Goal: Transaction & Acquisition: Purchase product/service

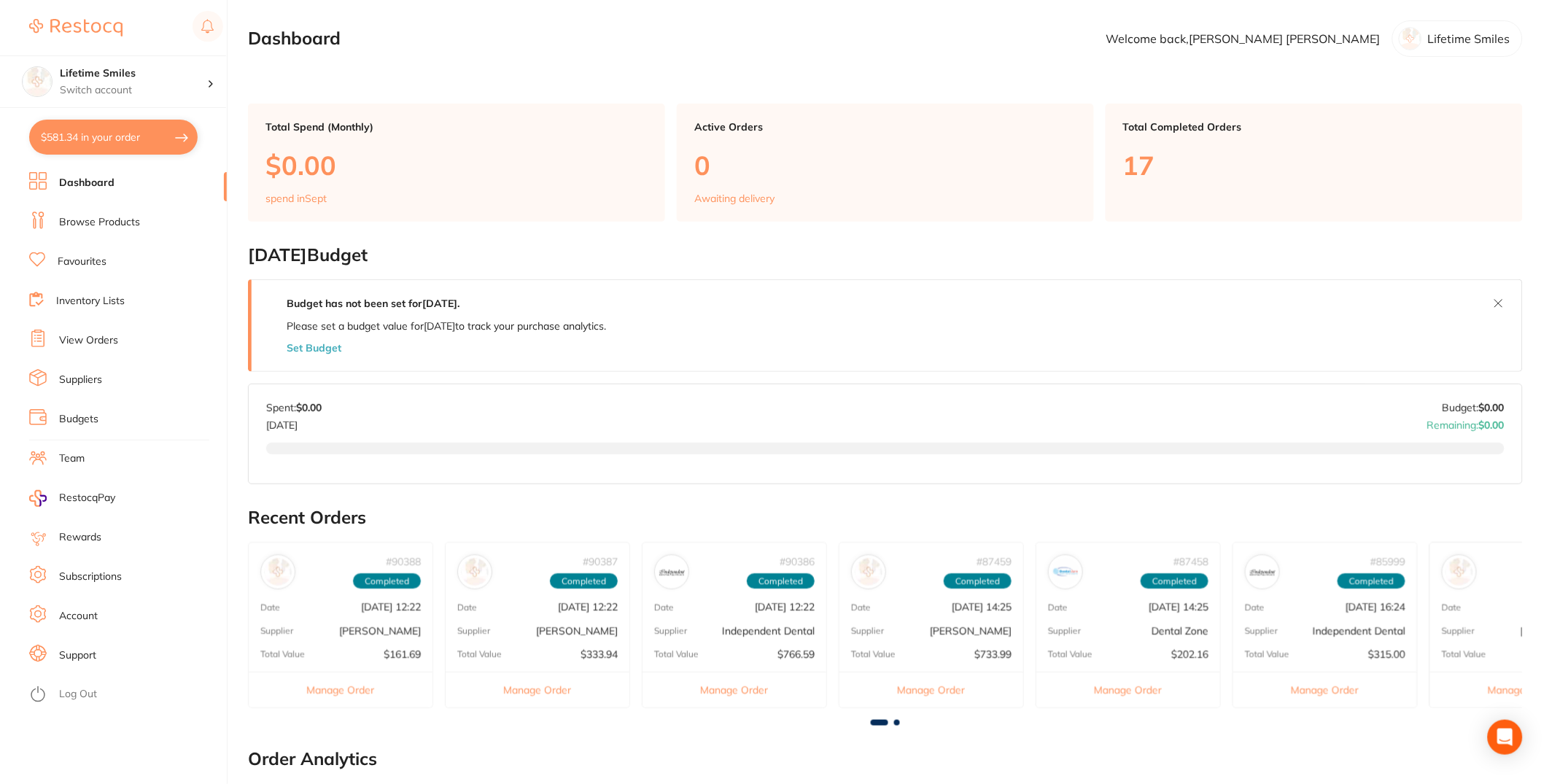
checkbox input "true"
click at [100, 302] on link "Inventory Lists" at bounding box center [90, 301] width 68 height 14
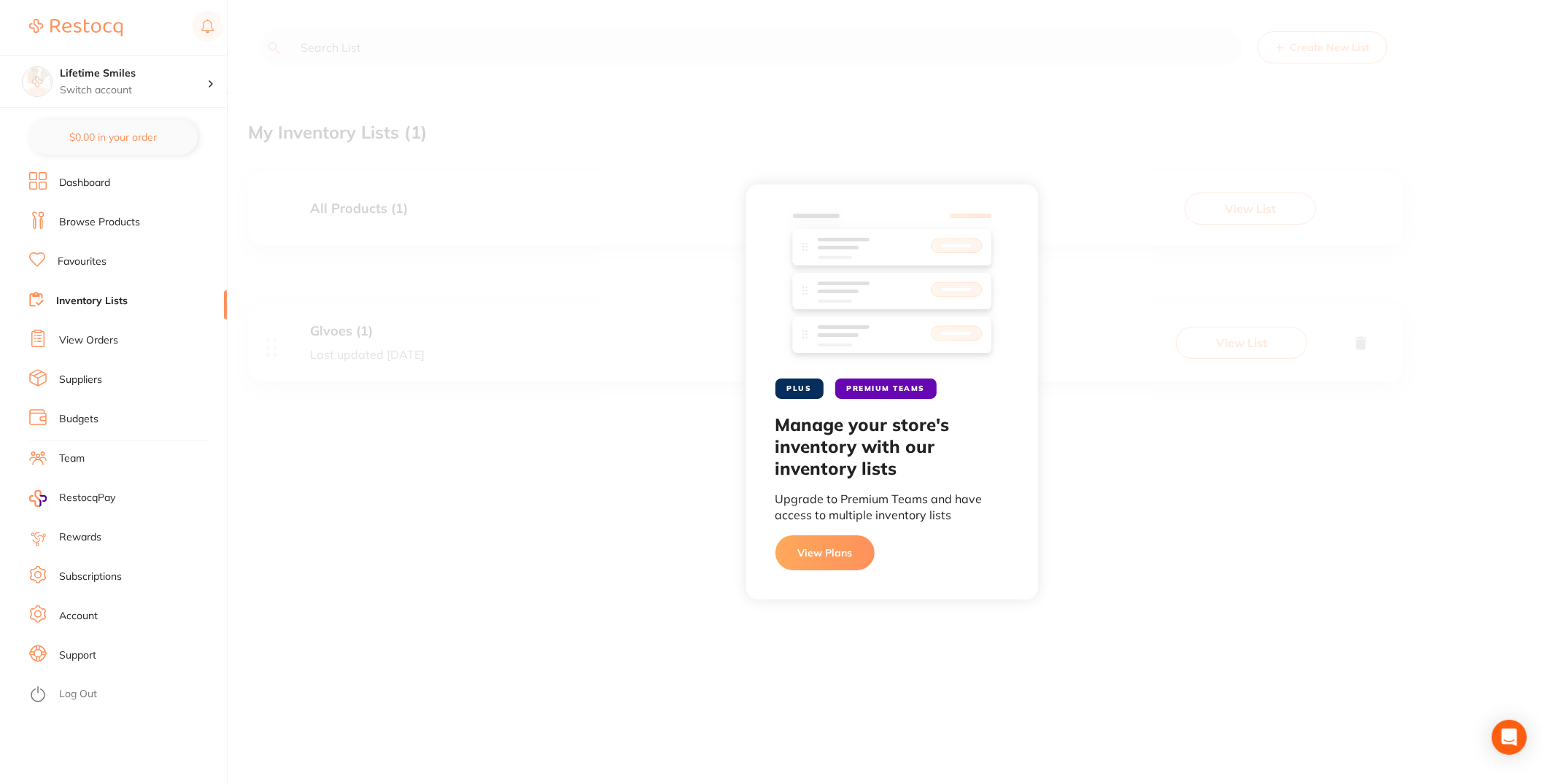
click at [111, 347] on li "View Orders" at bounding box center [128, 340] width 198 height 22
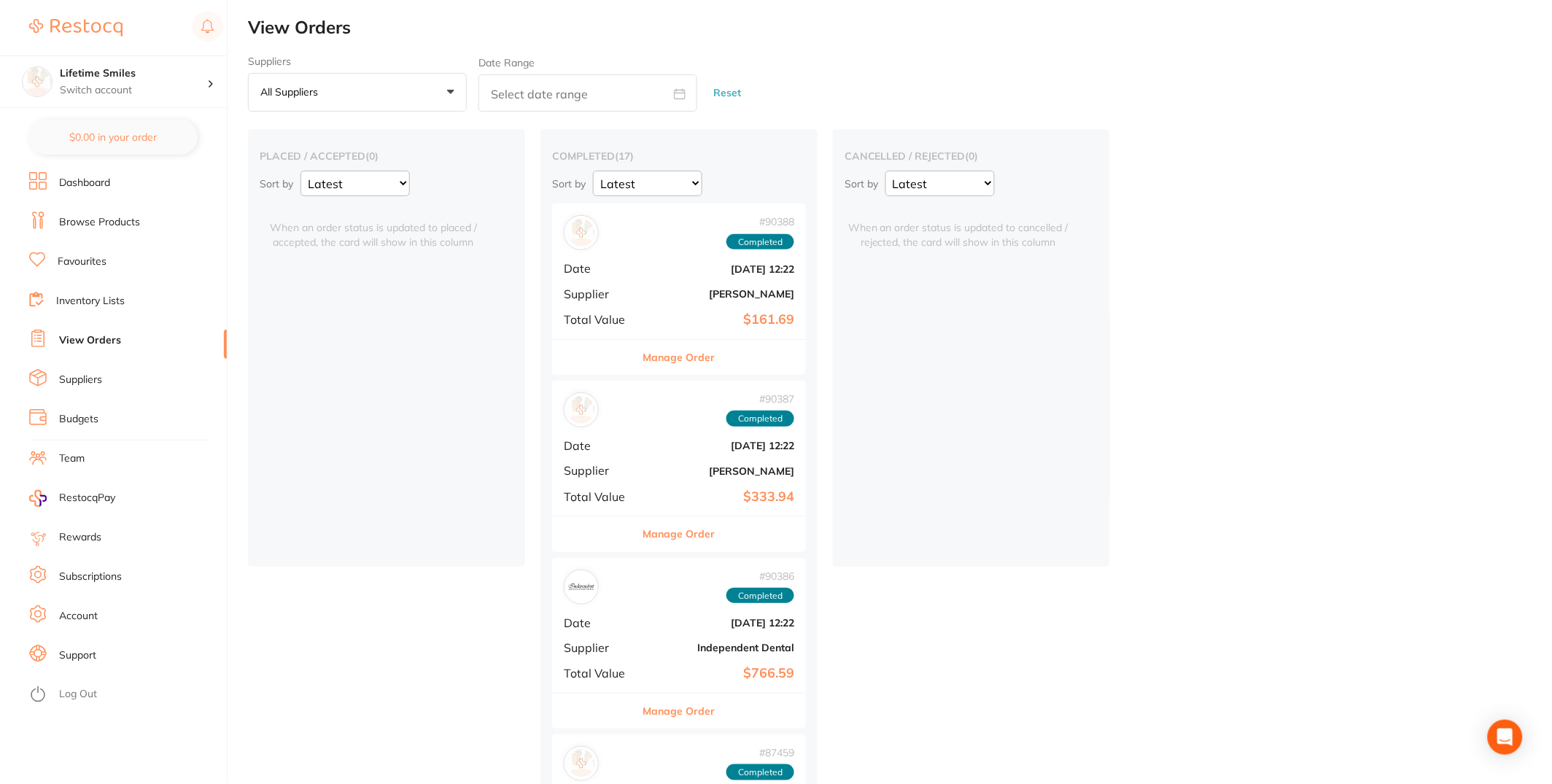
click at [400, 189] on select "Latest Notification" at bounding box center [355, 184] width 109 height 25
click at [301, 171] on select "Latest Notification" at bounding box center [355, 184] width 109 height 25
click at [739, 93] on button "Reset" at bounding box center [727, 93] width 36 height 39
select select "Latest"
click at [739, 93] on button "Reset" at bounding box center [727, 93] width 36 height 39
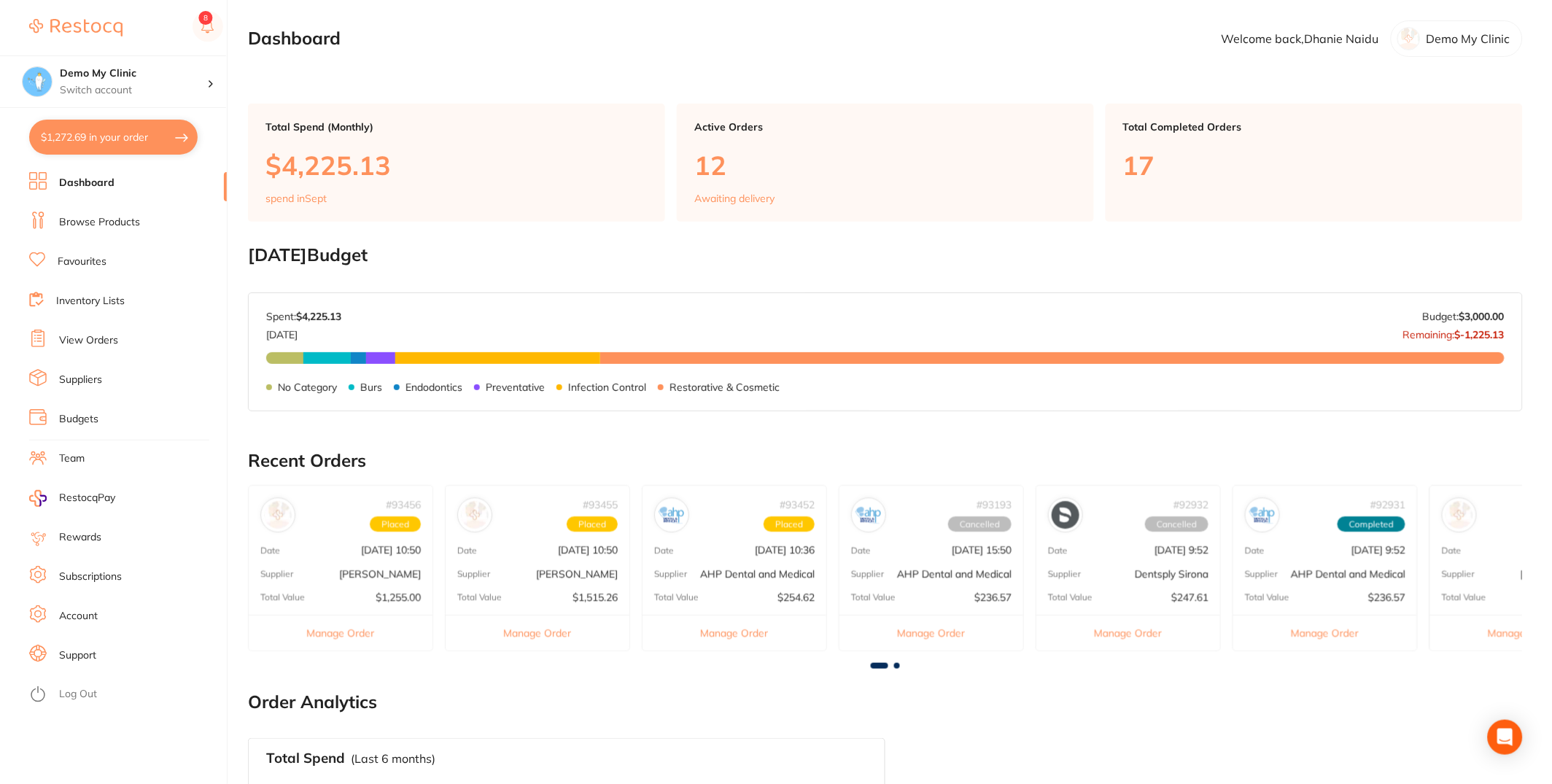
click at [104, 299] on link "Inventory Lists" at bounding box center [90, 301] width 68 height 14
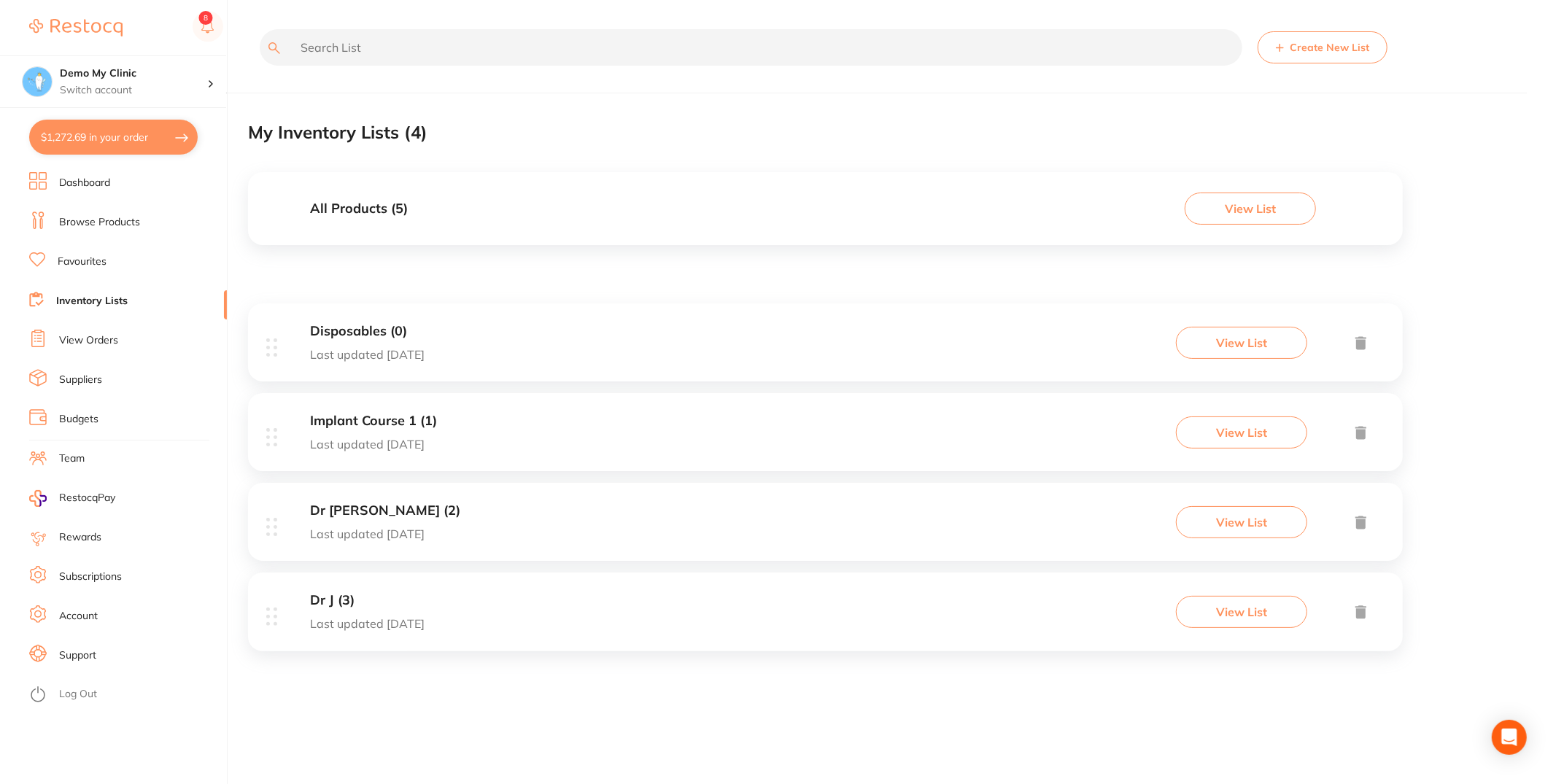
click at [553, 520] on div "Dr [PERSON_NAME] (2) Last updated [DATE] View List" at bounding box center [825, 521] width 1155 height 78
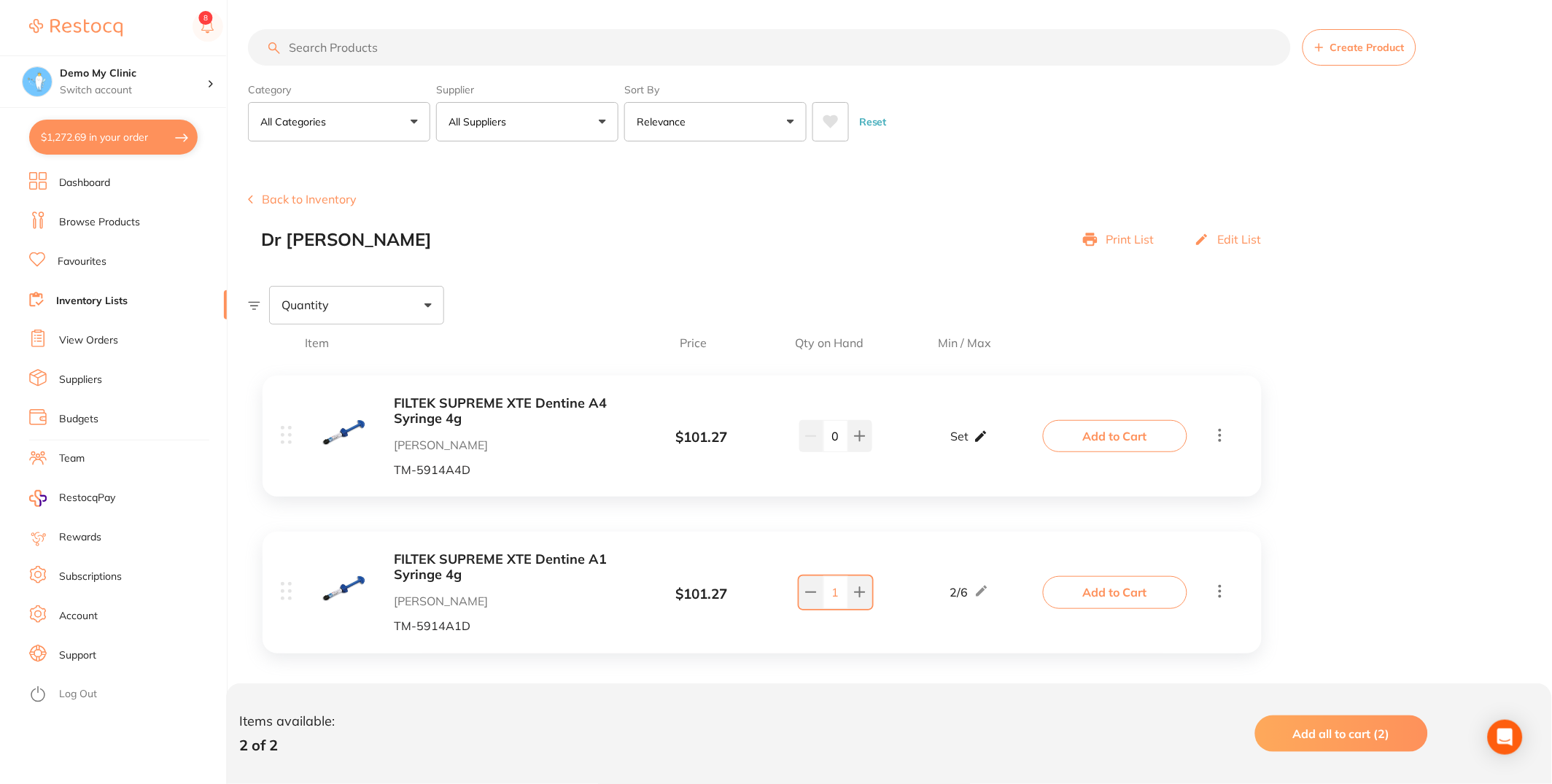
click at [968, 440] on div "Set Set Min / Max" at bounding box center [969, 435] width 37 height 36
type textarea "0"
drag, startPoint x: 951, startPoint y: 449, endPoint x: 905, endPoint y: 444, distance: 46.3
click at [905, 444] on div "Min 0 / Max 0" at bounding box center [970, 435] width 153 height 38
type input "2"
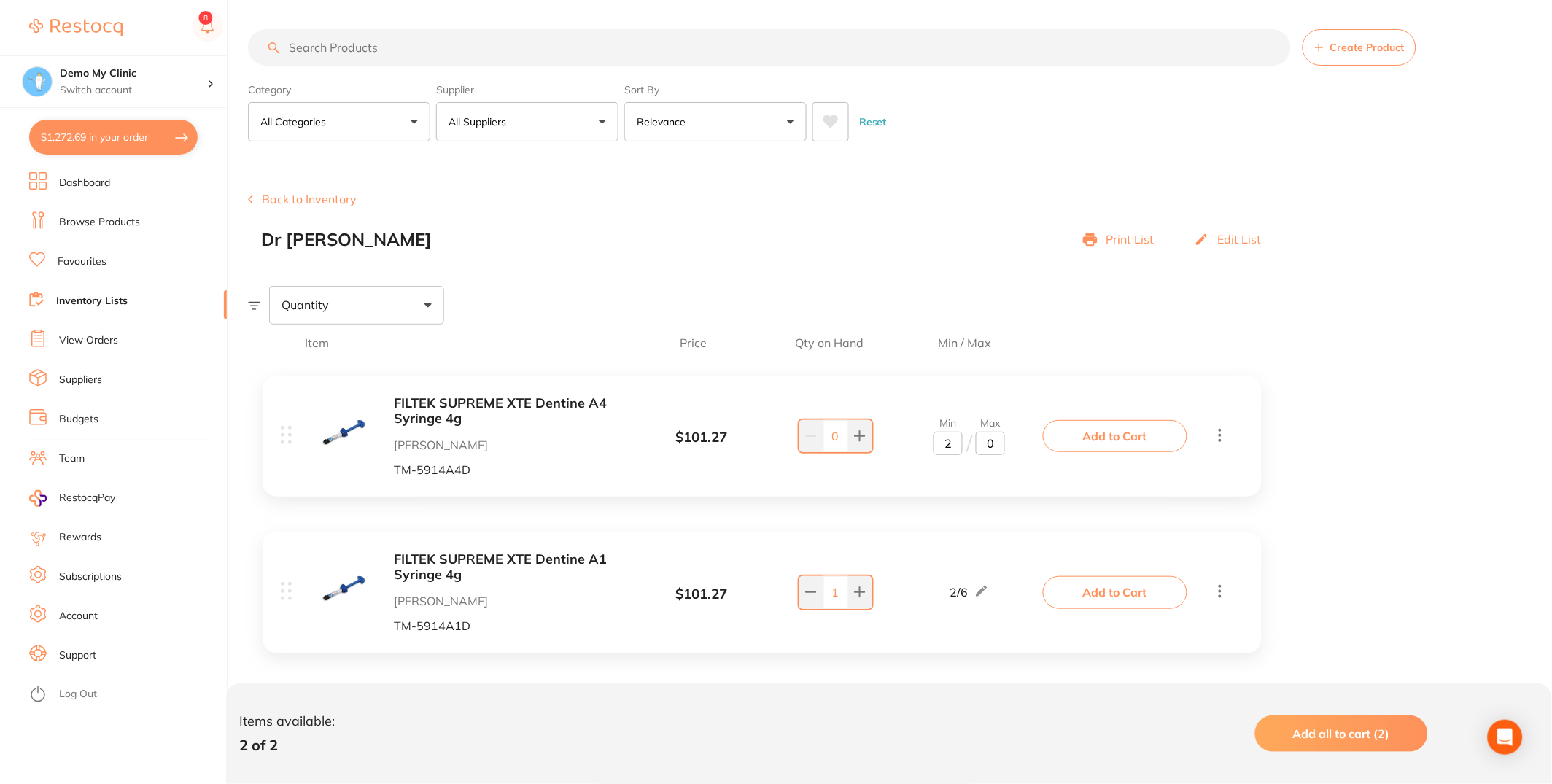
drag, startPoint x: 994, startPoint y: 448, endPoint x: 936, endPoint y: 441, distance: 58.4
click at [936, 441] on div "Min 2 / Max 0" at bounding box center [969, 435] width 72 height 38
type input "5"
click at [1133, 438] on button "Add to Cart" at bounding box center [1114, 436] width 144 height 32
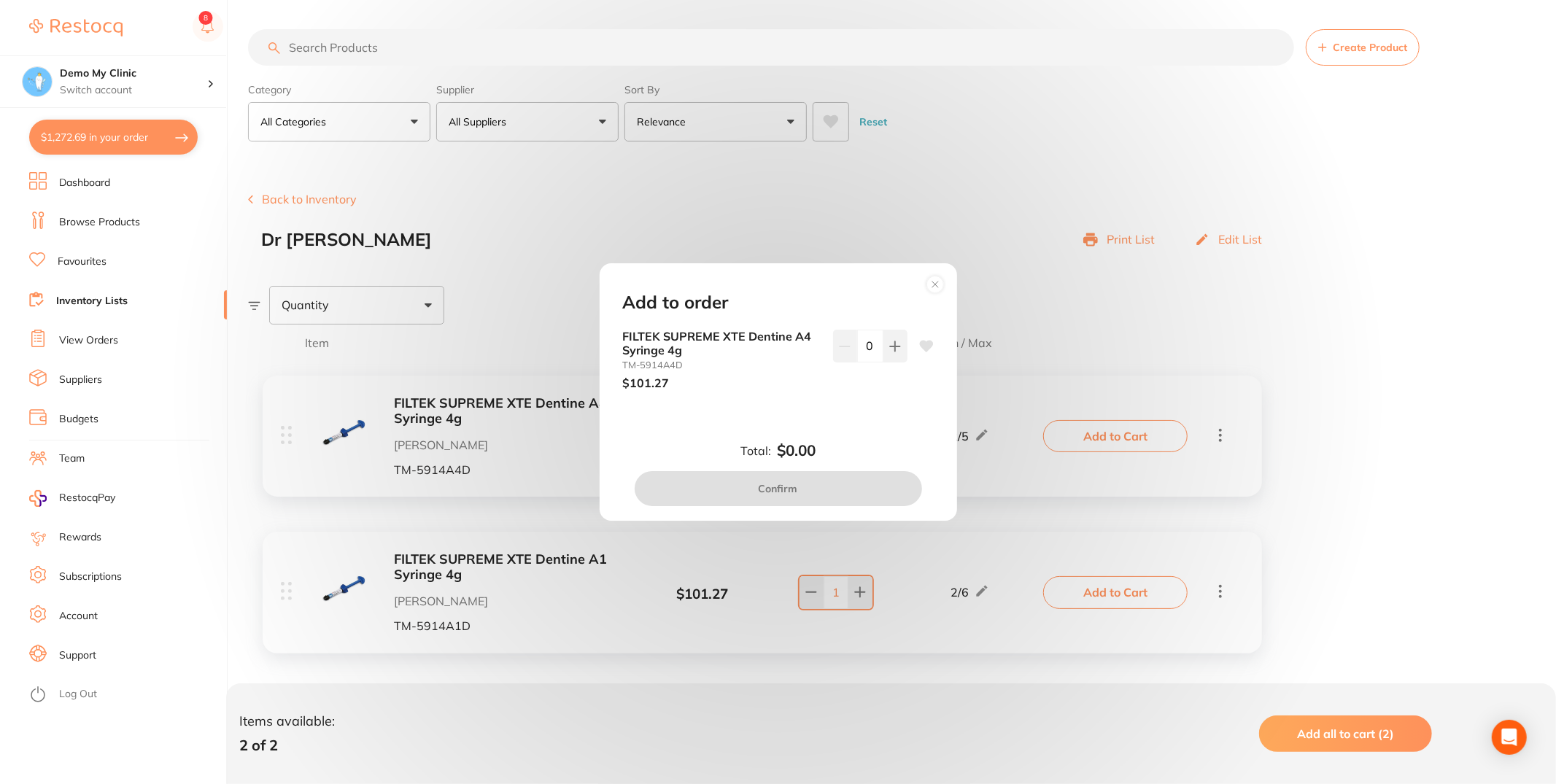
drag, startPoint x: 864, startPoint y: 353, endPoint x: 872, endPoint y: 355, distance: 8.2
click at [872, 355] on input "0" at bounding box center [870, 345] width 26 height 32
type input "3"
click at [901, 414] on div "Add to order FILTEK SUPREME XTE Dentine A4 Syringe 4g TM-5914A4D $101.27 3 Tota…" at bounding box center [778, 392] width 357 height 258
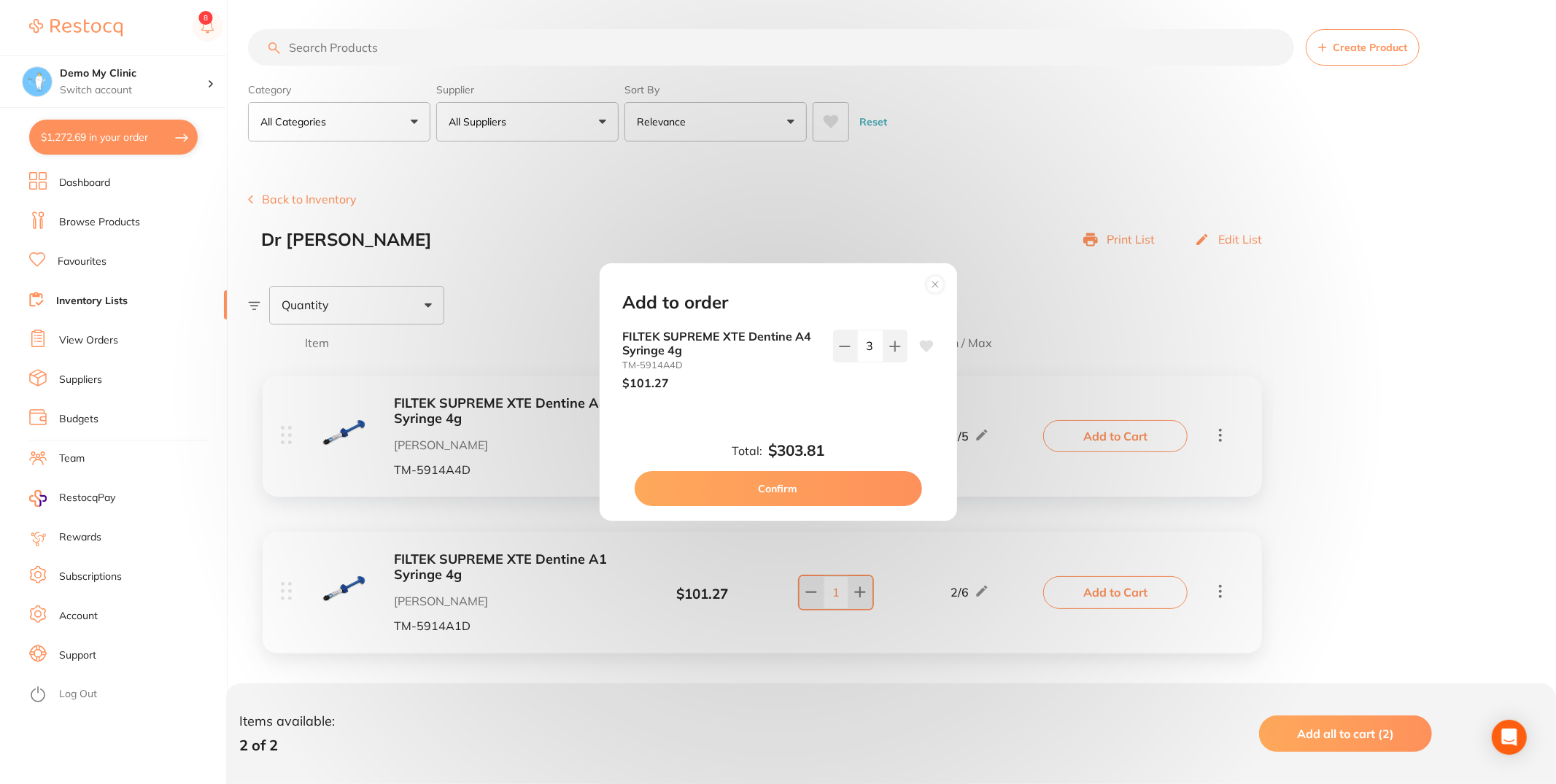
click at [869, 499] on button "Confirm" at bounding box center [778, 488] width 287 height 35
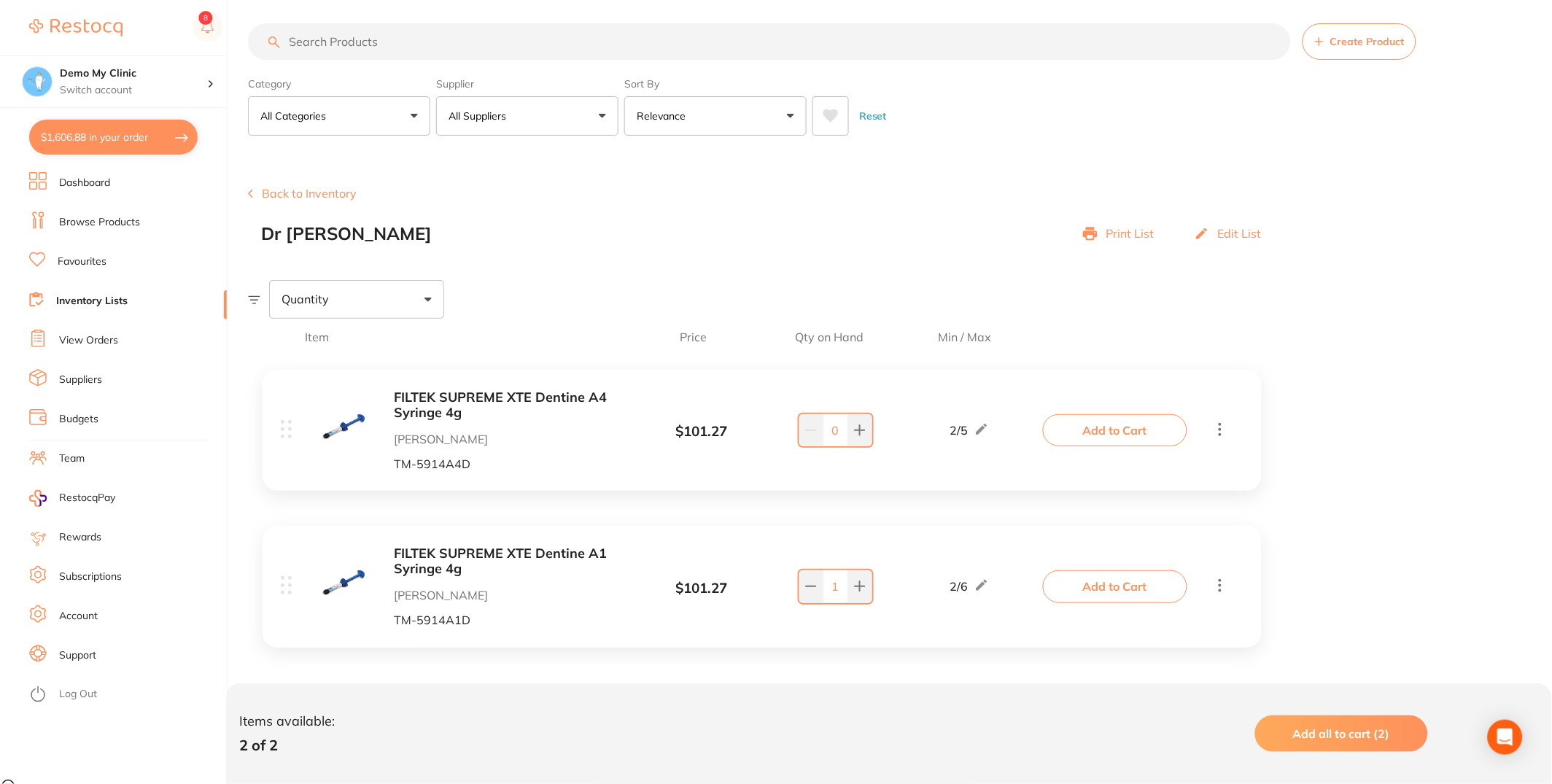
scroll to position [12, 0]
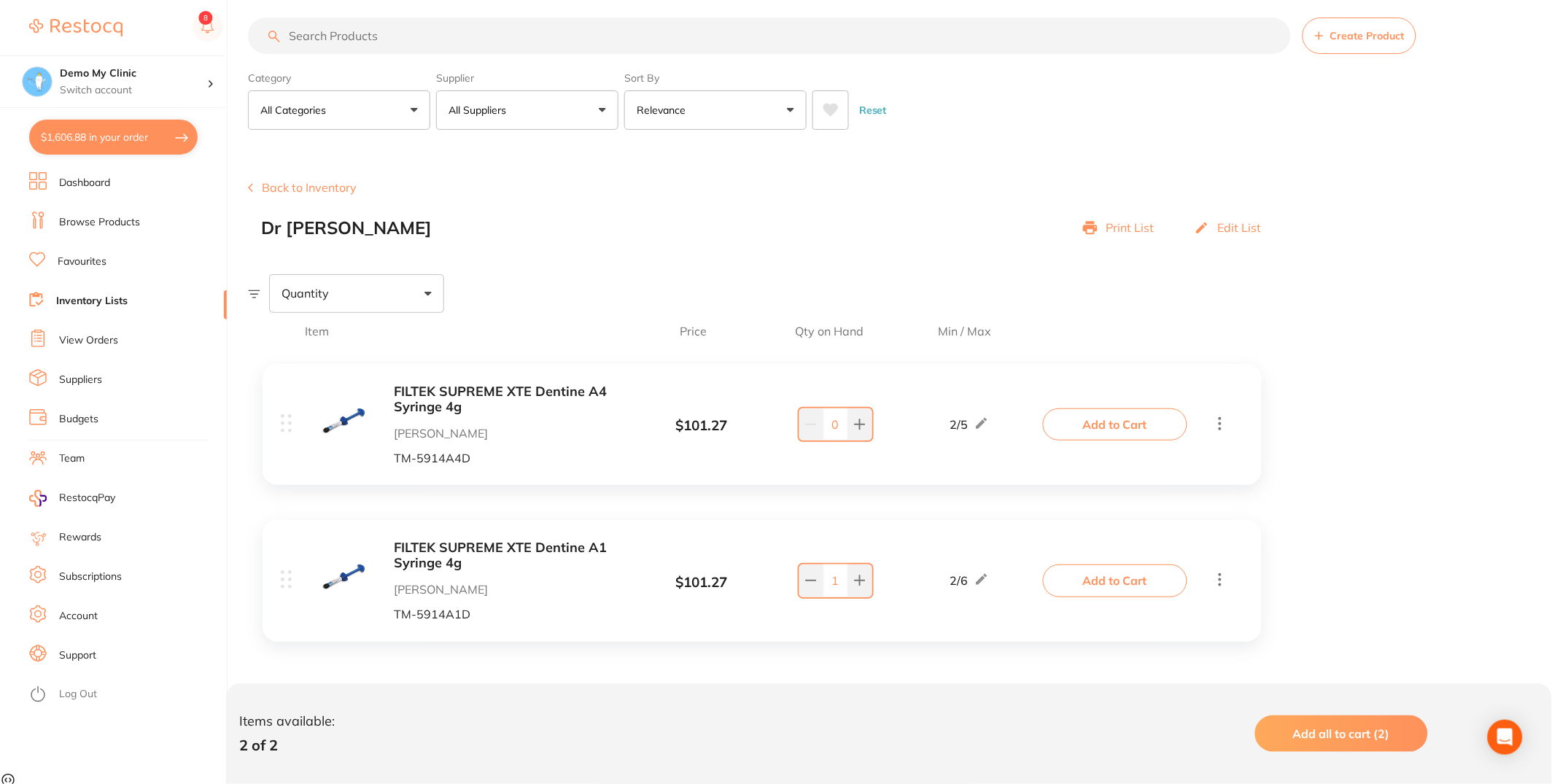
click at [109, 139] on button "$1,606.88 in your order" at bounding box center [114, 137] width 168 height 35
checkbox input "true"
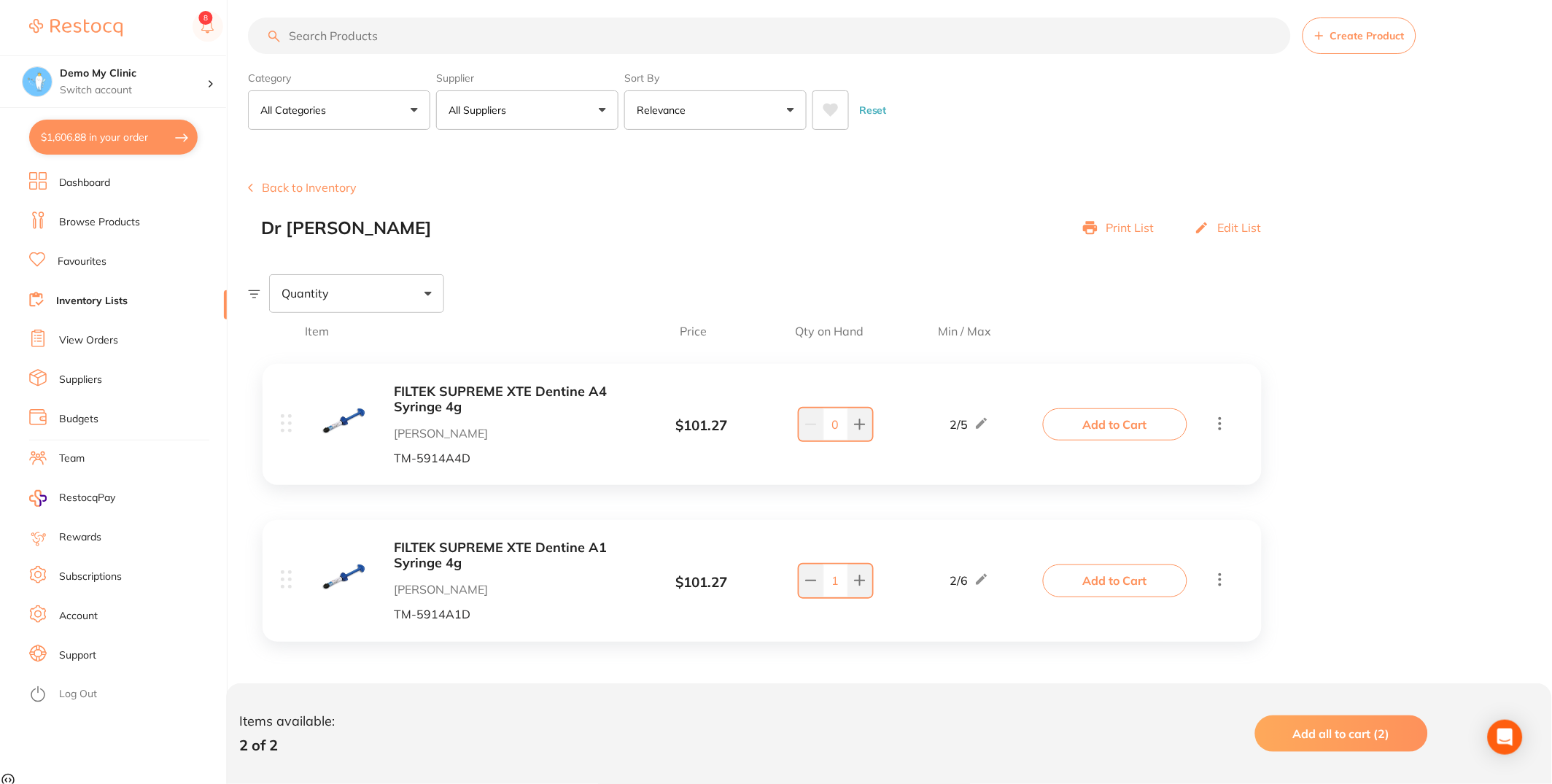
checkbox input "true"
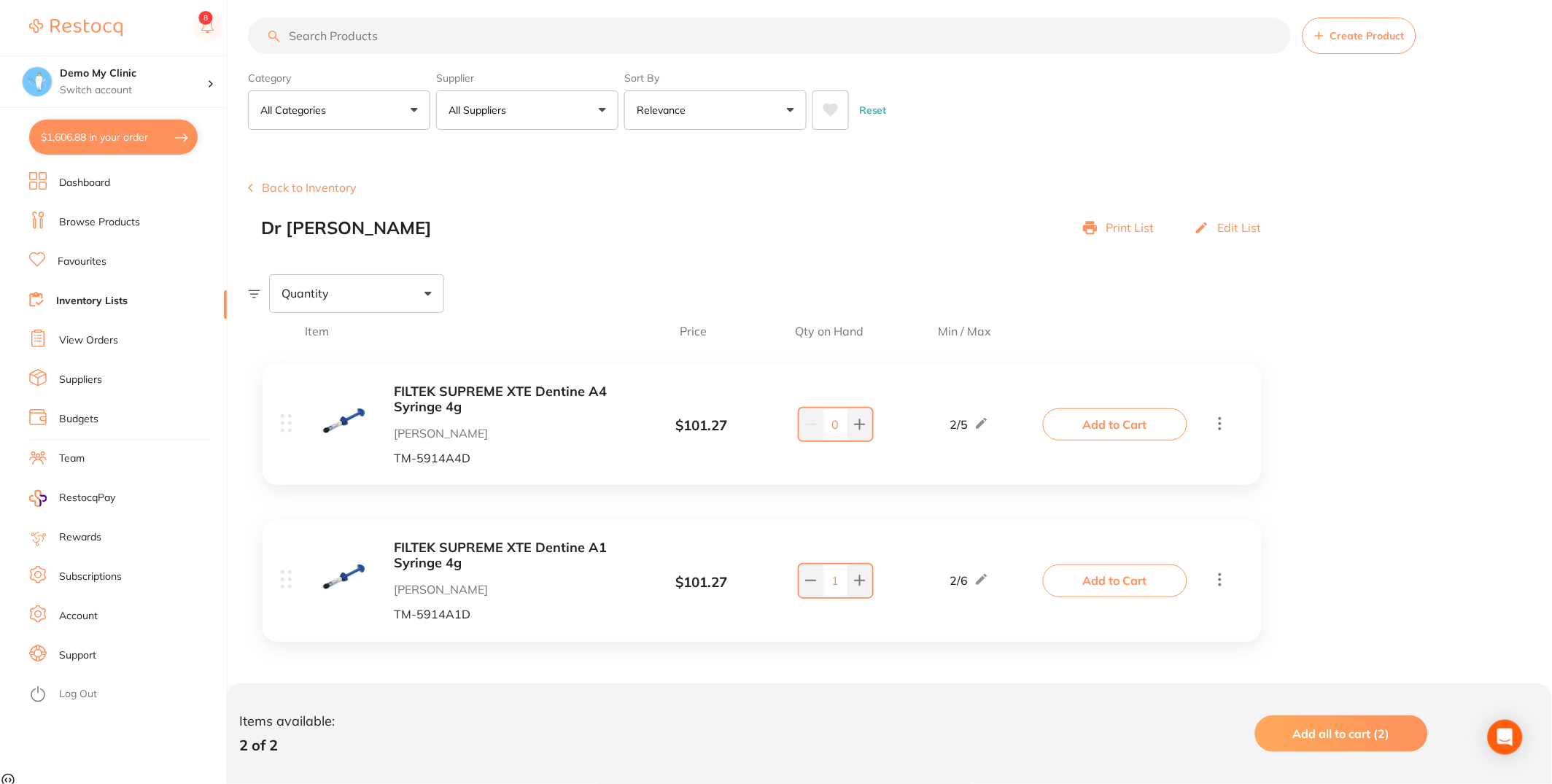
checkbox input "true"
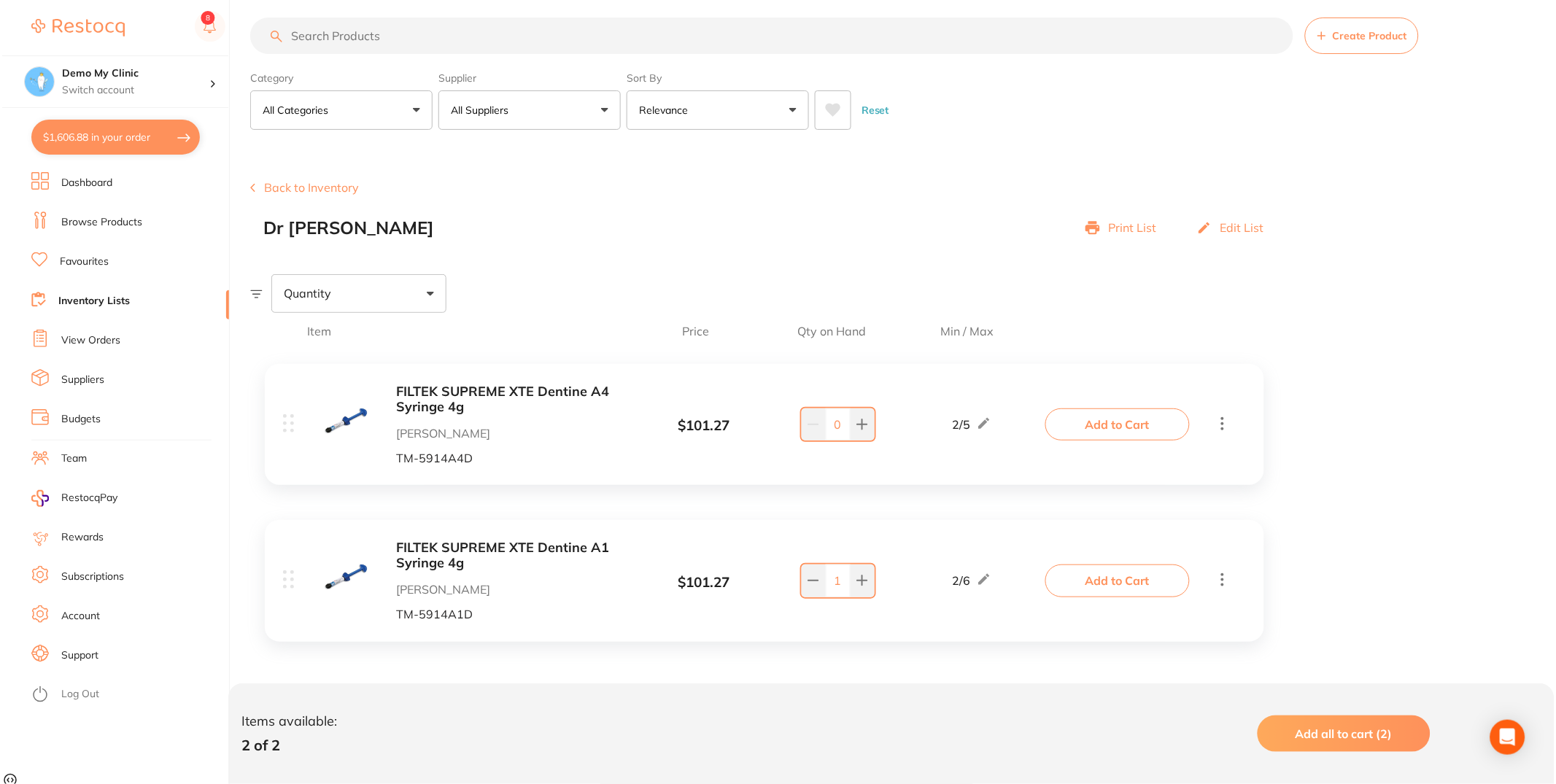
scroll to position [0, 0]
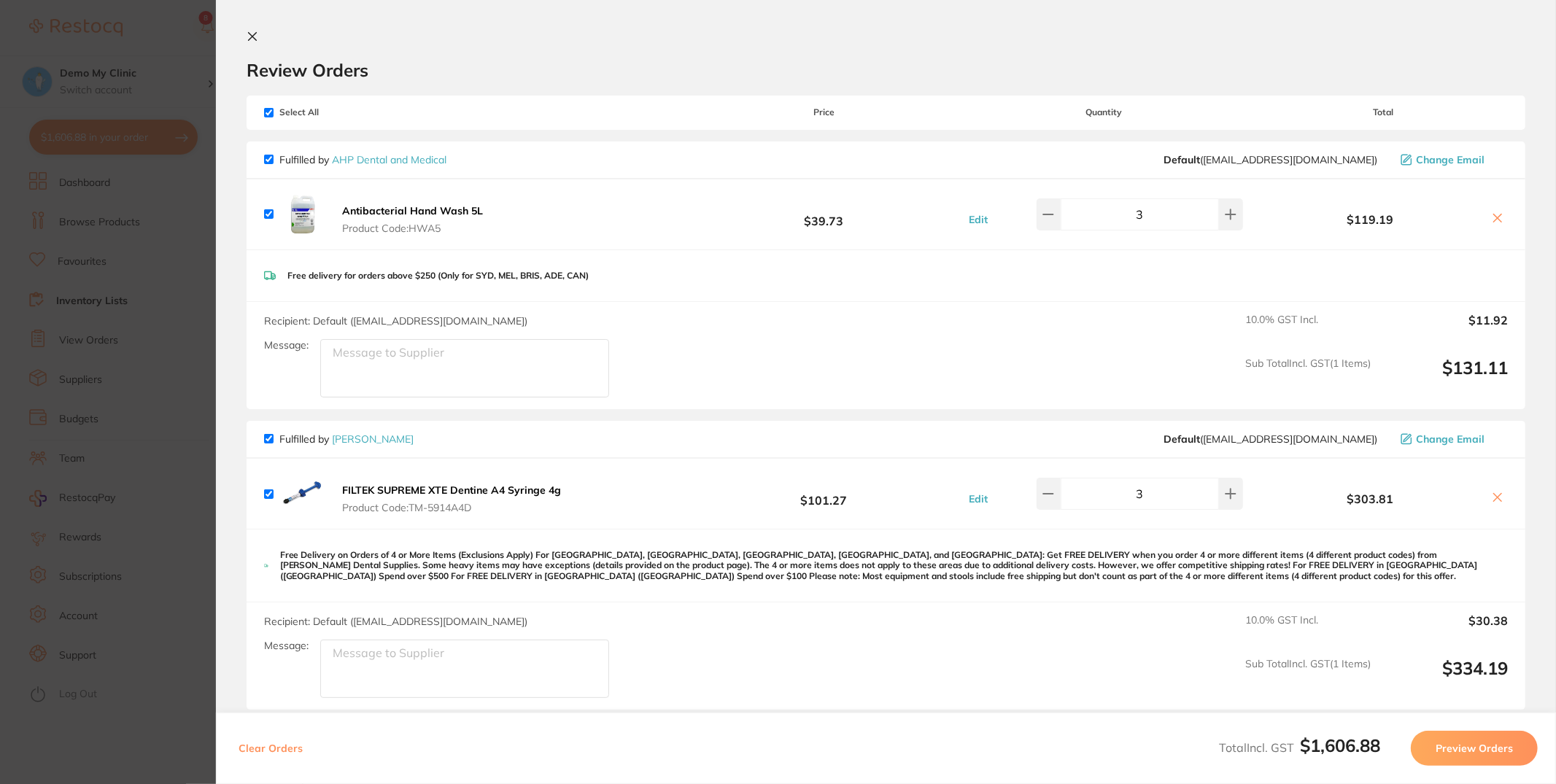
click at [249, 37] on icon at bounding box center [253, 36] width 12 height 12
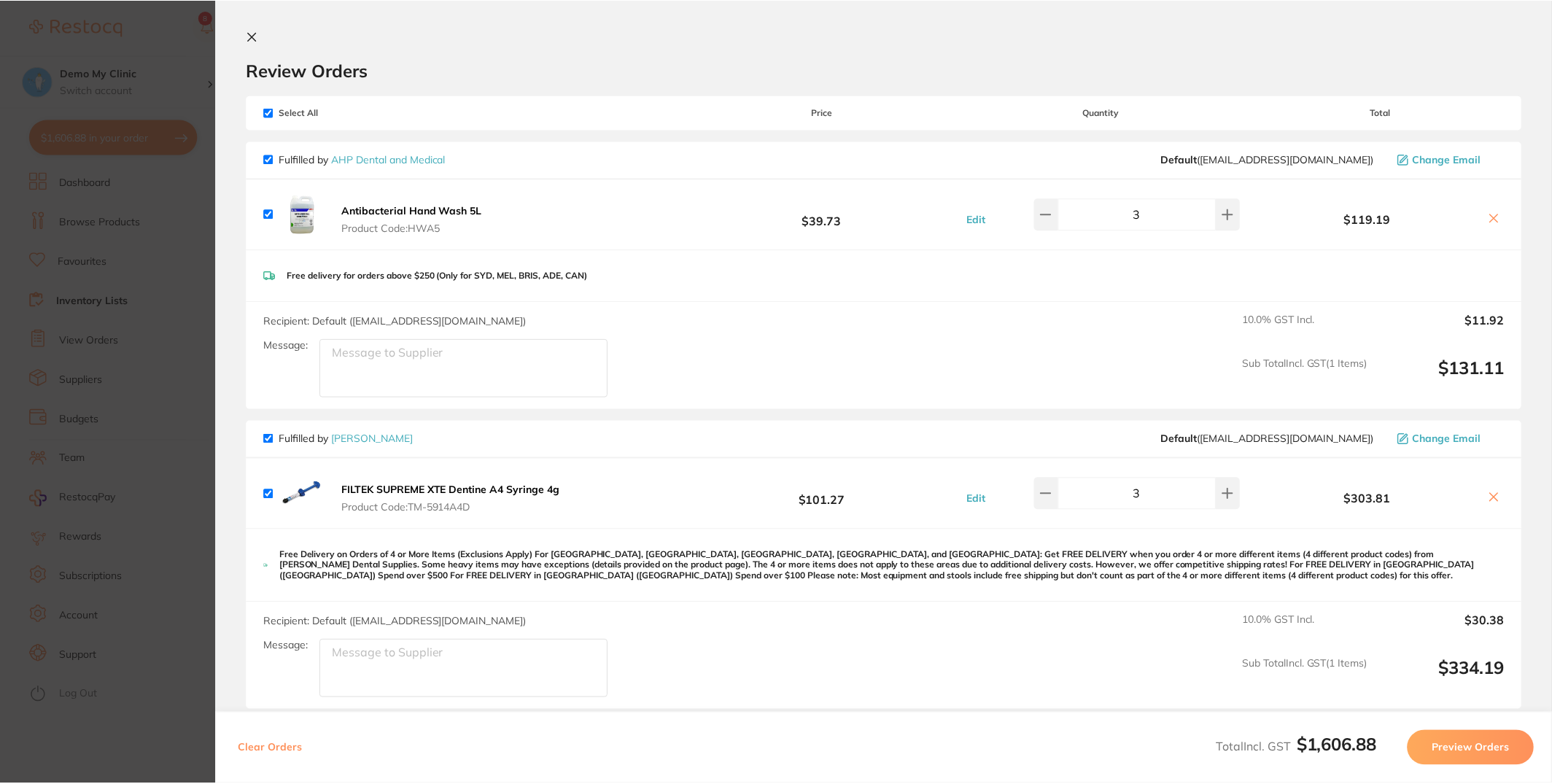
scroll to position [12, 0]
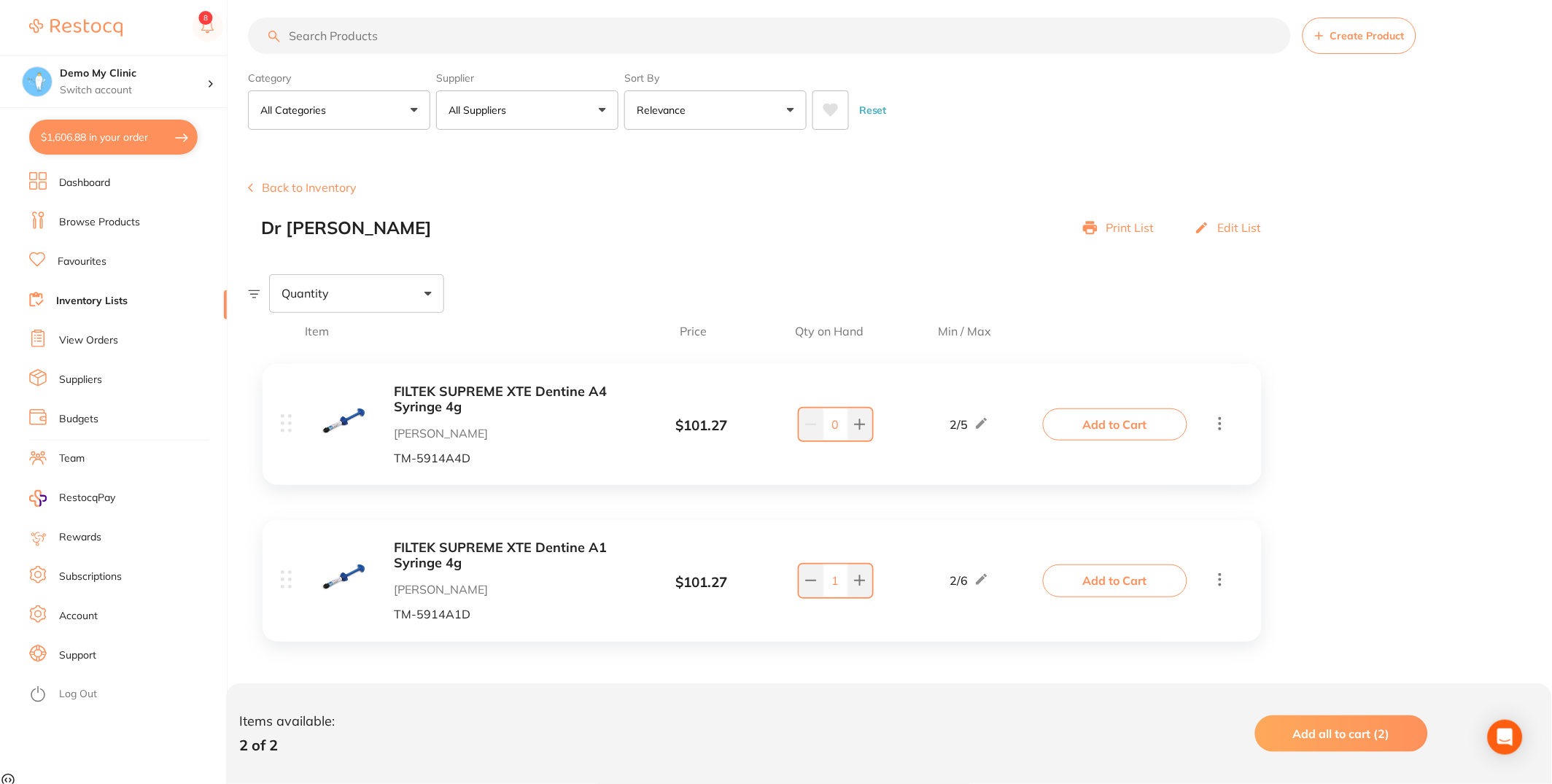
click at [248, 191] on icon at bounding box center [250, 187] width 5 height 9
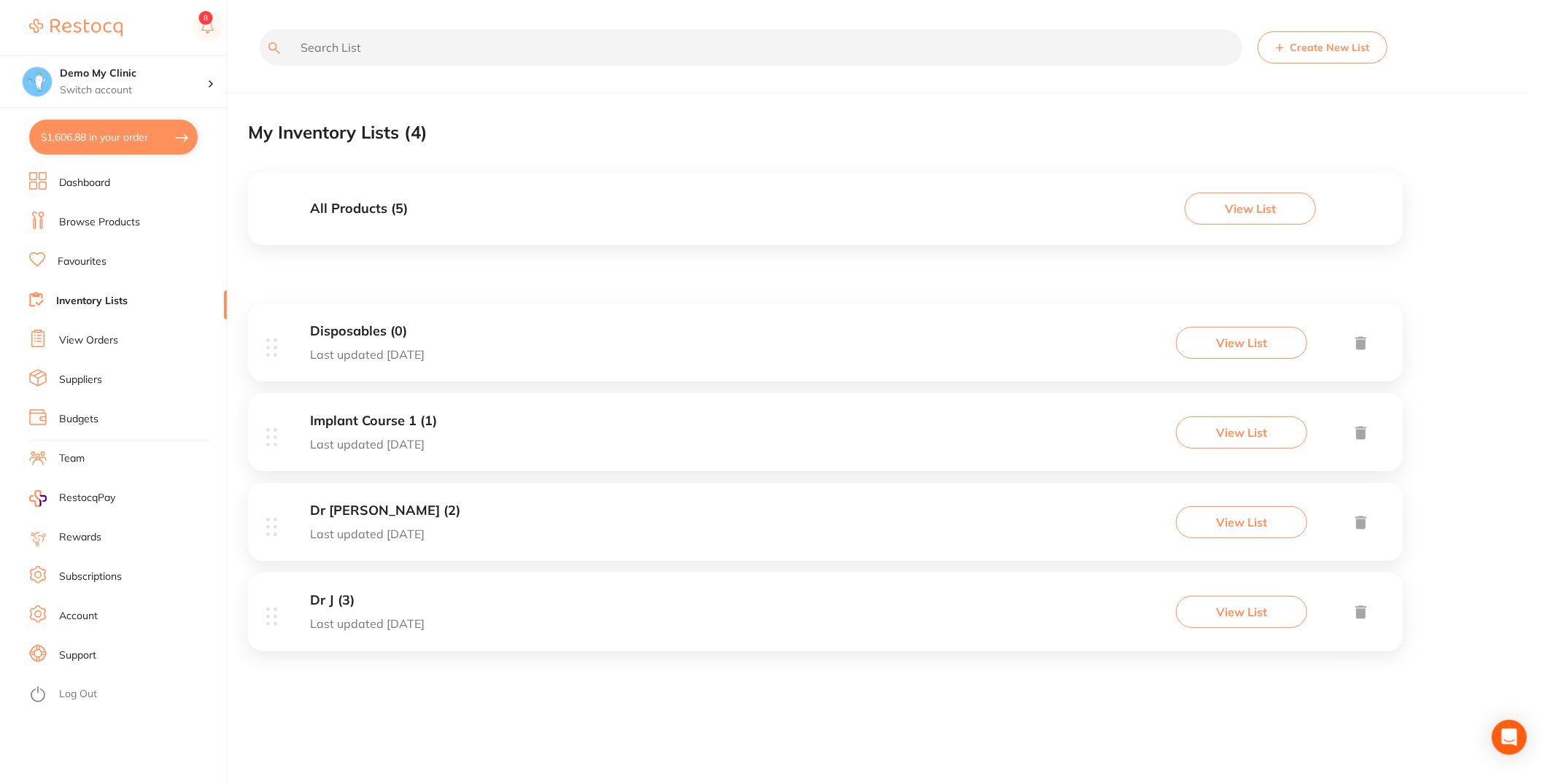
click at [569, 611] on div "Dr J (3) Last updated 6 days ago View List" at bounding box center [825, 611] width 1155 height 78
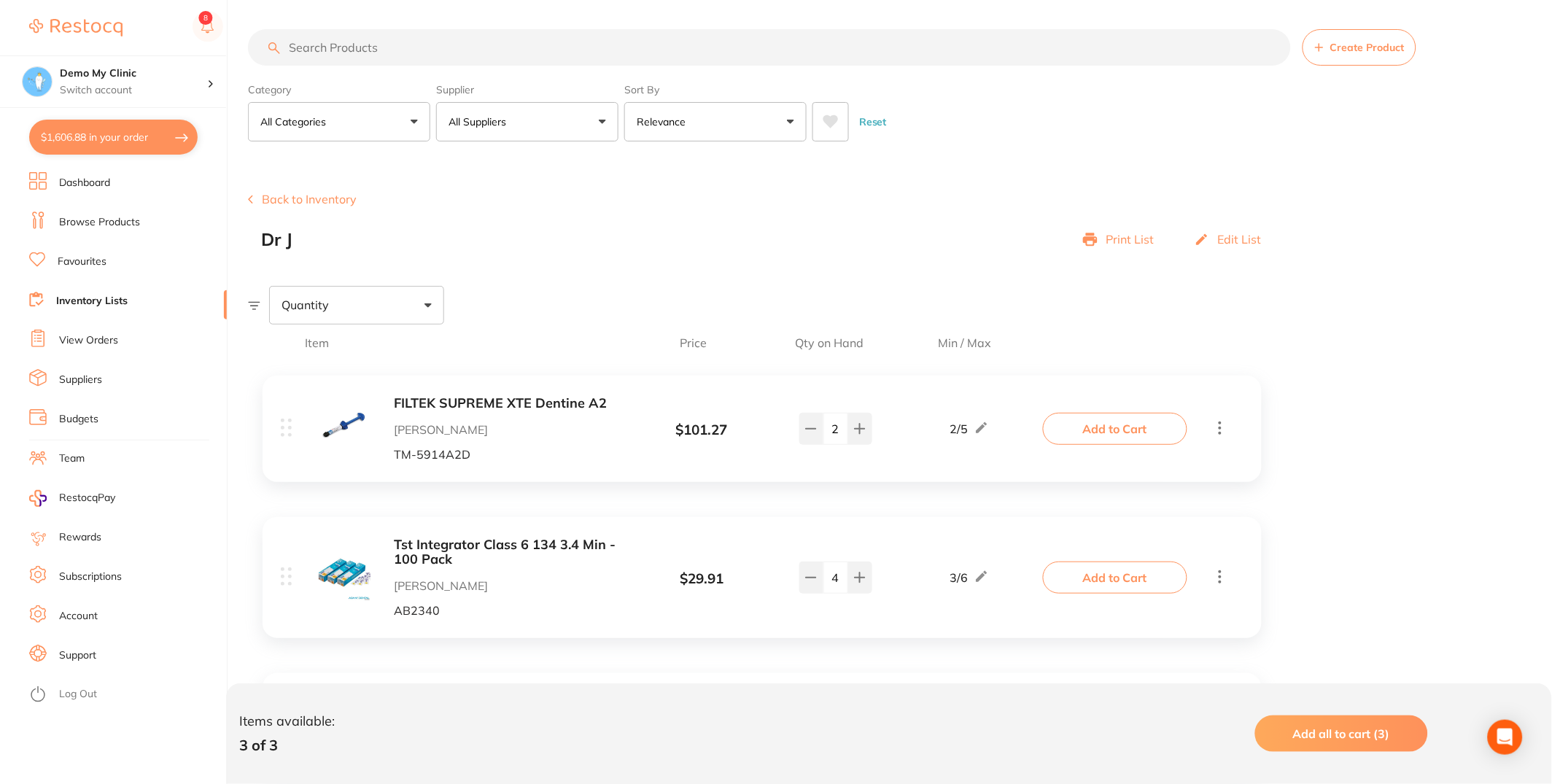
click at [560, 56] on input "search" at bounding box center [769, 47] width 1043 height 36
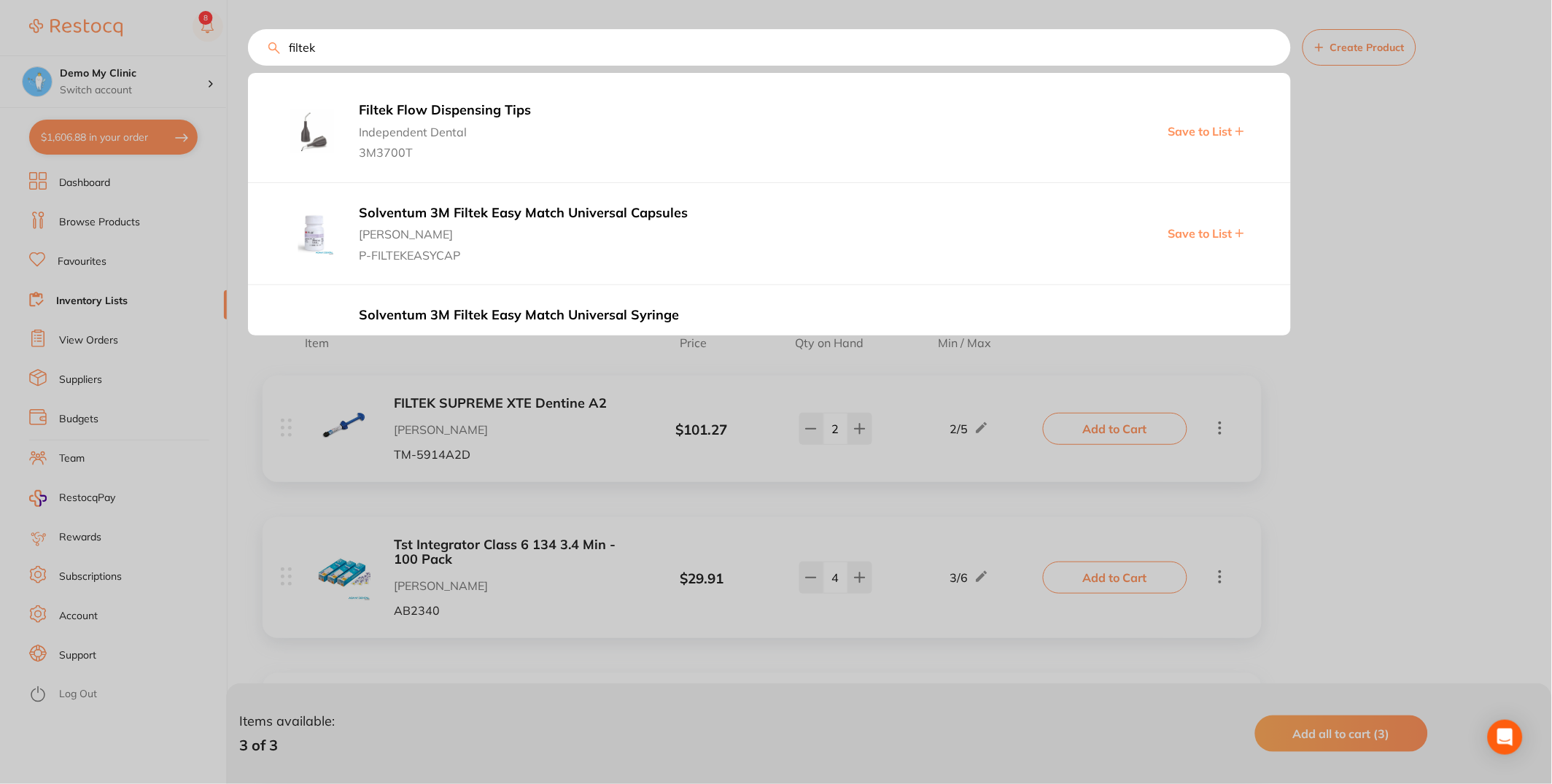
type input "filtek"
click at [1206, 133] on span "Save to List" at bounding box center [1200, 131] width 64 height 13
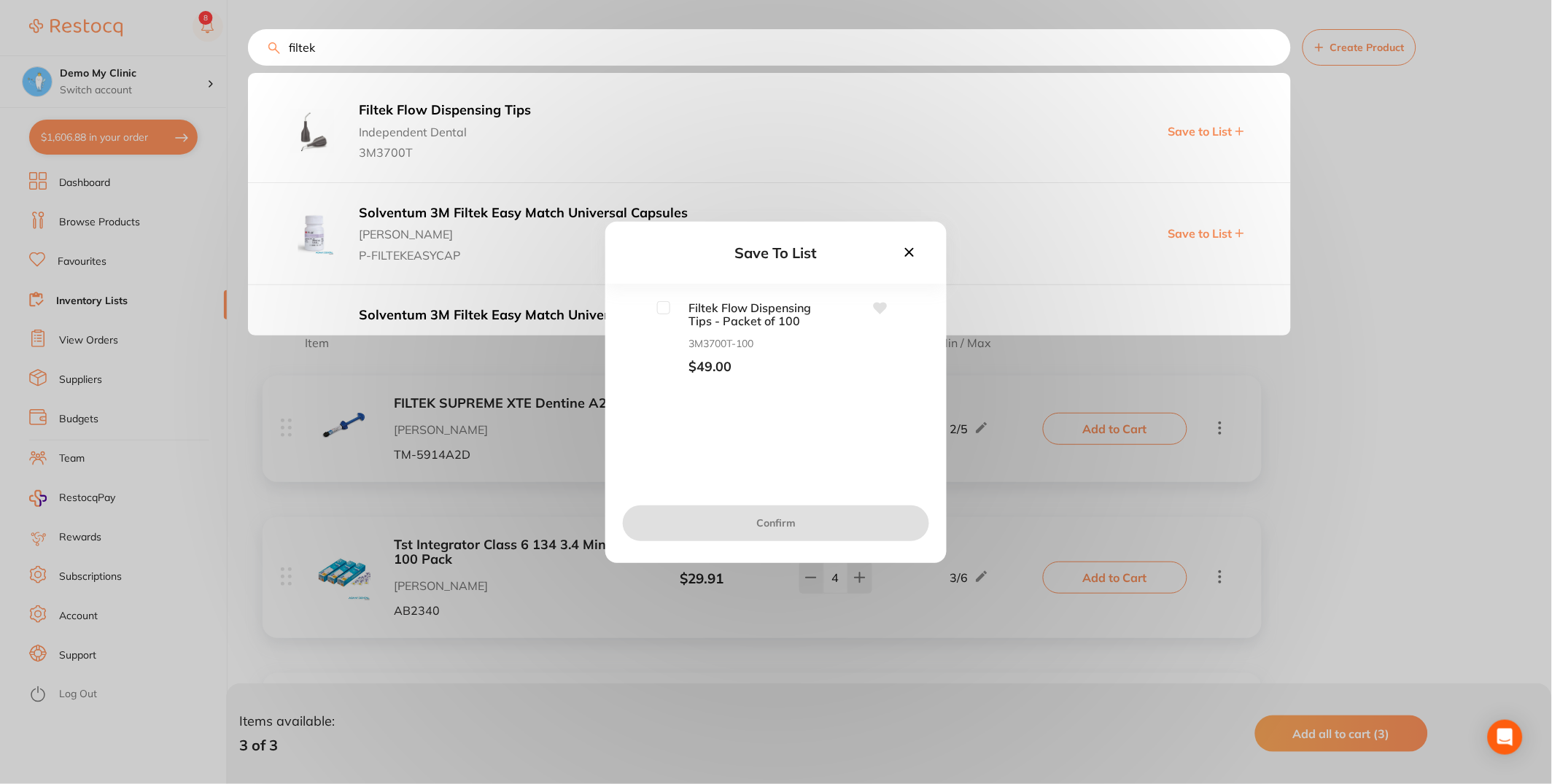
click at [666, 301] on input "checkbox" at bounding box center [664, 308] width 13 height 13
checkbox input "true"
click at [792, 522] on button "Confirm" at bounding box center [776, 523] width 307 height 35
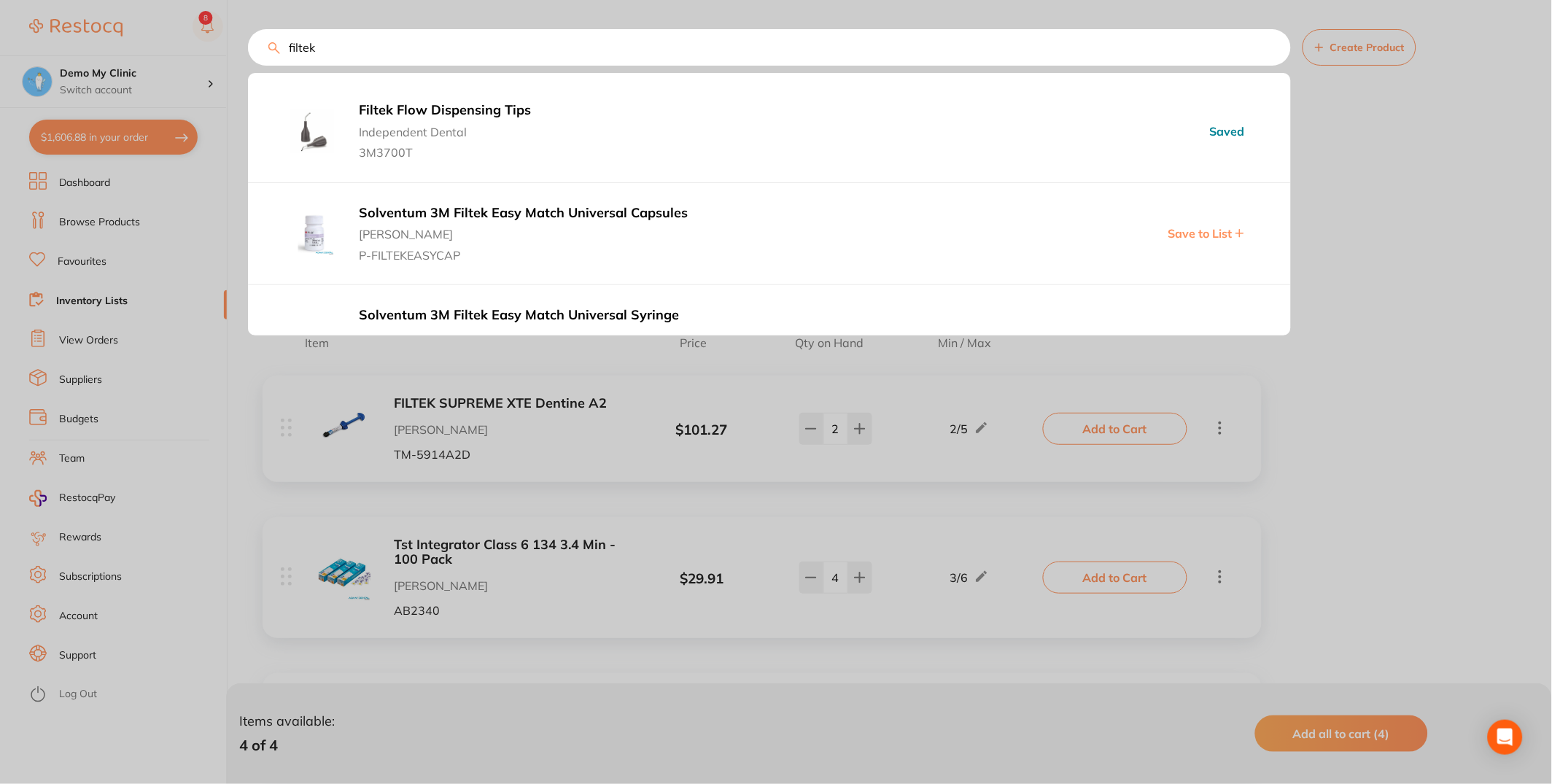
drag, startPoint x: 1064, startPoint y: 63, endPoint x: 271, endPoint y: 46, distance: 793.2
click at [271, 46] on div "filtek Filtek Flow Dispensing Tips Independent Dental 3M3700T Saved Solventum 3…" at bounding box center [899, 47] width 1304 height 36
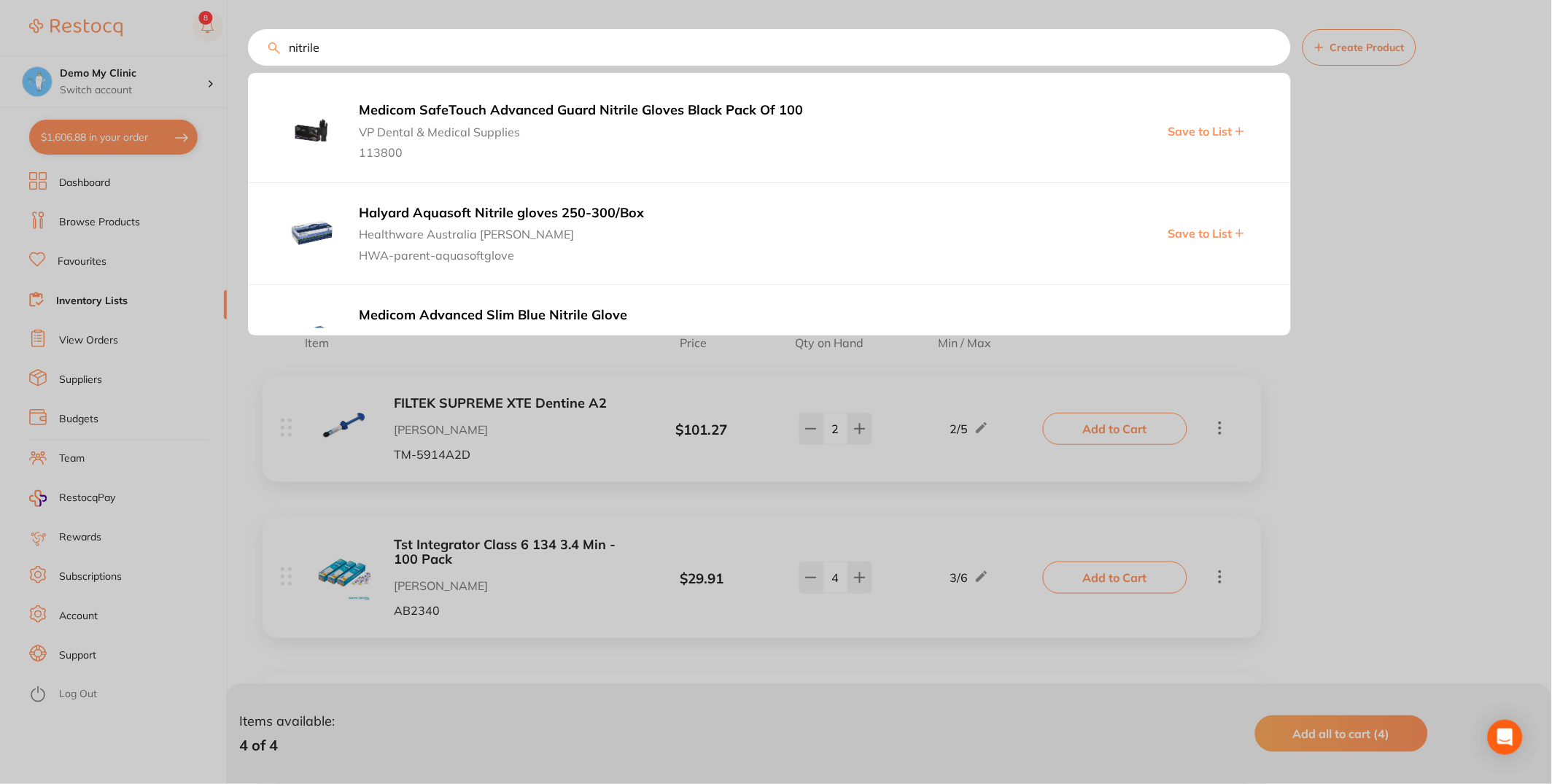
type input "nitrile"
click at [1207, 131] on span "Save to List" at bounding box center [1200, 131] width 64 height 13
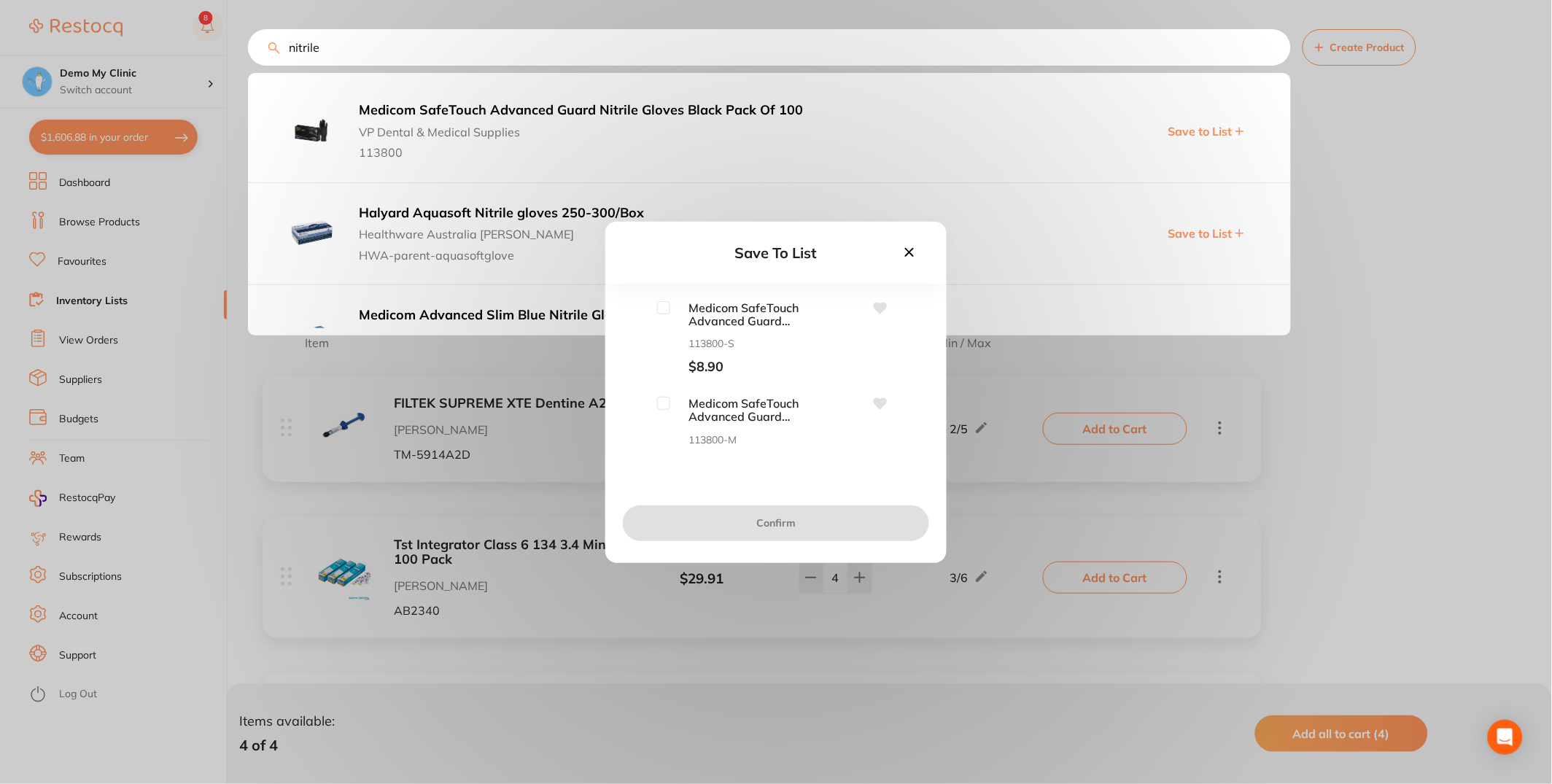
click at [667, 404] on input "checkbox" at bounding box center [664, 403] width 13 height 13
checkbox input "true"
click at [664, 303] on input "checkbox" at bounding box center [664, 308] width 13 height 13
checkbox input "true"
click at [756, 515] on button "Confirm" at bounding box center [776, 523] width 307 height 35
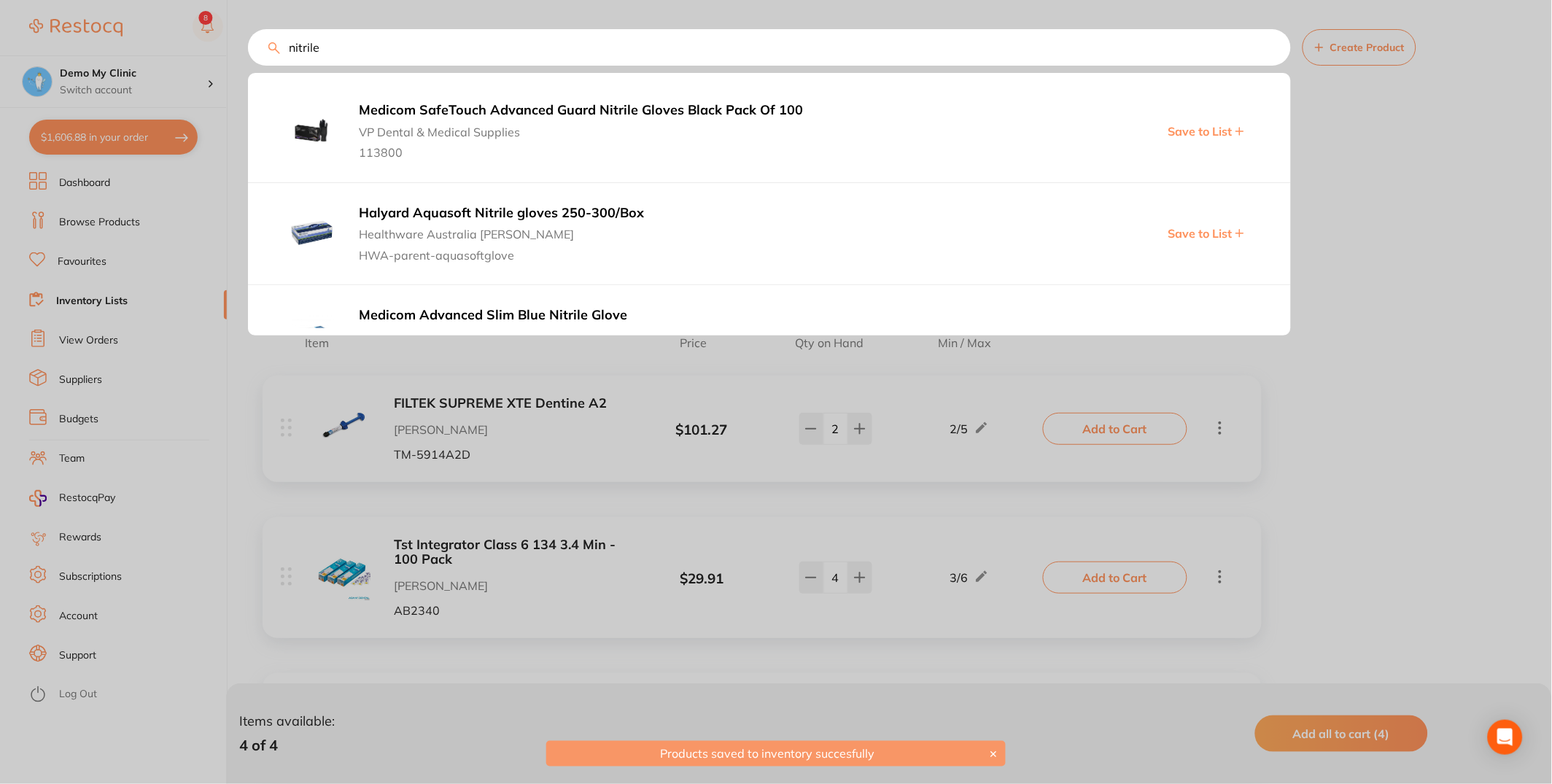
click at [1468, 312] on div at bounding box center [776, 392] width 1552 height 784
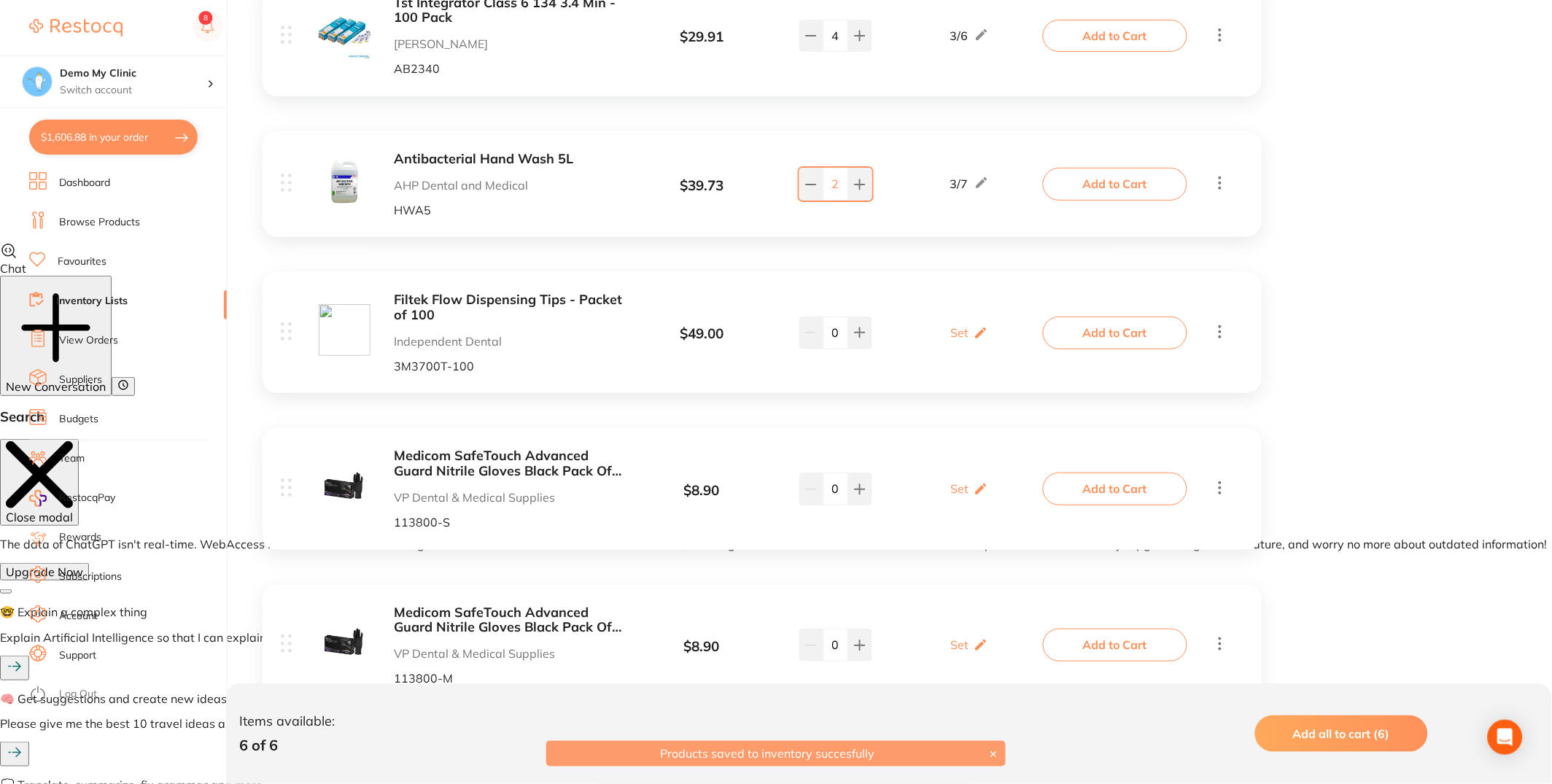
scroll to position [607, 0]
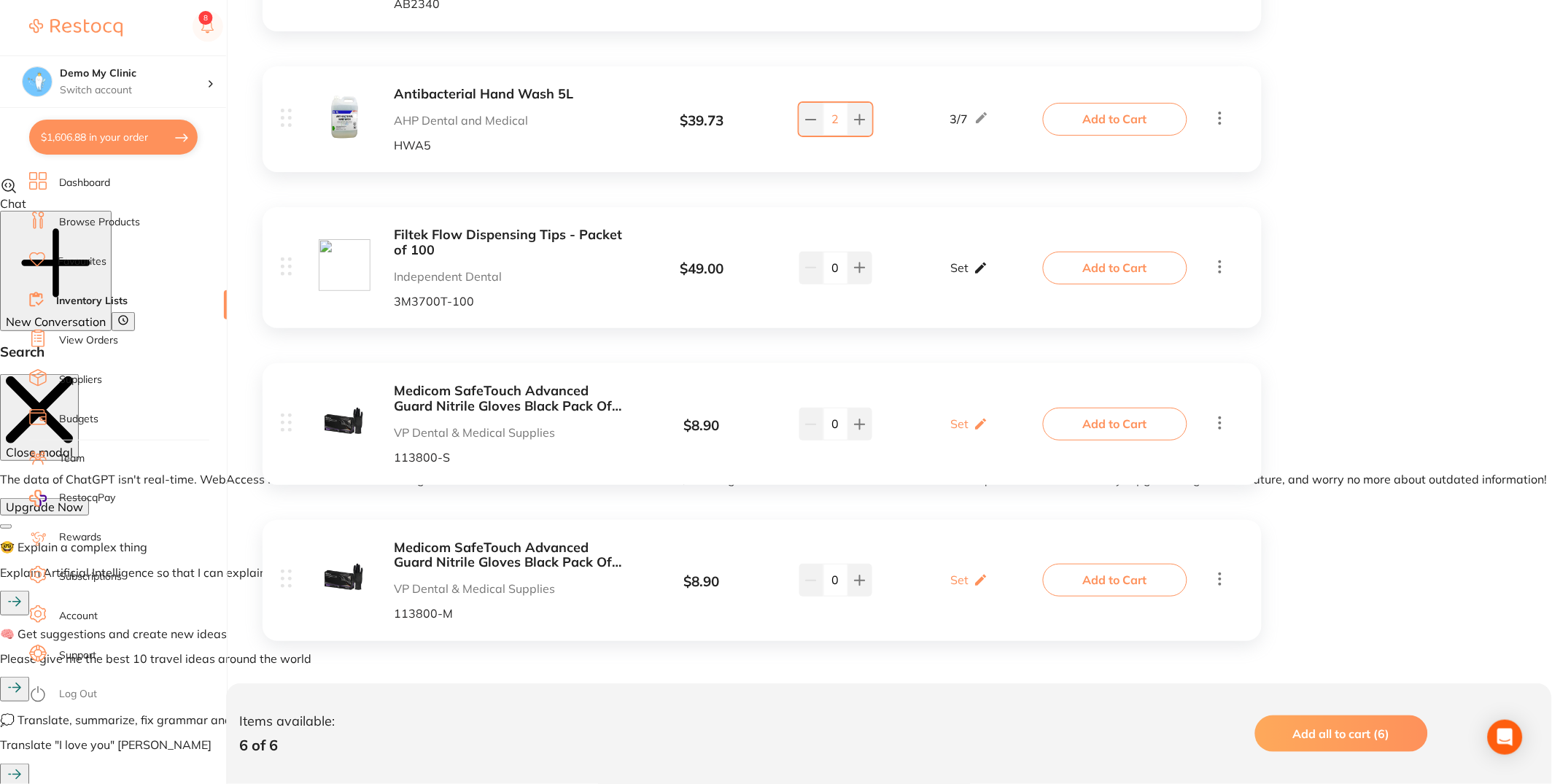
click at [983, 279] on div "Set Set Min / Max" at bounding box center [969, 267] width 37 height 36
drag, startPoint x: 941, startPoint y: 277, endPoint x: 956, endPoint y: 281, distance: 15.5
click at [956, 280] on input "0" at bounding box center [948, 275] width 29 height 24
type input "2"
drag, startPoint x: 991, startPoint y: 276, endPoint x: 965, endPoint y: 269, distance: 26.9
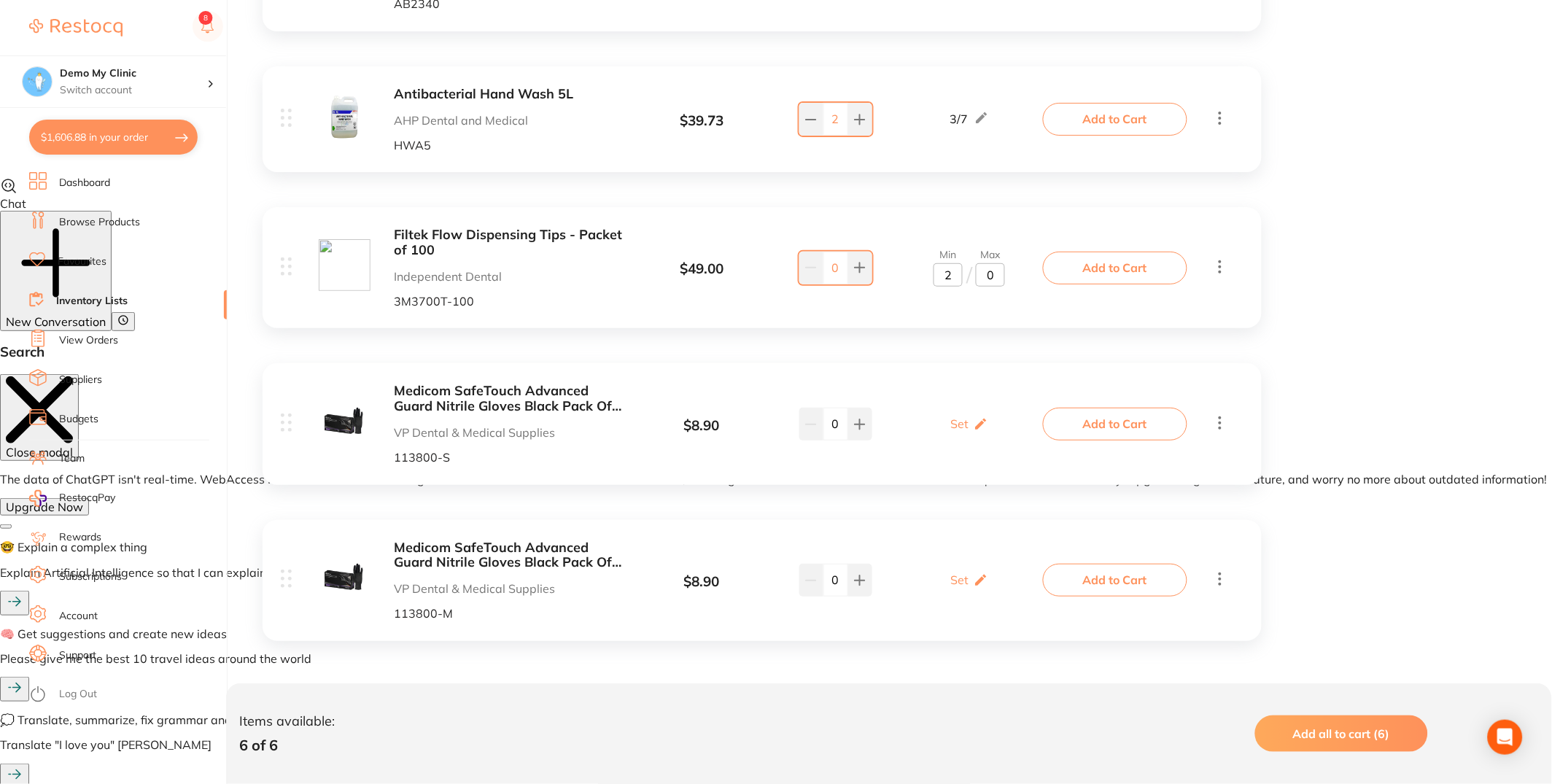
click at [965, 269] on div "Min 2 / Max 0" at bounding box center [969, 267] width 72 height 38
type input "3"
click at [967, 429] on p "Set" at bounding box center [960, 424] width 19 height 13
drag, startPoint x: 956, startPoint y: 438, endPoint x: 899, endPoint y: 424, distance: 58.7
click at [899, 425] on div "Min 0 / Max 0" at bounding box center [970, 424] width 153 height 38
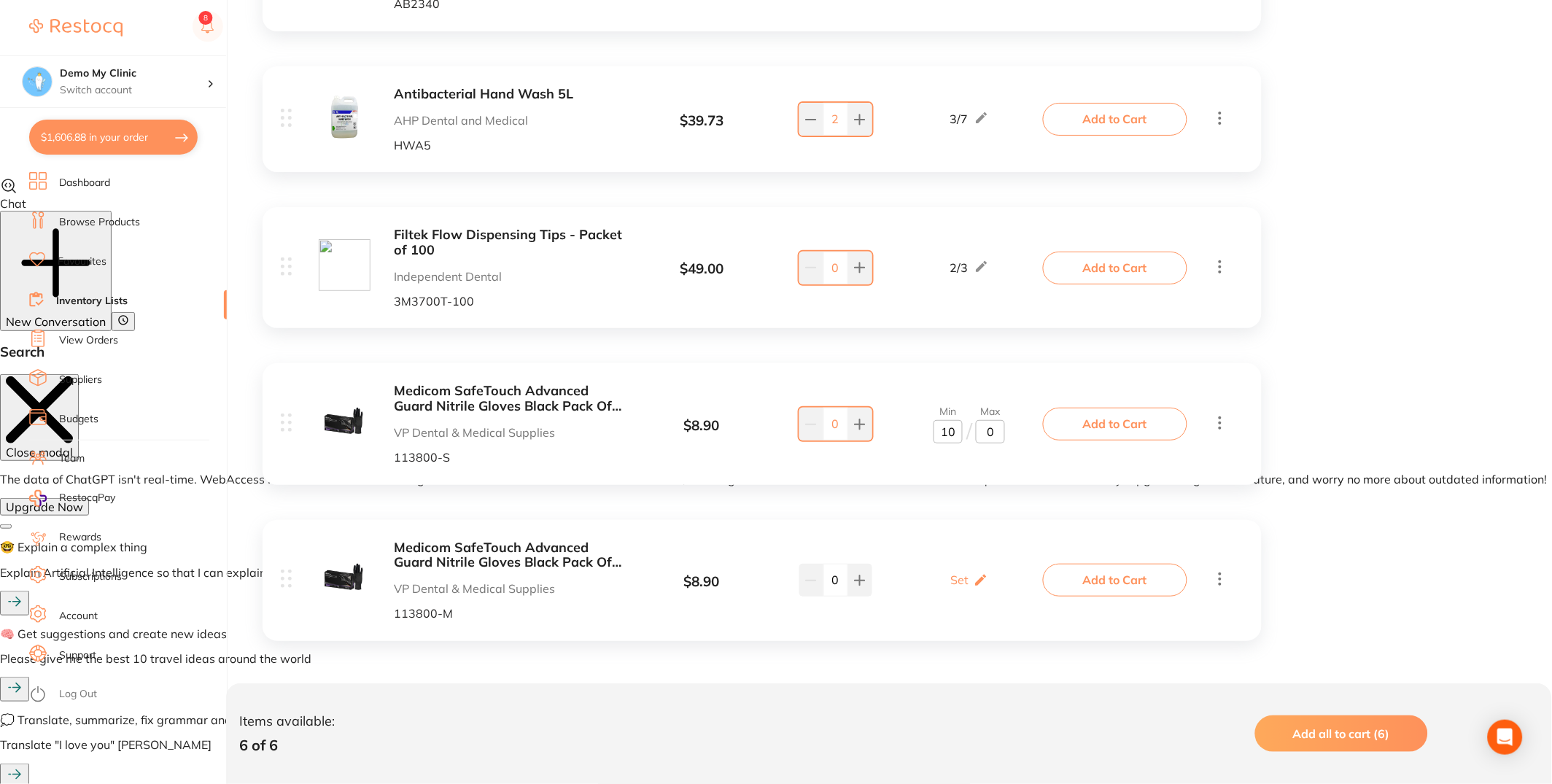
type input "10"
type input "20"
click at [973, 576] on icon at bounding box center [980, 580] width 14 height 15
drag, startPoint x: 941, startPoint y: 587, endPoint x: 896, endPoint y: 586, distance: 45.0
click at [896, 586] on div "Min 0 / Max 0" at bounding box center [970, 580] width 153 height 38
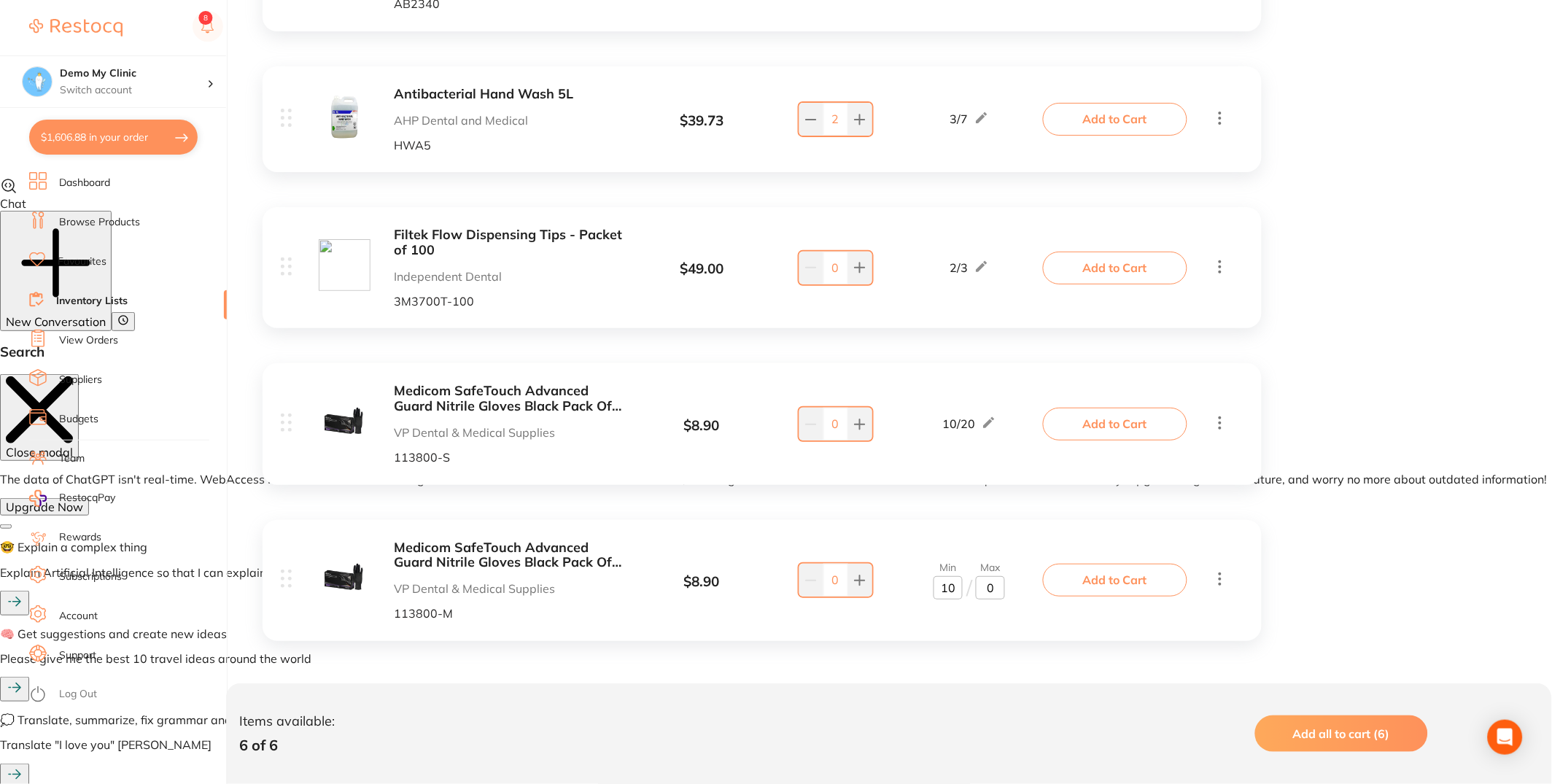
type input "10"
type input "1"
type input "20"
click at [1351, 484] on div "Item Price Qty on Hand Min / Max FILTEK SUPREME XTE Dentine A2 Adam Dental TM-5…" at bounding box center [899, 237] width 1304 height 1037
click at [1139, 573] on button "Add to Cart" at bounding box center [1114, 579] width 144 height 32
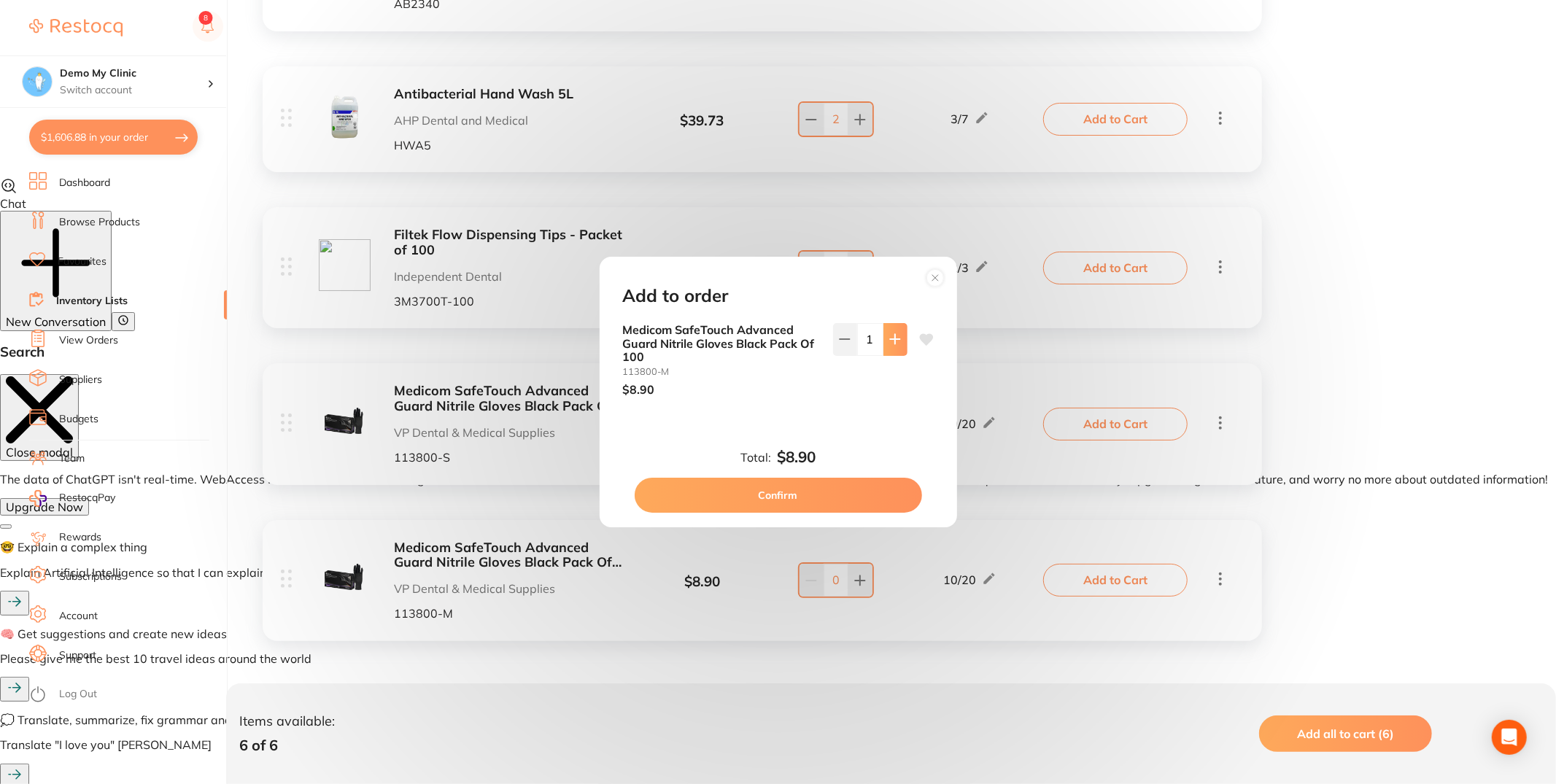
click at [893, 344] on icon at bounding box center [896, 339] width 12 height 12
type input "4"
click at [844, 504] on button "Confirm" at bounding box center [778, 495] width 287 height 35
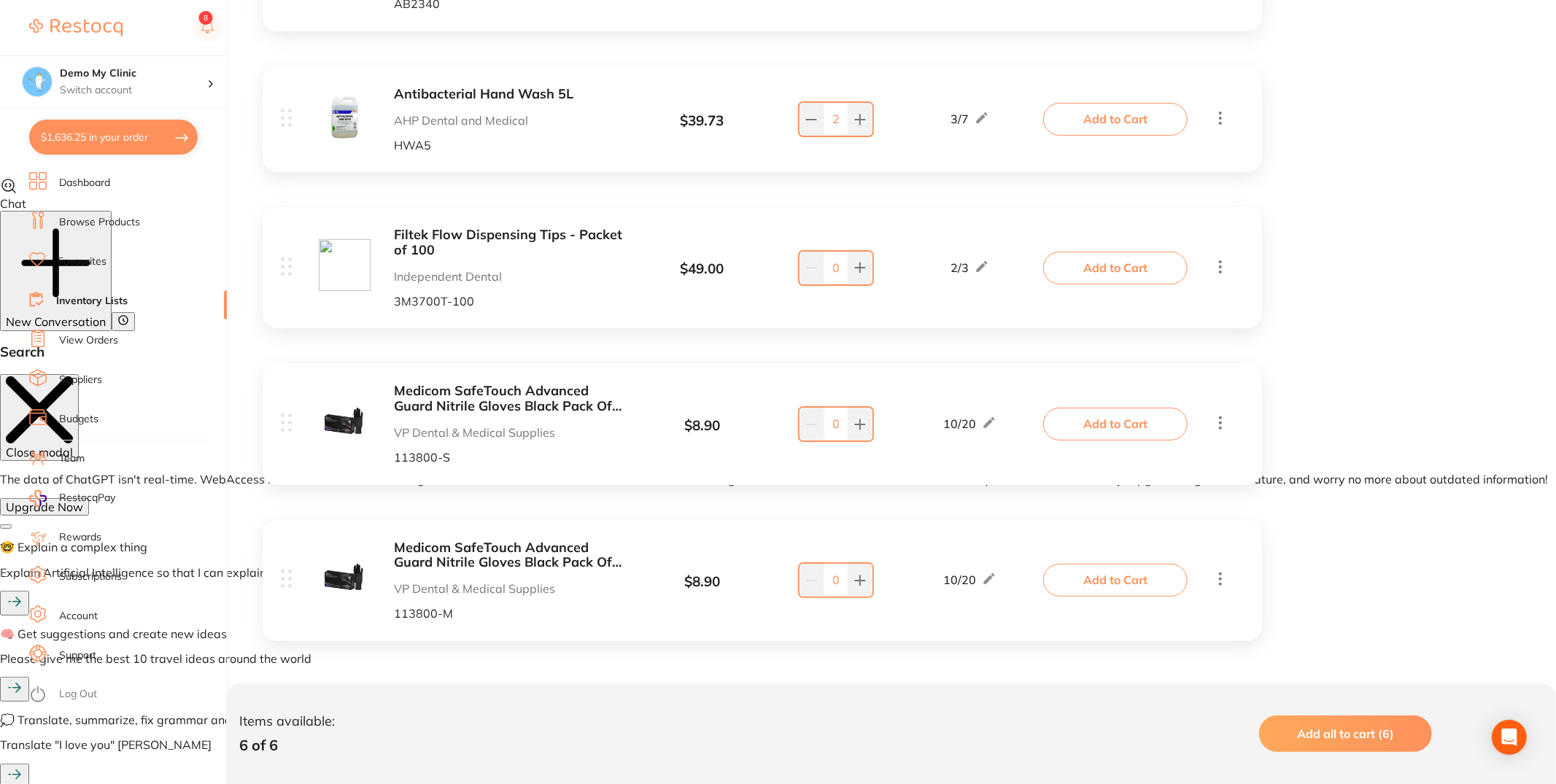
type input "4"
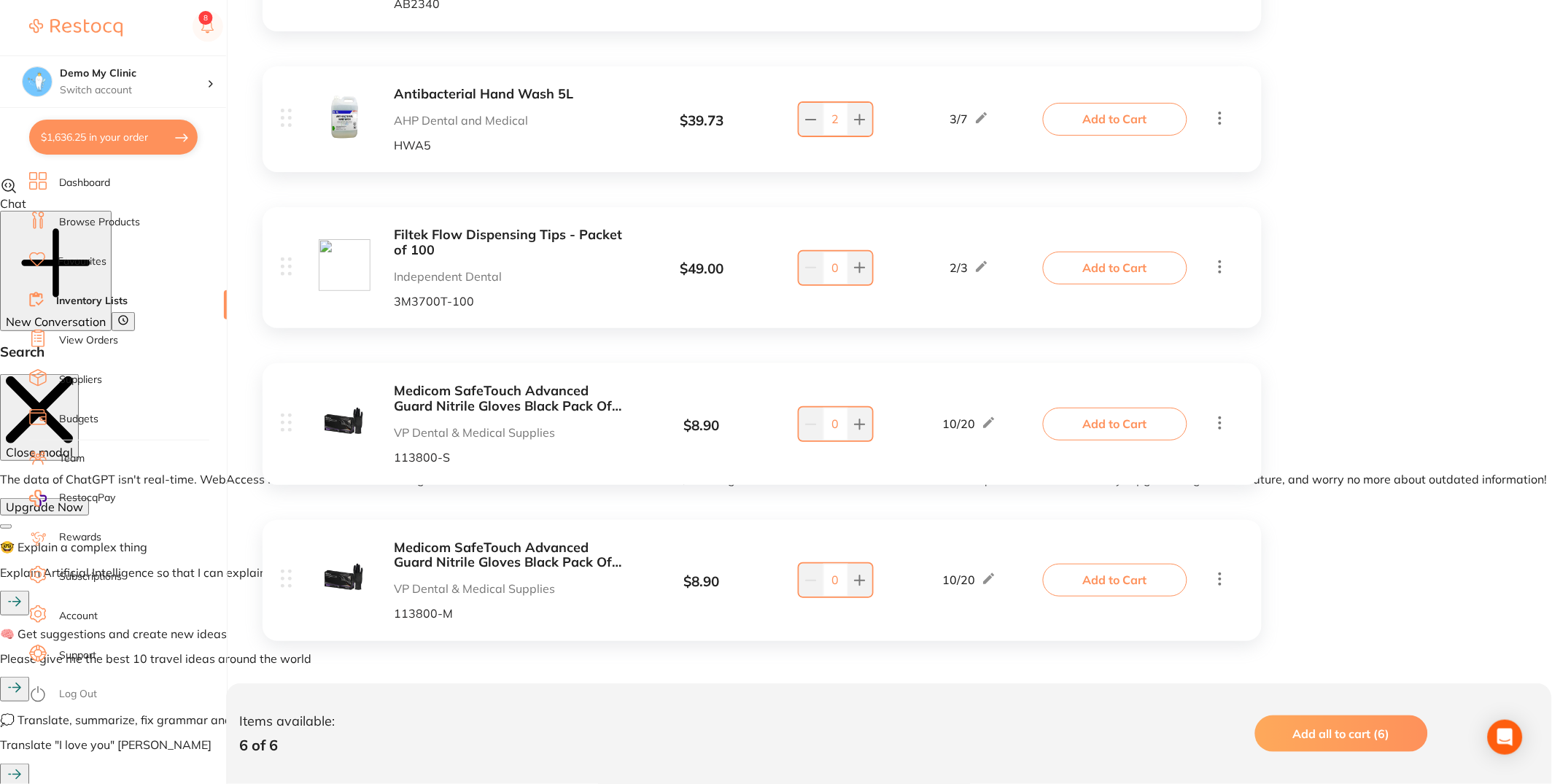
click at [140, 137] on button "$1,636.25 in your order" at bounding box center [114, 137] width 168 height 35
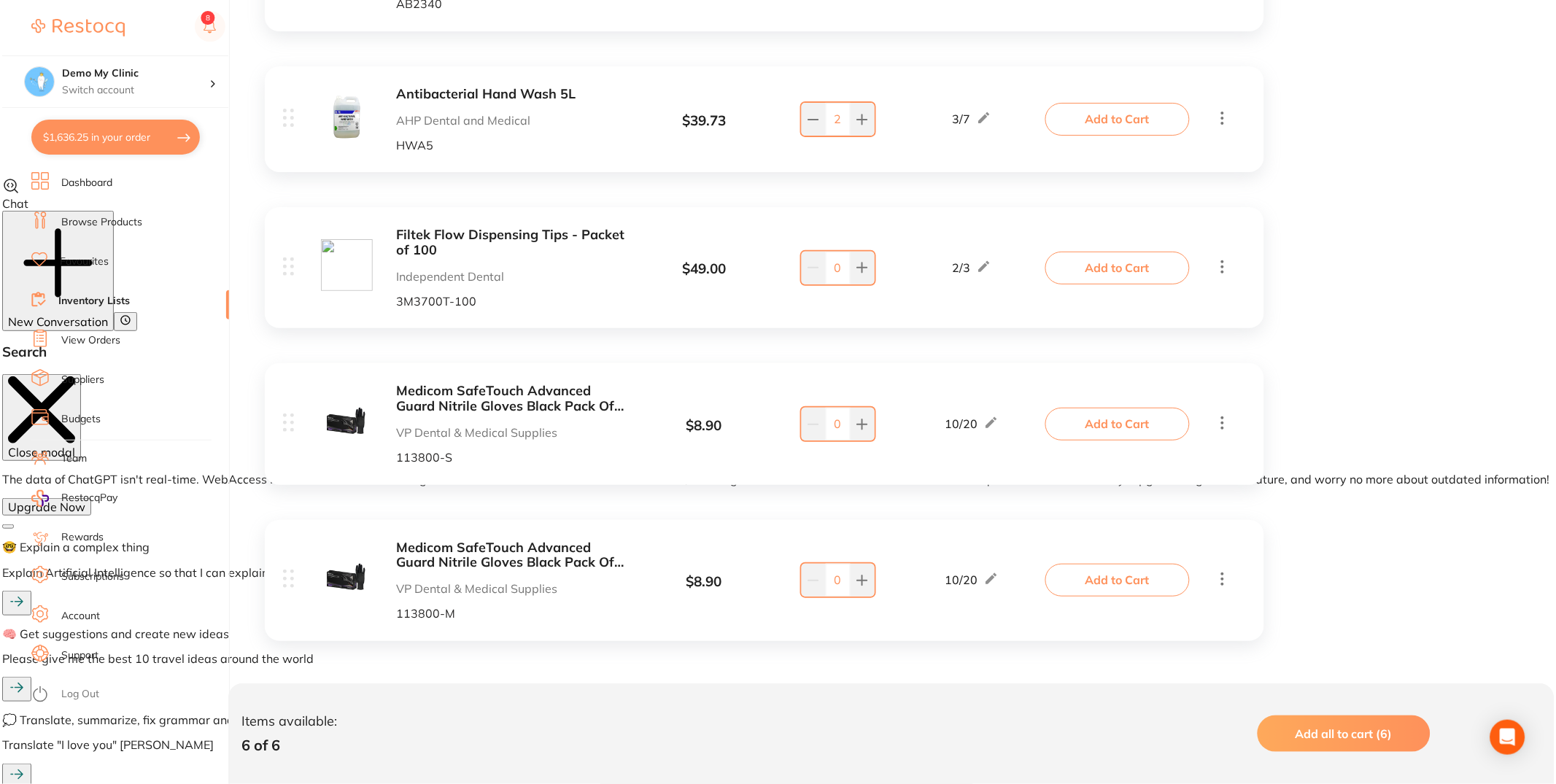
scroll to position [0, 0]
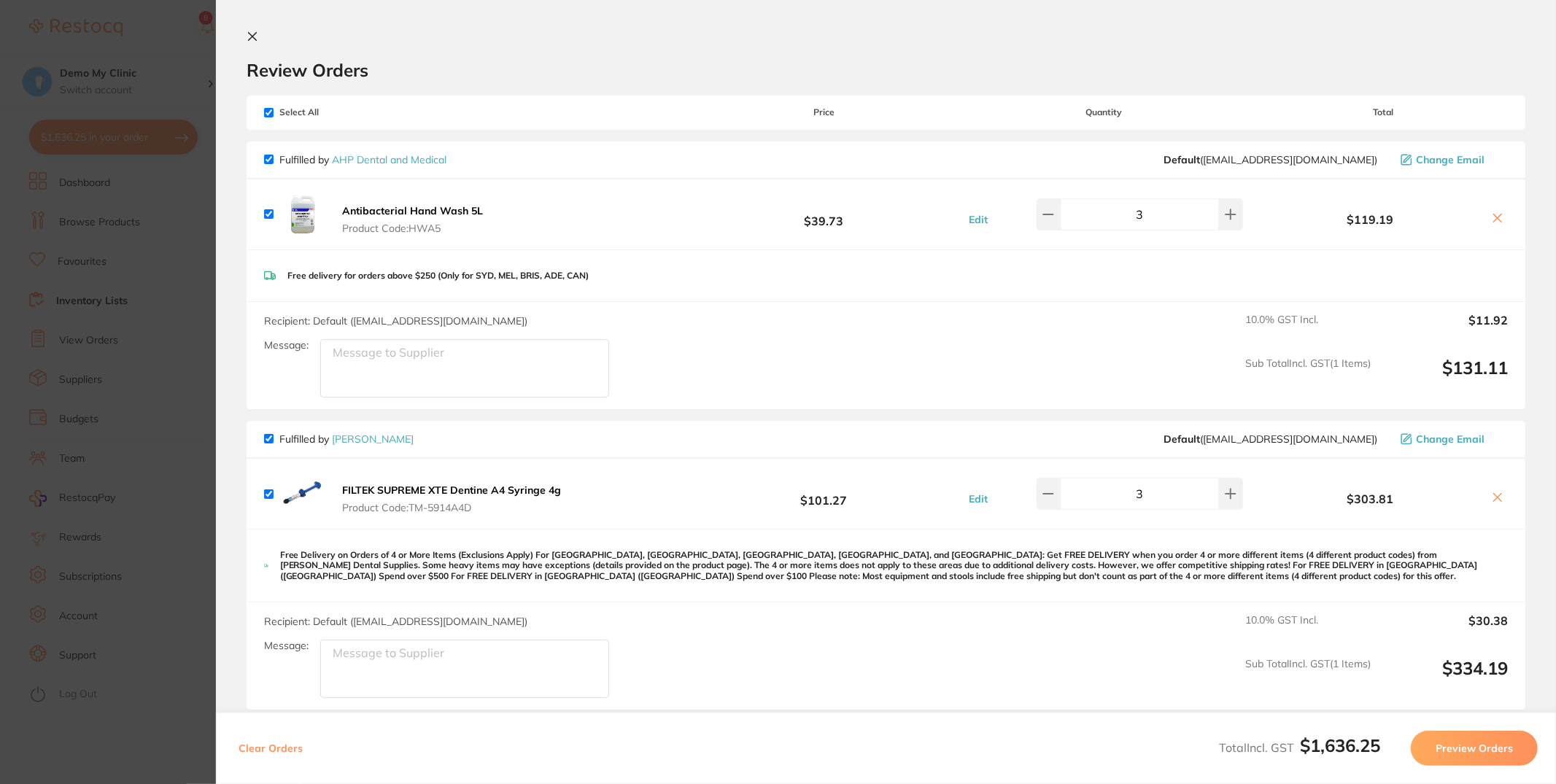
click at [265, 115] on input "checkbox" at bounding box center [269, 112] width 9 height 9
checkbox input "false"
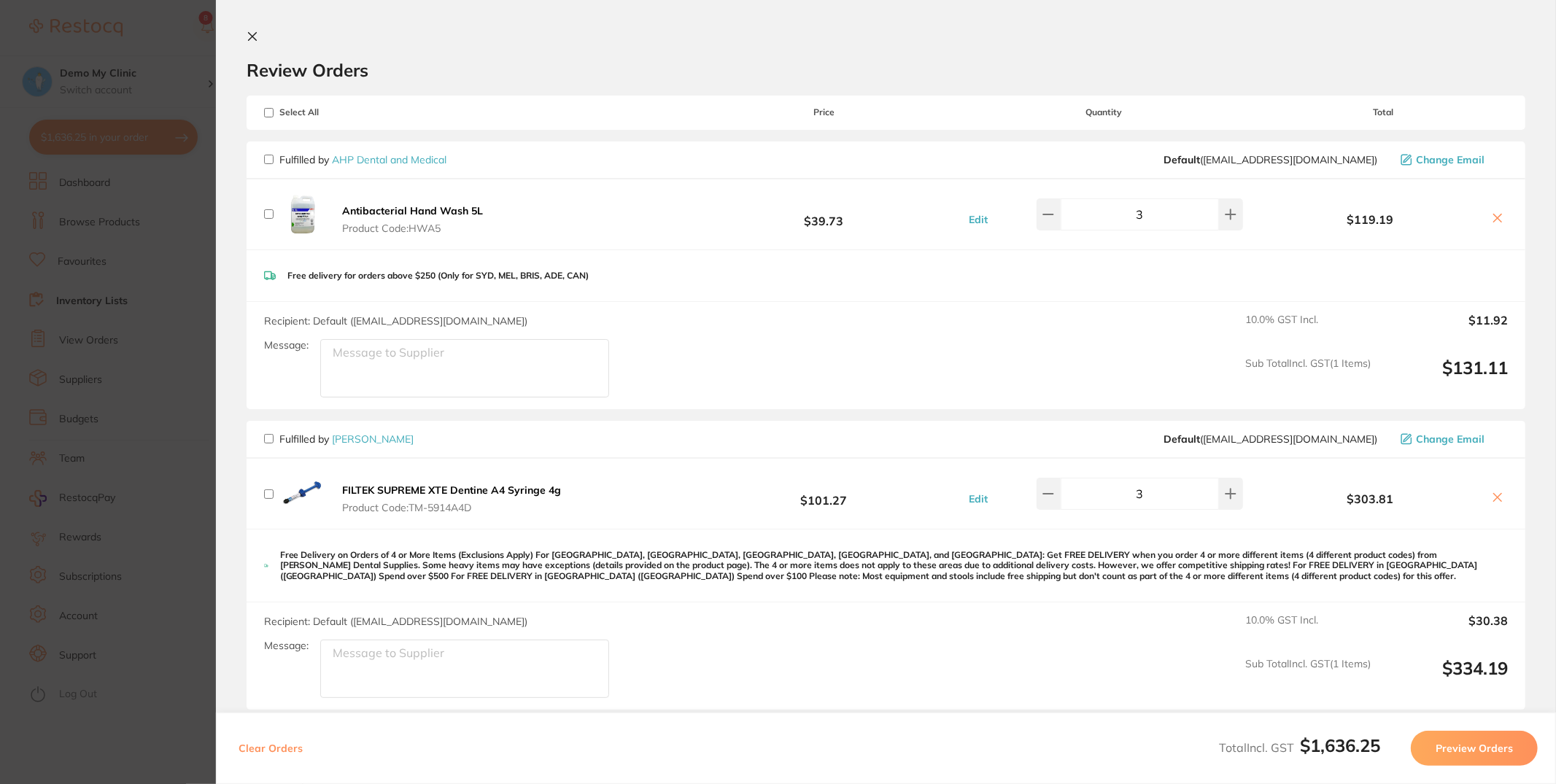
checkbox input "false"
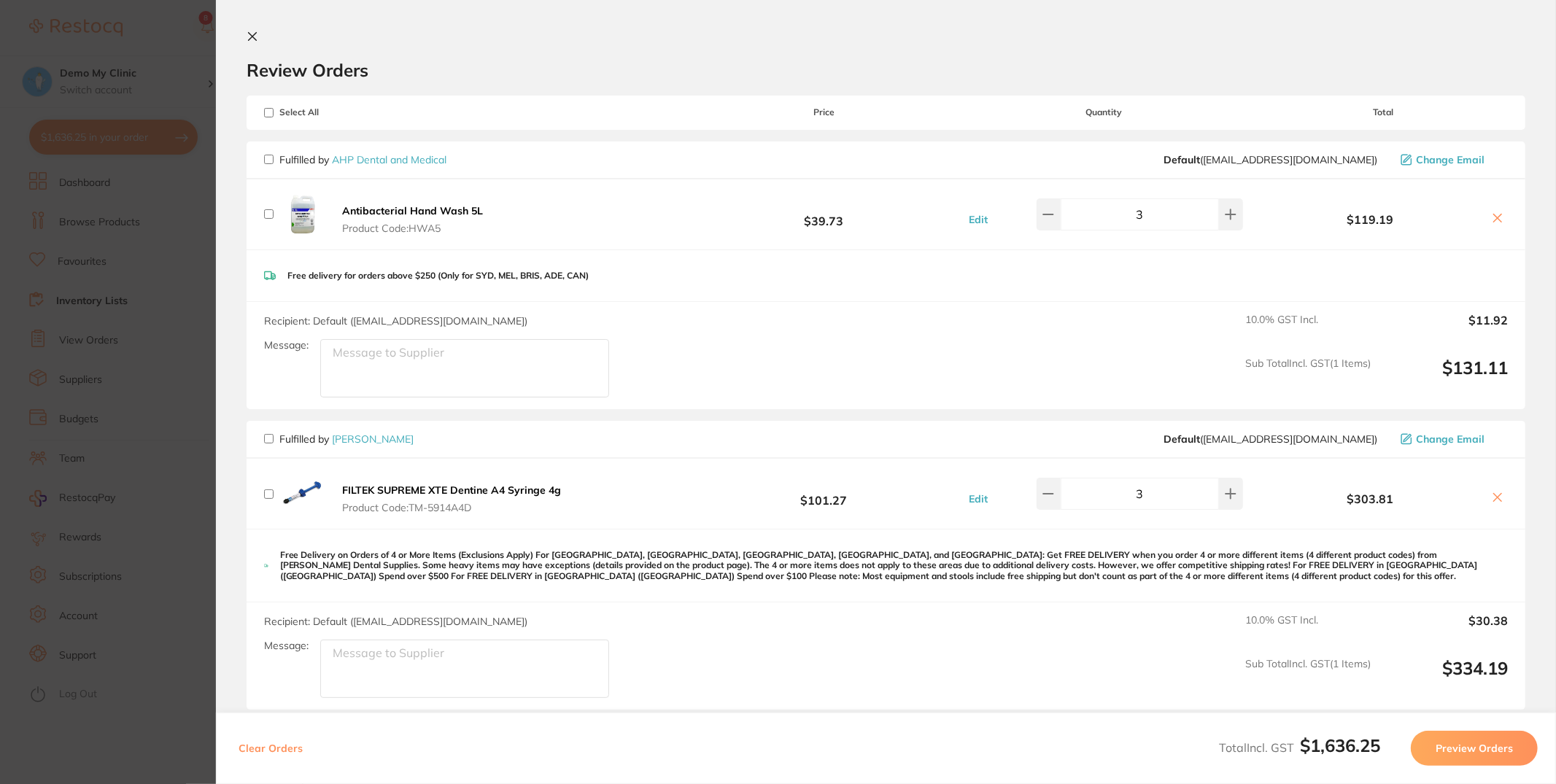
checkbox input "false"
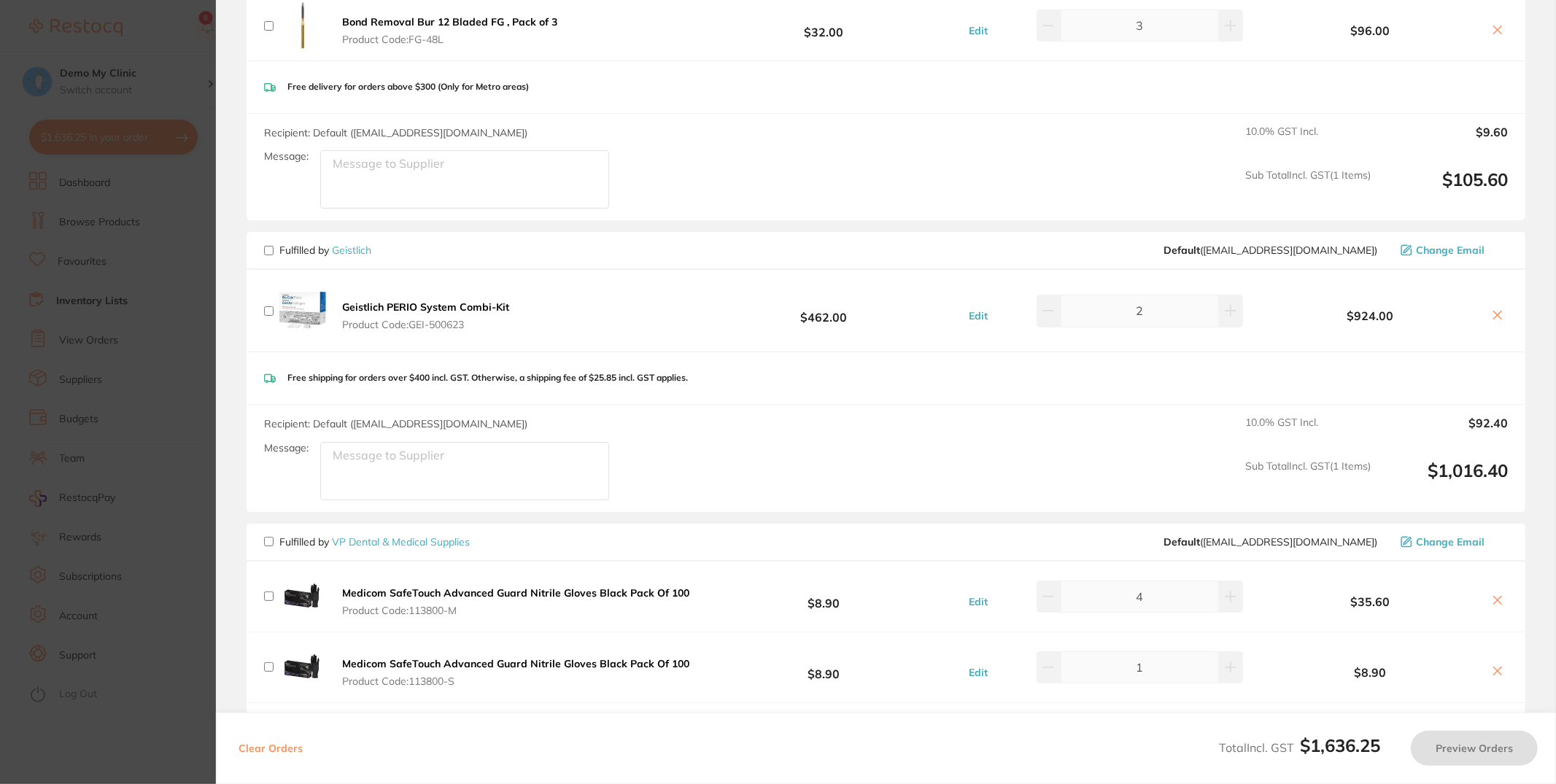
scroll to position [1128, 0]
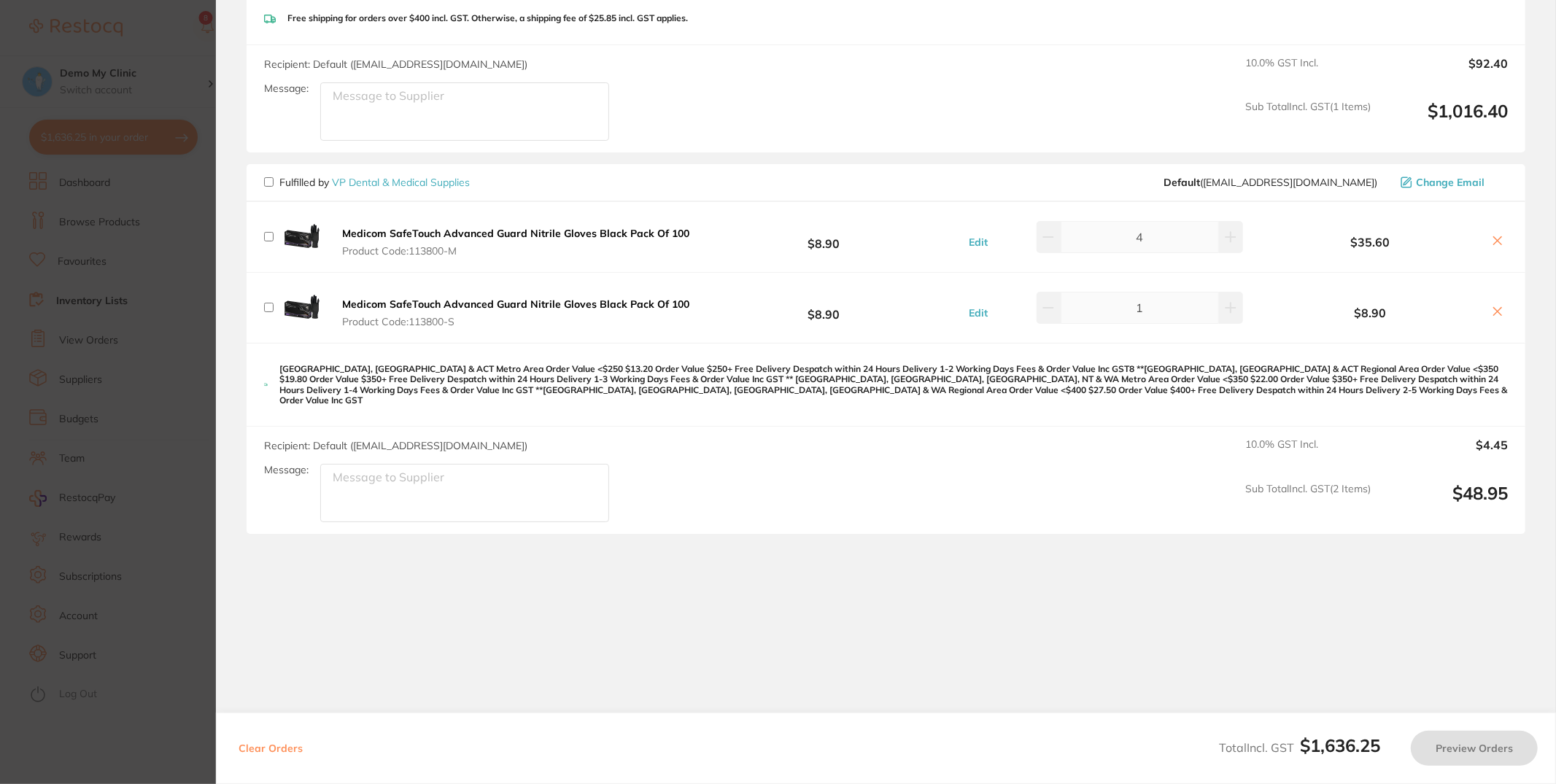
click at [269, 176] on span "Fulfilled by VP Dental & Medical Supplies" at bounding box center [367, 183] width 206 height 13
click at [269, 177] on input "checkbox" at bounding box center [269, 181] width 9 height 9
checkbox input "true"
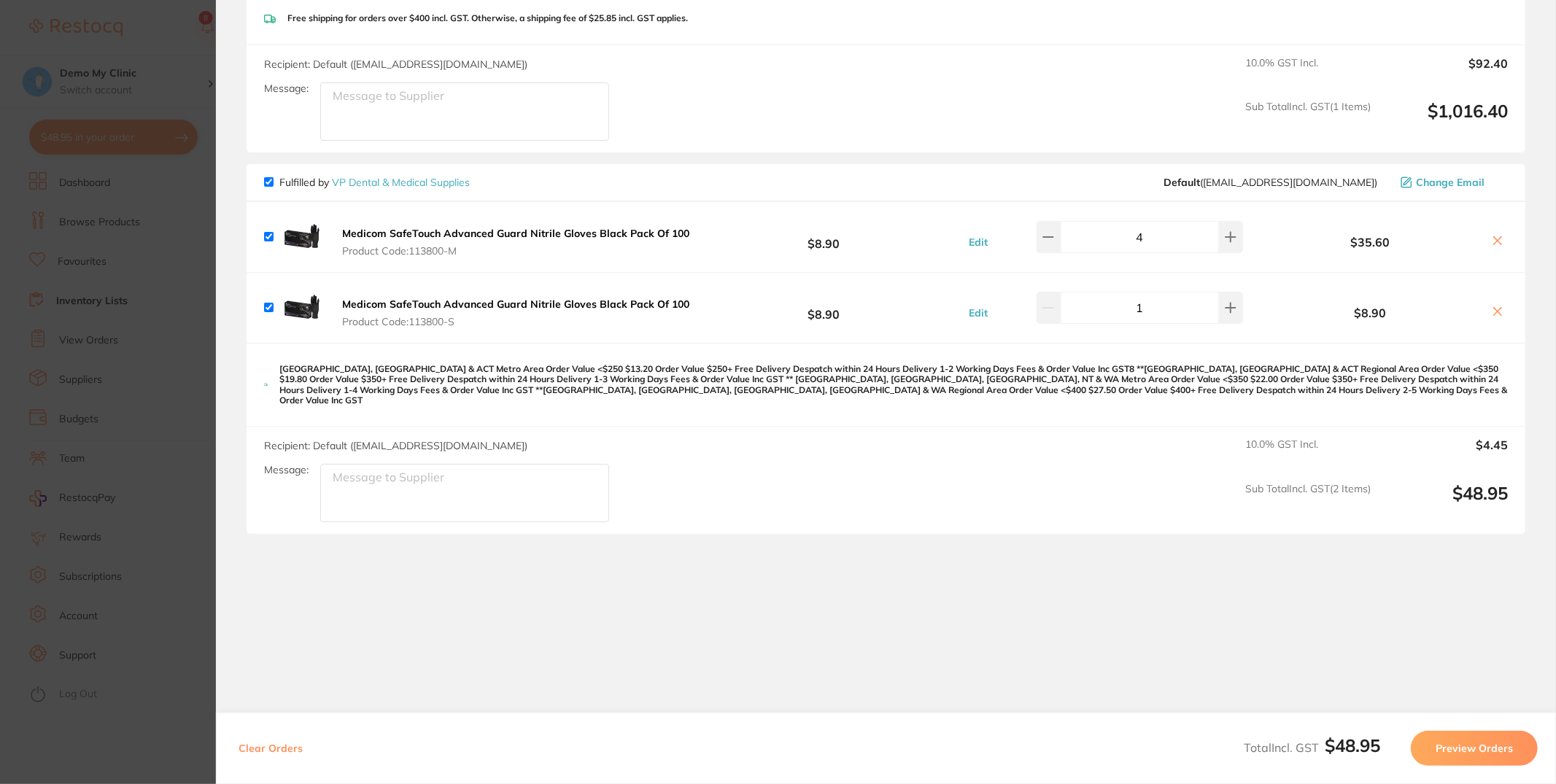
click at [1465, 749] on button "Preview Orders" at bounding box center [1474, 749] width 127 height 35
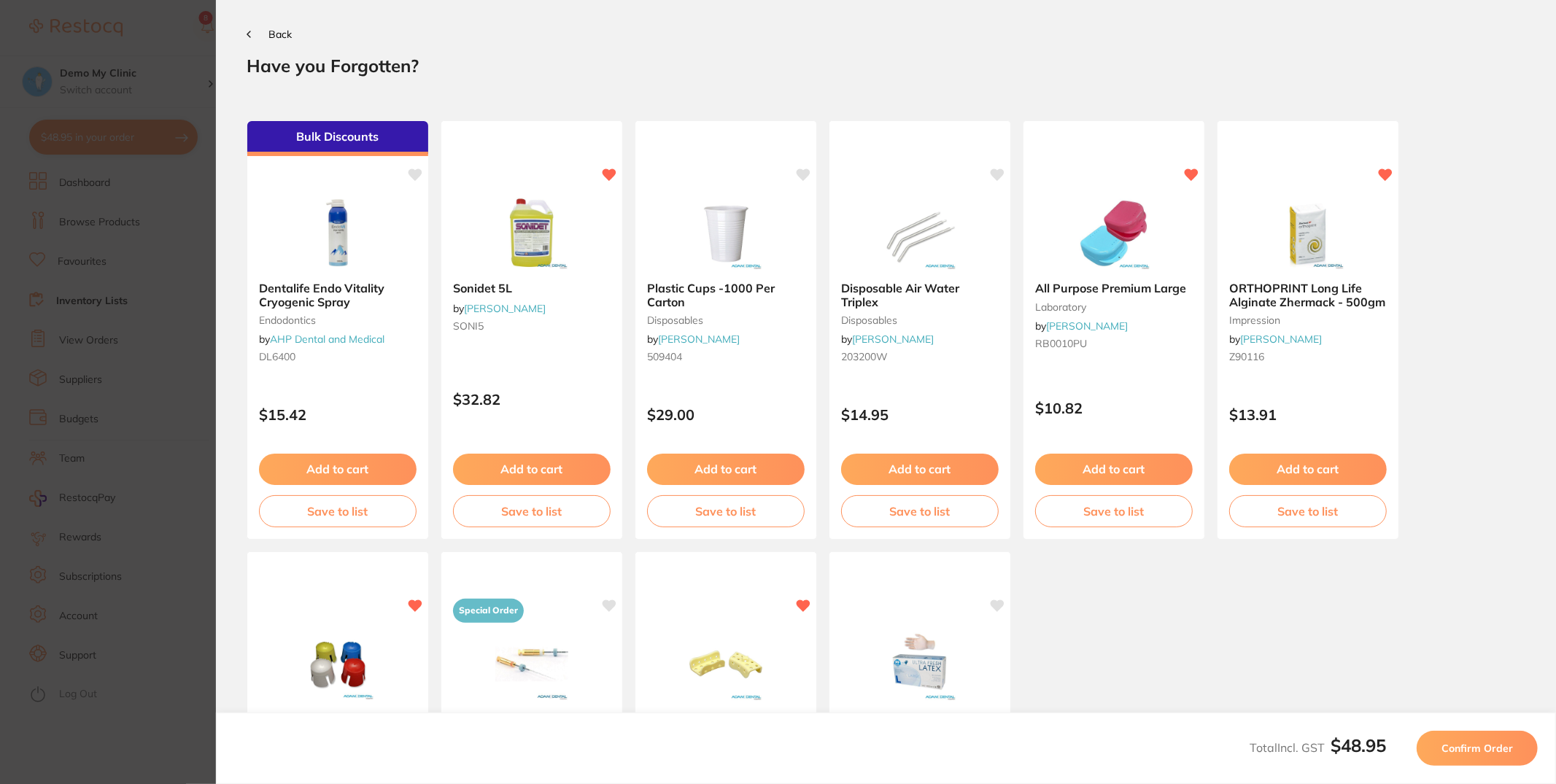
scroll to position [0, 0]
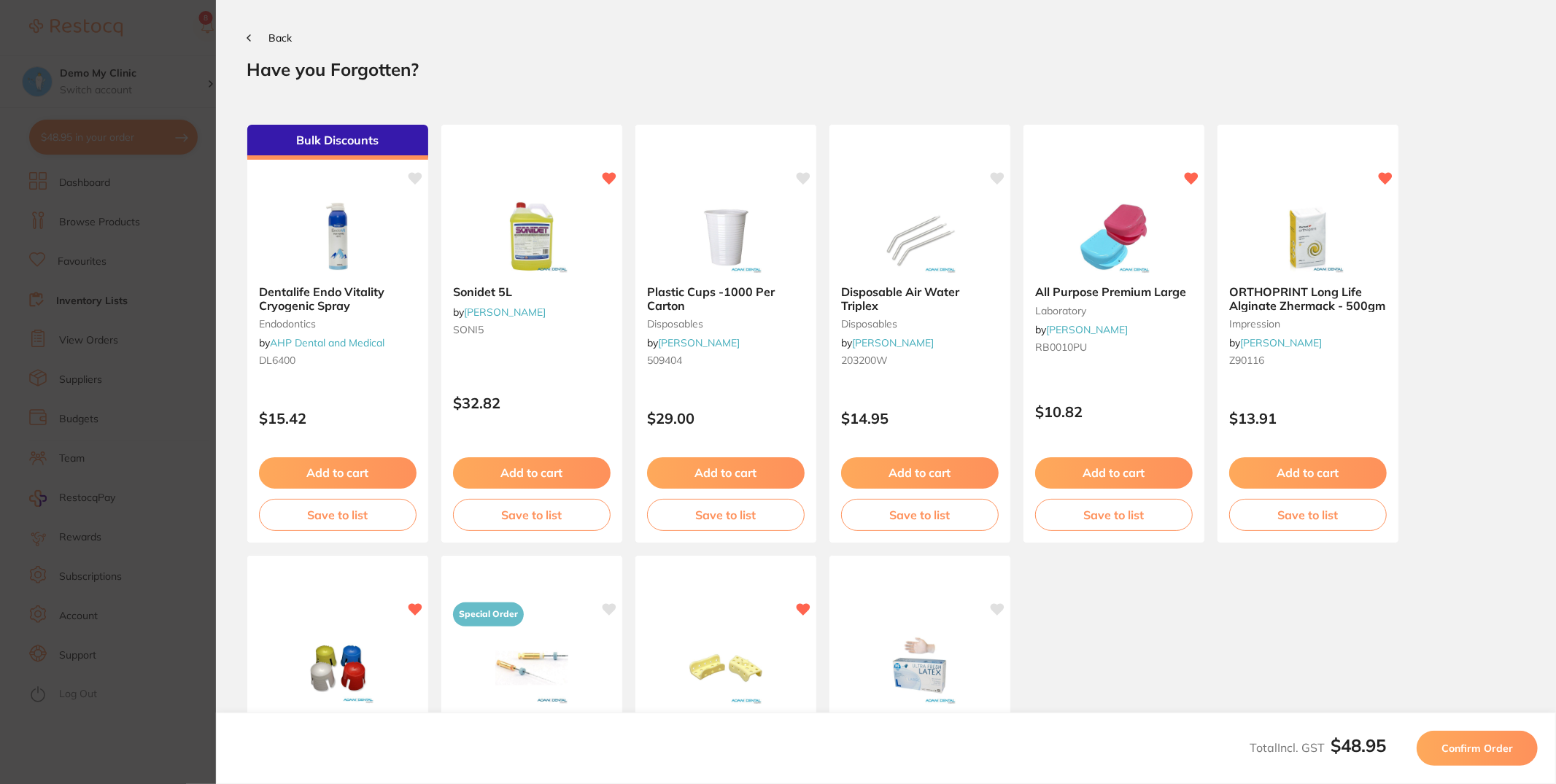
click at [1489, 752] on span "Confirm Order" at bounding box center [1477, 749] width 72 height 13
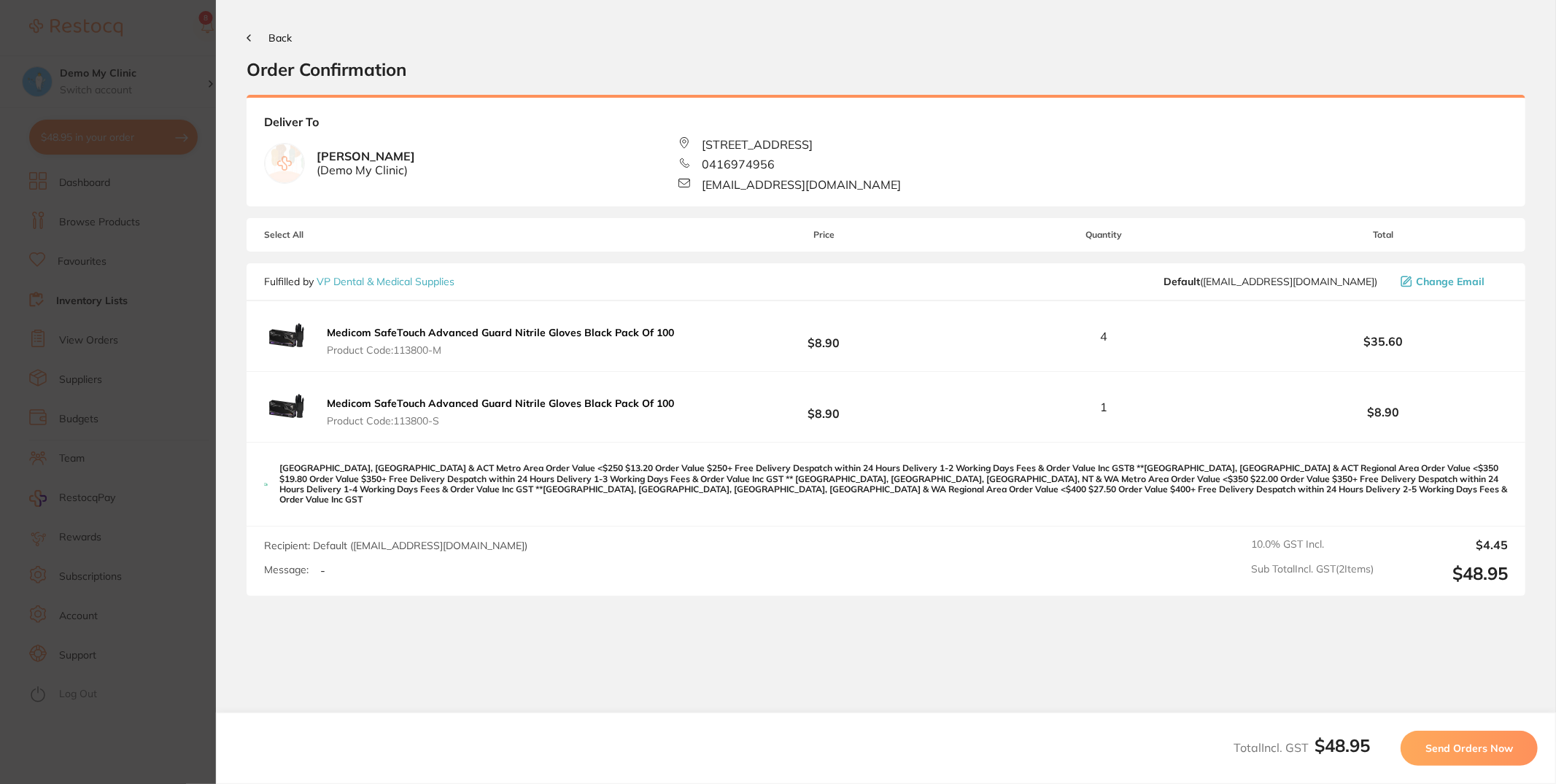
click at [1484, 750] on span "Send Orders Now" at bounding box center [1469, 749] width 88 height 13
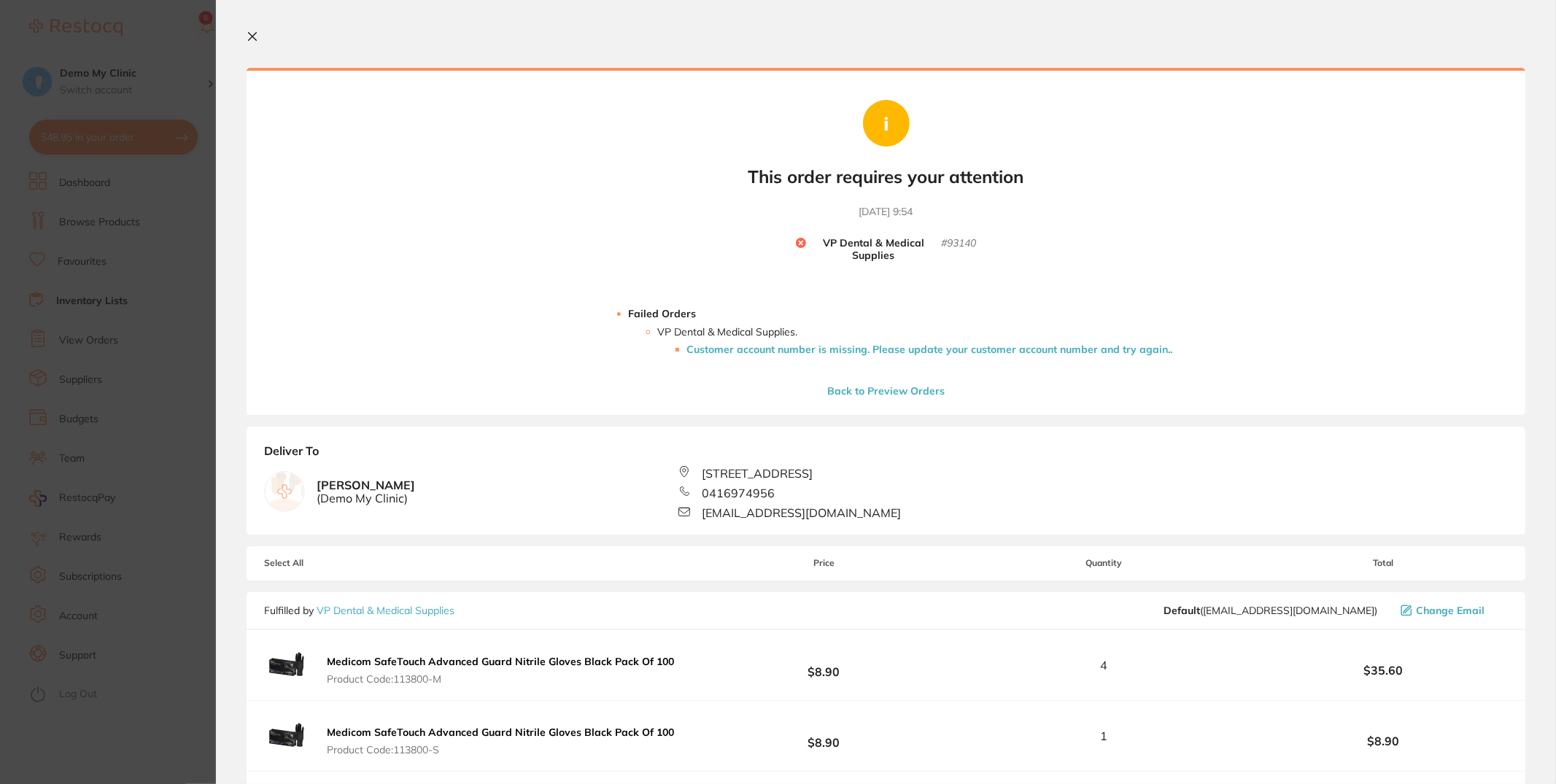
click at [135, 192] on section "Update RRP Set your pre negotiated price for this item. Item Agreed RRP (excl. …" at bounding box center [778, 392] width 1556 height 784
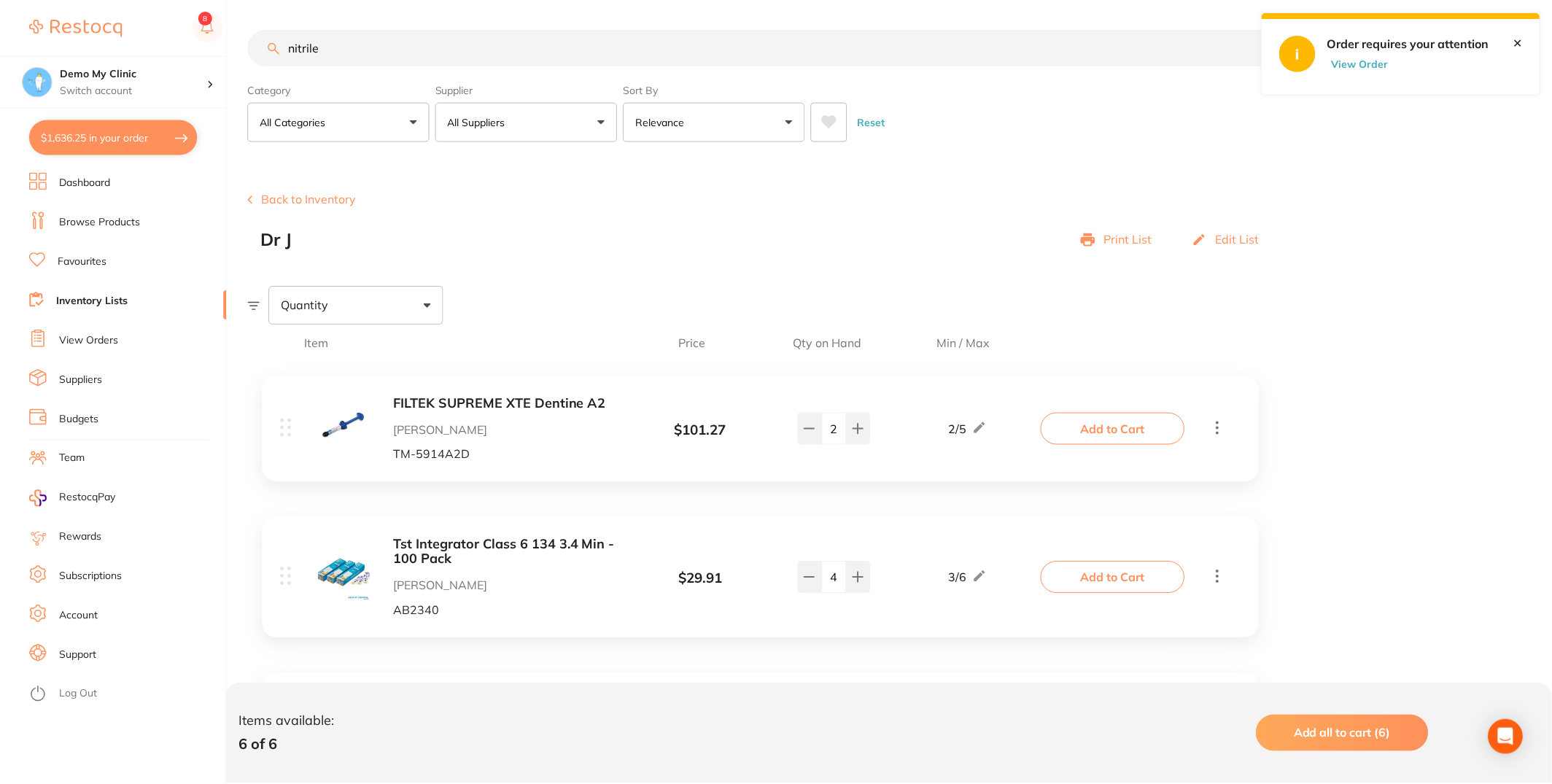
scroll to position [607, 0]
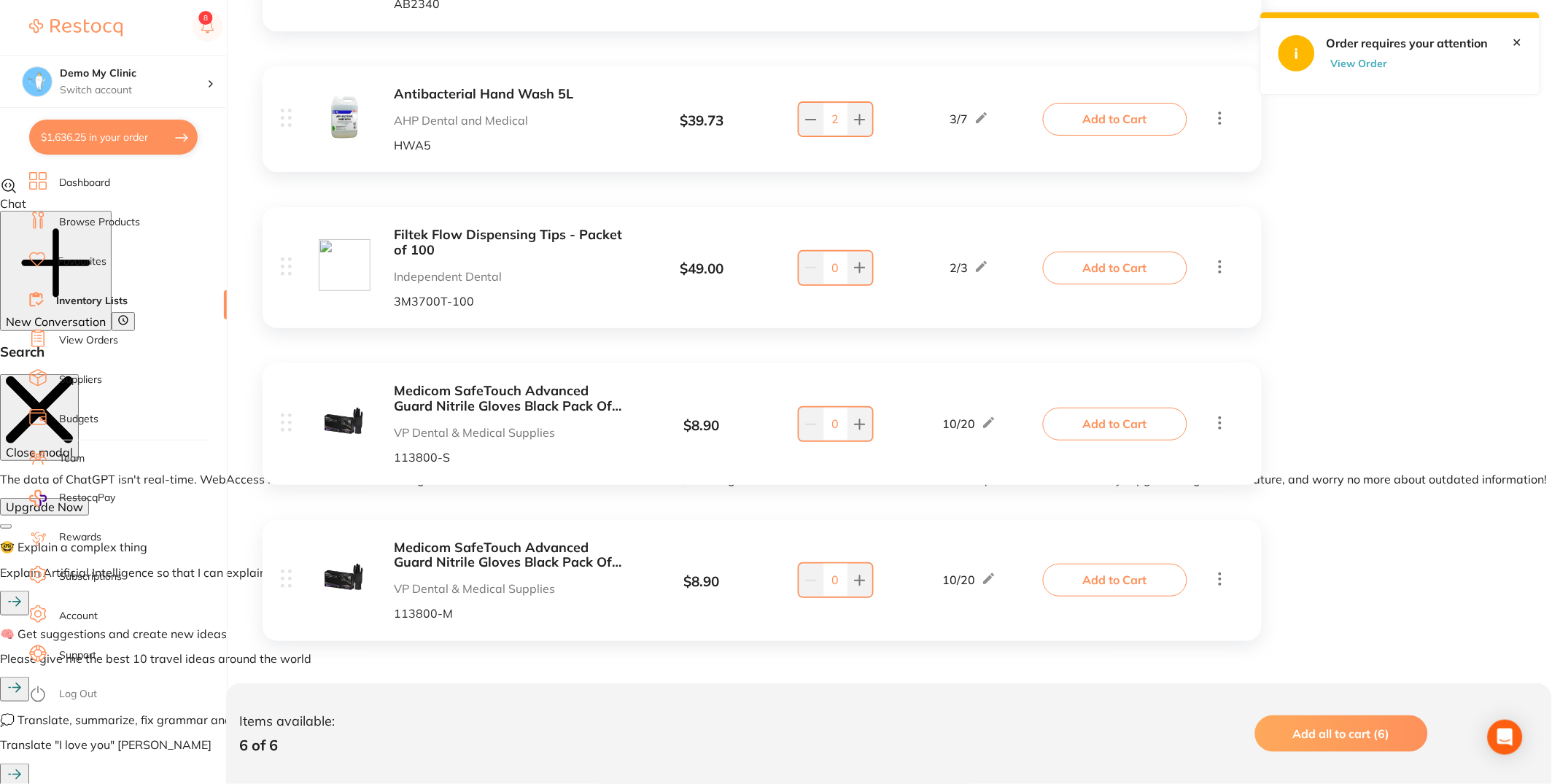
click at [128, 230] on li "Browse Products" at bounding box center [128, 222] width 198 height 22
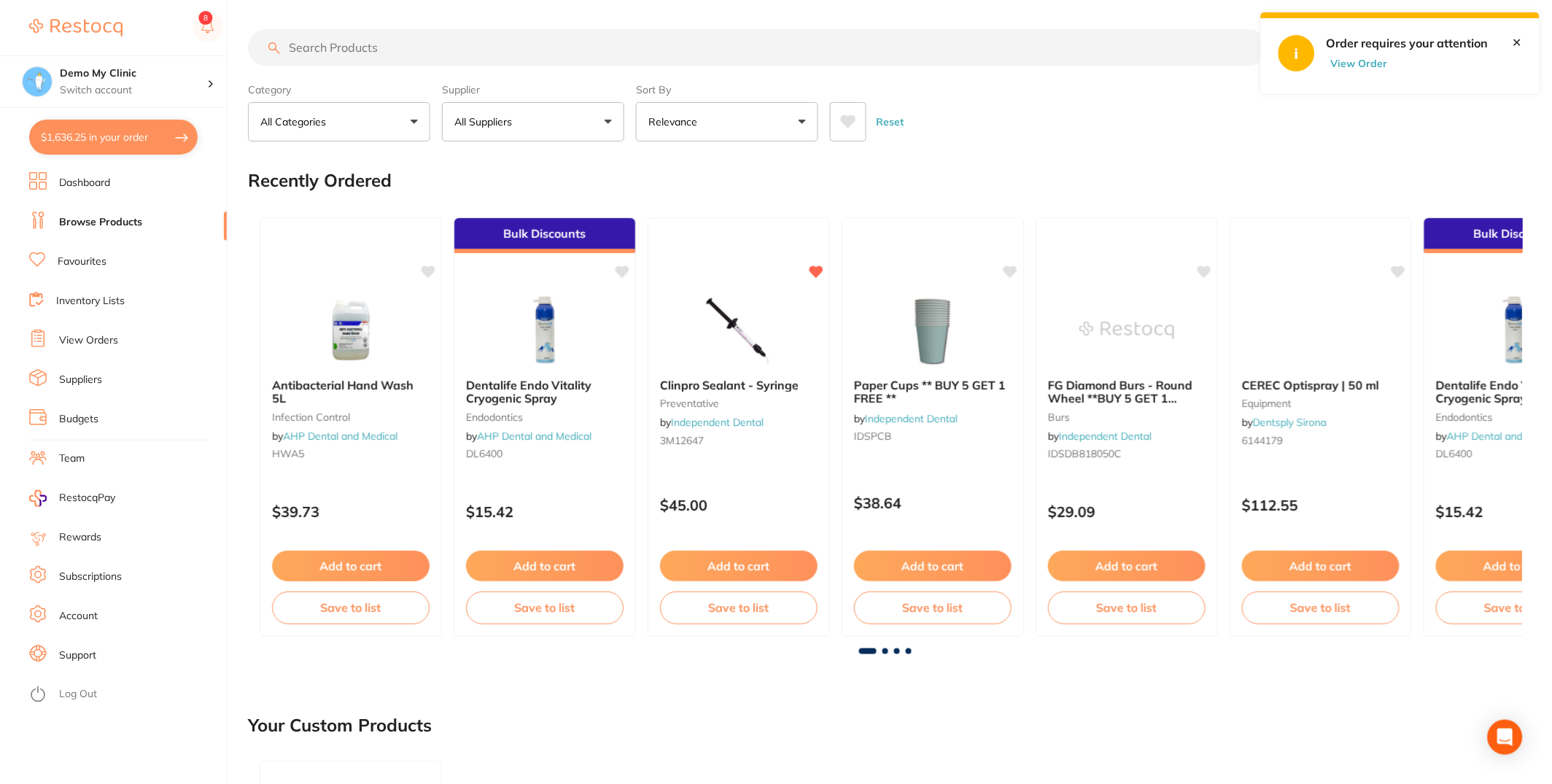
drag, startPoint x: 658, startPoint y: 26, endPoint x: 653, endPoint y: 45, distance: 19.6
click at [652, 38] on input "search" at bounding box center [757, 47] width 1020 height 36
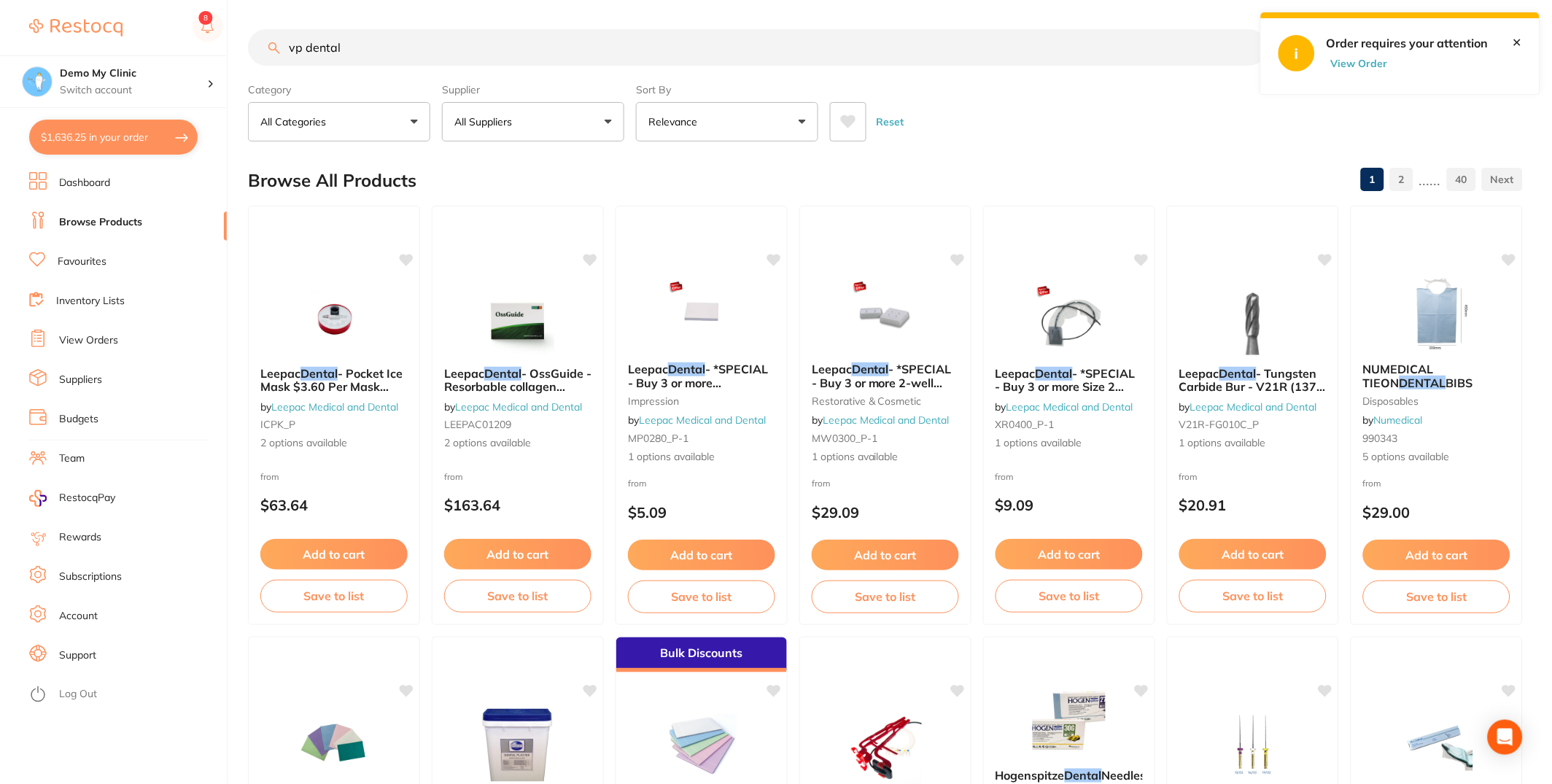
type input "vp dental"
click at [122, 329] on li "View Orders" at bounding box center [128, 340] width 198 height 22
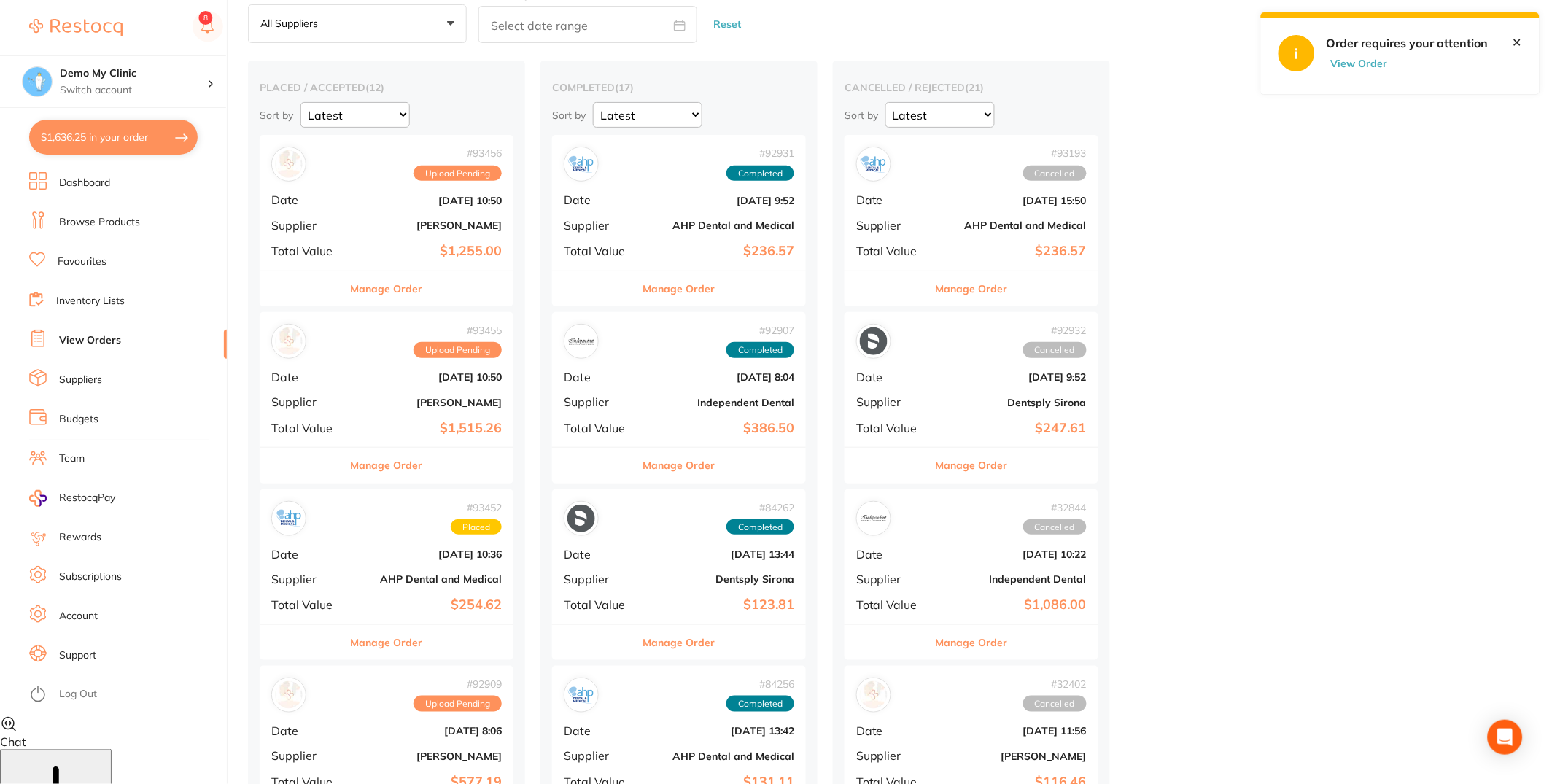
scroll to position [221, 0]
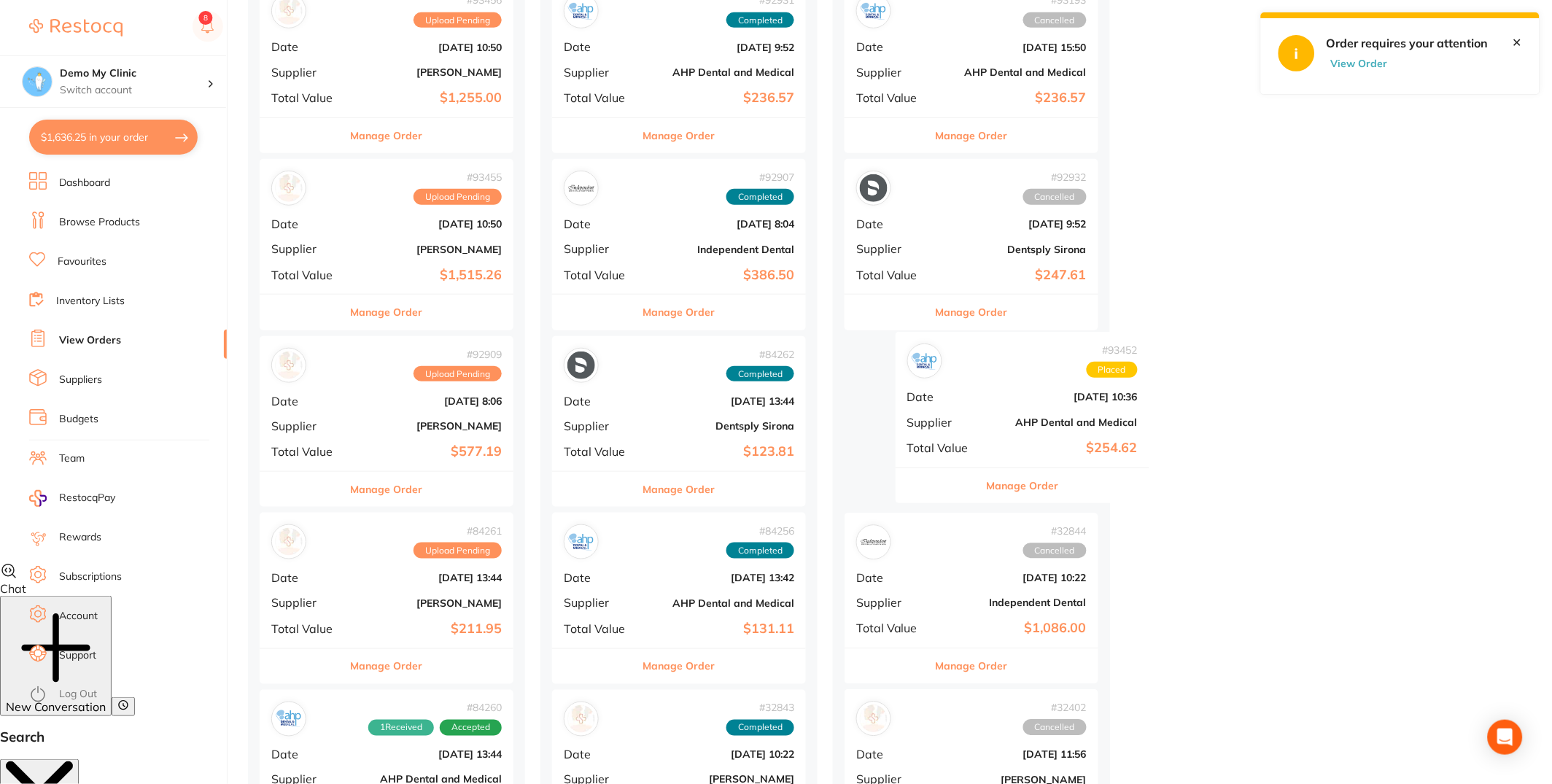
drag, startPoint x: 360, startPoint y: 408, endPoint x: 999, endPoint y: 406, distance: 639.0
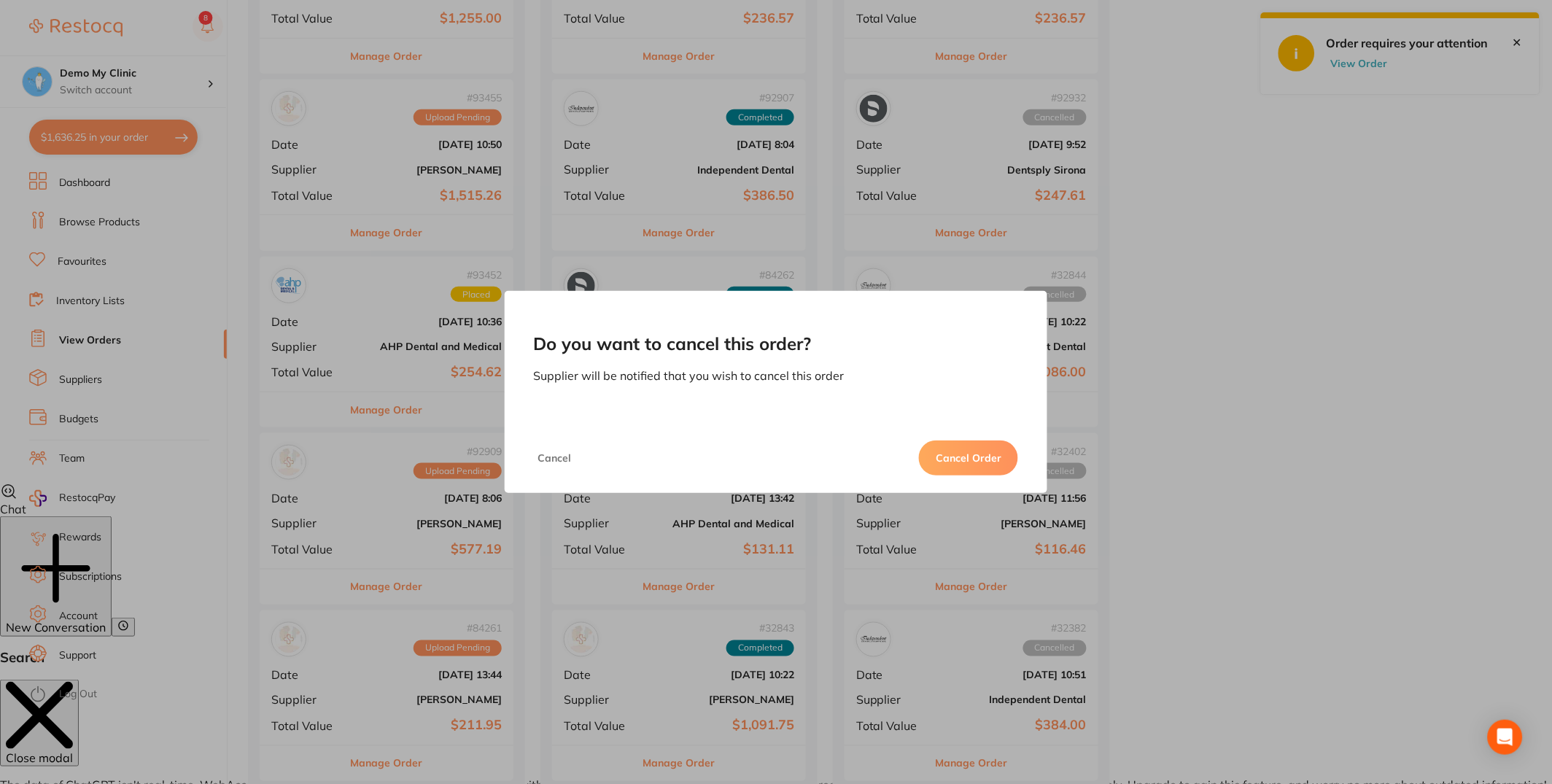
scroll to position [420, 0]
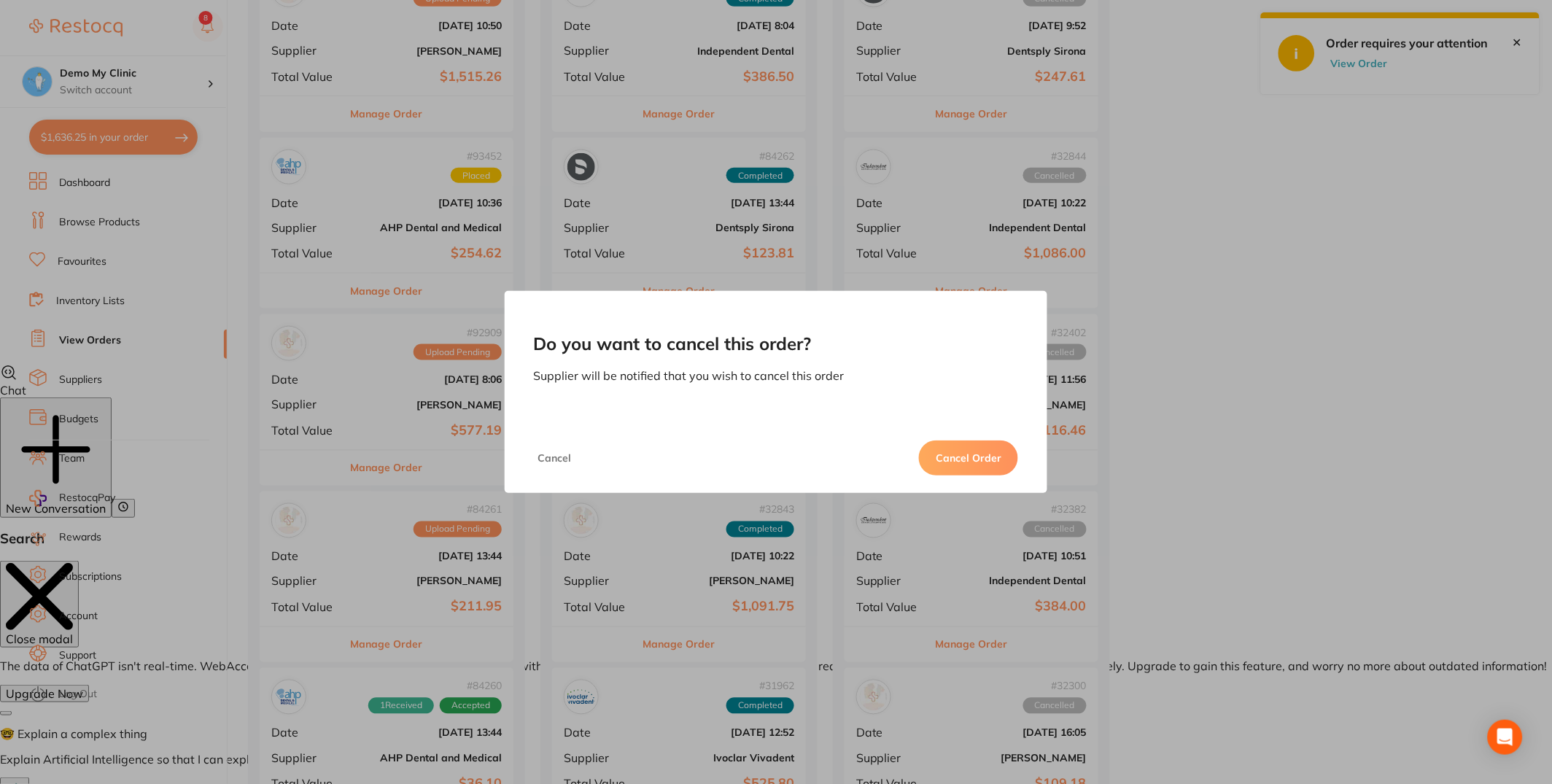
click at [989, 458] on button "Cancel Order" at bounding box center [968, 458] width 99 height 35
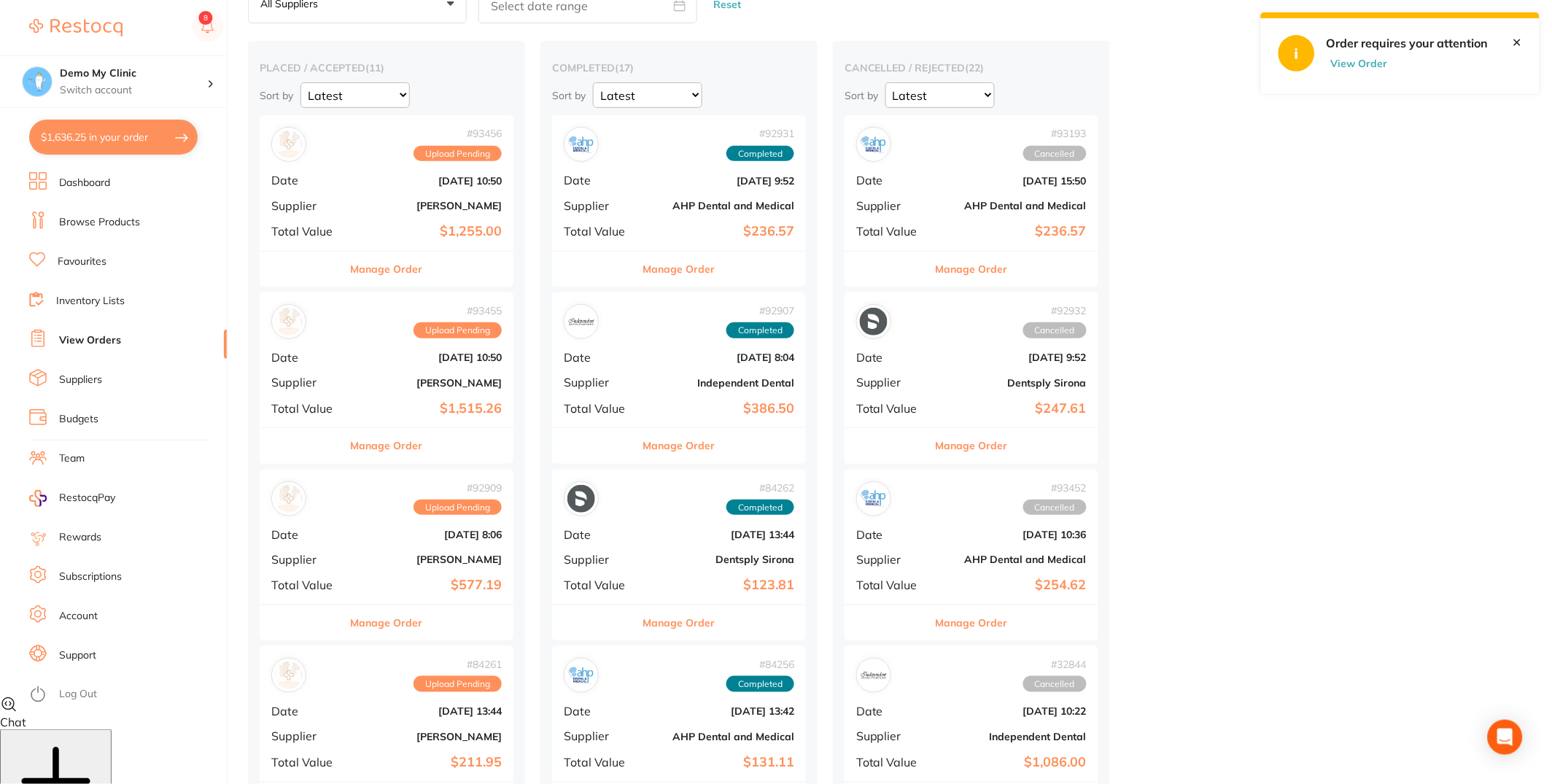
scroll to position [0, 0]
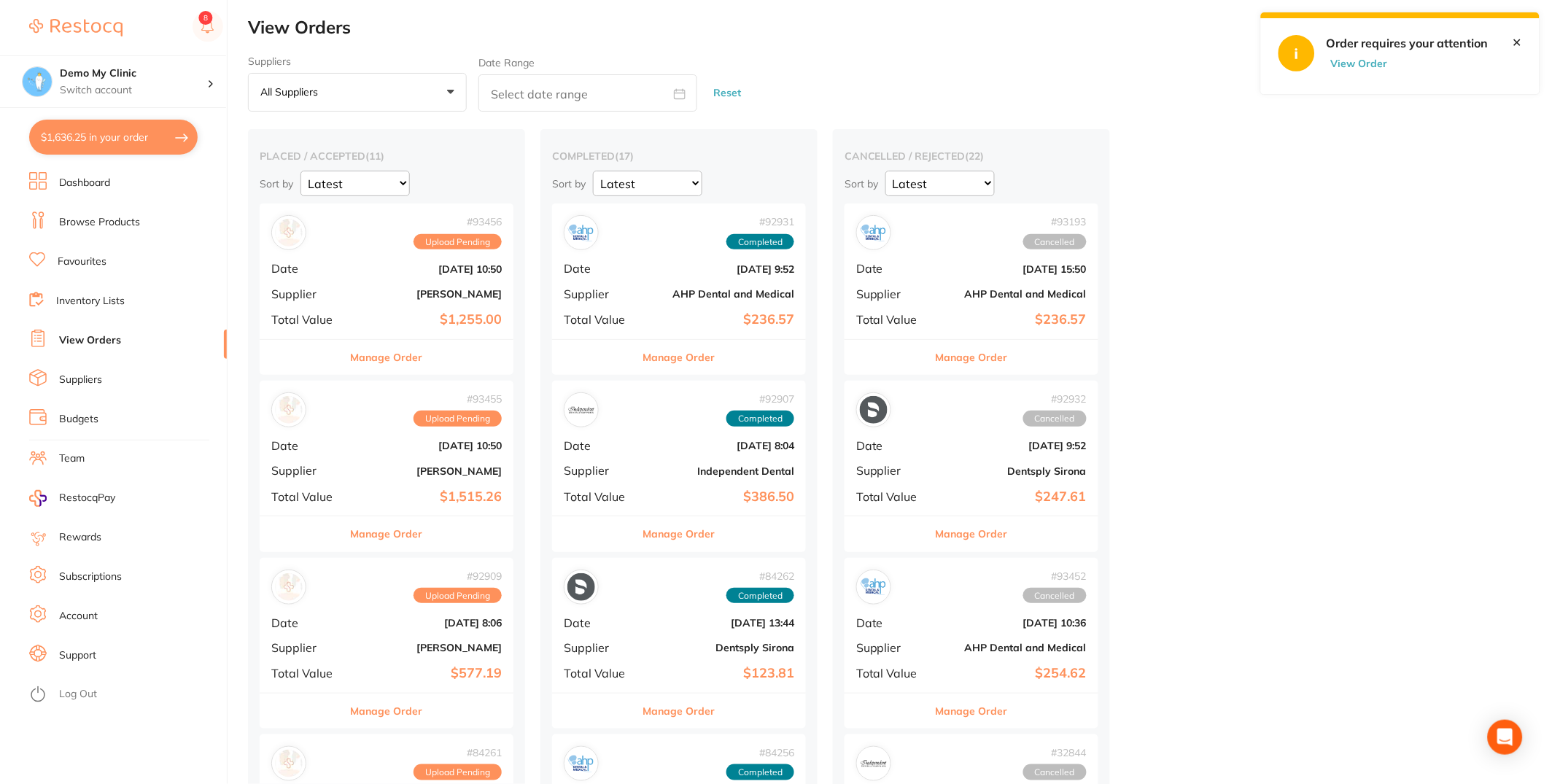
click at [1517, 40] on link "✕" at bounding box center [1517, 42] width 9 height 13
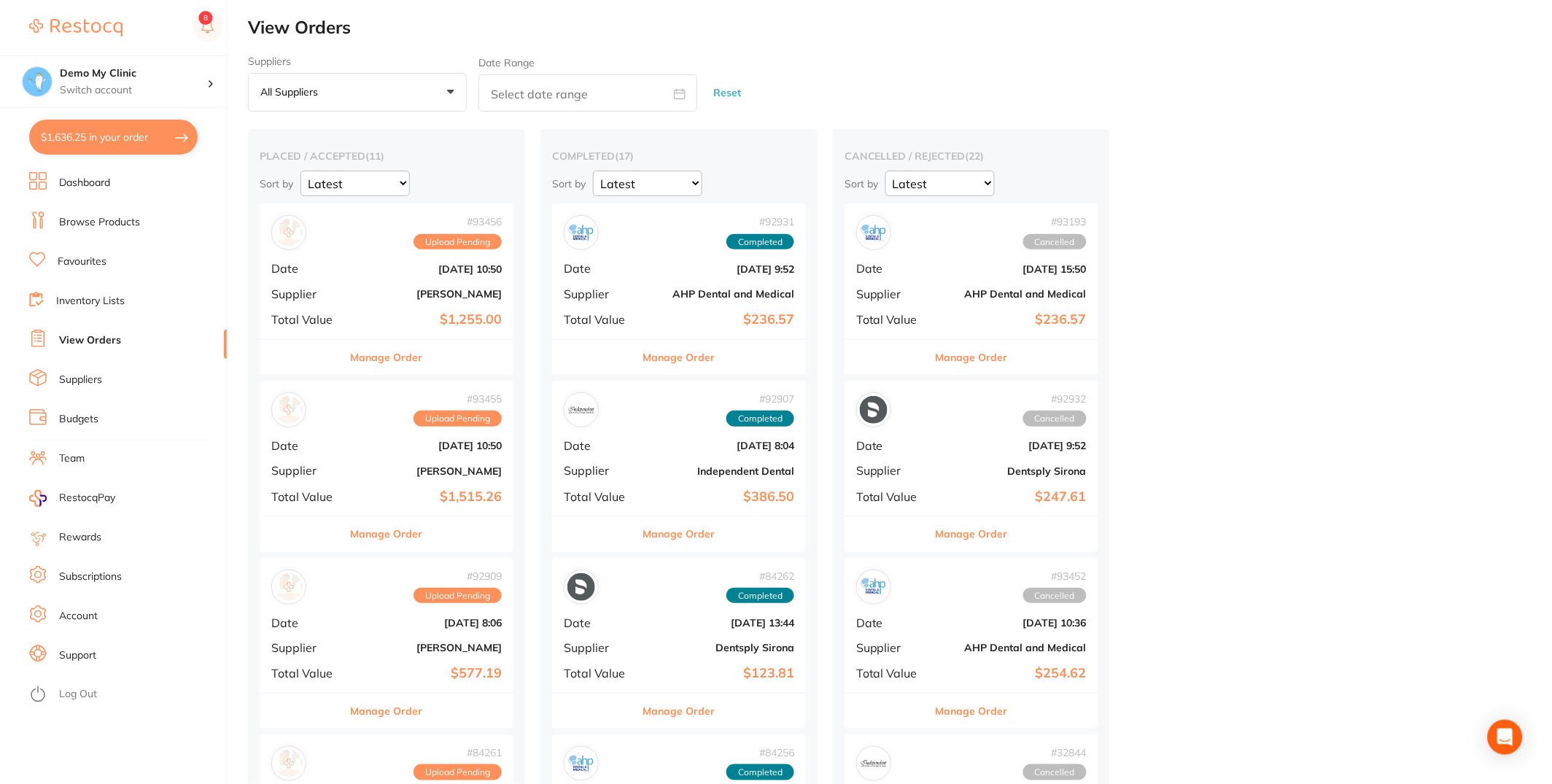
click at [110, 373] on li "Suppliers" at bounding box center [128, 380] width 198 height 22
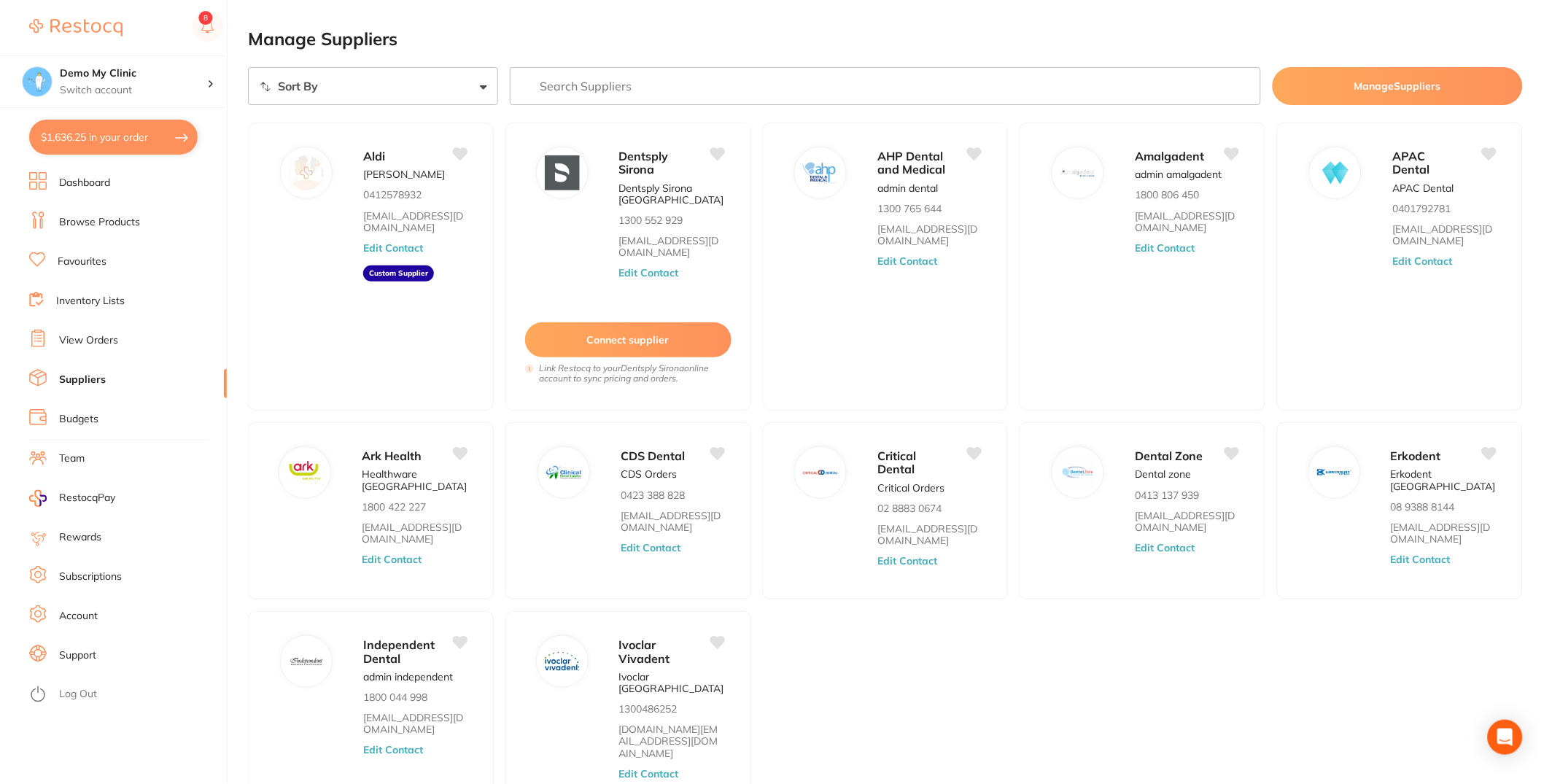
click at [717, 90] on input "search" at bounding box center [885, 86] width 751 height 38
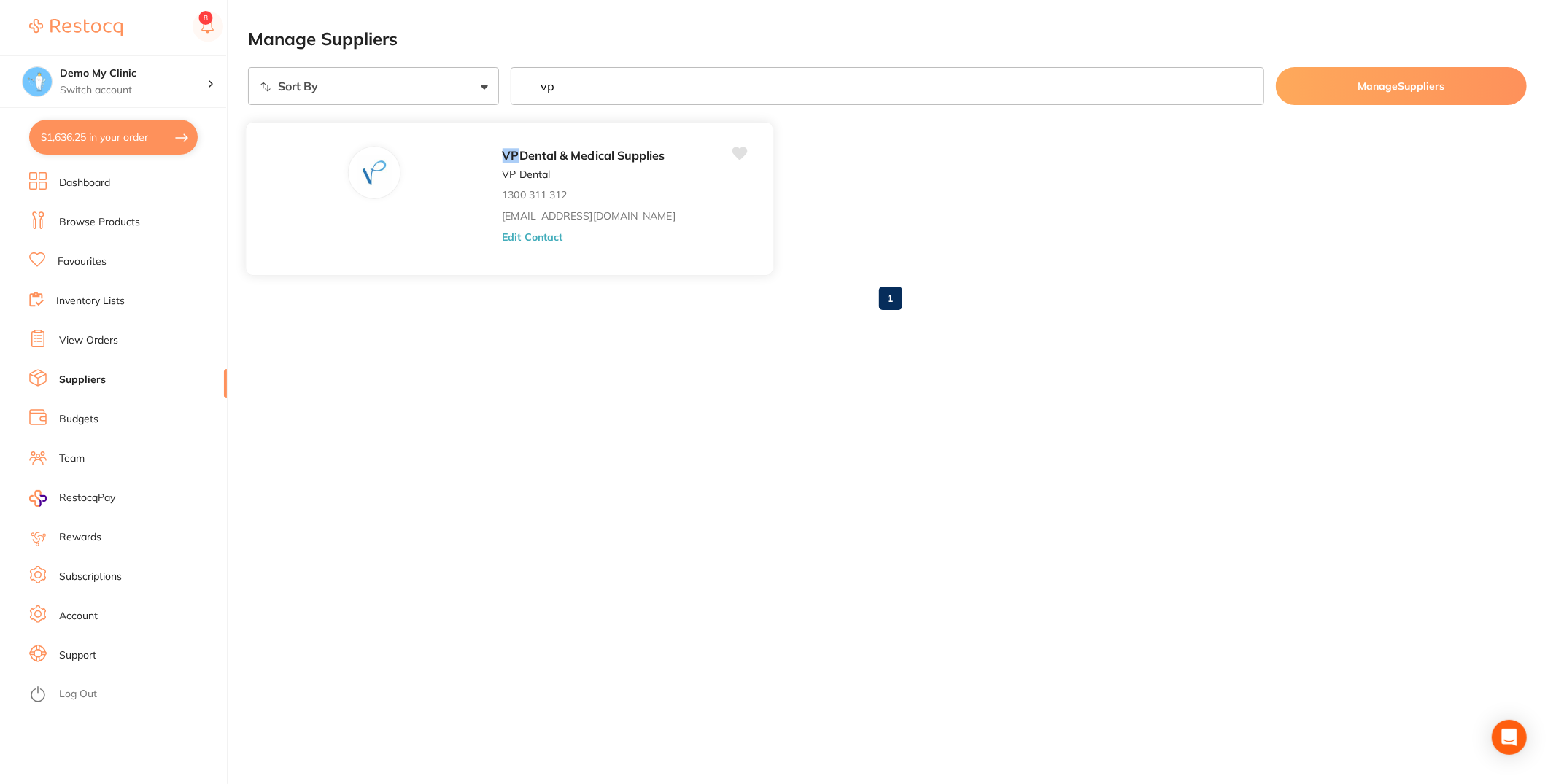
type input "vp"
click at [534, 242] on button "Edit Contact" at bounding box center [532, 237] width 61 height 12
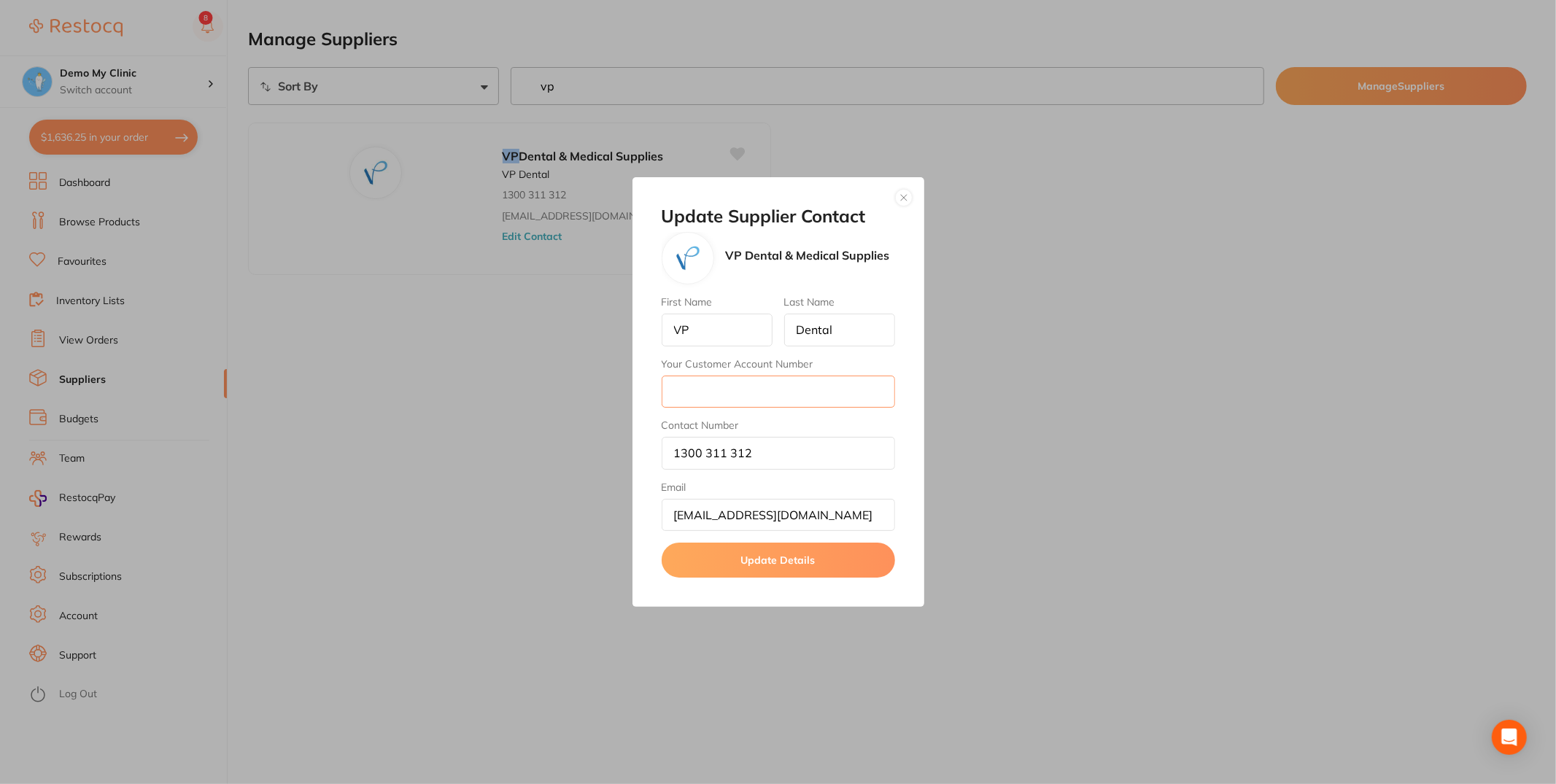
click at [711, 383] on input "Your Customer Account Number" at bounding box center [778, 392] width 233 height 32
type input "00000"
click at [759, 568] on button "Update Details" at bounding box center [778, 560] width 233 height 35
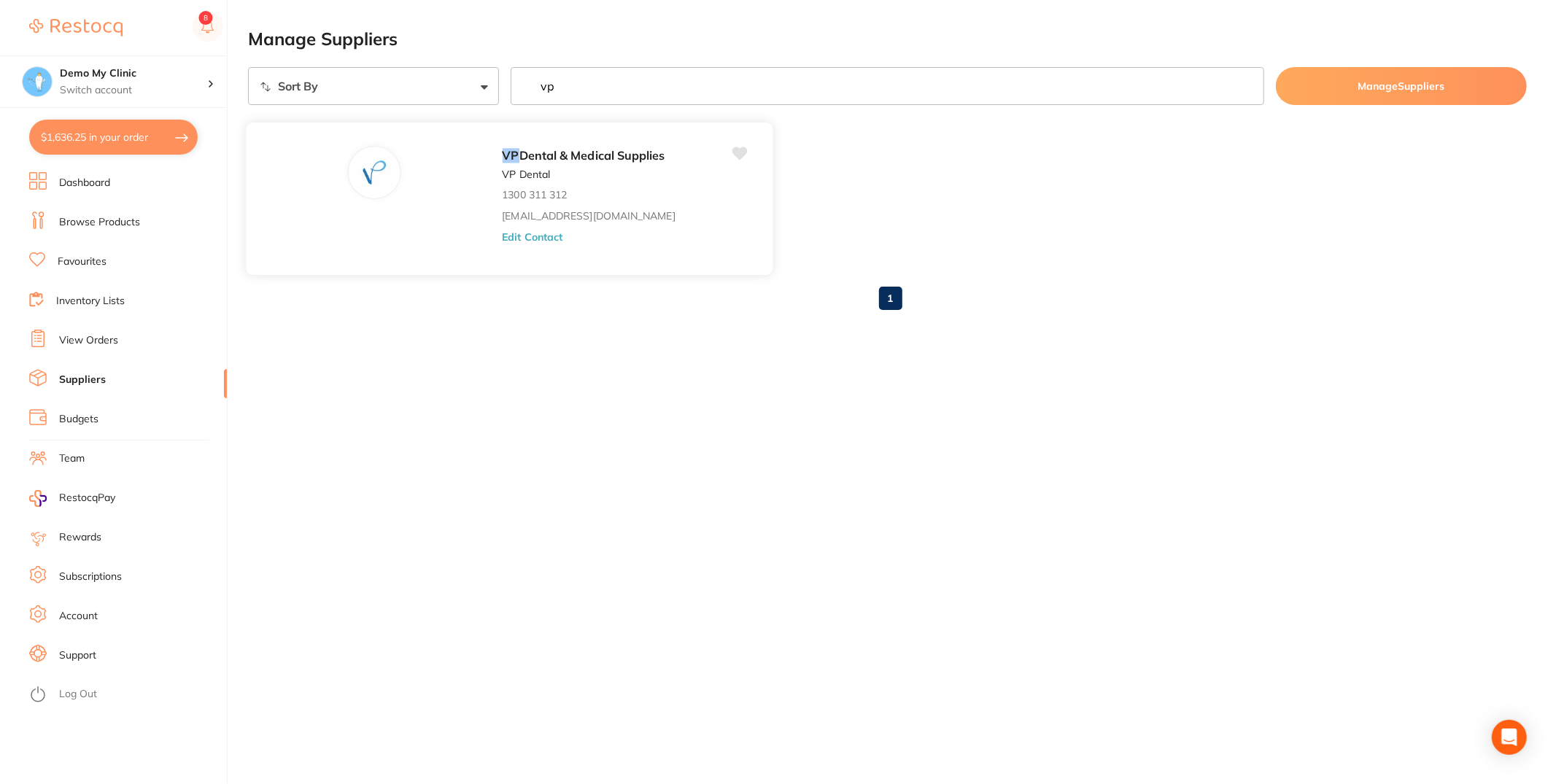
click at [524, 242] on button "Edit Contact" at bounding box center [532, 237] width 61 height 12
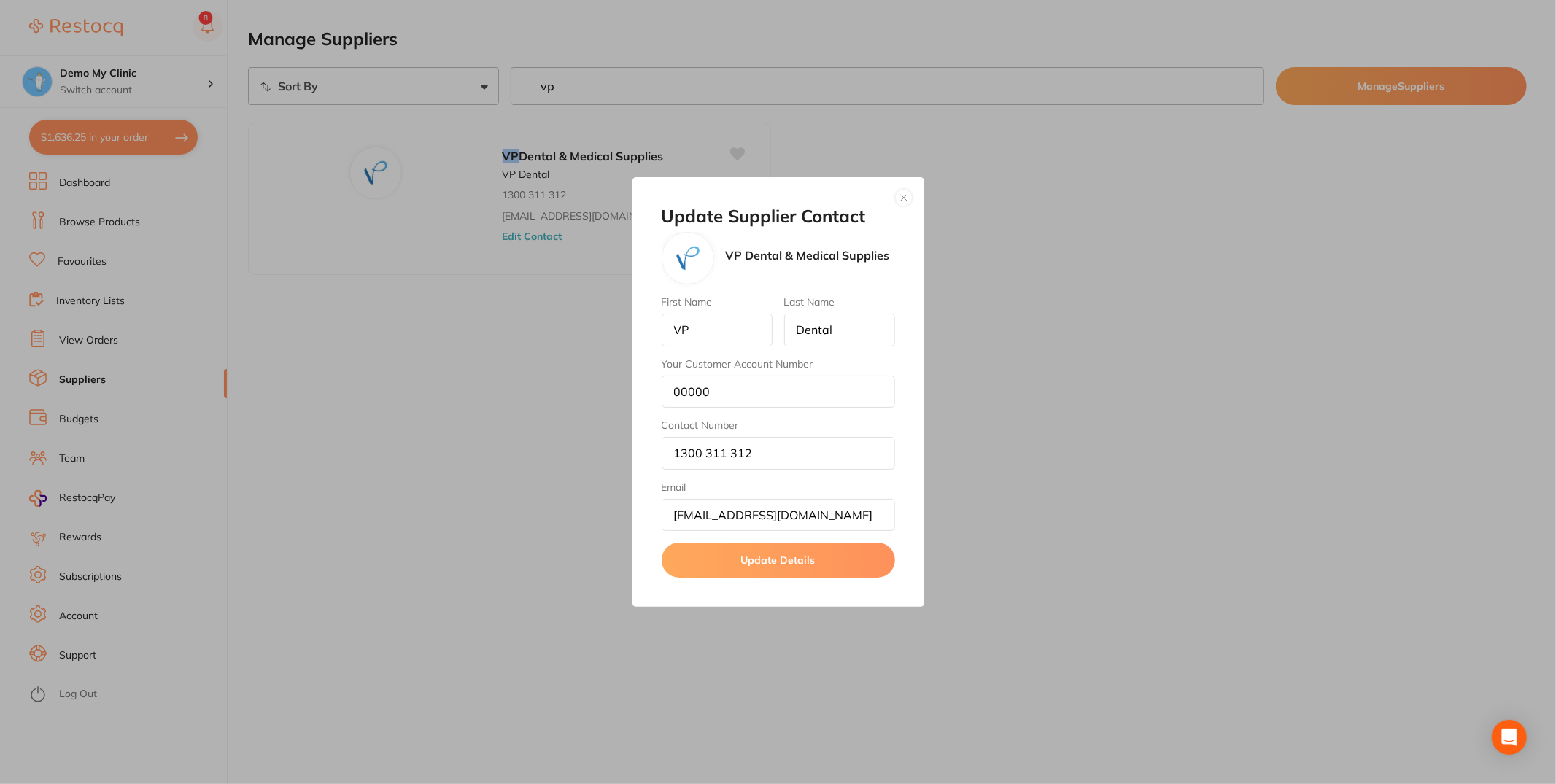
click at [125, 152] on div "Update Supplier Contact VP Dental & Medical Supplies First Name VP Last Name De…" at bounding box center [778, 392] width 1556 height 784
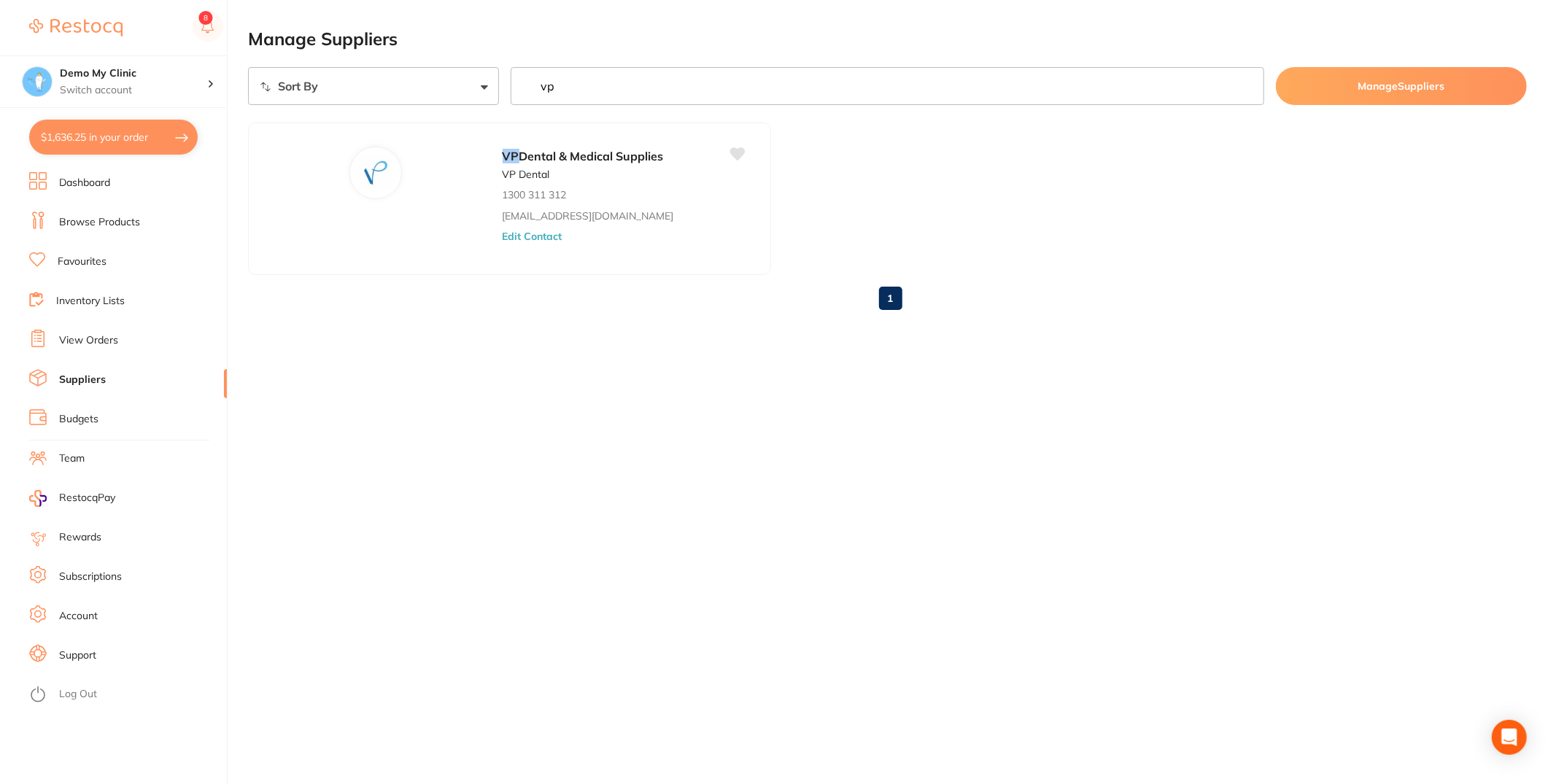
click at [117, 143] on button "$1,636.25 in your order" at bounding box center [114, 137] width 168 height 35
checkbox input "true"
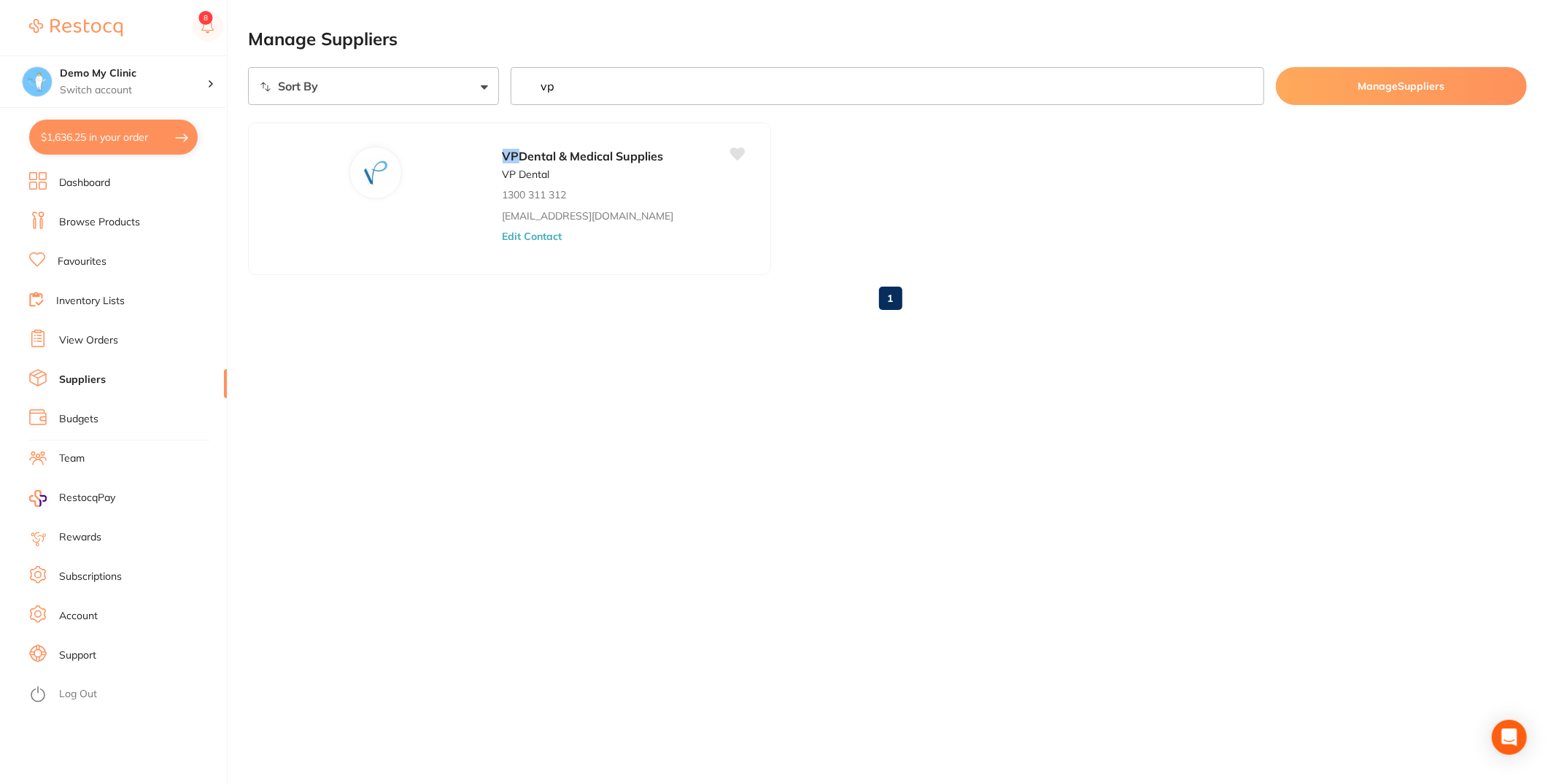
checkbox input "true"
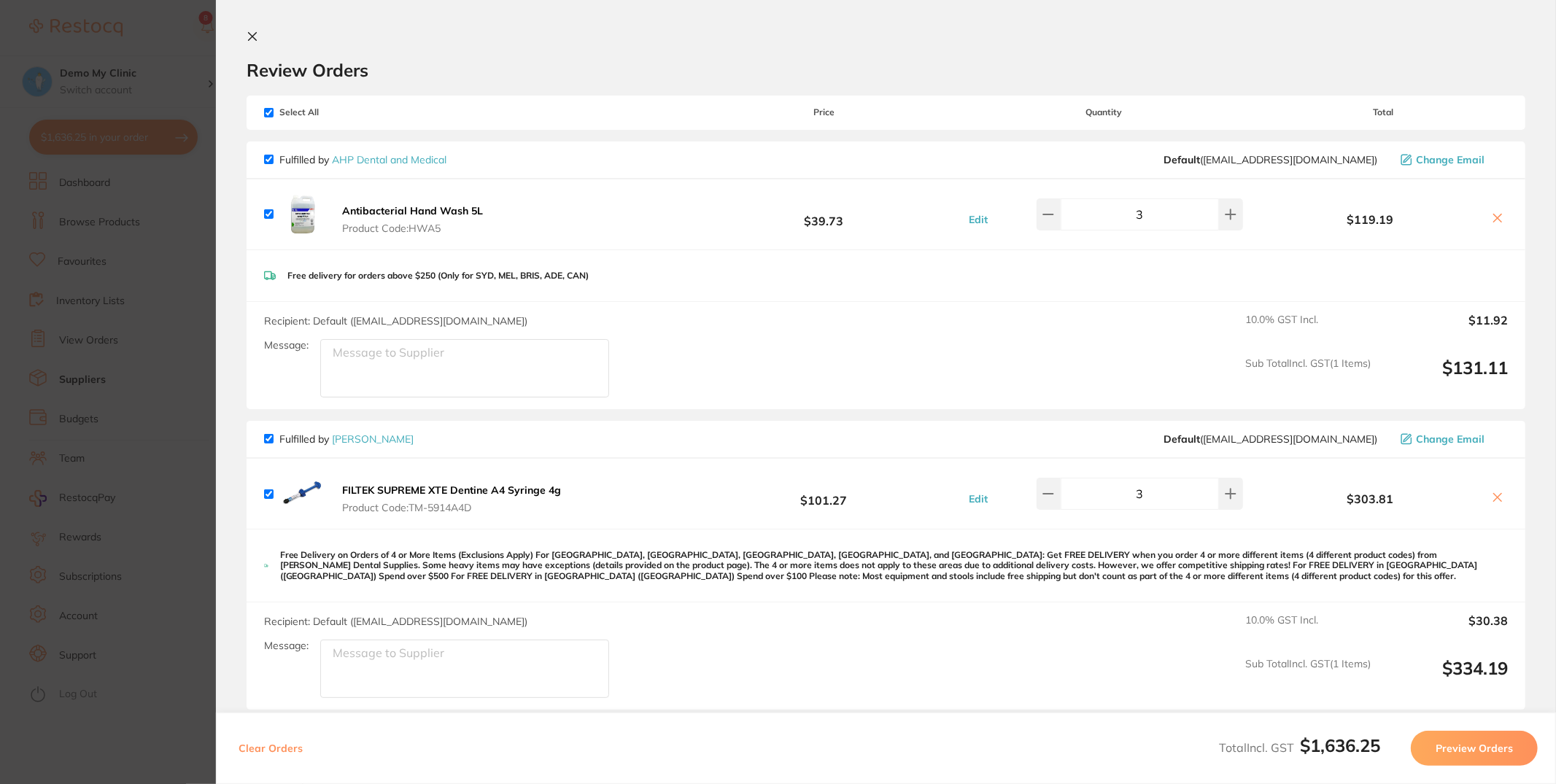
click at [270, 106] on div "Select All Price Quantity Total" at bounding box center [886, 112] width 1279 height 34
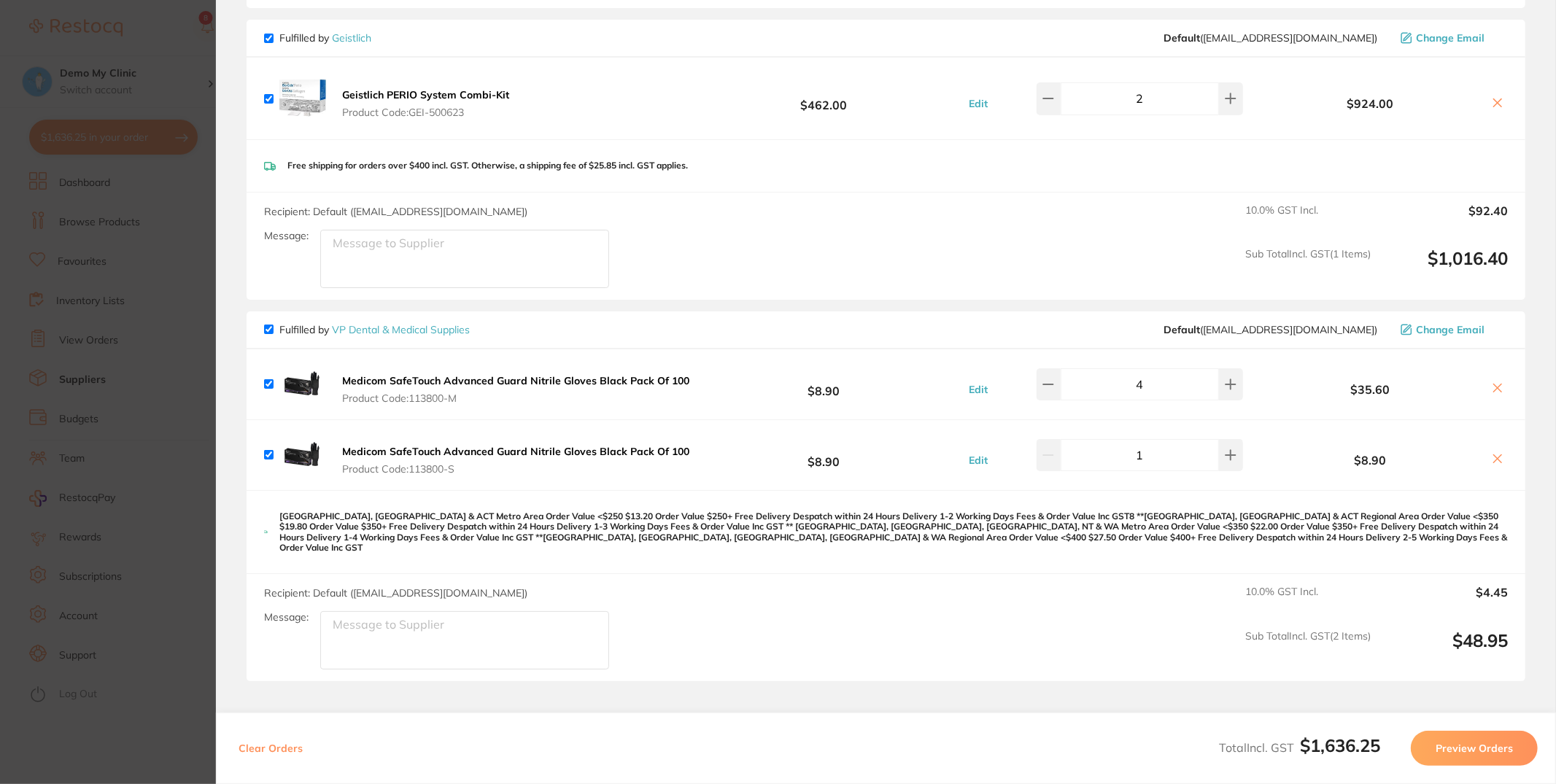
scroll to position [1128, 0]
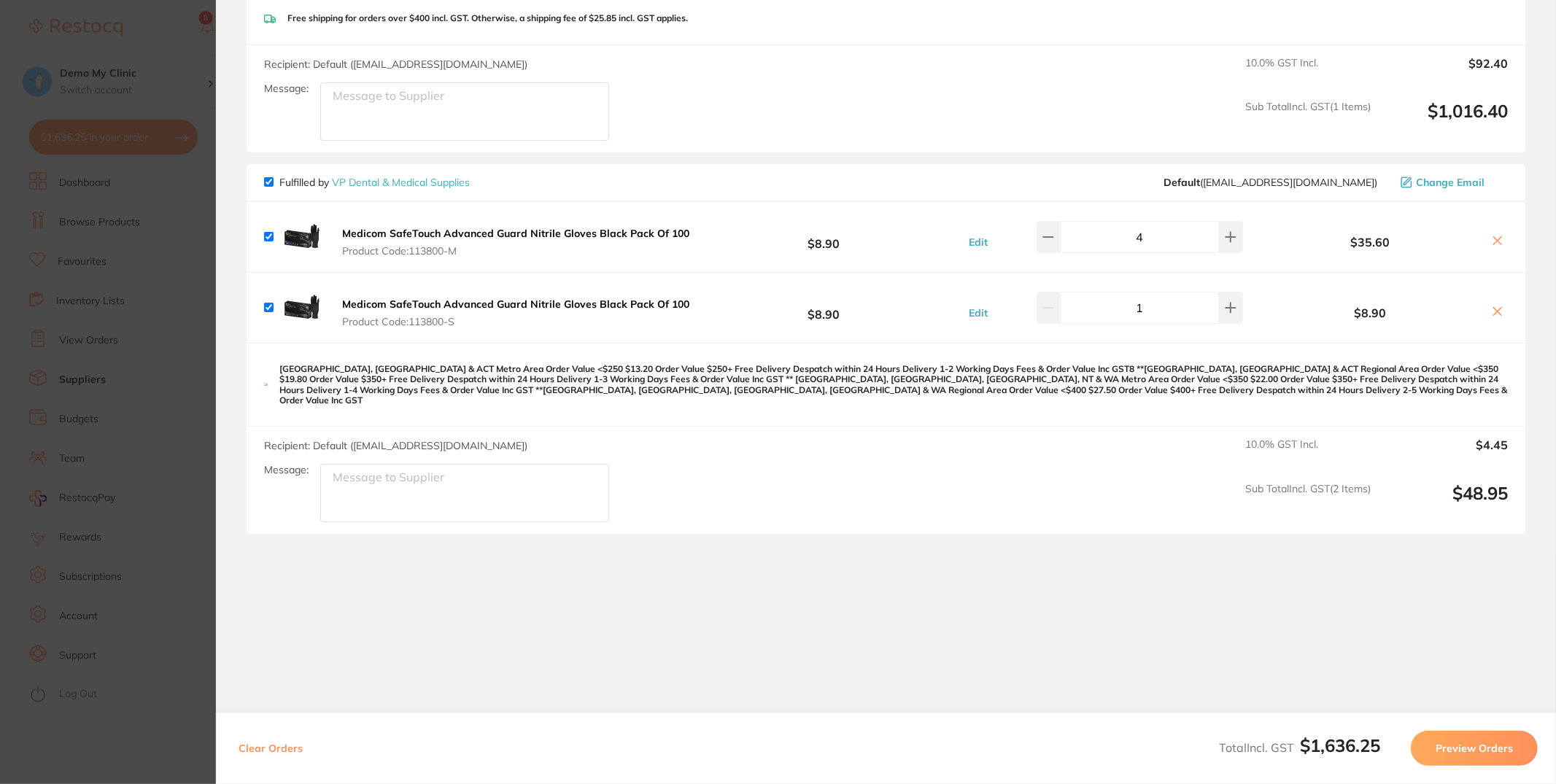
click at [1485, 754] on button "Preview Orders" at bounding box center [1474, 749] width 127 height 35
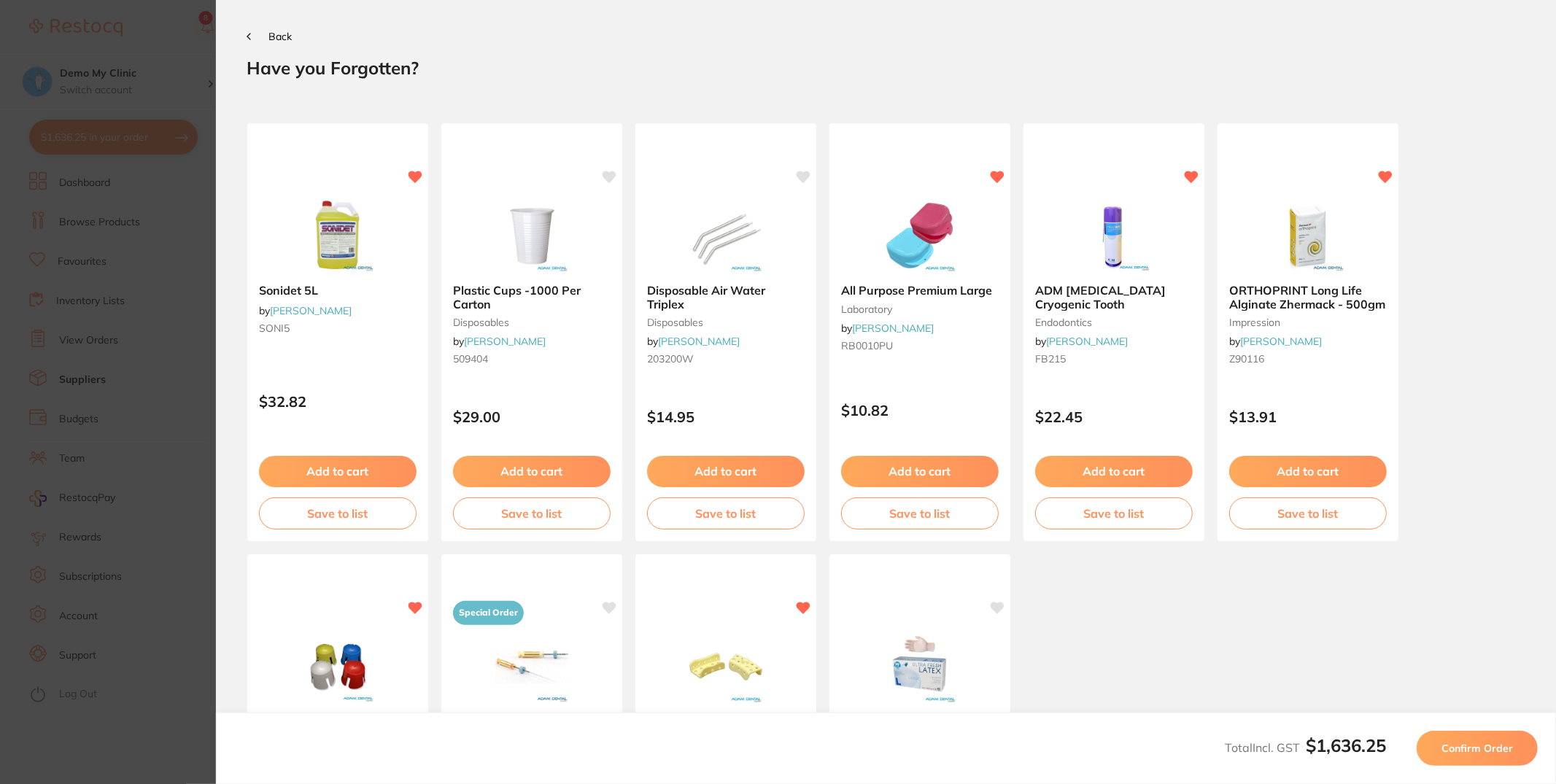
scroll to position [0, 0]
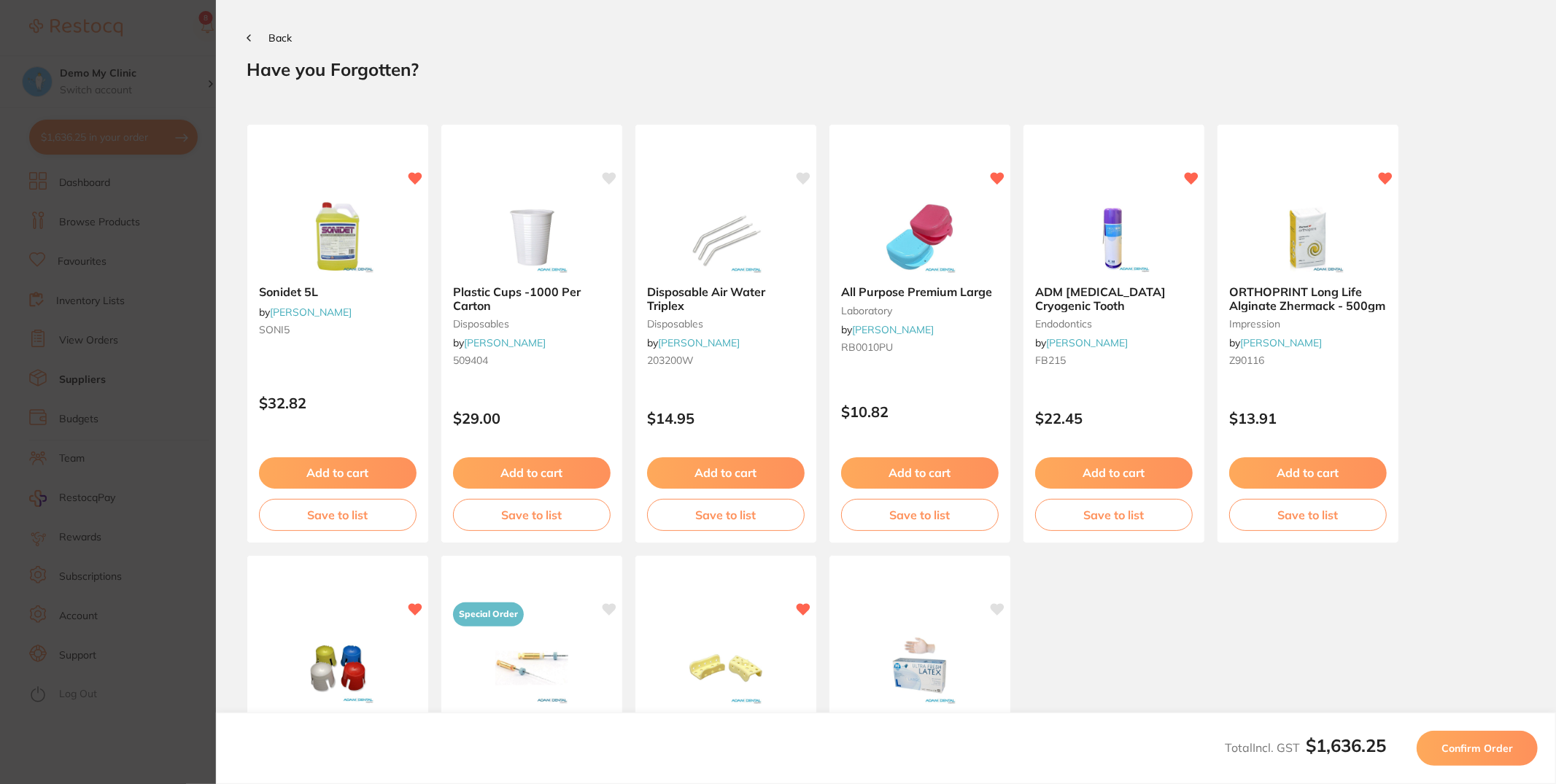
click at [1513, 754] on span "Confirm Order" at bounding box center [1477, 749] width 72 height 13
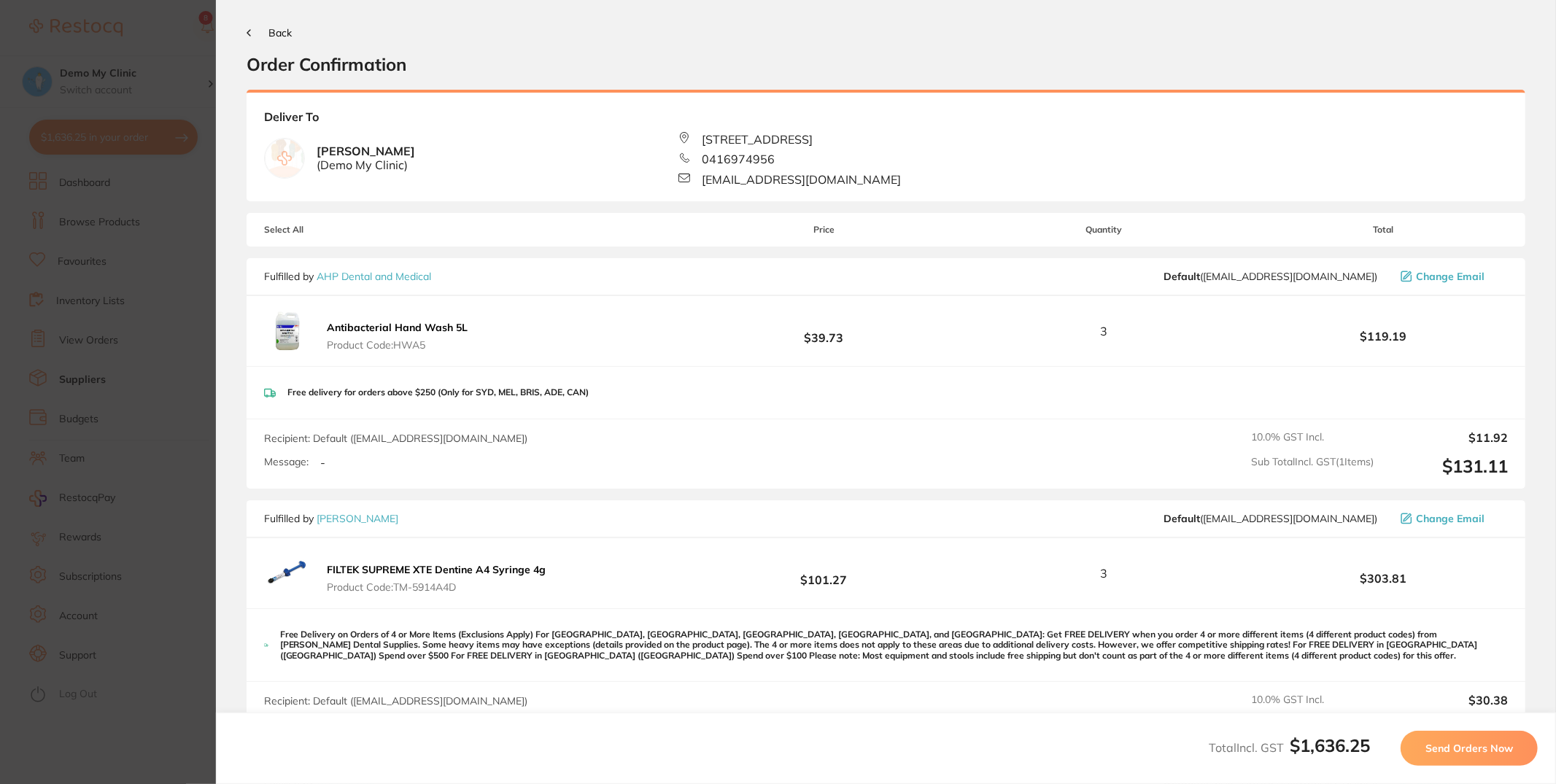
scroll to position [6, 0]
click at [241, 28] on section "Back Order Confirmation Your orders are being processed and we will notify you …" at bounding box center [885, 392] width 1340 height 784
click at [244, 30] on section "Back Order Confirmation Your orders are being processed and we will notify you …" at bounding box center [885, 392] width 1340 height 784
click at [251, 33] on button "Back" at bounding box center [270, 32] width 45 height 12
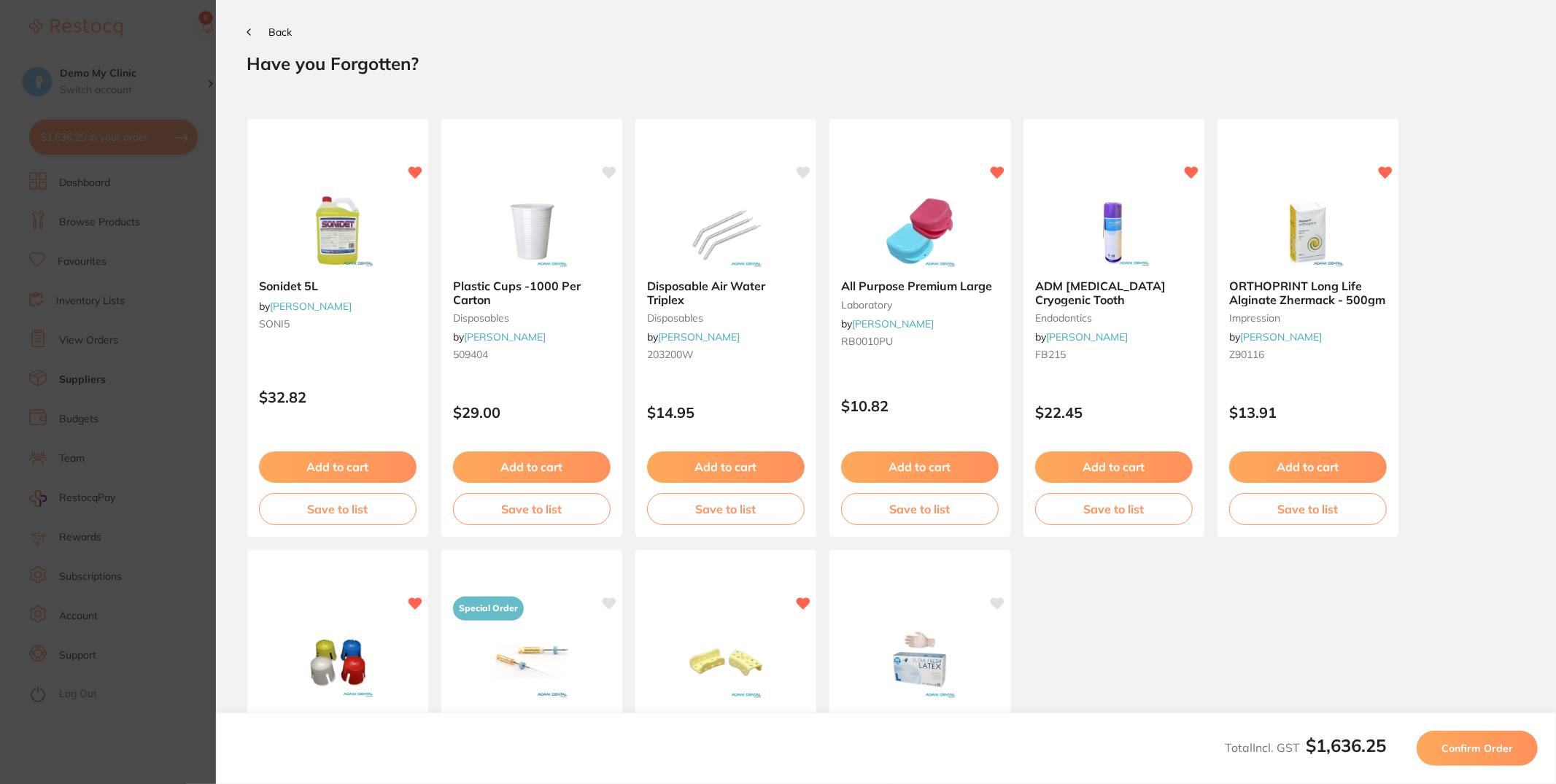
scroll to position [0, 0]
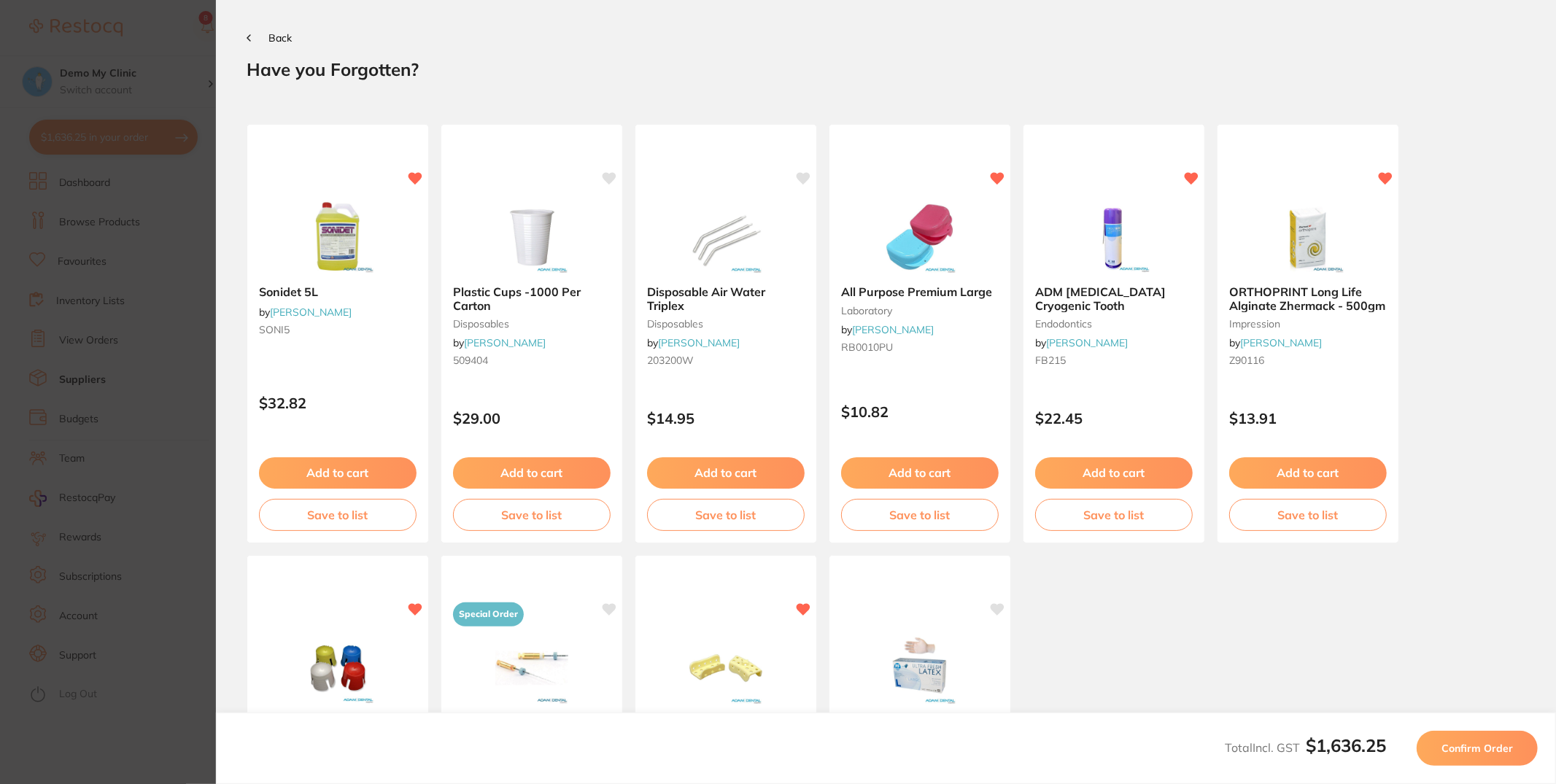
click at [248, 32] on button "Back" at bounding box center [270, 38] width 45 height 12
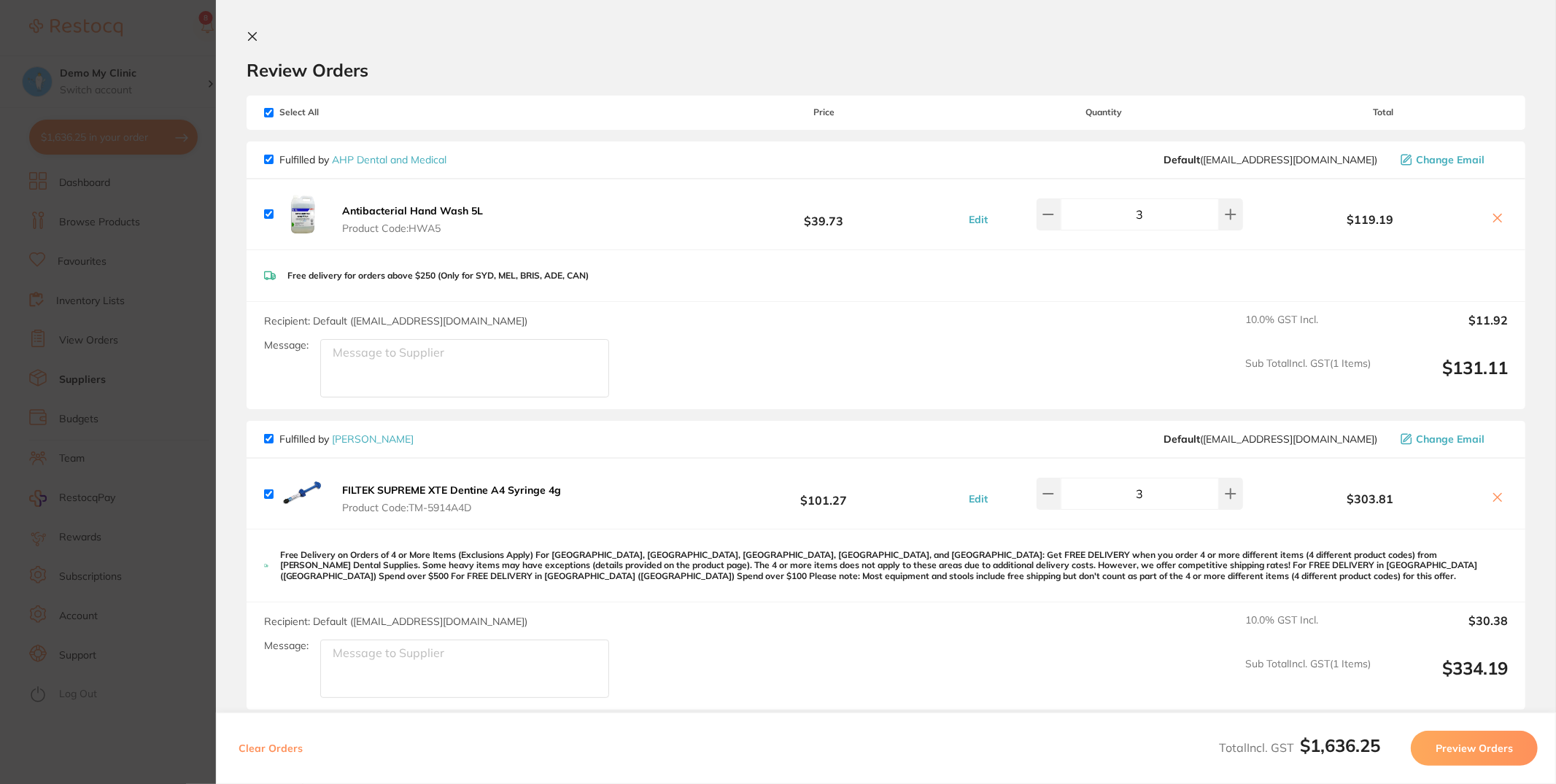
click at [270, 111] on input "checkbox" at bounding box center [269, 112] width 9 height 9
checkbox input "false"
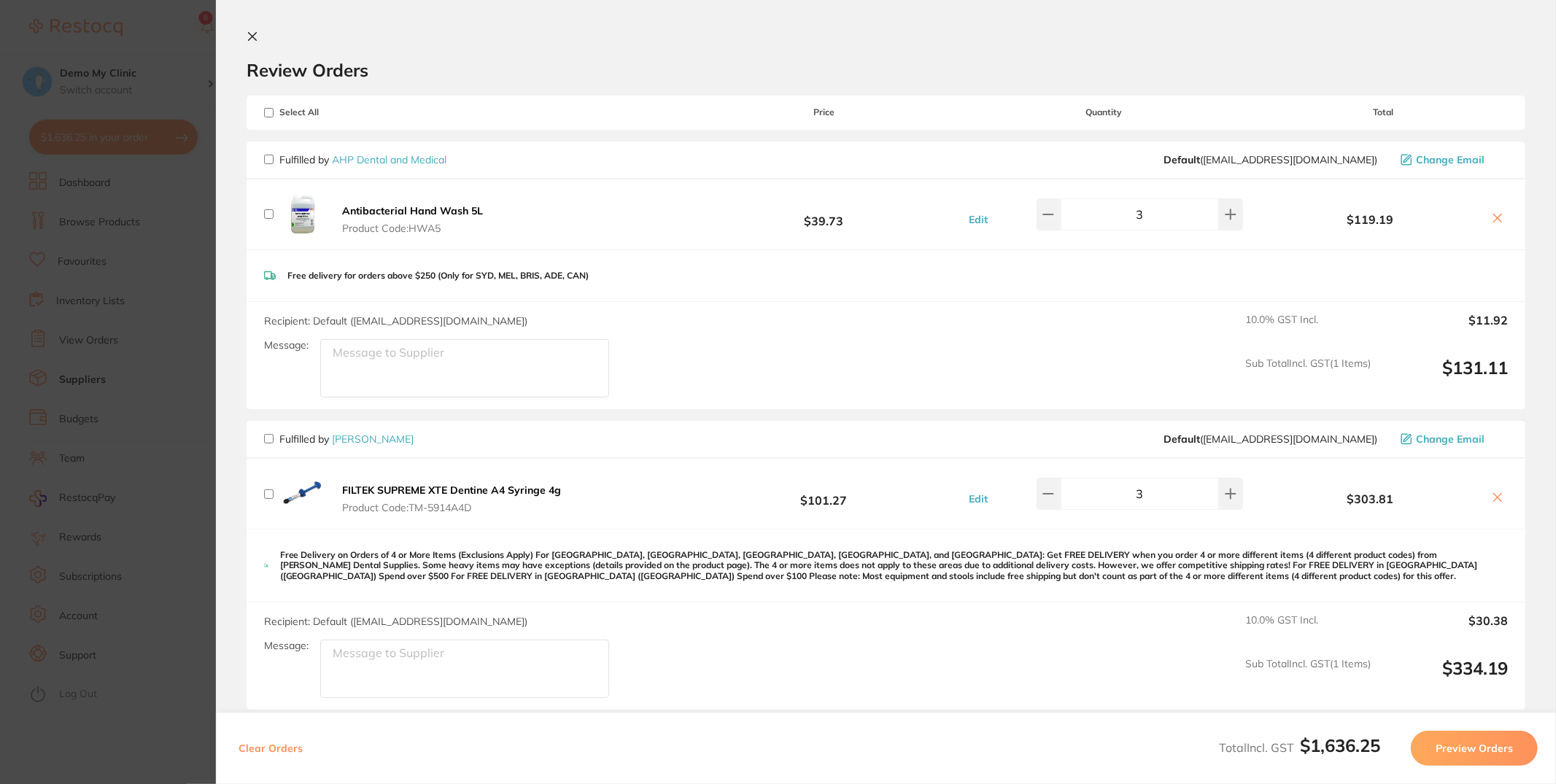
checkbox input "false"
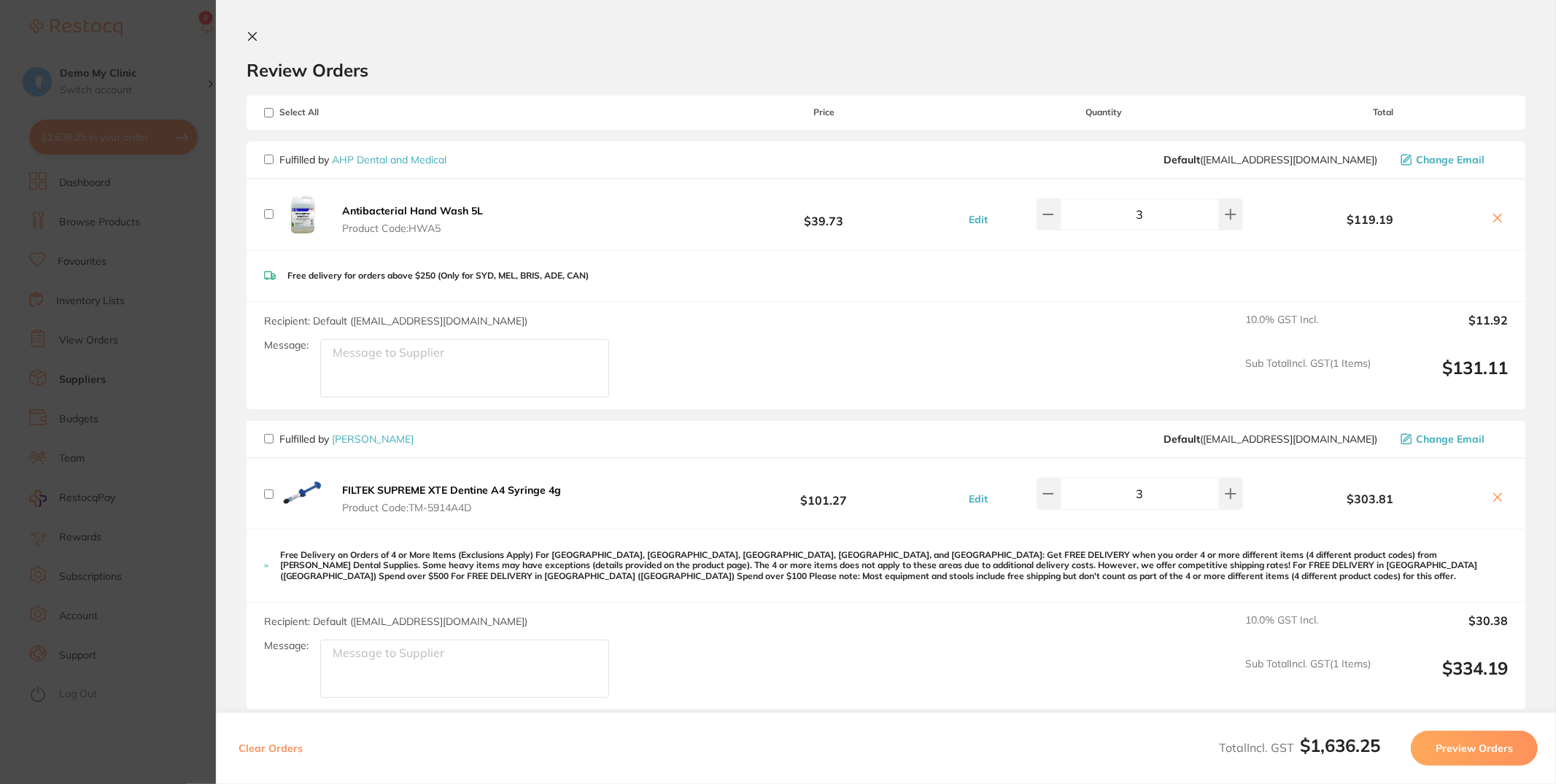
checkbox input "false"
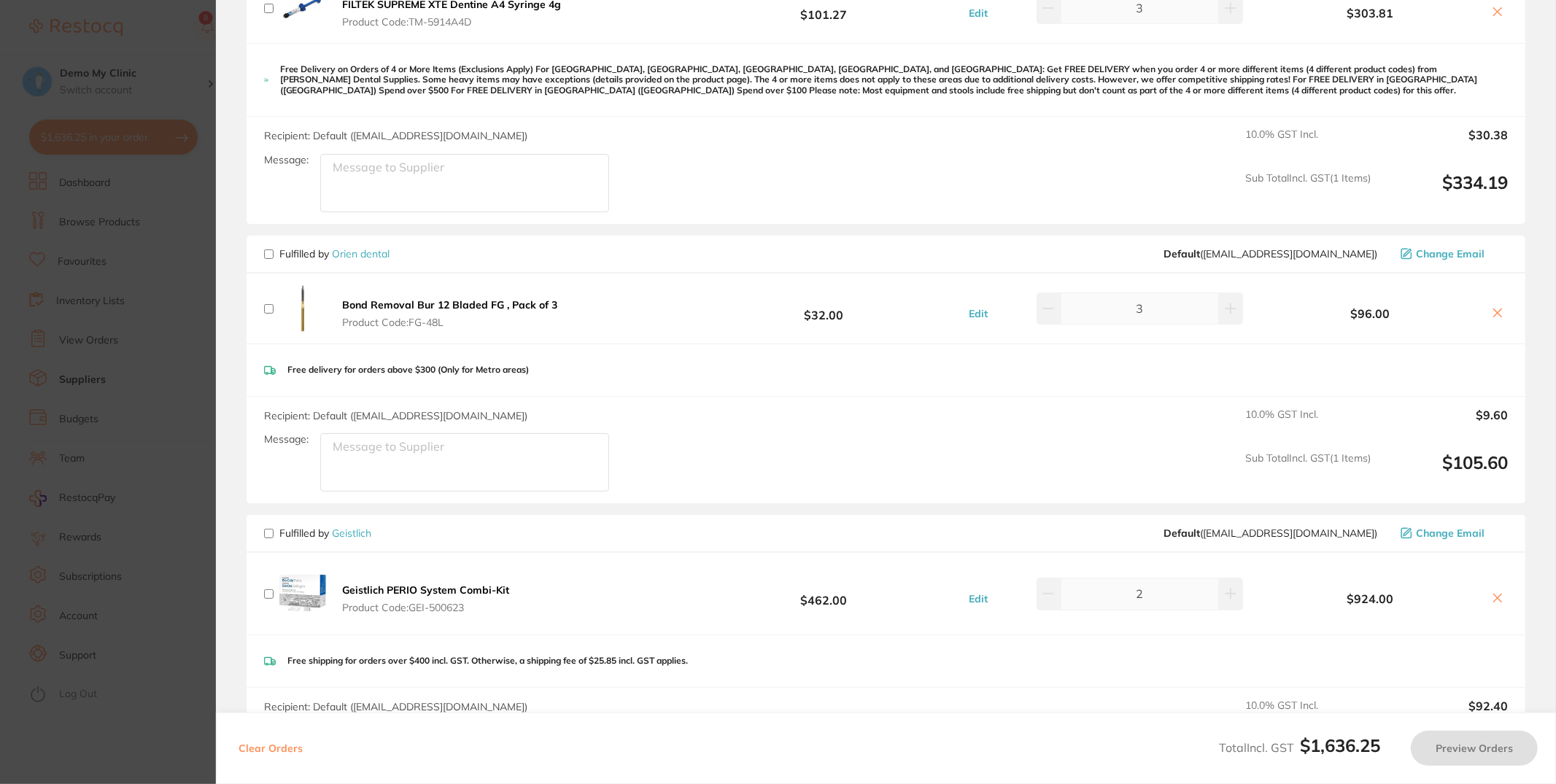
scroll to position [1128, 0]
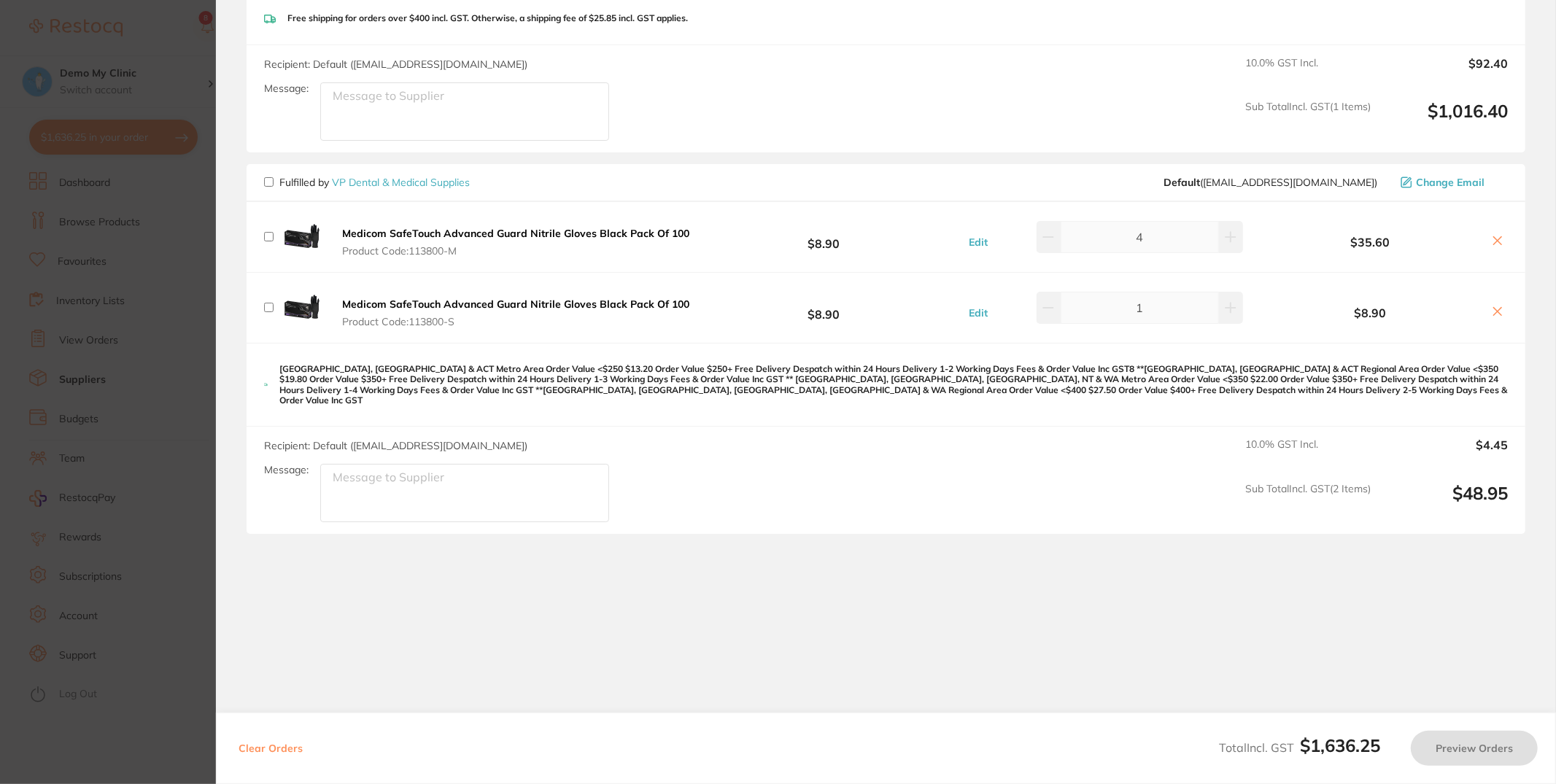
click at [270, 177] on input "checkbox" at bounding box center [269, 181] width 9 height 9
checkbox input "true"
click at [1502, 750] on button "Preview Orders" at bounding box center [1474, 749] width 127 height 35
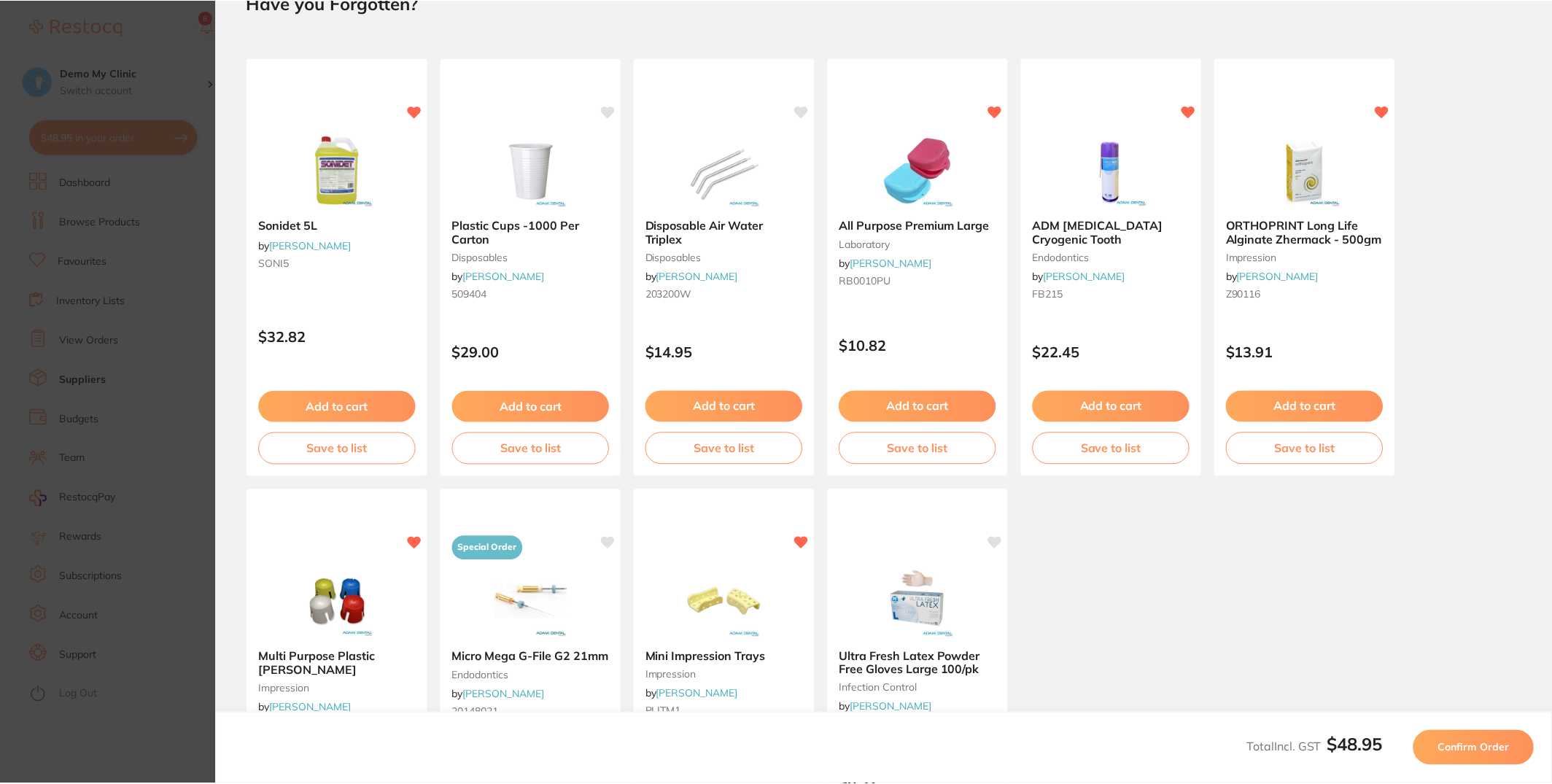
scroll to position [0, 0]
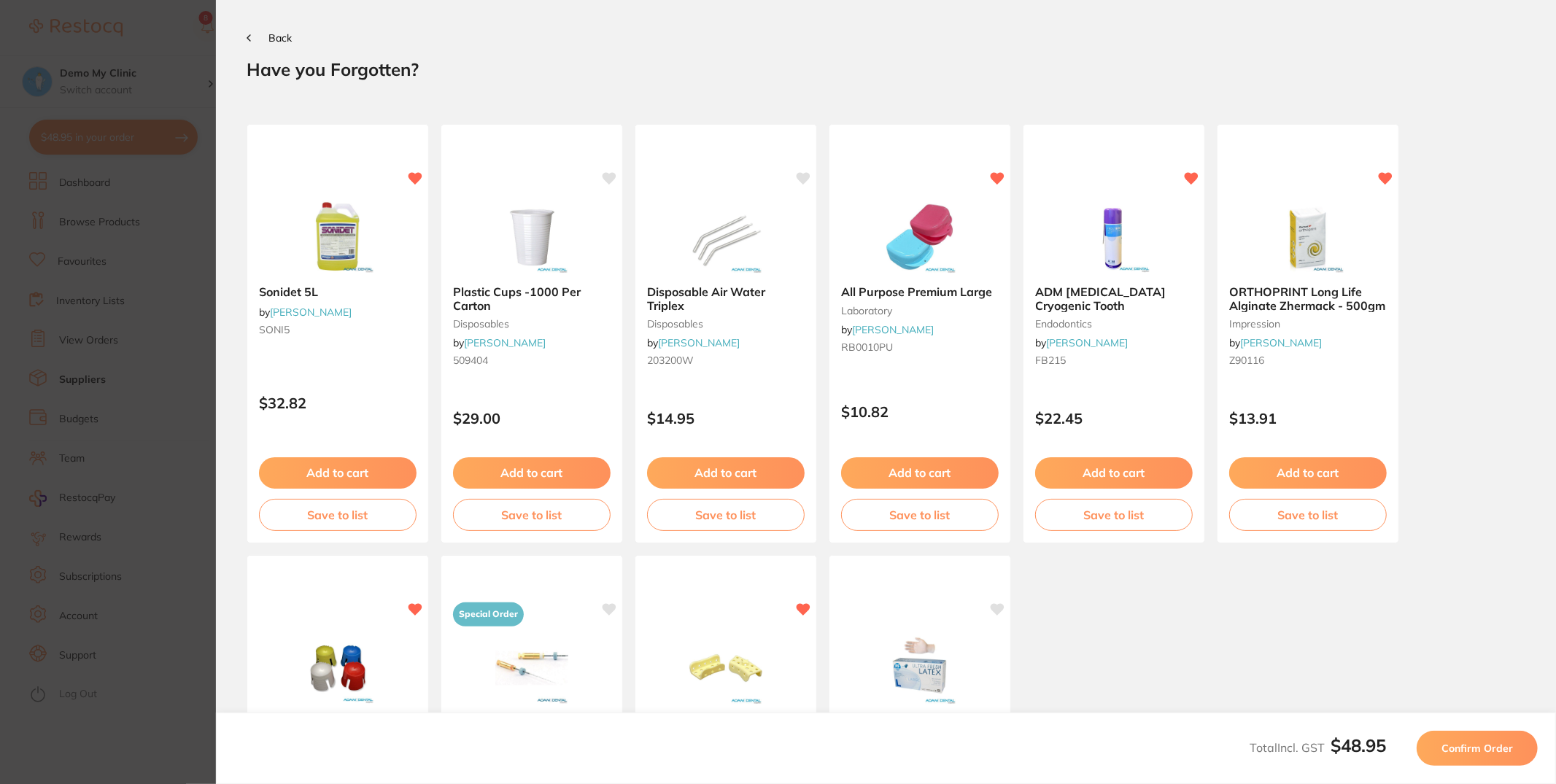
click at [1505, 749] on span "Confirm Order" at bounding box center [1477, 749] width 72 height 13
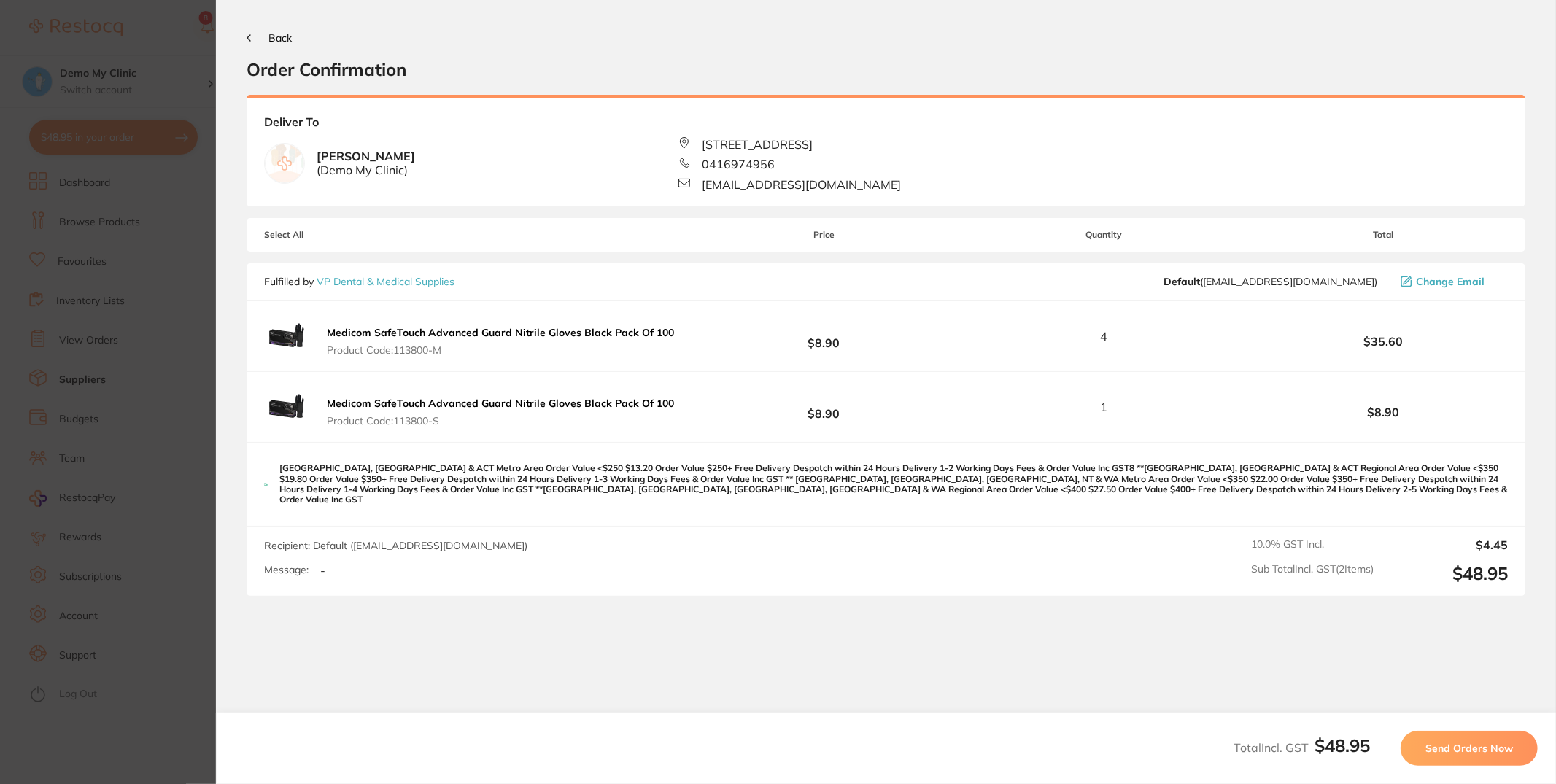
click at [1468, 749] on span "Send Orders Now" at bounding box center [1469, 749] width 88 height 13
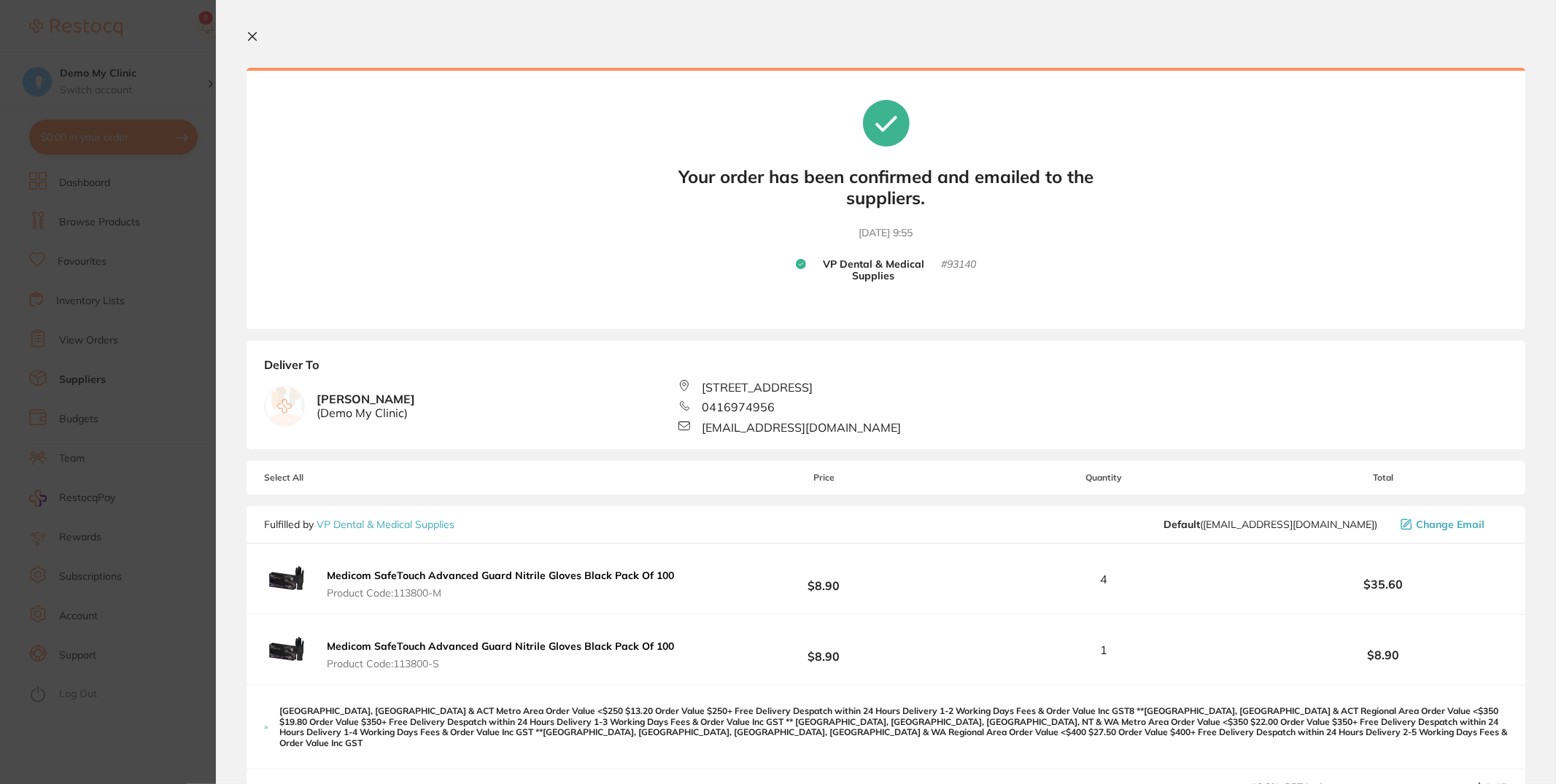
click at [257, 29] on section "Your orders are being processed and we will notify you once we have placed the …" at bounding box center [885, 392] width 1340 height 784
click at [253, 32] on icon at bounding box center [253, 36] width 12 height 12
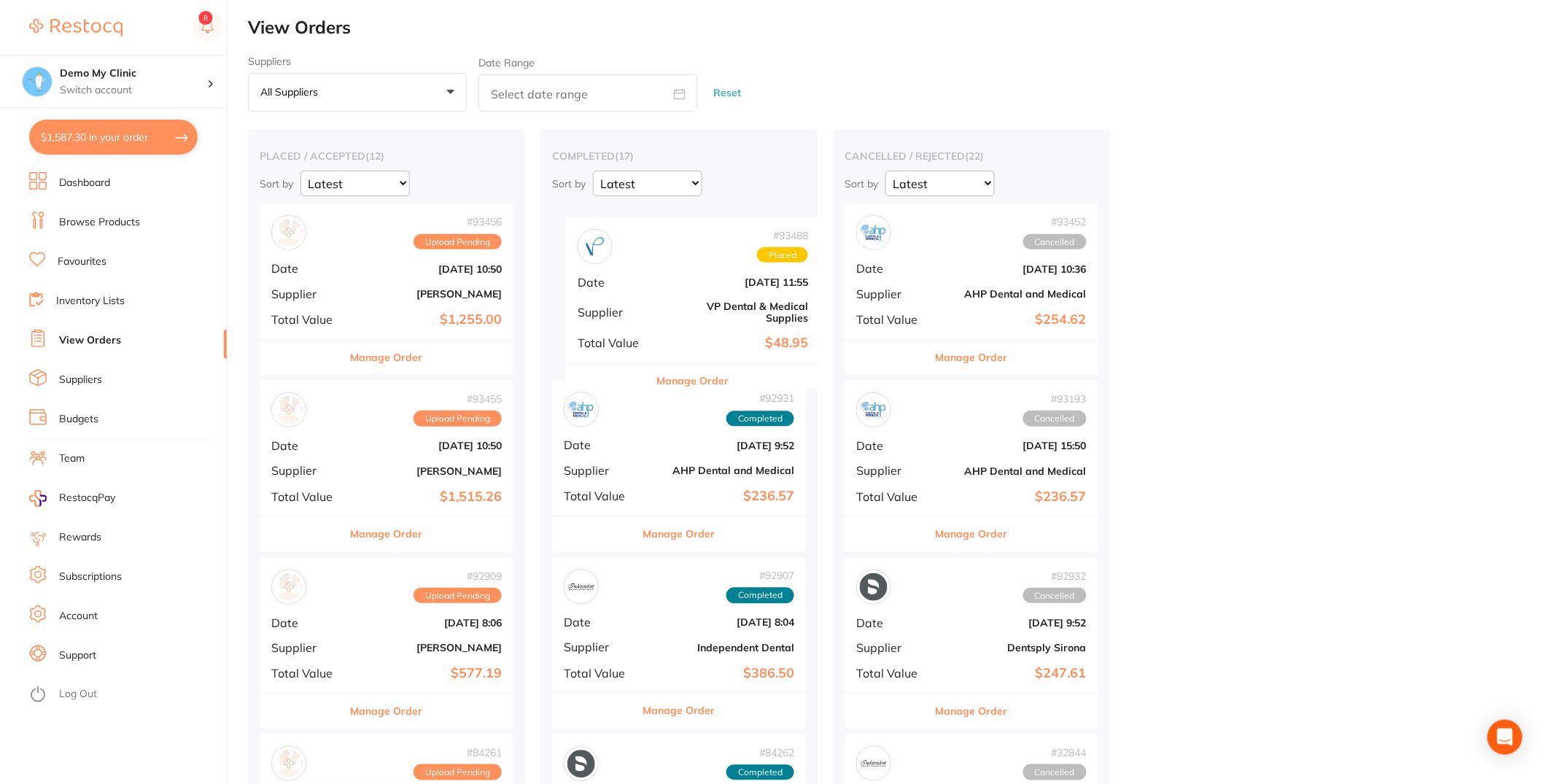
drag, startPoint x: 360, startPoint y: 284, endPoint x: 669, endPoint y: 301, distance: 309.5
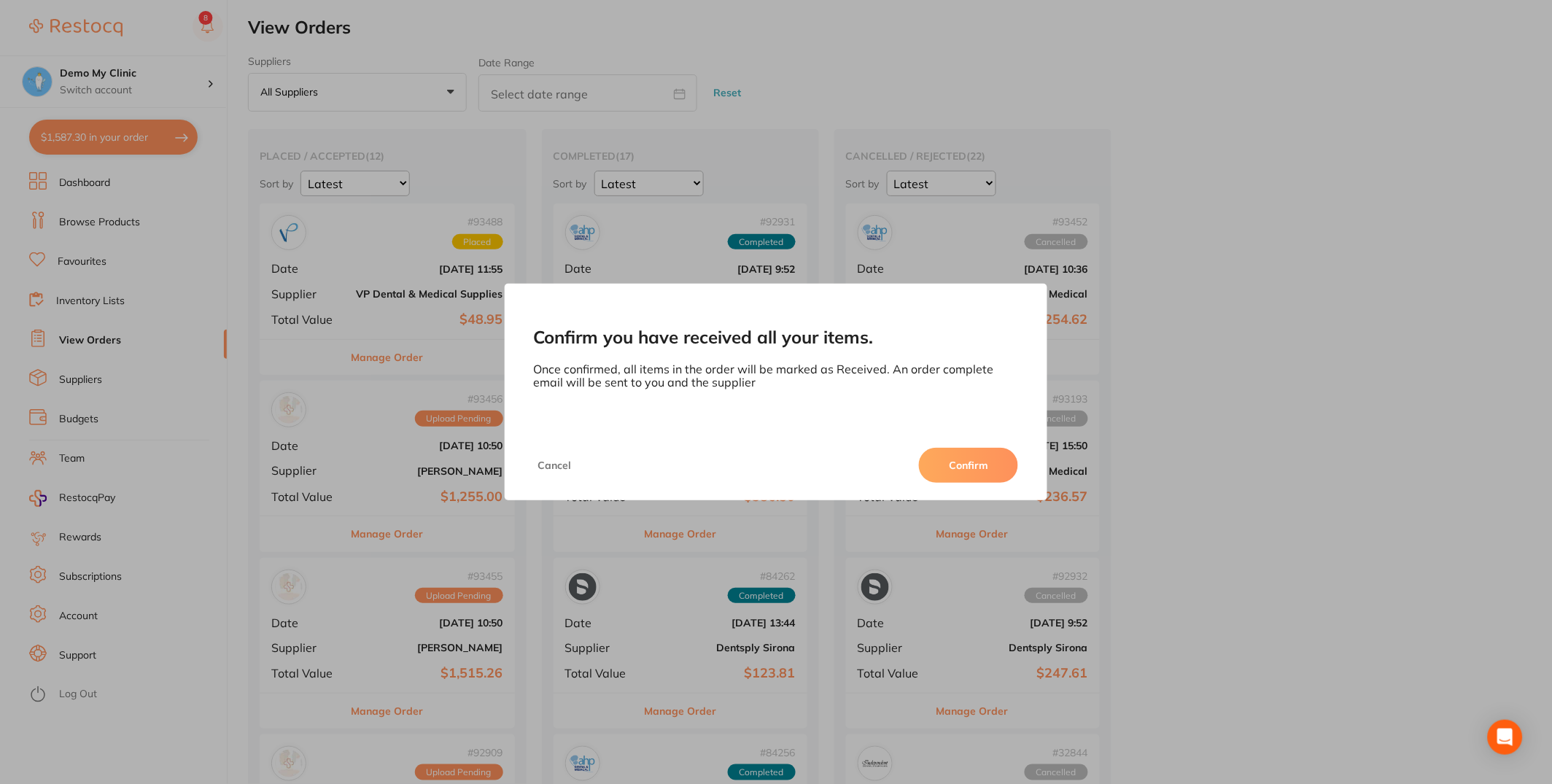
click at [953, 474] on button "Confirm" at bounding box center [968, 466] width 99 height 35
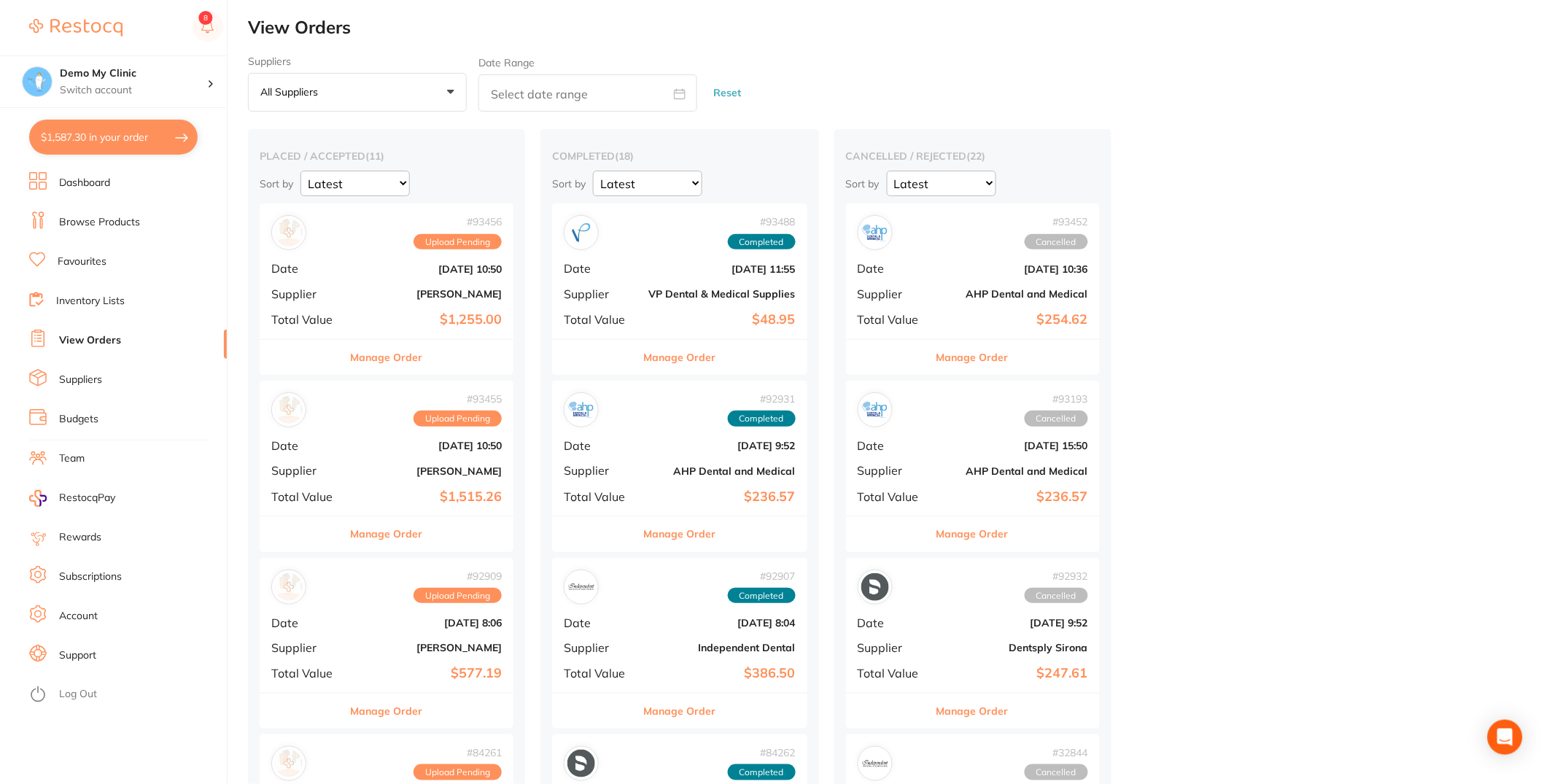
click at [133, 300] on li "Inventory Lists" at bounding box center [128, 301] width 198 height 22
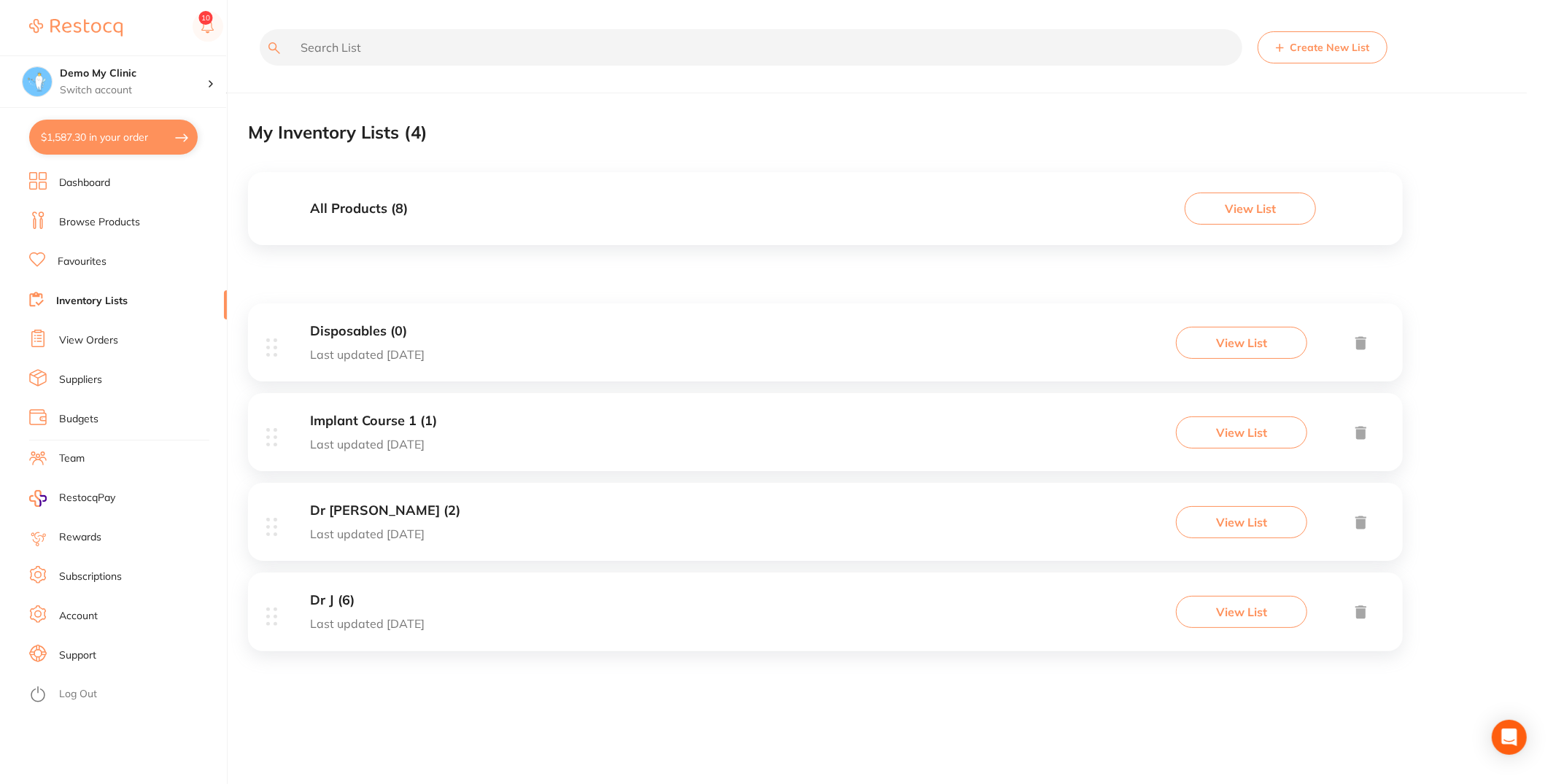
click at [553, 617] on div "Dr J (6) Last updated today View List" at bounding box center [825, 611] width 1155 height 78
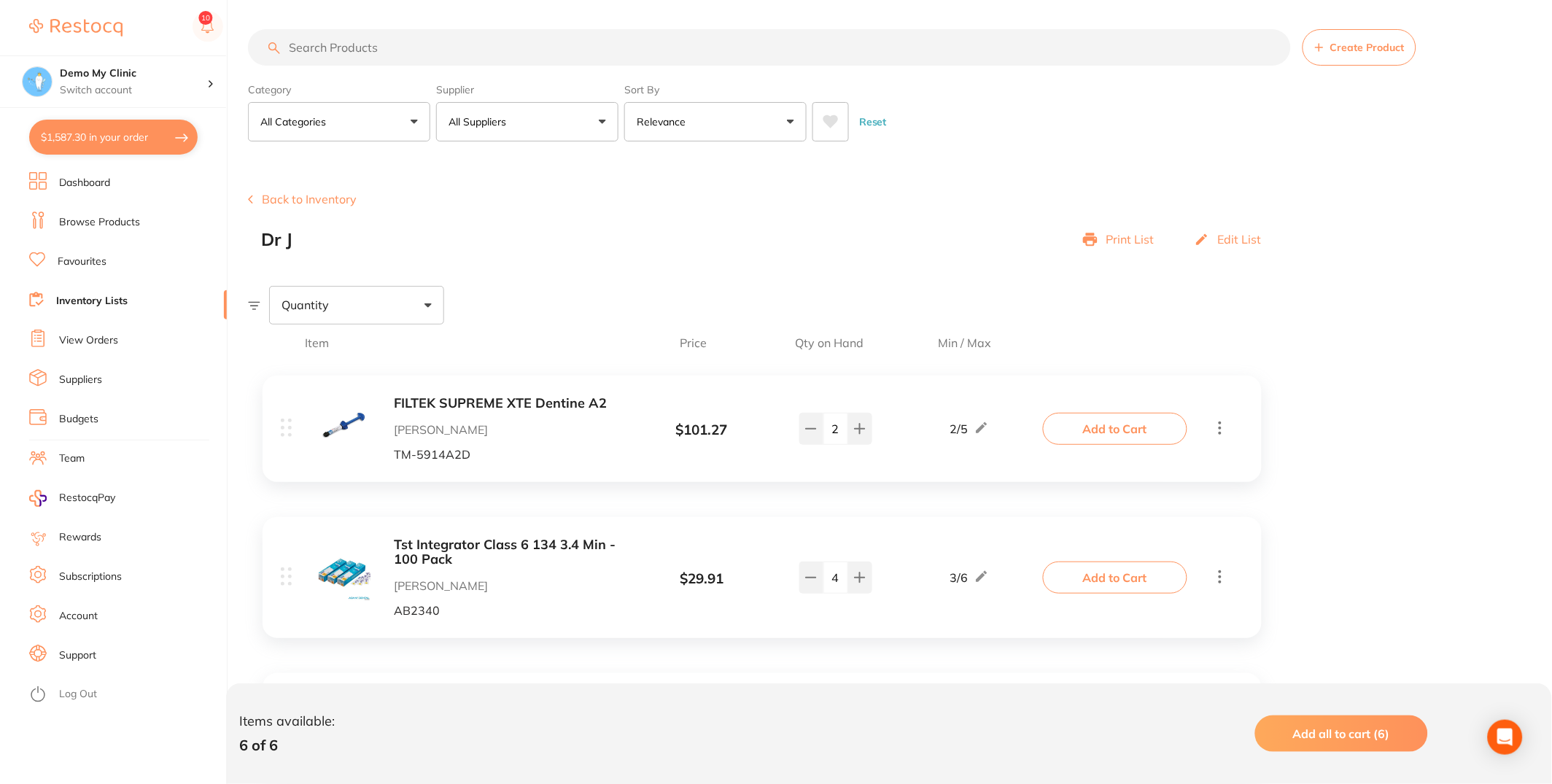
click at [62, 147] on button "$1,587.30 in your order" at bounding box center [114, 137] width 168 height 35
checkbox input "true"
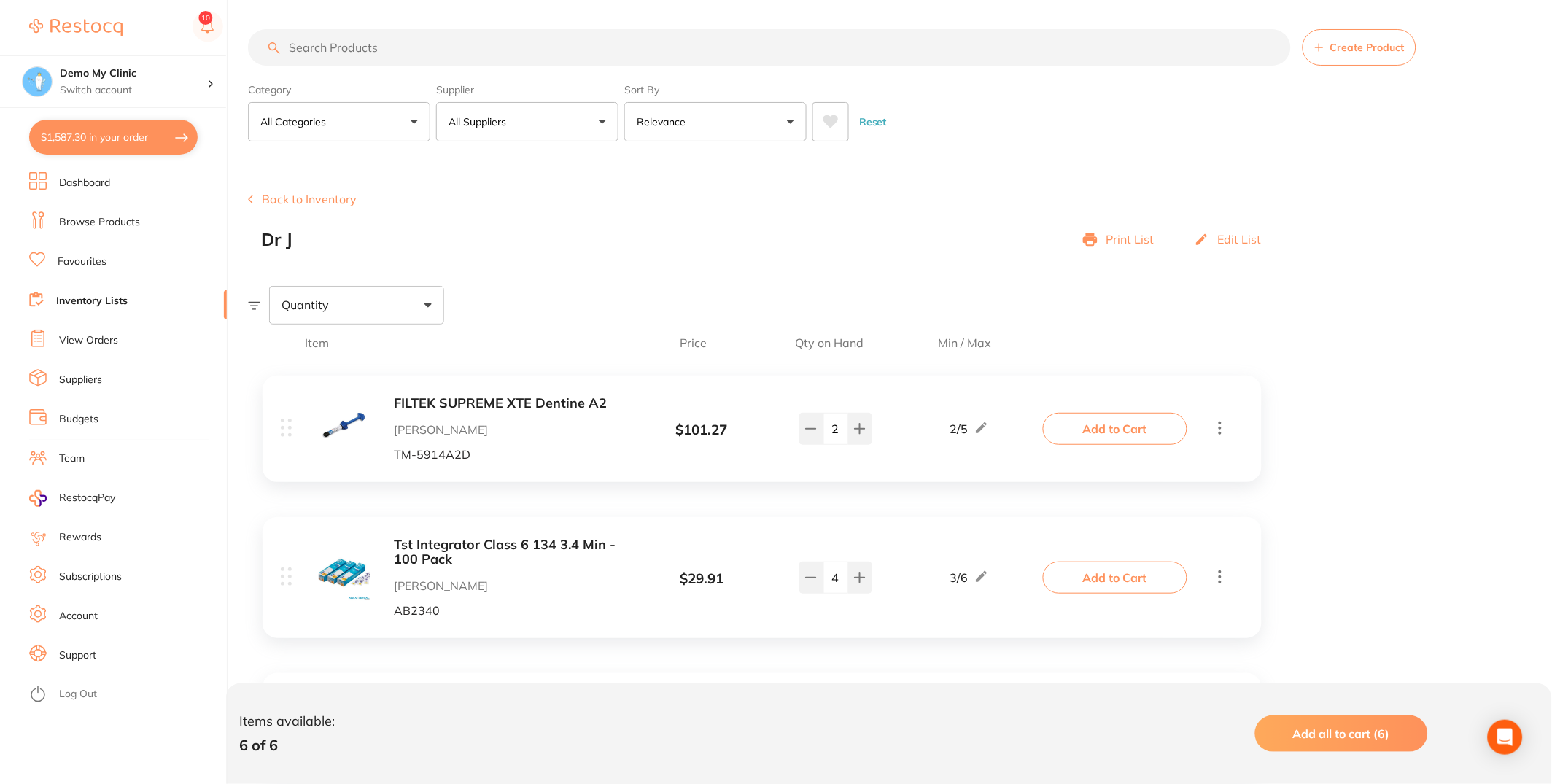
checkbox input "true"
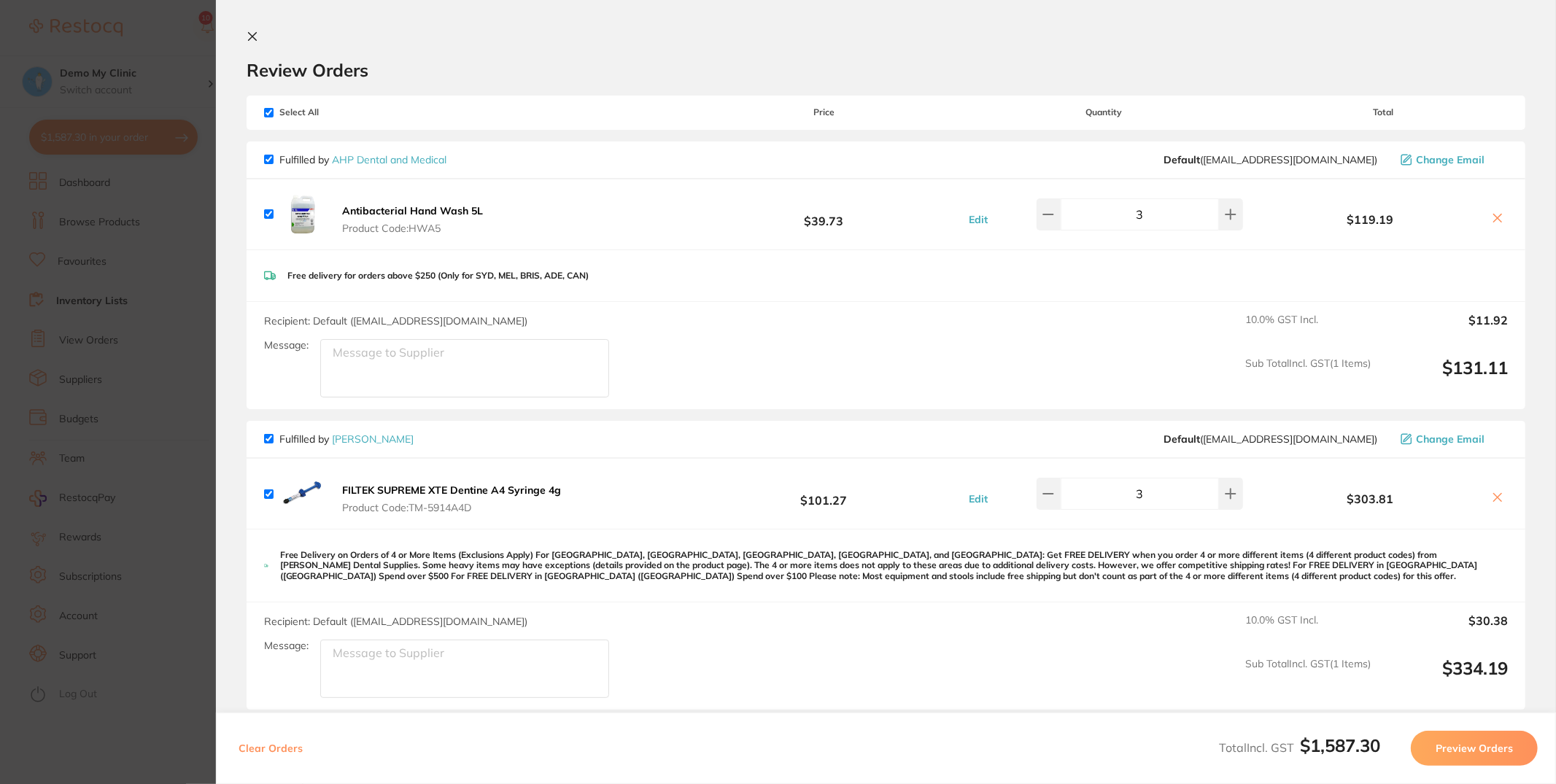
click at [258, 35] on icon at bounding box center [253, 36] width 12 height 12
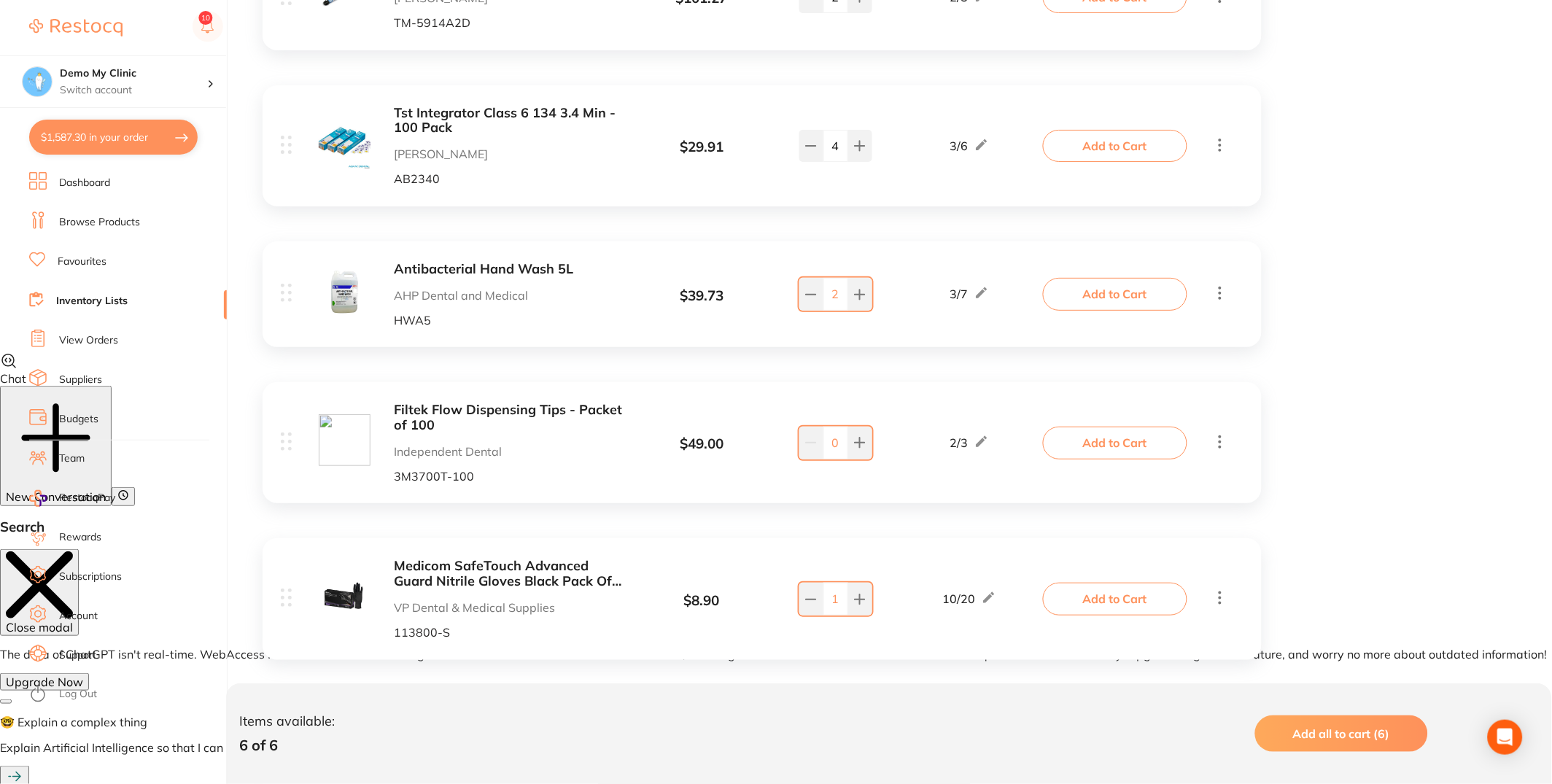
scroll to position [607, 0]
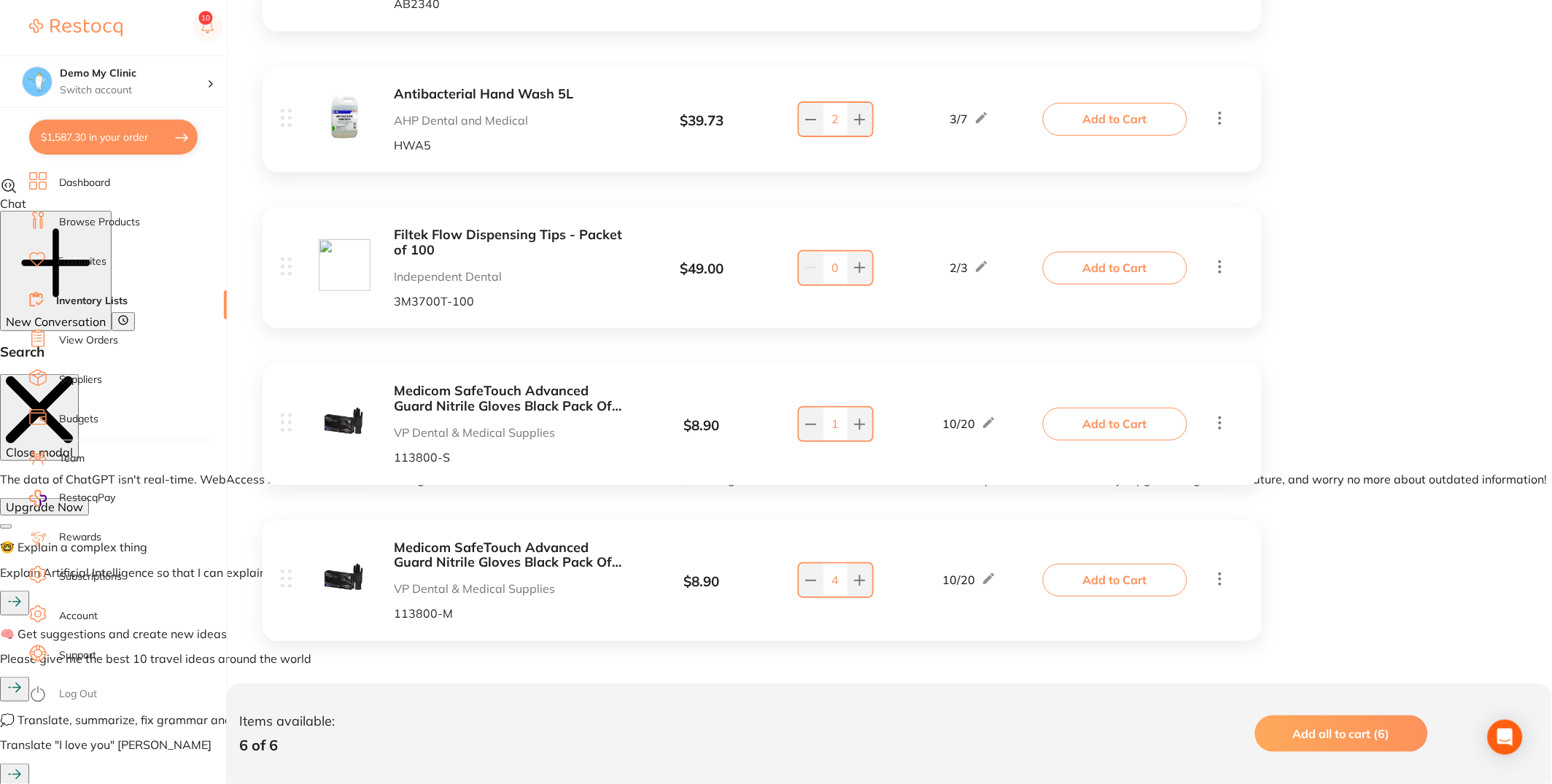
checkbox input "false"
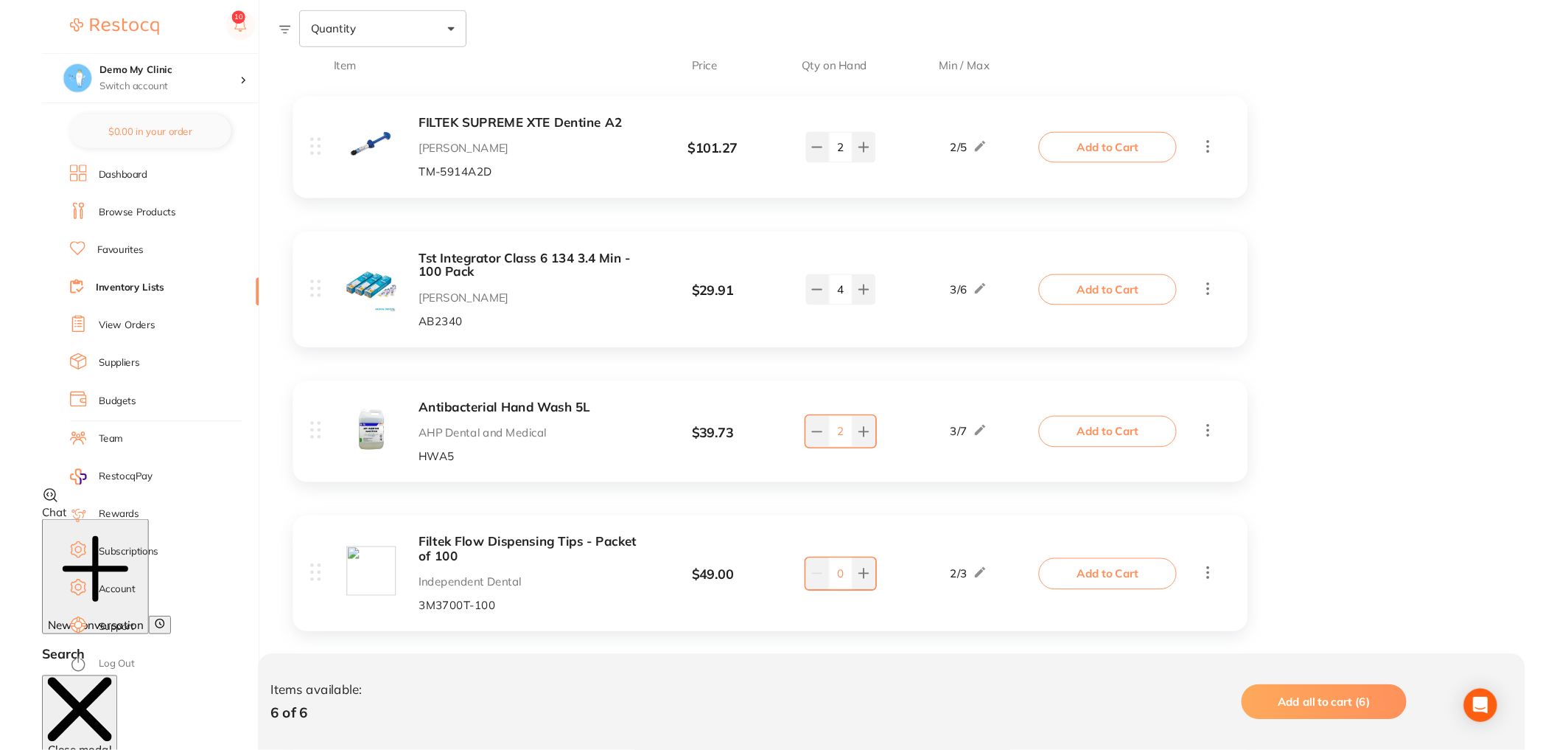
scroll to position [0, 0]
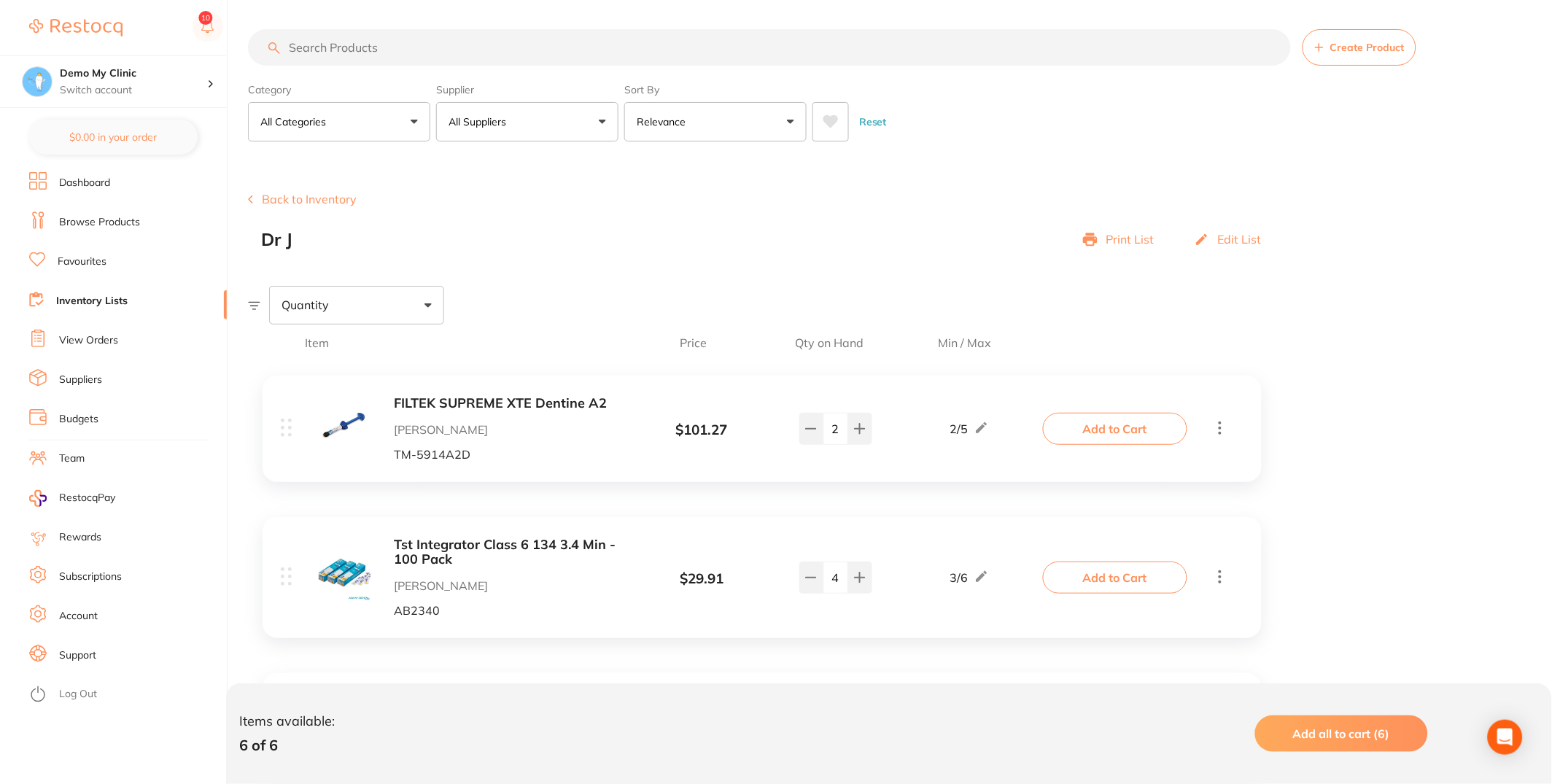
drag, startPoint x: 126, startPoint y: 335, endPoint x: 157, endPoint y: 355, distance: 36.9
click at [127, 335] on li "View Orders" at bounding box center [128, 340] width 198 height 22
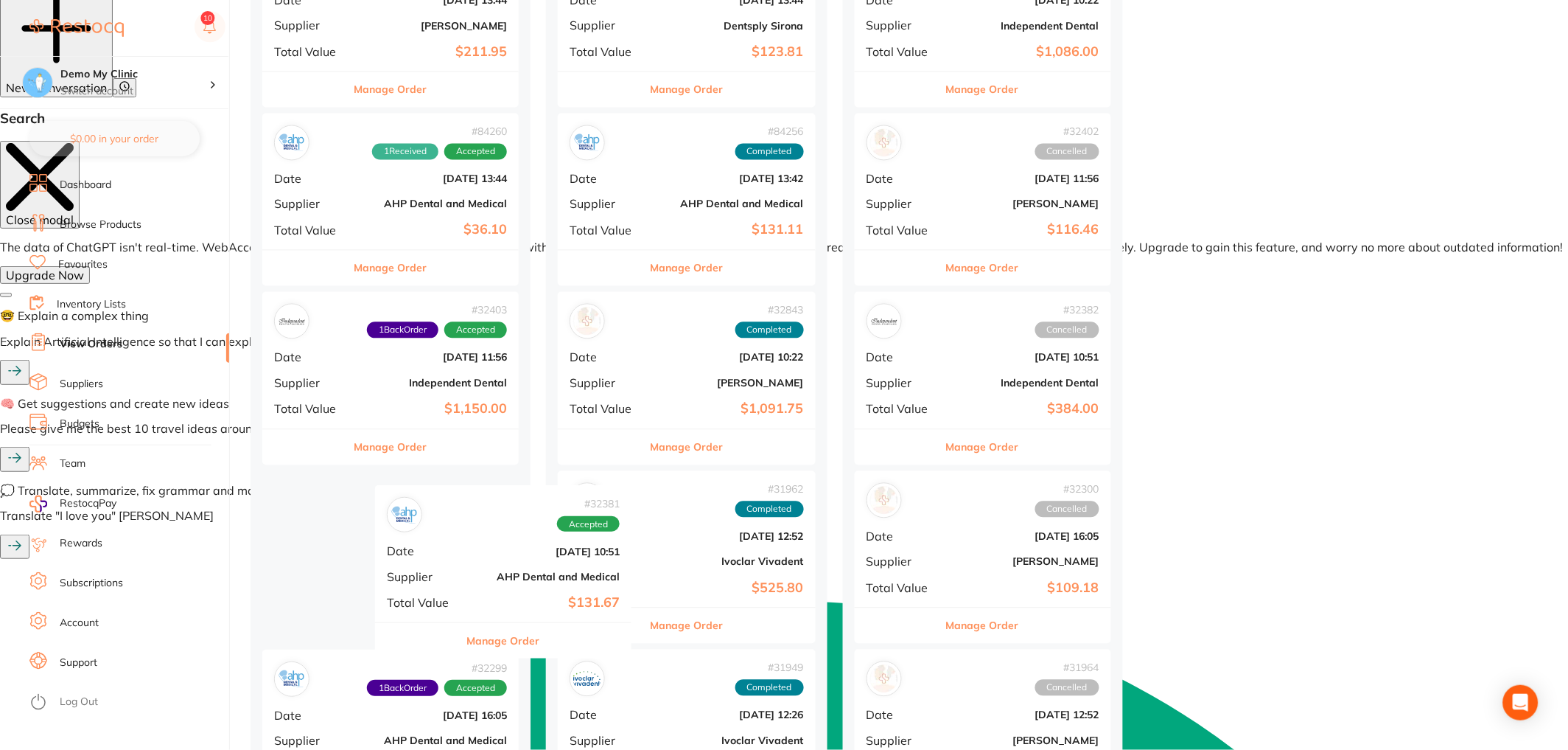
scroll to position [820, 0]
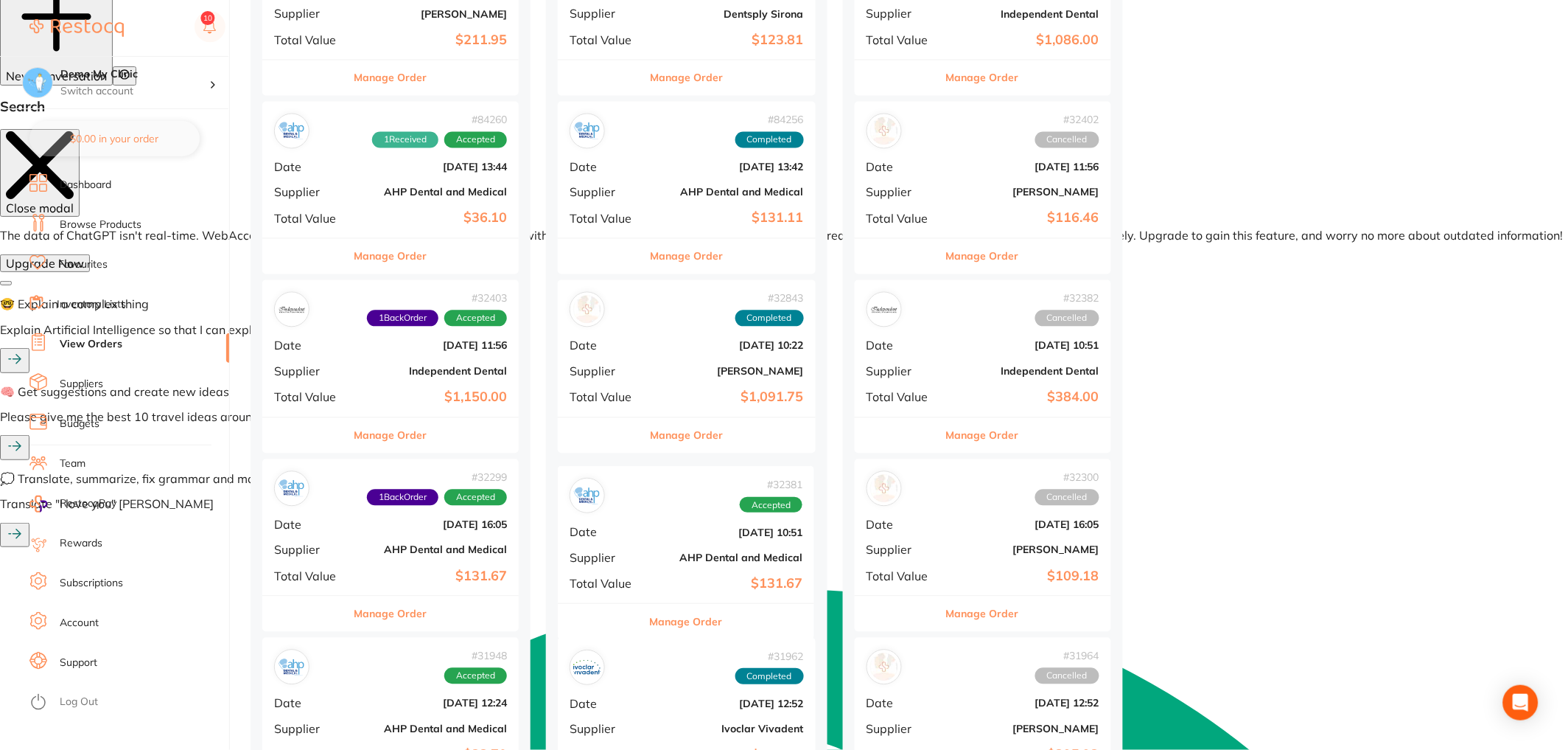
drag, startPoint x: 430, startPoint y: 563, endPoint x: 729, endPoint y: 546, distance: 299.5
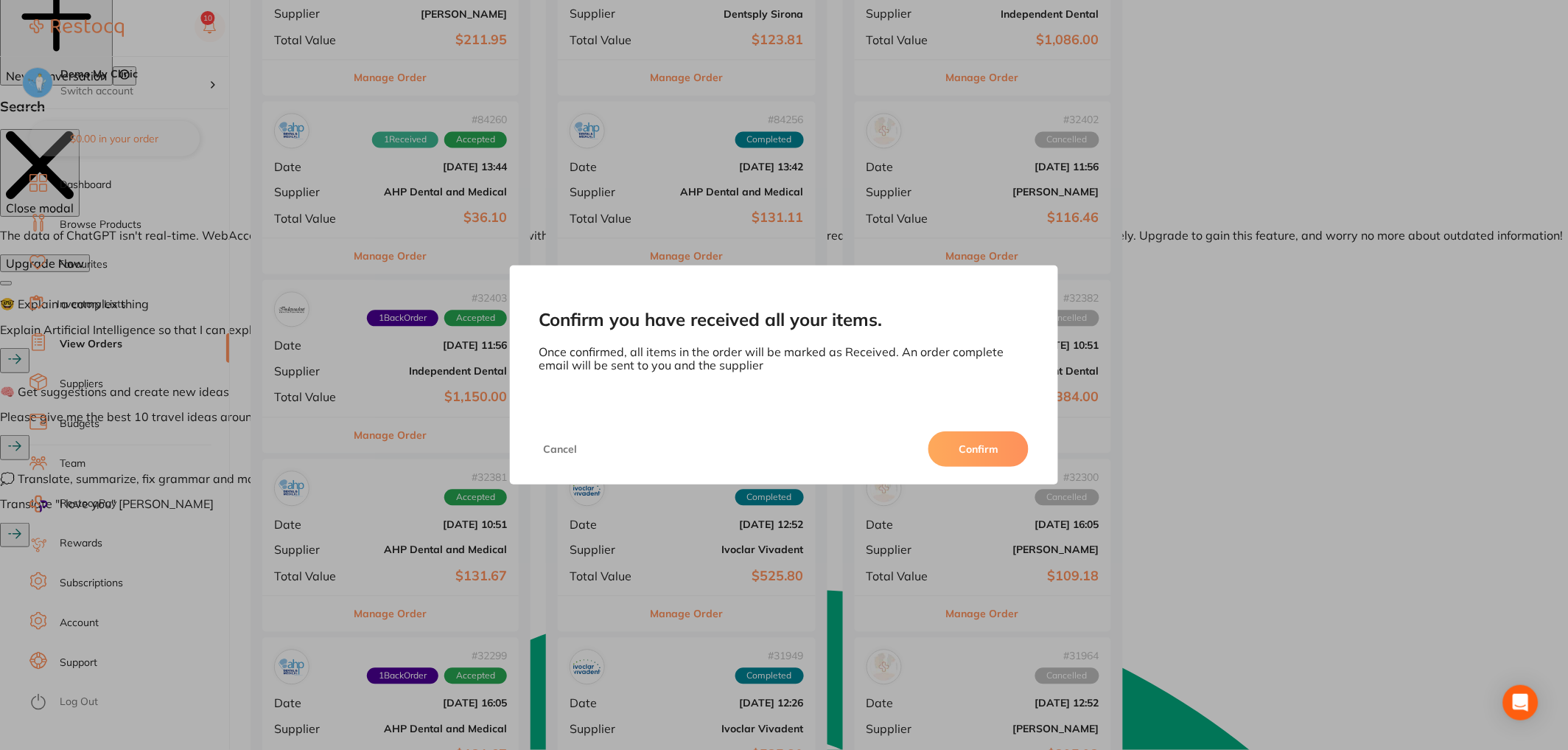
click at [982, 451] on button "Confirm" at bounding box center [978, 449] width 100 height 36
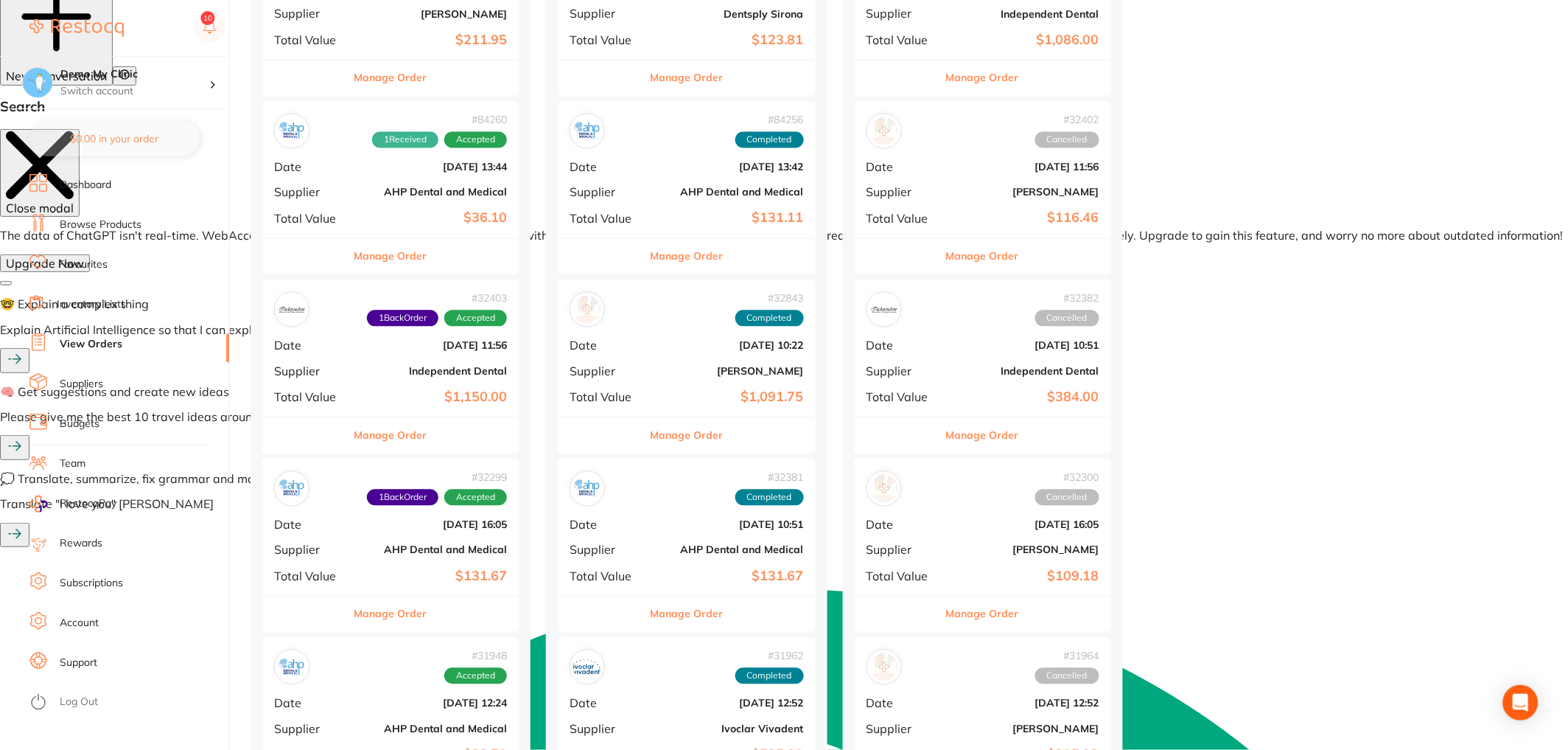
click at [391, 369] on b "Independent Dental" at bounding box center [433, 372] width 147 height 12
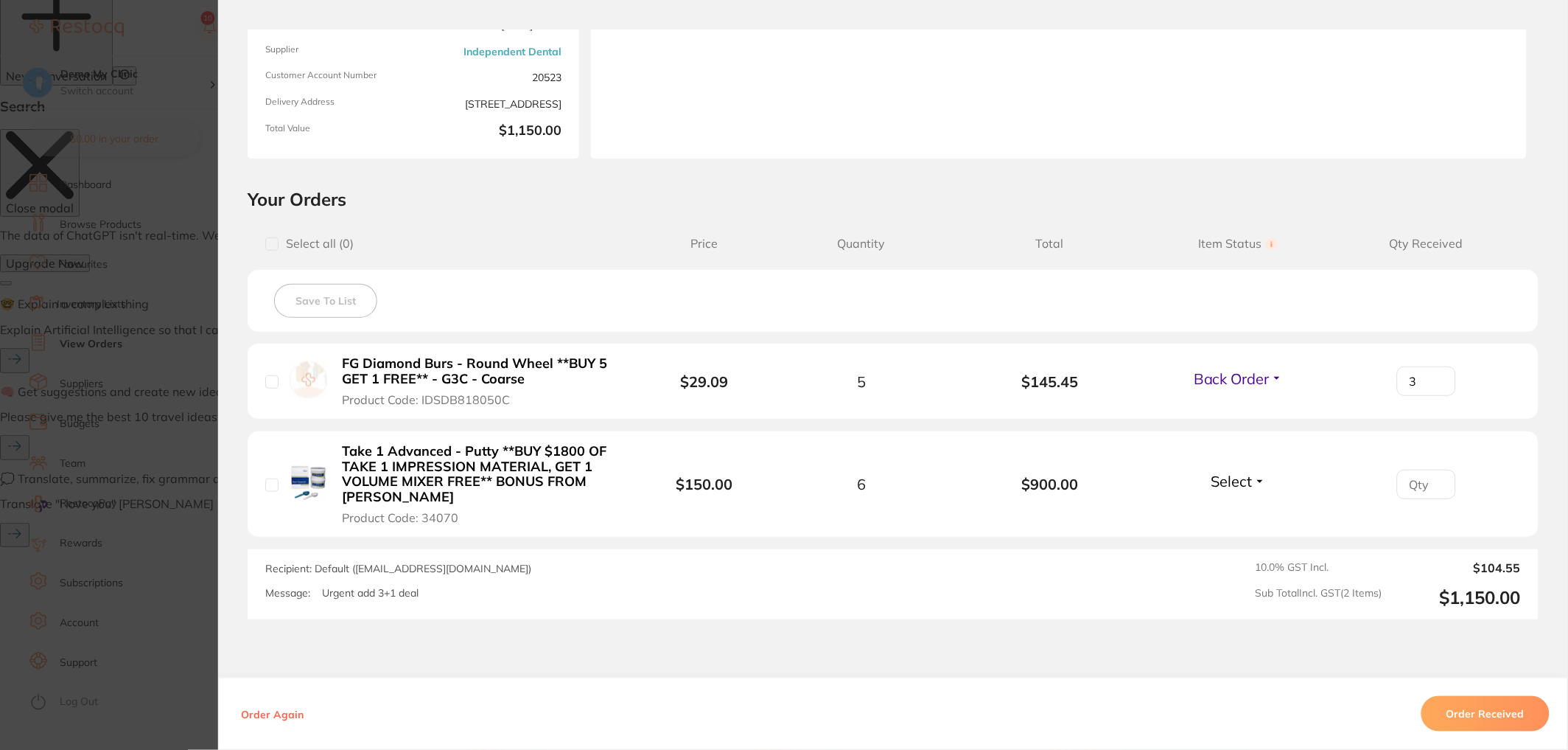
scroll to position [180, 0]
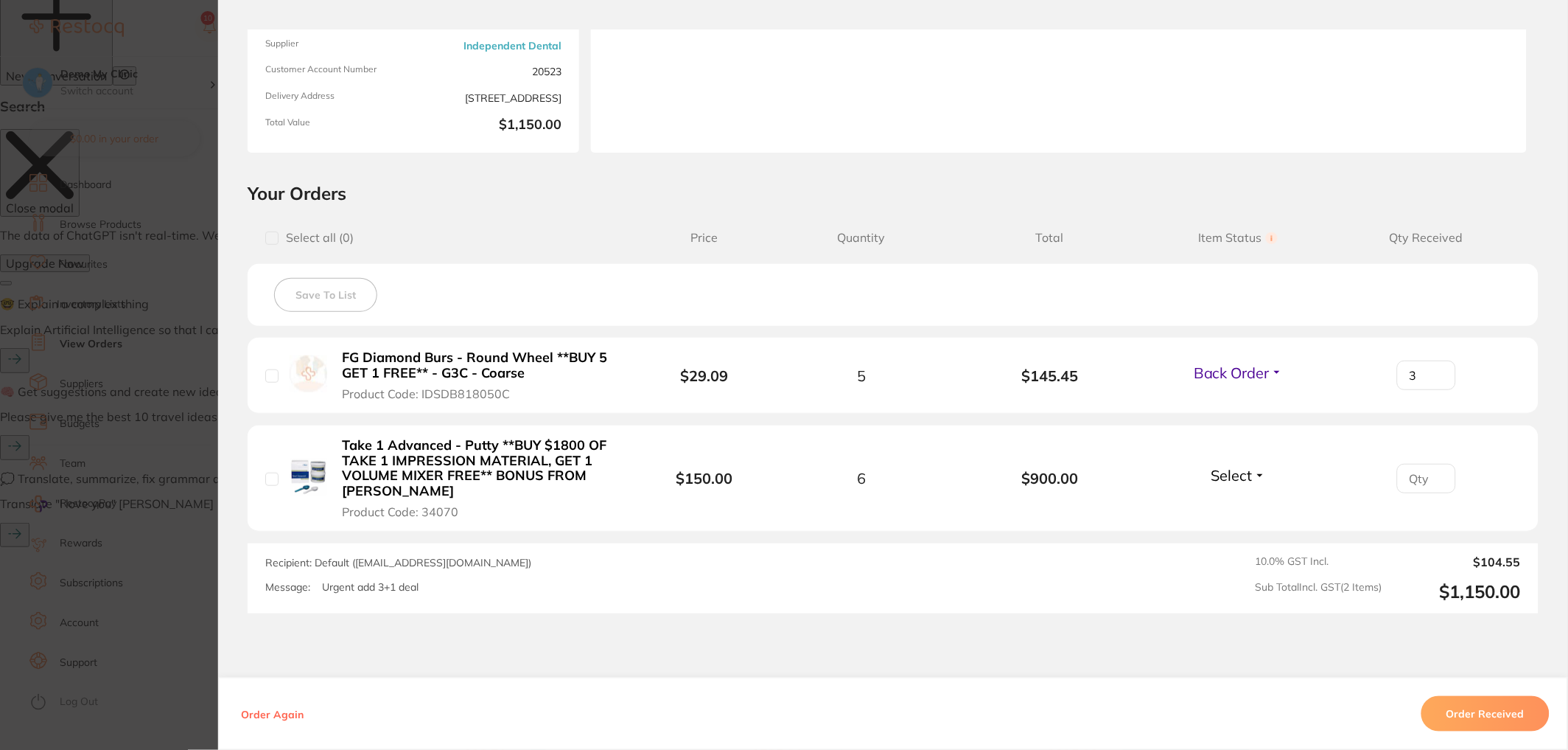
click at [1257, 375] on span "Back Order" at bounding box center [1231, 373] width 76 height 19
click at [1421, 381] on input "3" at bounding box center [1426, 375] width 59 height 30
drag, startPoint x: 1417, startPoint y: 377, endPoint x: 1388, endPoint y: 377, distance: 29.0
click at [1388, 377] on div "3" at bounding box center [1427, 375] width 189 height 30
click at [1497, 353] on li "FG Diamond Burs - Round Wheel **BUY 5 GET 1 FREE** - G3C - Coarse Product Code:…" at bounding box center [892, 375] width 1291 height 76
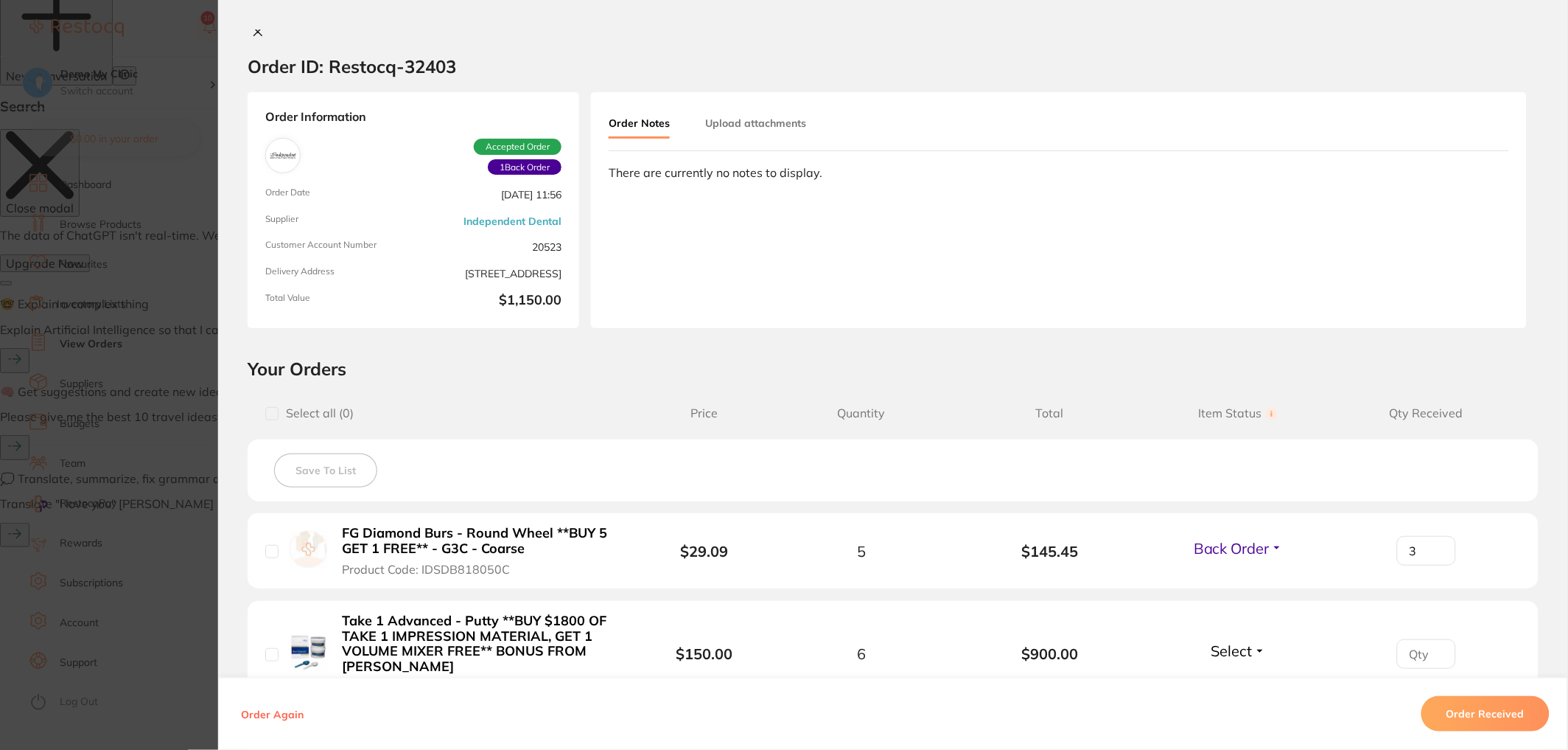
scroll to position [0, 0]
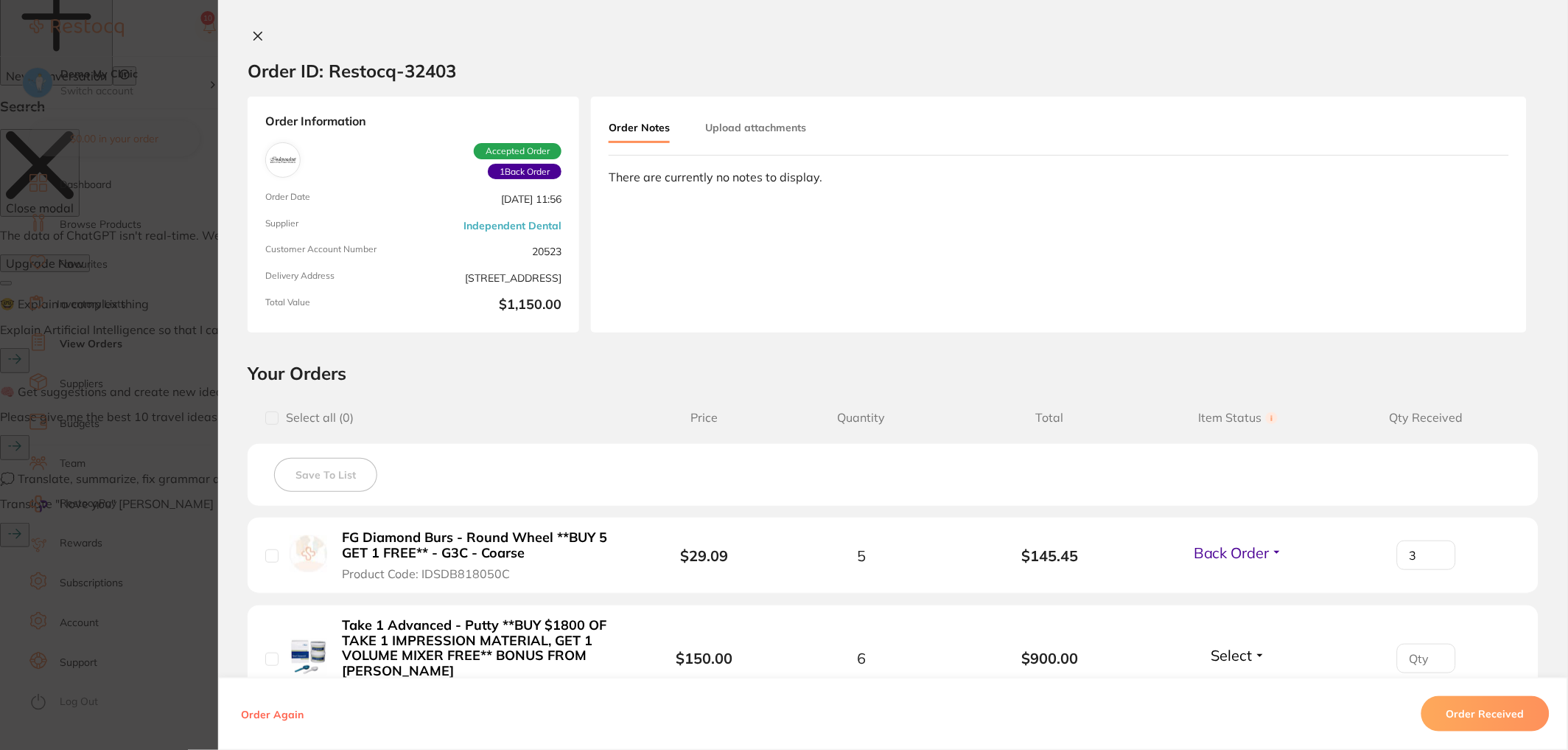
click at [257, 33] on icon at bounding box center [259, 37] width 9 height 9
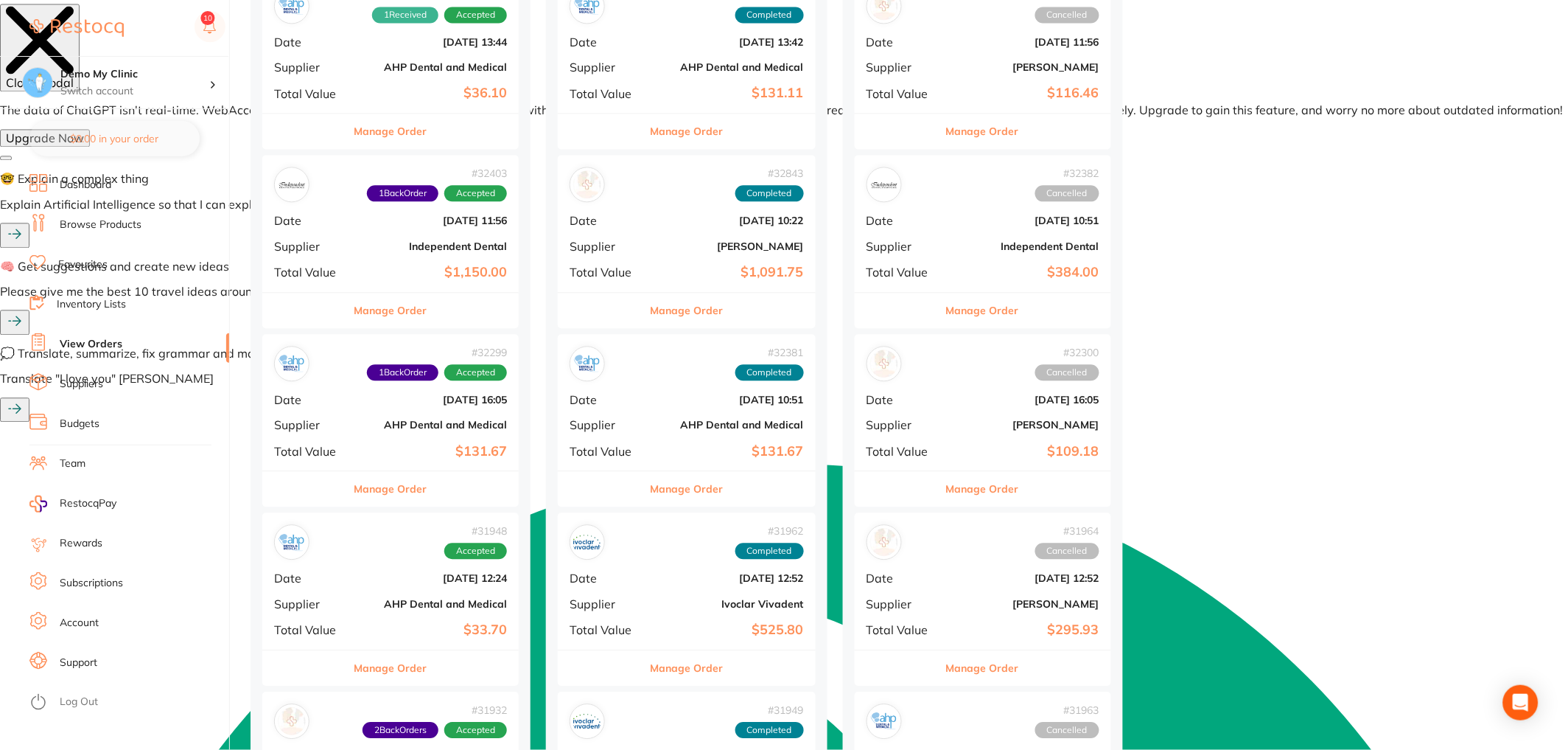
scroll to position [929, 0]
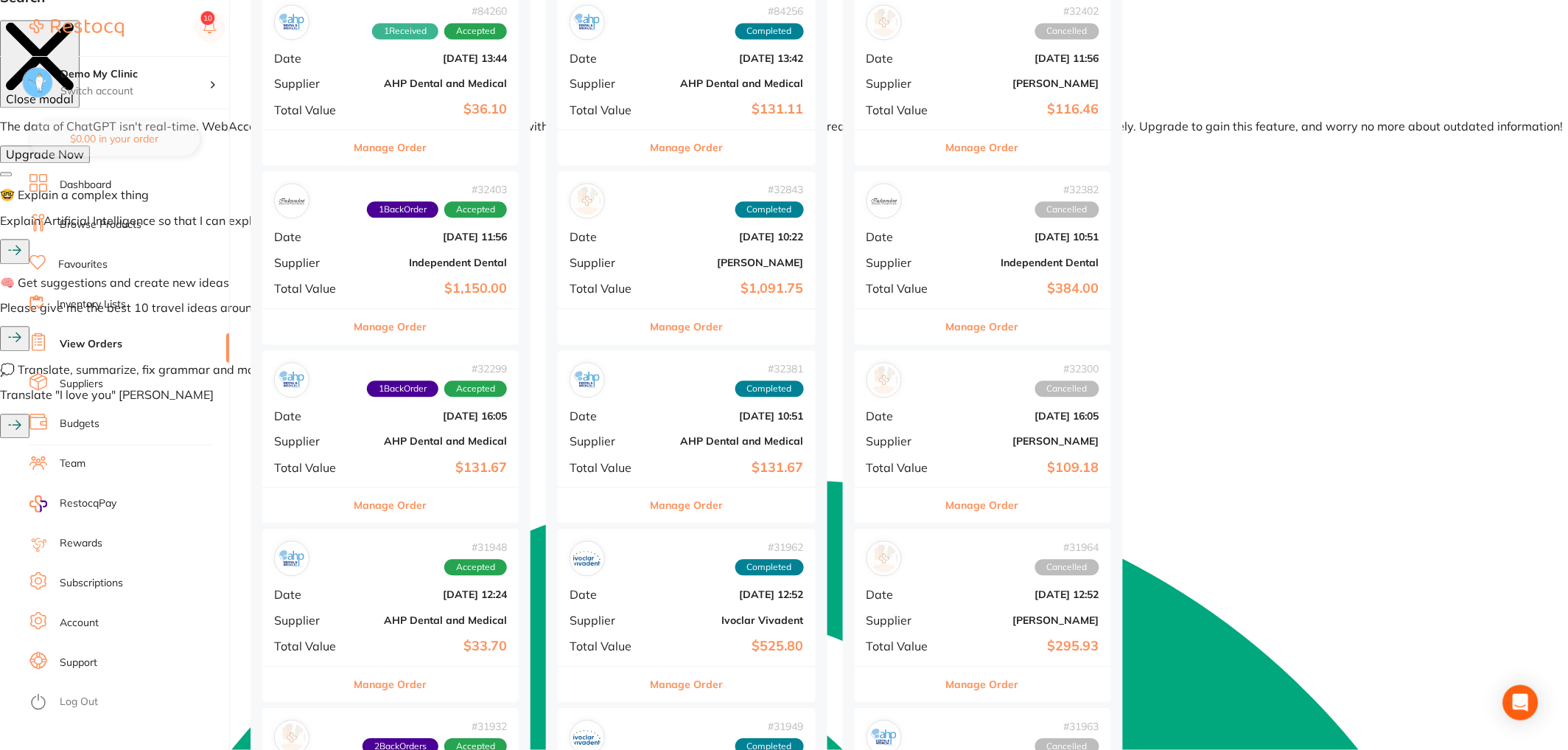
click at [384, 432] on div "# 32299 1 Back Order Accepted Date Mar 18 2024, 16:05 Supplier AHP Dental and M…" at bounding box center [390, 418] width 256 height 136
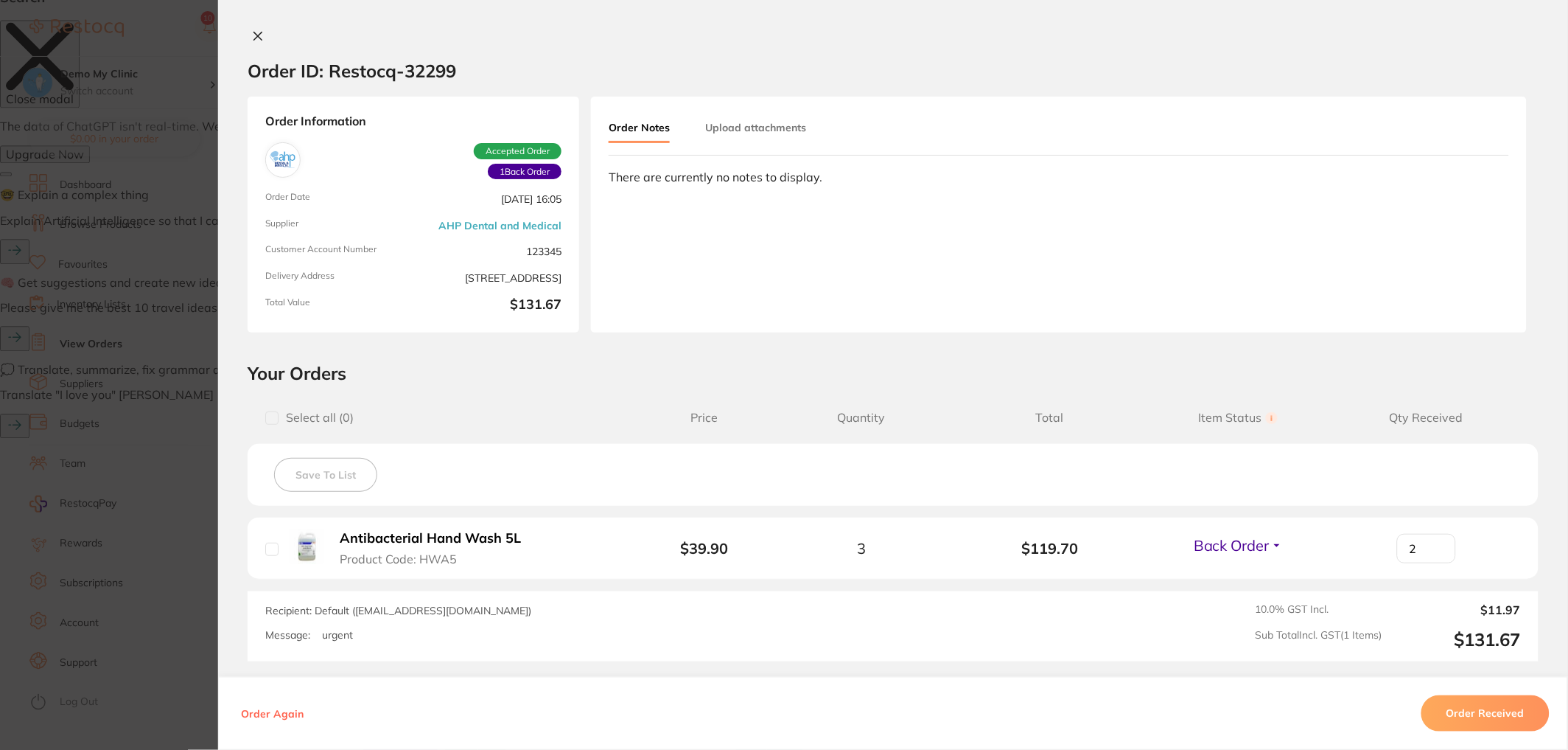
click at [764, 118] on button "Upload attachments" at bounding box center [755, 127] width 101 height 26
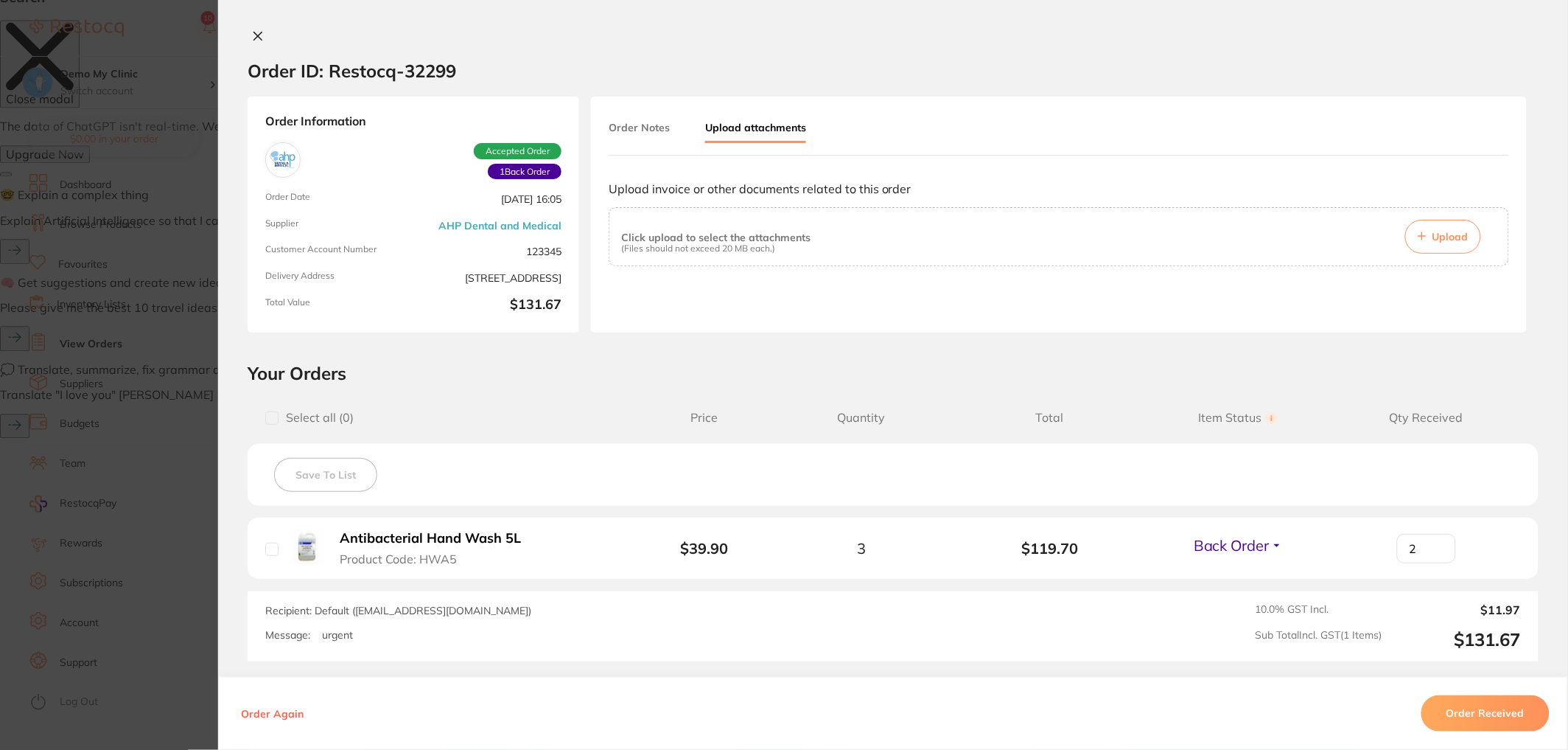
click at [256, 38] on icon at bounding box center [259, 37] width 9 height 9
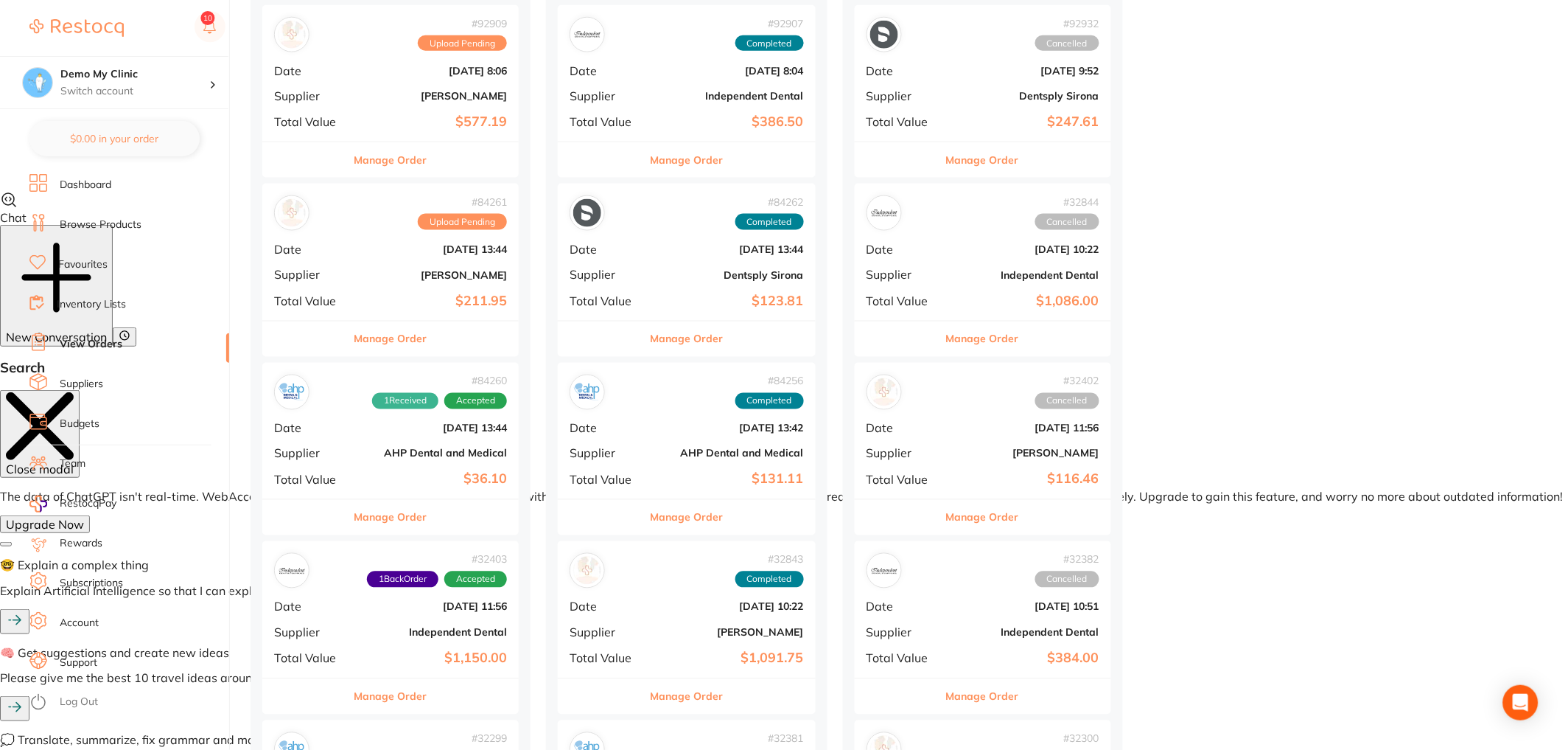
scroll to position [684, 0]
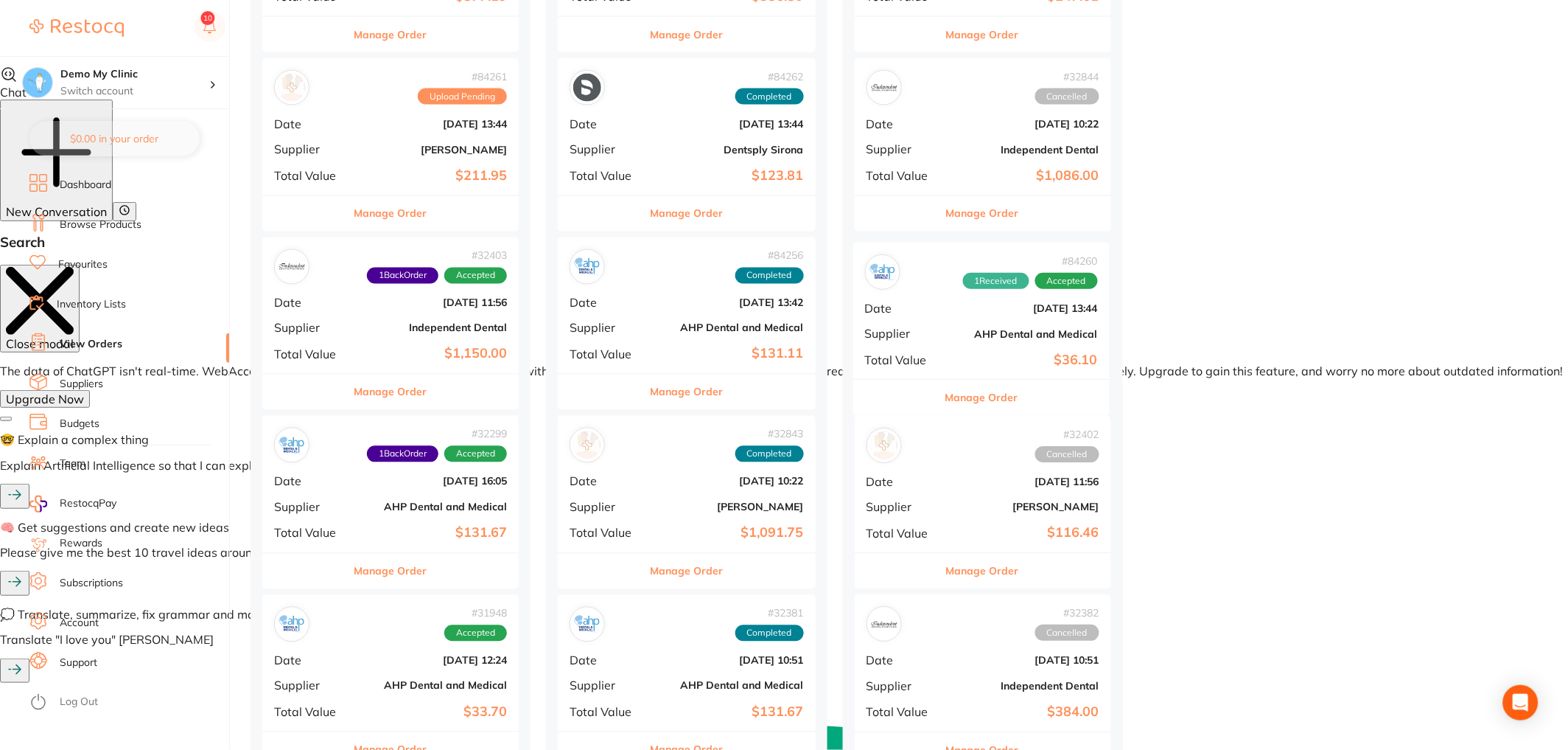
drag, startPoint x: 334, startPoint y: 312, endPoint x: 929, endPoint y: 318, distance: 595.0
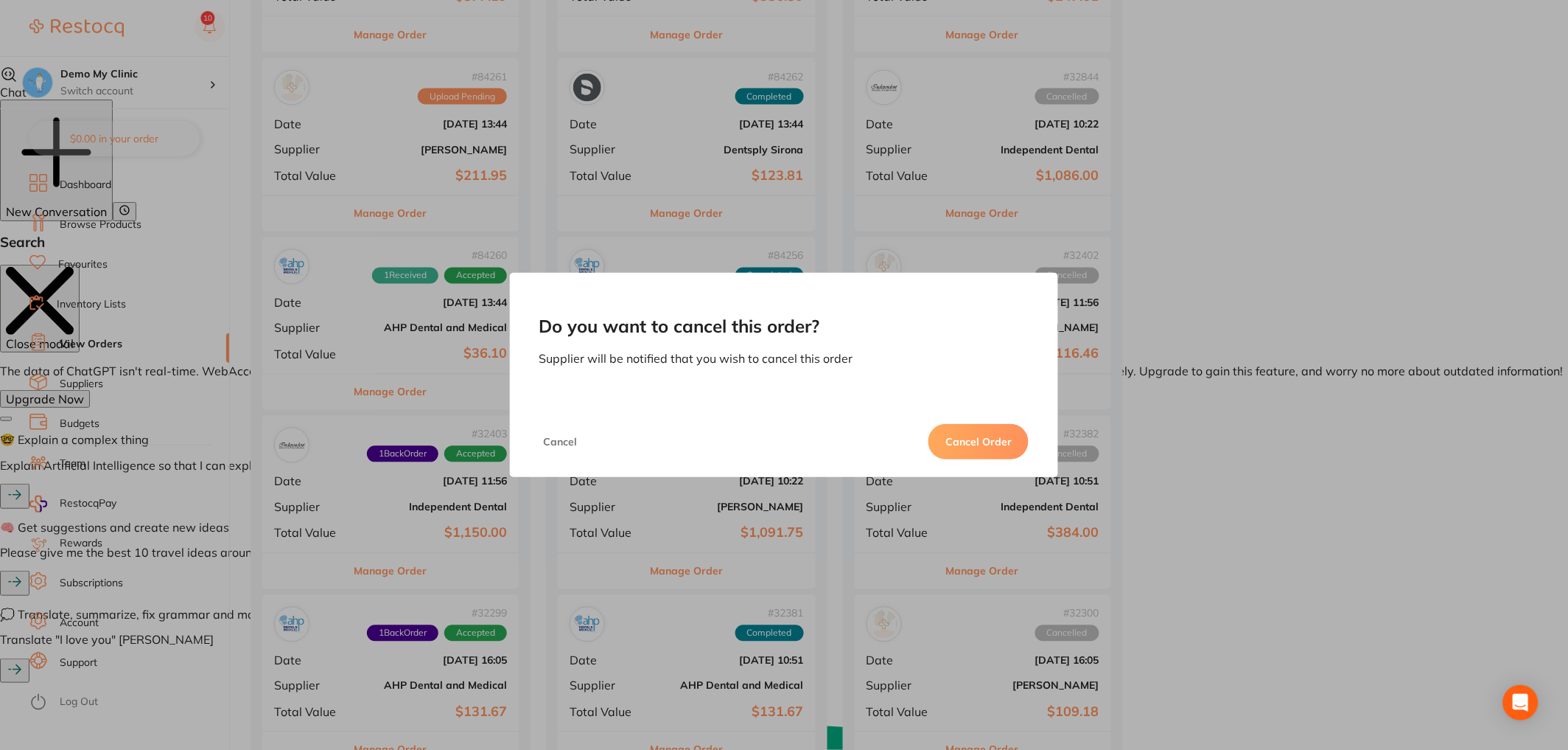
click at [982, 444] on button "Cancel Order" at bounding box center [978, 442] width 100 height 36
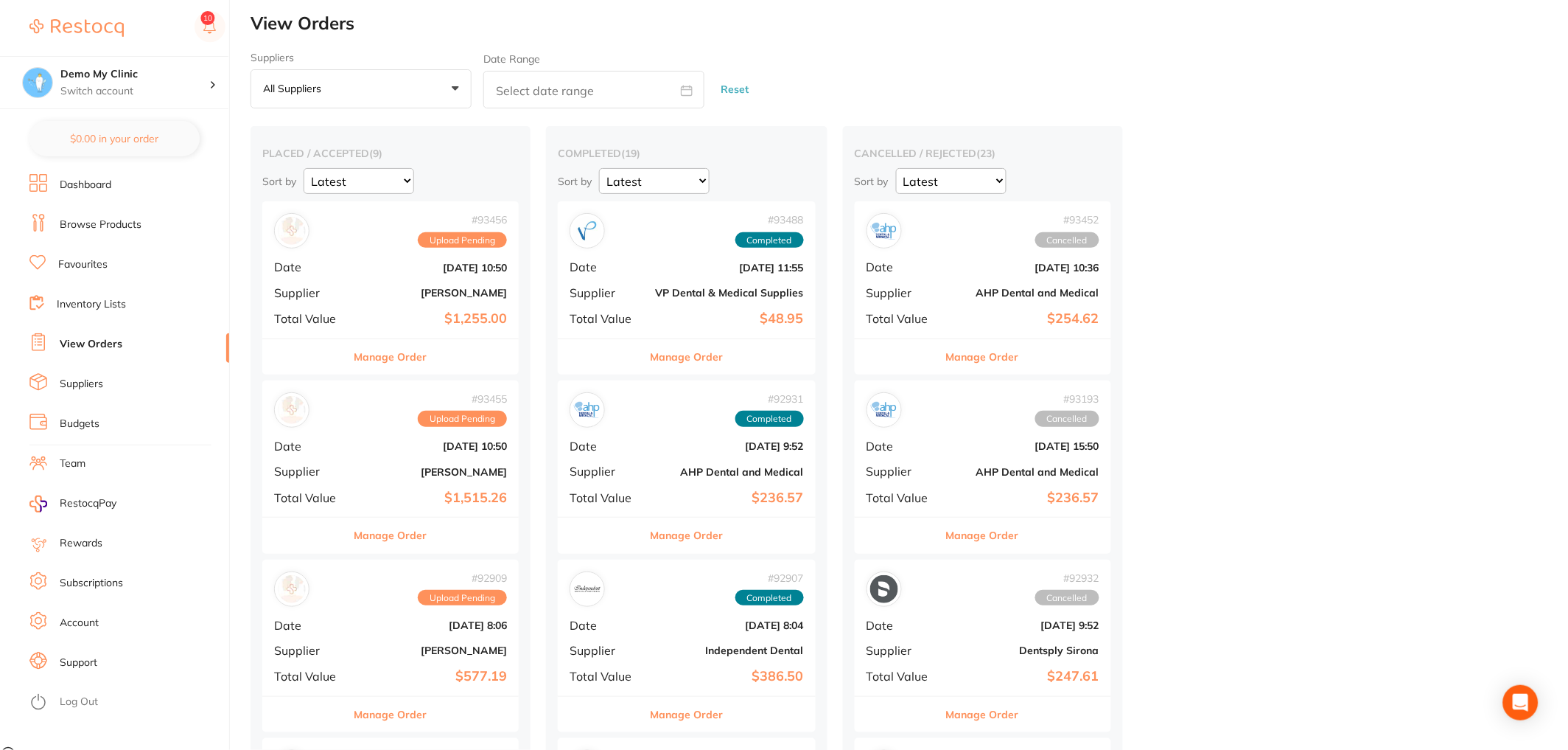
scroll to position [0, 0]
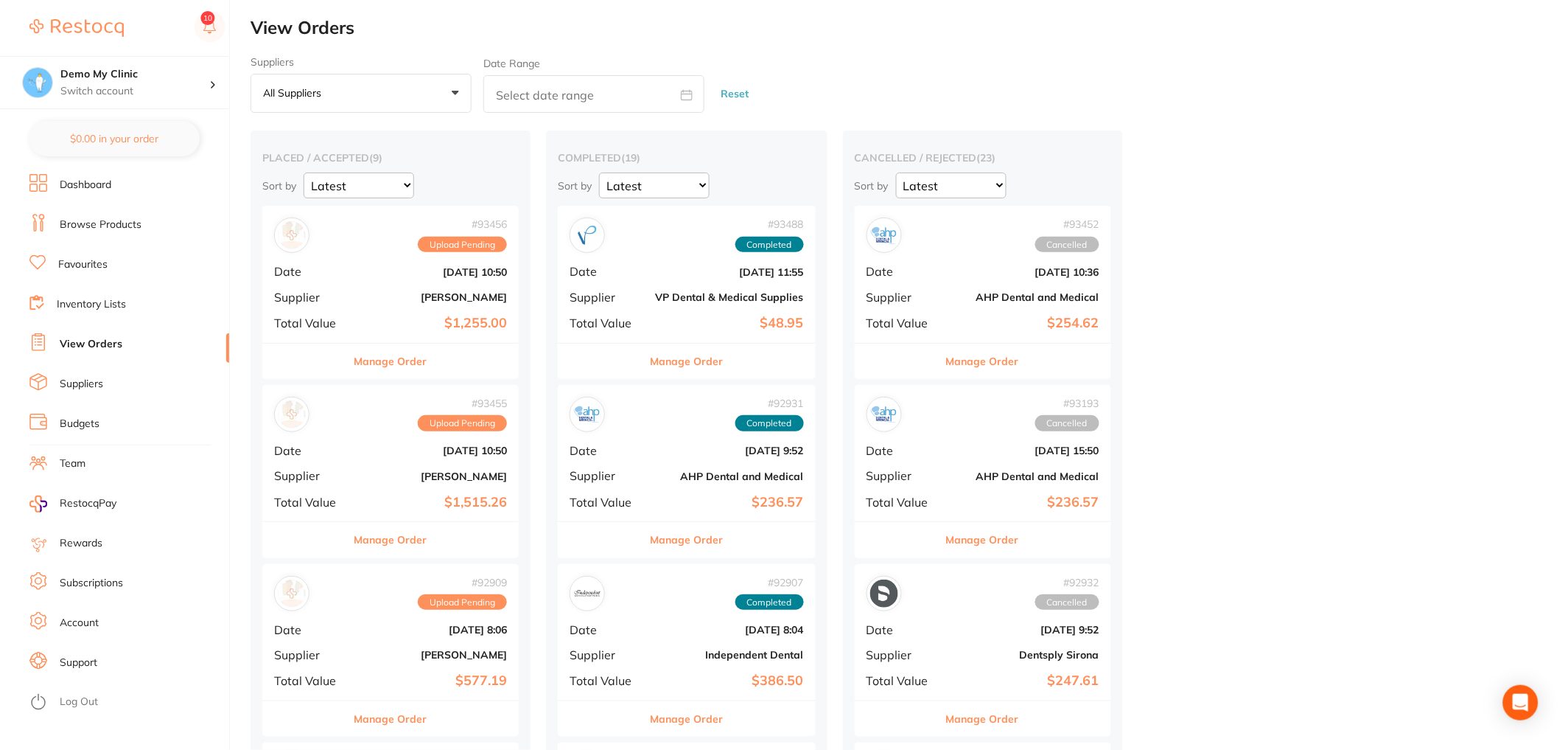
click at [114, 223] on link "Browse Products" at bounding box center [100, 224] width 82 height 14
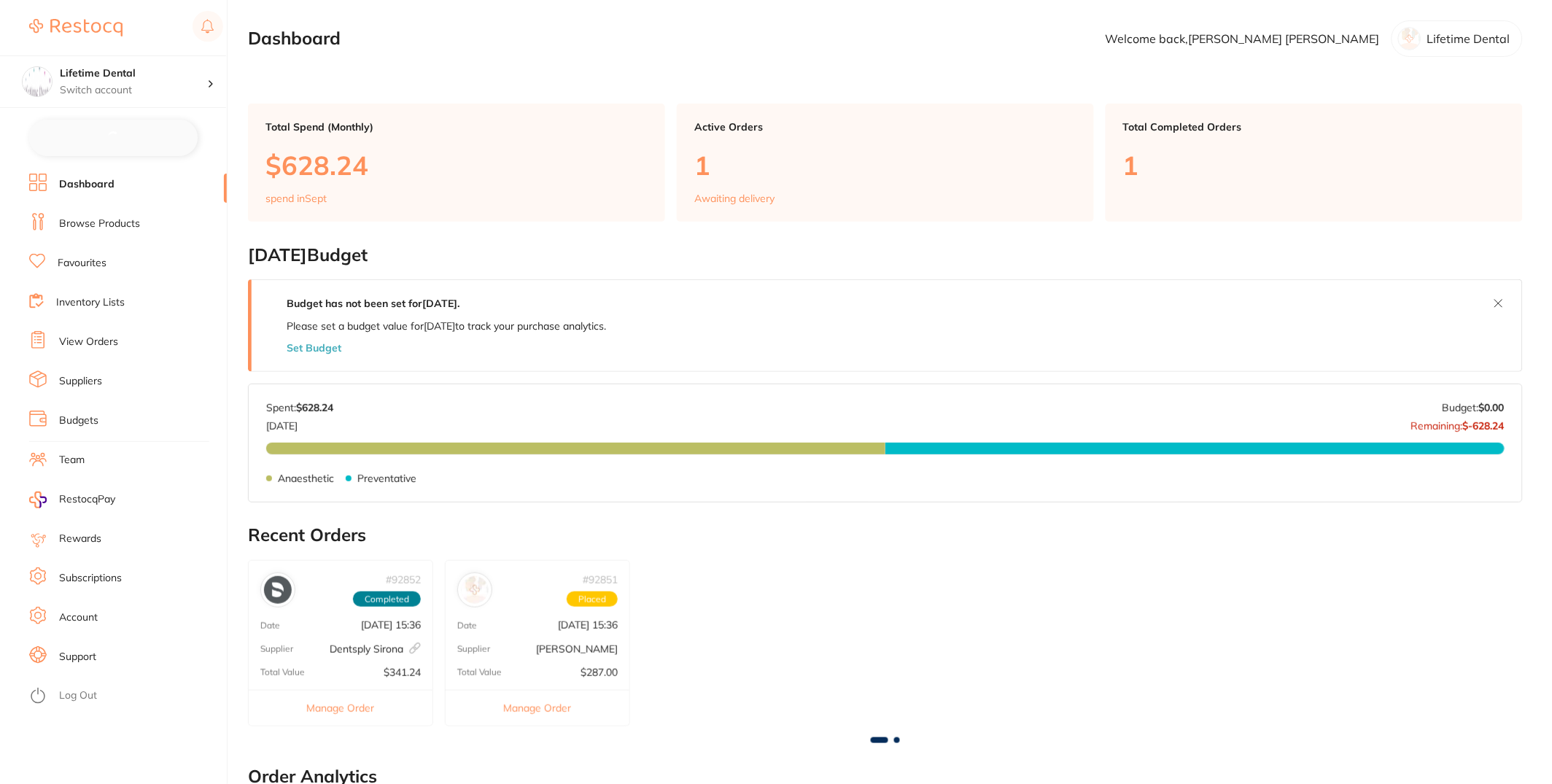
checkbox input "false"
click at [98, 307] on link "Inventory Lists" at bounding box center [90, 301] width 68 height 14
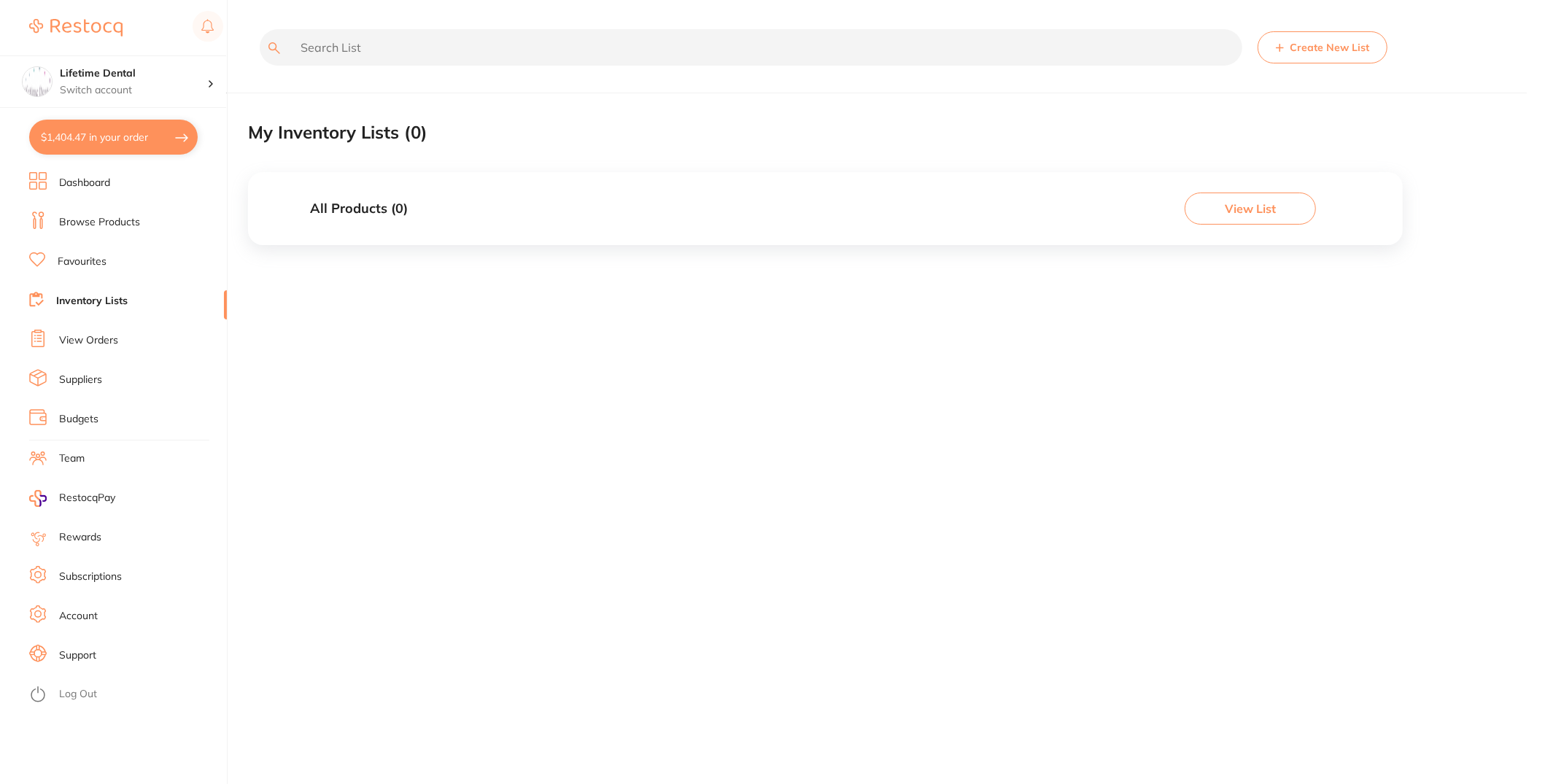
click at [98, 335] on link "View Orders" at bounding box center [88, 340] width 59 height 14
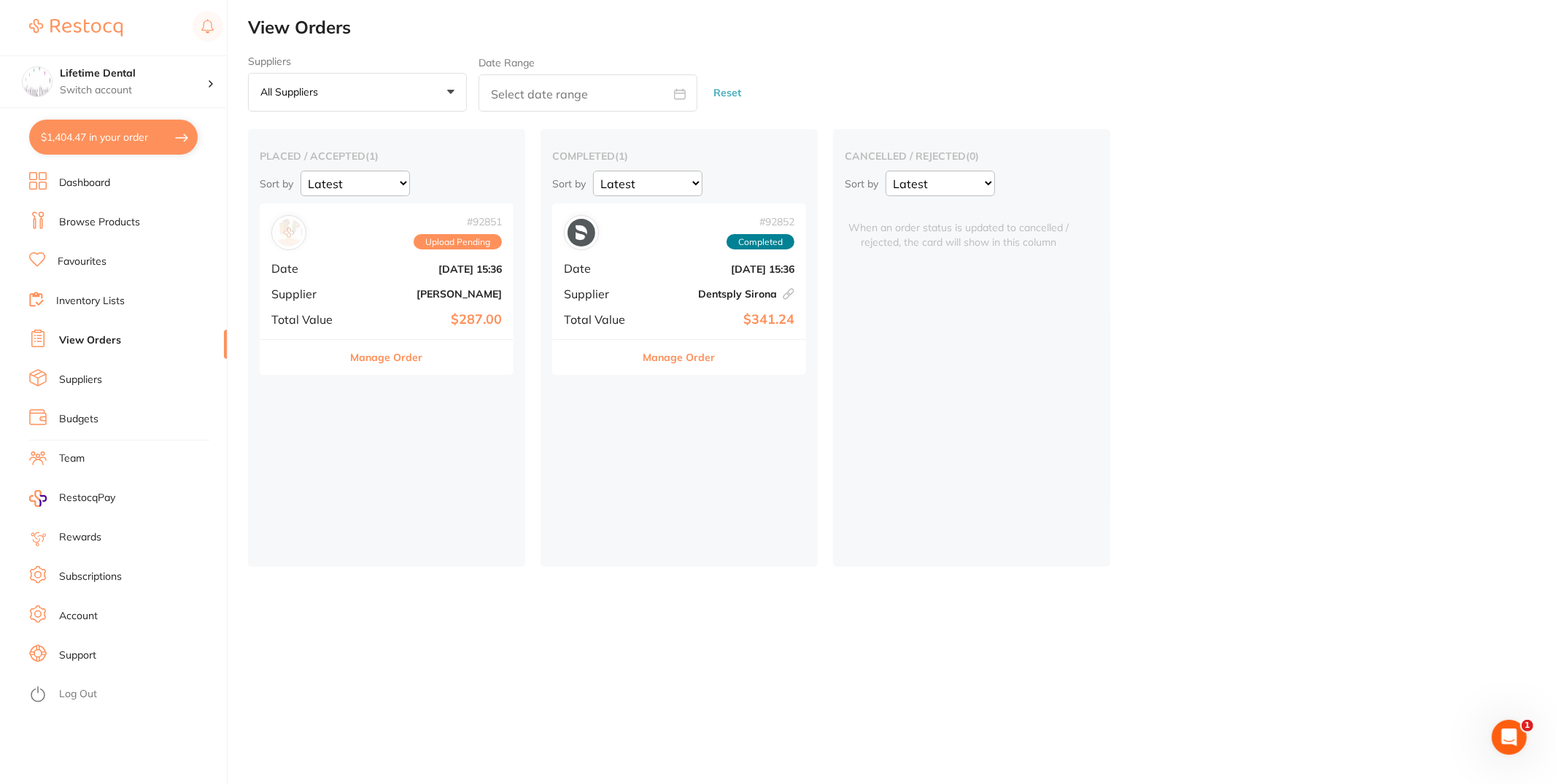
click at [88, 385] on link "Suppliers" at bounding box center [80, 380] width 43 height 14
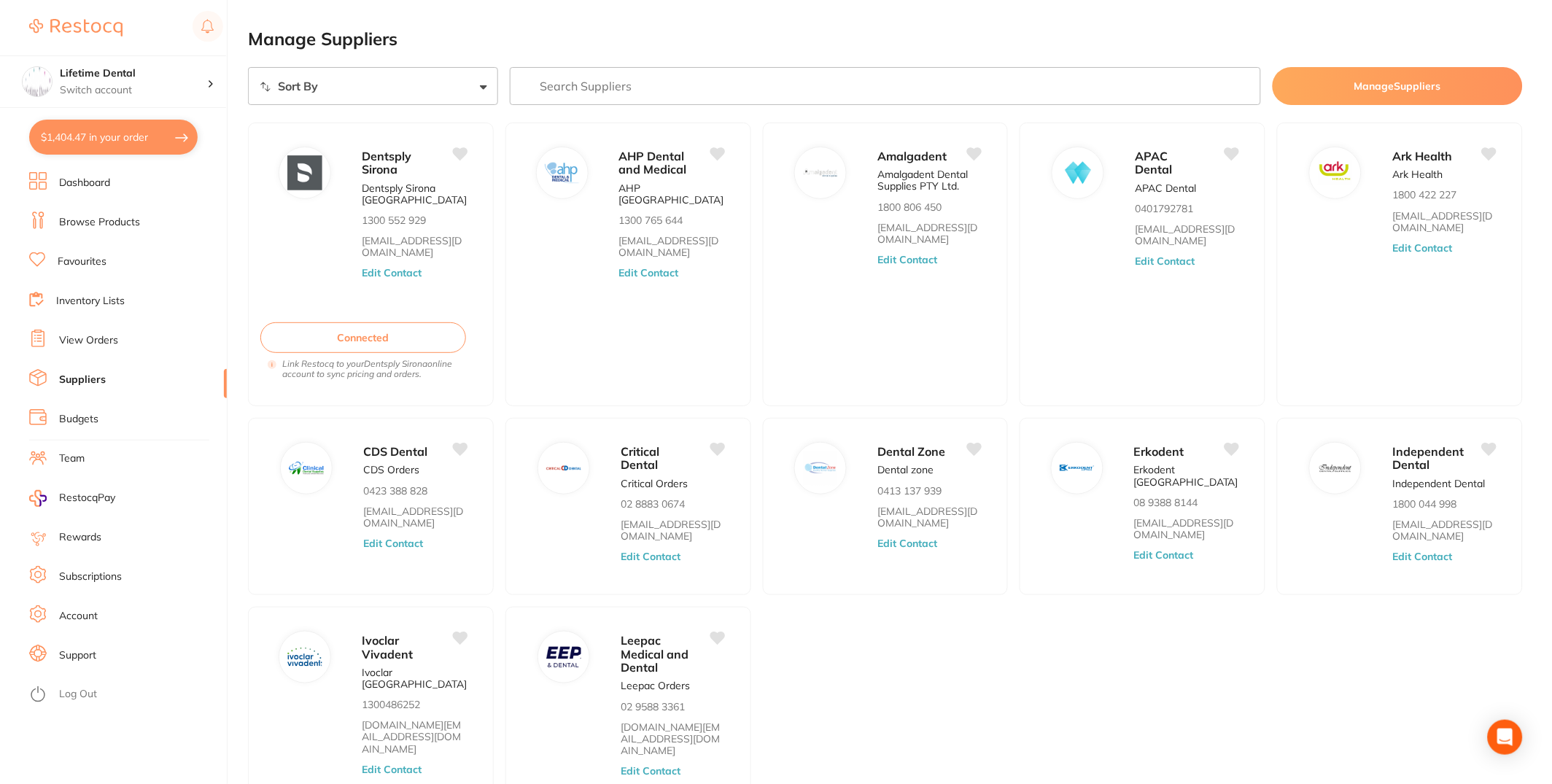
click at [90, 345] on link "View Orders" at bounding box center [88, 340] width 59 height 14
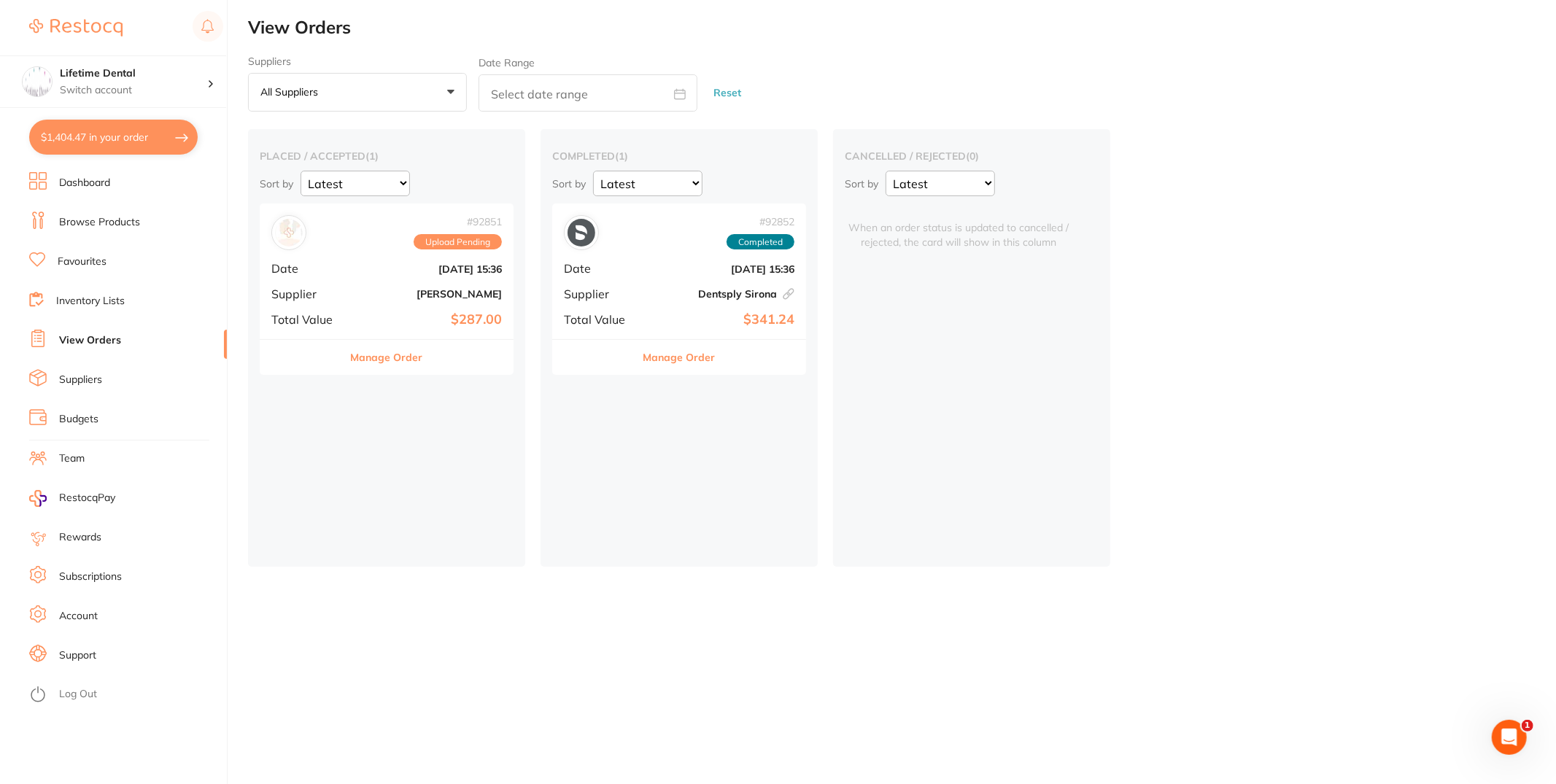
click at [79, 433] on ul "Dashboard Browse Products Favourites Inventory Lists View Orders Suppliers Budg…" at bounding box center [128, 477] width 198 height 612
click at [79, 429] on li "Budgets" at bounding box center [128, 419] width 198 height 22
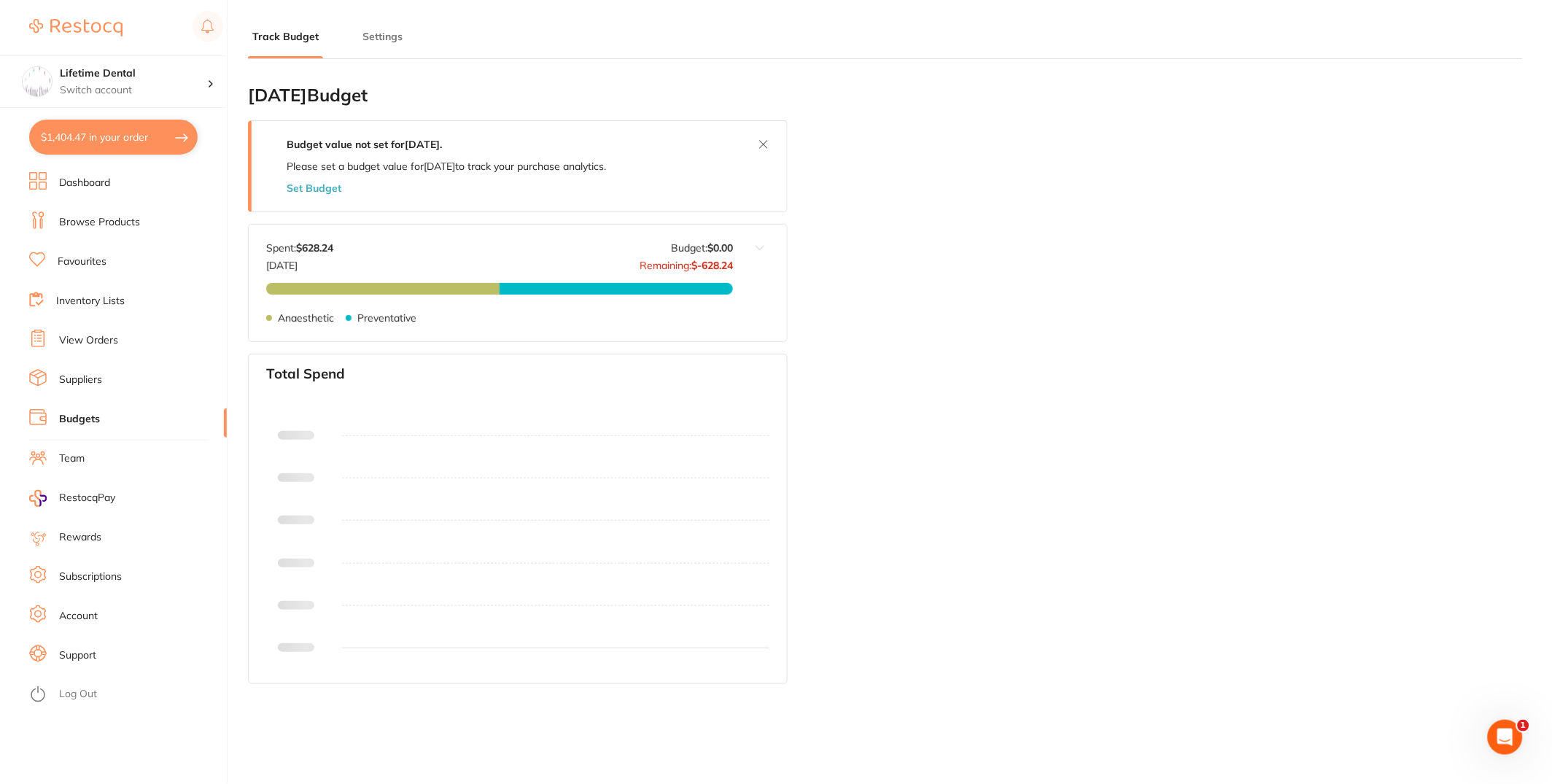
type input "0.0"
click at [88, 499] on span "RestocqPay" at bounding box center [87, 498] width 56 height 14
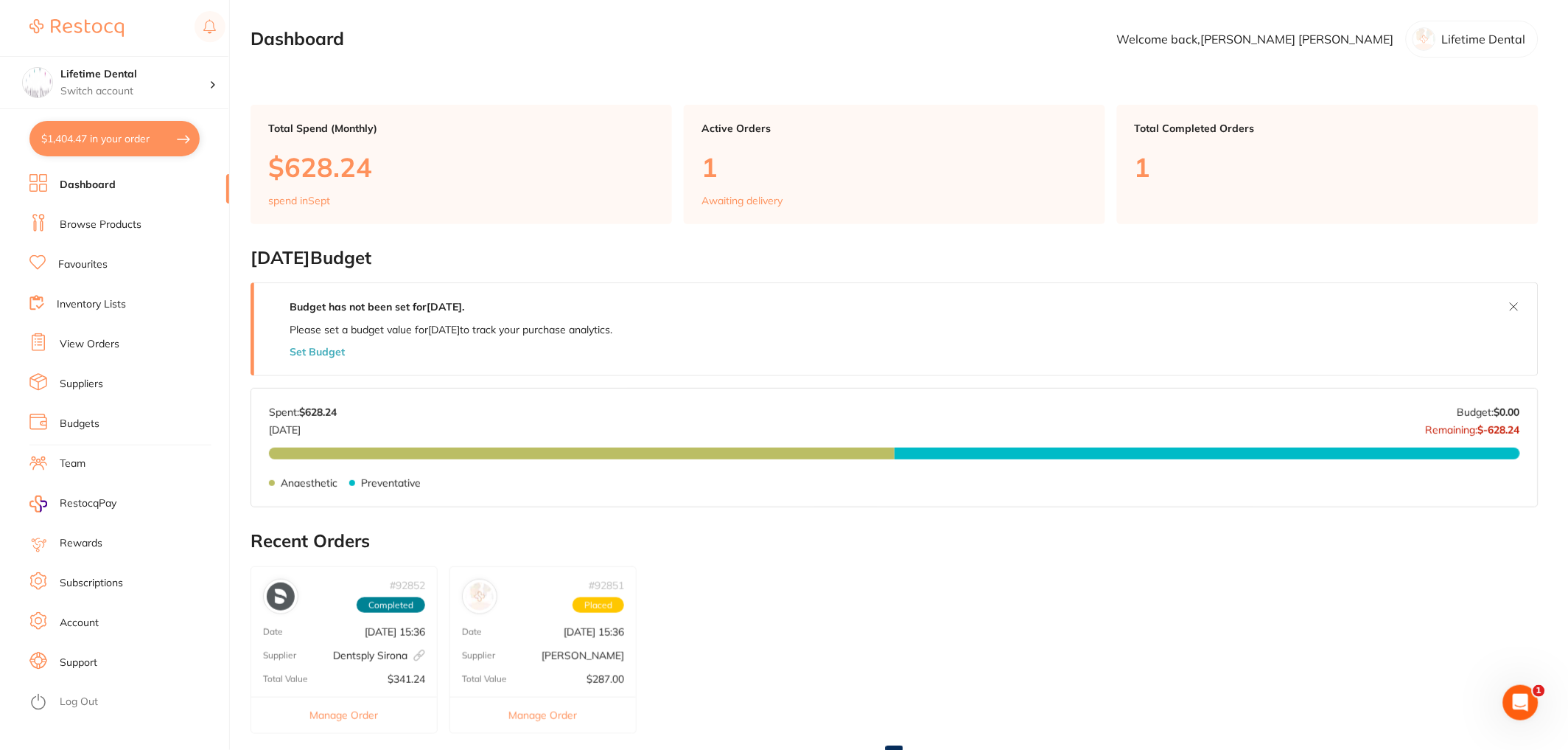
click at [115, 333] on li "View Orders" at bounding box center [129, 344] width 200 height 22
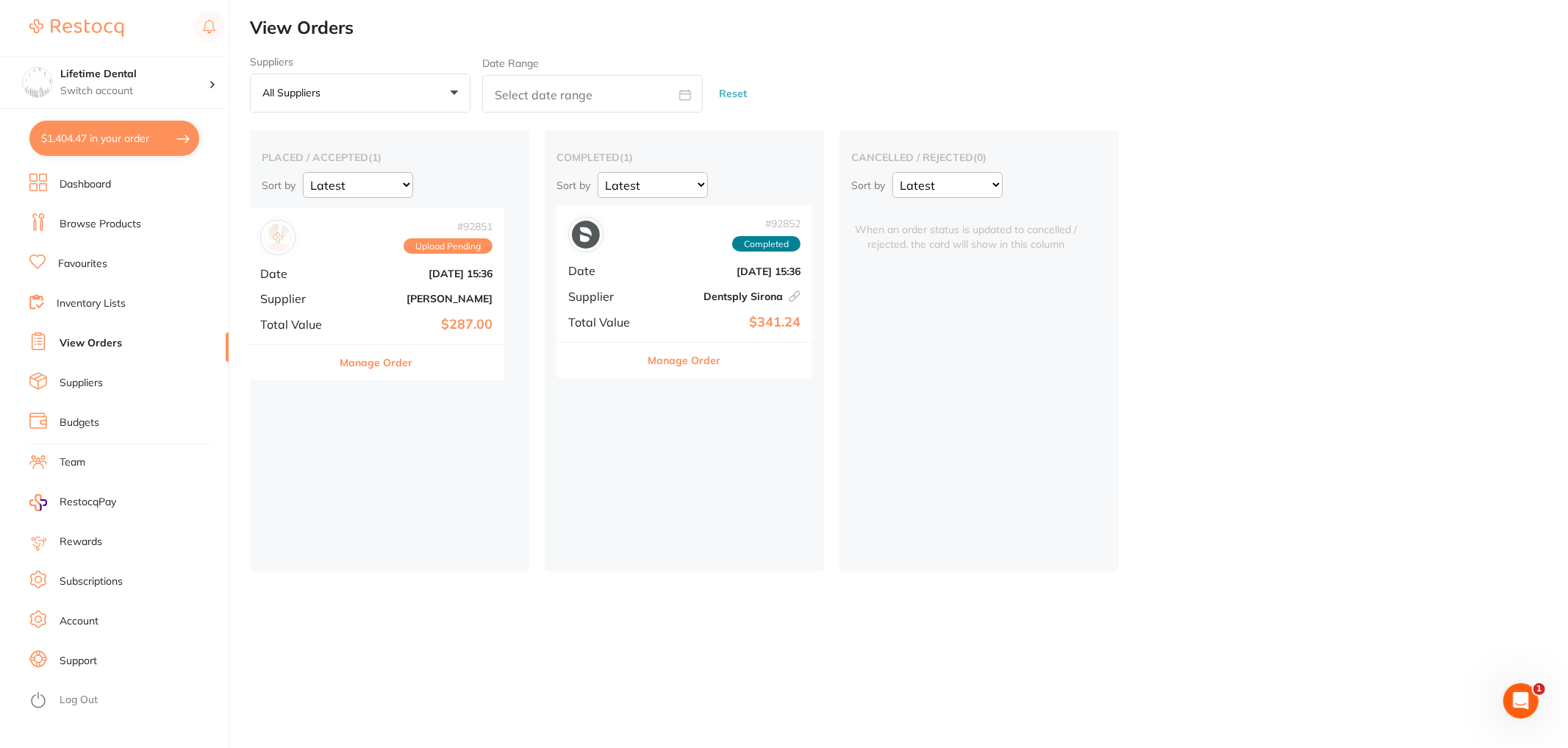
drag, startPoint x: 403, startPoint y: 258, endPoint x: 393, endPoint y: 267, distance: 13.5
click at [393, 267] on div "placed / accepted ( 1 ) Sort by Latest Notification # 92851 Upload Pending Date…" at bounding box center [389, 351] width 279 height 441
drag, startPoint x: 396, startPoint y: 269, endPoint x: 411, endPoint y: 278, distance: 17.5
click at [411, 278] on div "placed / accepted ( 1 ) Sort by Latest Notification # 92851 Upload Pending Date…" at bounding box center [389, 351] width 279 height 441
drag, startPoint x: 372, startPoint y: 261, endPoint x: 388, endPoint y: 272, distance: 19.4
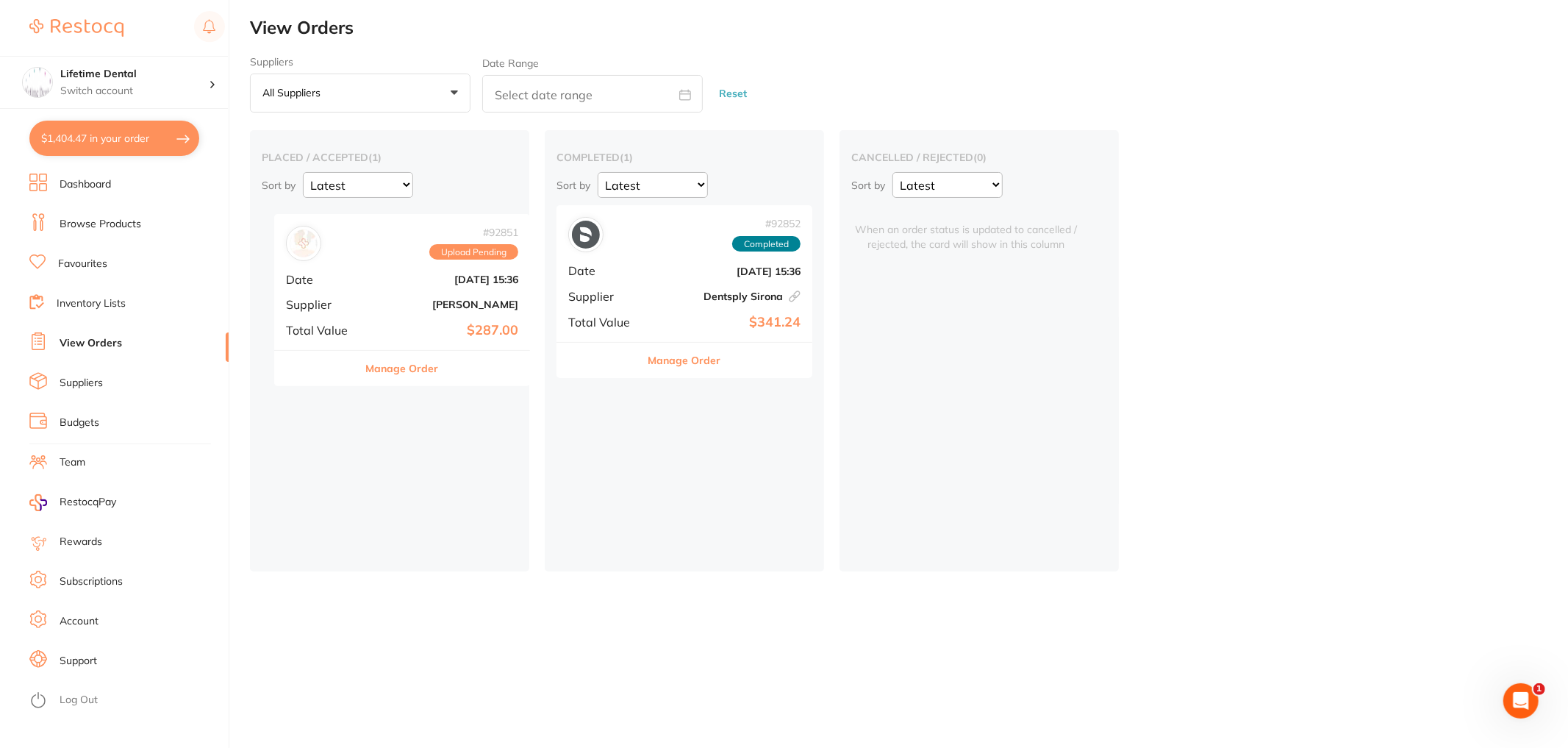
click at [388, 272] on div "placed / accepted ( 1 ) Sort by Latest Notification # 92851 Upload Pending Date…" at bounding box center [389, 351] width 279 height 441
click at [426, 291] on b "[PERSON_NAME]" at bounding box center [432, 296] width 147 height 12
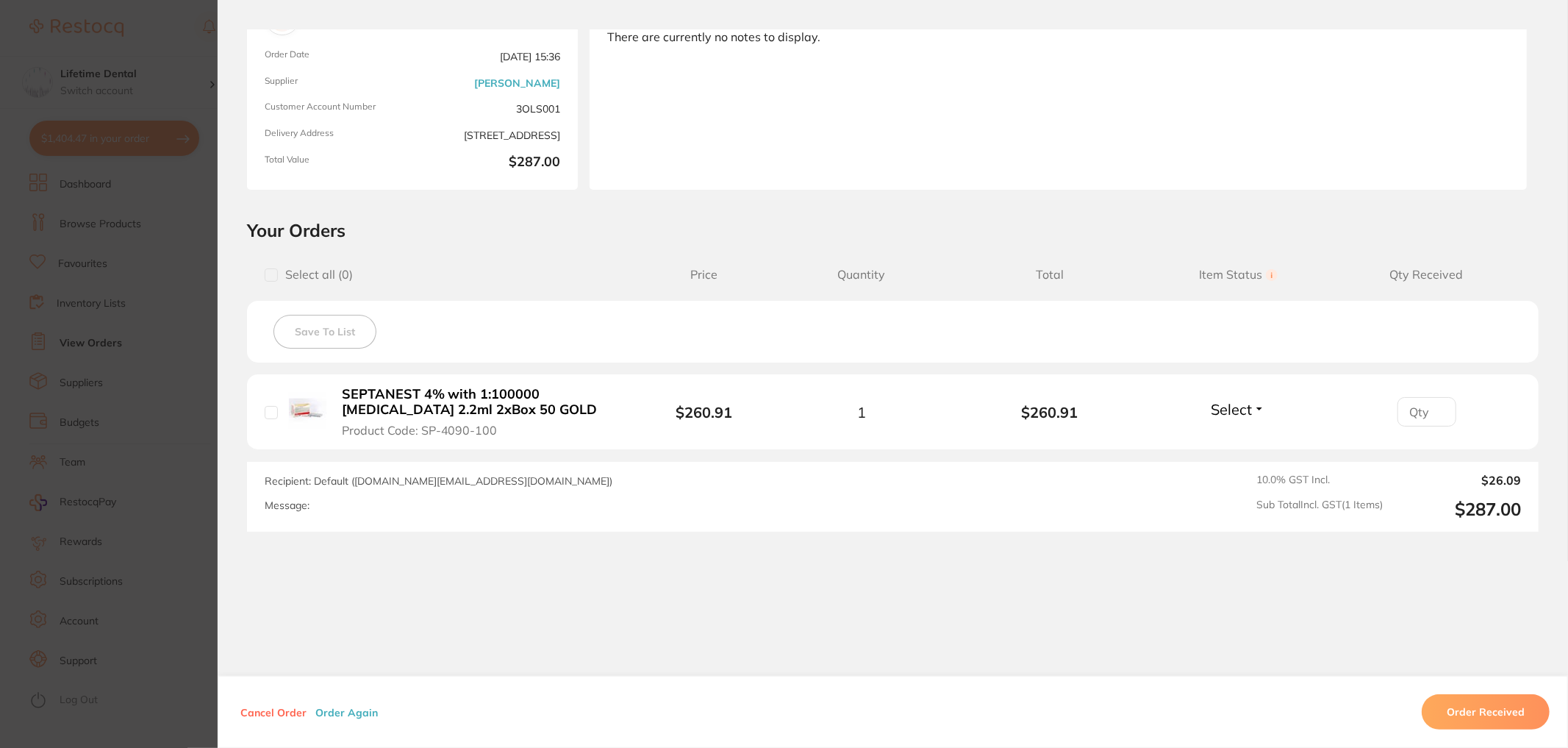
scroll to position [144, 0]
click at [1258, 409] on button "Select" at bounding box center [1238, 408] width 63 height 19
click at [1250, 416] on div "Select Received Back Order" at bounding box center [1238, 410] width 63 height 25
click at [1255, 399] on button "Select" at bounding box center [1238, 408] width 63 height 19
click at [170, 246] on section "Order ID: Restocq- 92851 Order Information Upload Pending Order Date Sept 4 202…" at bounding box center [784, 374] width 1568 height 748
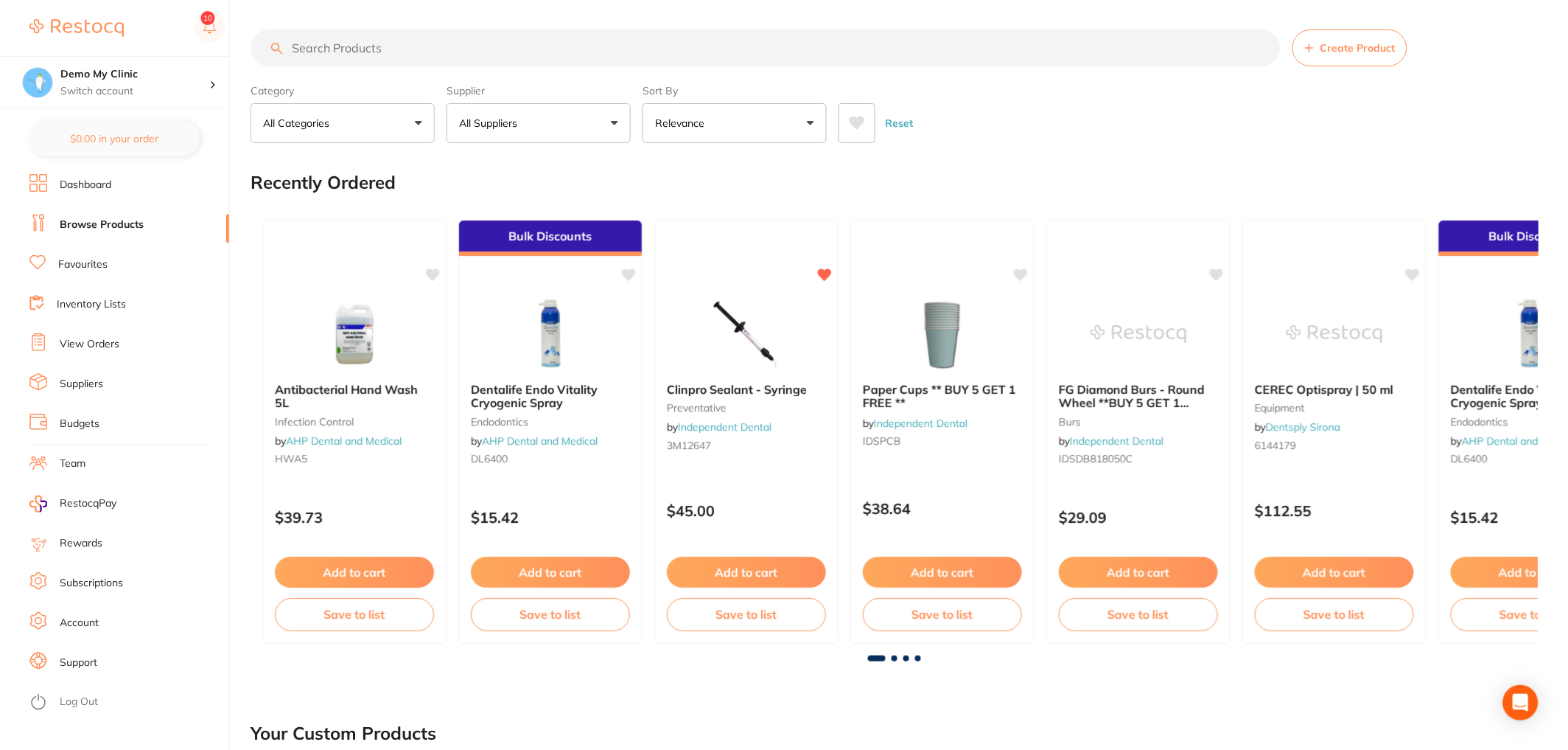
click at [1328, 58] on button "Create Product" at bounding box center [1349, 48] width 115 height 37
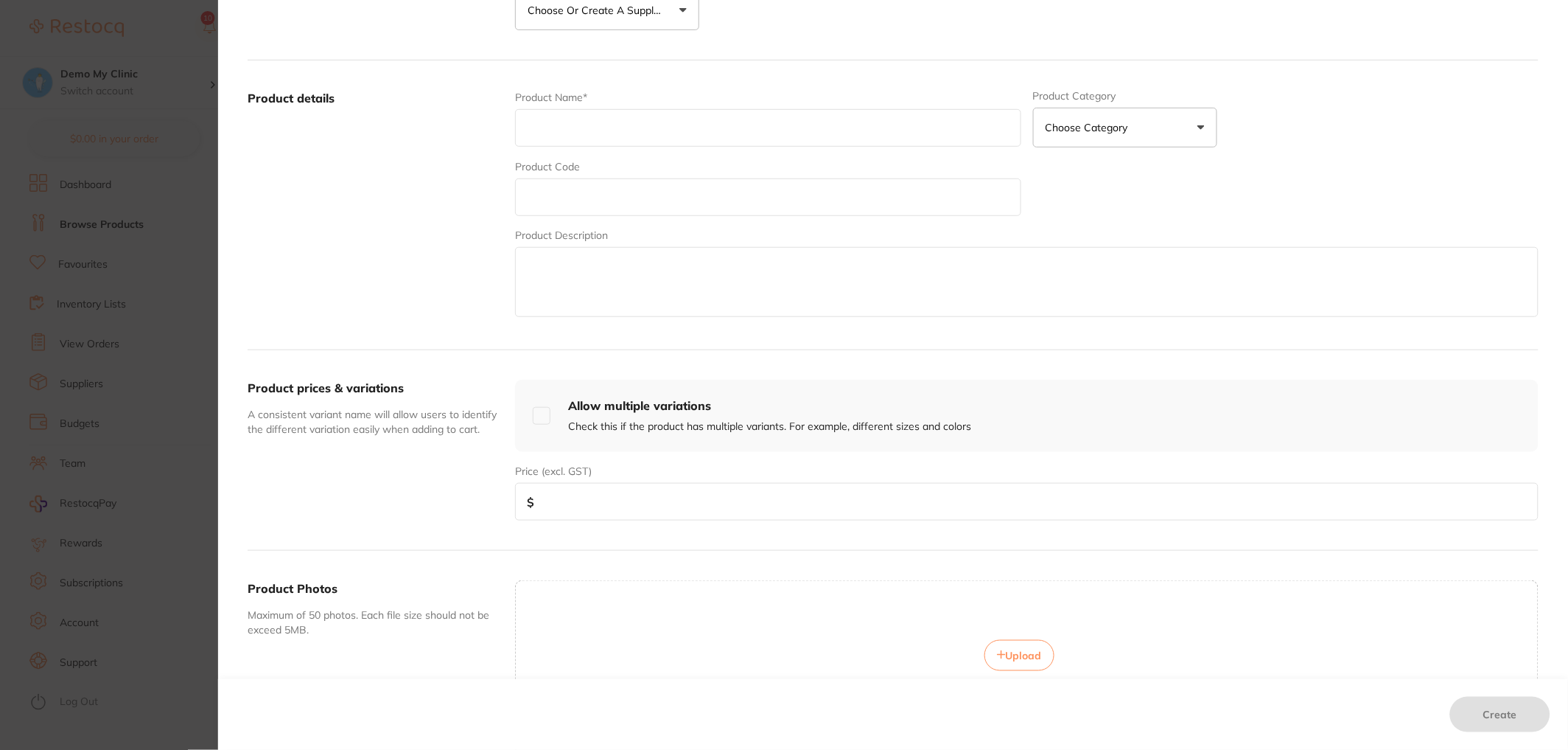
scroll to position [238, 0]
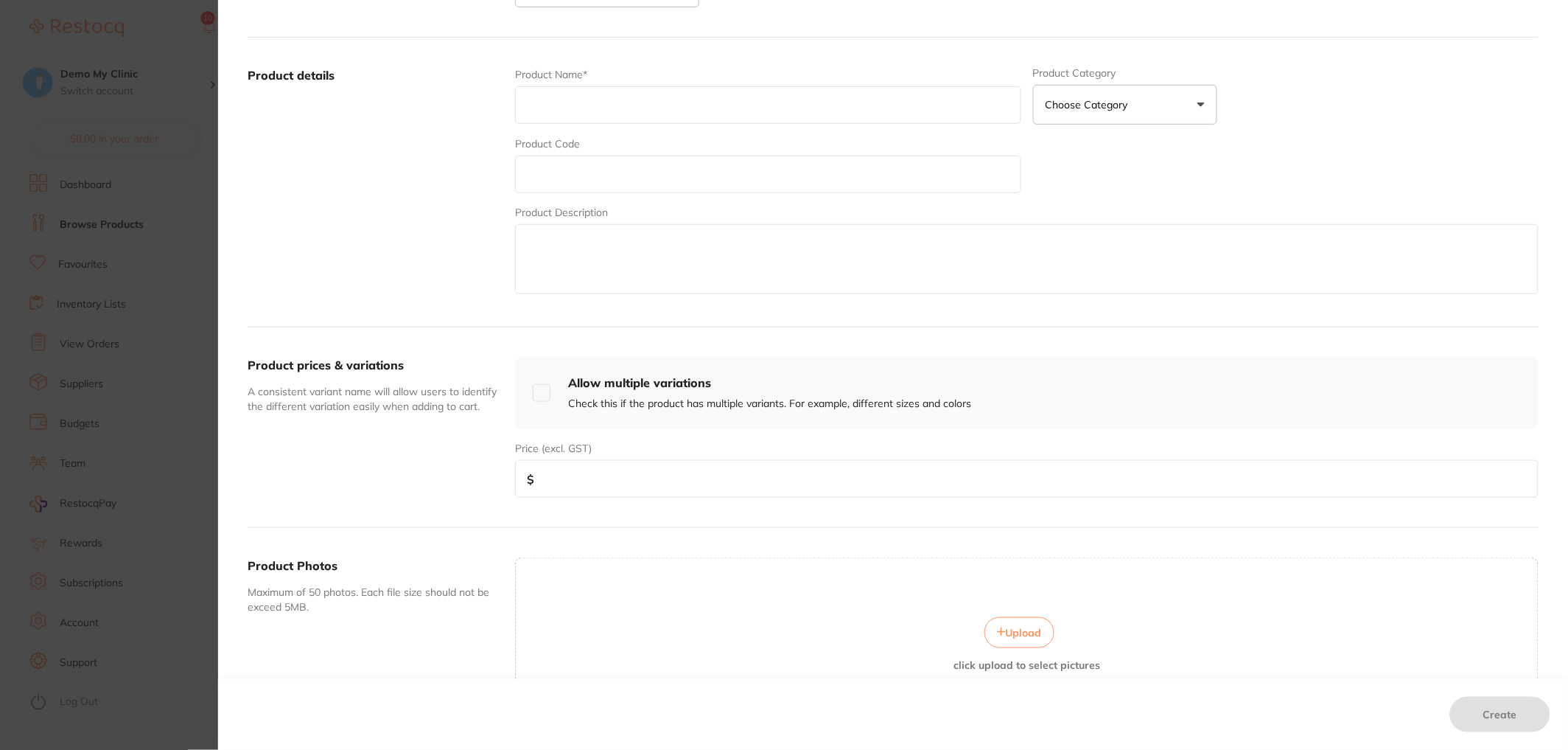
click at [596, 98] on input "text" at bounding box center [767, 105] width 505 height 37
click at [575, 180] on input "text" at bounding box center [767, 175] width 505 height 37
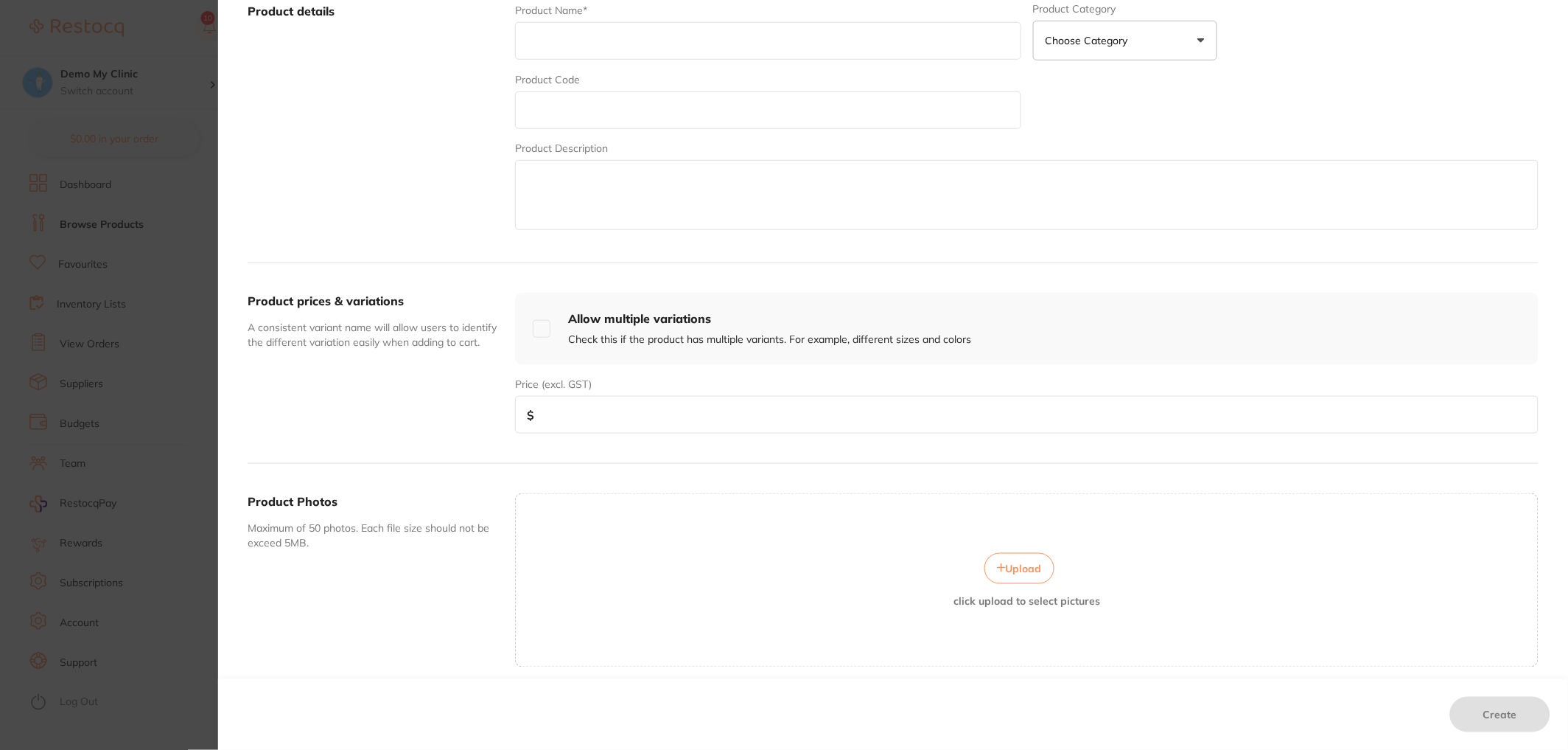
scroll to position [313, 0]
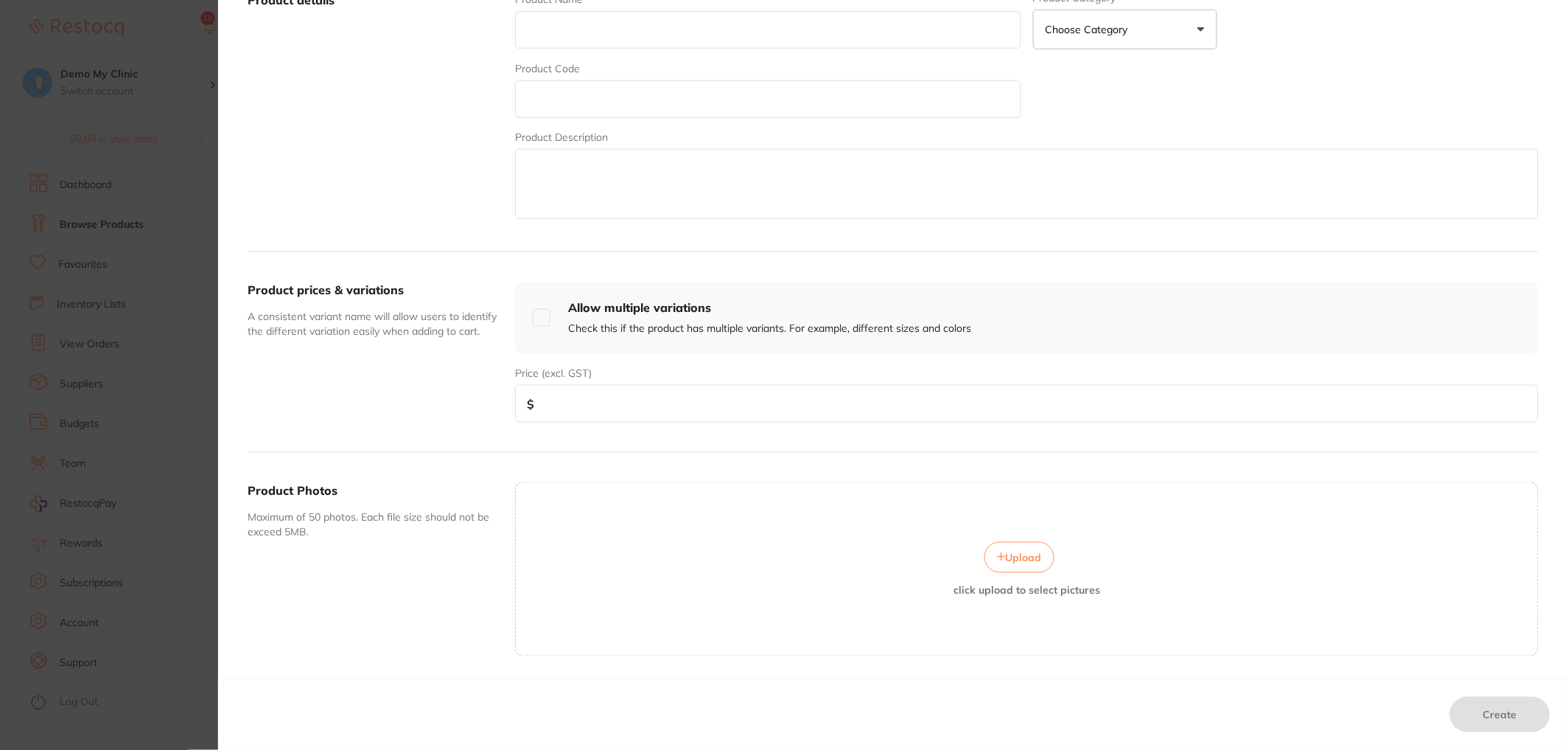
click at [615, 402] on input "number" at bounding box center [1026, 404] width 1023 height 37
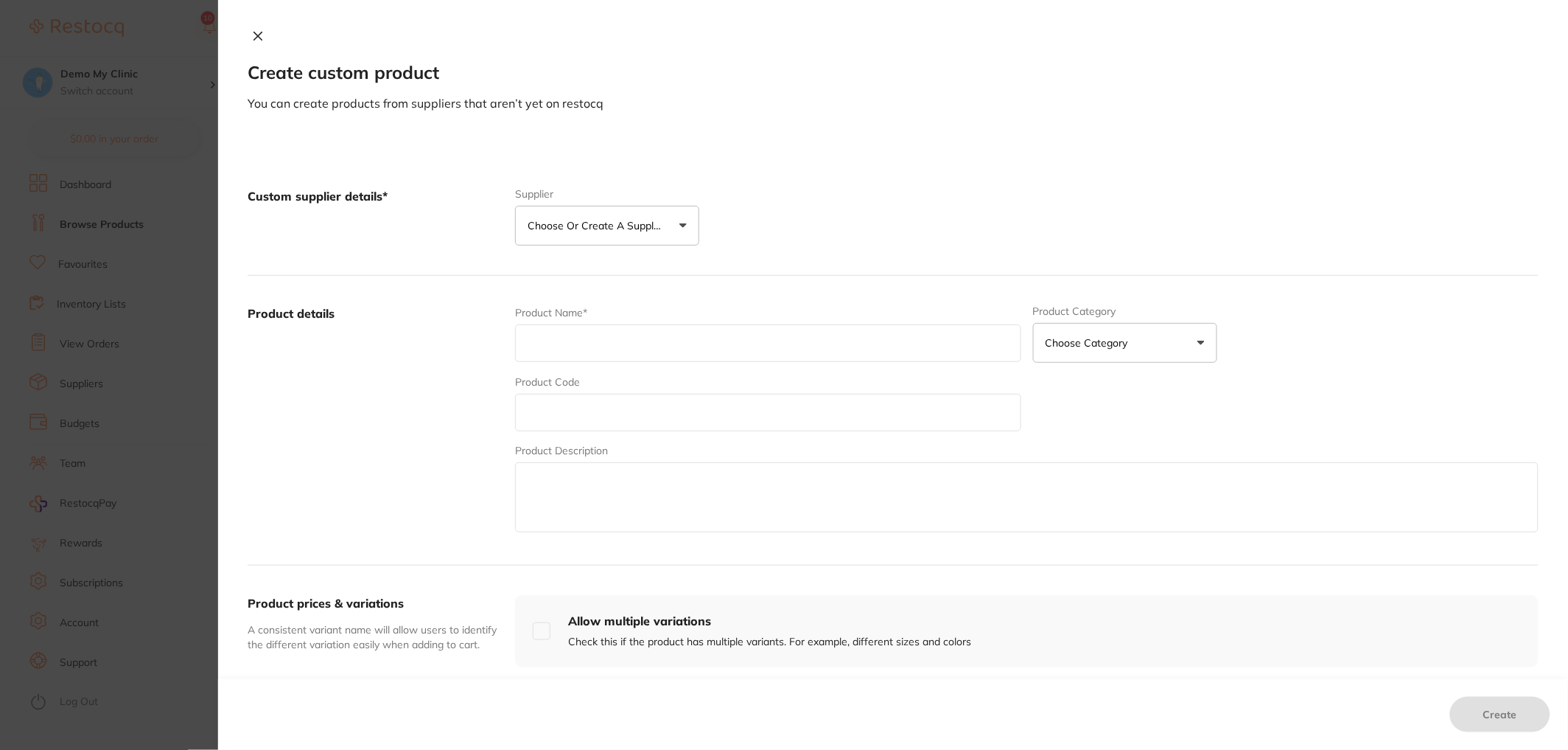
type input "4"
click at [253, 41] on icon at bounding box center [258, 37] width 12 height 12
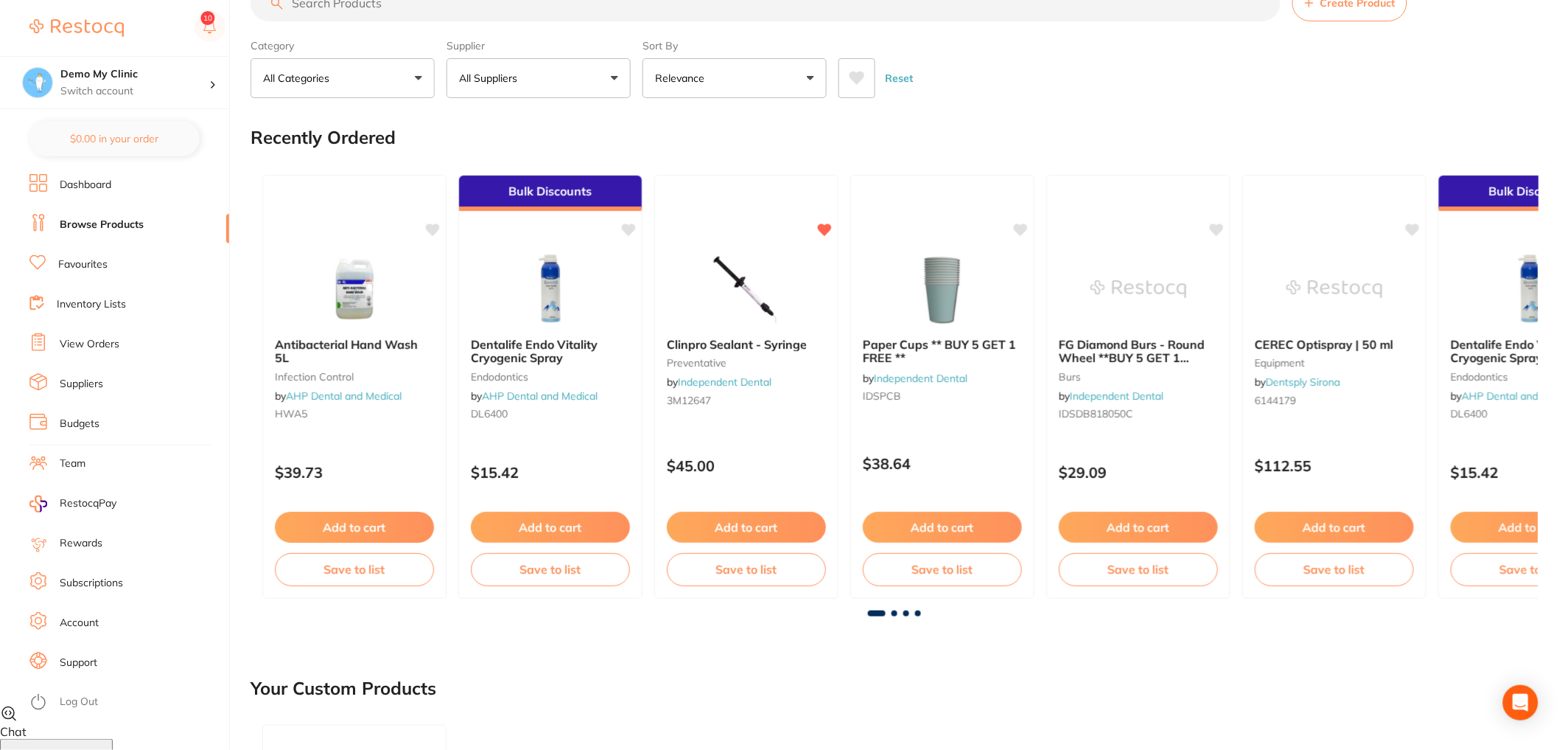
scroll to position [14, 0]
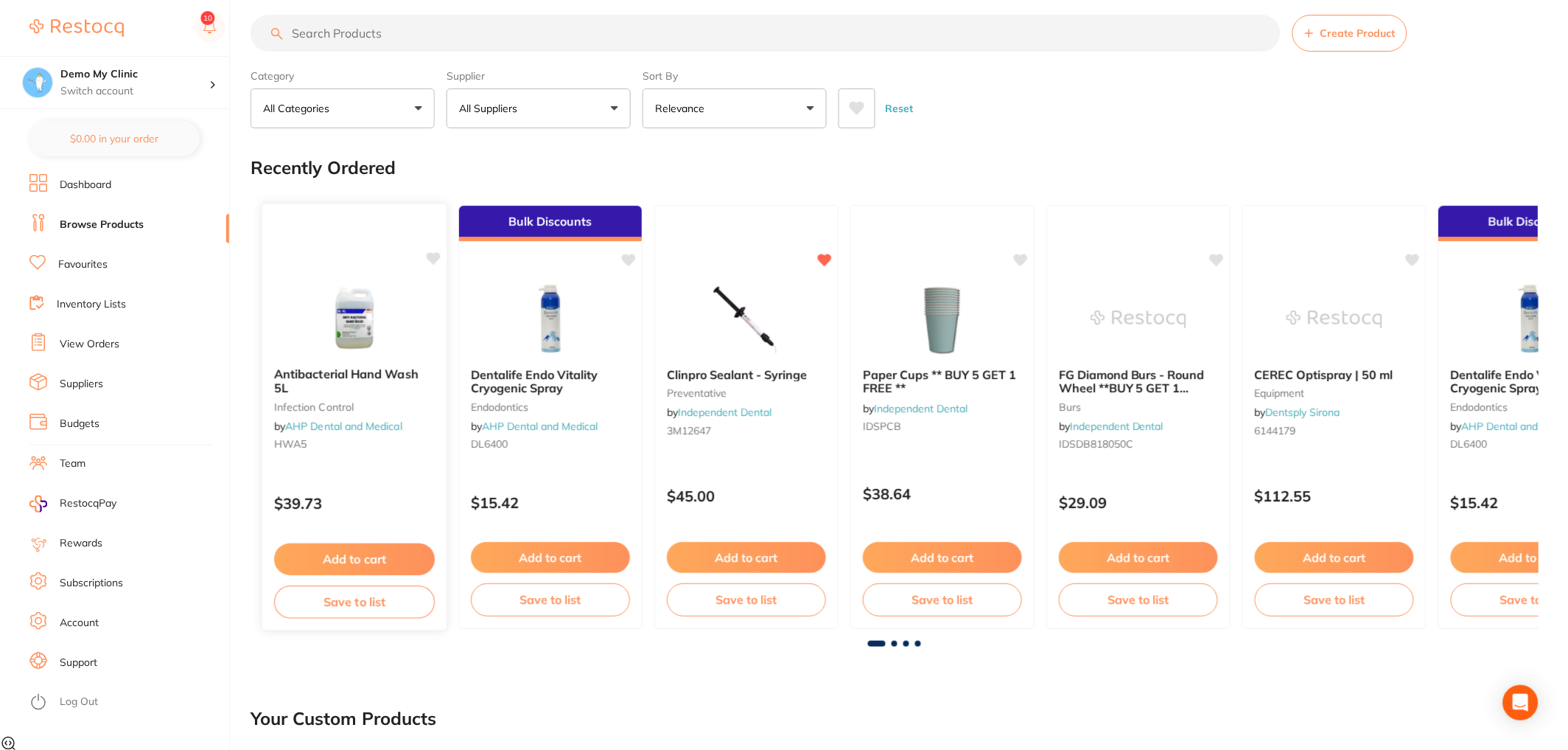
click at [377, 300] on img at bounding box center [353, 318] width 96 height 74
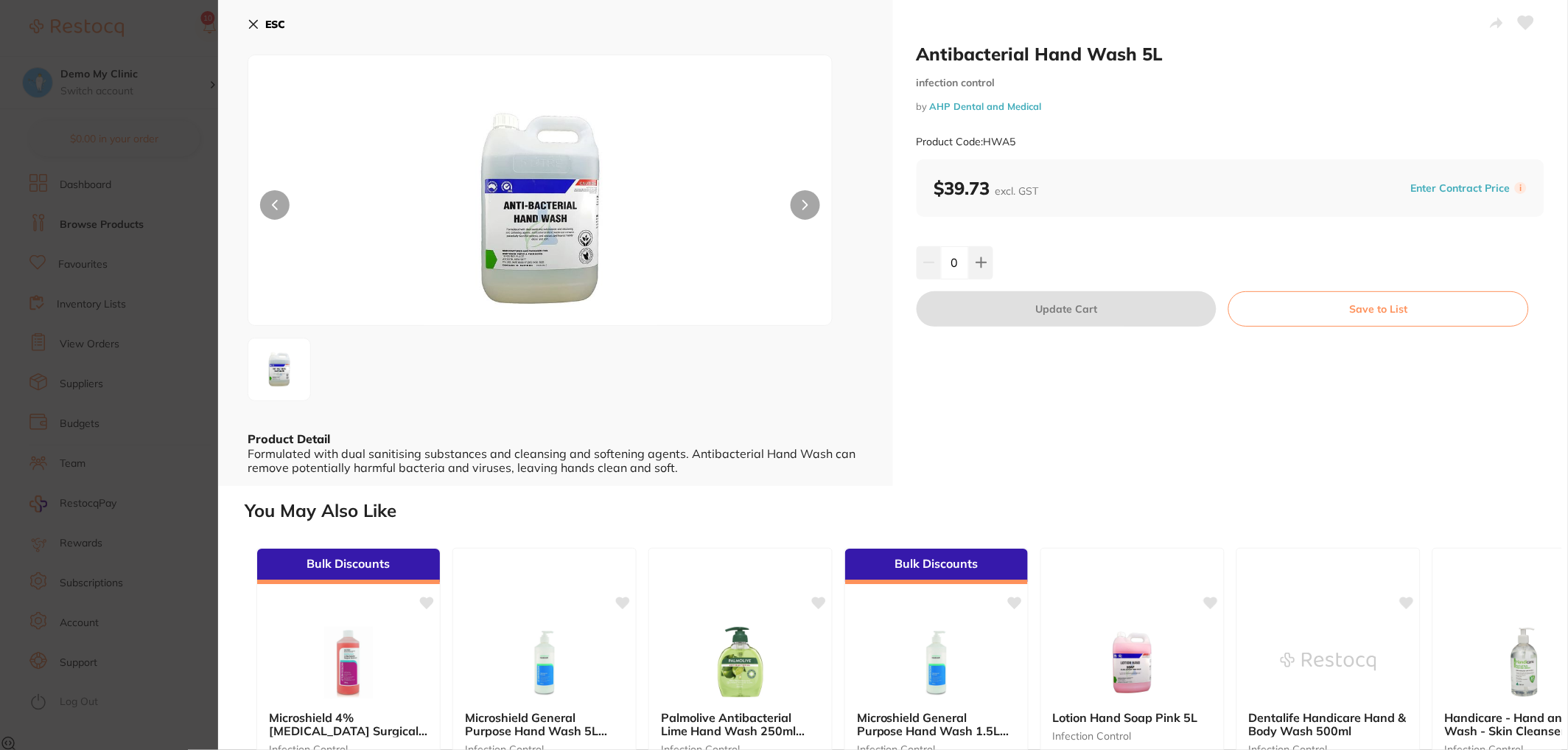
click at [1447, 190] on button "Enter Contract Price" at bounding box center [1460, 188] width 108 height 14
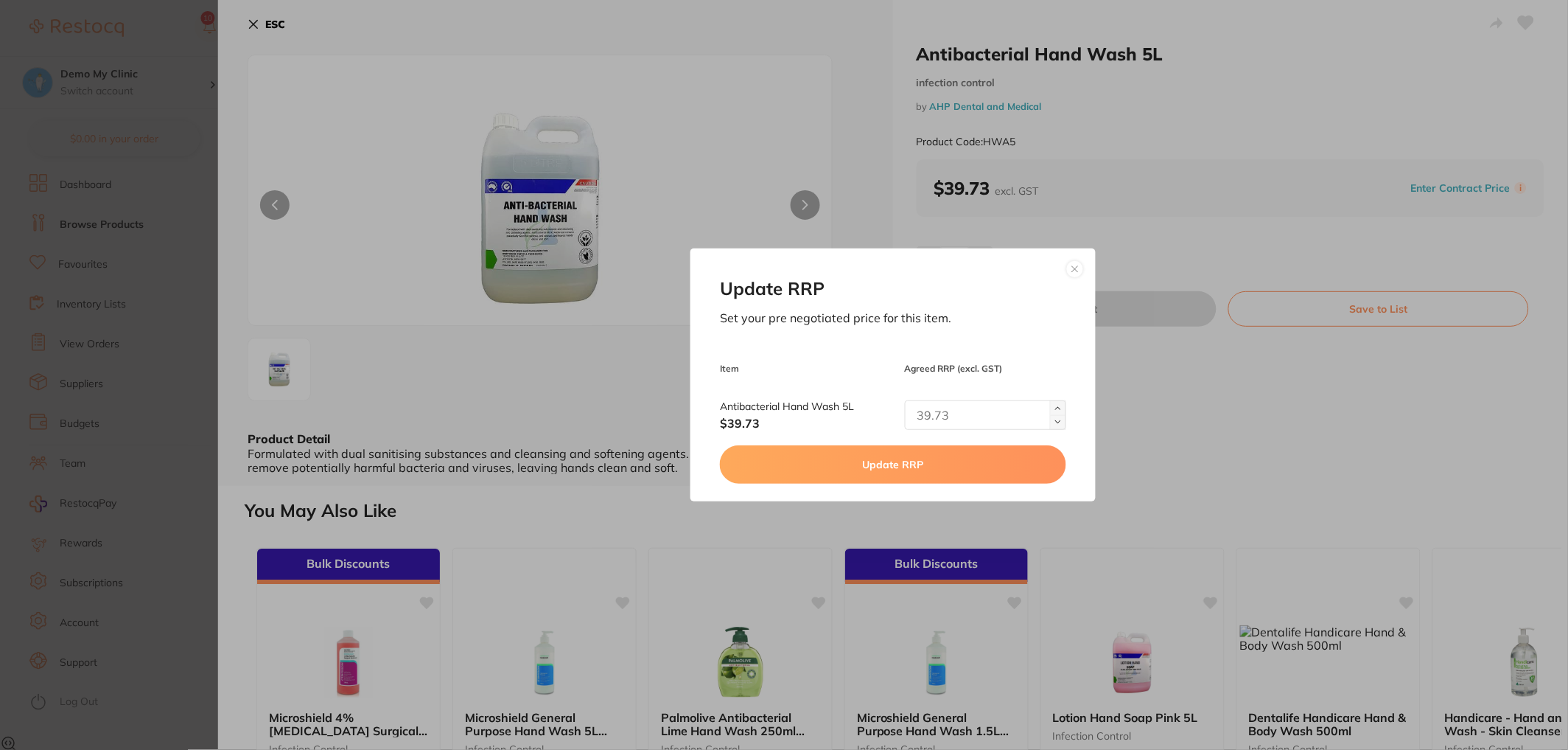
click at [968, 408] on input "text" at bounding box center [985, 415] width 162 height 30
click at [976, 415] on input "text" at bounding box center [985, 415] width 162 height 30
click at [1075, 267] on button at bounding box center [1075, 269] width 18 height 18
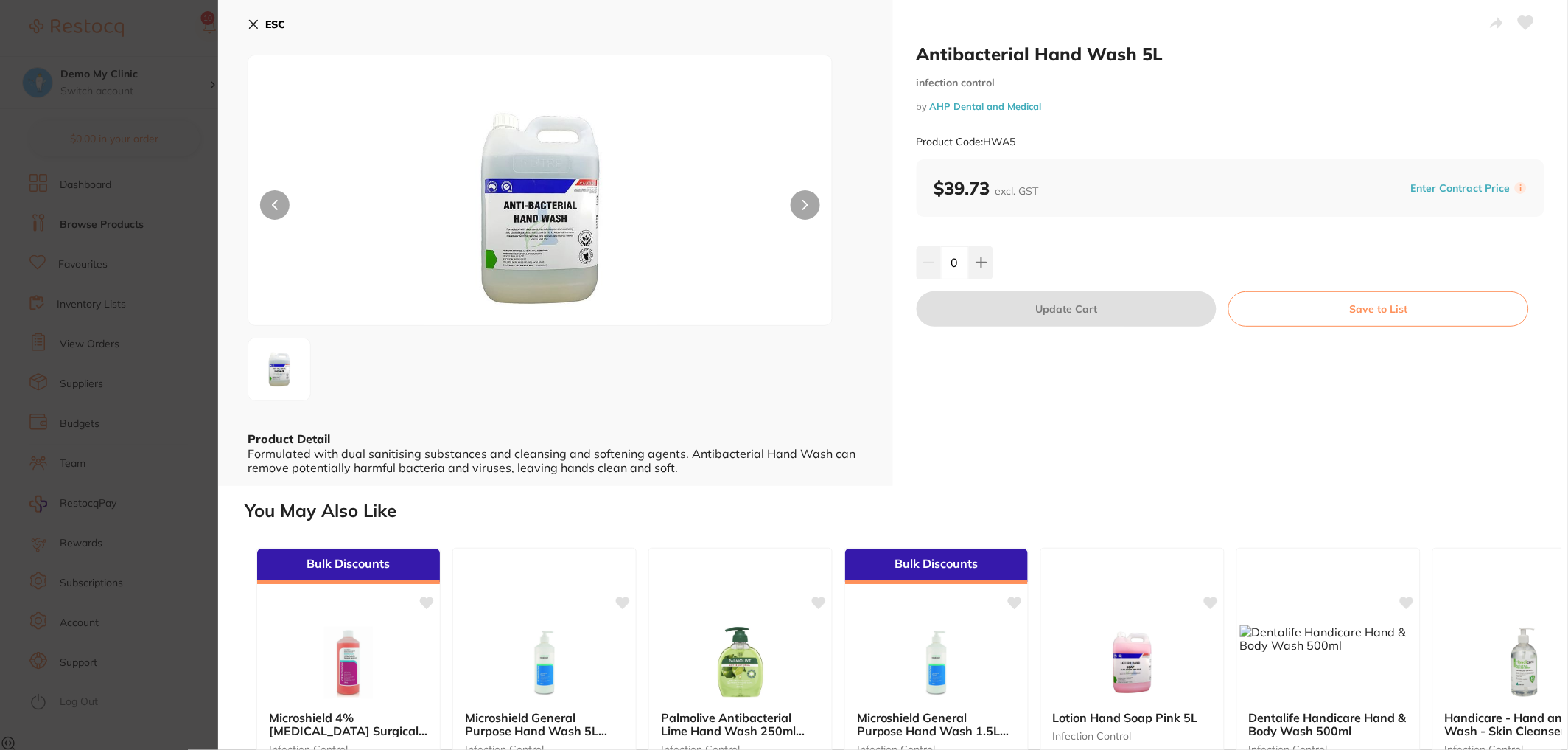
click at [250, 23] on icon at bounding box center [254, 25] width 9 height 9
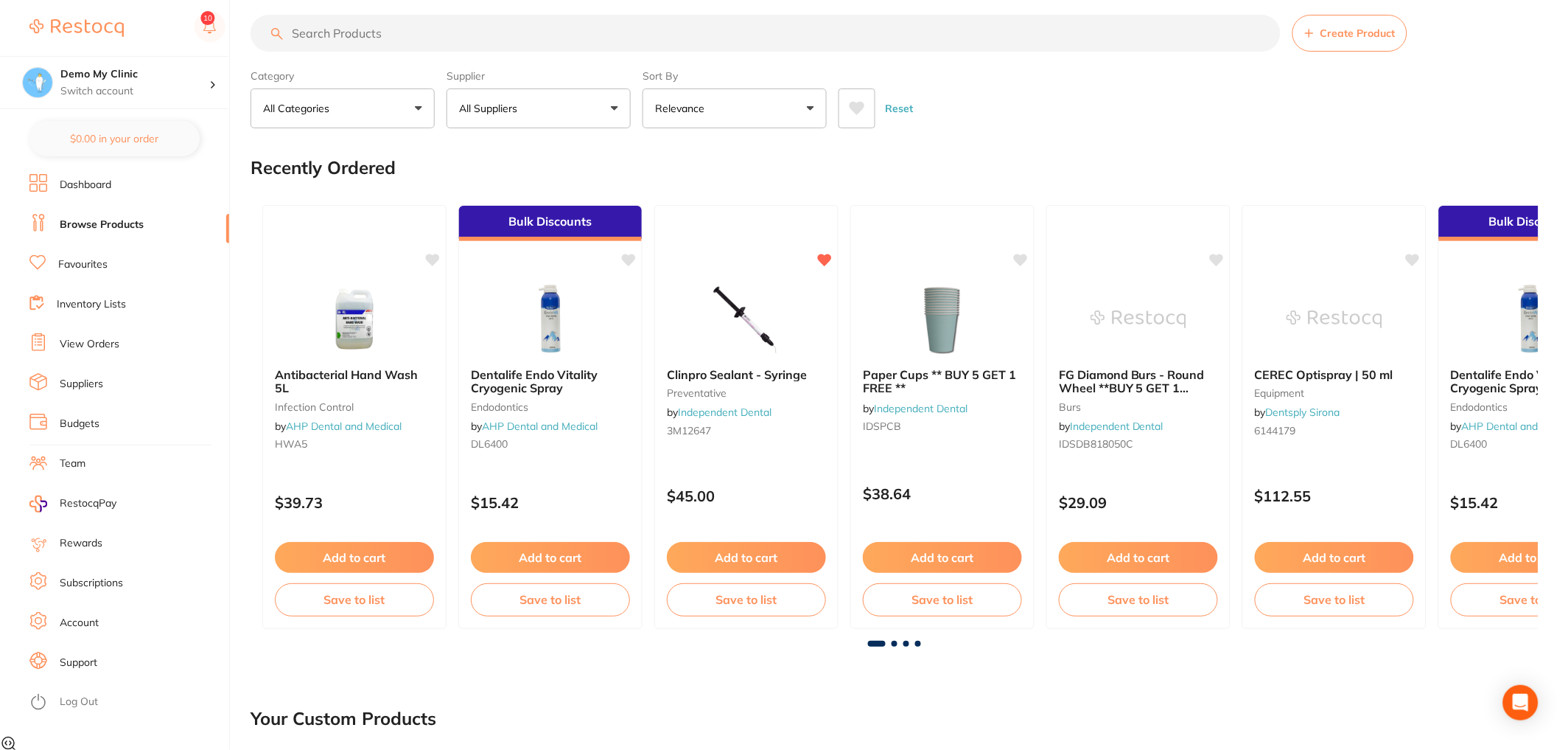
click at [118, 274] on li "Favourites" at bounding box center [129, 265] width 200 height 22
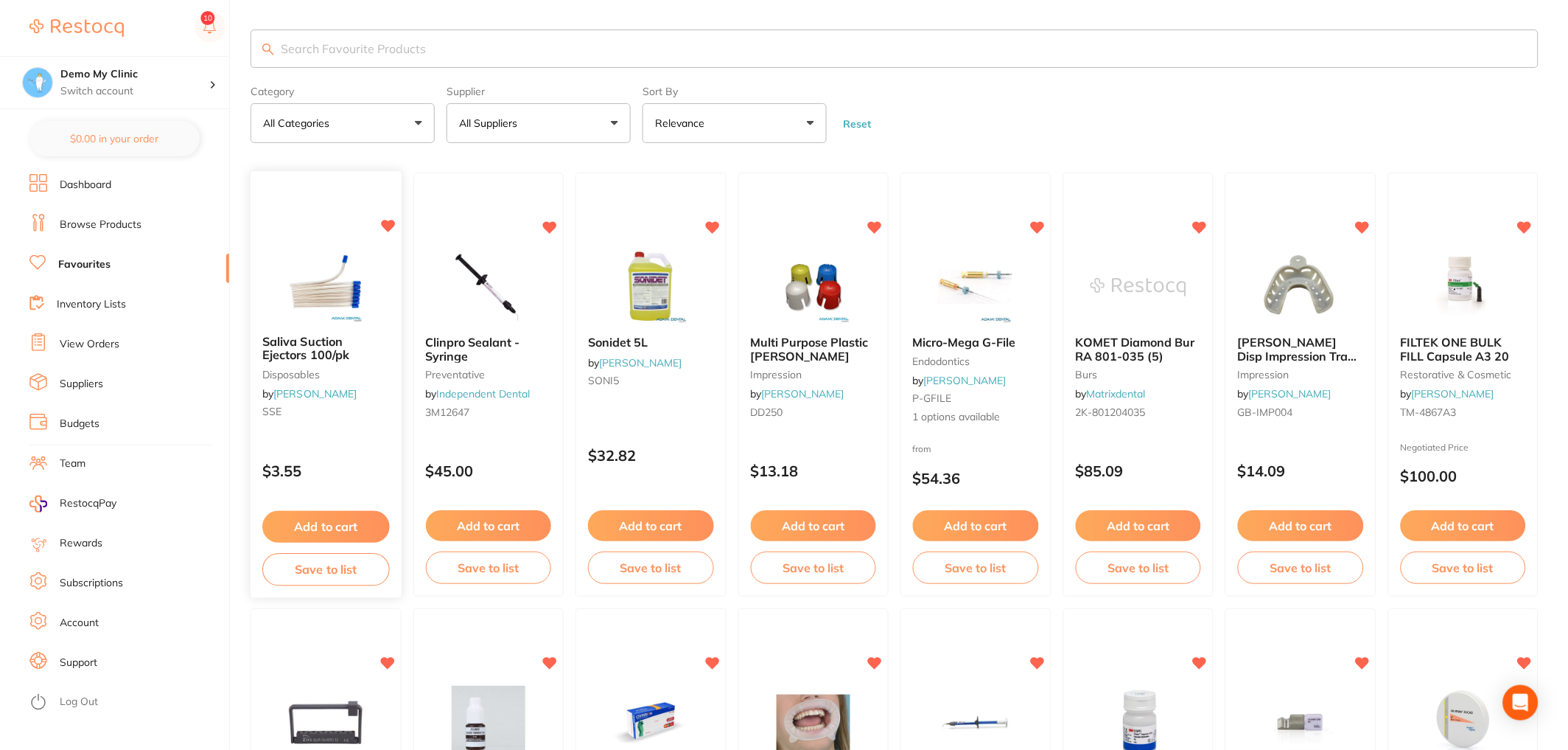
click at [386, 225] on icon at bounding box center [388, 226] width 14 height 13
click at [388, 224] on icon at bounding box center [388, 226] width 14 height 13
click at [104, 220] on link "Browse Products" at bounding box center [100, 224] width 82 height 14
click at [86, 312] on li "Inventory Lists" at bounding box center [129, 305] width 200 height 22
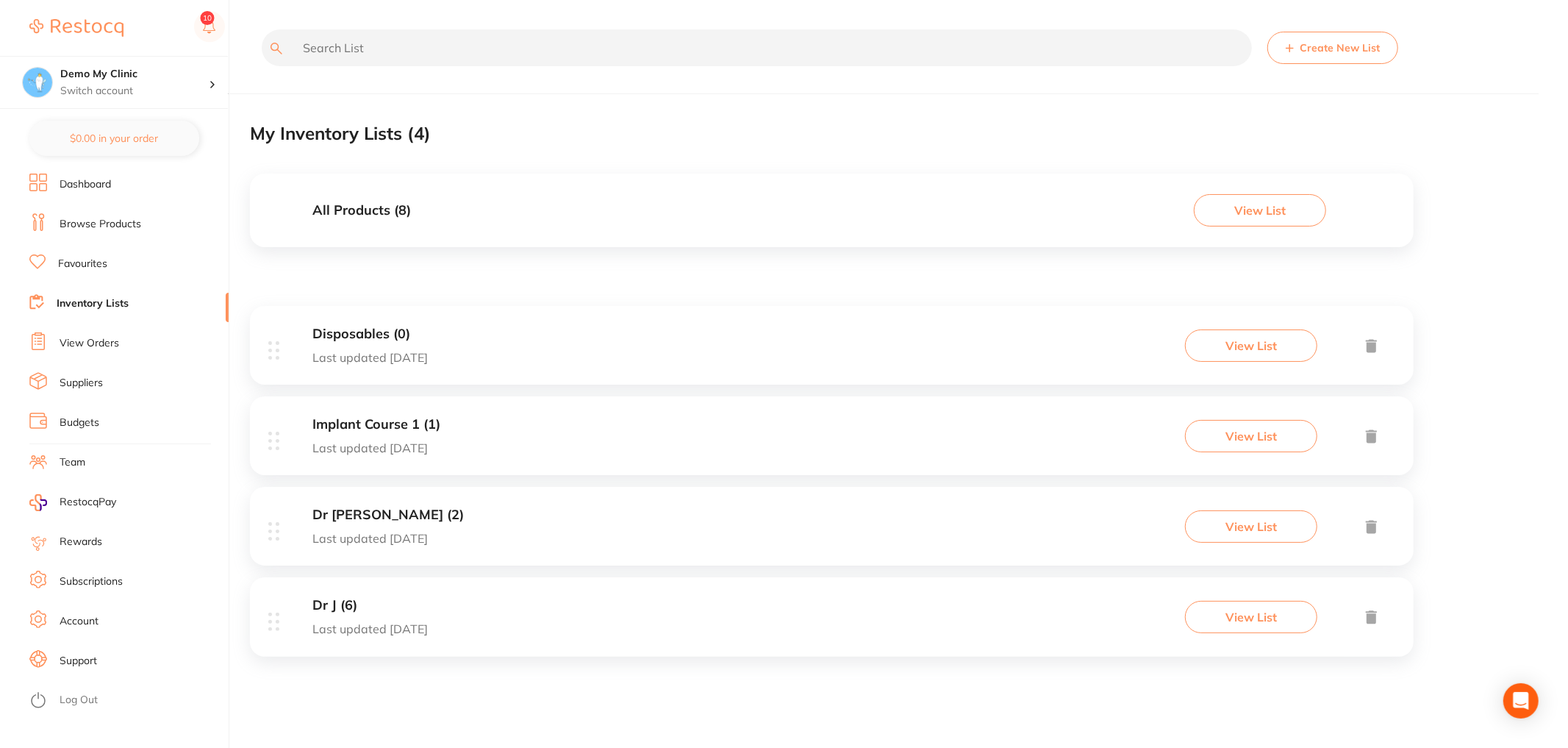
click at [1327, 47] on button "Create New List" at bounding box center [1333, 48] width 131 height 32
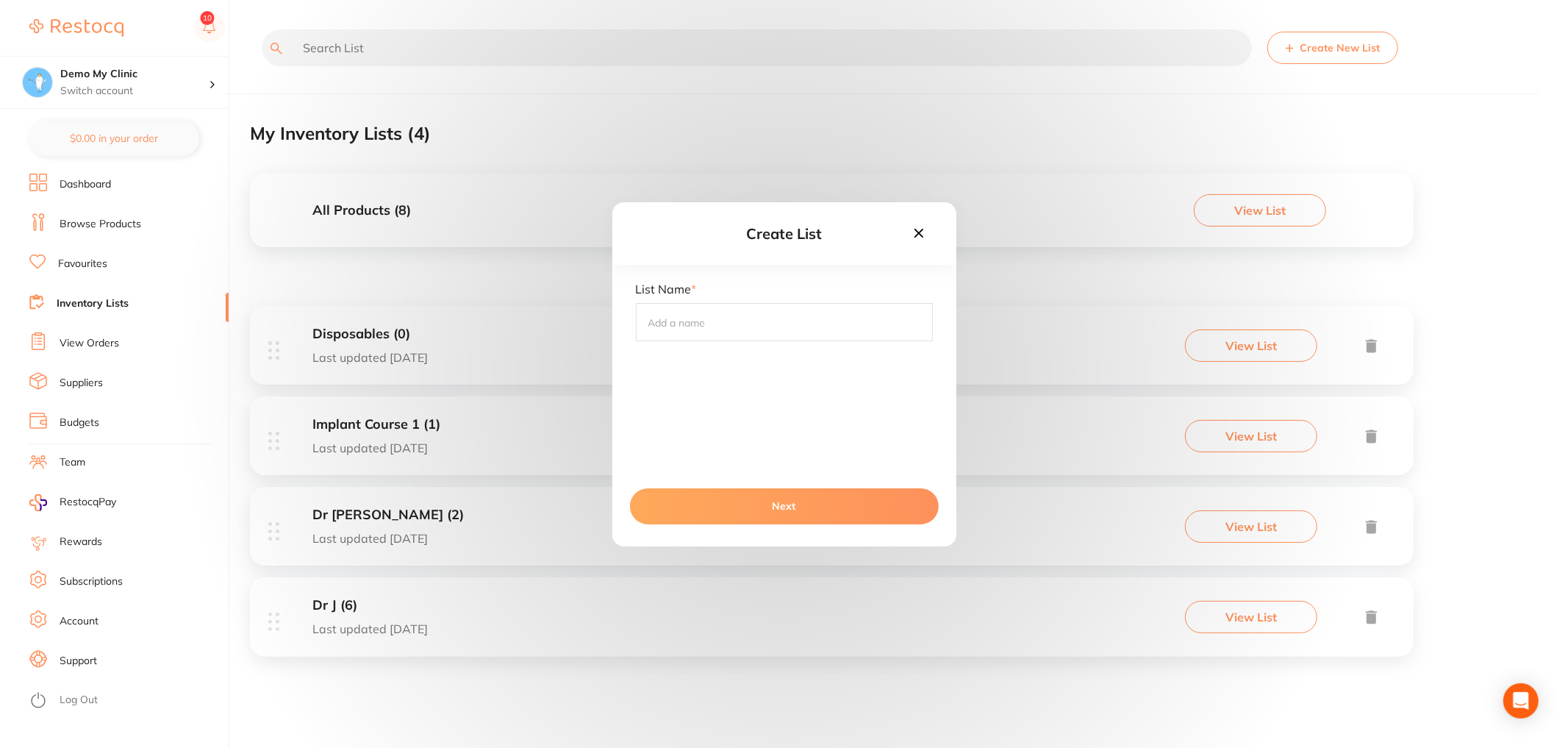
click at [757, 320] on input "text" at bounding box center [784, 322] width 297 height 38
type input "Laura's Room"
click at [688, 509] on button "Next" at bounding box center [784, 506] width 309 height 36
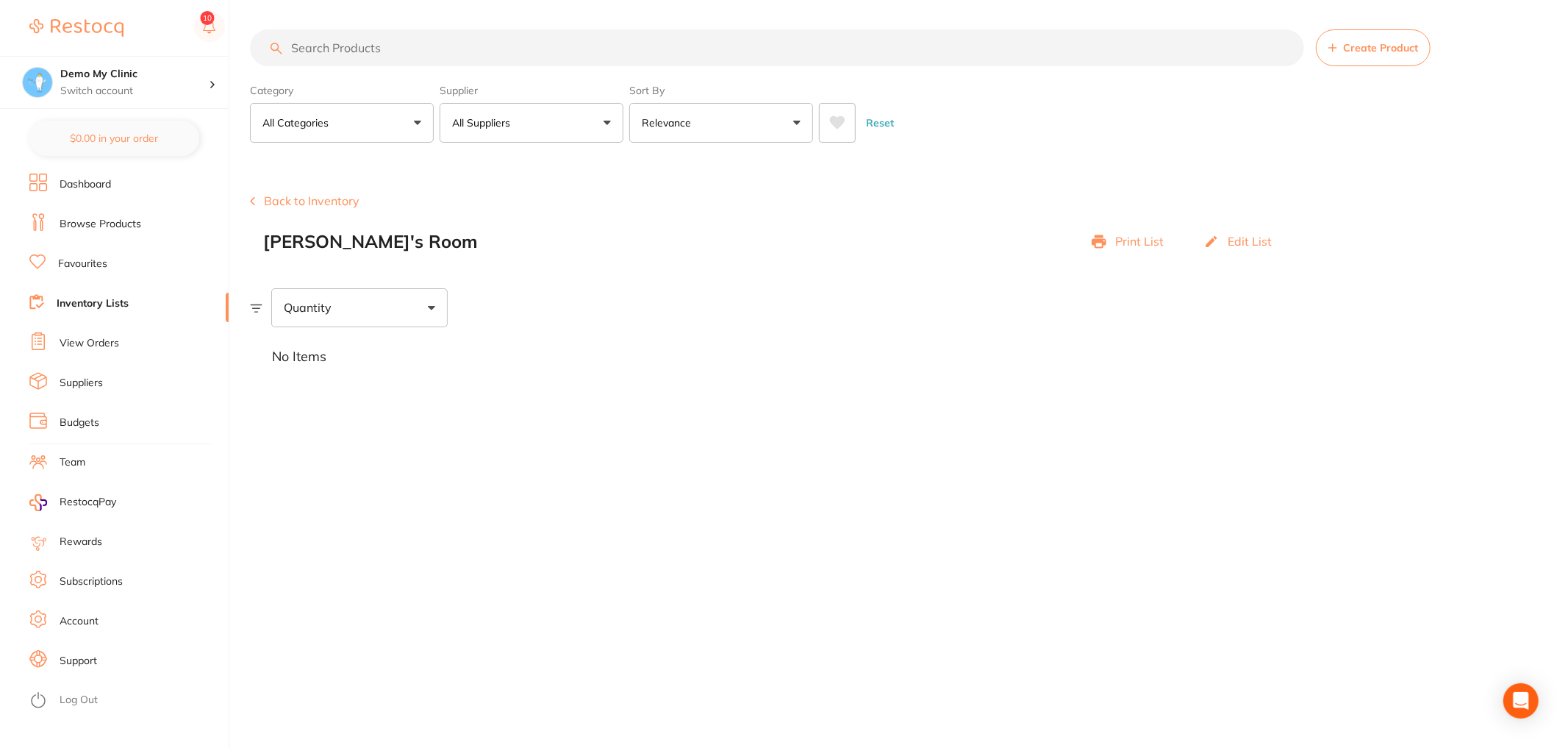
click at [663, 48] on input "search" at bounding box center [777, 48] width 1054 height 37
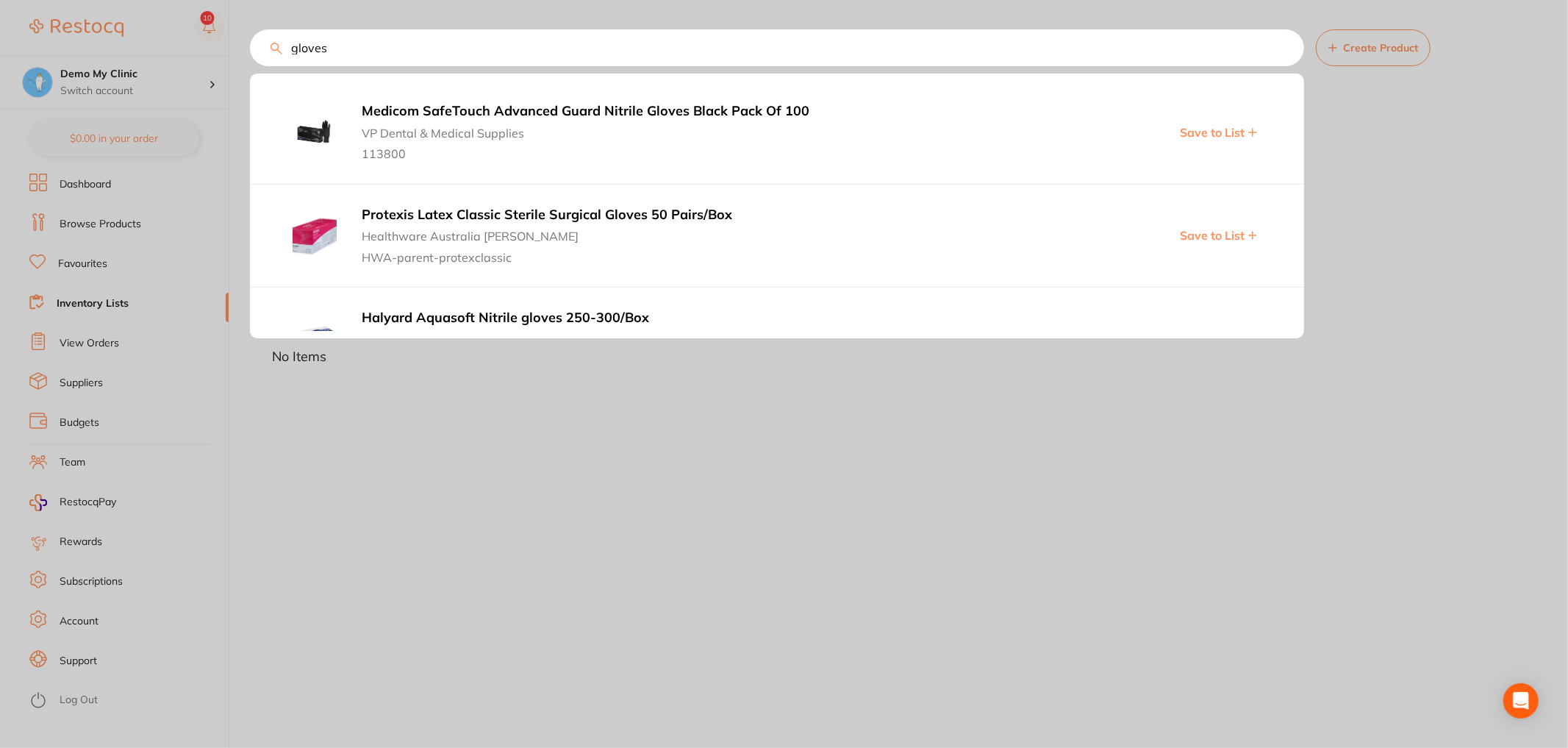
type input "gloves"
click at [1222, 133] on span "Save to List" at bounding box center [1212, 132] width 65 height 14
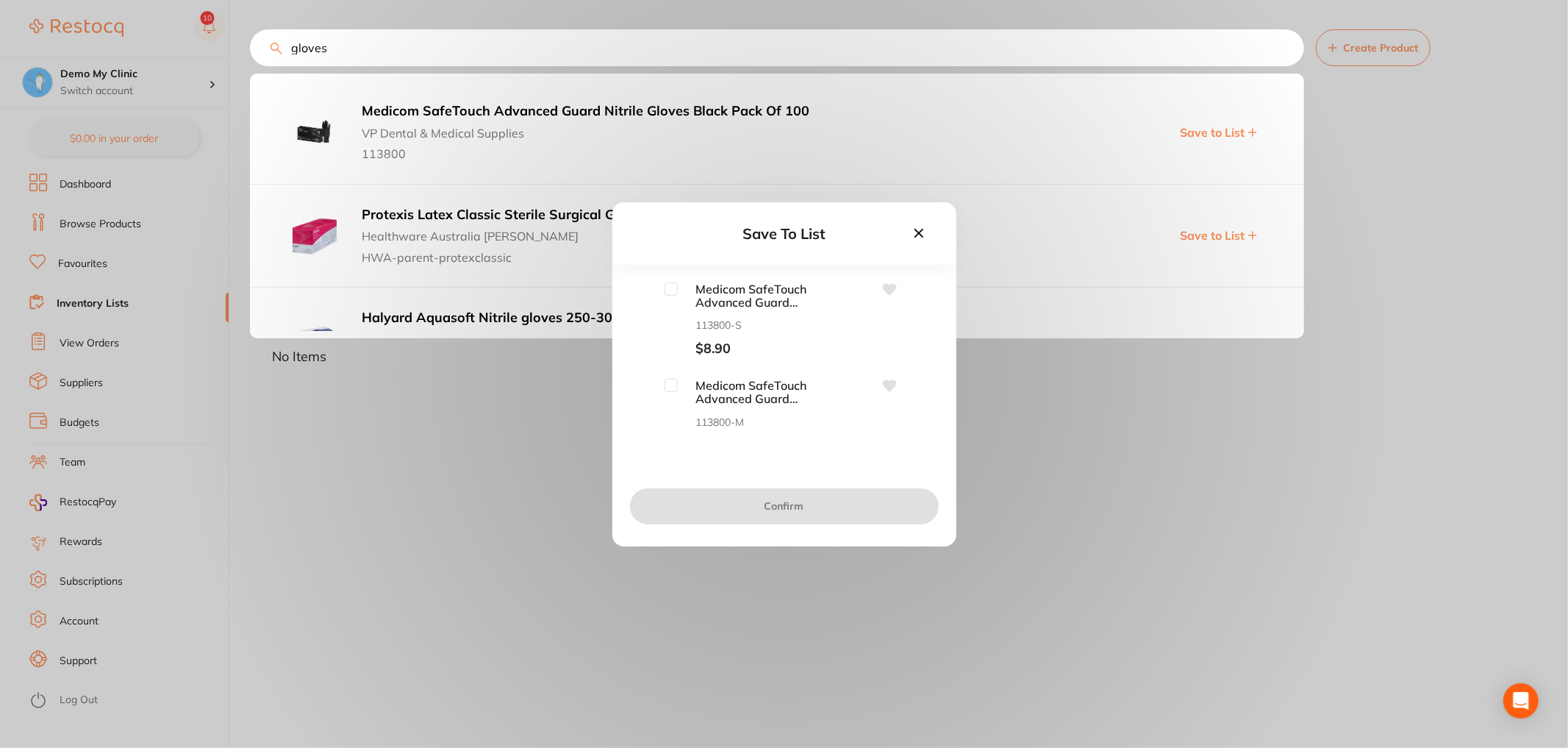
click at [670, 292] on input "checkbox" at bounding box center [672, 290] width 14 height 14
checkbox input "true"
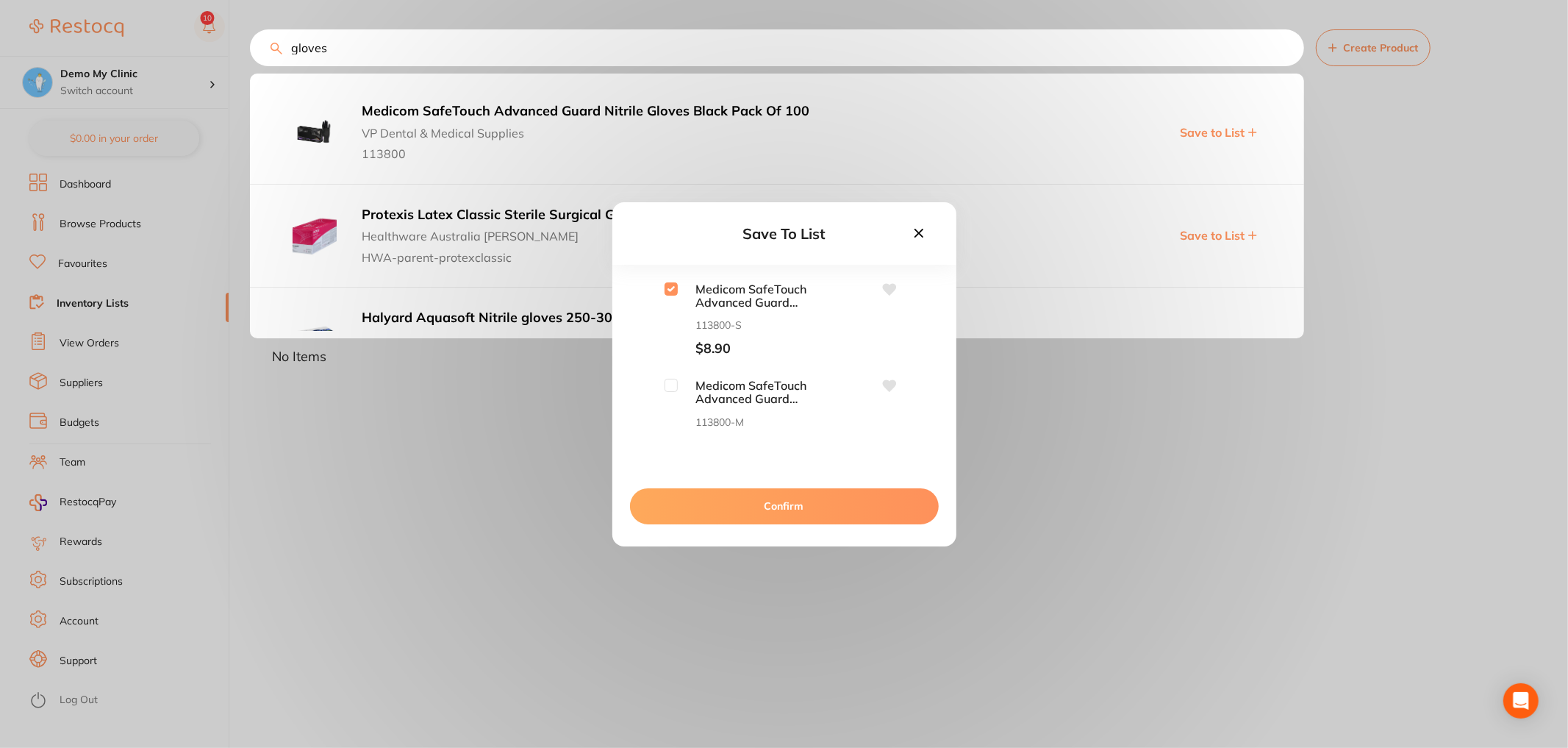
click at [668, 387] on input "checkbox" at bounding box center [672, 385] width 14 height 14
checkbox input "true"
click at [685, 510] on button "Confirm" at bounding box center [784, 506] width 309 height 36
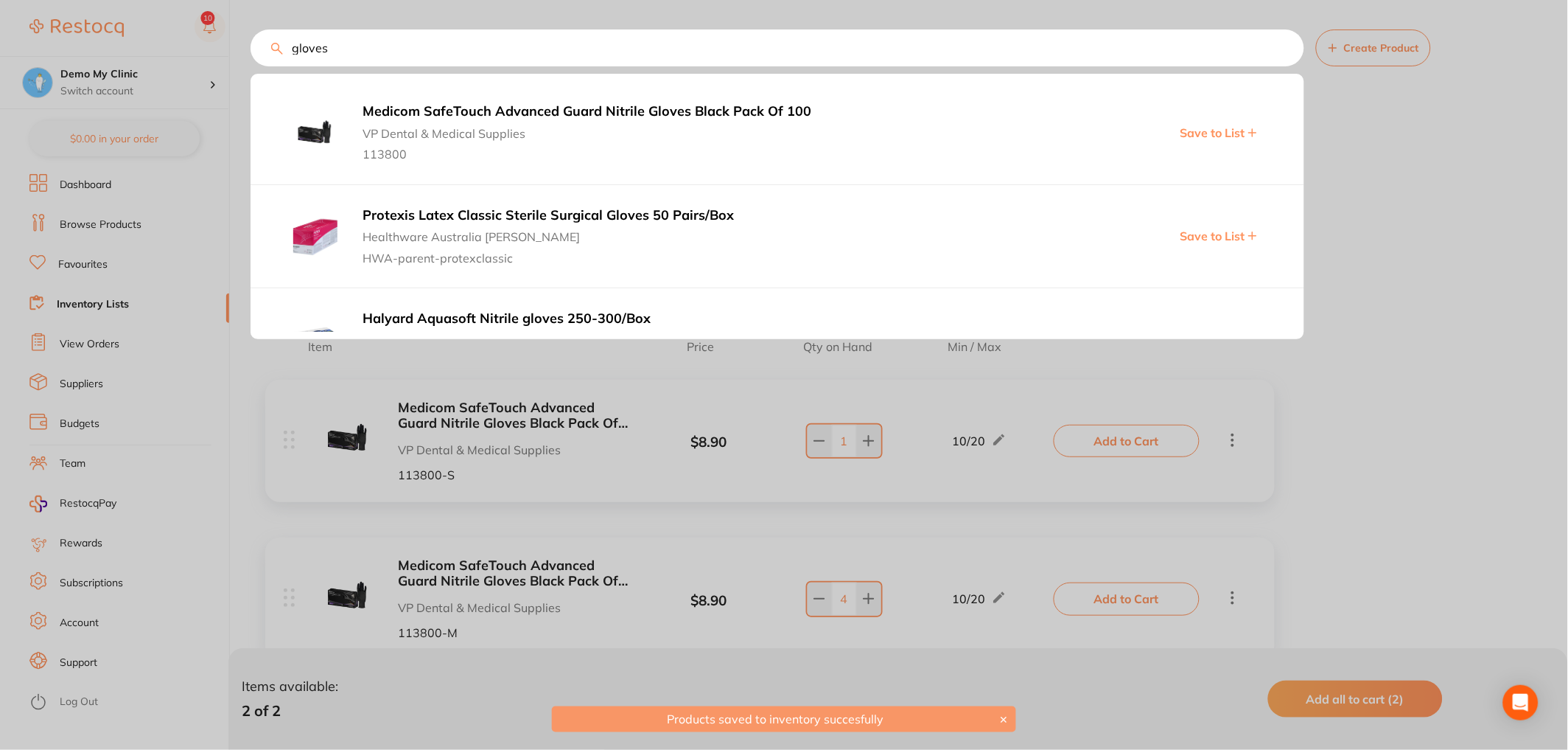
click at [1452, 261] on div at bounding box center [784, 375] width 1568 height 750
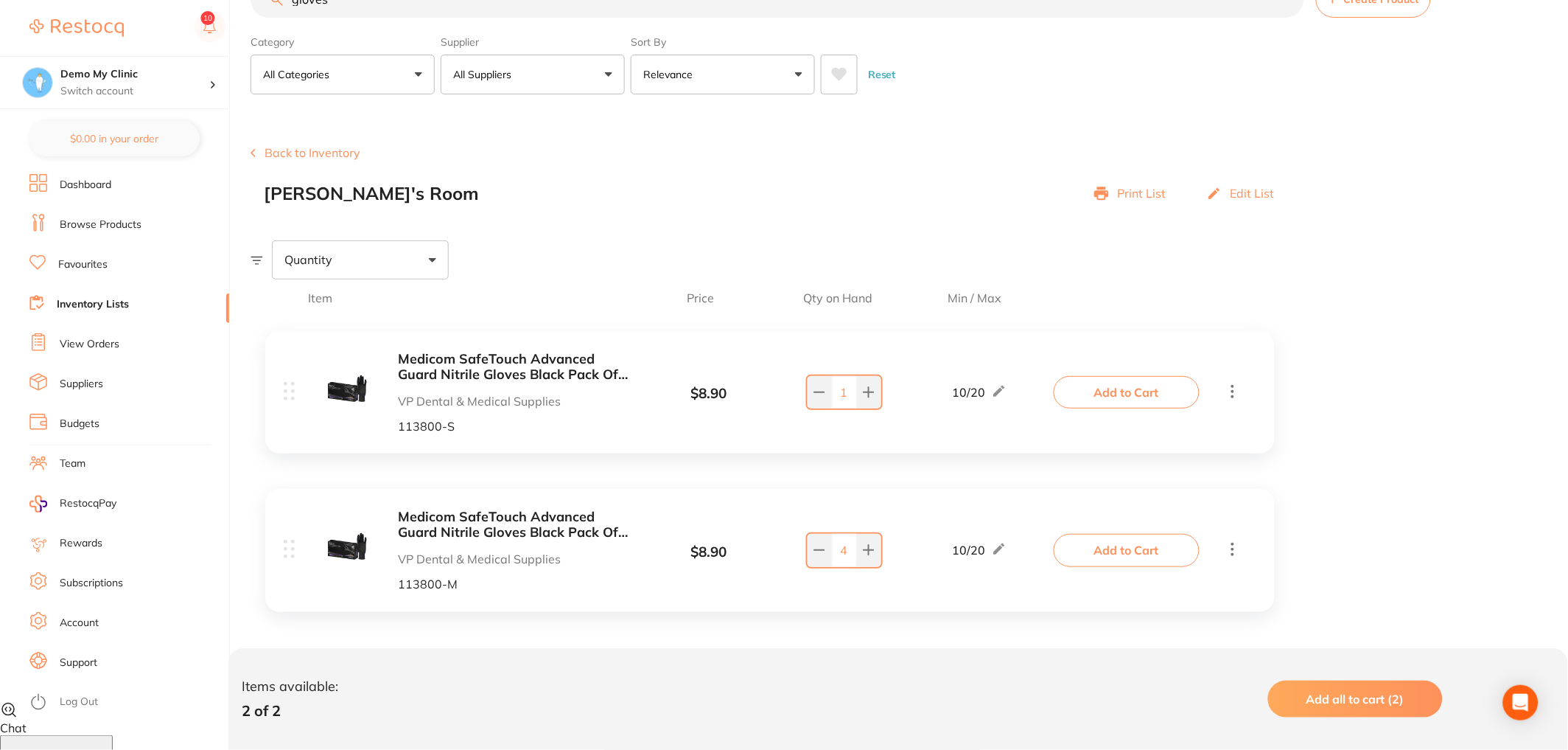
scroll to position [54, 0]
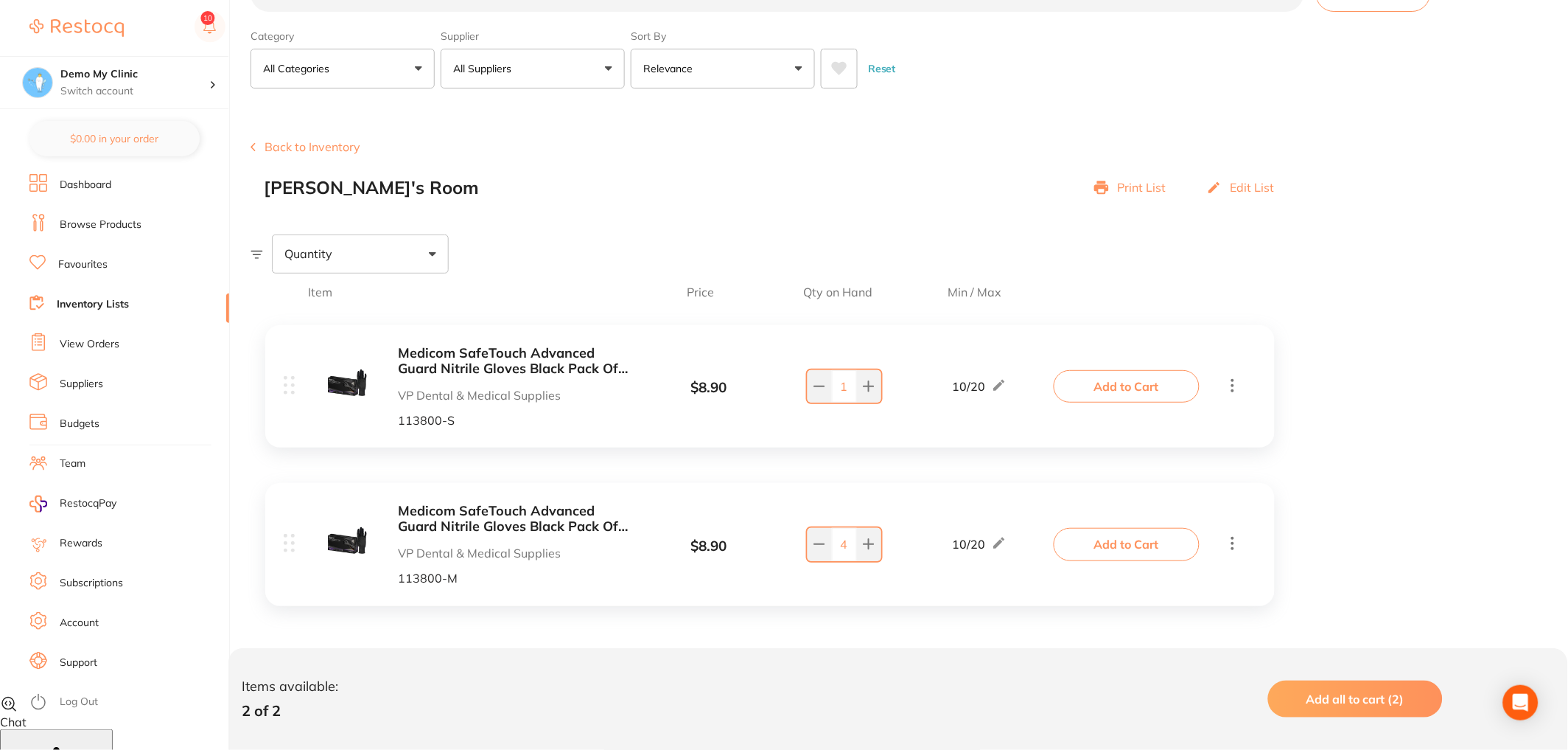
click at [1122, 384] on button "Add to Cart" at bounding box center [1126, 386] width 145 height 32
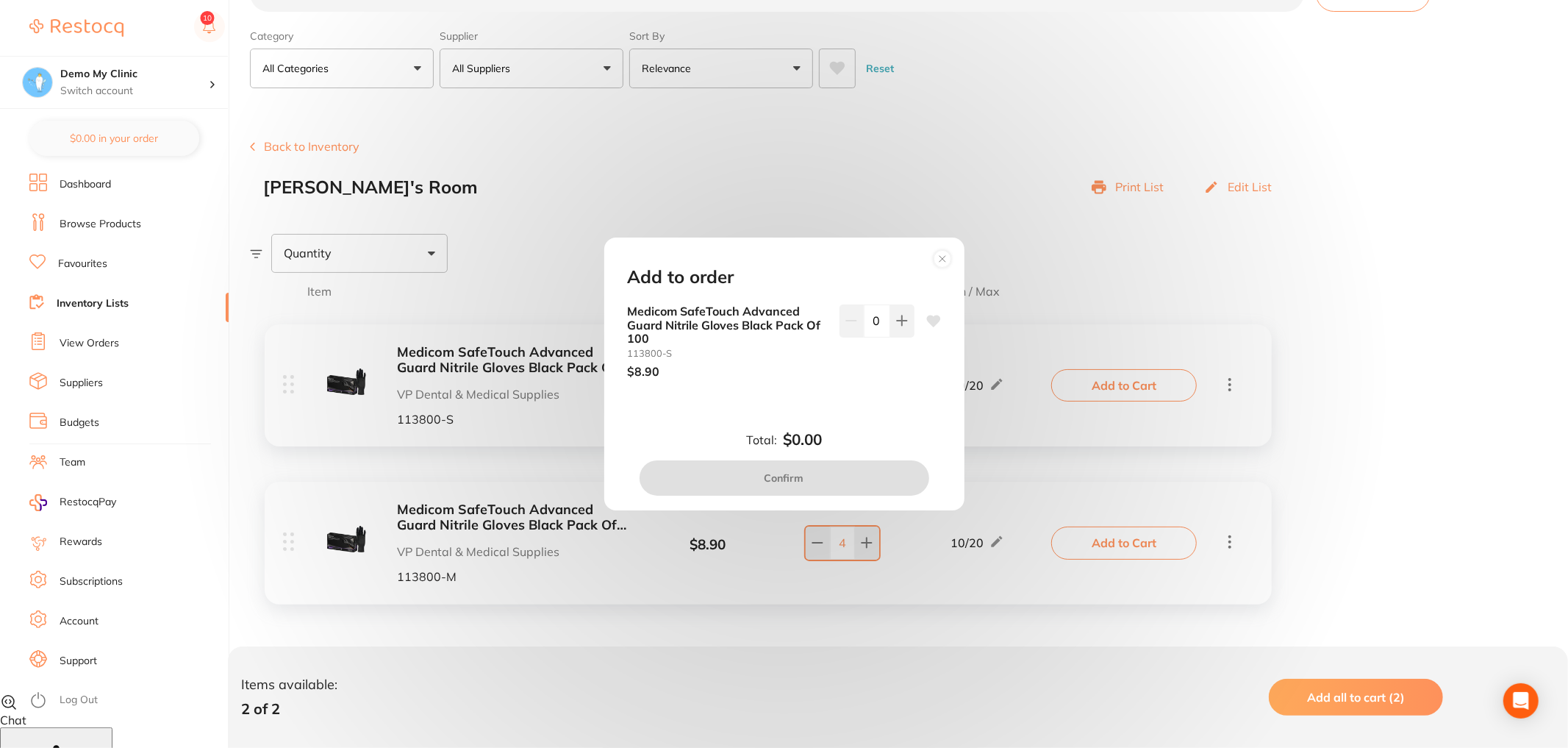
click at [940, 248] on icon at bounding box center [942, 259] width 24 height 24
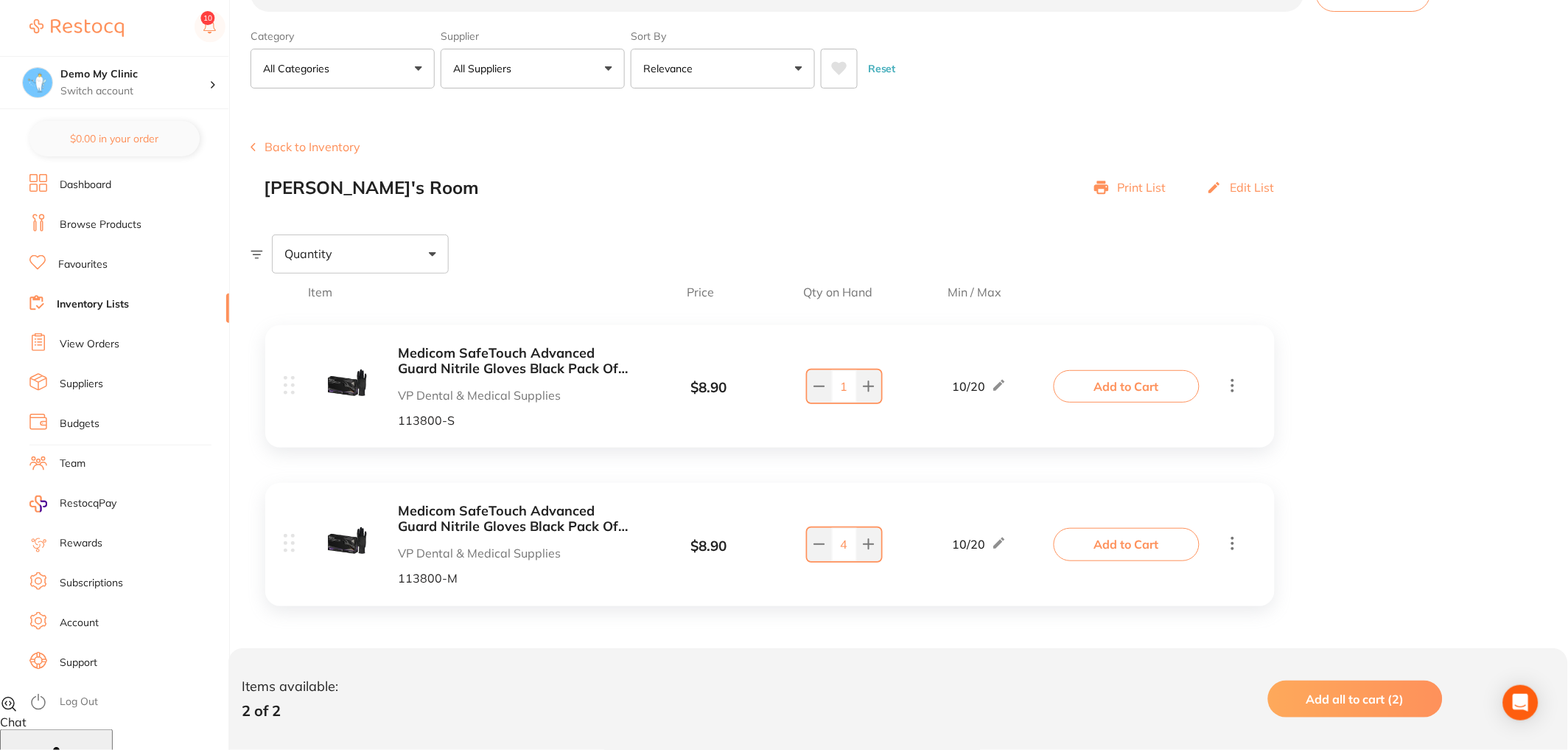
click at [1135, 384] on button "Add to Cart" at bounding box center [1126, 386] width 145 height 32
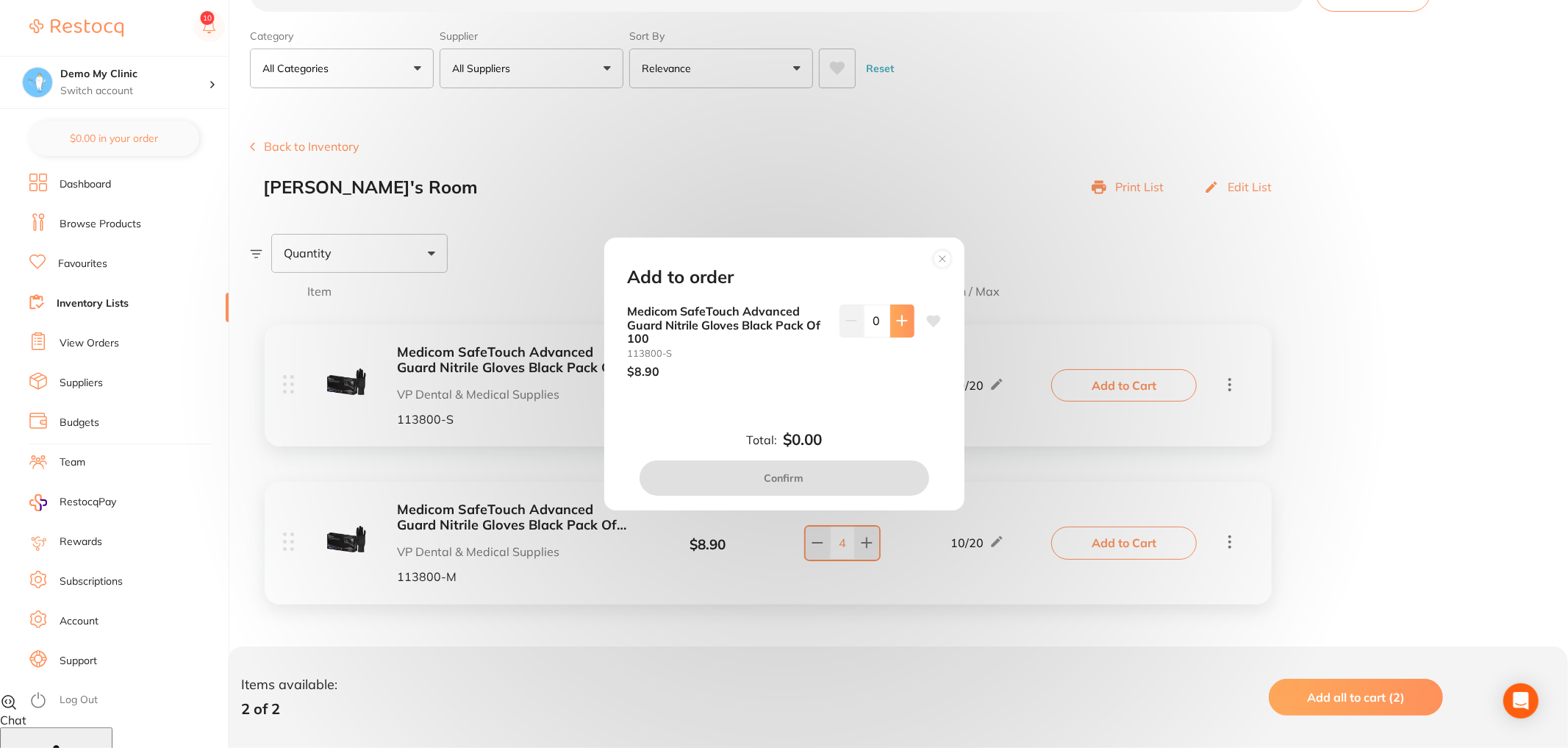
click at [891, 322] on button at bounding box center [902, 321] width 25 height 32
click at [896, 323] on icon at bounding box center [902, 321] width 12 height 12
type input "2"
click at [848, 475] on button "Confirm" at bounding box center [784, 478] width 289 height 36
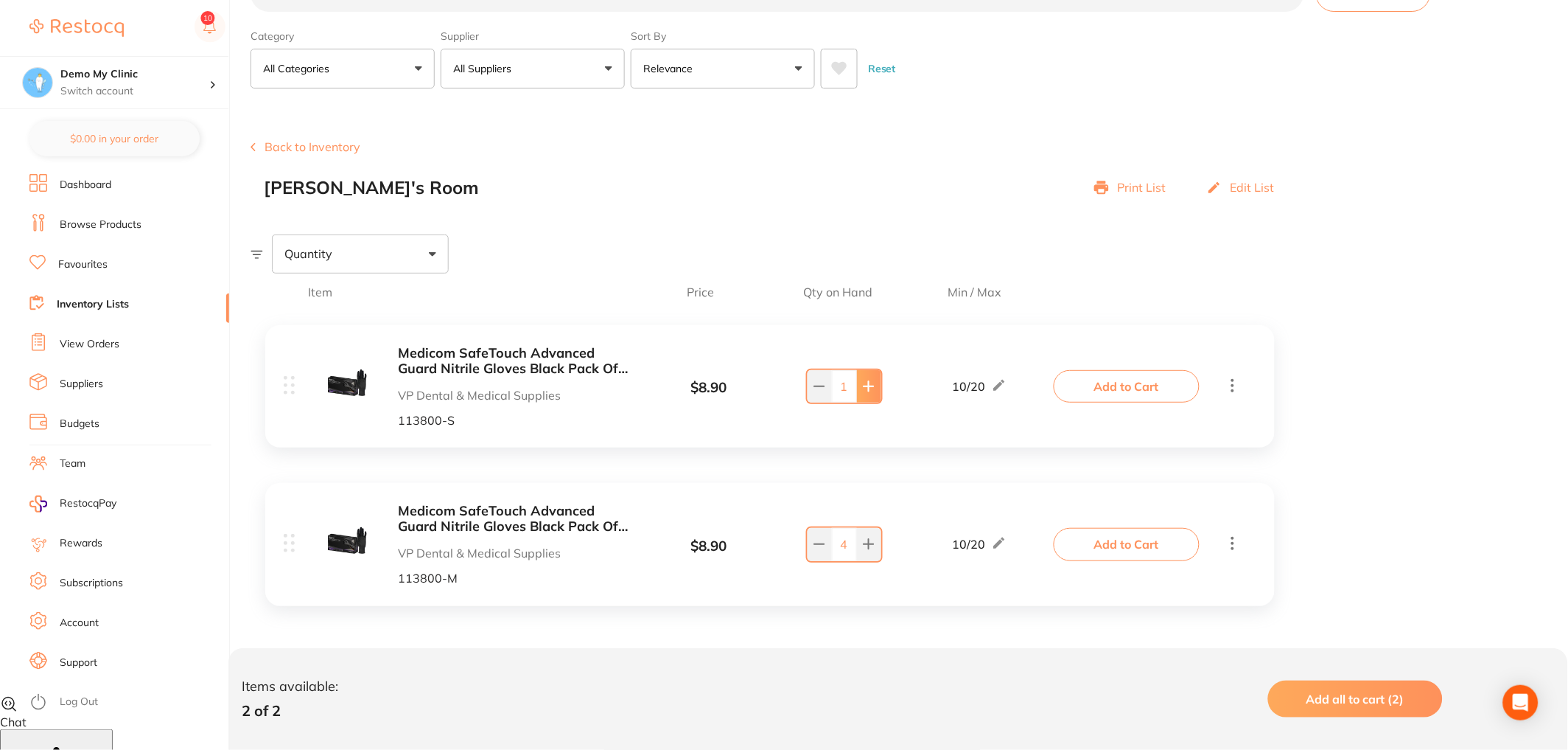
click at [867, 387] on icon at bounding box center [869, 386] width 12 height 12
click at [868, 388] on icon at bounding box center [869, 386] width 9 height 9
type input "3"
click at [1107, 393] on button "Add to Cart" at bounding box center [1126, 386] width 145 height 32
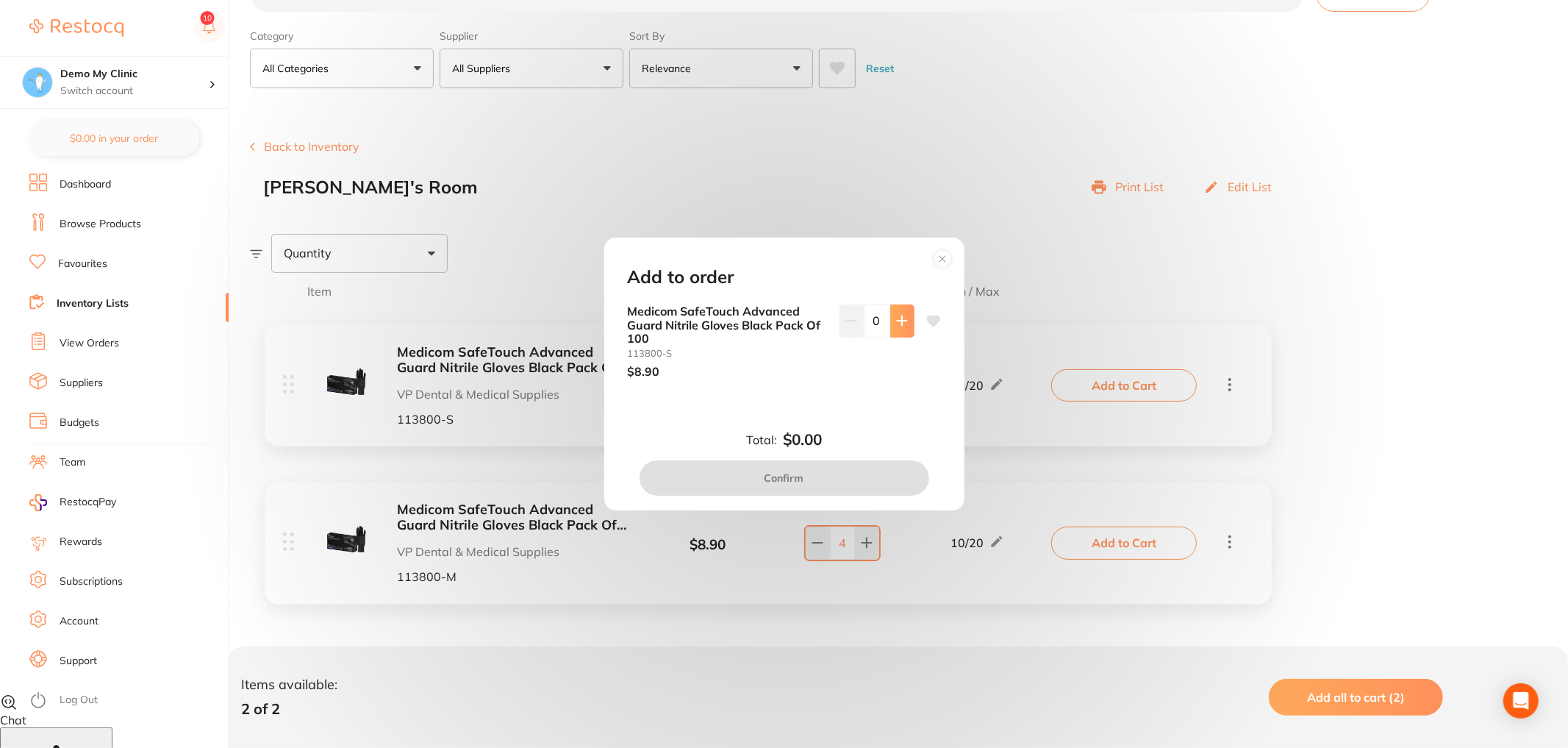
click at [893, 328] on button at bounding box center [902, 321] width 25 height 32
click at [894, 328] on button at bounding box center [902, 321] width 25 height 32
click at [896, 323] on icon at bounding box center [902, 321] width 12 height 12
type input "3"
click at [823, 481] on button "Confirm" at bounding box center [784, 478] width 289 height 36
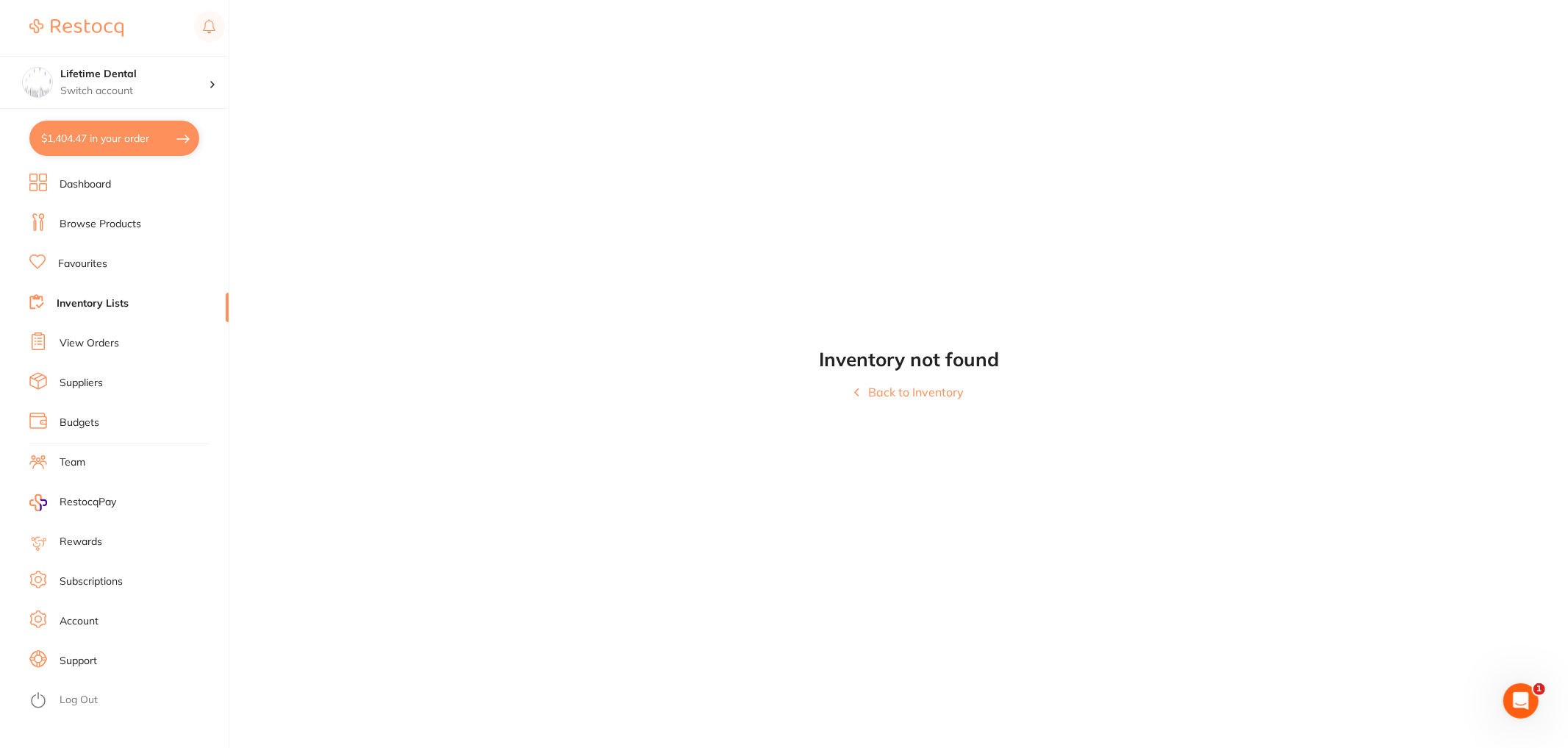
click at [77, 701] on link "Log Out" at bounding box center [78, 700] width 38 height 14
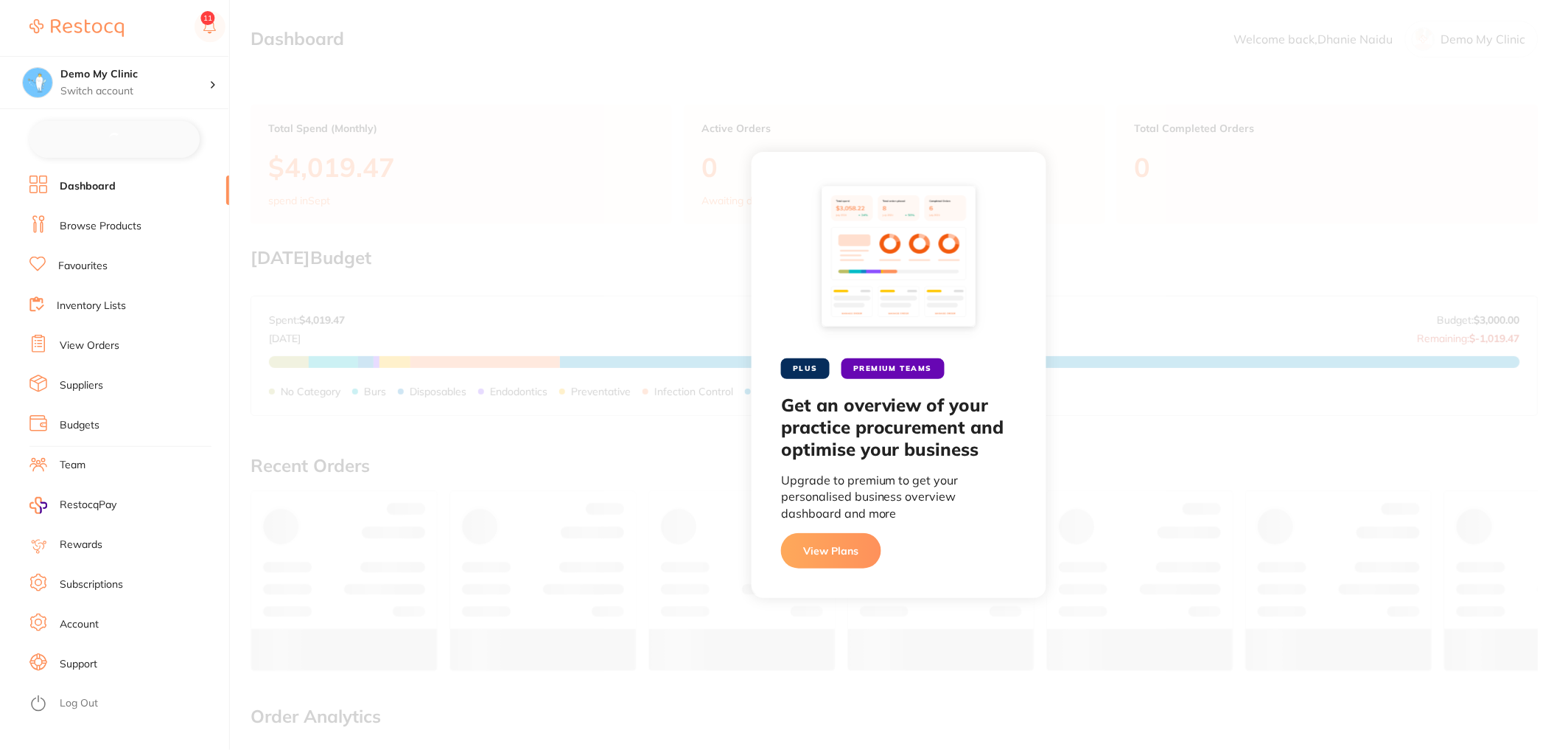
checkbox input "false"
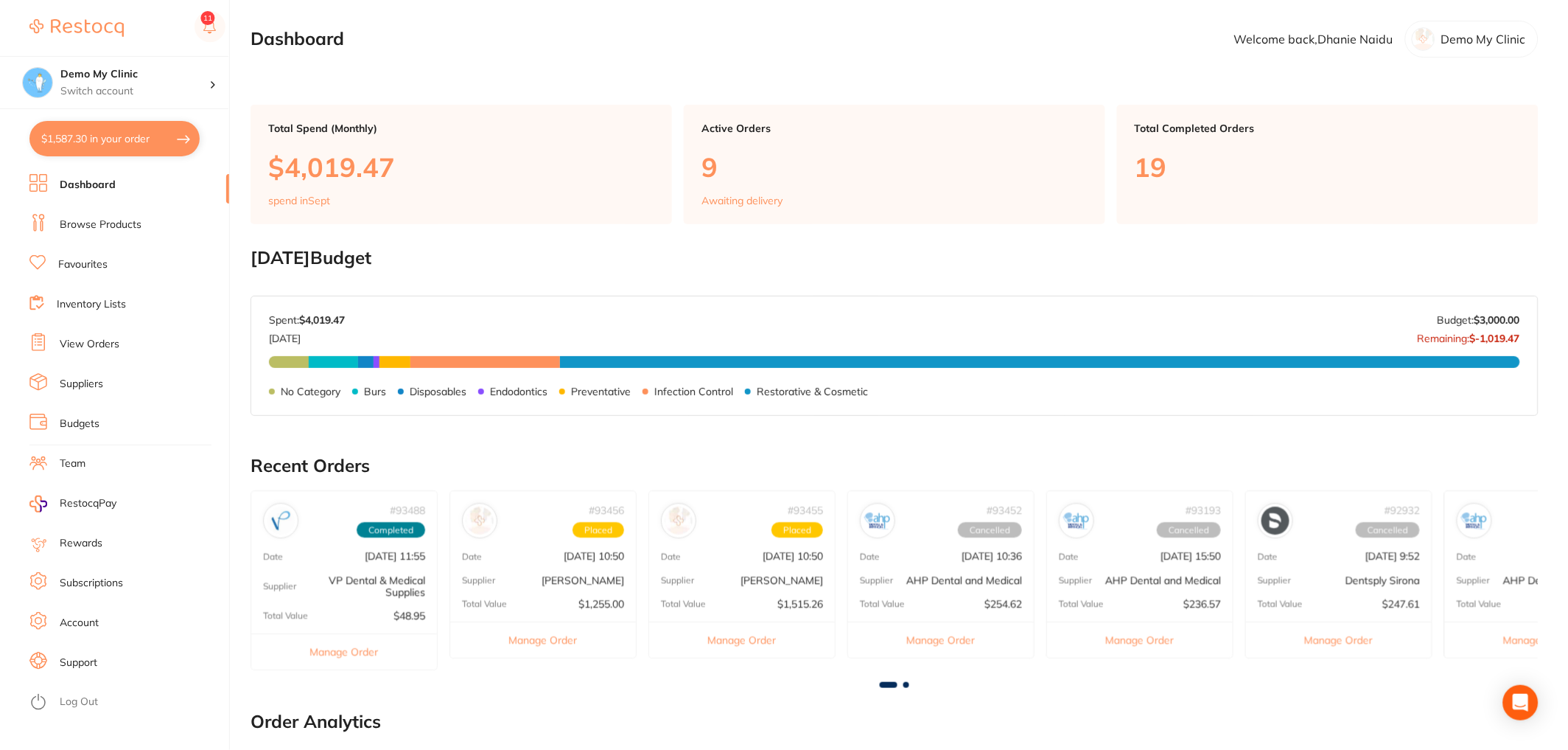
click at [118, 306] on link "Inventory Lists" at bounding box center [91, 304] width 69 height 14
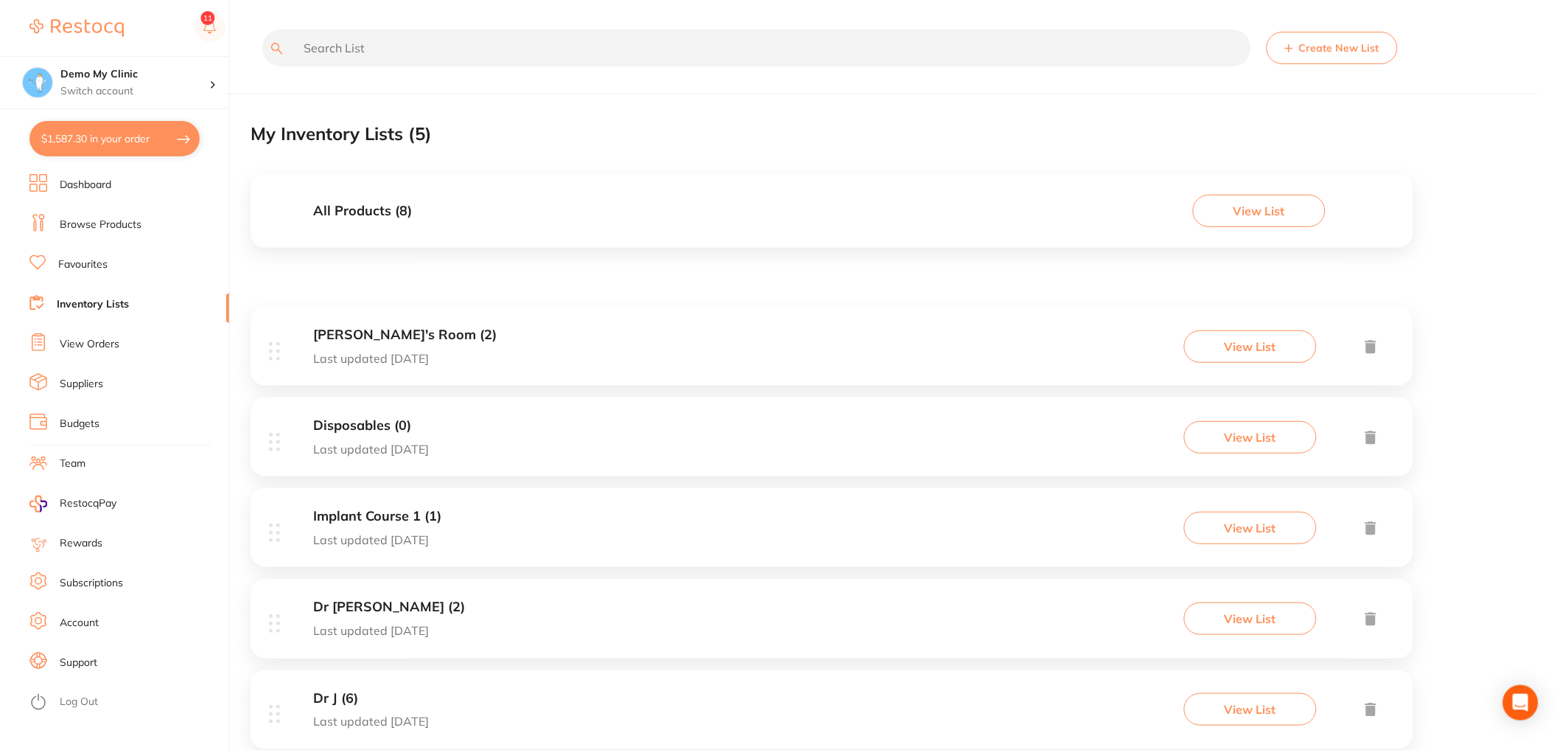
click at [517, 328] on div "Laura's Room (2) Last updated today View List" at bounding box center [831, 346] width 1163 height 79
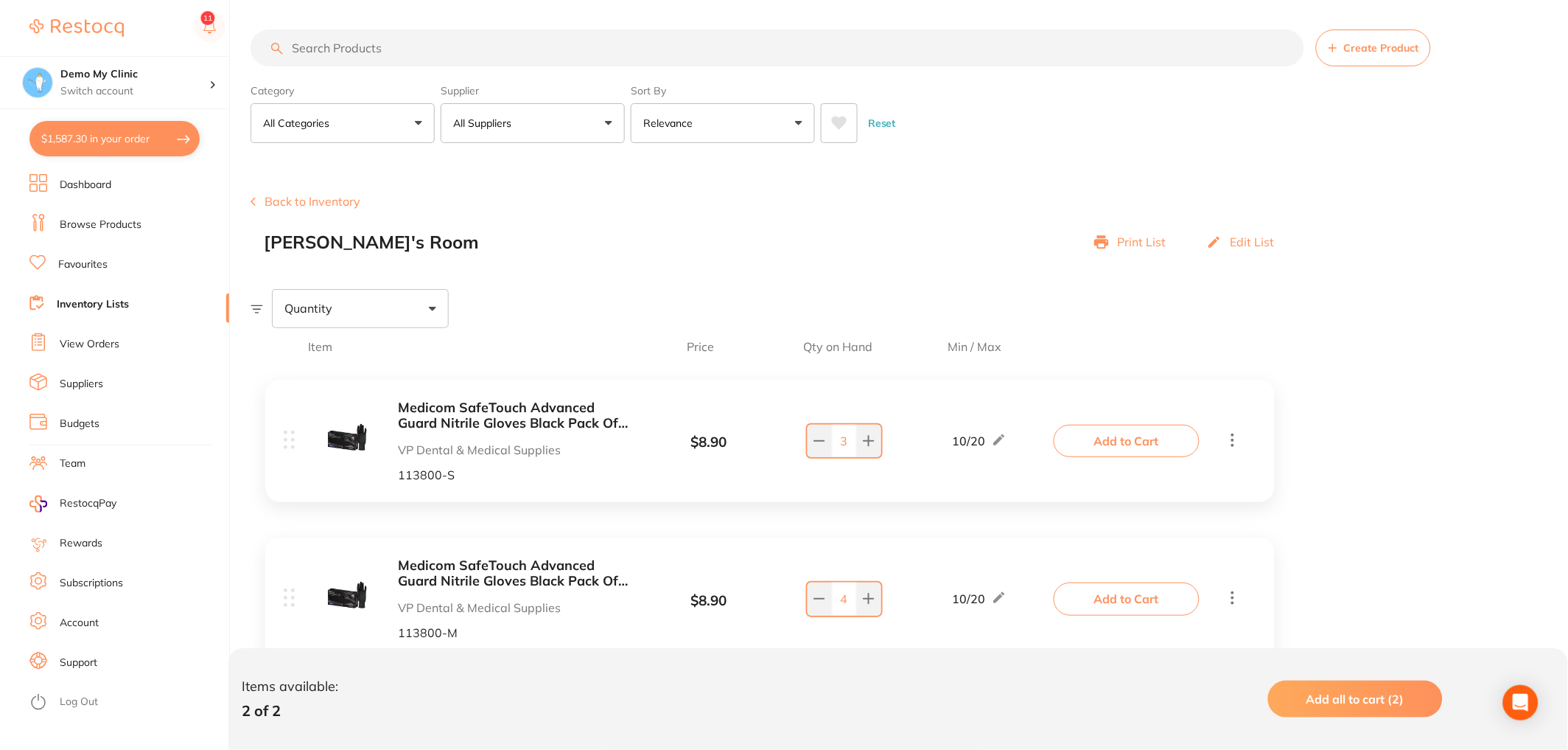
click at [1147, 438] on button "Add to Cart" at bounding box center [1126, 441] width 145 height 32
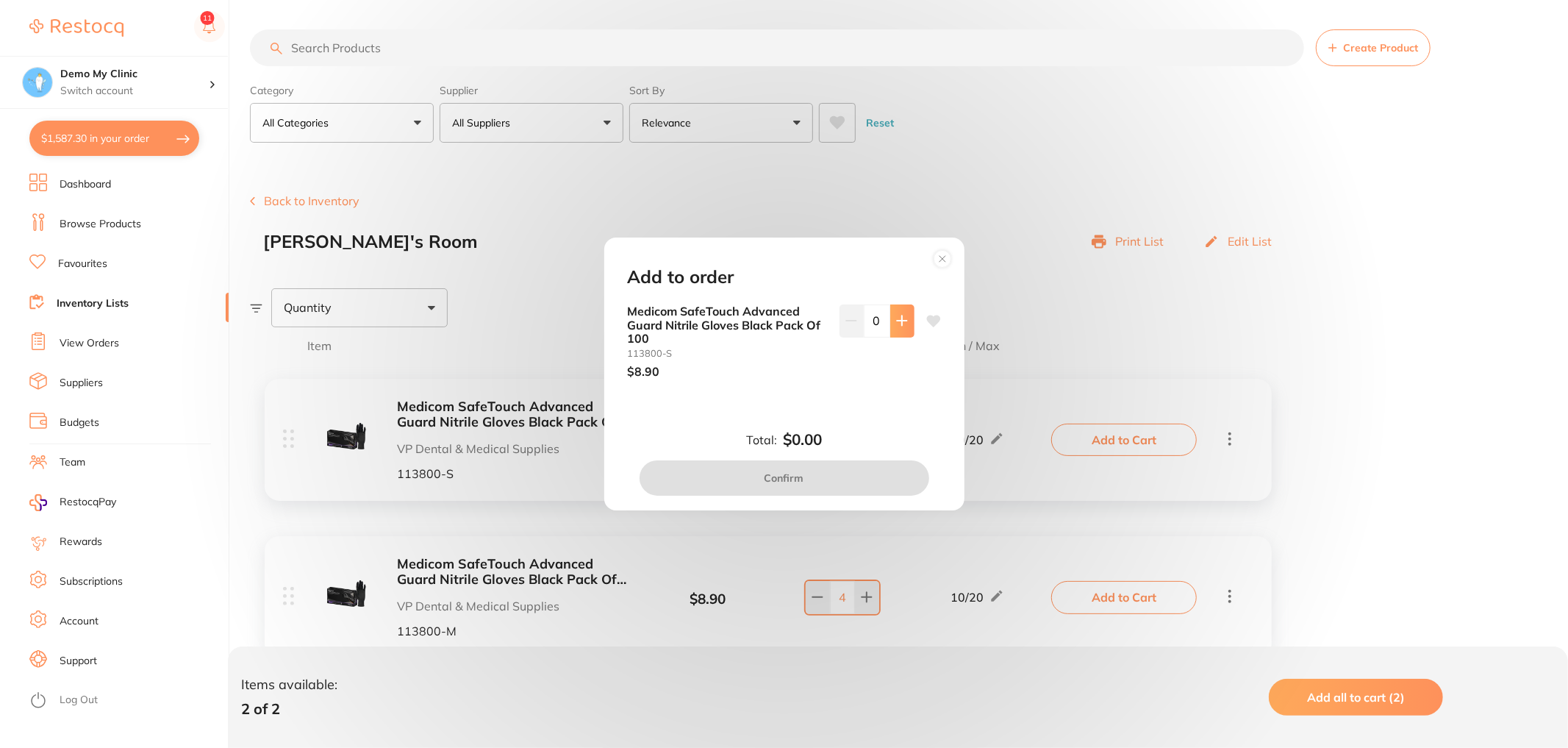
click at [891, 318] on button at bounding box center [902, 321] width 25 height 32
click at [896, 321] on icon at bounding box center [902, 321] width 12 height 12
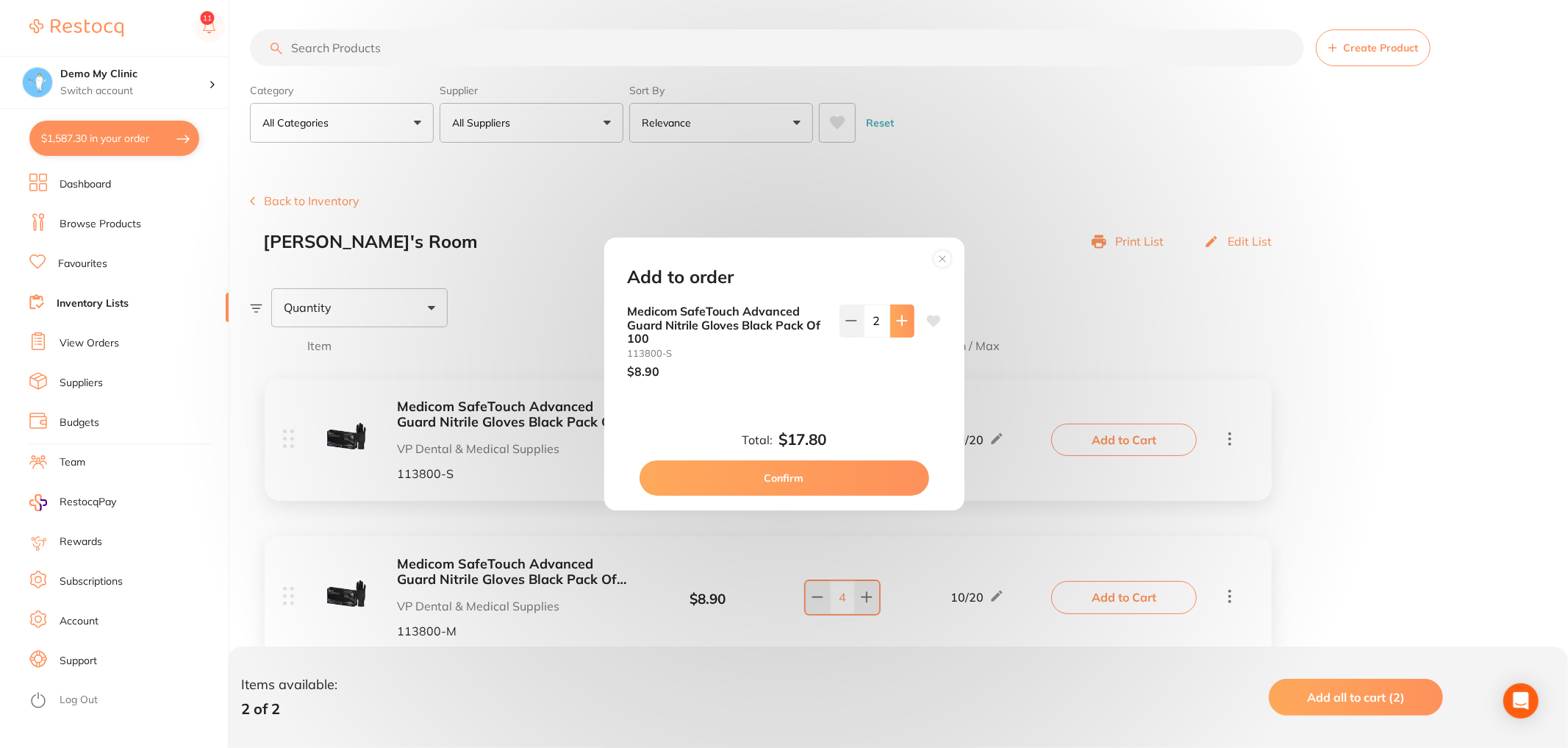
click at [897, 321] on icon at bounding box center [902, 320] width 9 height 9
type input "3"
click at [835, 474] on button "Confirm" at bounding box center [784, 478] width 289 height 36
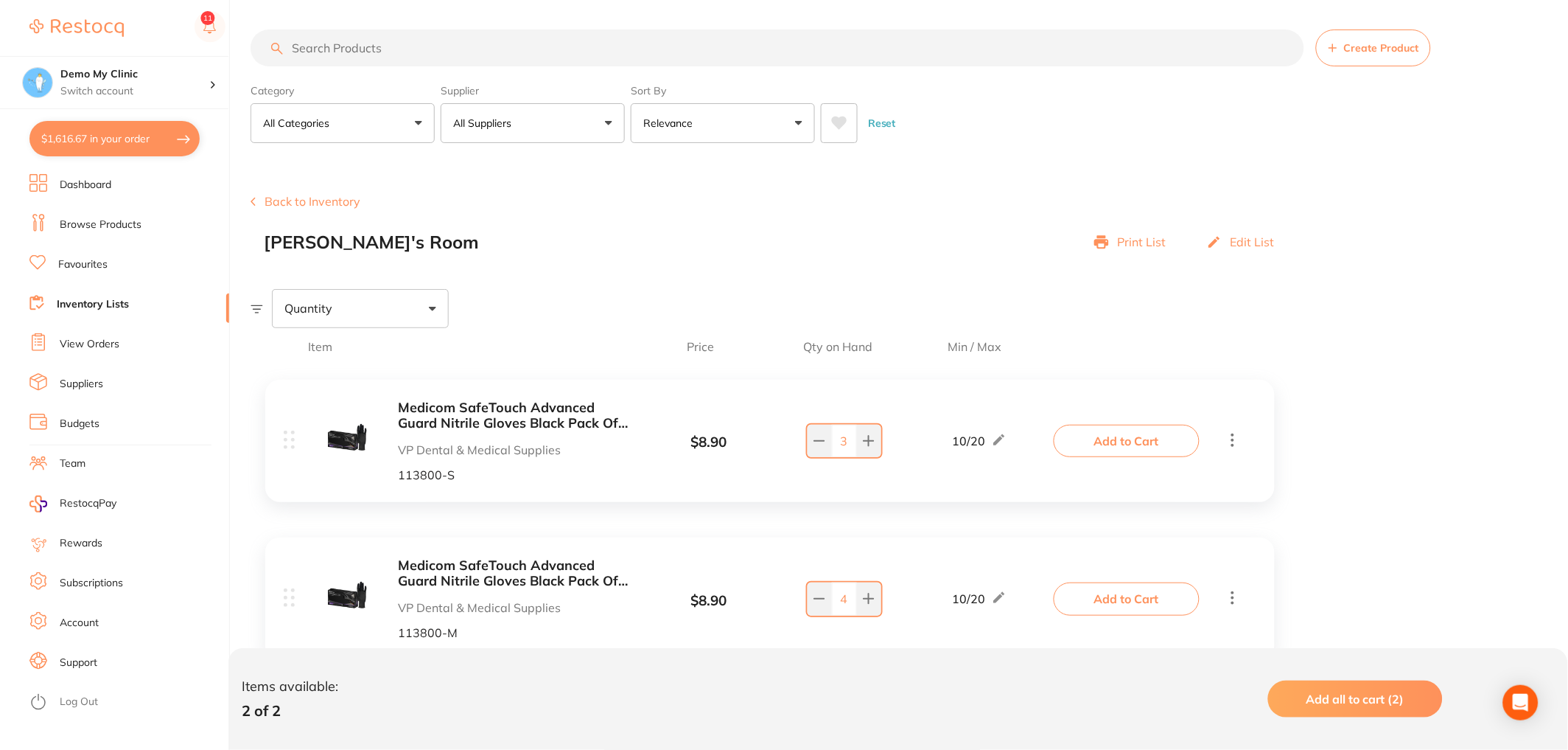
click at [78, 136] on button "$1,616.67 in your order" at bounding box center [115, 139] width 170 height 36
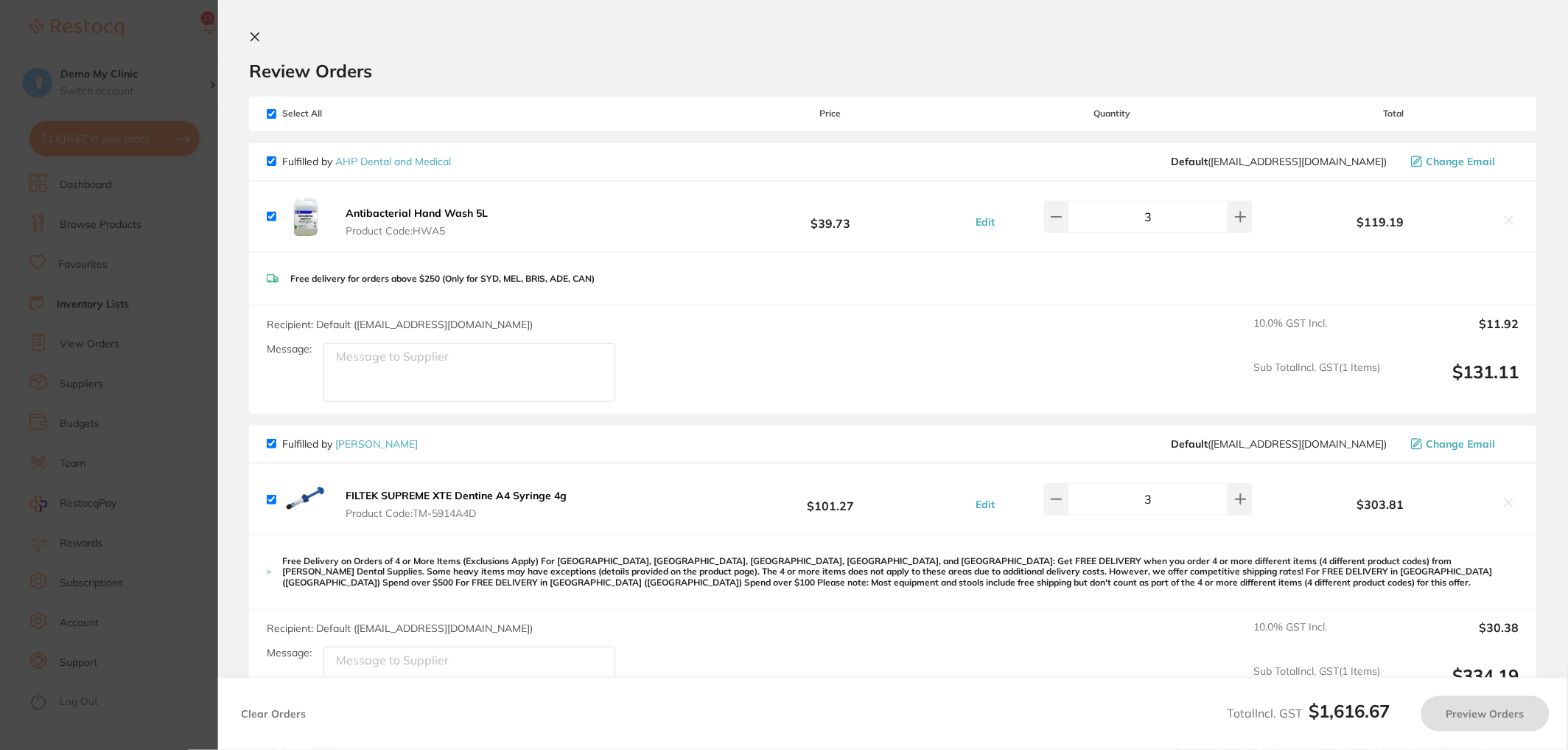
checkbox input "true"
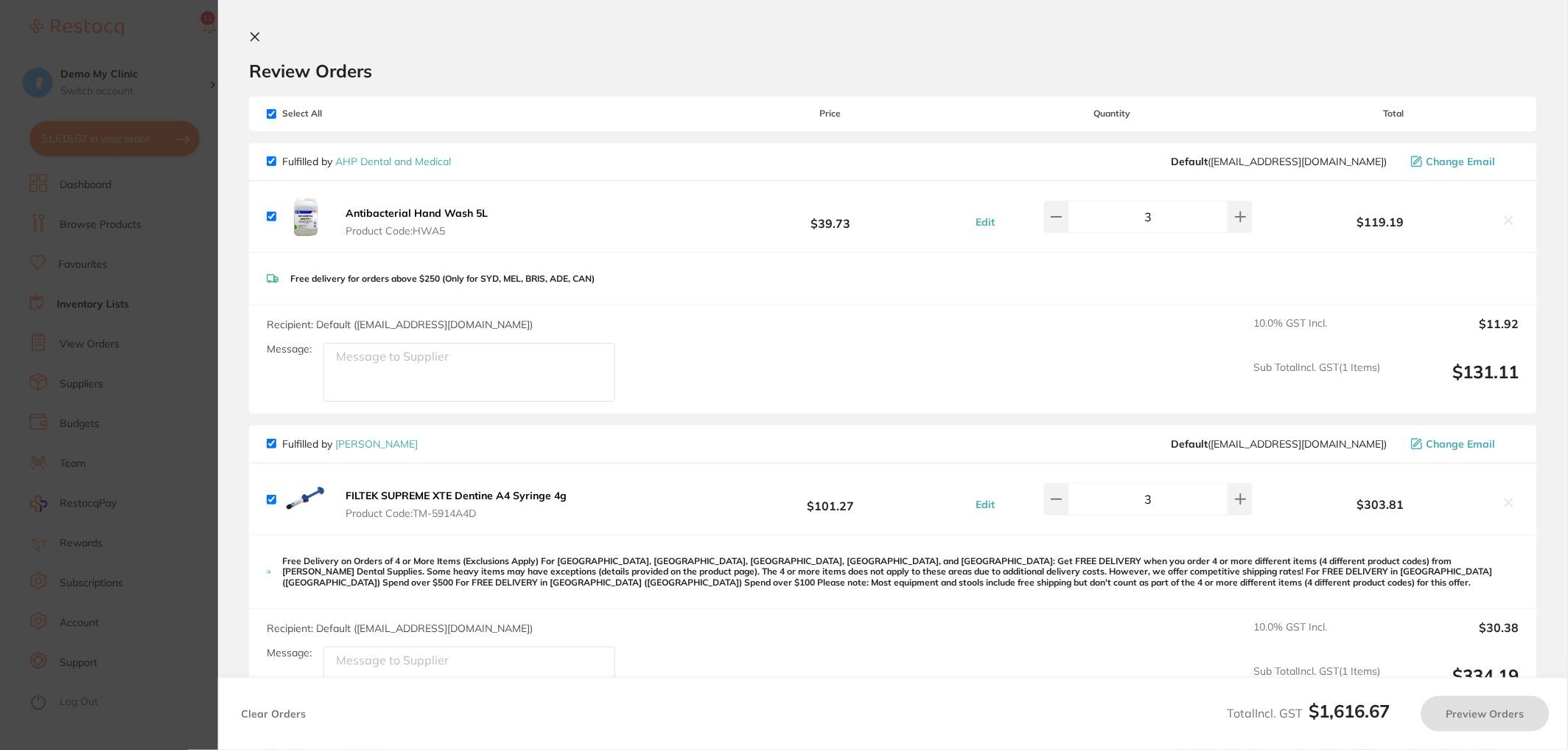
checkbox input "true"
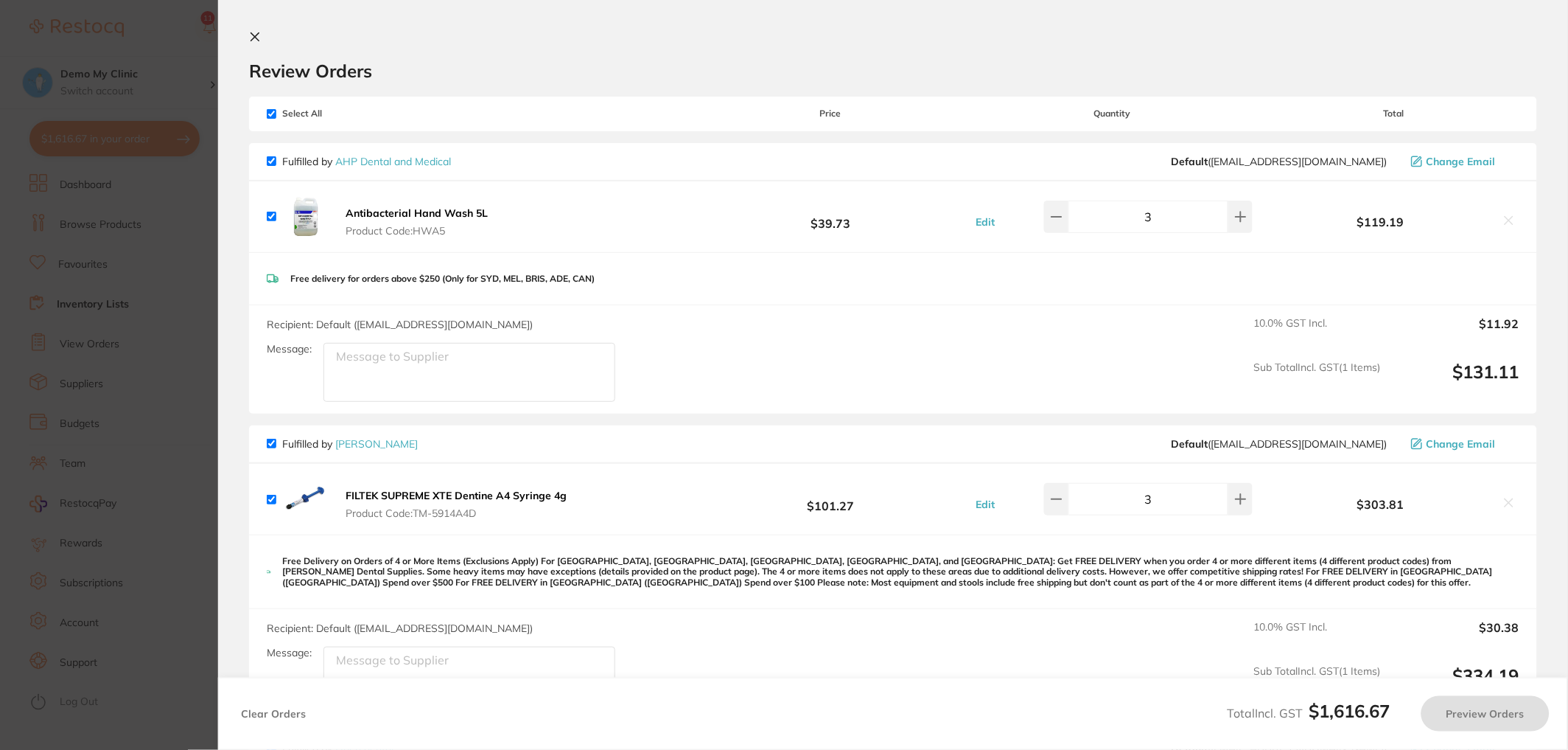
checkbox input "true"
click at [271, 110] on input "checkbox" at bounding box center [271, 113] width 9 height 9
checkbox input "false"
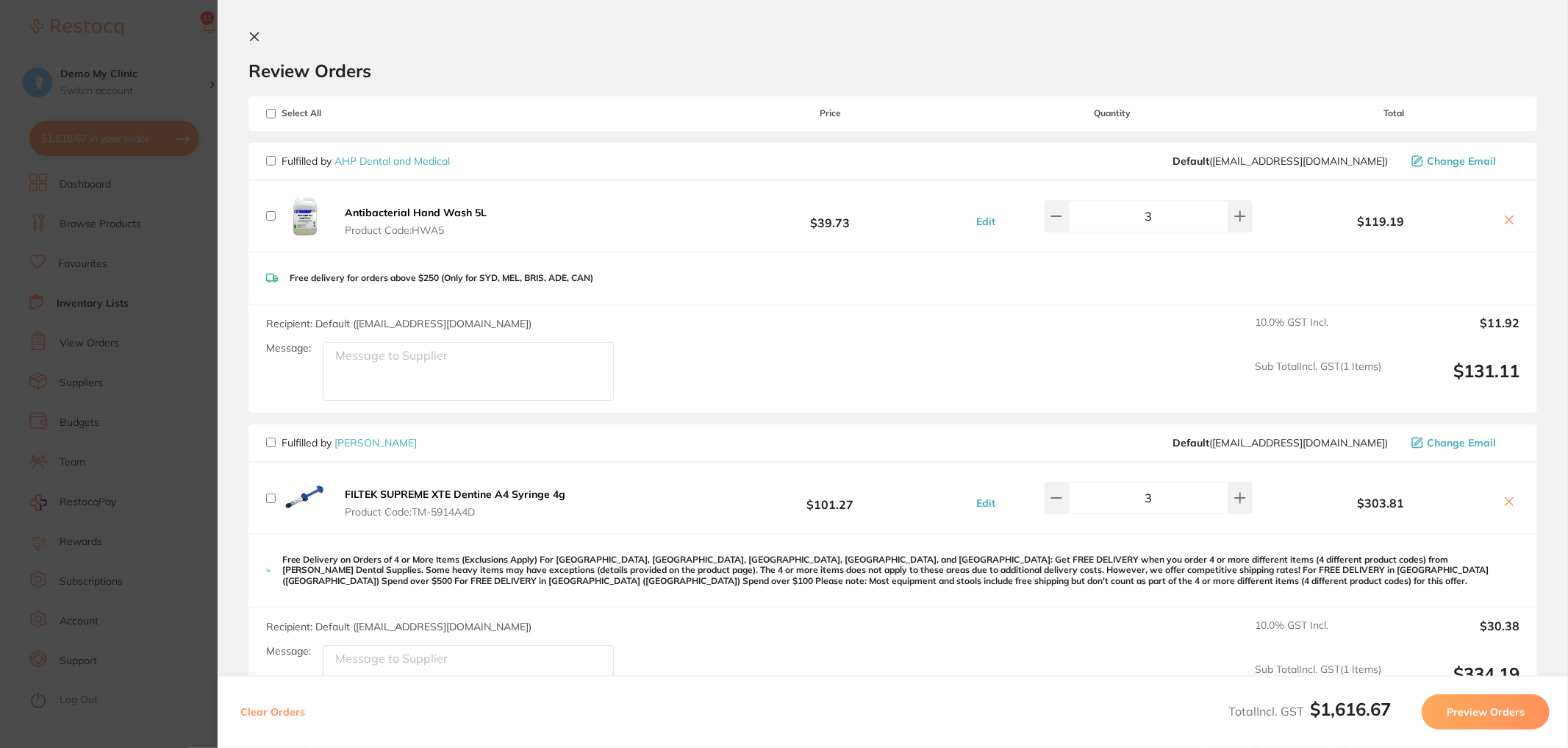
checkbox input "false"
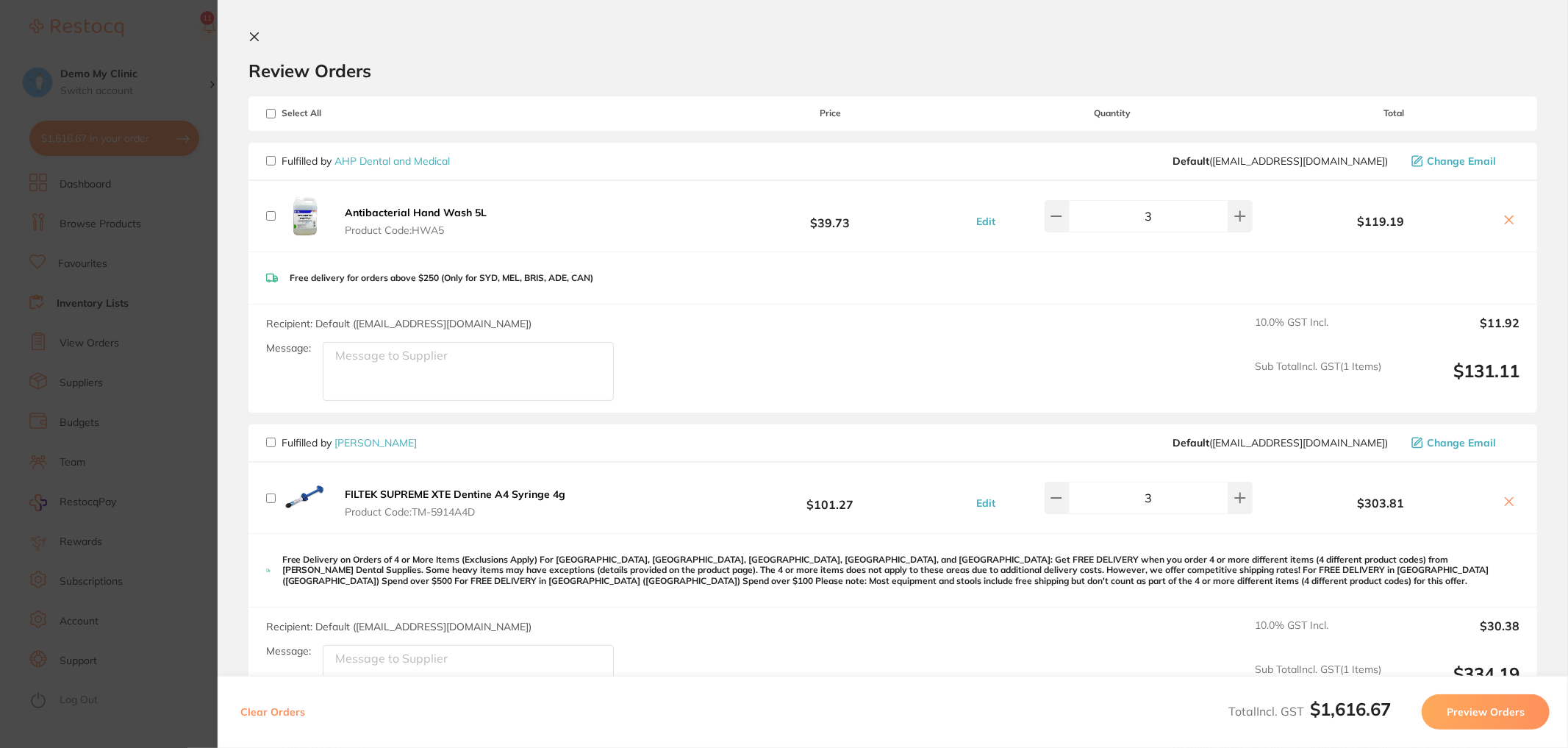
checkbox input "false"
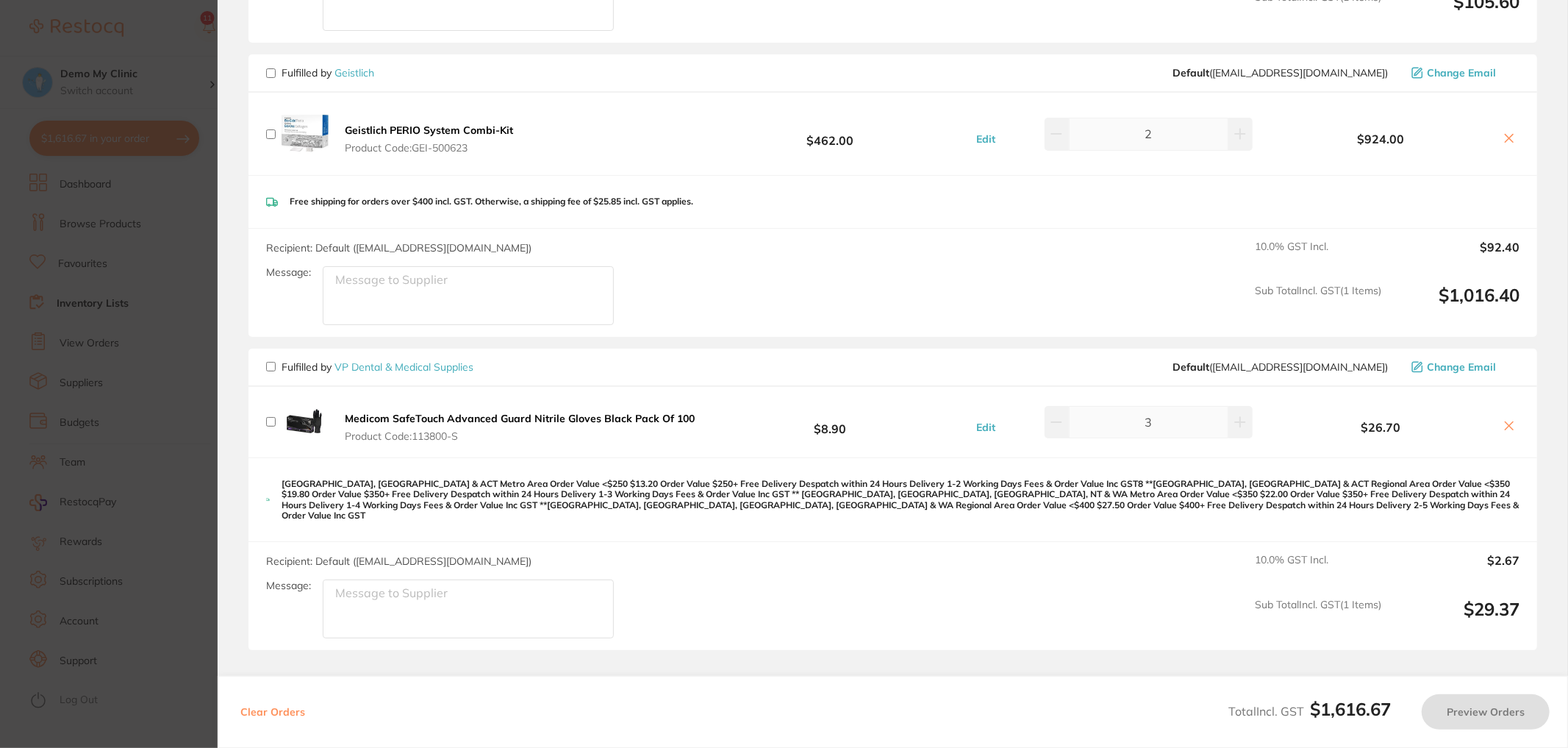
scroll to position [958, 0]
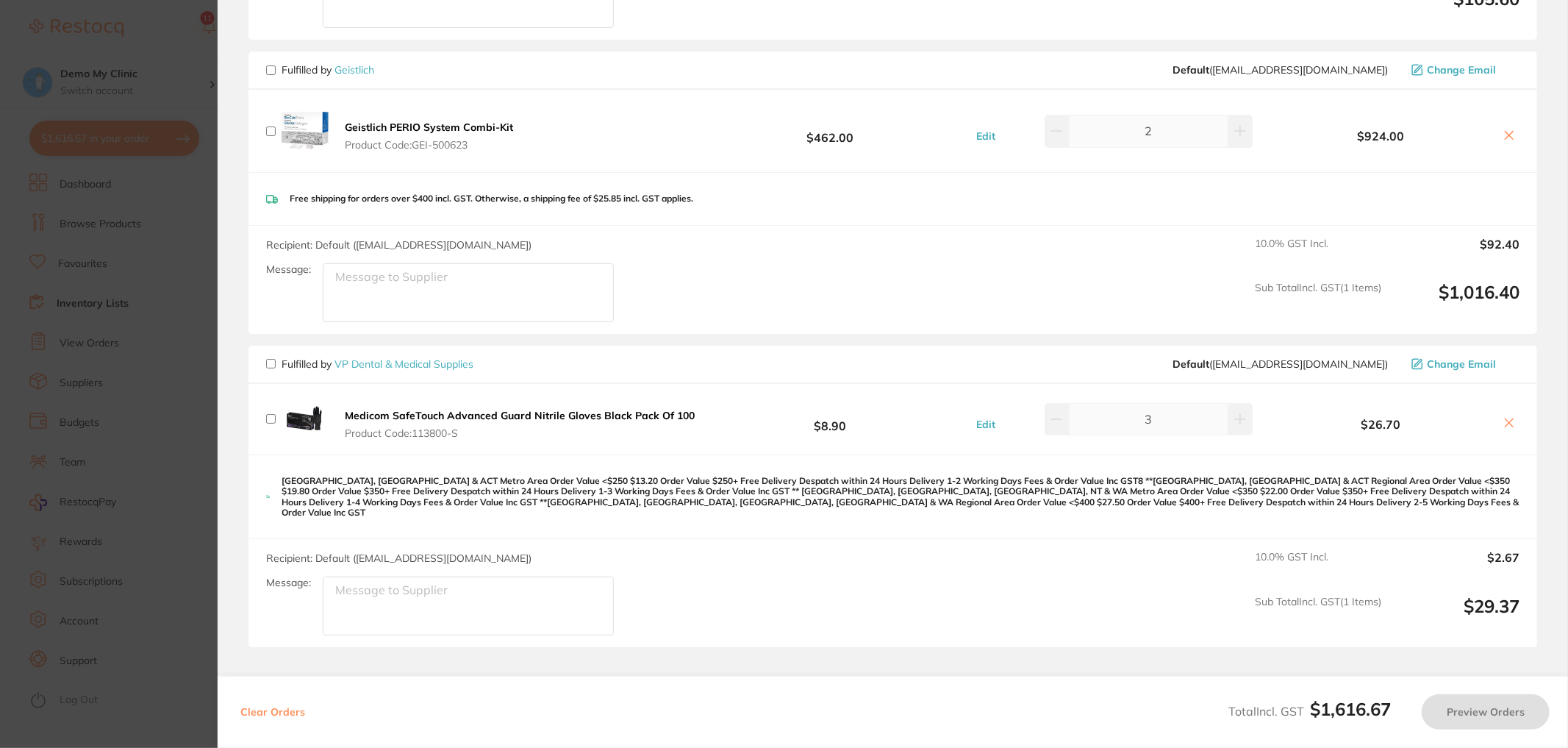
click at [269, 359] on input "checkbox" at bounding box center [271, 363] width 9 height 9
checkbox input "true"
click at [1490, 721] on button "Preview Orders" at bounding box center [1486, 712] width 128 height 36
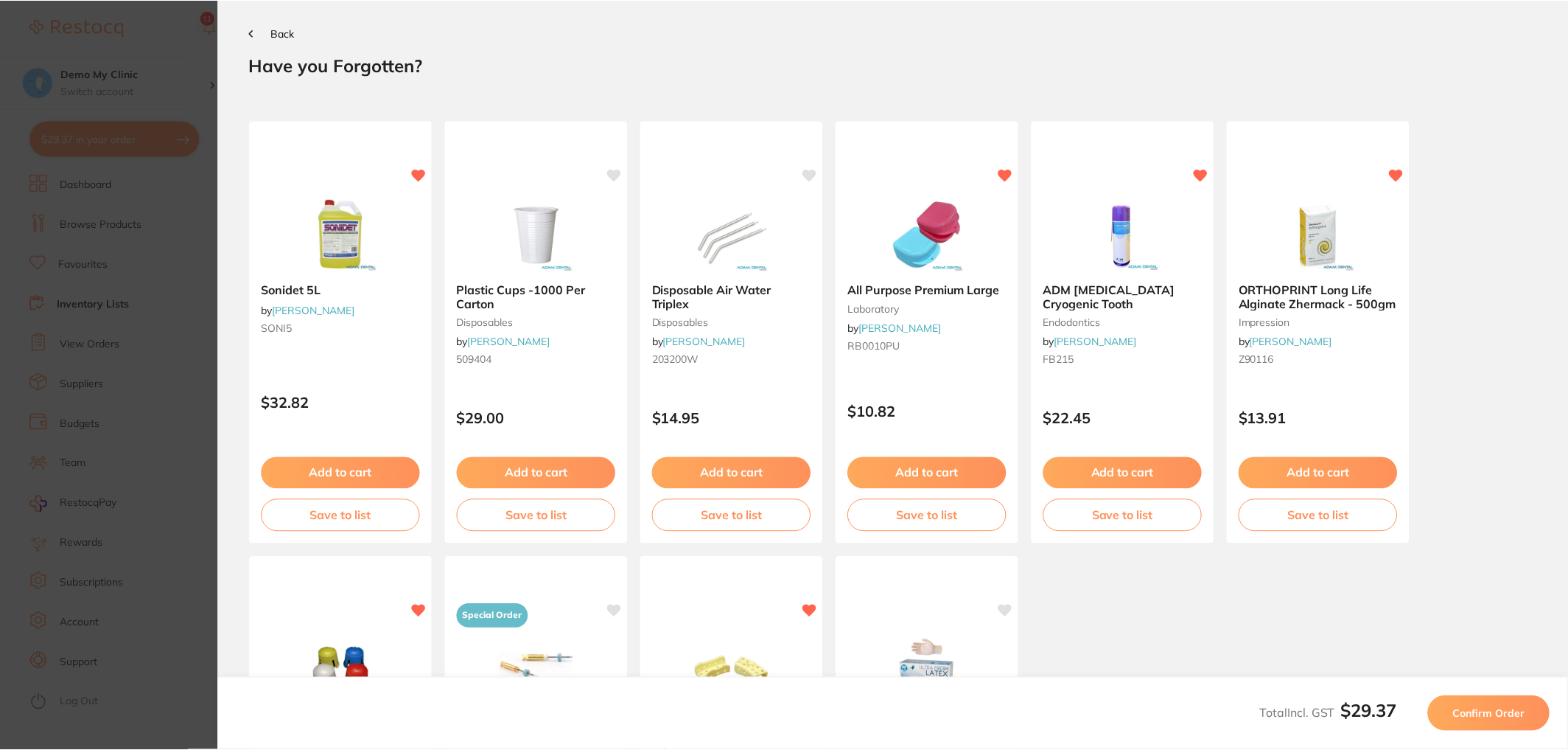
scroll to position [0, 0]
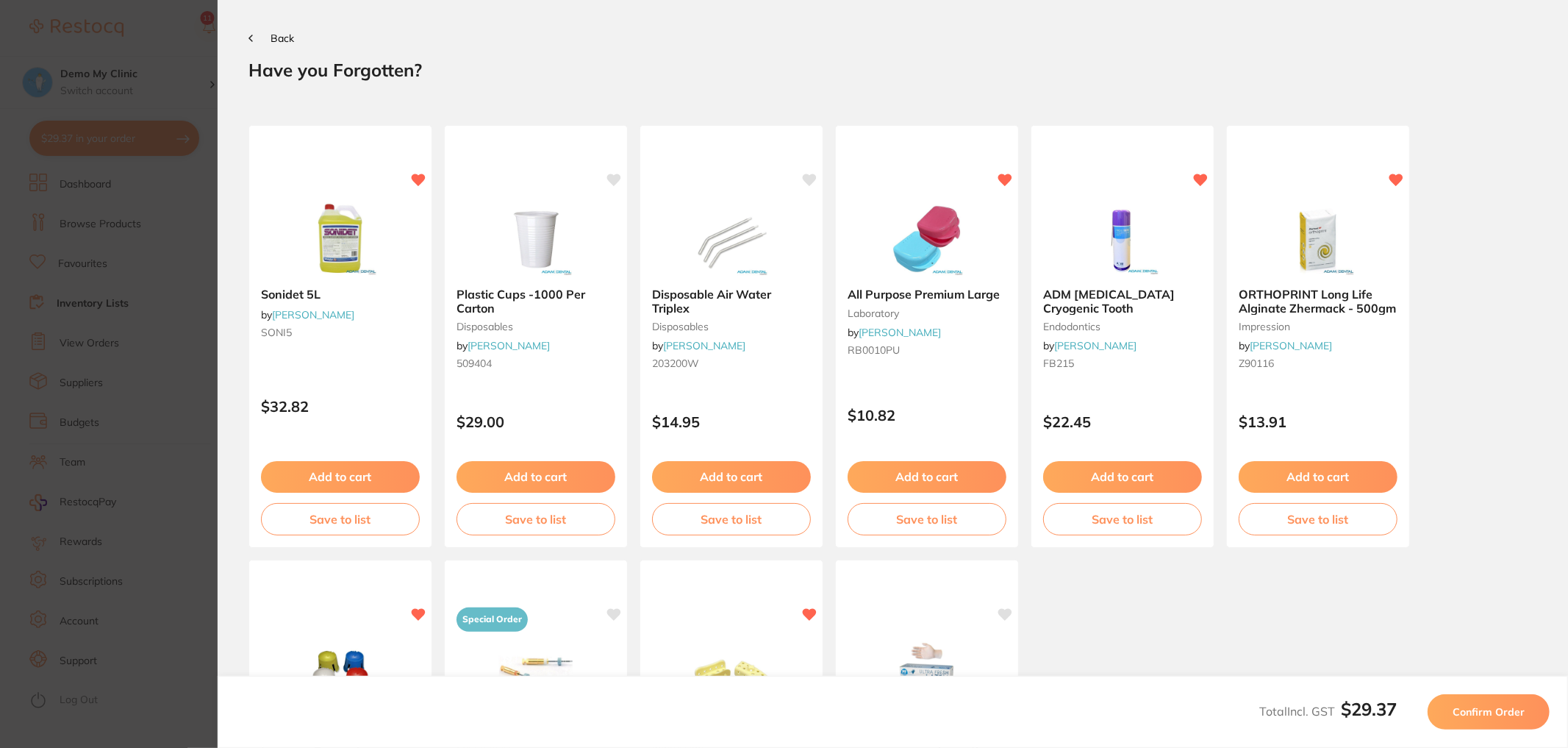
click at [1501, 714] on span "Confirm Order" at bounding box center [1488, 712] width 72 height 14
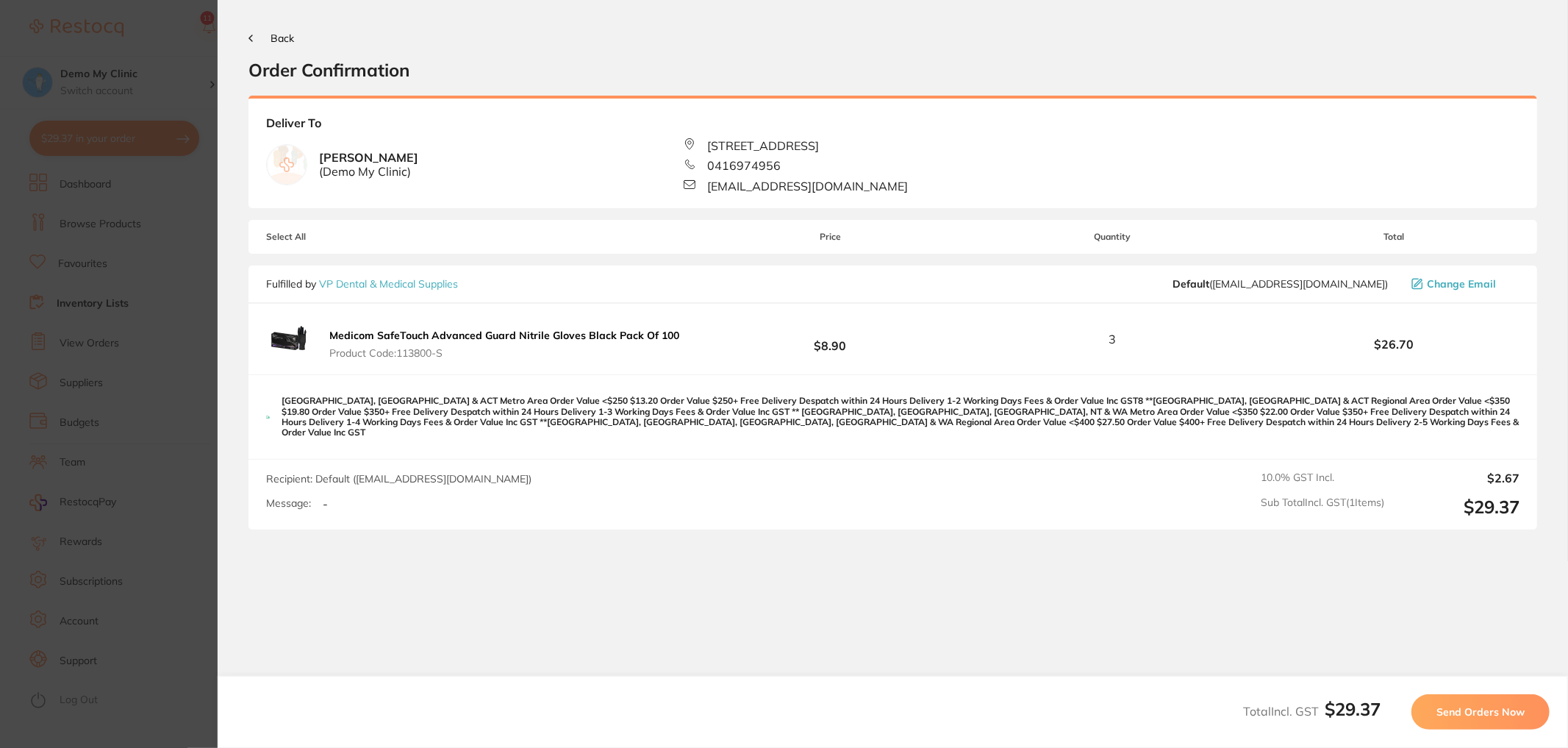
click at [1498, 712] on span "Send Orders Now" at bounding box center [1481, 712] width 88 height 14
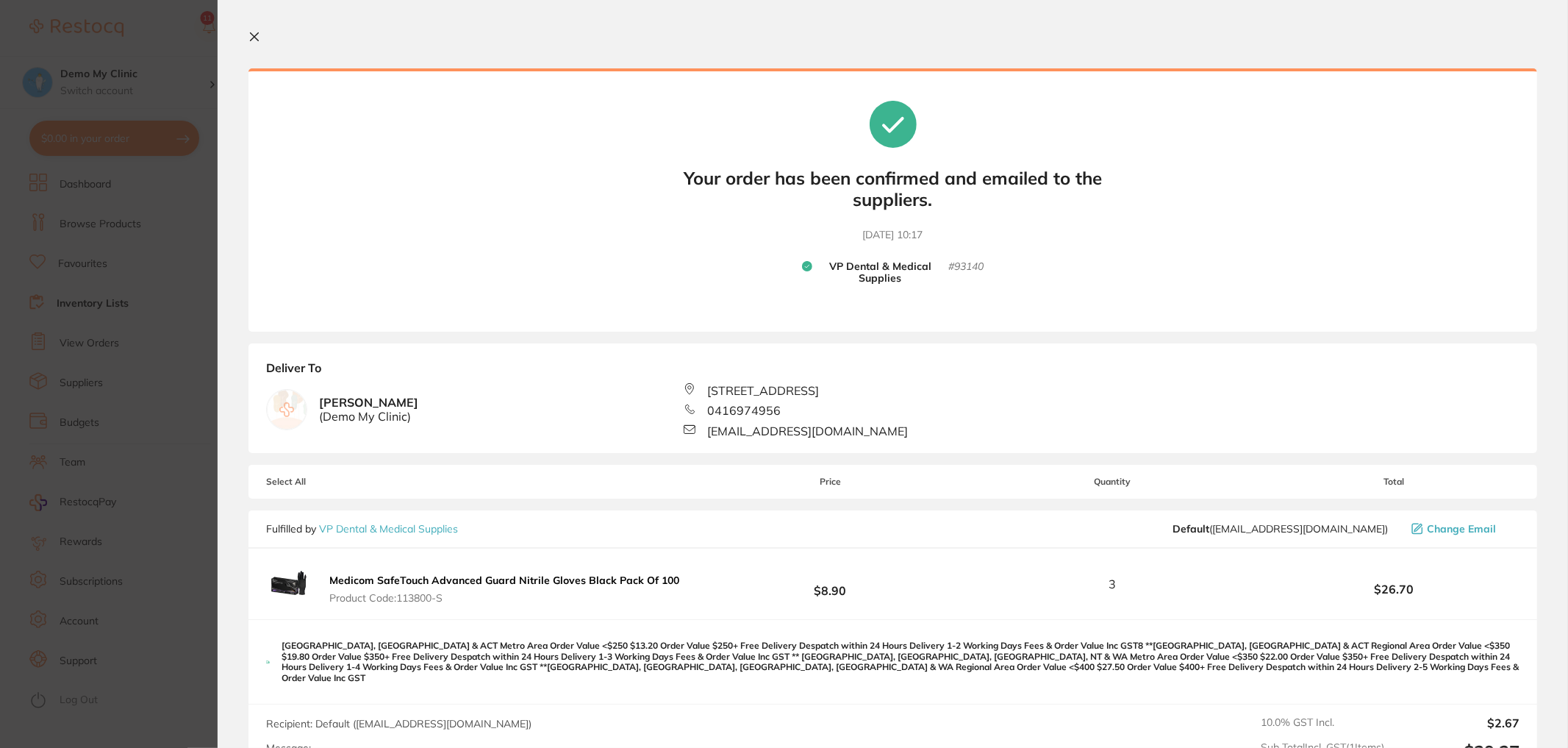
click at [256, 39] on icon at bounding box center [255, 37] width 8 height 8
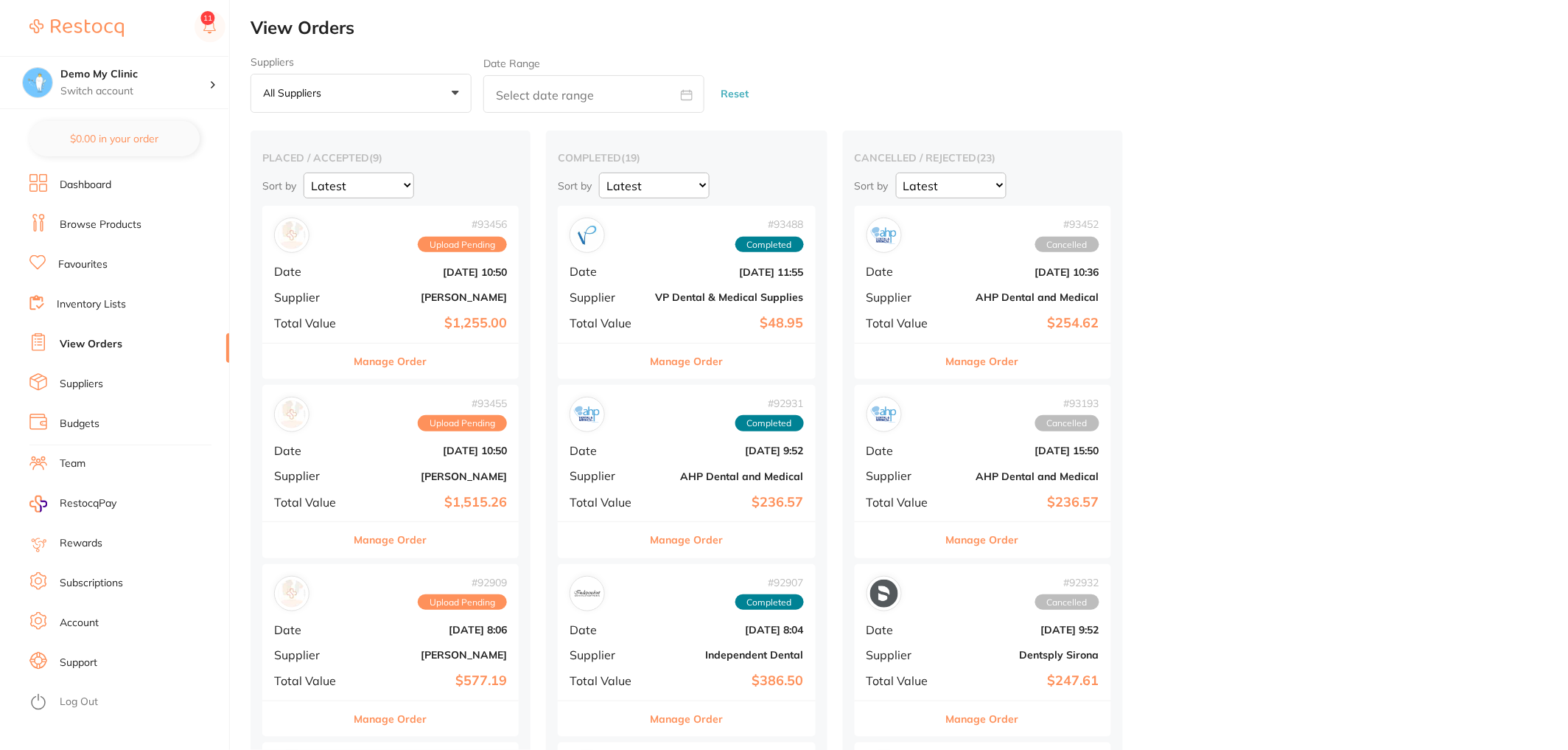
checkbox input "false"
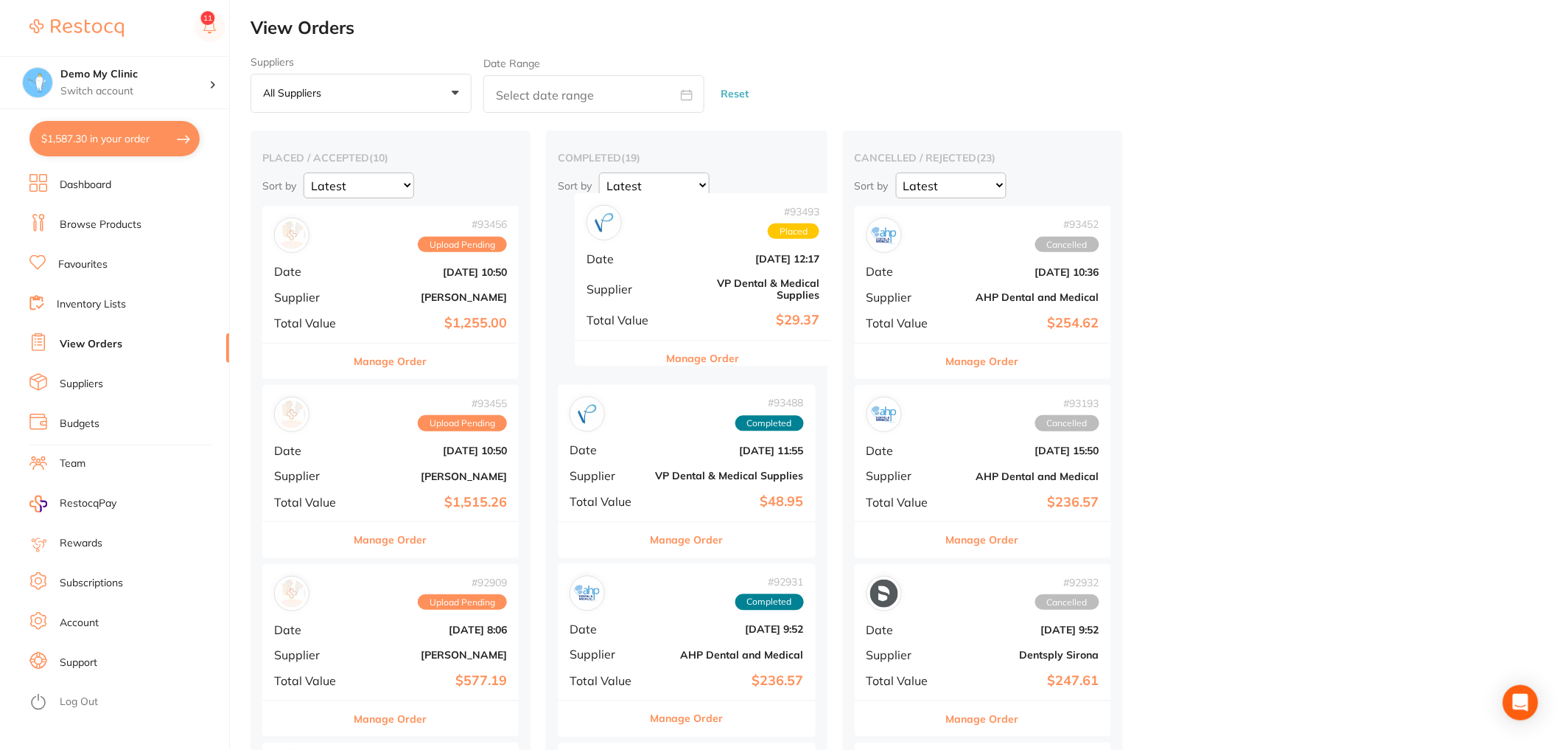
drag, startPoint x: 388, startPoint y: 272, endPoint x: 703, endPoint y: 263, distance: 315.1
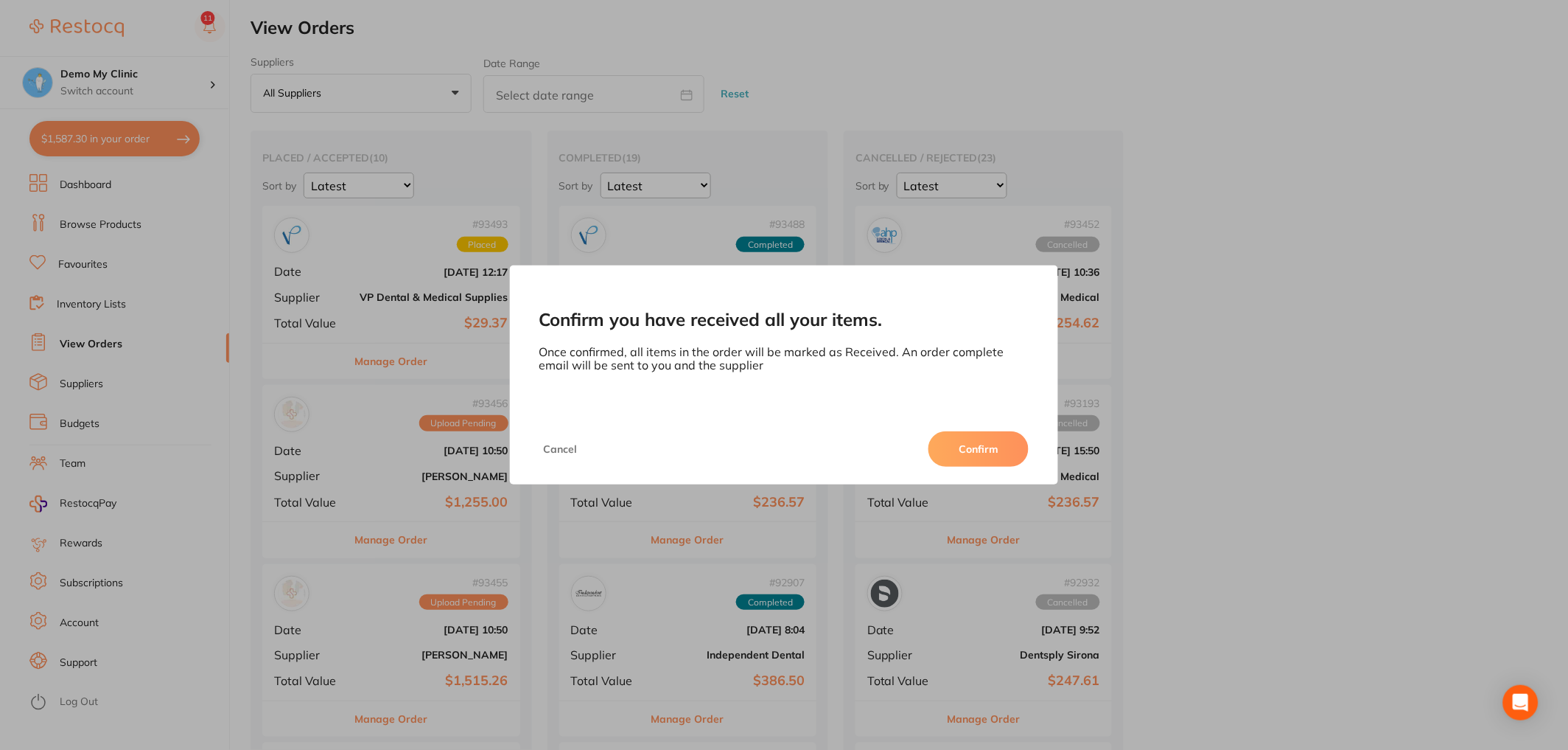
click at [968, 458] on button "Confirm" at bounding box center [978, 449] width 100 height 36
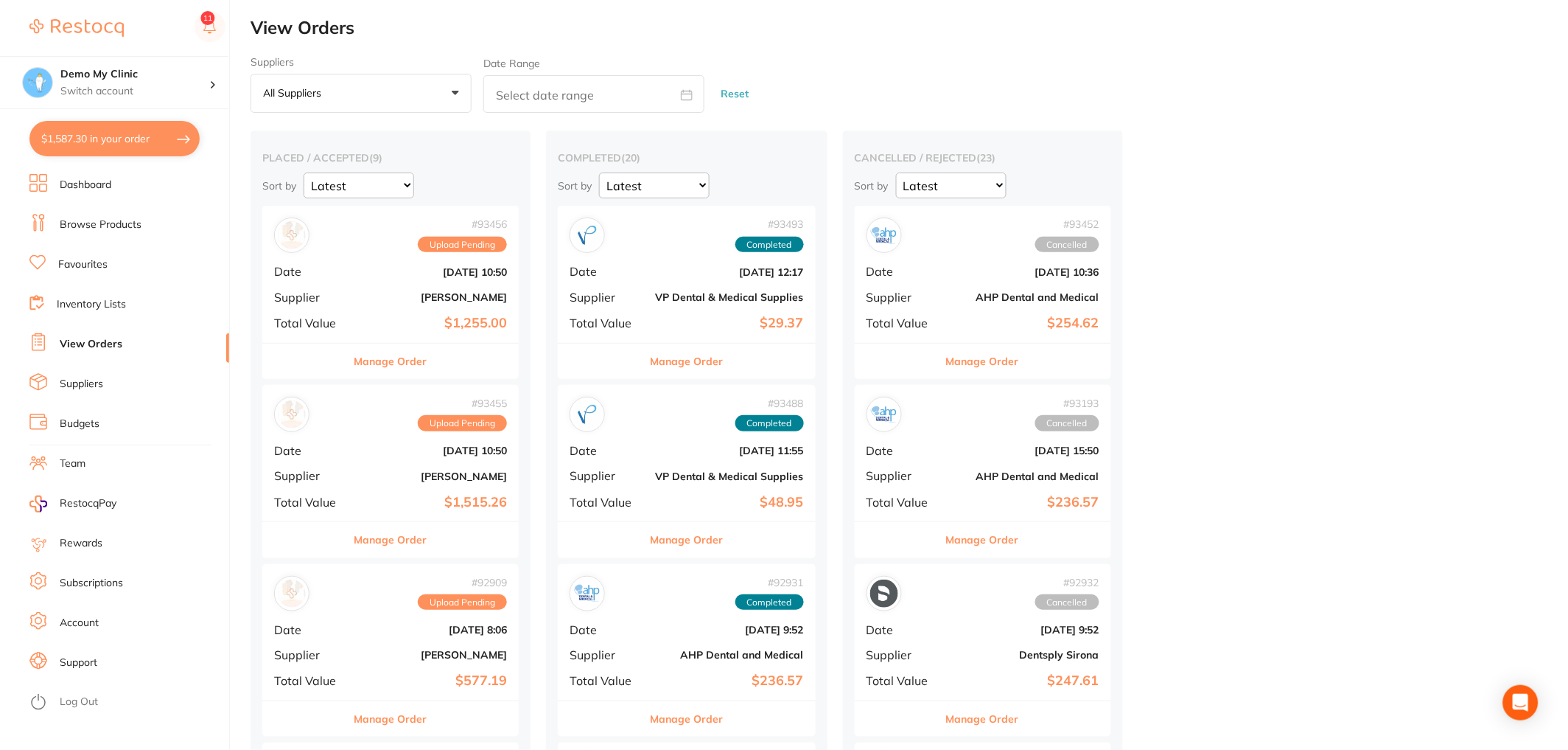
click at [104, 306] on link "Inventory Lists" at bounding box center [91, 304] width 69 height 14
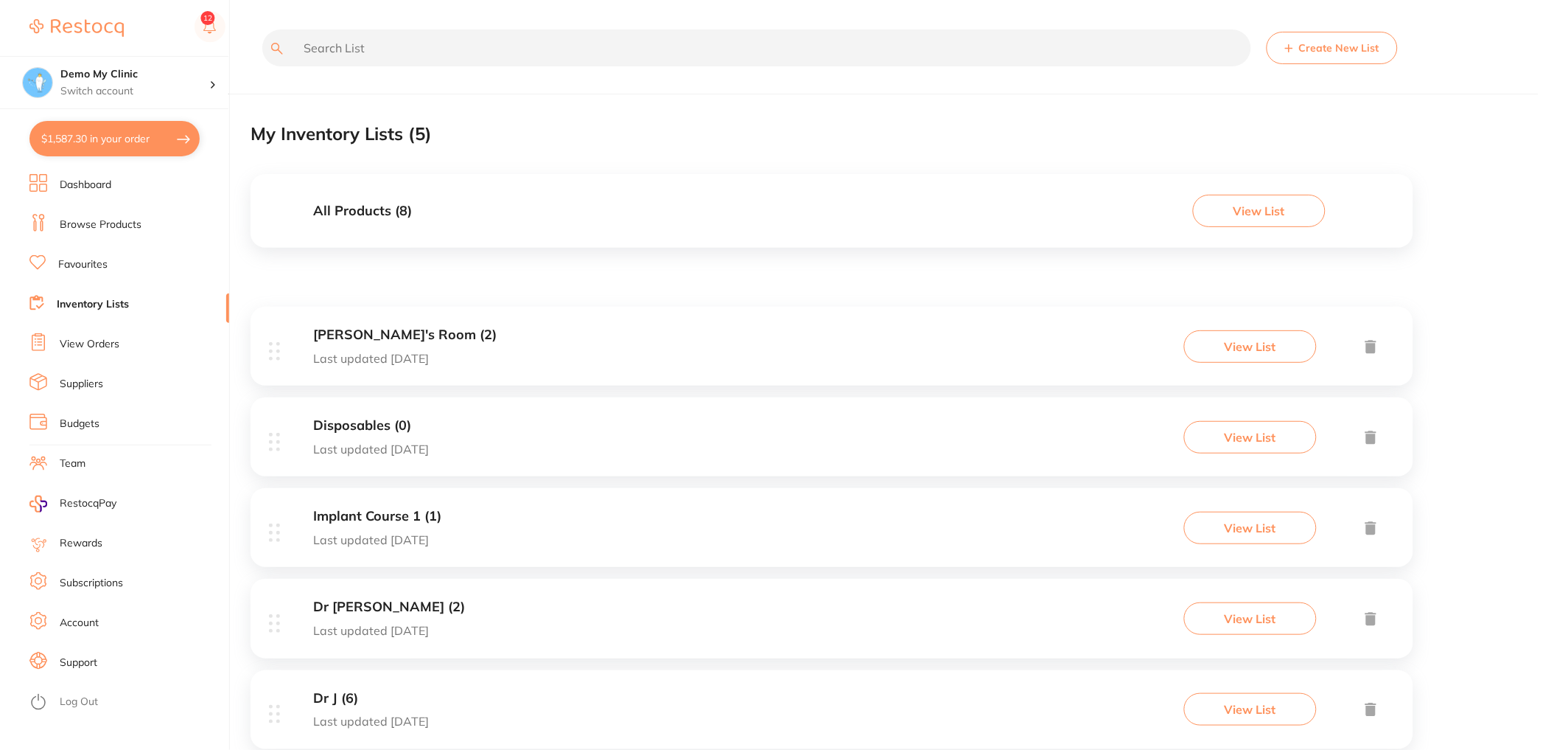
click at [569, 355] on div "Laura's Room (2) Last updated today View List" at bounding box center [831, 346] width 1163 height 79
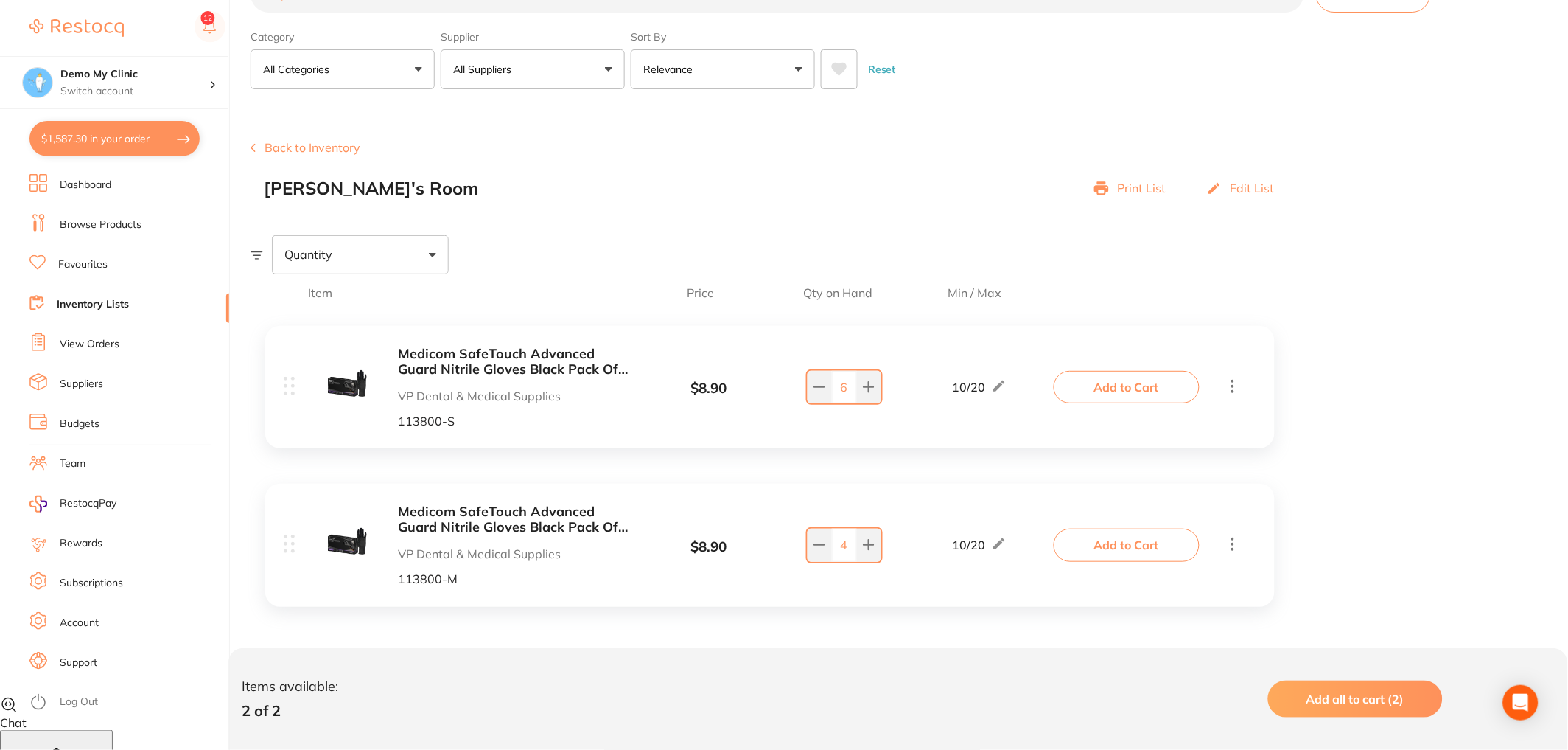
scroll to position [54, 0]
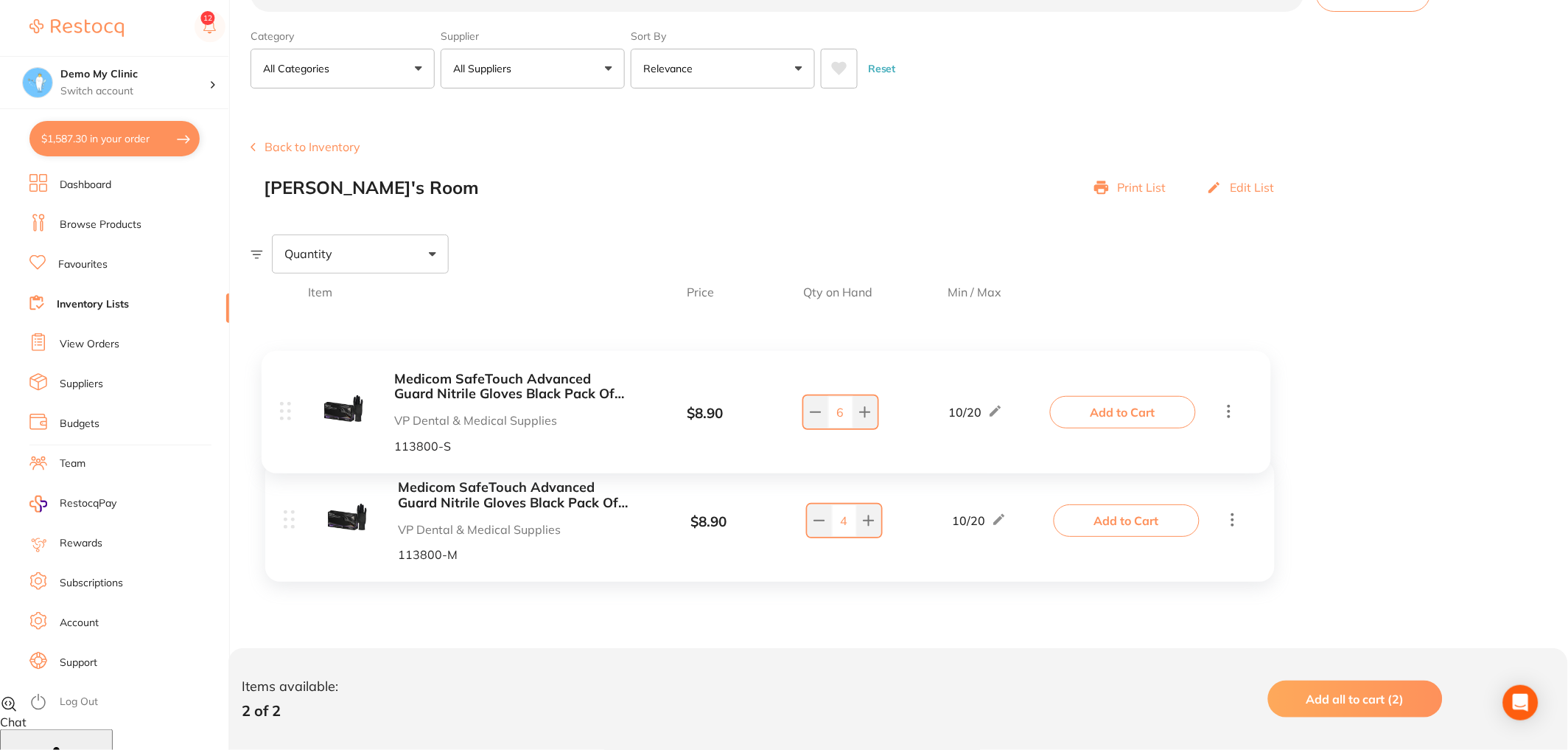
drag, startPoint x: 779, startPoint y: 418, endPoint x: 774, endPoint y: 364, distance: 54.2
click at [774, 364] on div "Medicom SafeTouch Advanced Guard Nitrile Gloves Black Pack Of 100 VP Dental & M…" at bounding box center [769, 472] width 1039 height 322
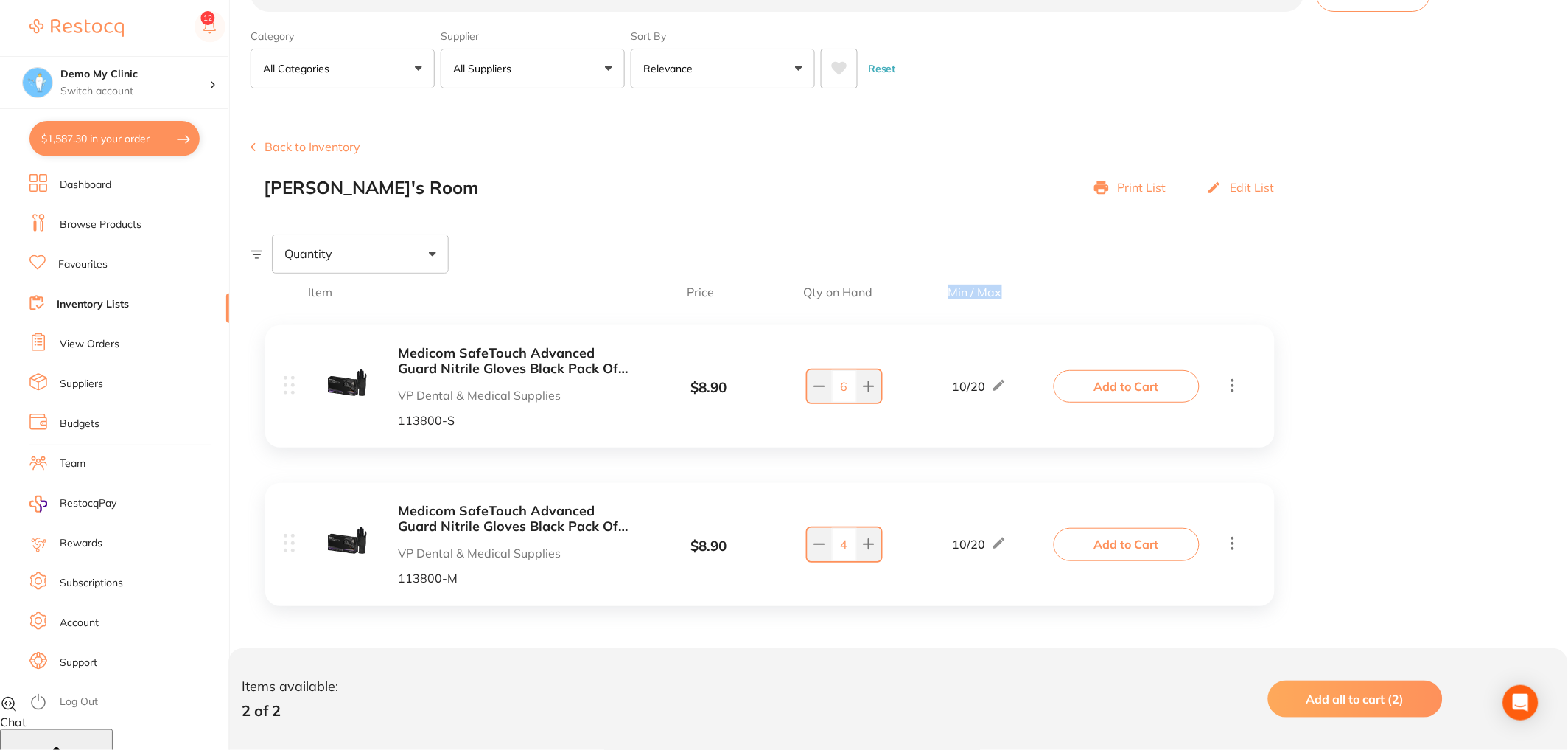
drag, startPoint x: 953, startPoint y: 287, endPoint x: 1004, endPoint y: 291, distance: 51.2
type textarea "Min / Max"
click at [1002, 290] on span "Min / Max" at bounding box center [975, 292] width 157 height 14
click at [866, 397] on button at bounding box center [869, 386] width 25 height 32
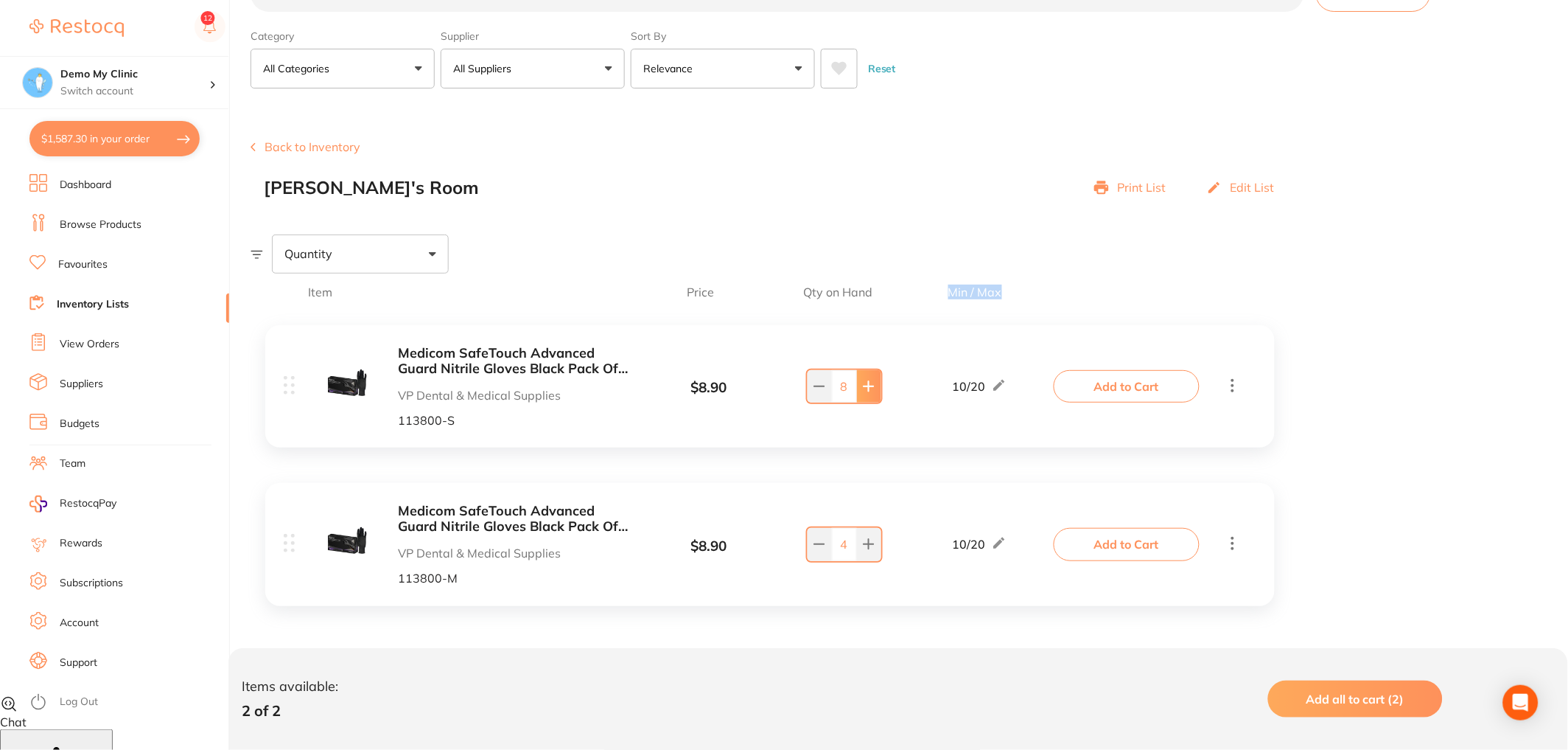
click at [866, 397] on button at bounding box center [869, 386] width 25 height 32
click at [867, 397] on button at bounding box center [869, 386] width 25 height 32
click at [878, 394] on button at bounding box center [869, 386] width 25 height 32
type input "12"
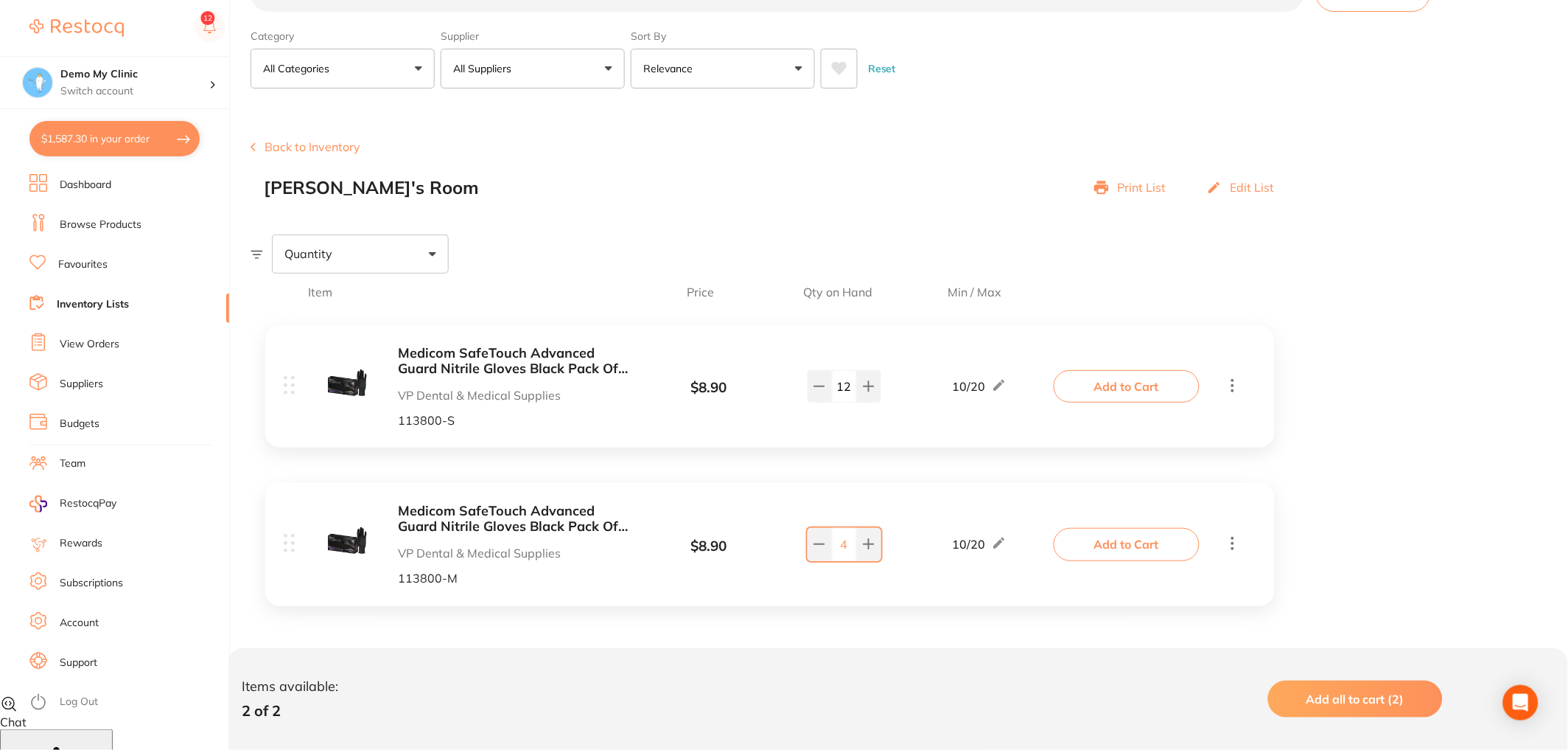
click at [400, 244] on div "Quantity" at bounding box center [361, 253] width 177 height 38
click at [294, 301] on input "Below min limit" at bounding box center [294, 301] width 14 height 14
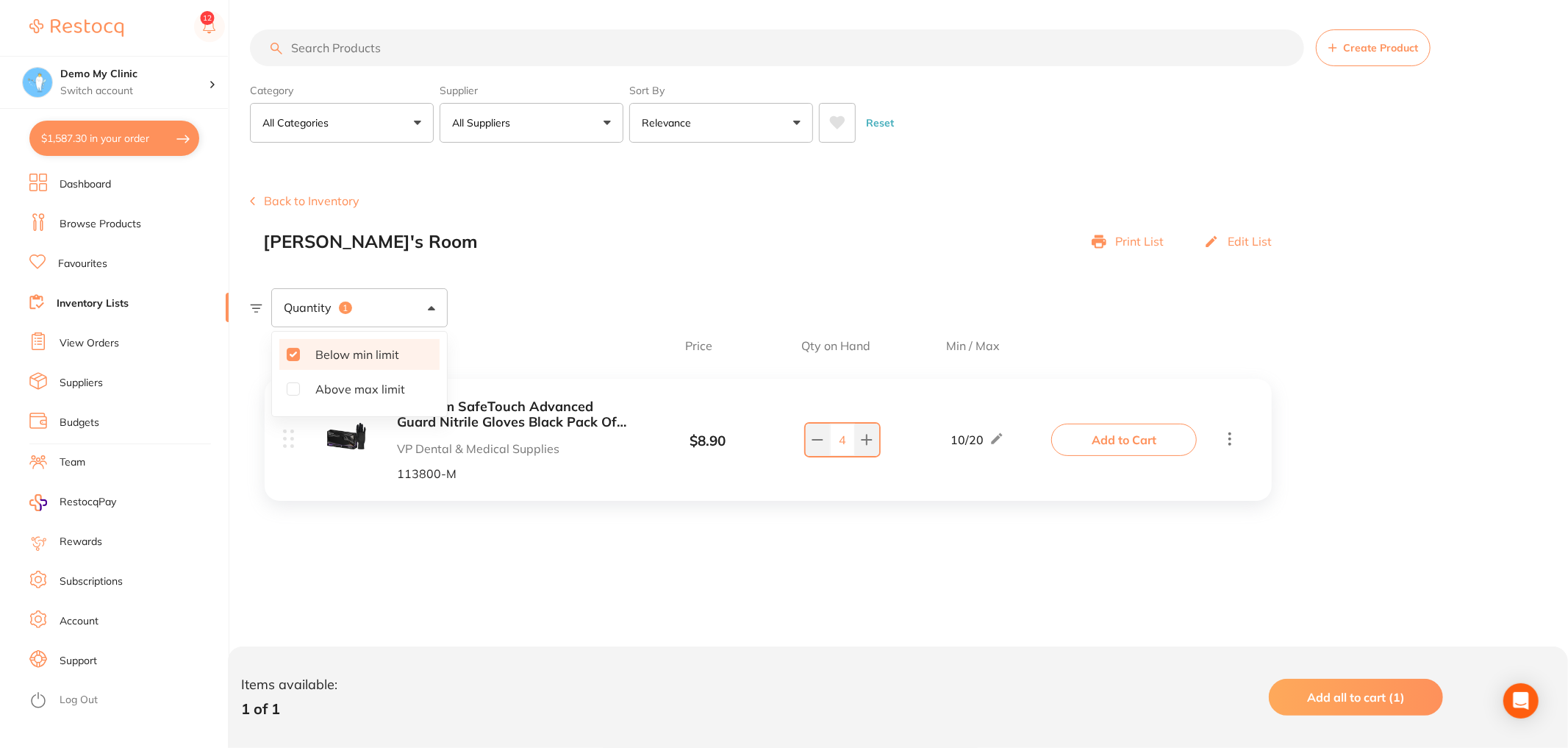
click at [288, 352] on input "Below min limit" at bounding box center [294, 355] width 14 height 14
checkbox input "false"
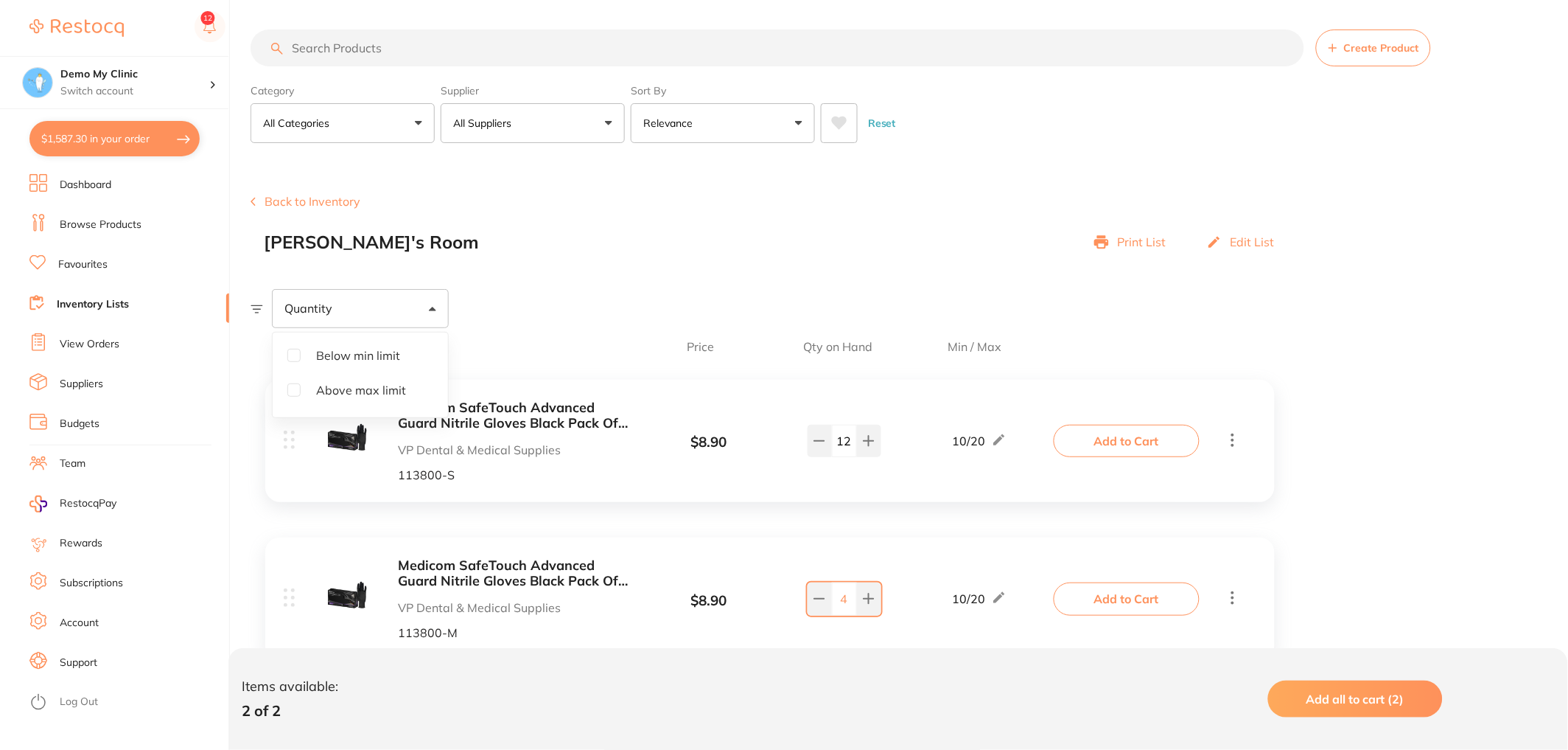
click at [547, 289] on div "Quantity Below min limit Above max limit" at bounding box center [909, 307] width 1317 height 38
click at [207, 21] on button at bounding box center [210, 28] width 31 height 34
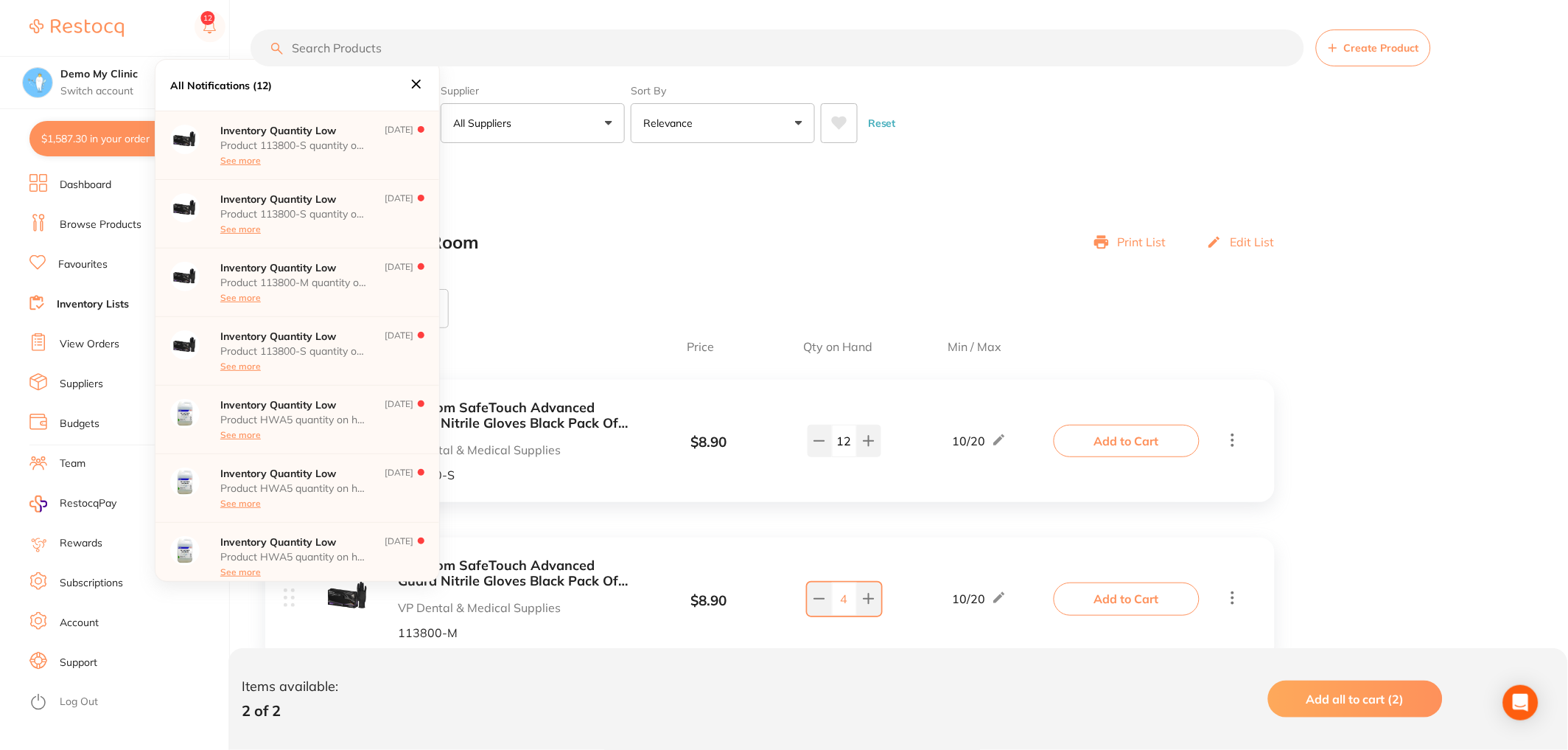
click at [892, 249] on div "Laura's Room Print List Edit List" at bounding box center [777, 243] width 1026 height 20
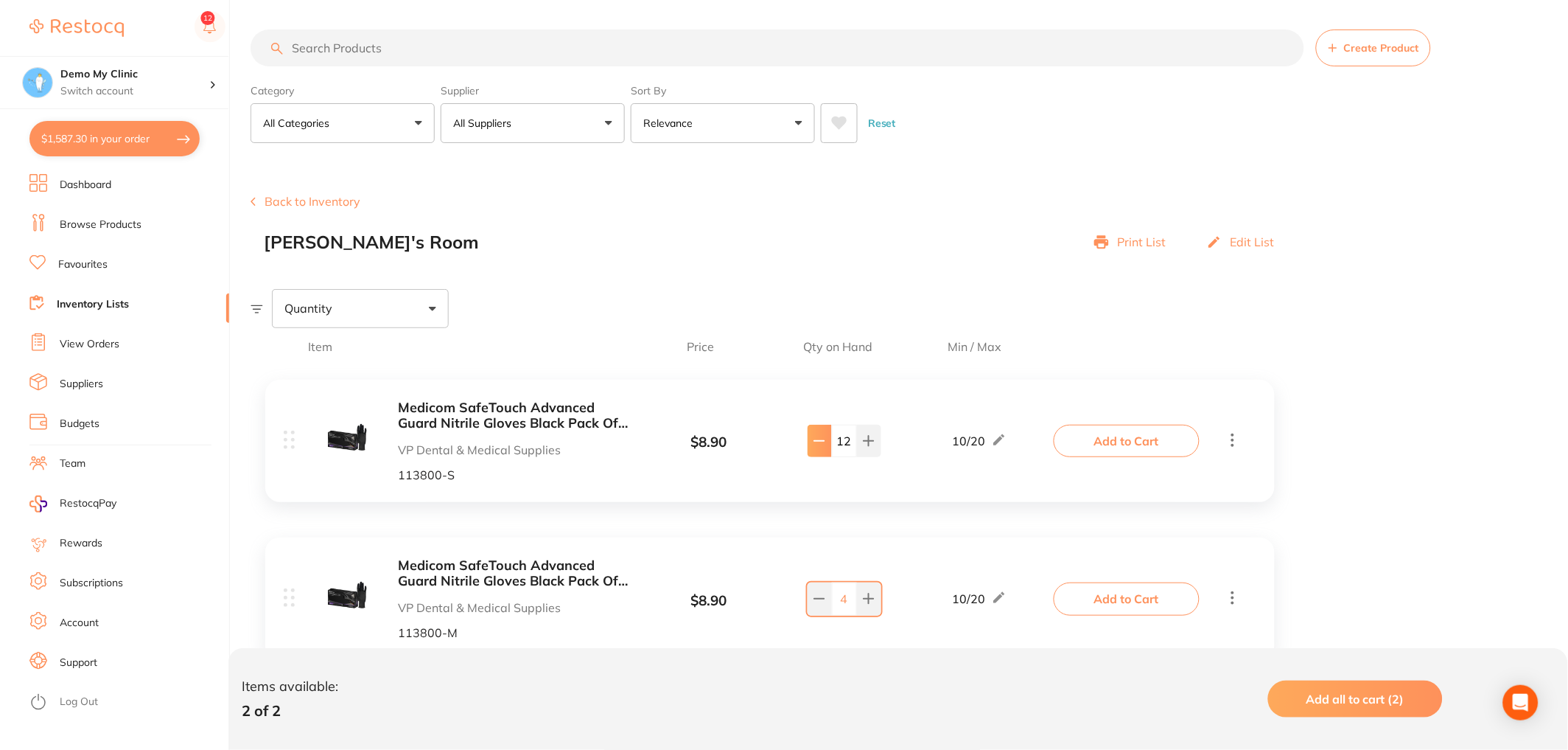
click at [818, 438] on icon at bounding box center [819, 441] width 12 height 12
click at [820, 454] on button at bounding box center [819, 441] width 25 height 32
type input "10"
click at [83, 465] on link "Team" at bounding box center [72, 463] width 26 height 14
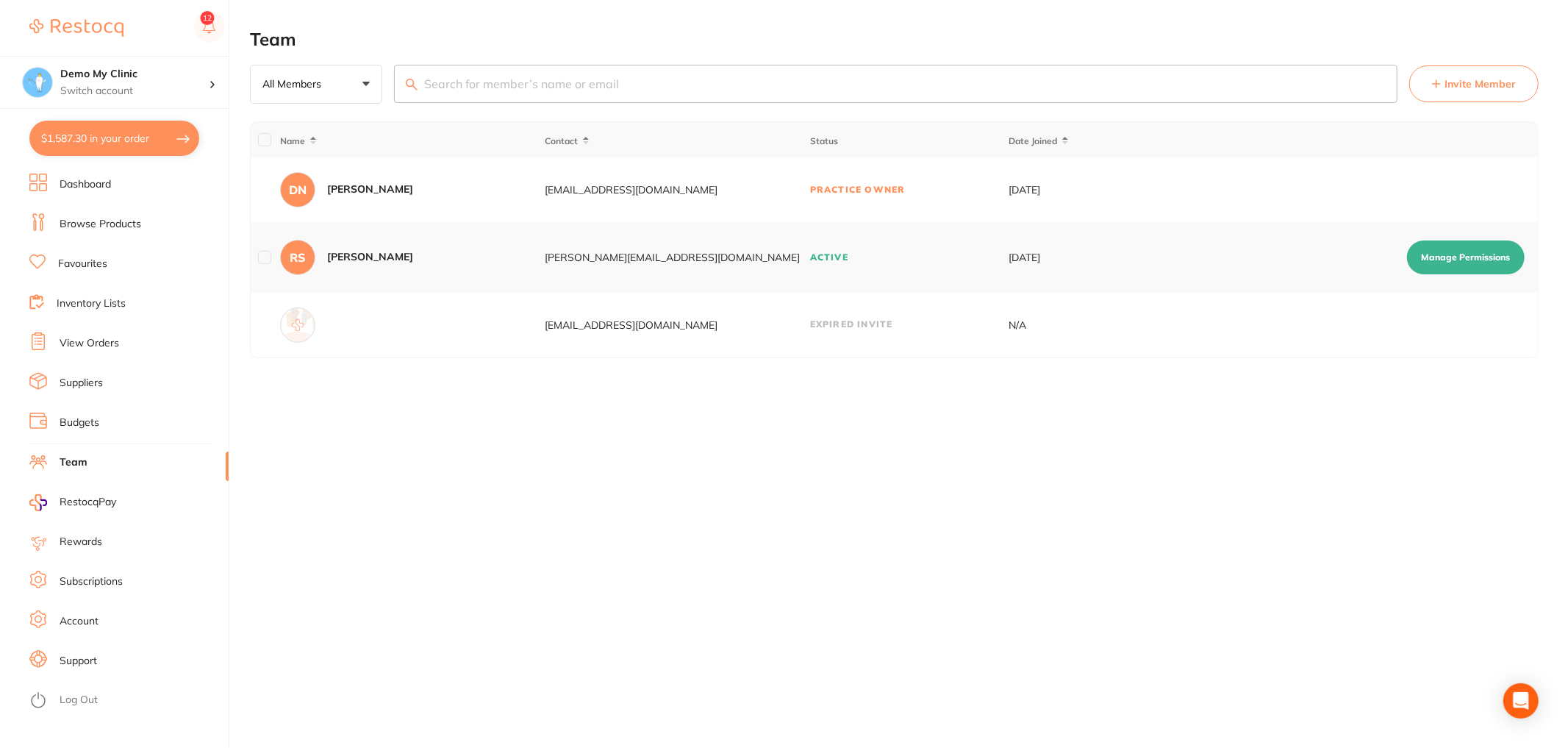
click at [1454, 91] on span "Invite Member" at bounding box center [1481, 83] width 71 height 14
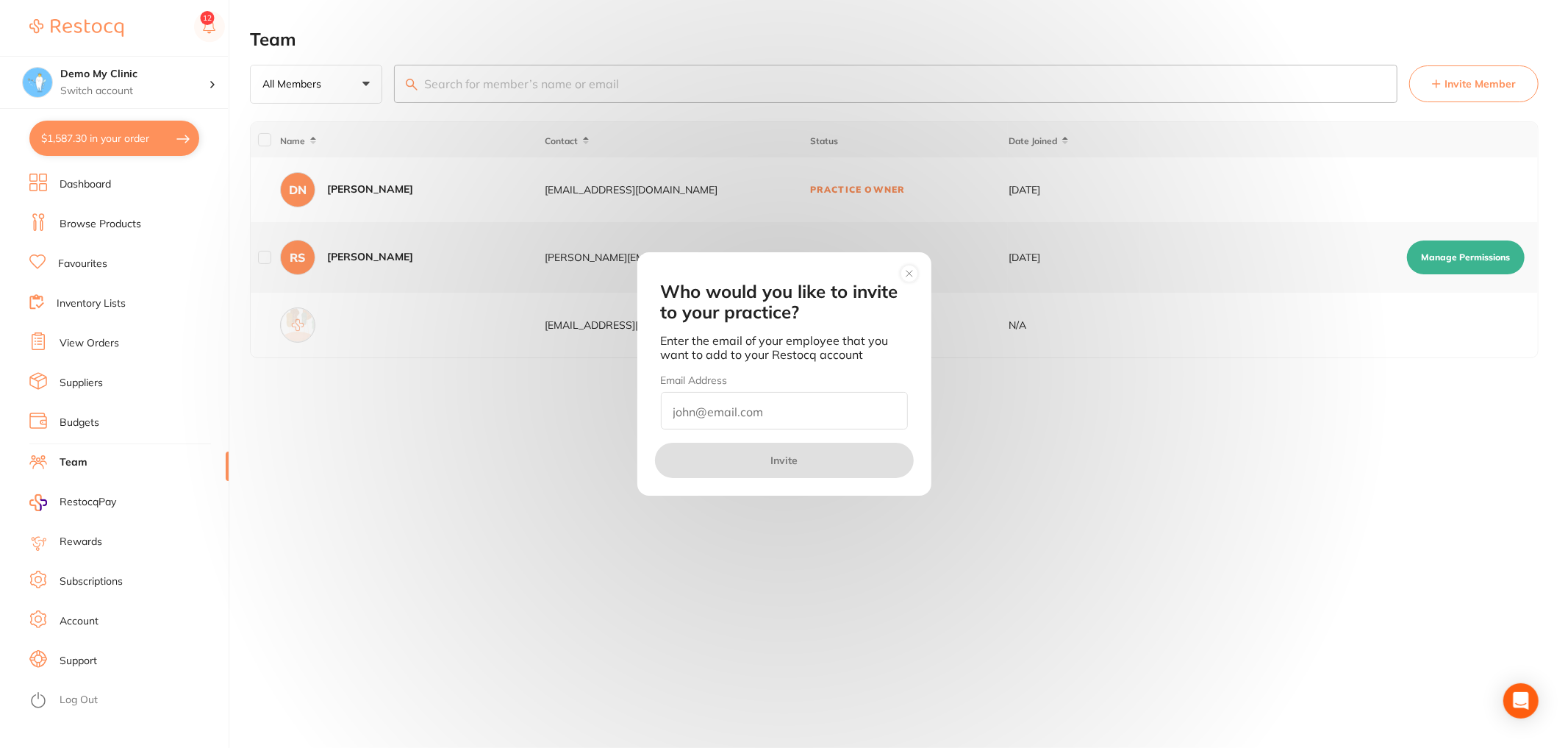
click at [717, 402] on input "email" at bounding box center [784, 411] width 247 height 37
click at [913, 274] on circle at bounding box center [909, 273] width 17 height 17
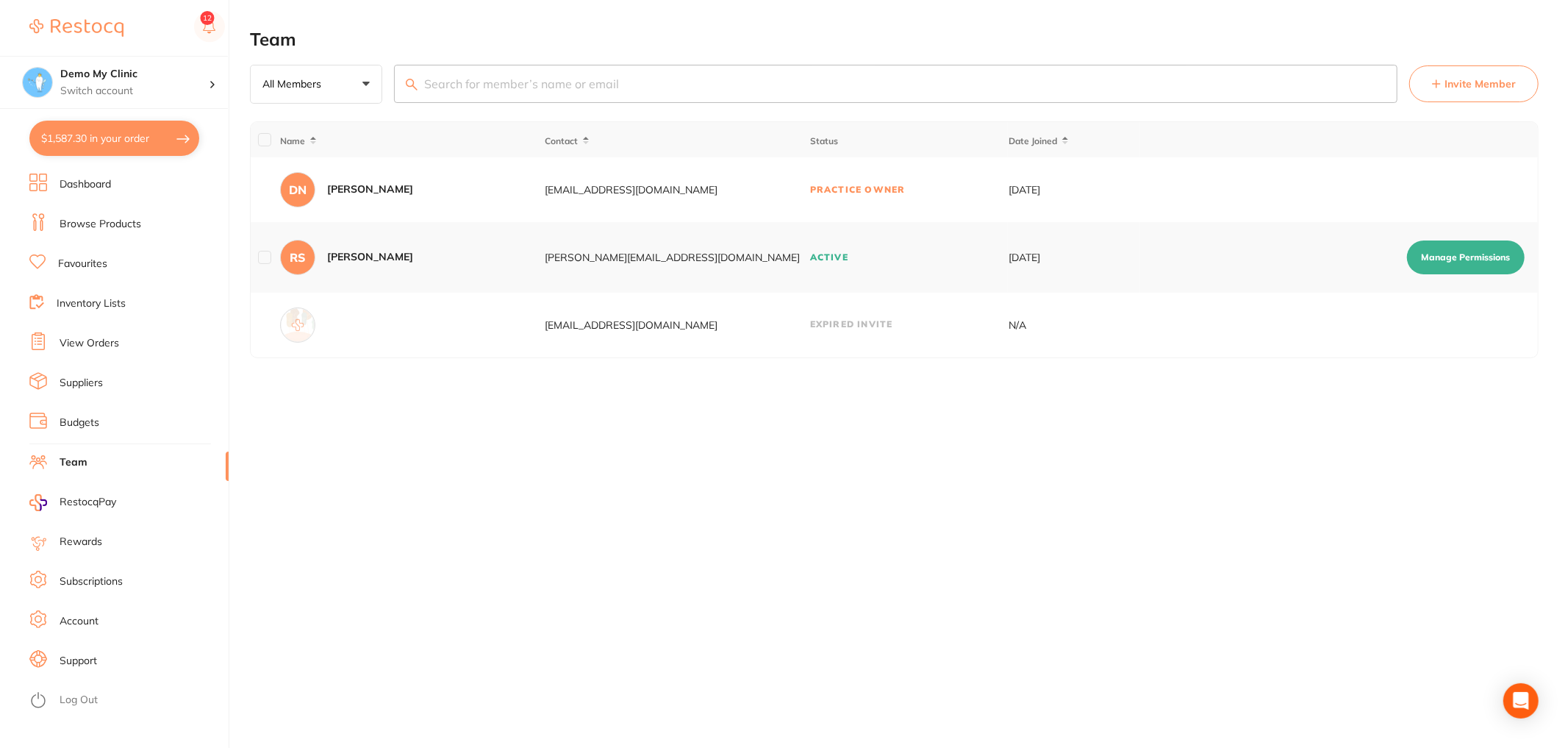
click at [1459, 269] on button "Manage Permissions" at bounding box center [1466, 257] width 118 height 34
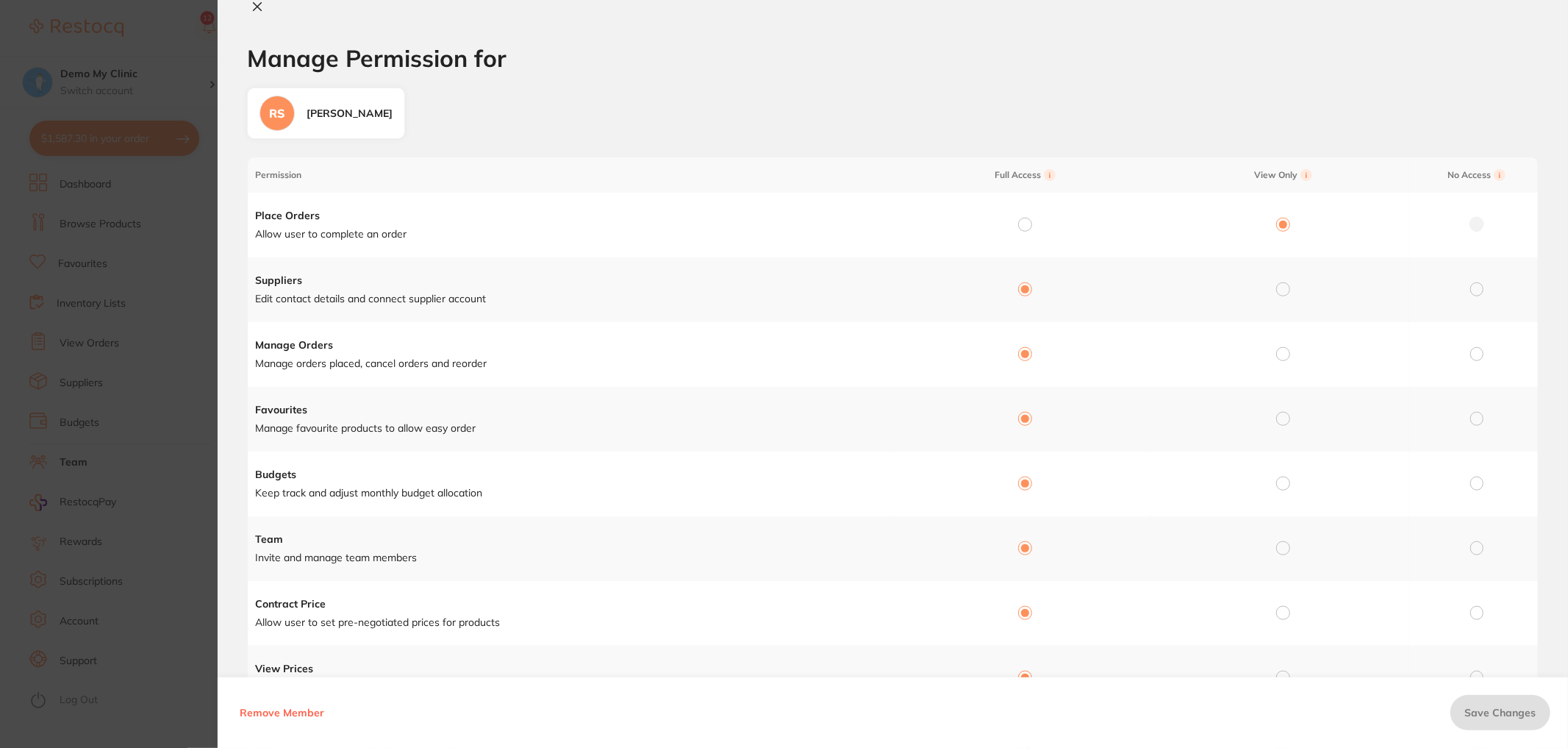
click at [253, 8] on icon at bounding box center [257, 7] width 12 height 12
checkbox input "false"
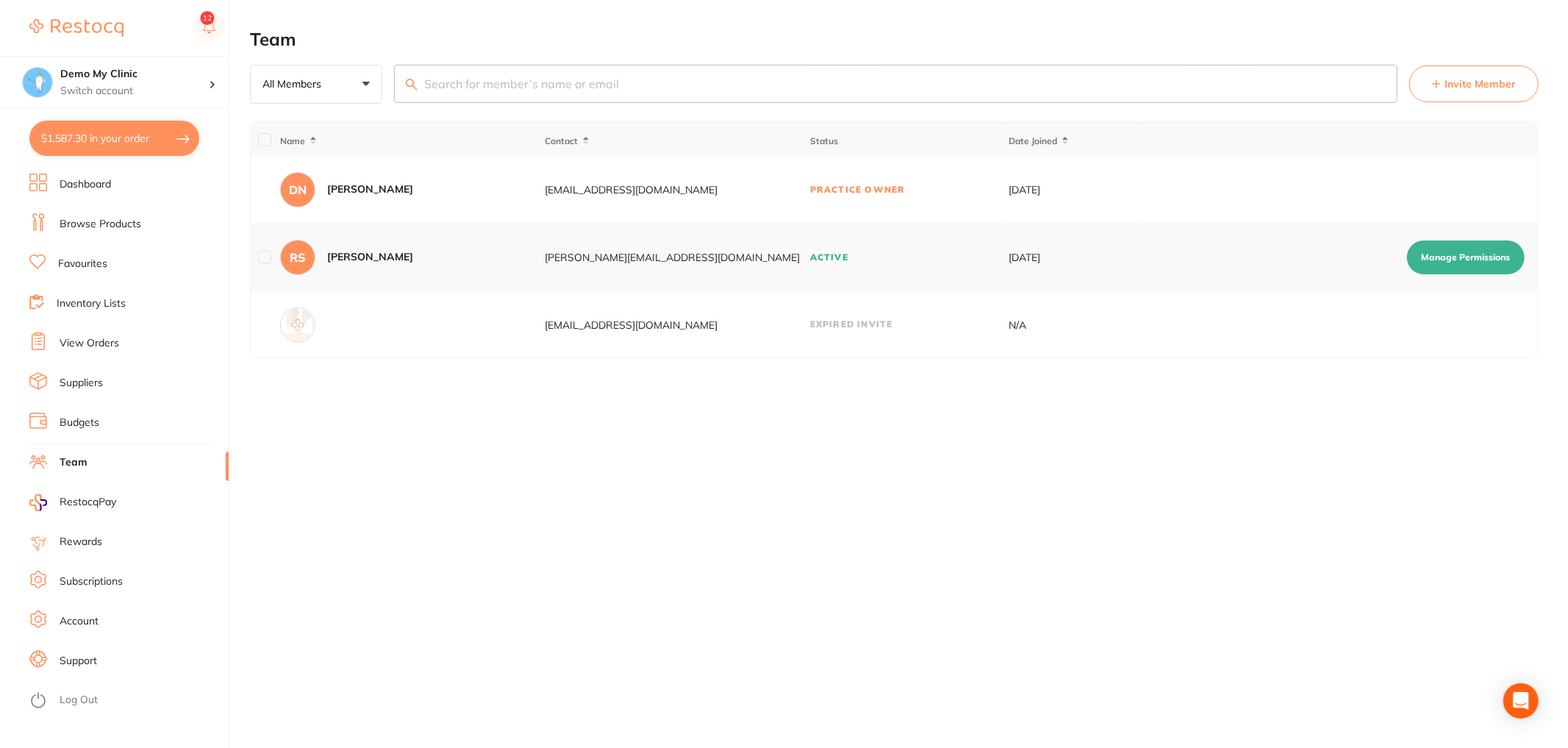
click at [153, 430] on li "Budgets" at bounding box center [129, 423] width 200 height 22
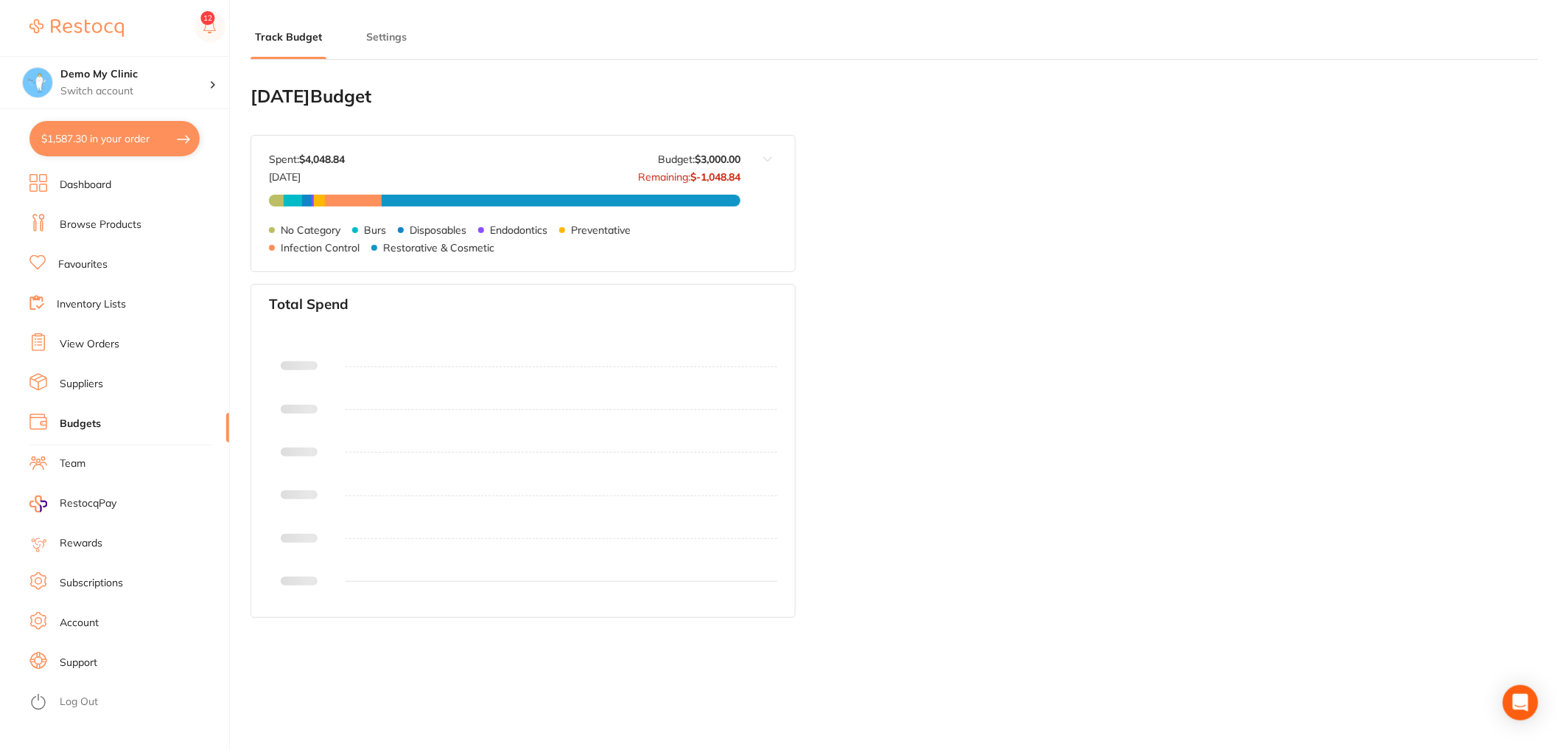
type input "6,000"
type input "3,000"
type input "6.0"
type input "3,000"
drag, startPoint x: 304, startPoint y: 42, endPoint x: 322, endPoint y: 41, distance: 18.0
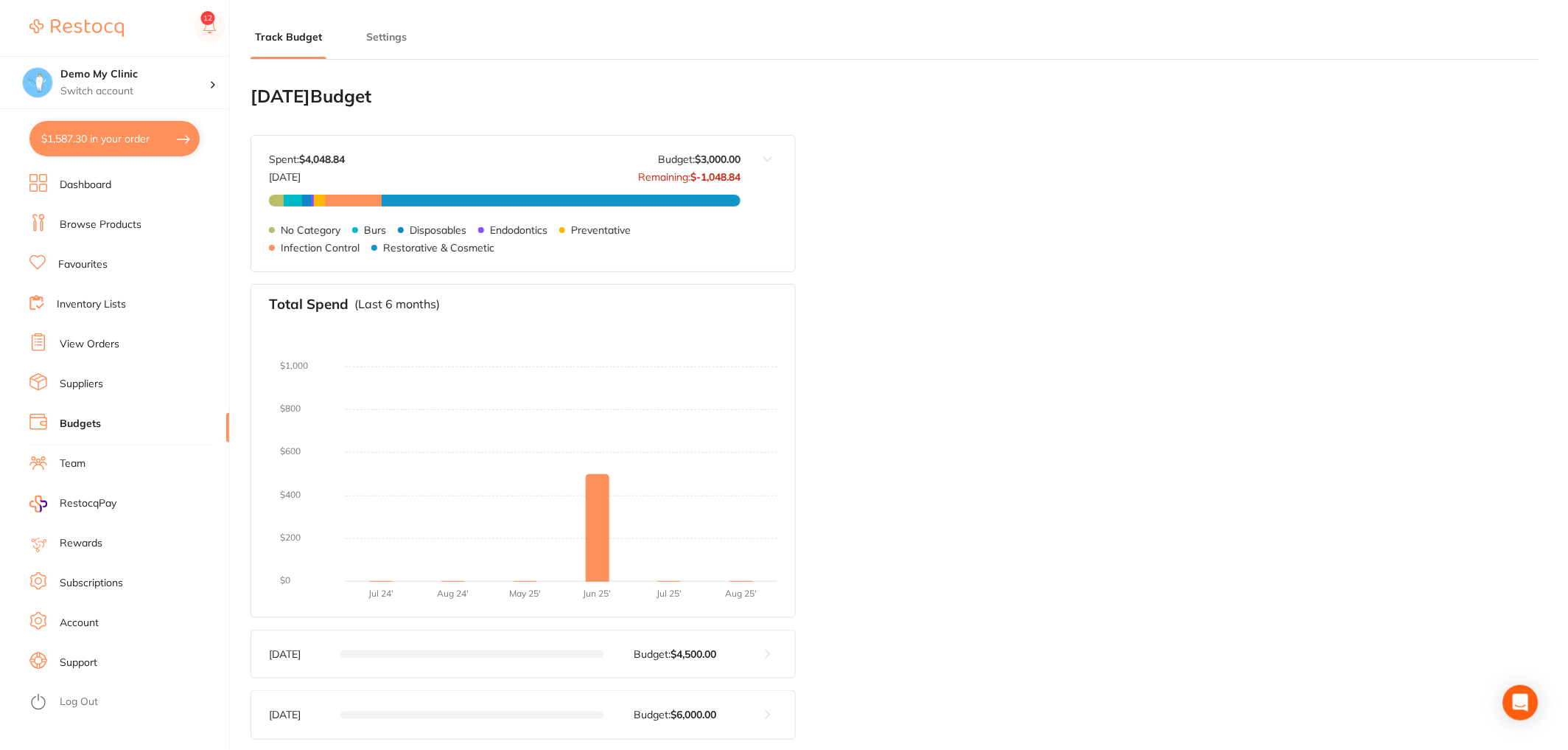
click at [304, 41] on button "Track Budget" at bounding box center [288, 37] width 76 height 14
click at [388, 31] on button "Settings" at bounding box center [386, 37] width 49 height 14
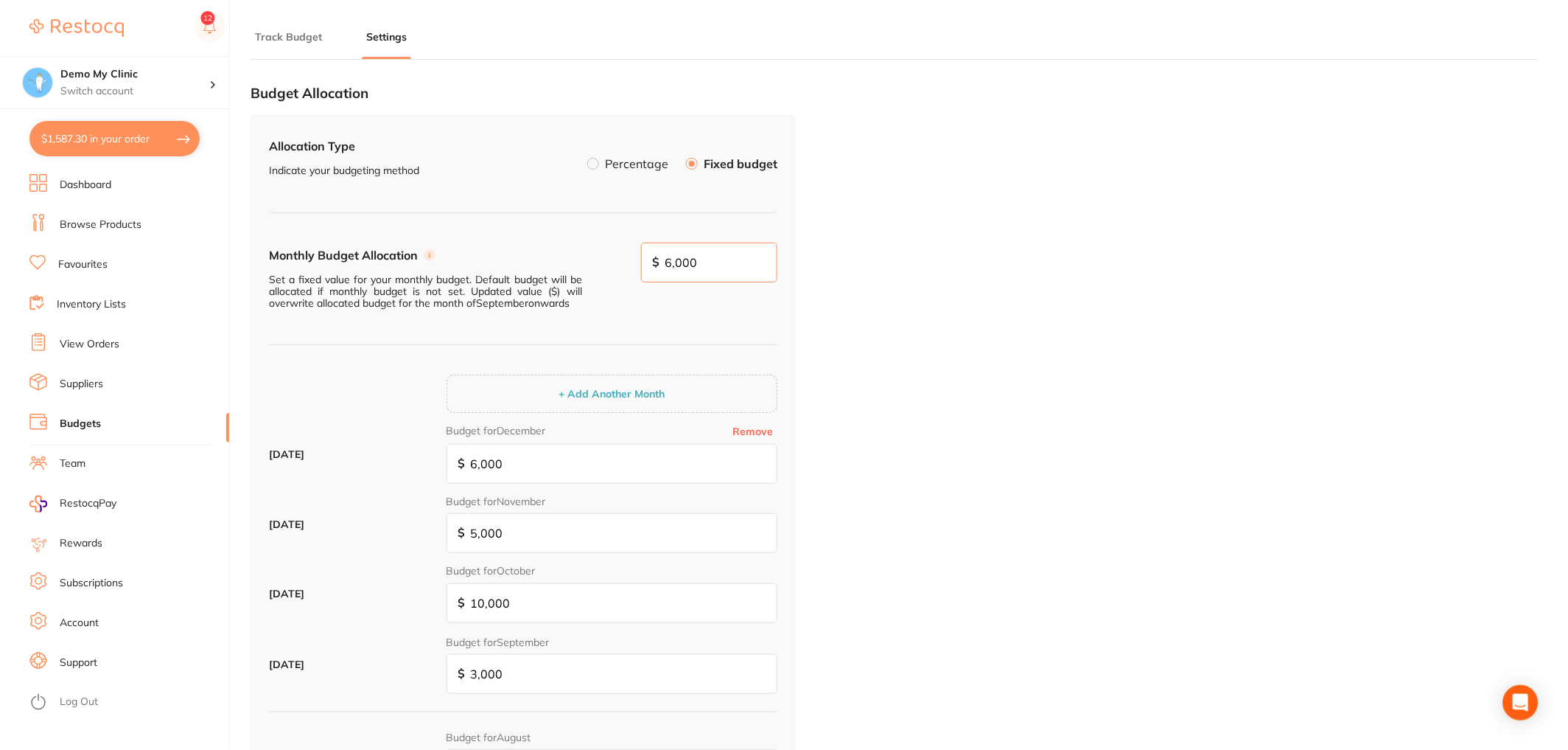
drag, startPoint x: 710, startPoint y: 253, endPoint x: 670, endPoint y: 244, distance: 41.0
click at [670, 244] on input "6,000" at bounding box center [709, 262] width 137 height 40
click at [580, 398] on button "+ Add Another Month" at bounding box center [611, 394] width 115 height 14
type input "6,000"
type input "5,000"
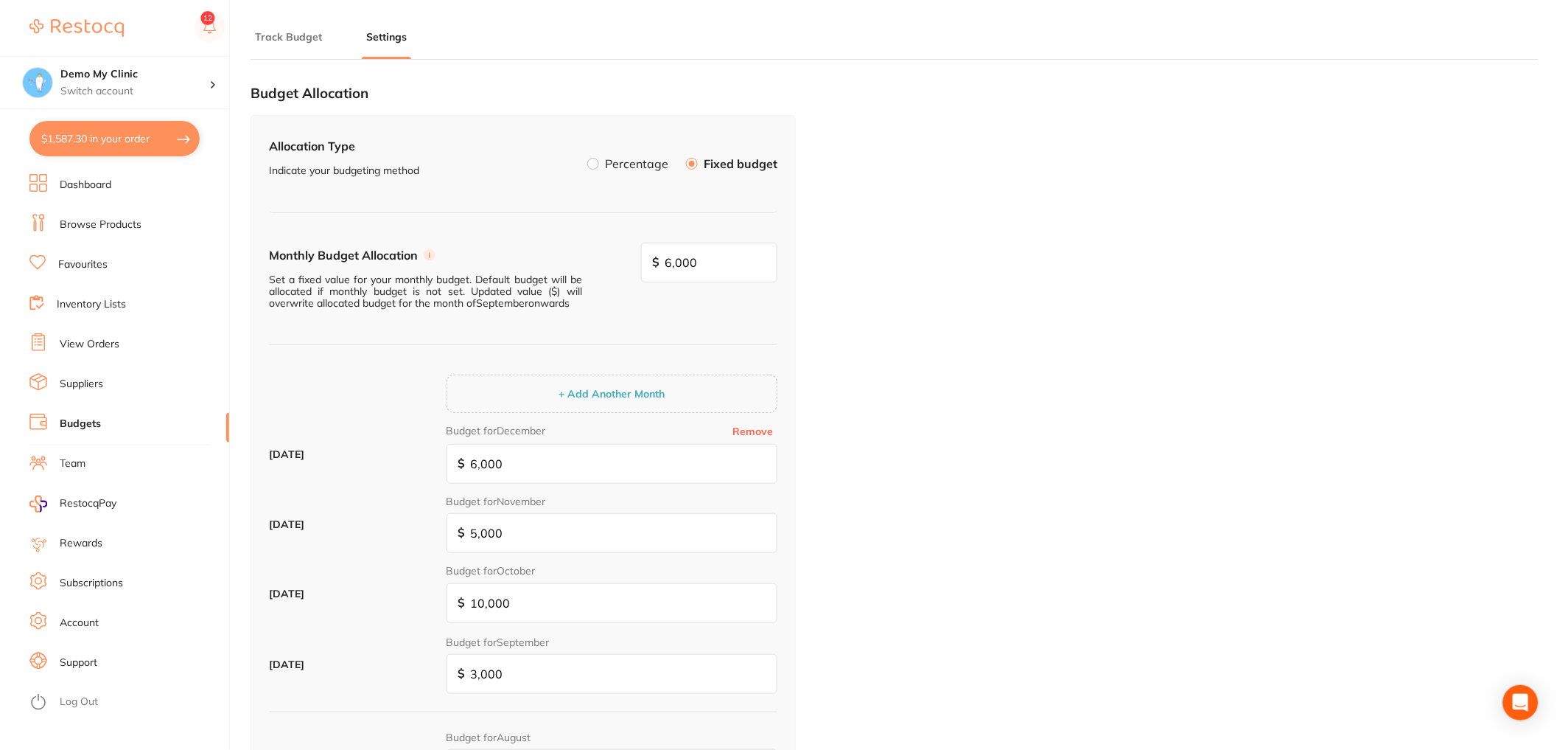
type input "6,000"
type input "5,000"
drag, startPoint x: 333, startPoint y: 455, endPoint x: 248, endPoint y: 455, distance: 85.0
click at [250, 455] on div "September 2025 Budget Budget value not set for September 2025 . Please set a bu…" at bounding box center [894, 446] width 1288 height 750
click at [373, 470] on div "January 2026 Budget for January Remove $ 6,000" at bounding box center [523, 460] width 509 height 71
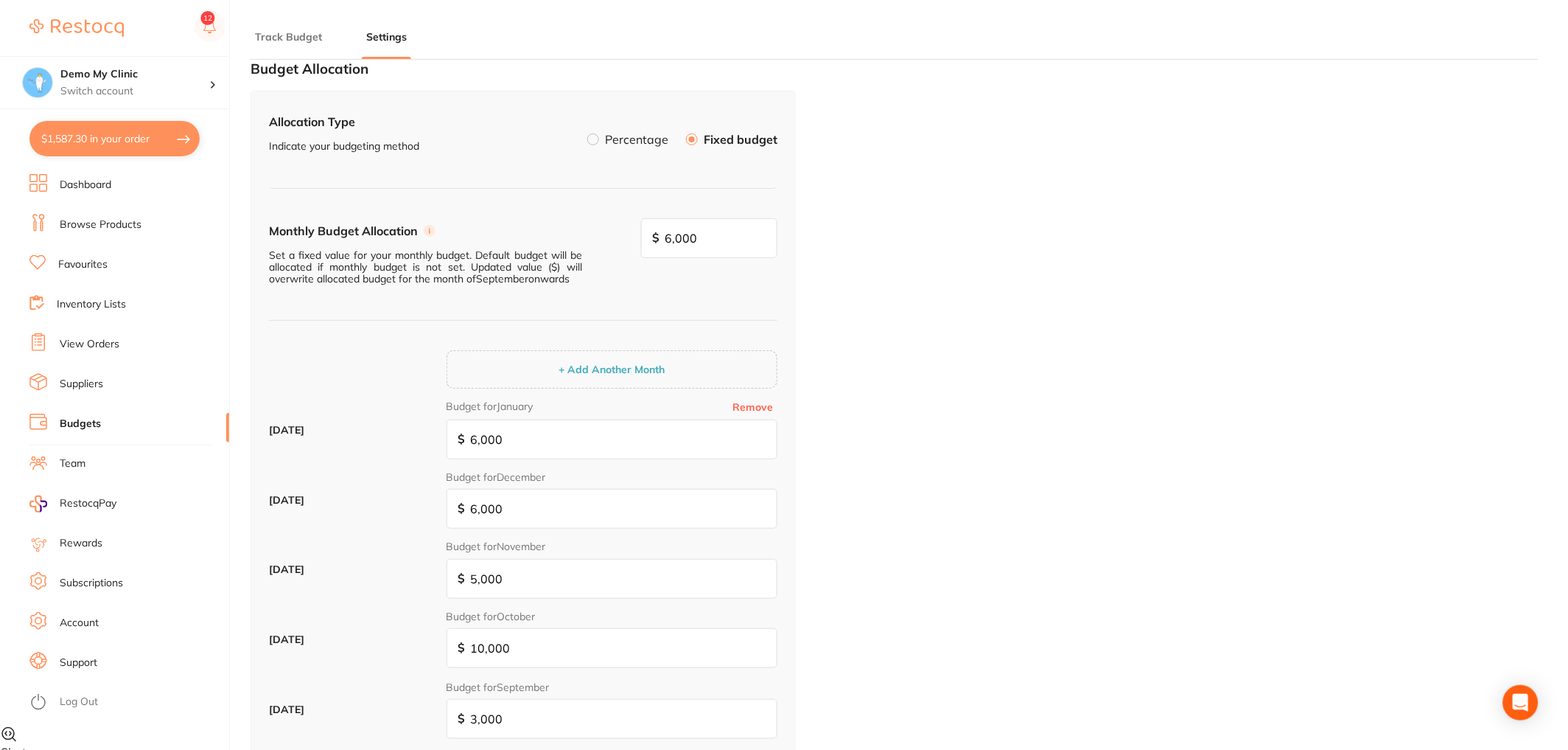
scroll to position [26, 0]
click at [599, 140] on label at bounding box center [593, 138] width 12 height 12
click at [587, 132] on input "Percentage" at bounding box center [587, 132] width 0 height 0
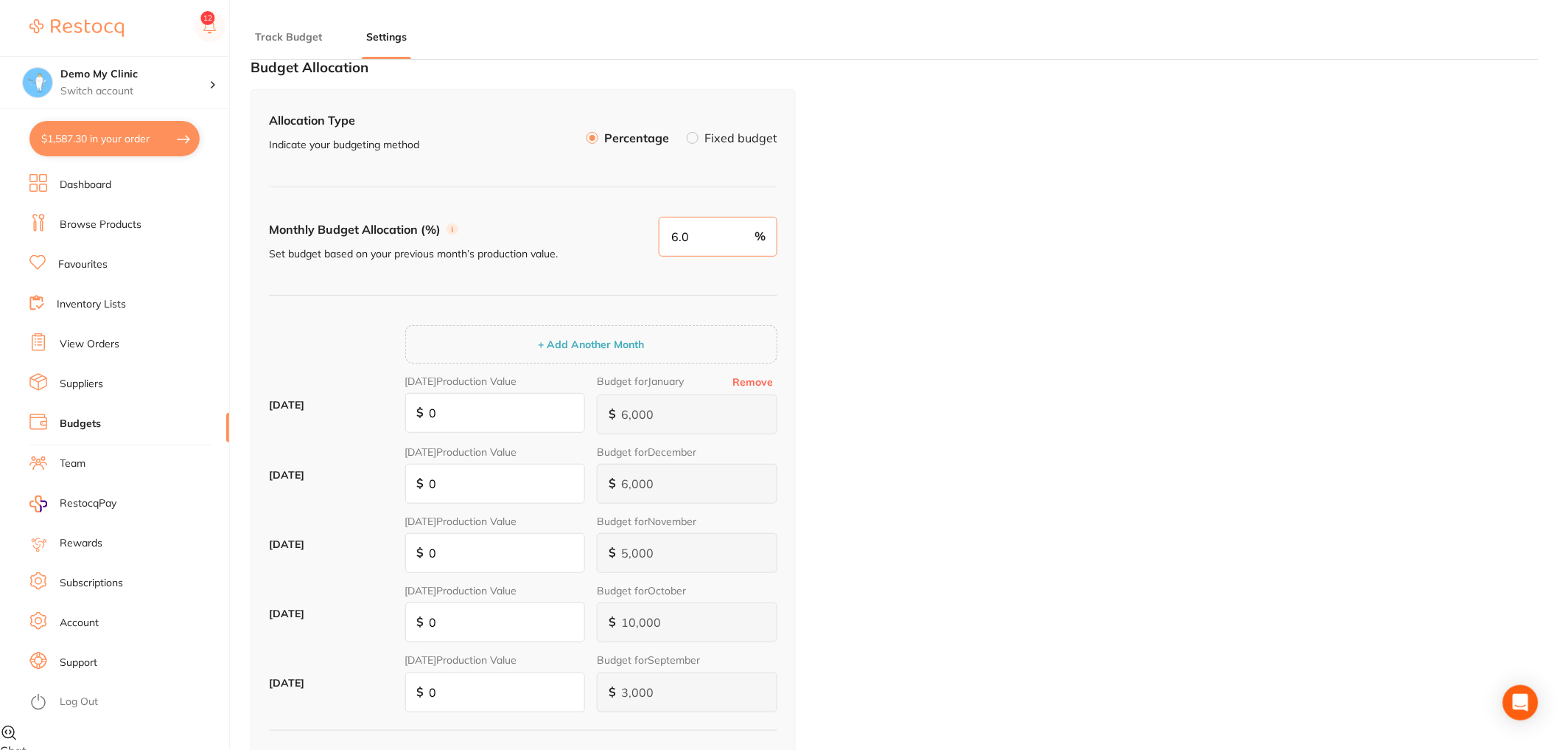
drag, startPoint x: 723, startPoint y: 238, endPoint x: 657, endPoint y: 233, distance: 66.2
click at [657, 233] on div "Monthly Budget Allocation (%) Set budget based on your previous month’s product…" at bounding box center [523, 256] width 509 height 79
type input "3"
click at [752, 267] on div "Monthly Budget Allocation (%) Set budget based on your previous month’s product…" at bounding box center [523, 256] width 509 height 79
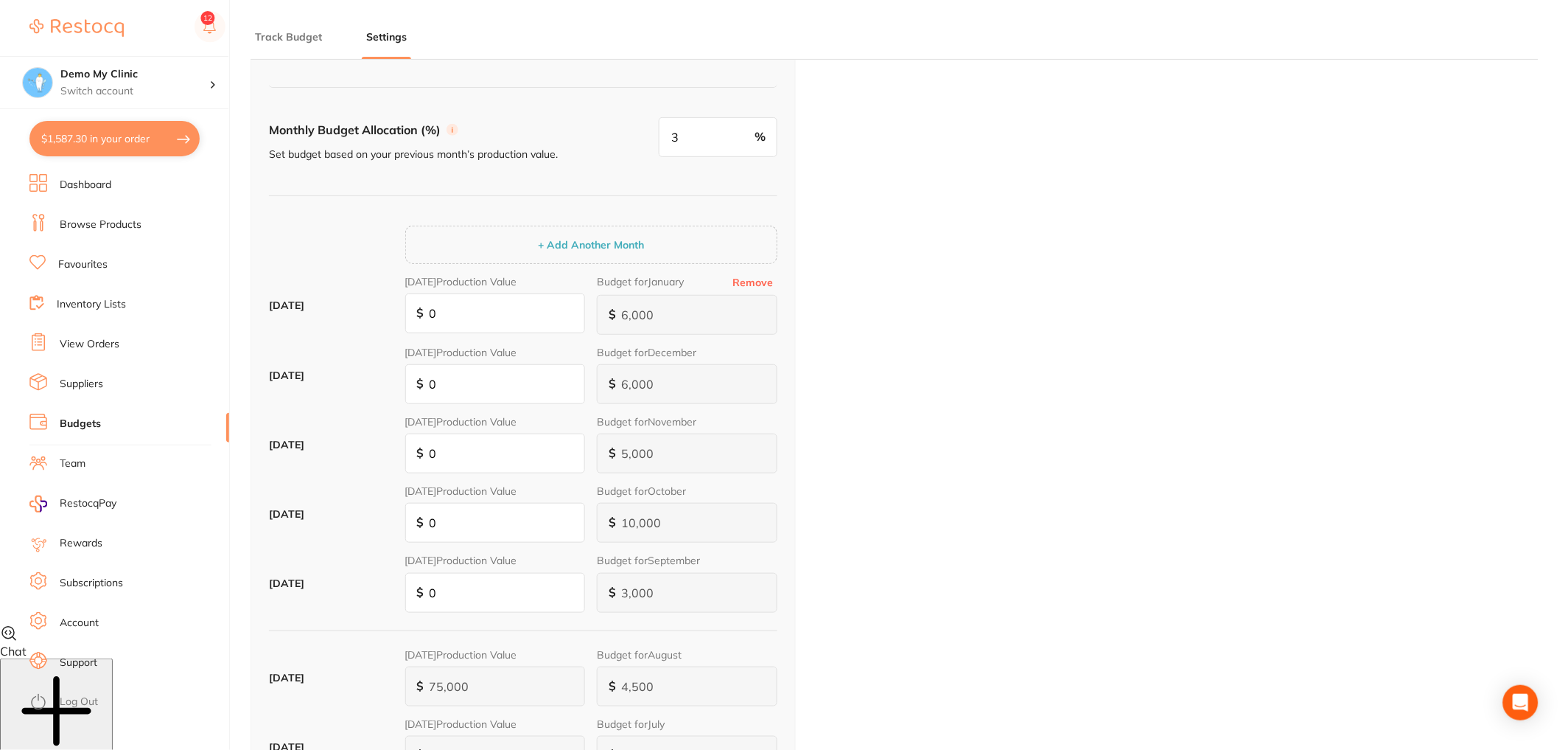
scroll to position [126, 0]
drag, startPoint x: 498, startPoint y: 319, endPoint x: 359, endPoint y: 310, distance: 139.3
click at [359, 310] on div "January 2026 Dec 2025 Production Value $ 0 Budget for January Remove $ 6,000" at bounding box center [523, 310] width 509 height 71
type input "0"
type input "3"
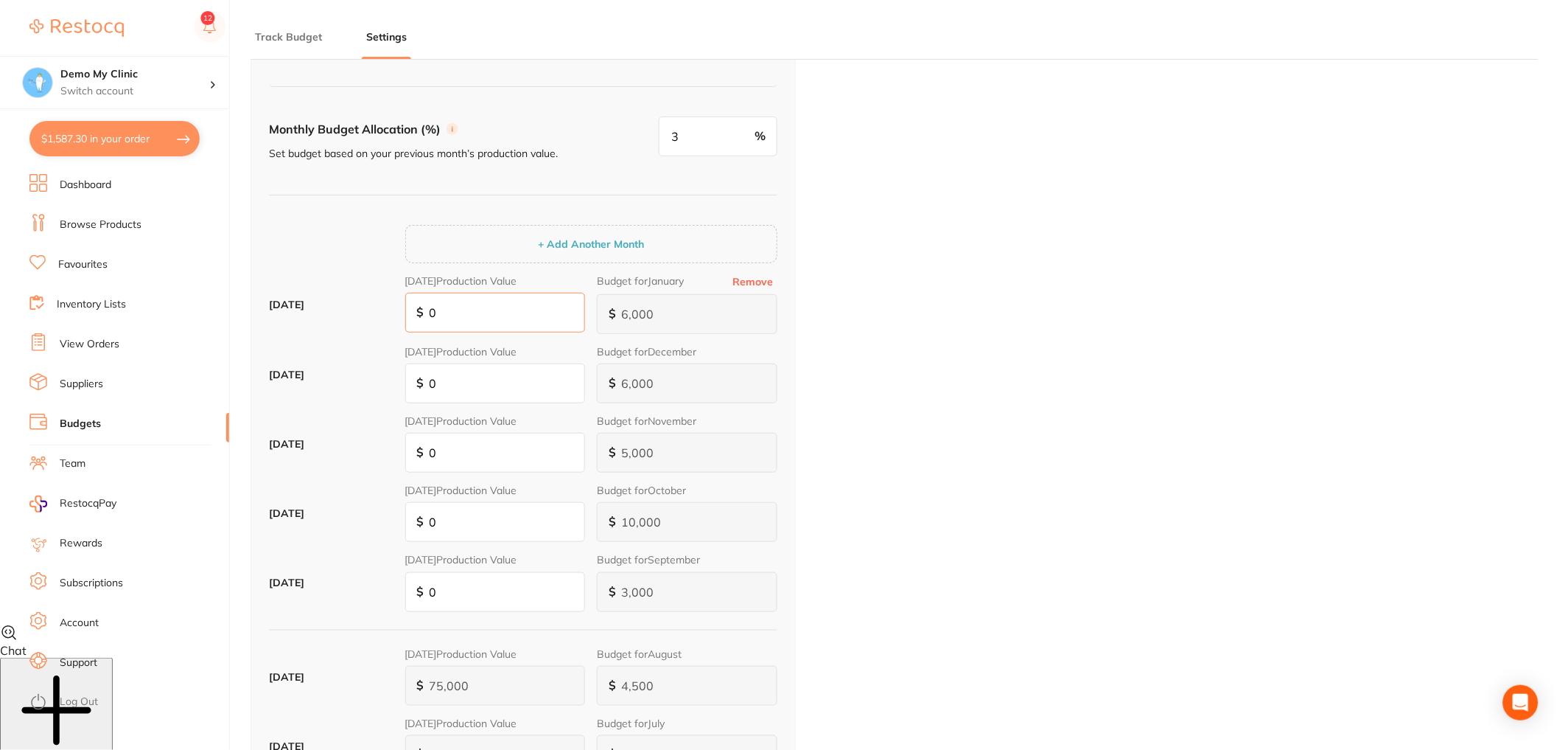
type input "0"
type input "1"
type input "30"
type input "1"
type input "9"
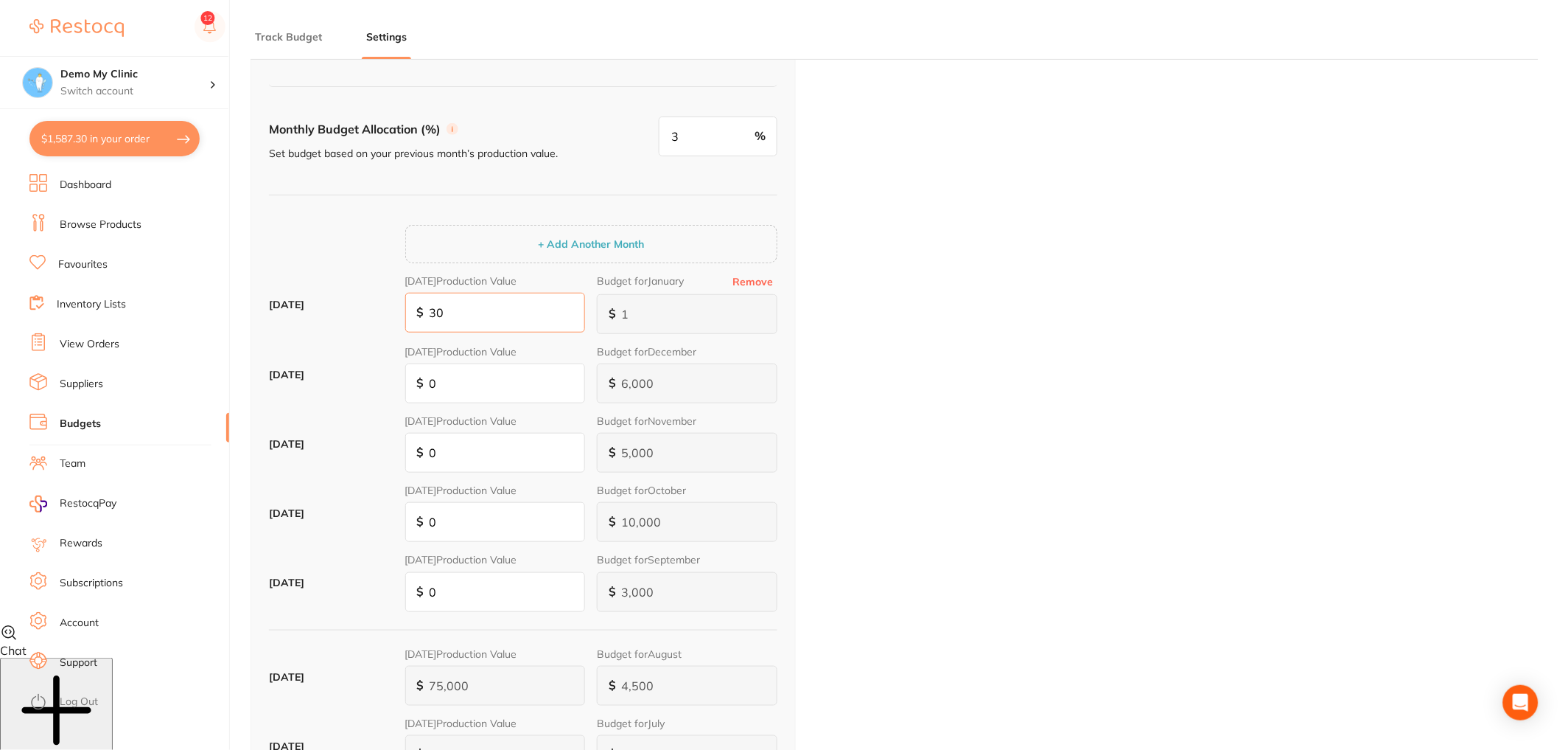
type input "300"
type input "9"
type input "90"
type input "3,000"
type input "90"
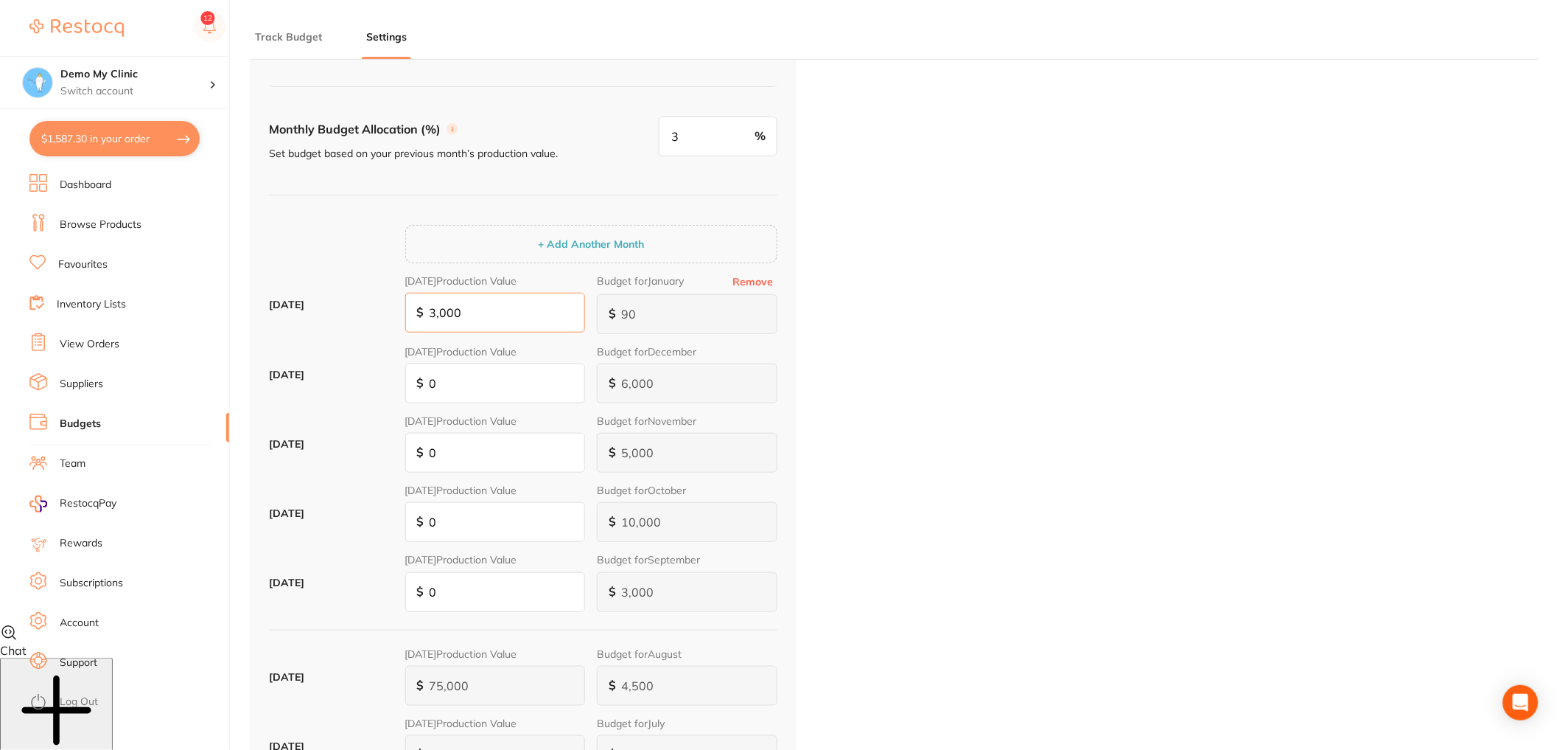
drag, startPoint x: 504, startPoint y: 308, endPoint x: 382, endPoint y: 309, distance: 122.0
click at [382, 309] on div "January 2026 Dec 2025 Production Value $ 3,000 Budget for January Remove $ 90" at bounding box center [523, 310] width 509 height 71
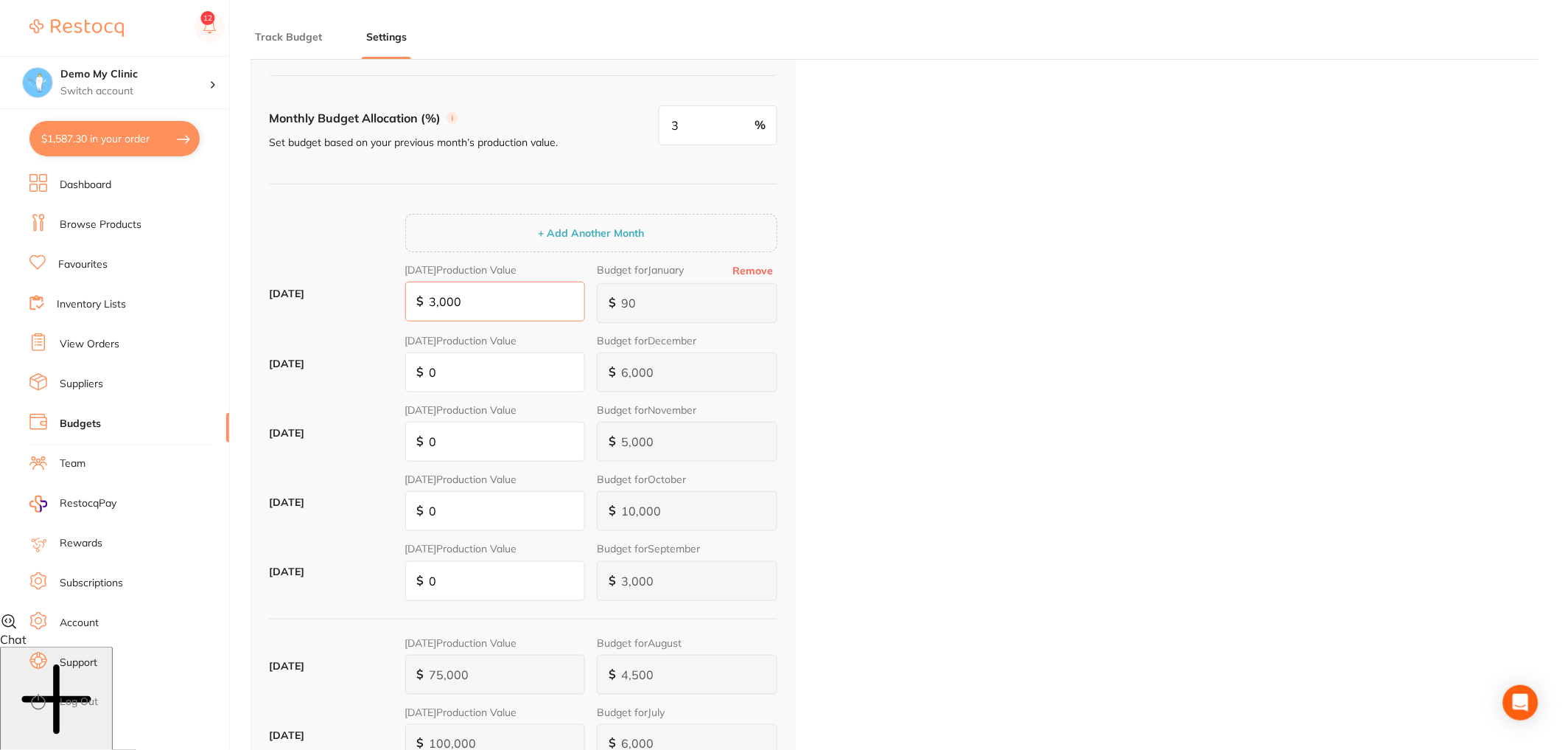
scroll to position [140, 0]
type input "3,000"
click at [764, 263] on button "Remove" at bounding box center [753, 267] width 49 height 14
type input "6,000"
type input "5,000"
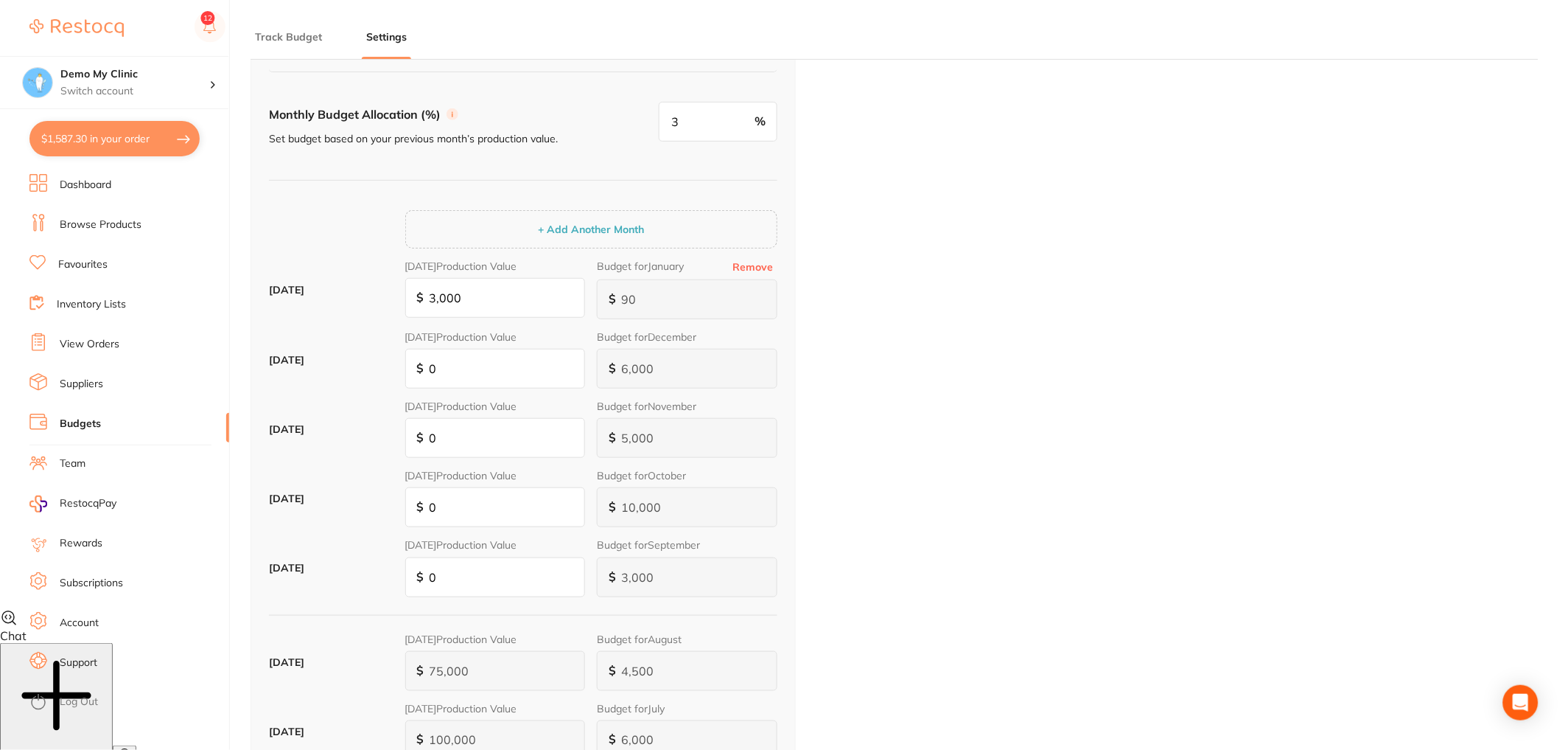
type input "10,000"
type input "0"
type input "6,000"
type input "5,000"
type input "10,000"
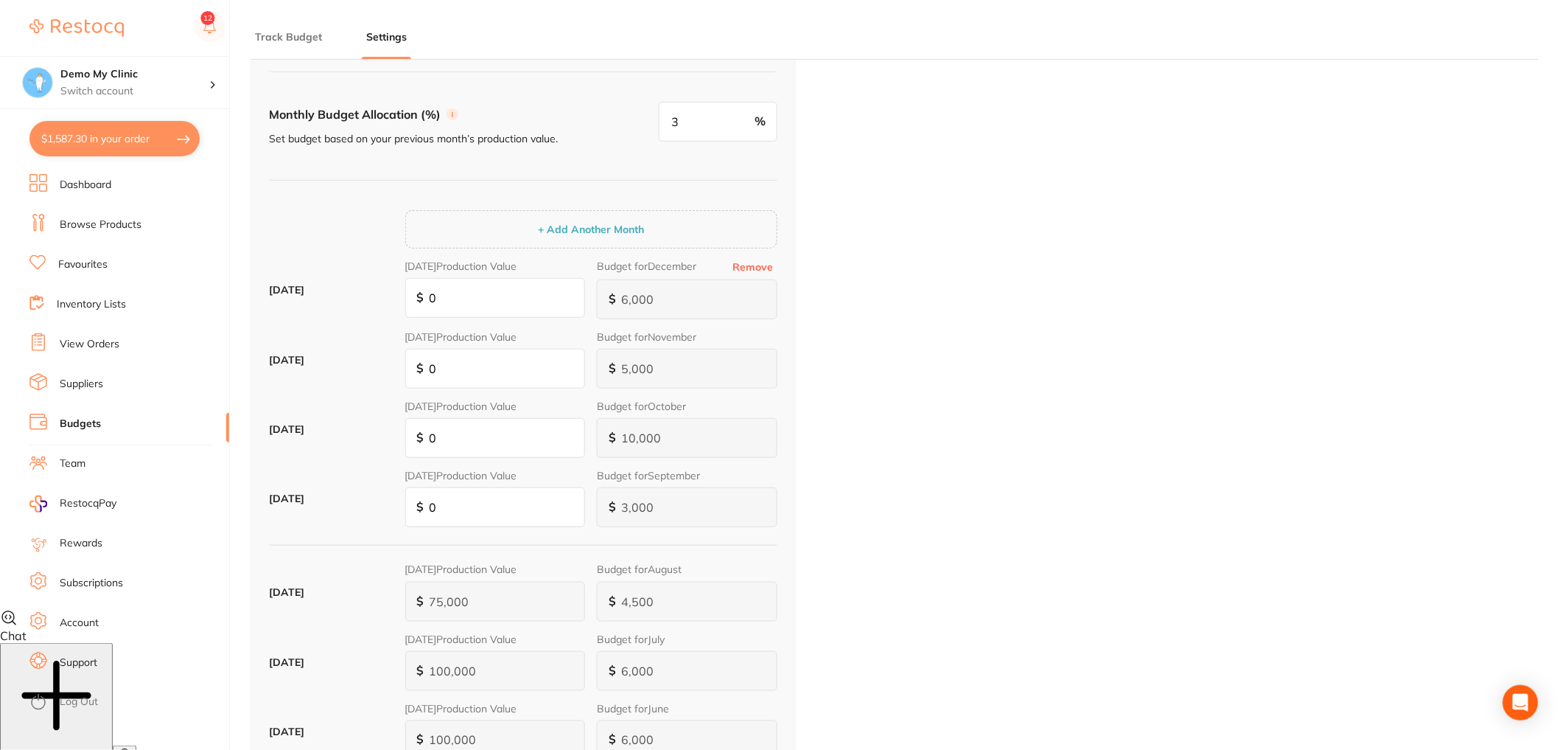
click at [761, 267] on button "Remove" at bounding box center [753, 267] width 49 height 14
type input "5,000"
type input "10,000"
type input "5,000"
type input "10,000"
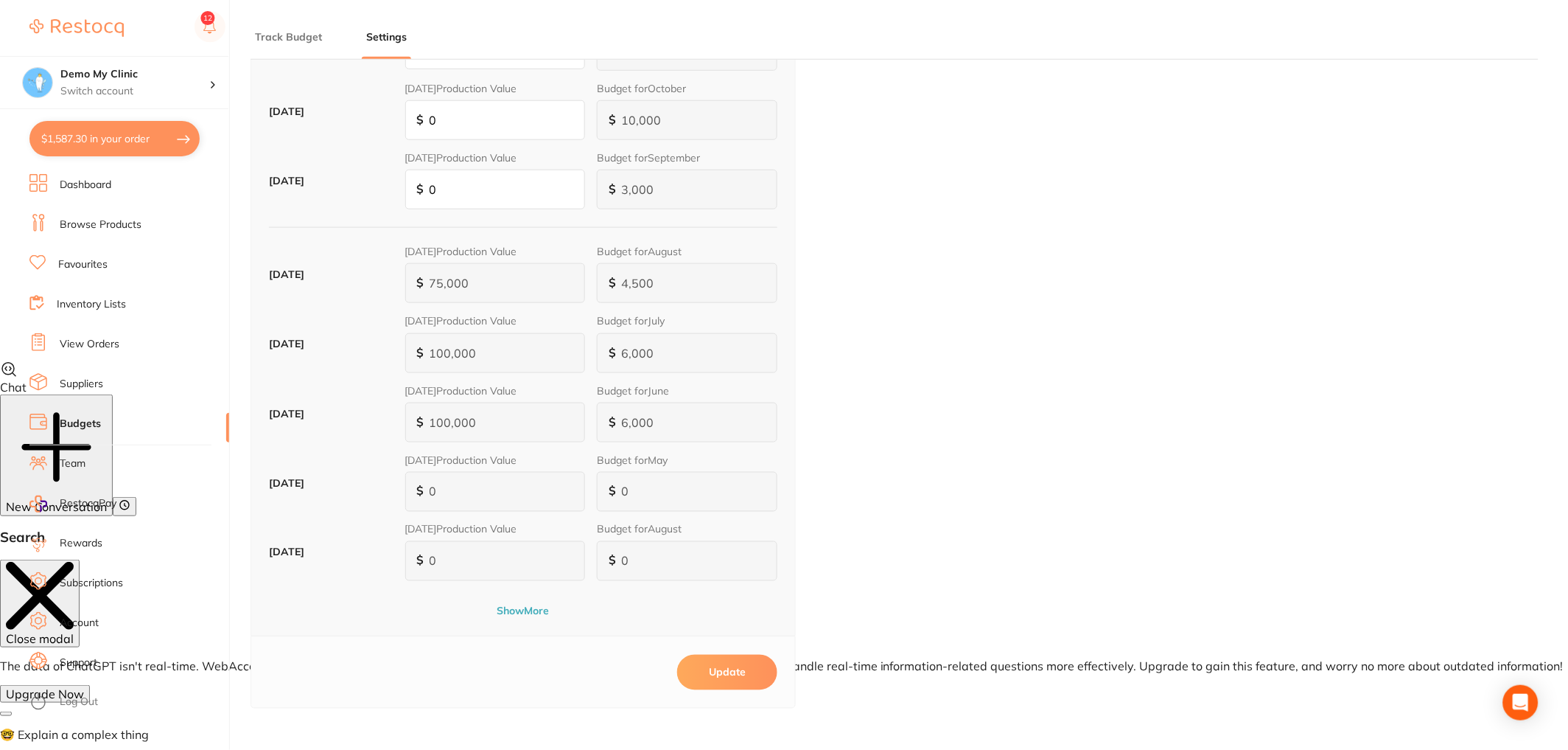
scroll to position [427, 0]
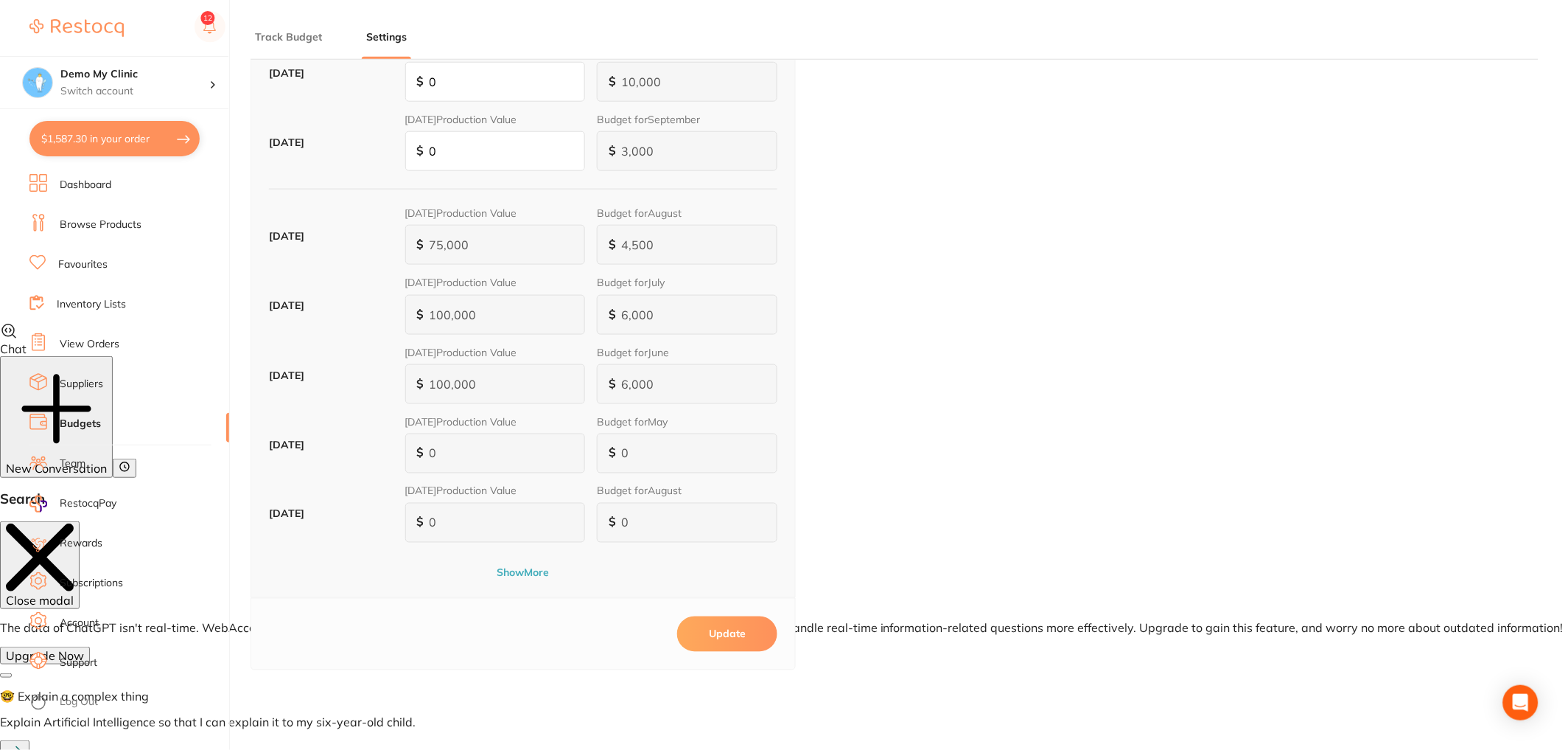
click at [763, 630] on button "Update" at bounding box center [727, 634] width 100 height 36
type input "3.0"
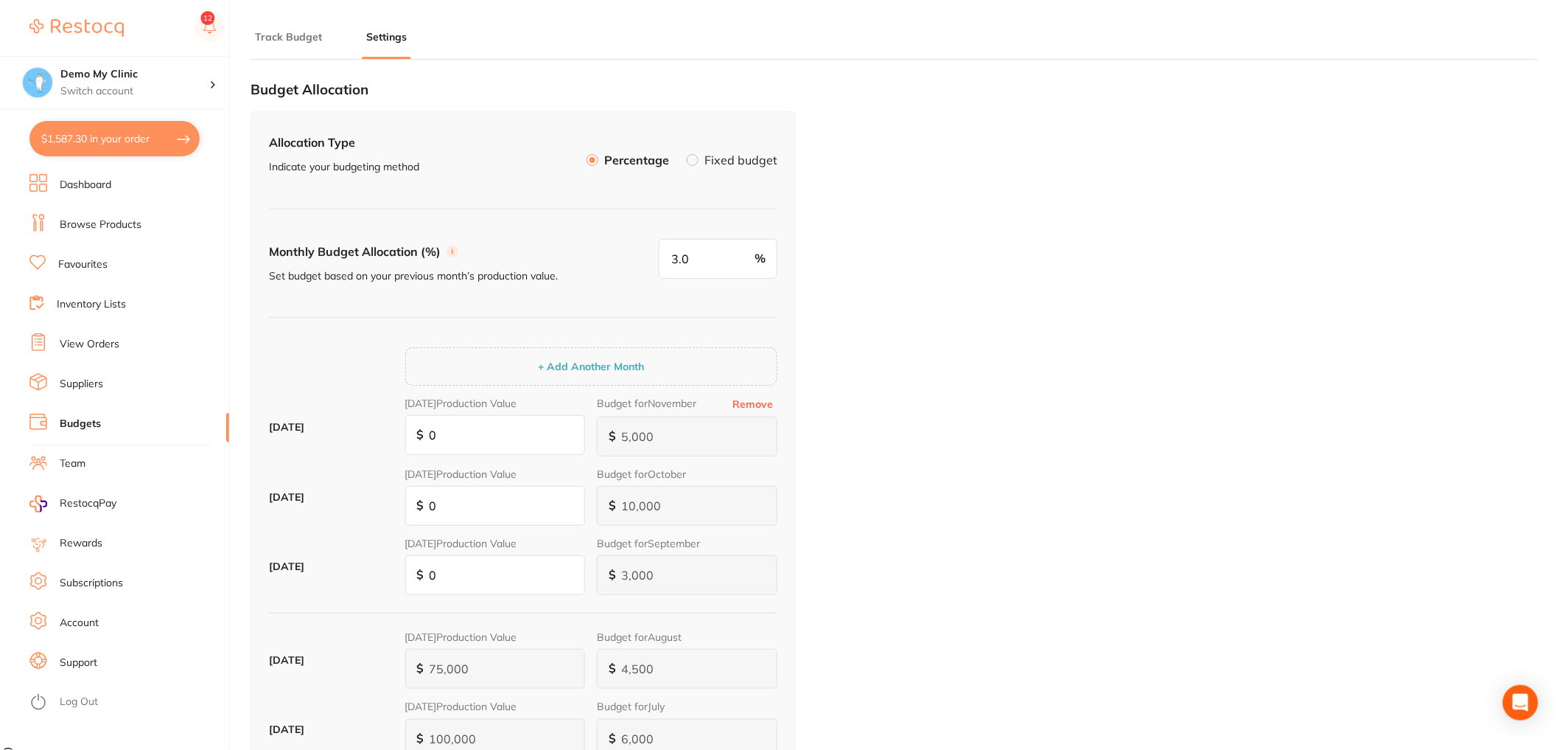
scroll to position [0, 0]
click at [308, 46] on li "Track Budget" at bounding box center [288, 44] width 76 height 30
click at [80, 458] on link "Team" at bounding box center [72, 463] width 26 height 14
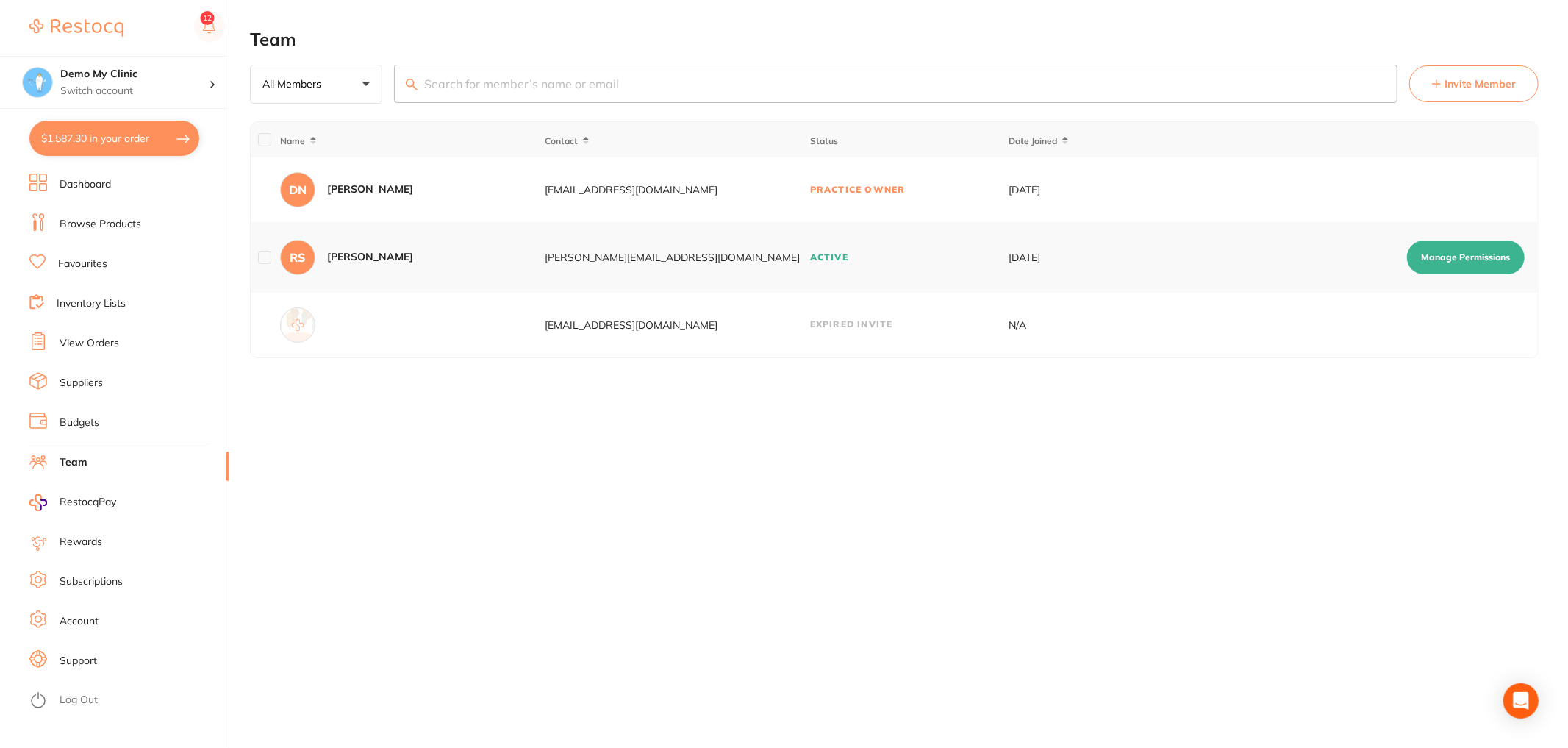
click at [93, 349] on link "View Orders" at bounding box center [89, 343] width 59 height 14
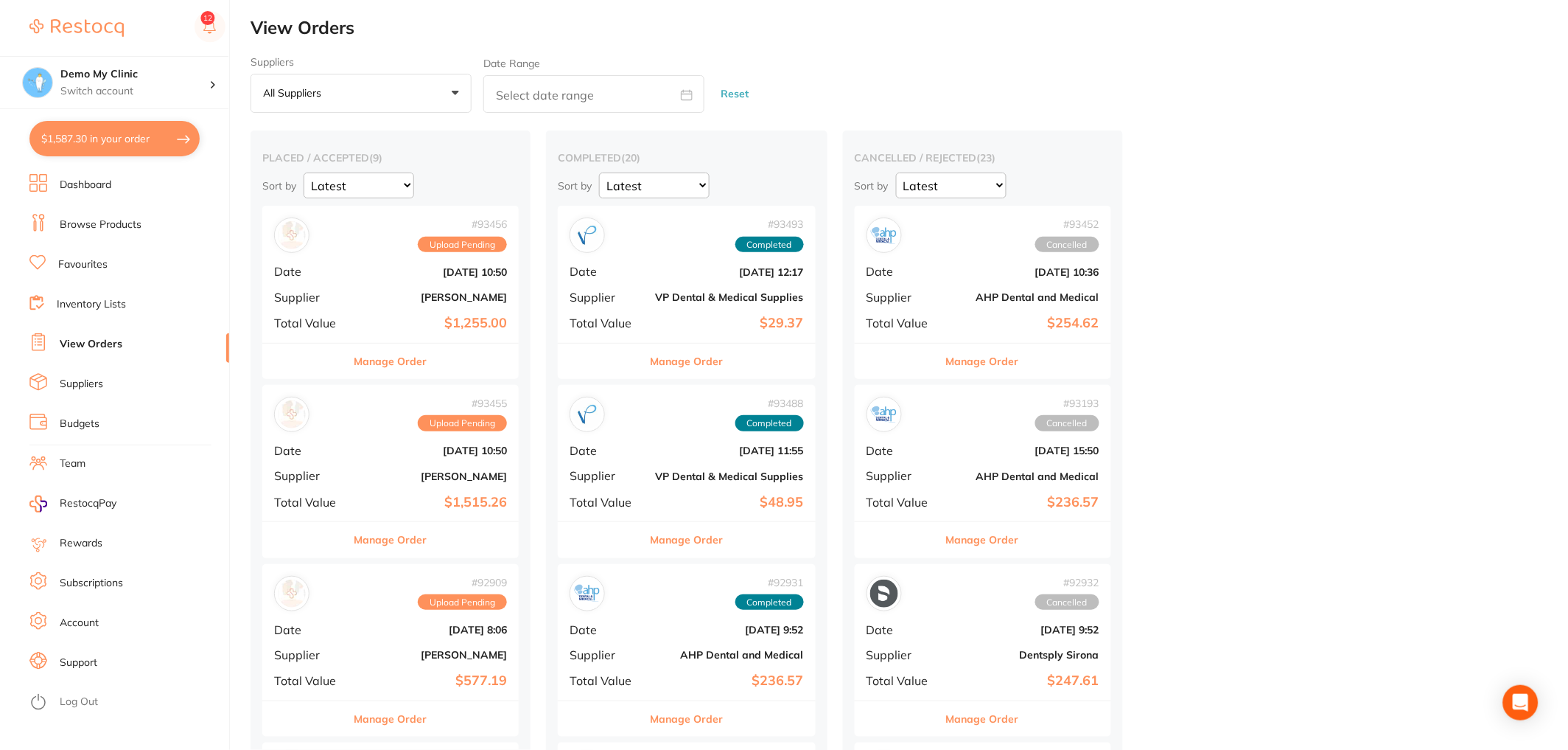
click at [91, 305] on link "Inventory Lists" at bounding box center [91, 304] width 69 height 14
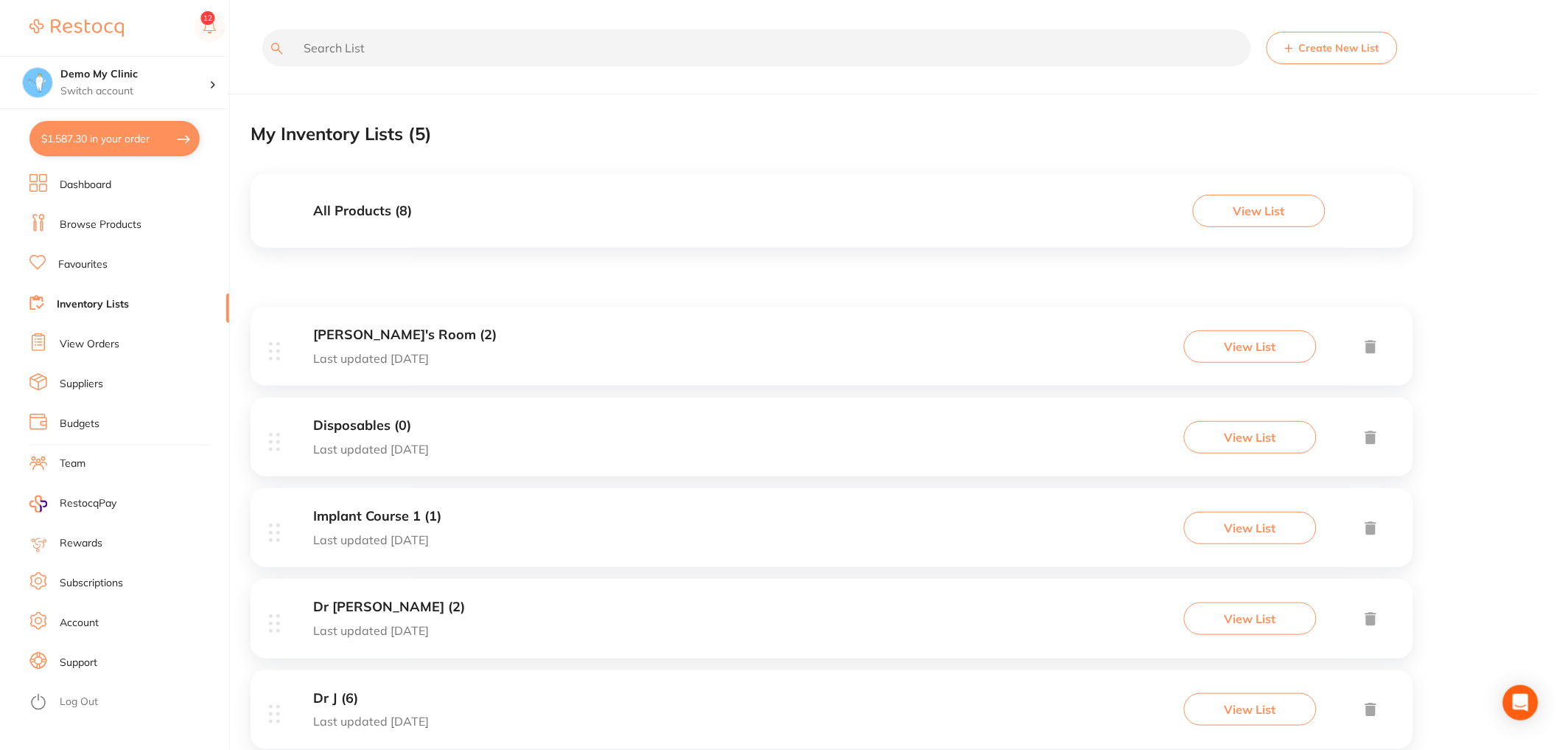
click at [92, 266] on link "Favourites" at bounding box center [83, 264] width 49 height 14
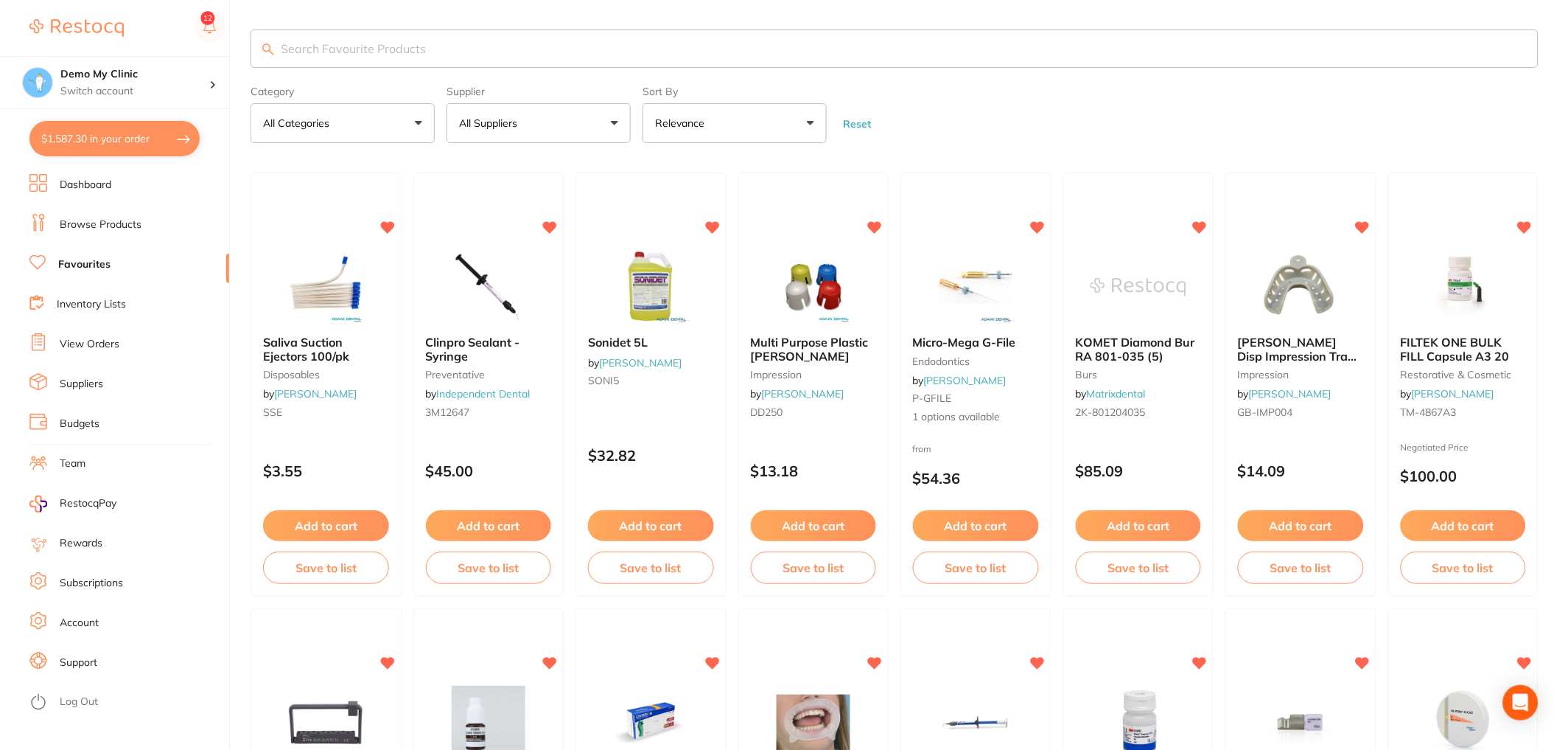
click at [73, 666] on link "Support" at bounding box center [78, 662] width 37 height 14
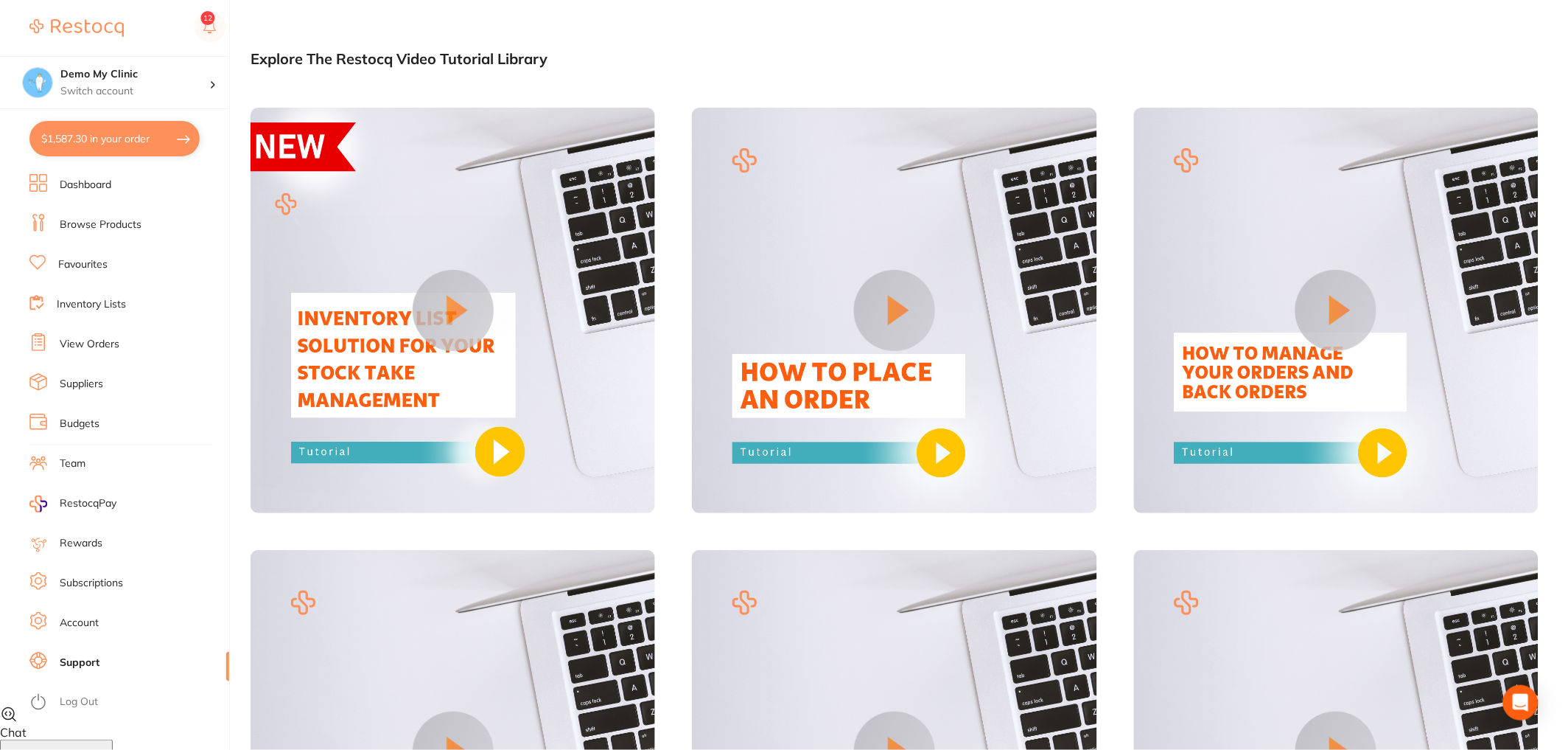
scroll to position [37, 0]
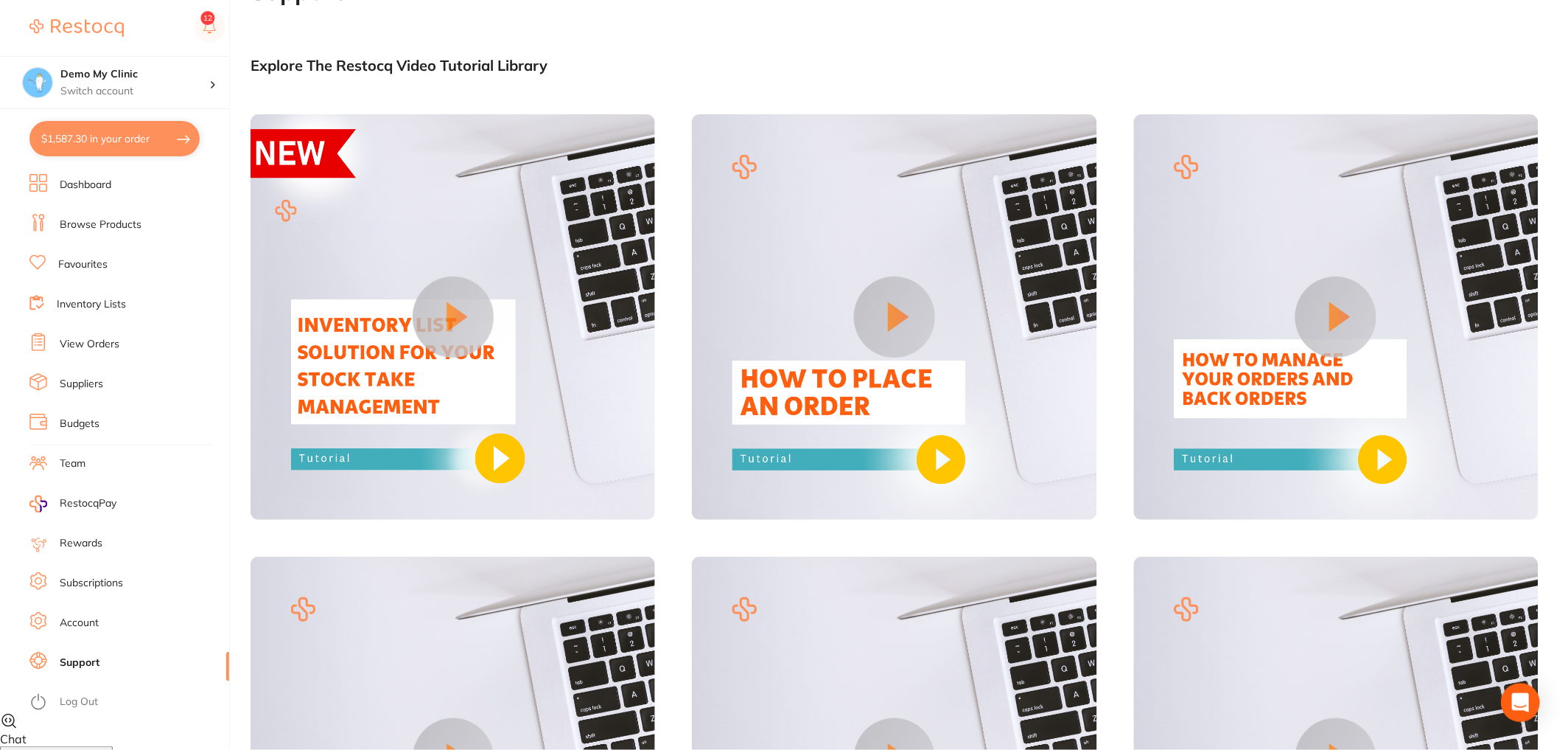
click at [1515, 713] on div "Open Intercom Messenger" at bounding box center [1521, 703] width 39 height 39
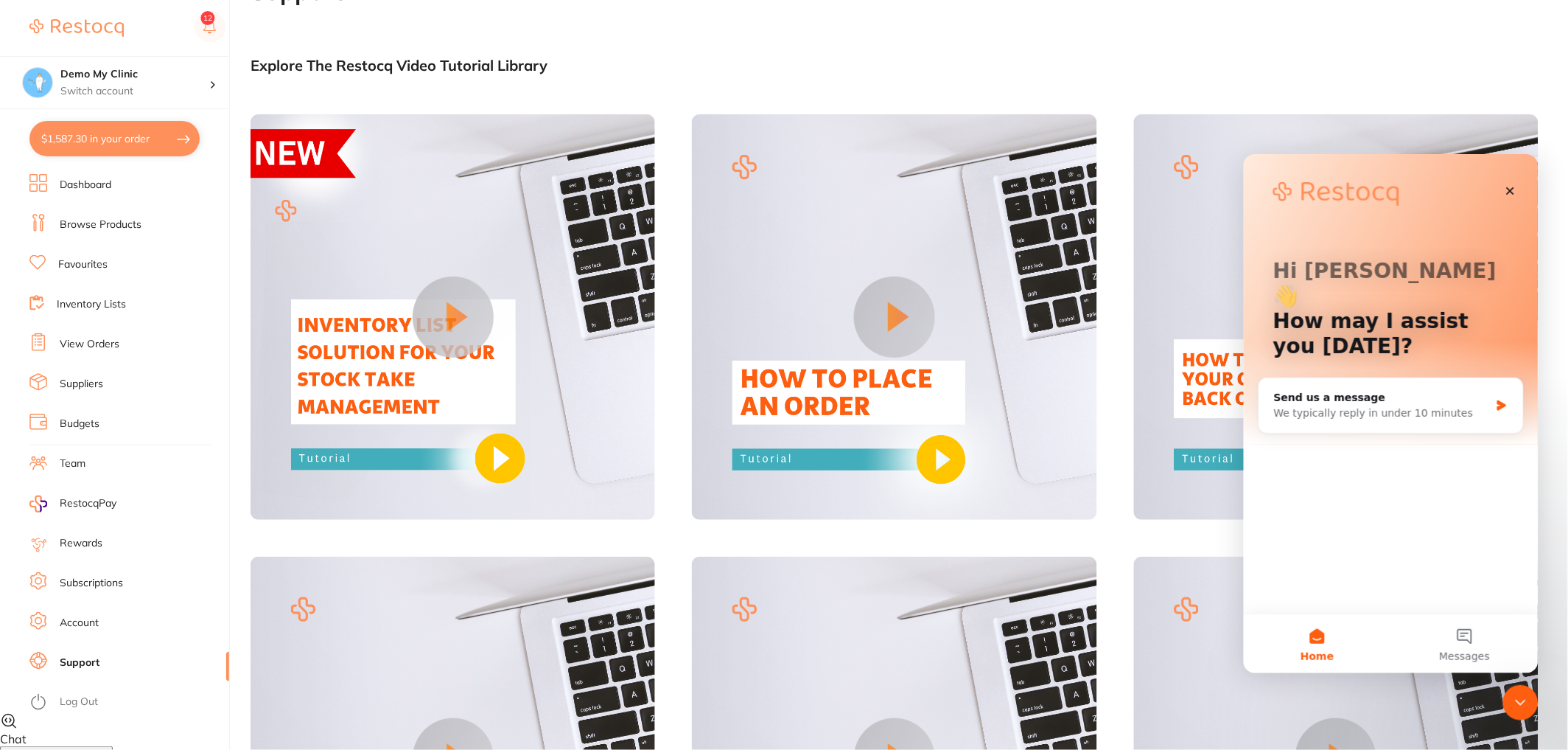
scroll to position [0, 0]
click at [1476, 627] on button "1 Messages" at bounding box center [1463, 643] width 147 height 59
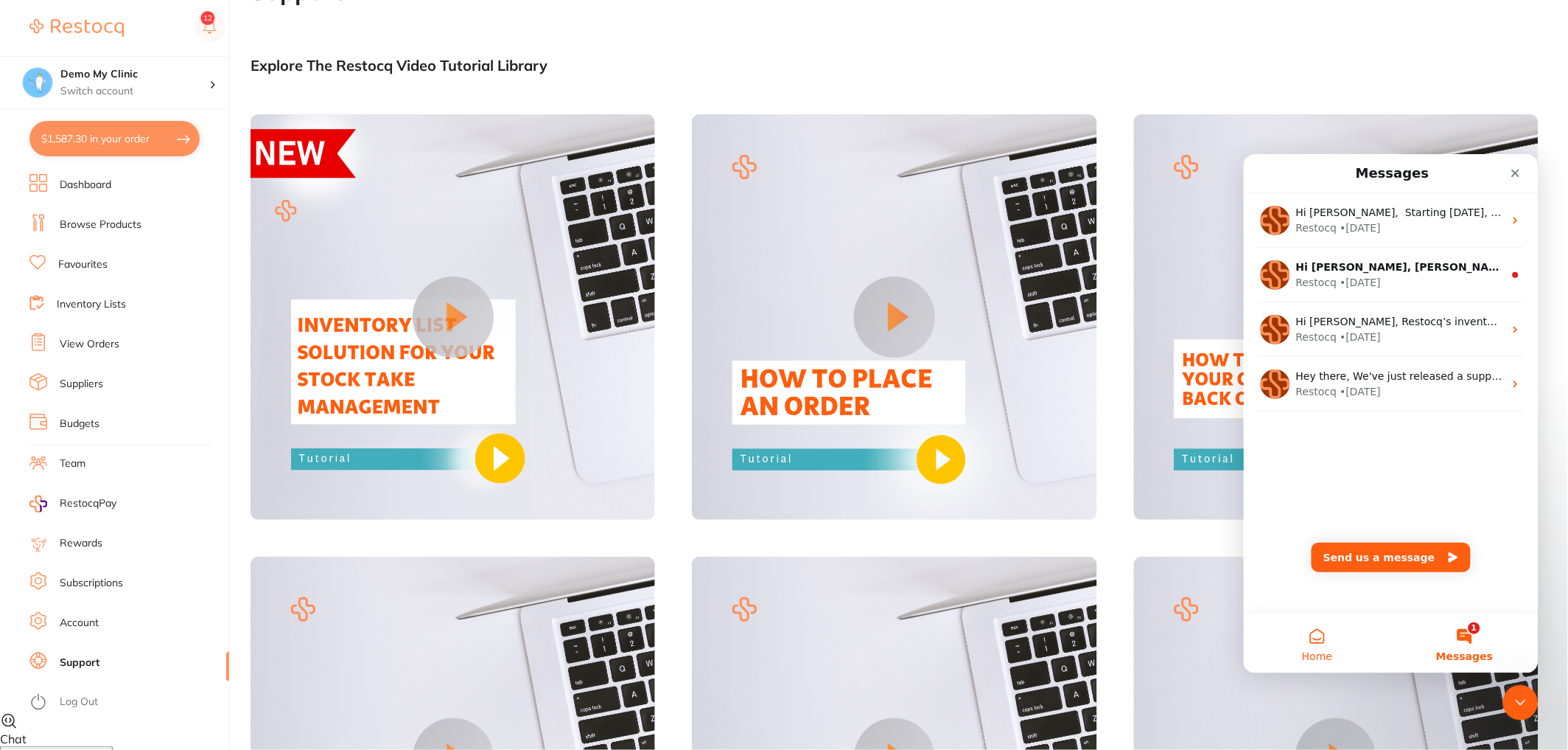
click at [1321, 639] on button "Home" at bounding box center [1316, 643] width 147 height 59
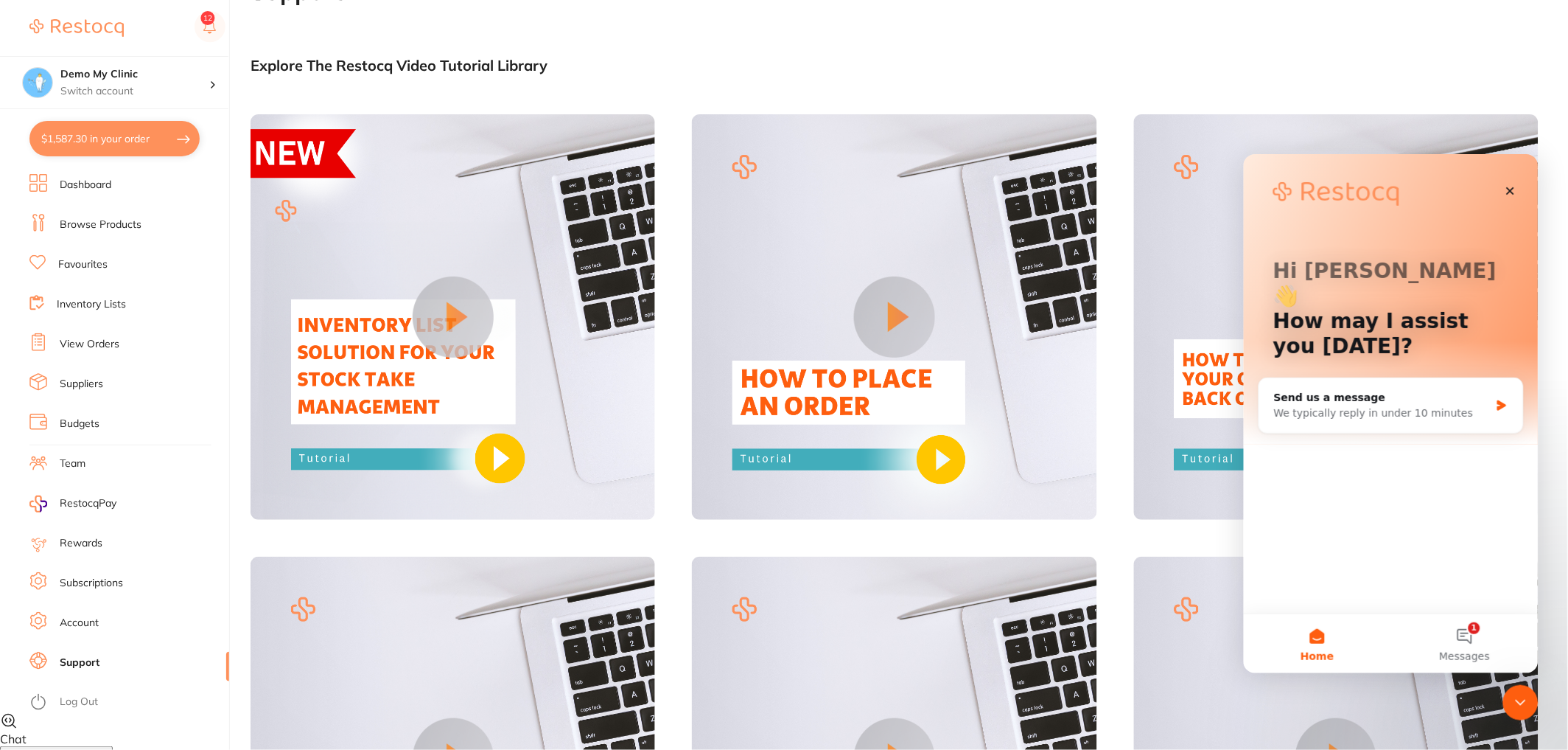
click at [889, 47] on main "Support Explore The Restocq Video Tutorial Library Tell us what you need help w…" at bounding box center [909, 392] width 1317 height 828
click at [119, 300] on link "Inventory Lists" at bounding box center [91, 304] width 69 height 14
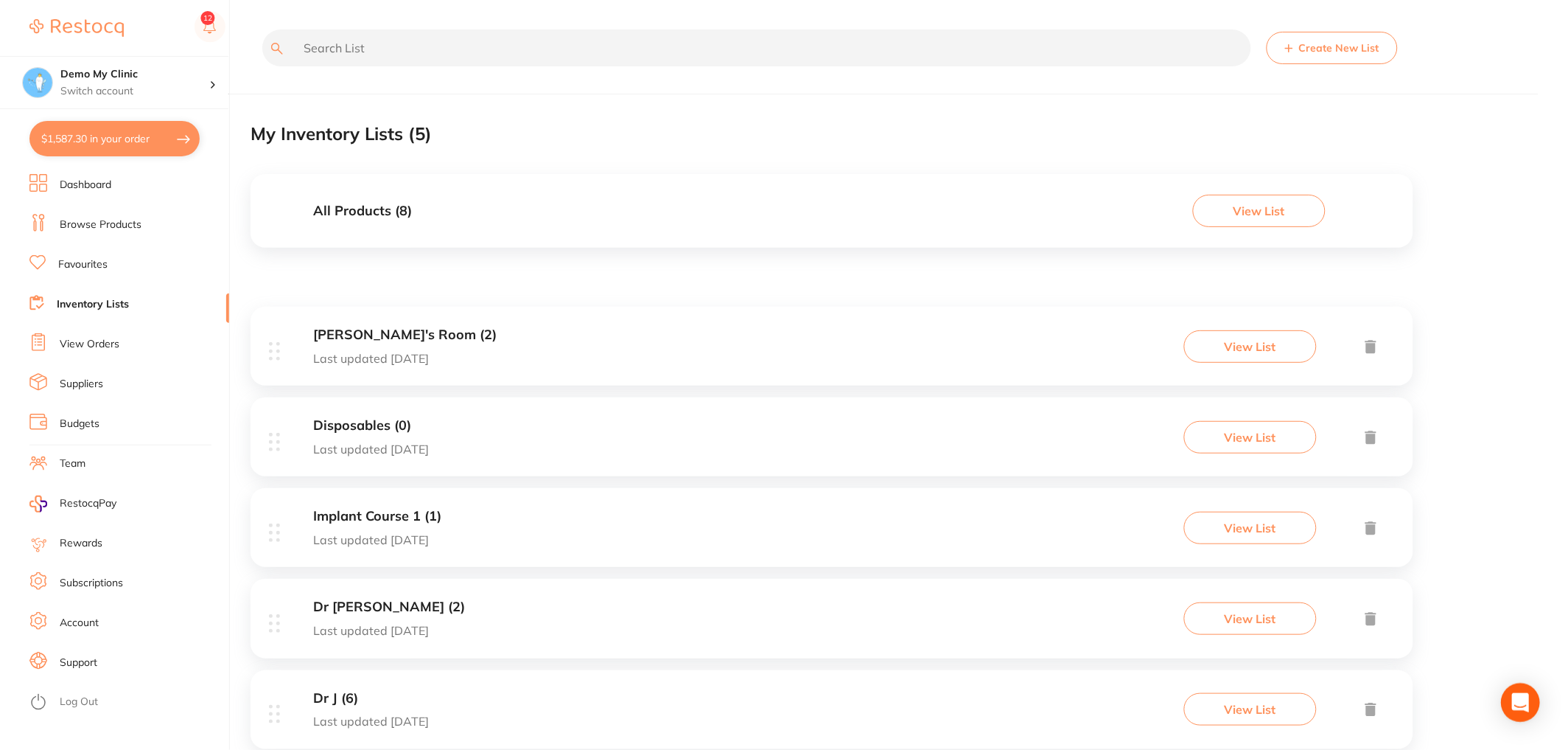
click at [1507, 701] on div "Open Intercom Messenger" at bounding box center [1521, 703] width 39 height 39
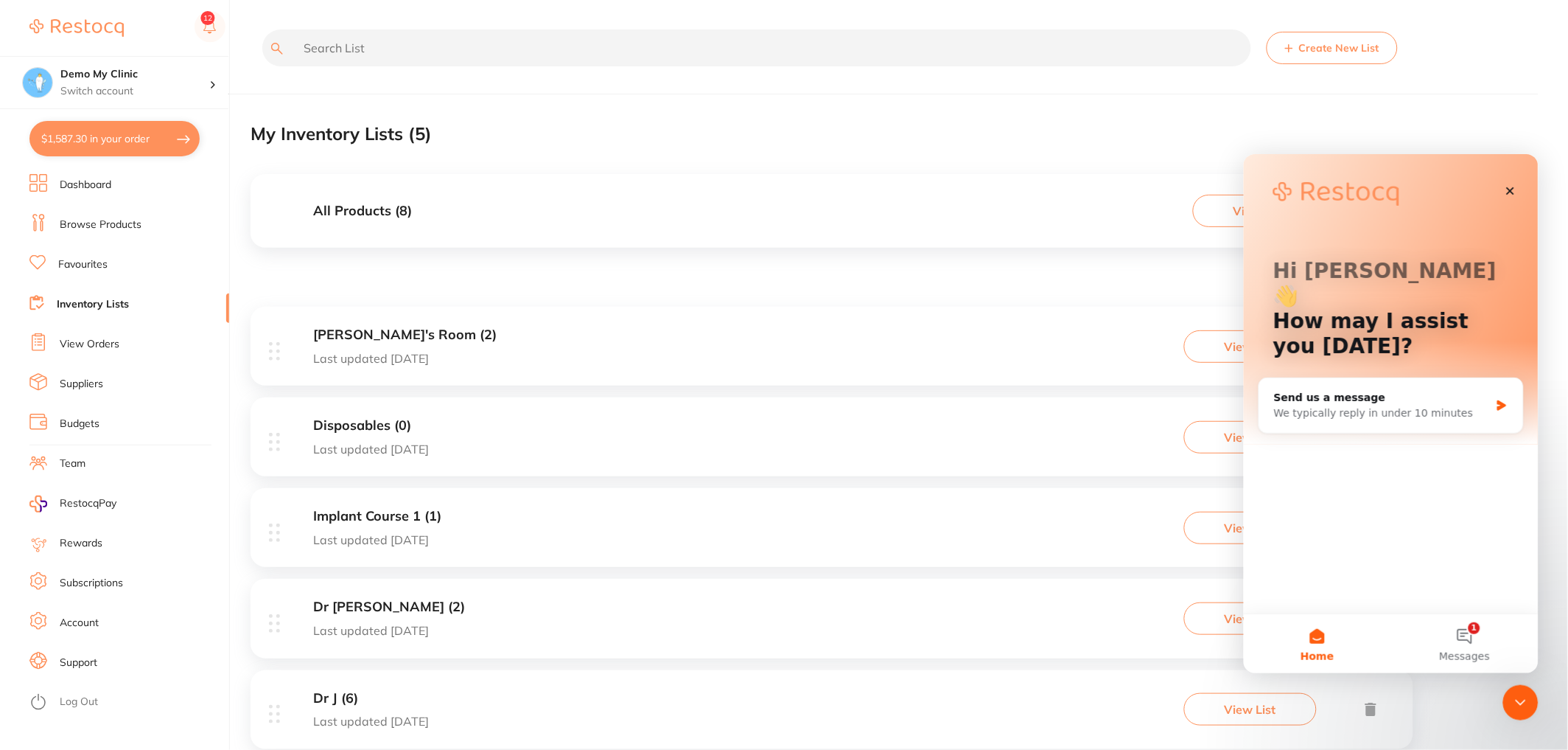
click at [117, 180] on li "Dashboard" at bounding box center [129, 185] width 200 height 22
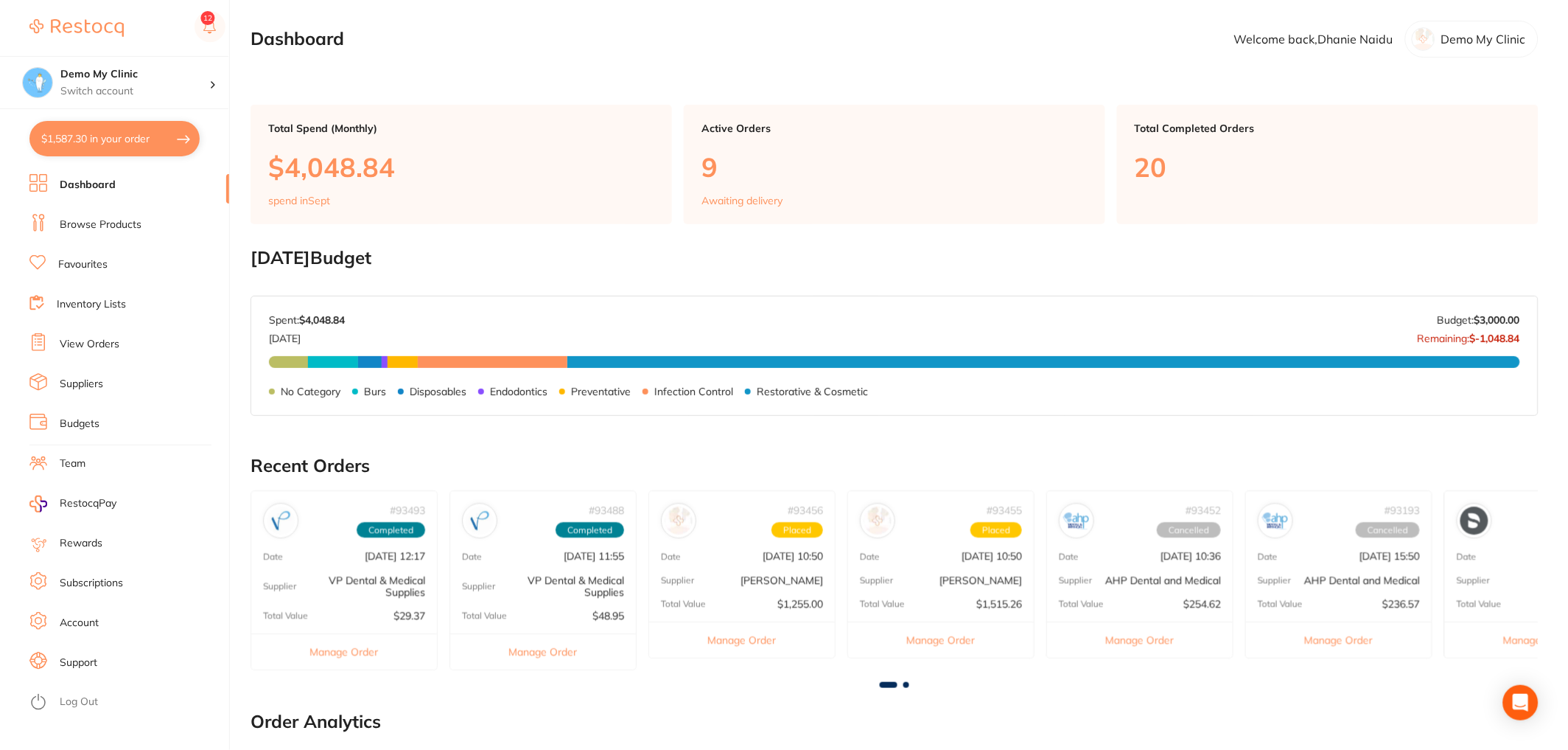
click at [68, 386] on link "Suppliers" at bounding box center [81, 384] width 43 height 14
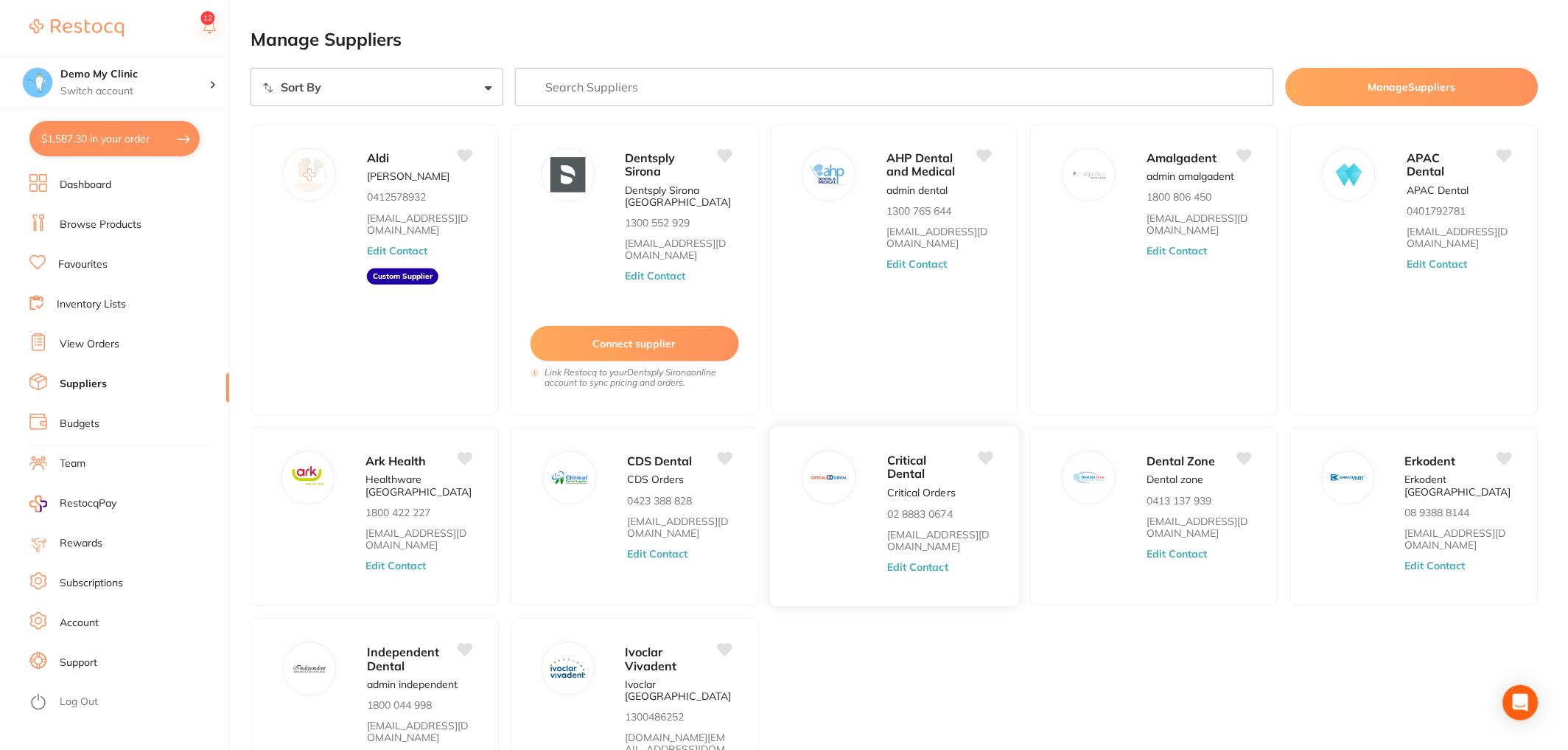
click at [928, 565] on button "Edit Contact" at bounding box center [918, 568] width 61 height 12
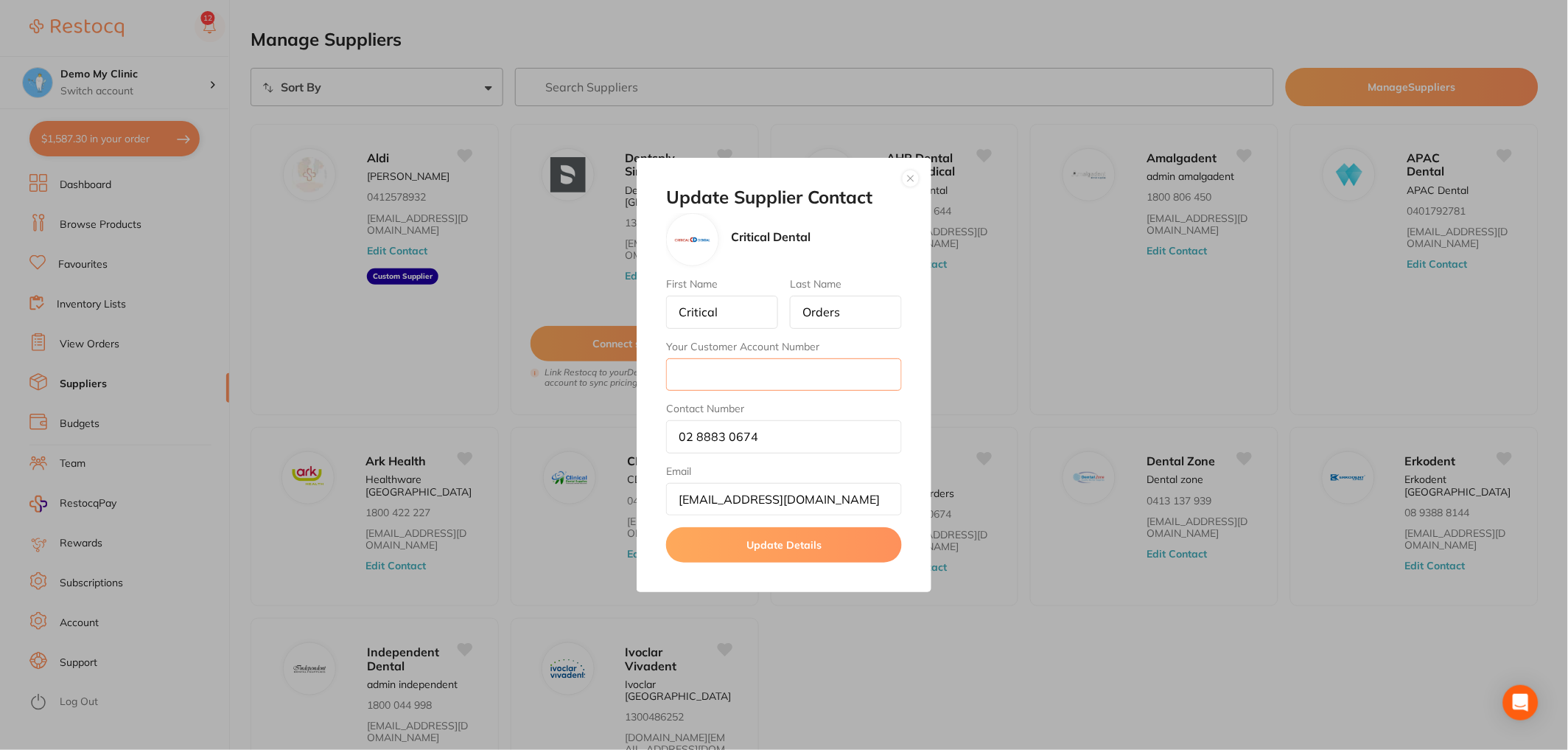
click at [812, 359] on input "Your Customer Account Number" at bounding box center [784, 375] width 236 height 32
type input "12434"
click at [787, 550] on button "Update Details" at bounding box center [784, 545] width 236 height 36
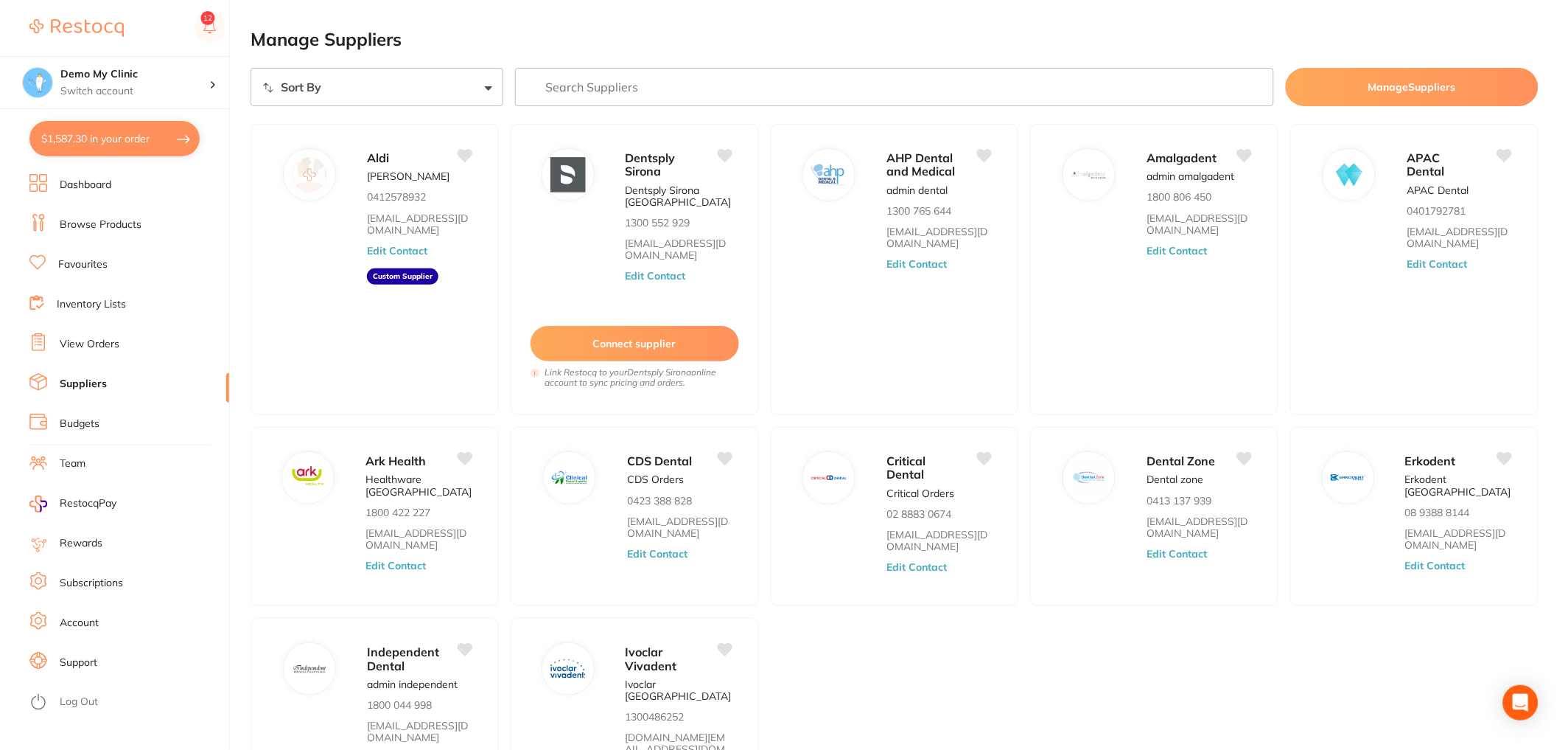
click at [88, 227] on link "Browse Products" at bounding box center [100, 224] width 82 height 14
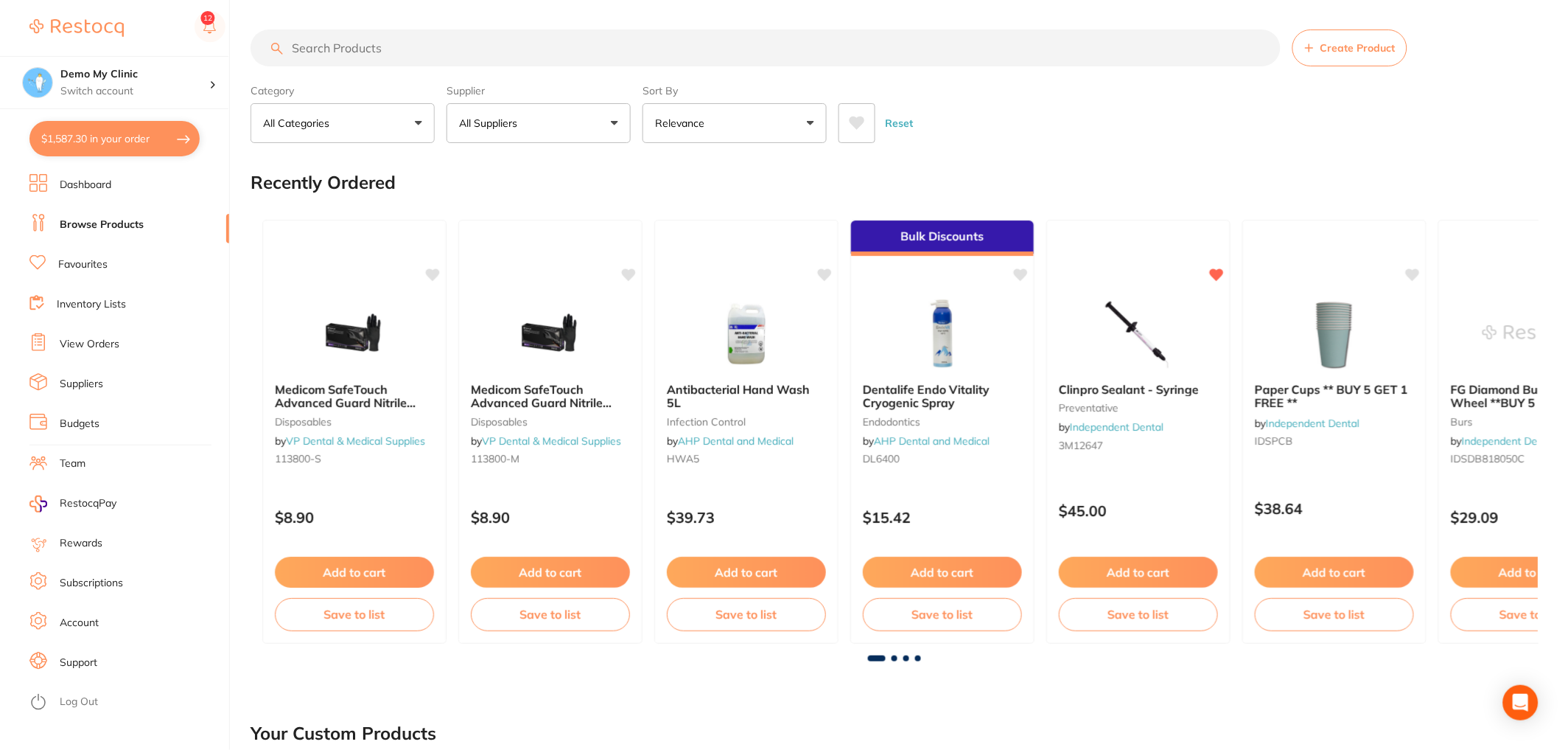
click at [438, 49] on input "search" at bounding box center [765, 48] width 1030 height 37
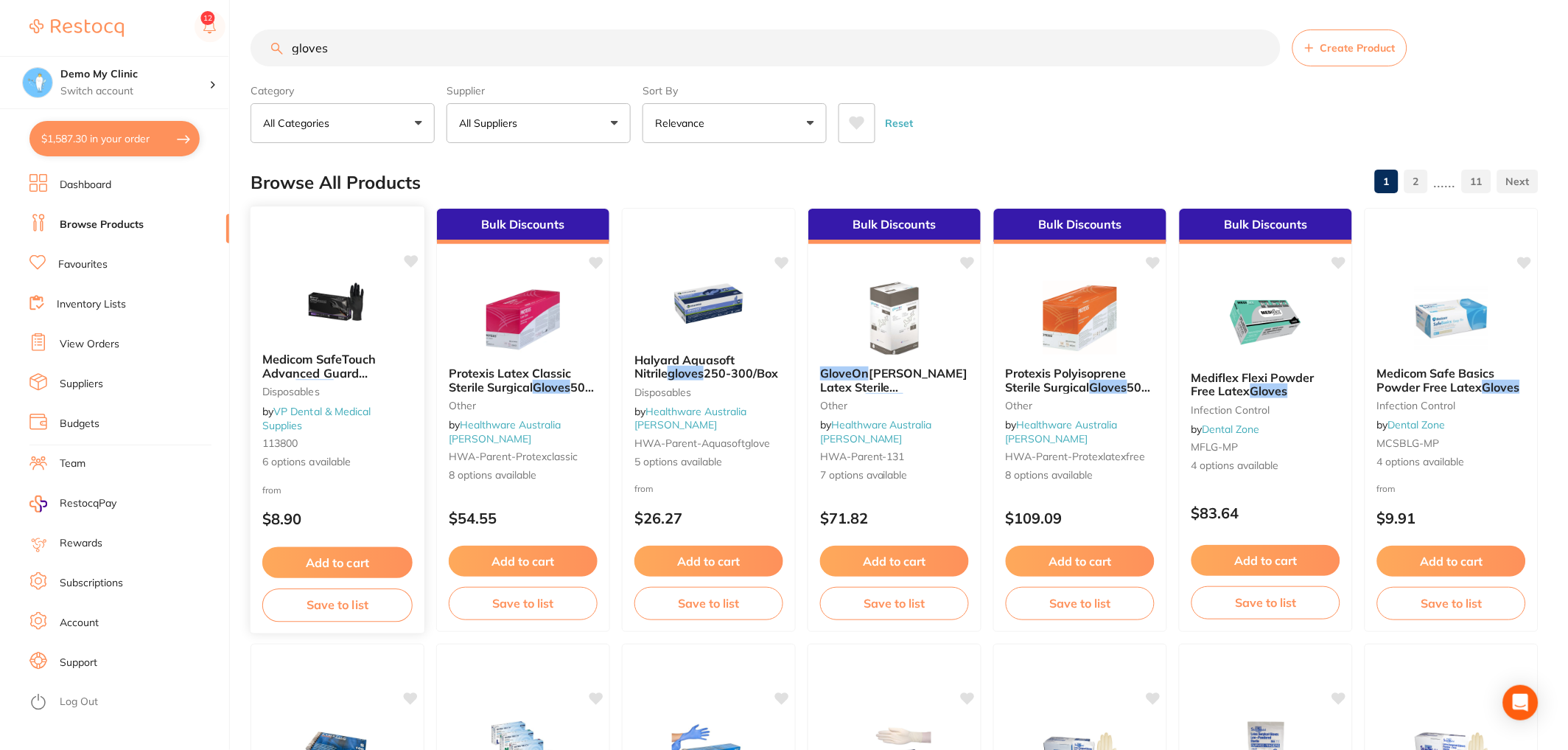
type input "gloves"
click at [383, 552] on button "Add to cart" at bounding box center [337, 563] width 151 height 31
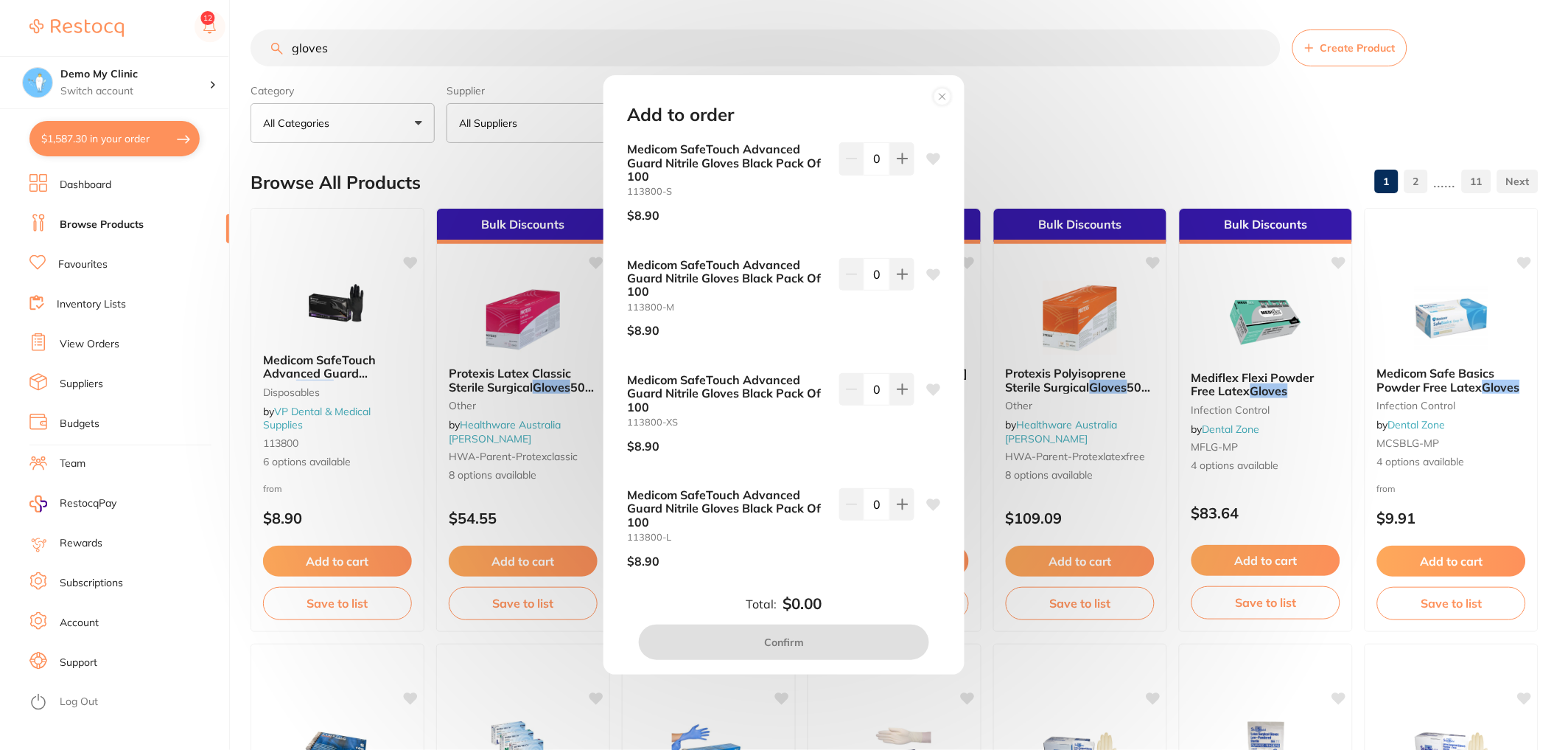
click at [900, 140] on div "Add to order Medicom SafeTouch Advanced Guard Nitrile Gloves Black Pack Of 100 …" at bounding box center [784, 375] width 361 height 600
click at [903, 155] on icon at bounding box center [903, 158] width 12 height 12
type input "1"
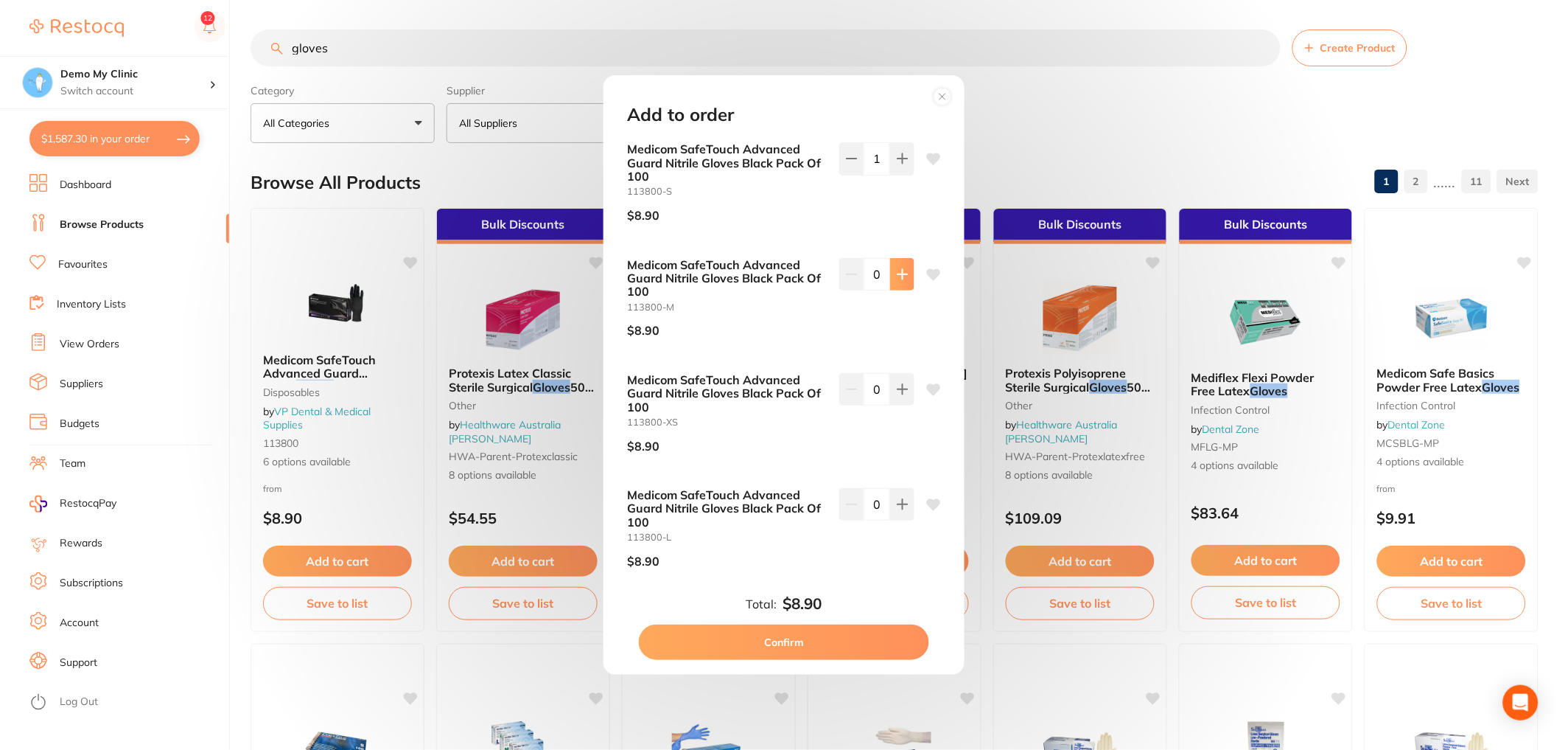
click at [906, 261] on button at bounding box center [902, 274] width 25 height 32
type input "1"
click at [904, 385] on icon at bounding box center [903, 389] width 12 height 12
type input "1"
click at [817, 644] on button "Confirm" at bounding box center [784, 643] width 290 height 36
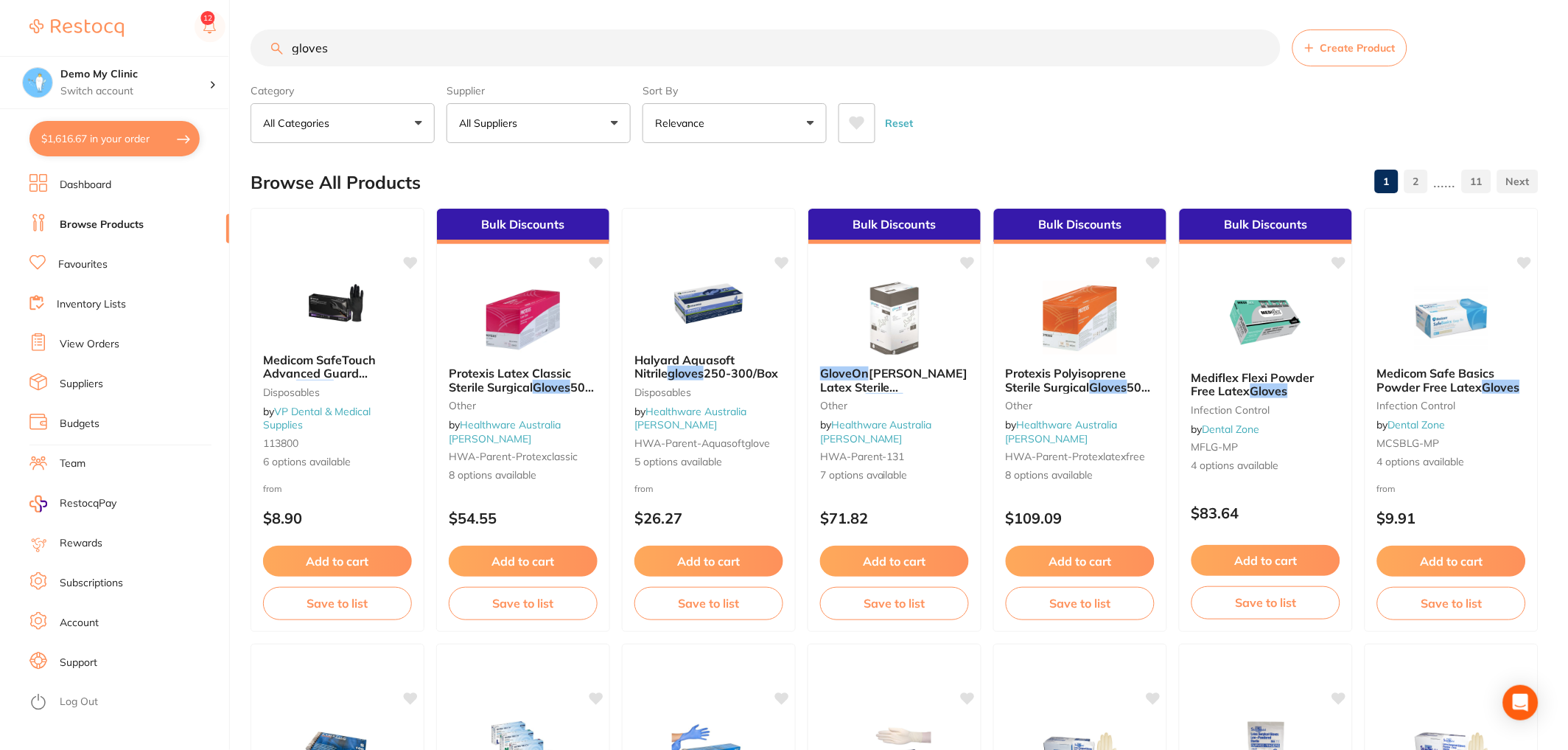
click at [118, 130] on button "$1,616.67 in your order" at bounding box center [115, 139] width 170 height 36
checkbox input "true"
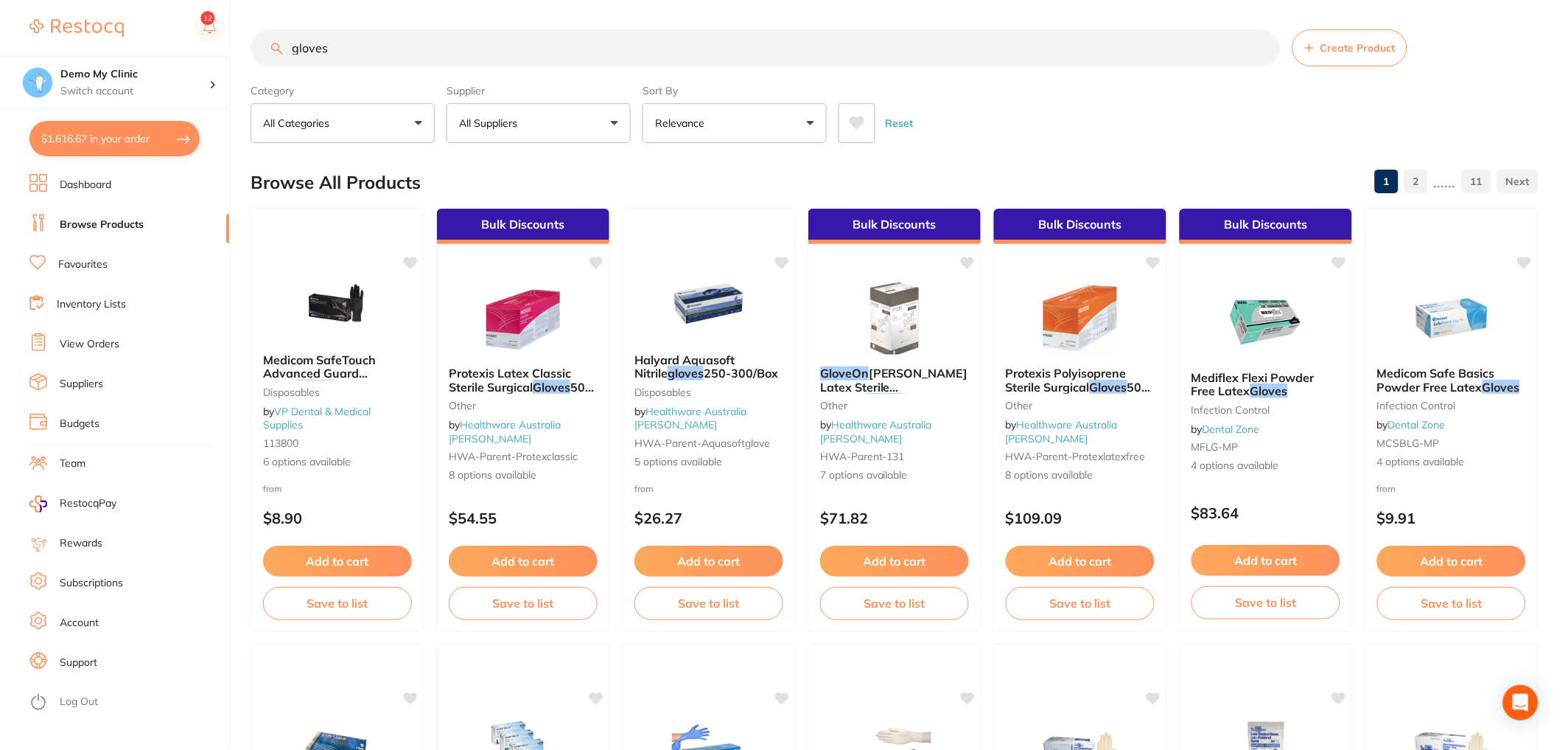
checkbox input "true"
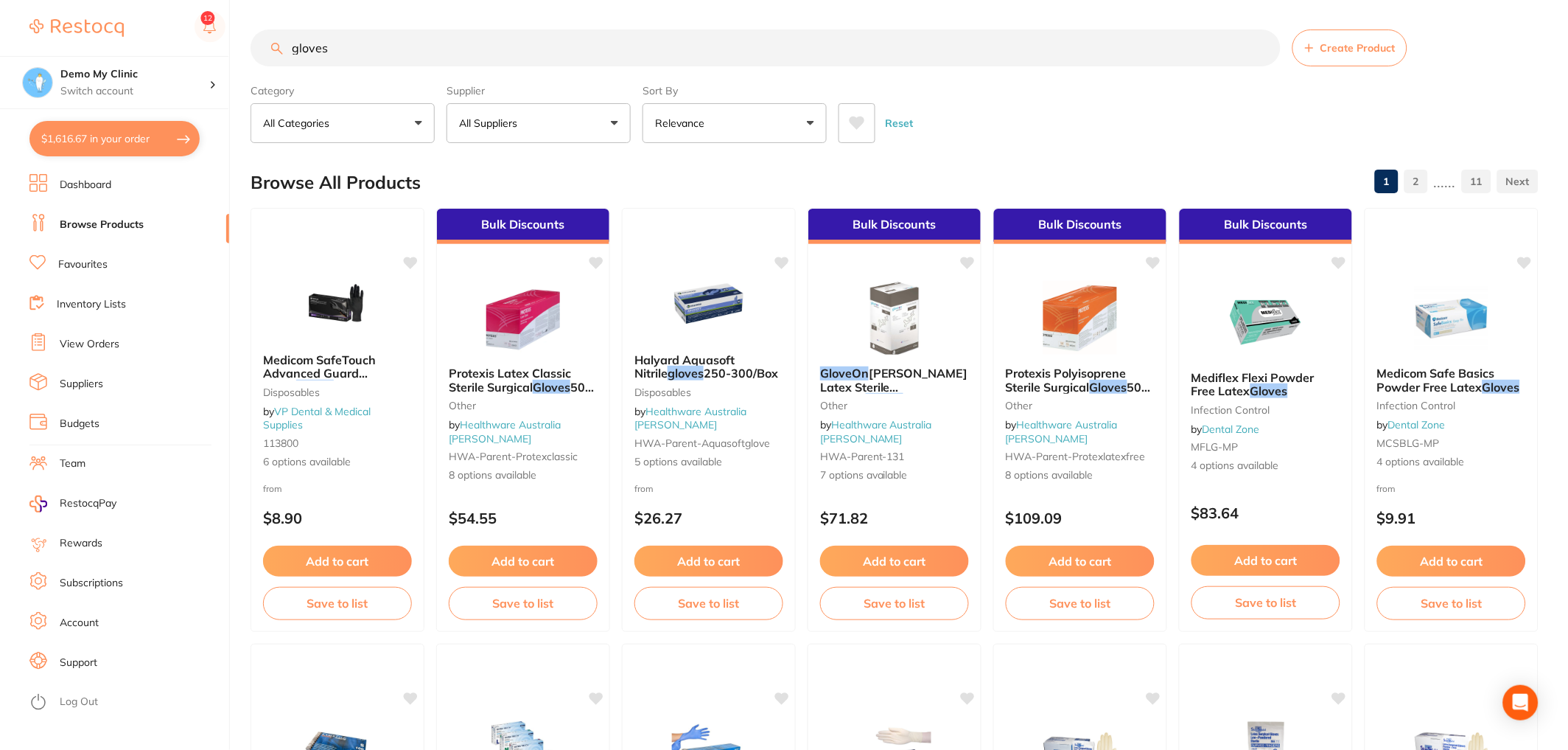
checkbox input "true"
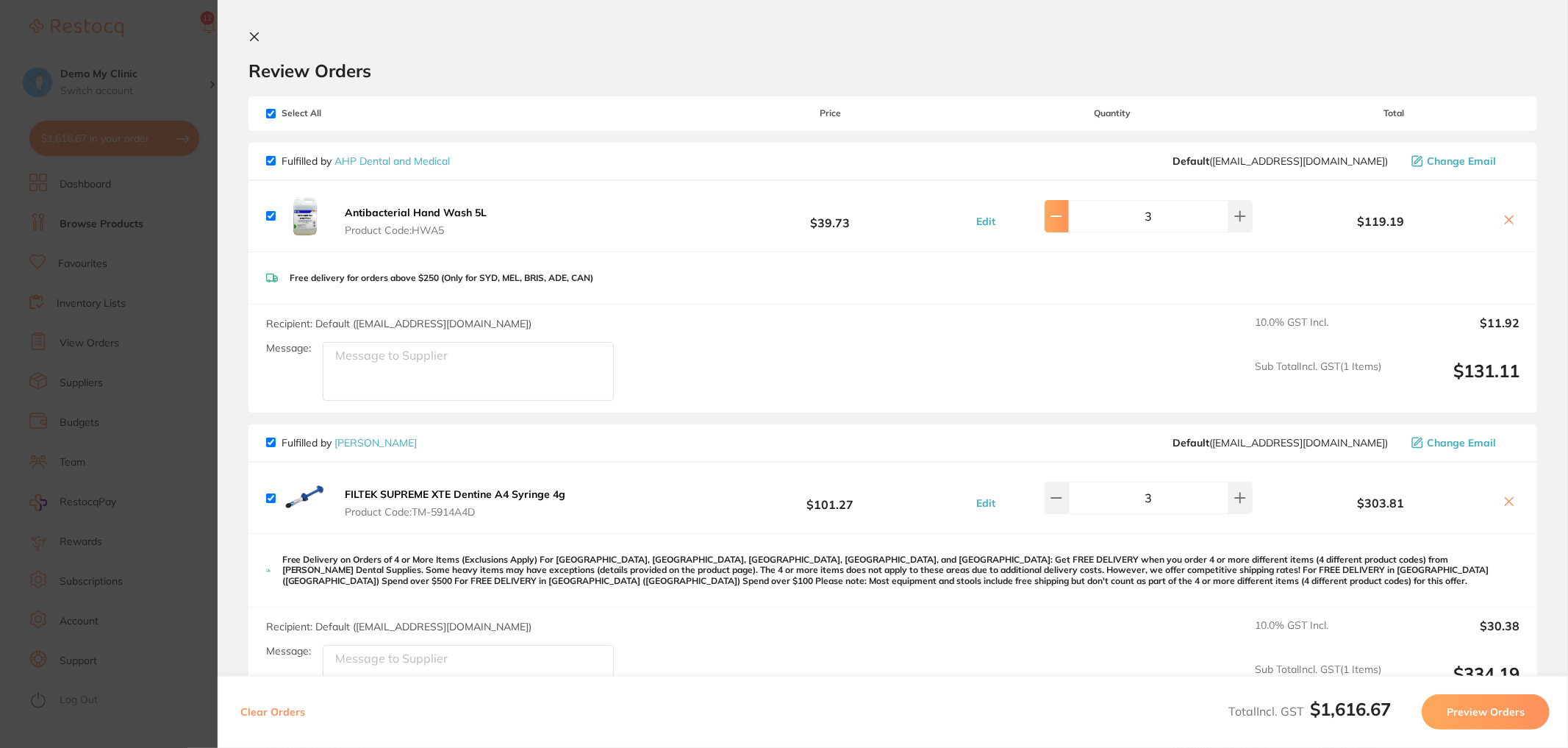
click at [1062, 213] on icon at bounding box center [1057, 217] width 12 height 12
type input "2"
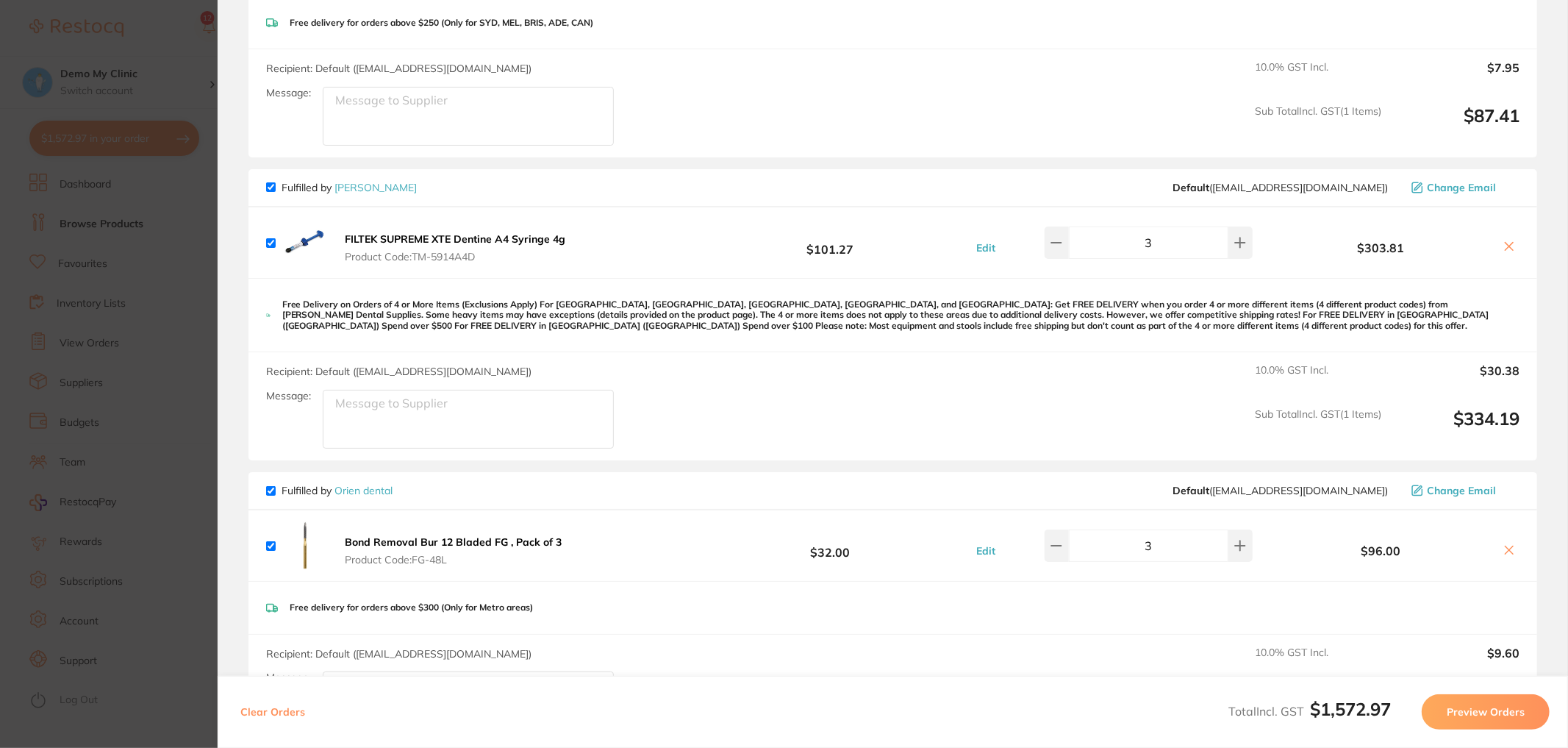
scroll to position [3, 0]
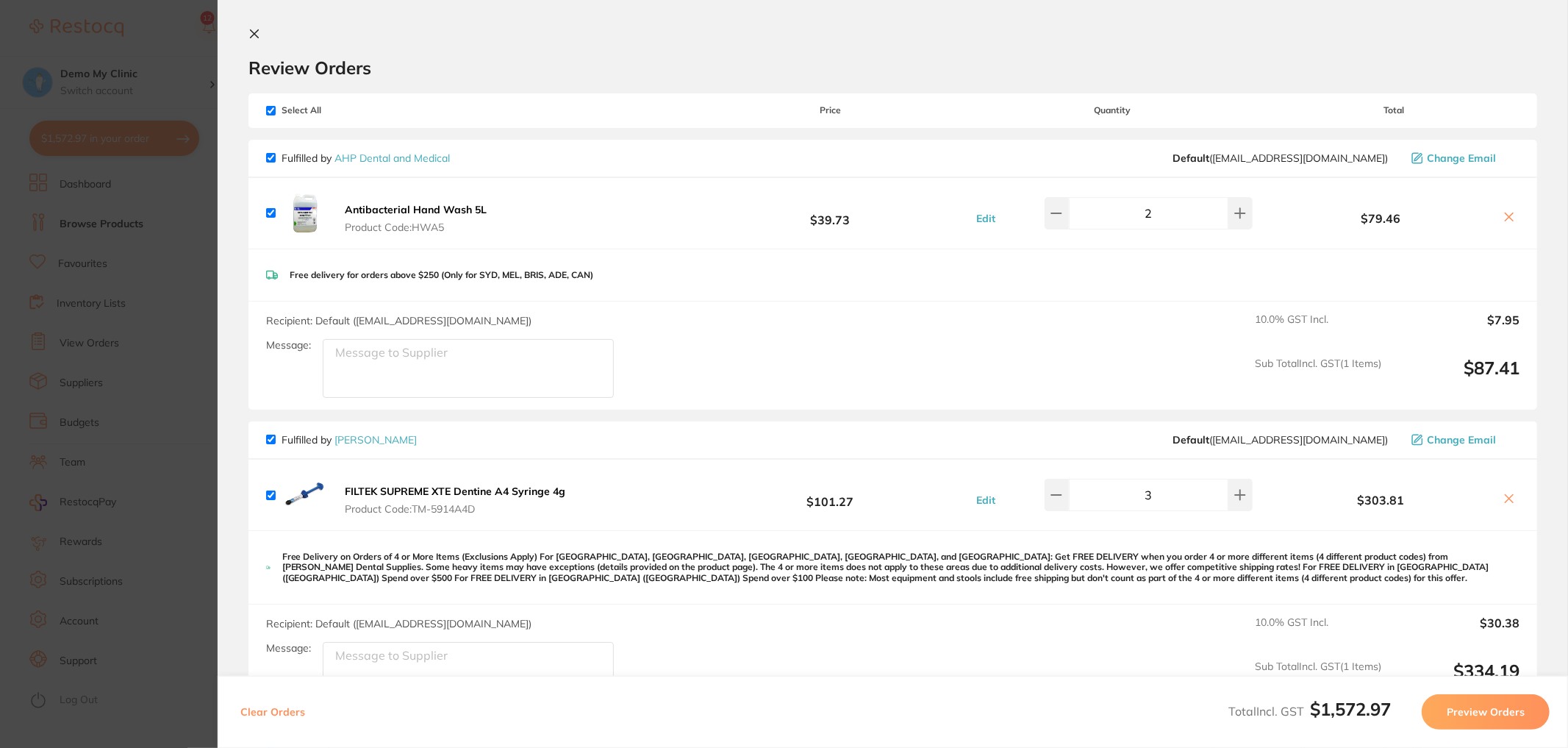
drag, startPoint x: 288, startPoint y: 273, endPoint x: 696, endPoint y: 256, distance: 408.4
click at [697, 256] on div "Free delivery for orders above $250 (Only for SYD, MEL, BRIS, ADE, CAN)" at bounding box center [893, 275] width 1289 height 52
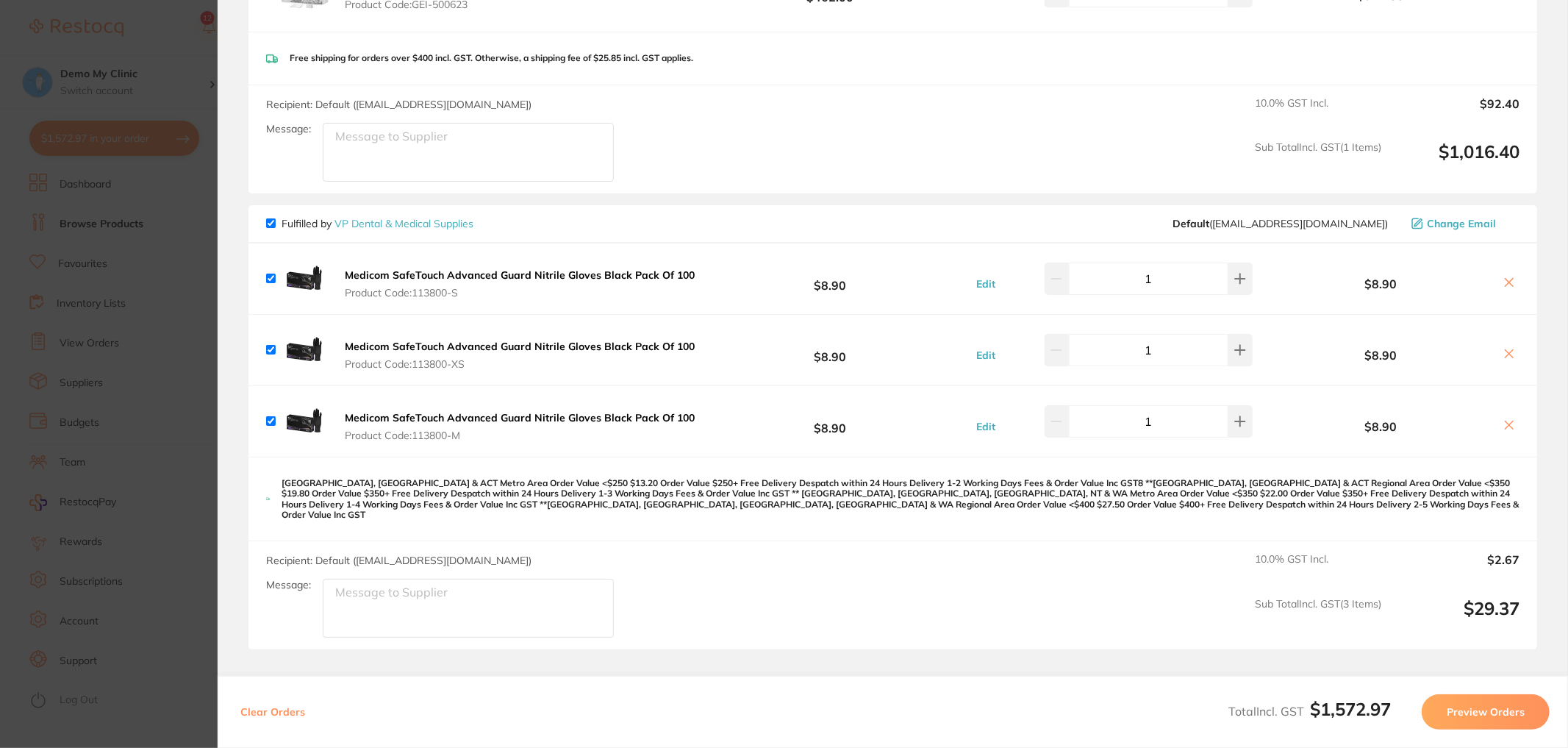
scroll to position [1128, 0]
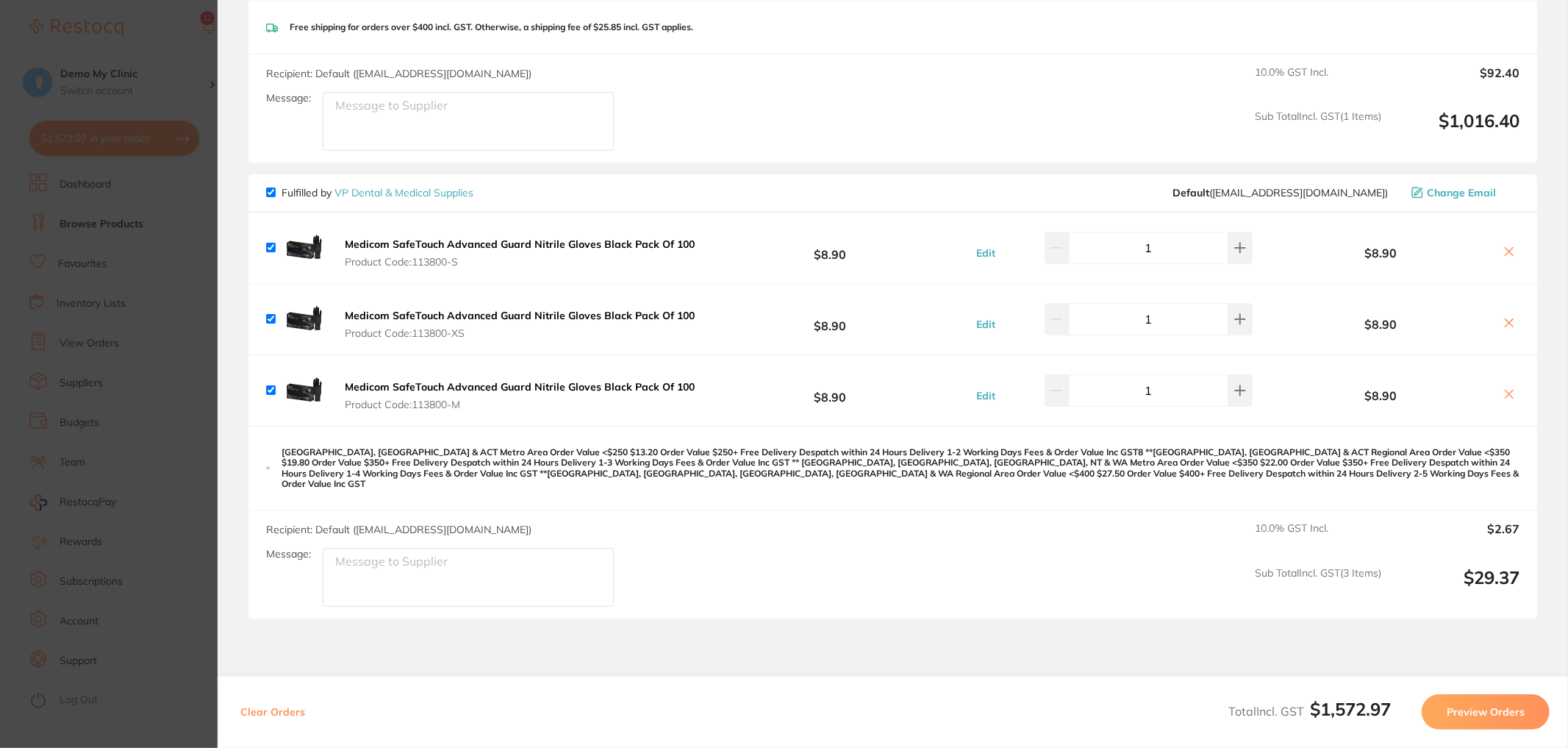
click at [1515, 719] on button "Preview Orders" at bounding box center [1486, 712] width 128 height 36
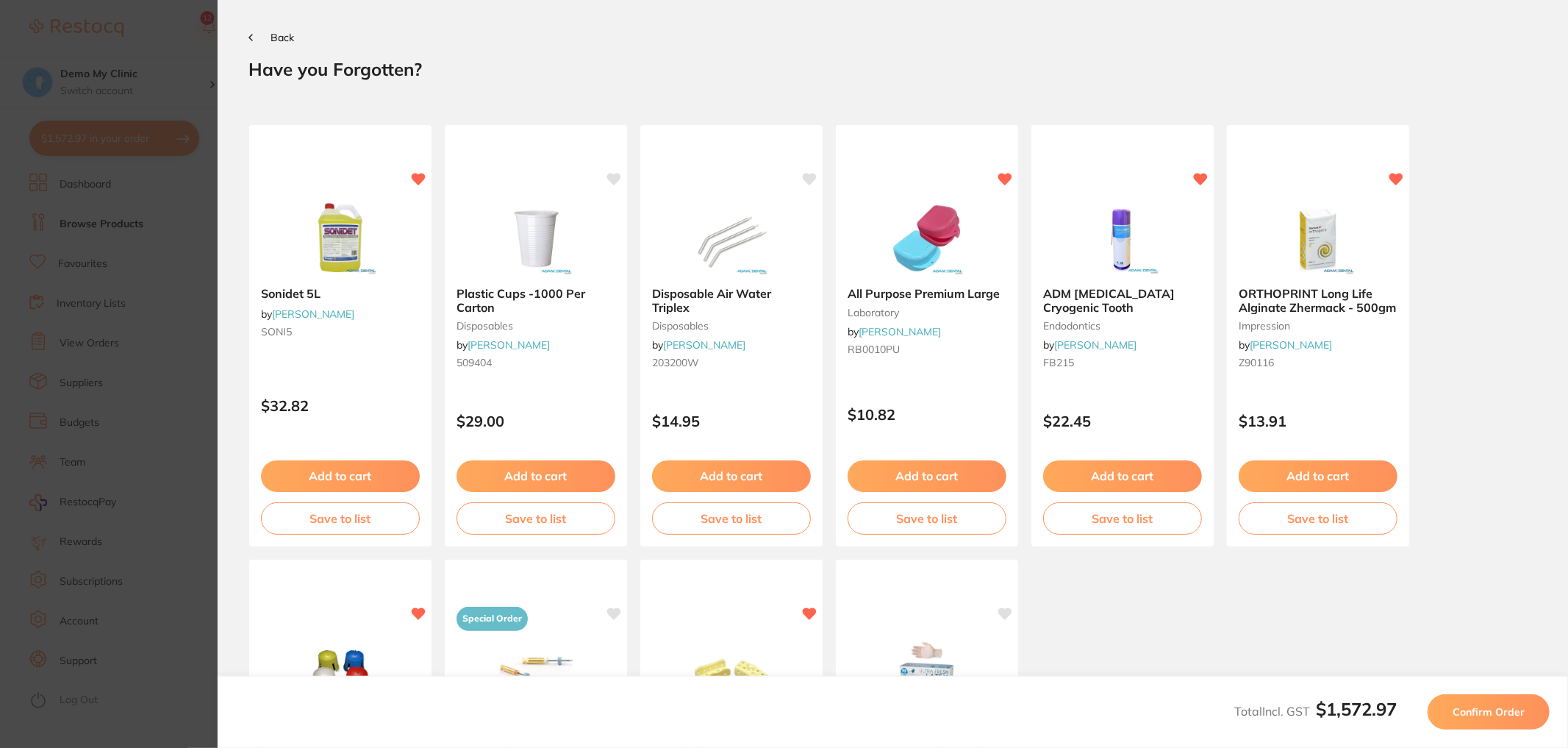
scroll to position [0, 0]
click at [1517, 718] on span "Confirm Order" at bounding box center [1488, 712] width 72 height 14
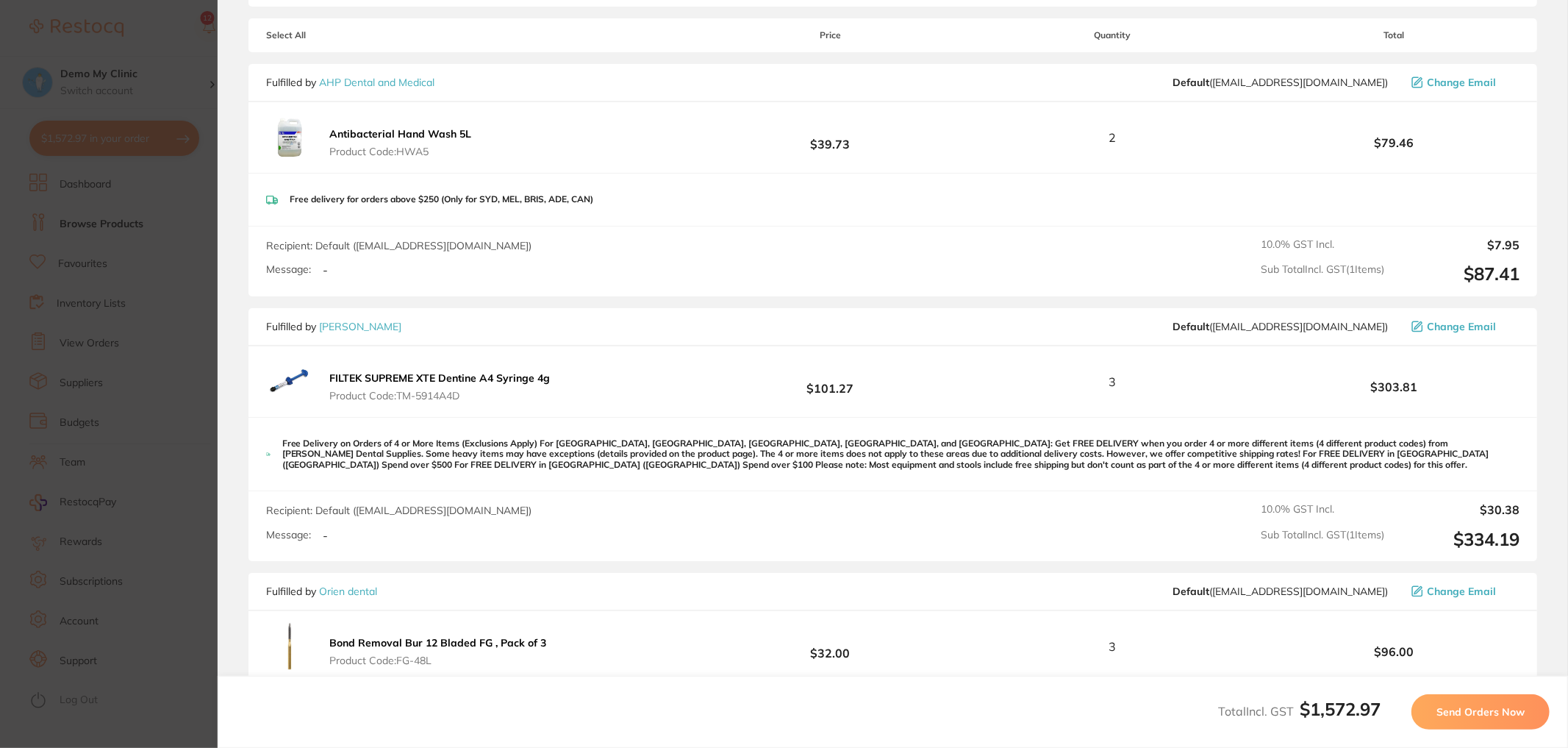
scroll to position [706, 0]
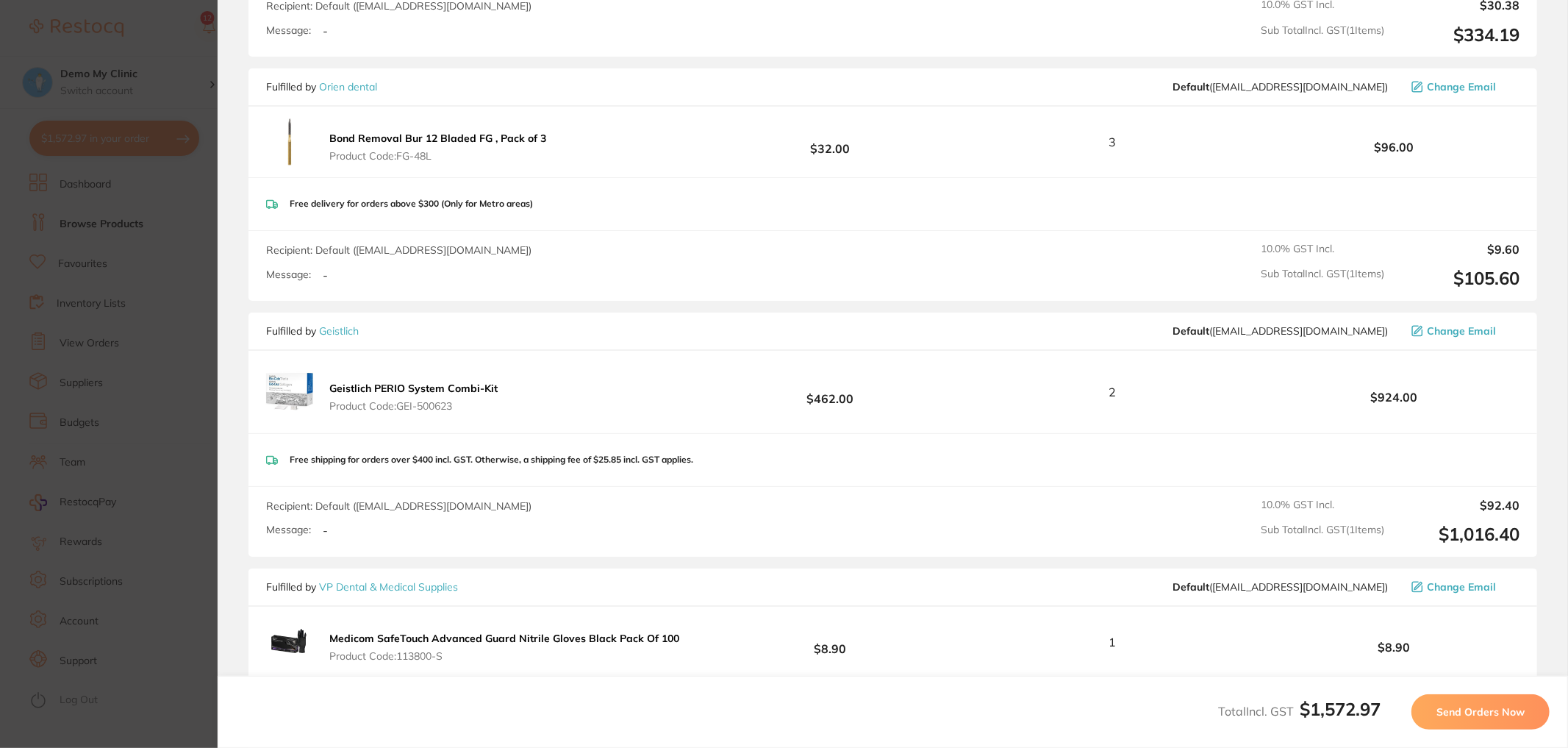
click at [1488, 717] on span "Send Orders Now" at bounding box center [1481, 712] width 88 height 14
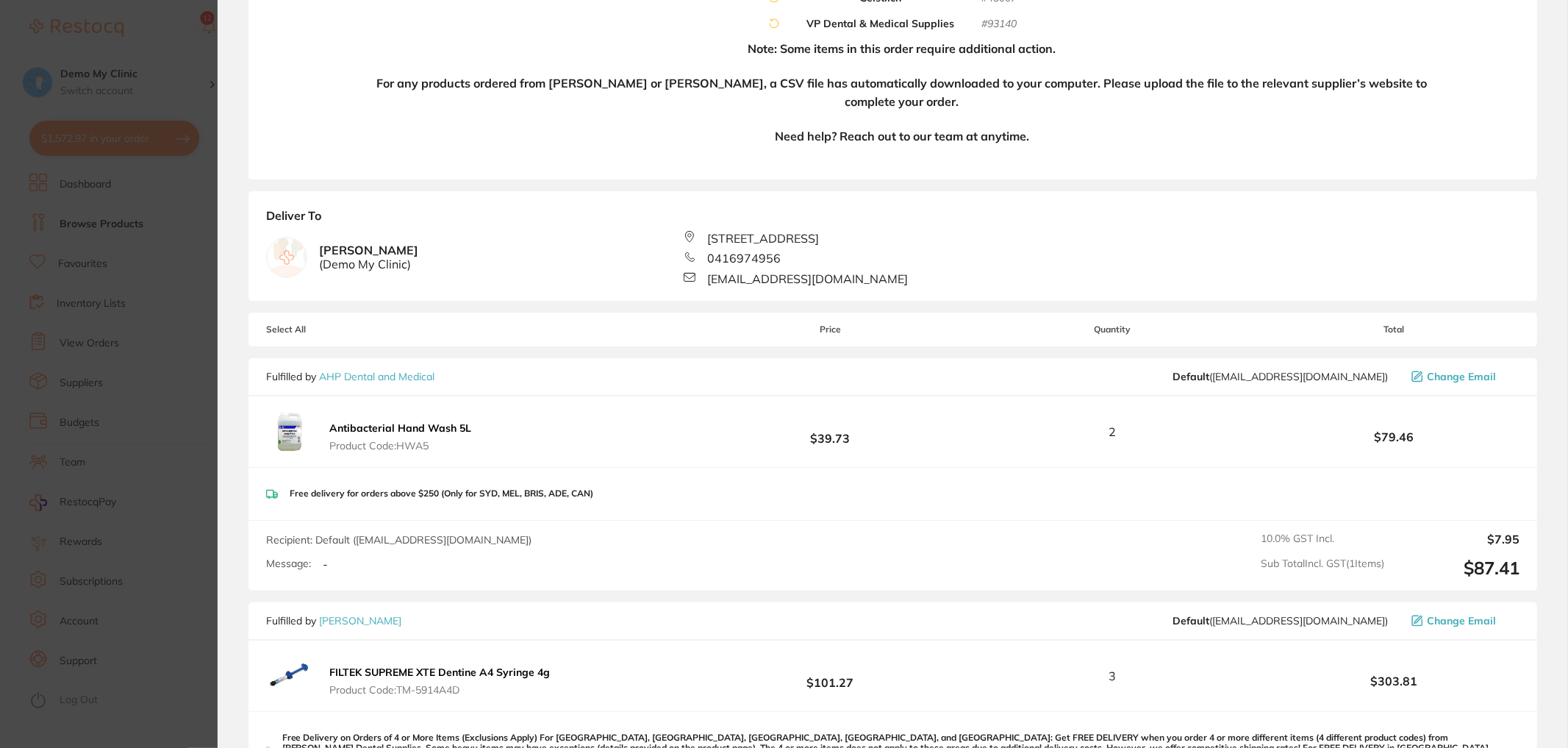
scroll to position [0, 0]
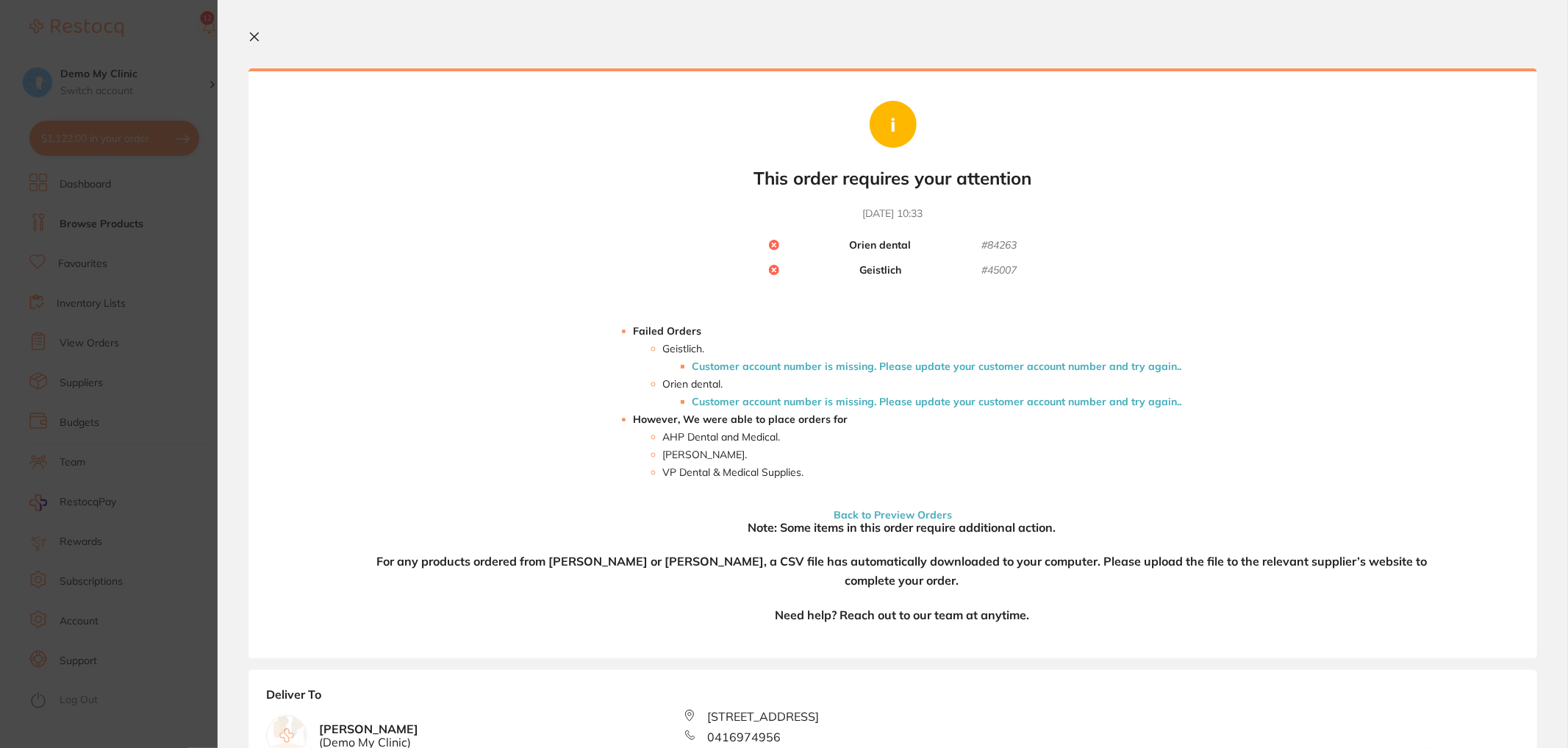
click at [253, 36] on icon at bounding box center [255, 37] width 8 height 8
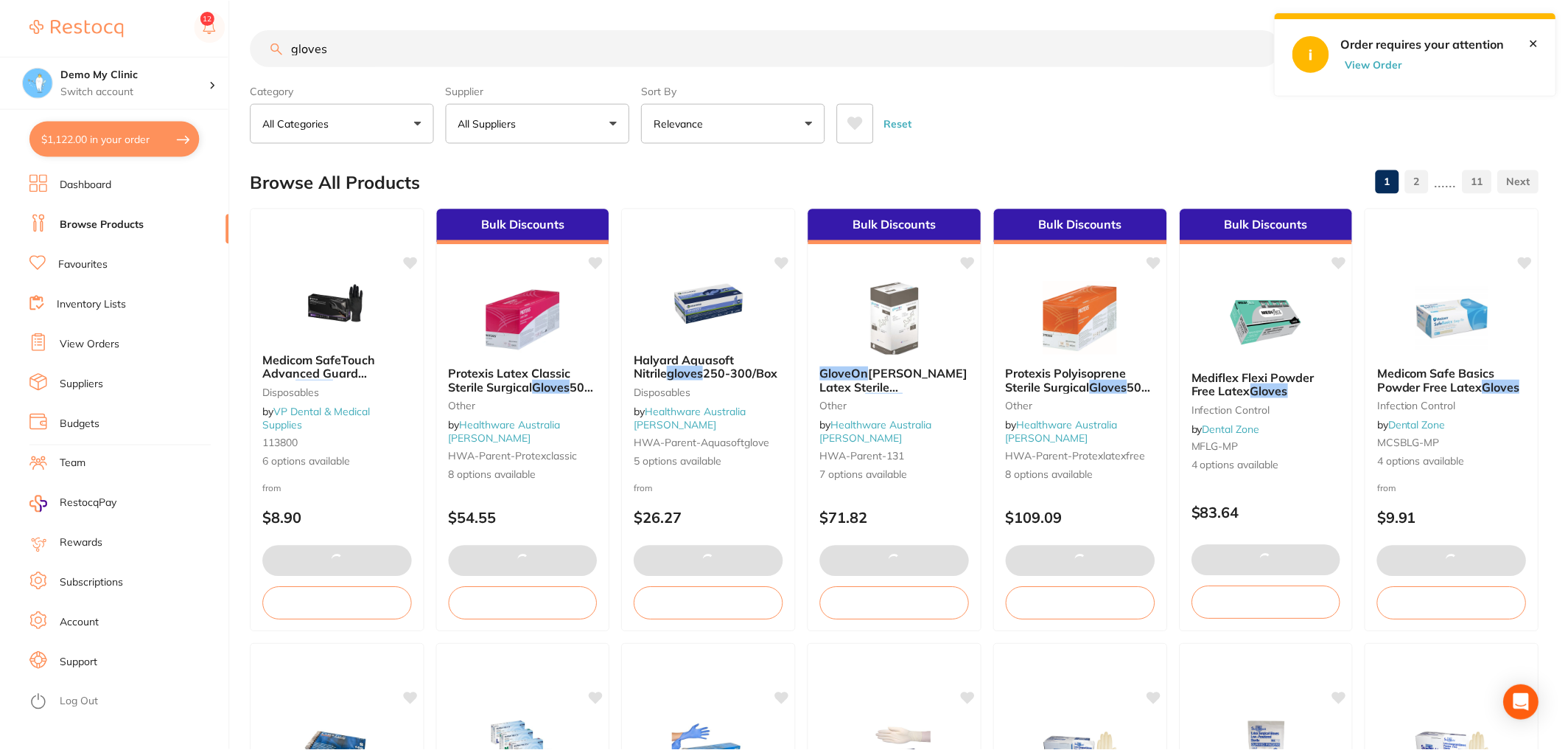
scroll to position [8, 0]
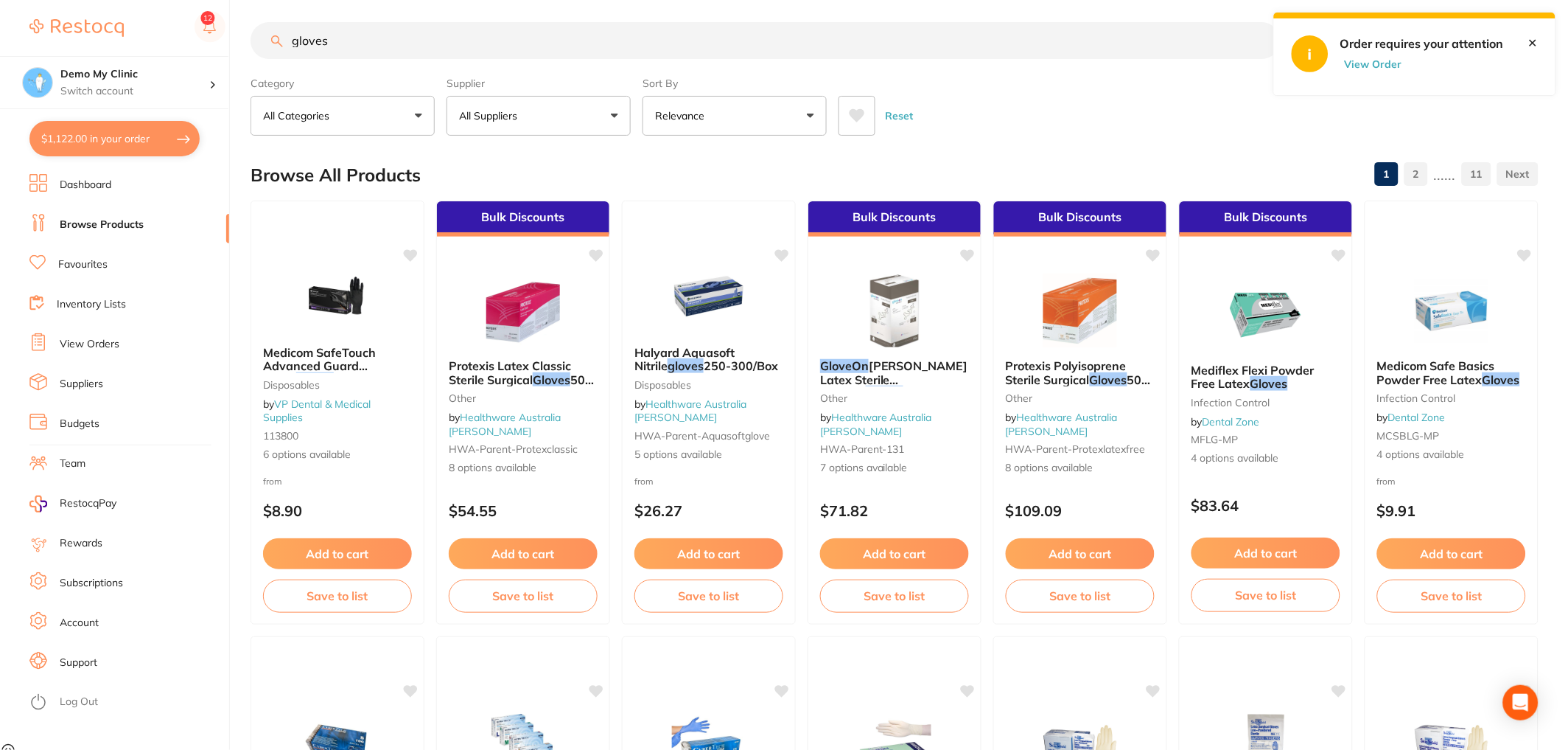
click at [84, 345] on link "View Orders" at bounding box center [89, 344] width 60 height 14
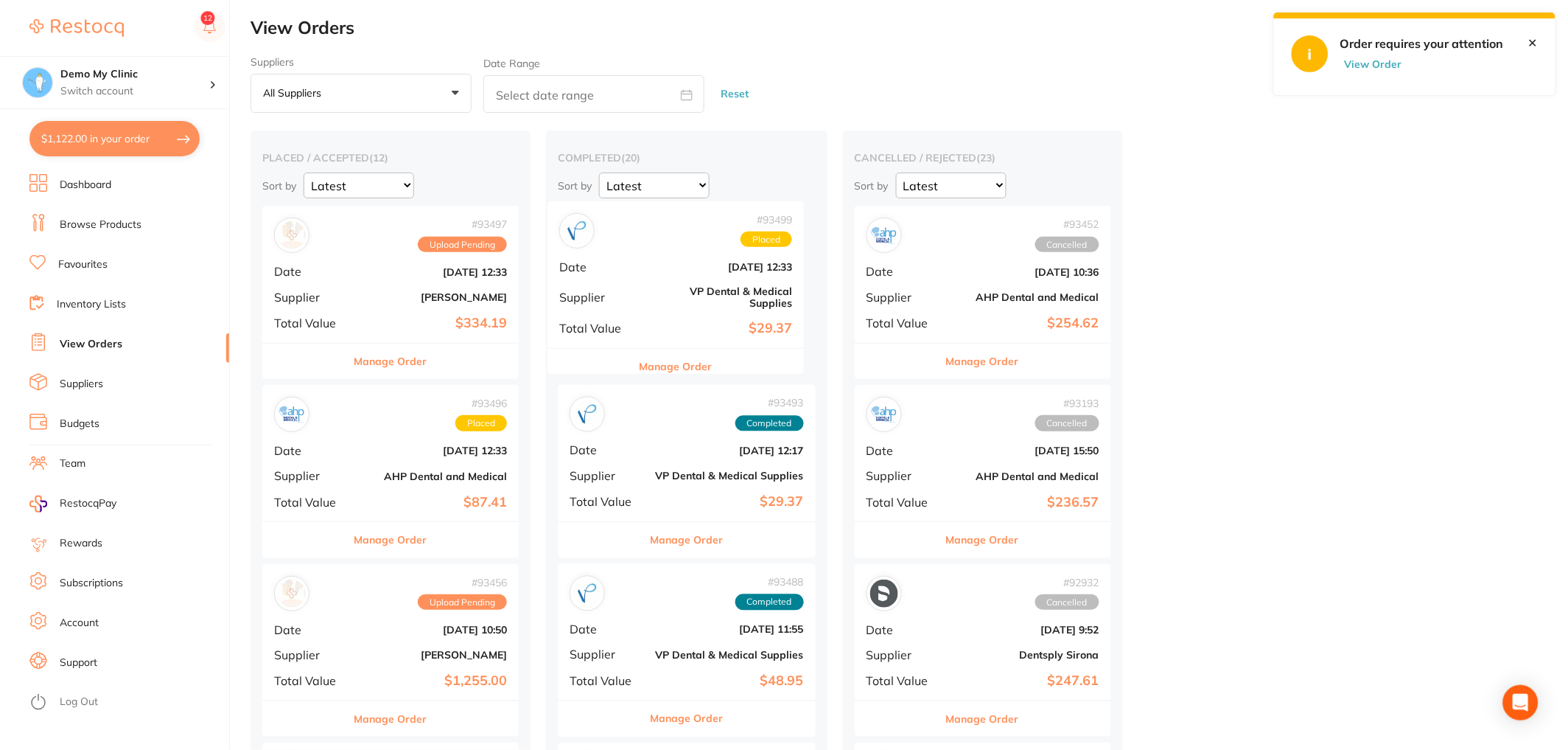
drag, startPoint x: 439, startPoint y: 249, endPoint x: 728, endPoint y: 246, distance: 289.0
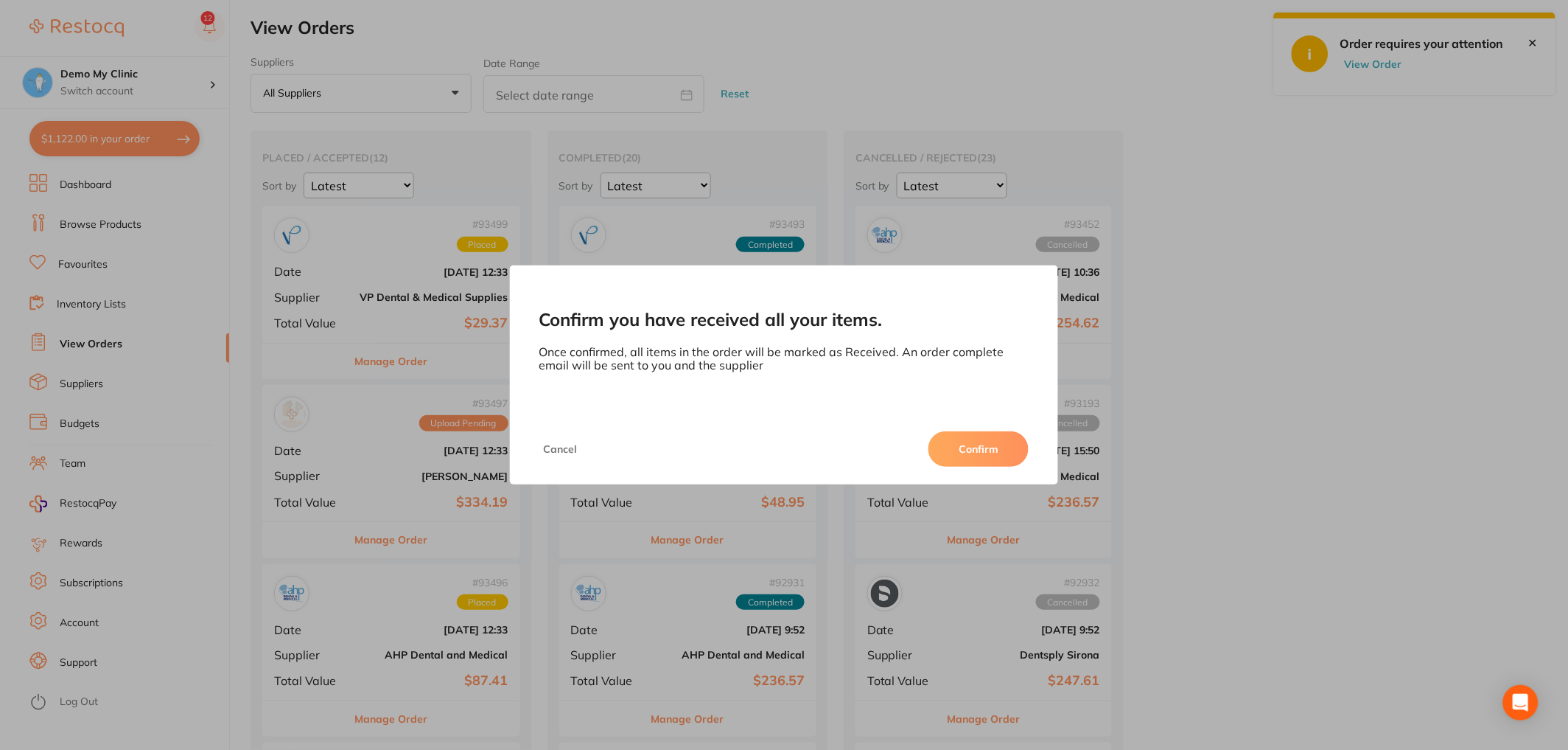
click at [964, 455] on button "Confirm" at bounding box center [978, 449] width 100 height 36
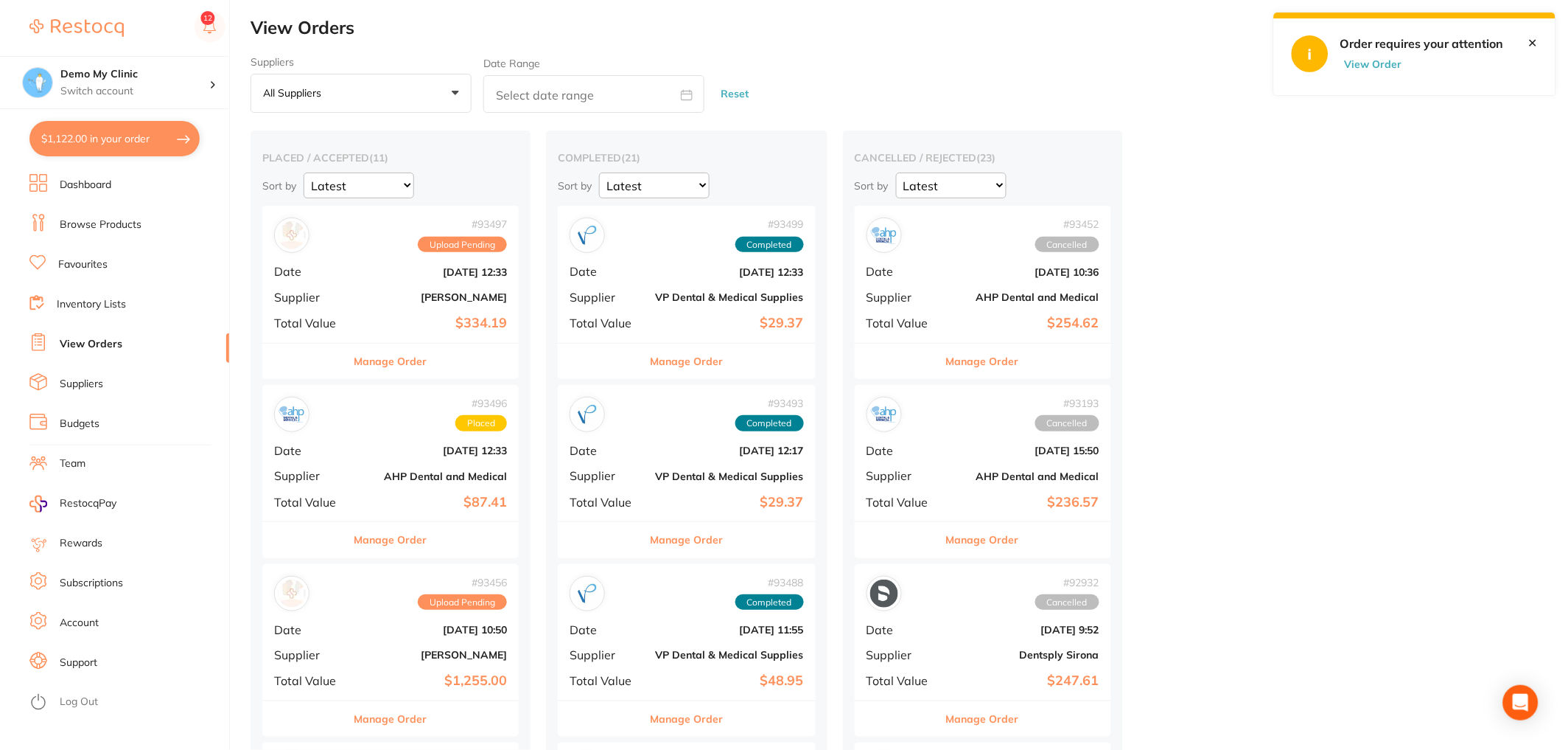
click at [74, 299] on link "Inventory Lists" at bounding box center [91, 304] width 69 height 14
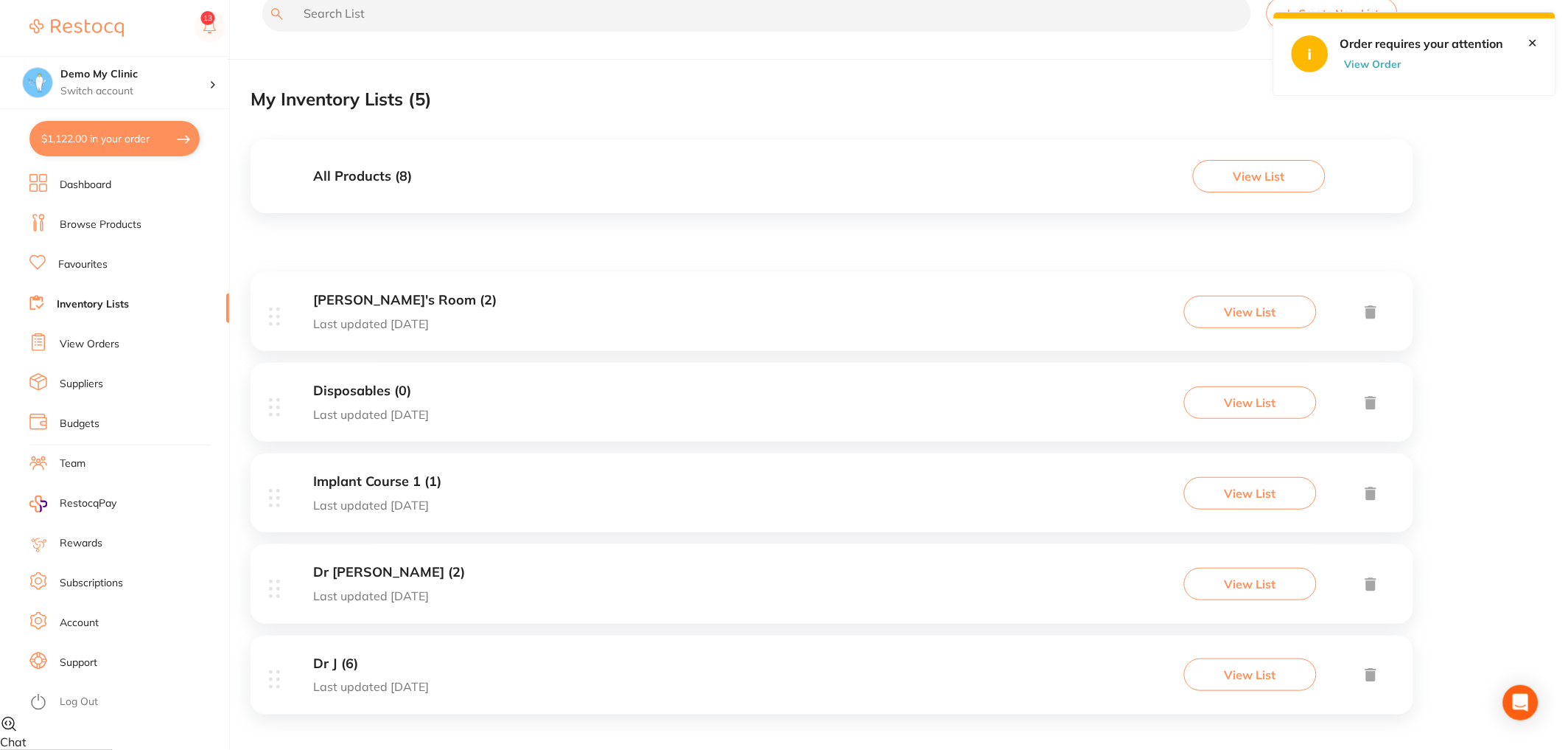
scroll to position [40, 0]
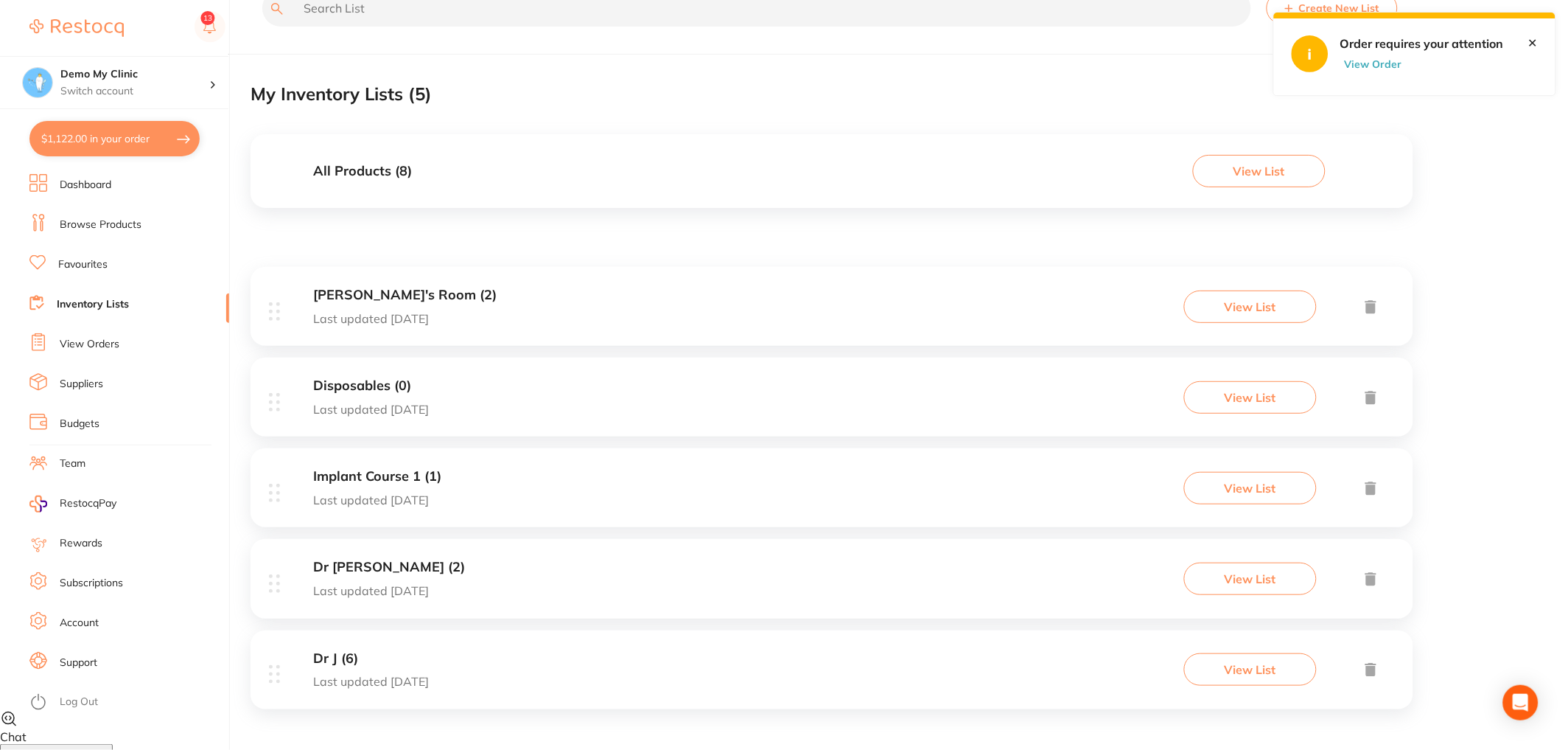
click at [114, 415] on li "Budgets" at bounding box center [129, 424] width 200 height 22
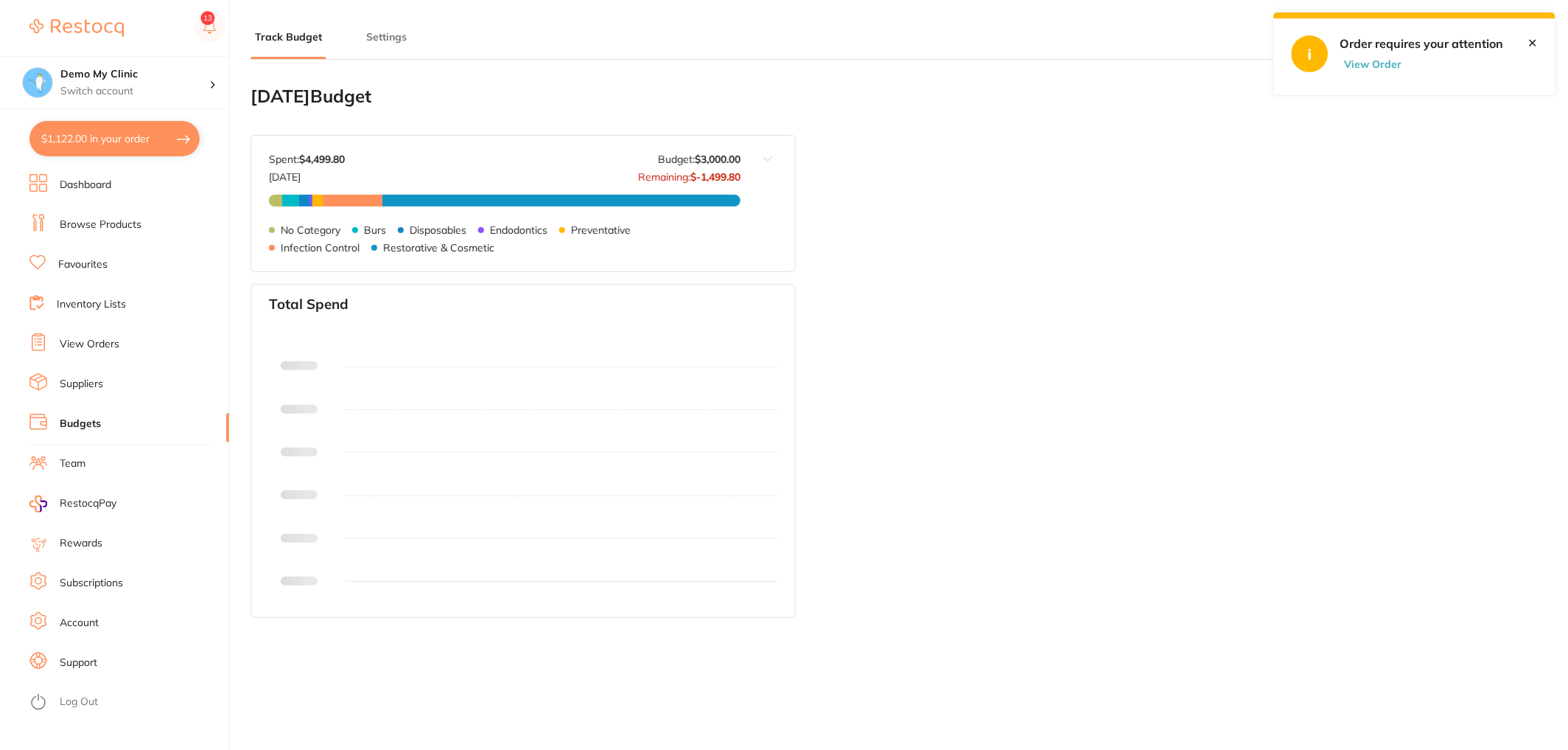
type input "6,000"
type input "3,000"
type input "3.0"
type input "3,000"
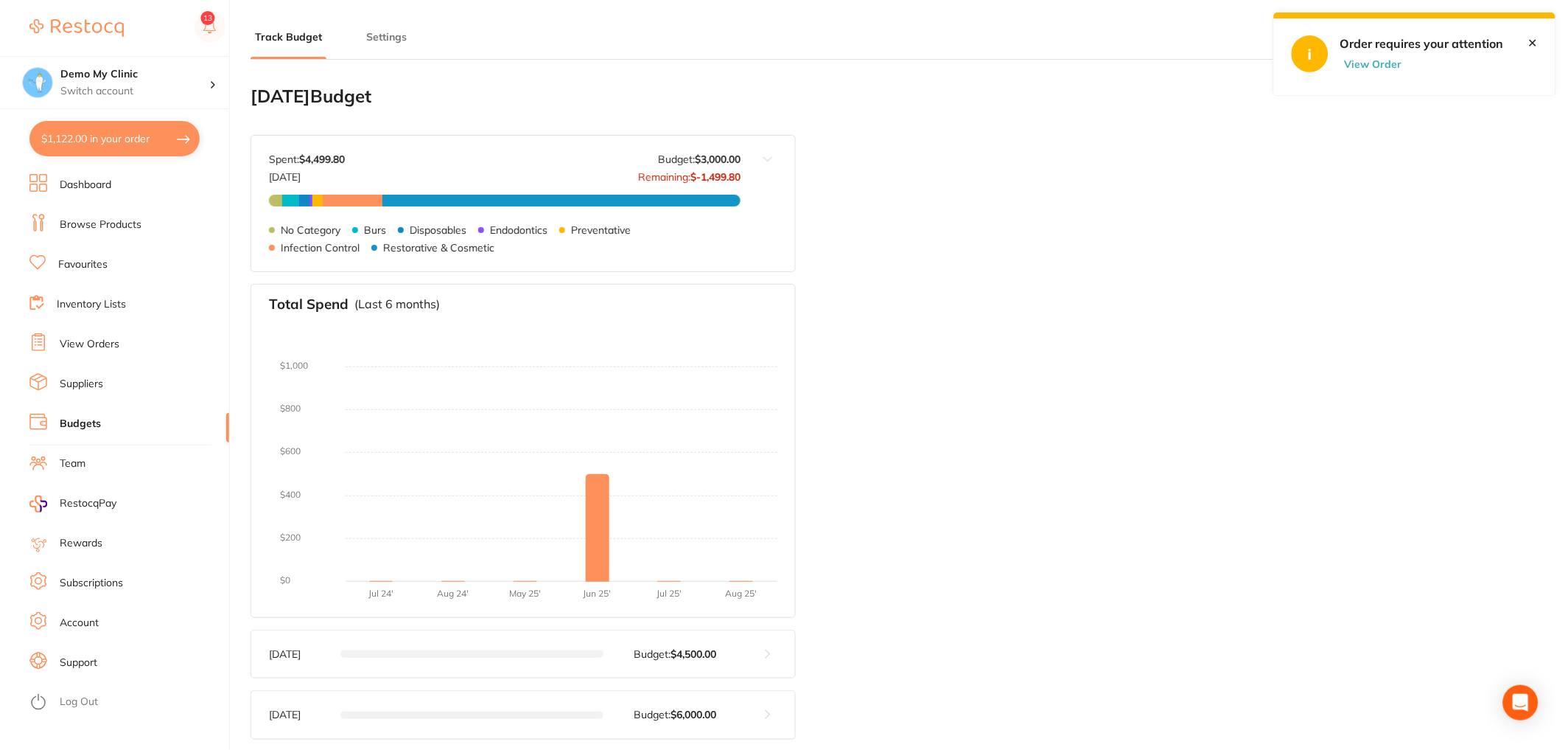
click at [374, 39] on button "Settings" at bounding box center [386, 37] width 49 height 14
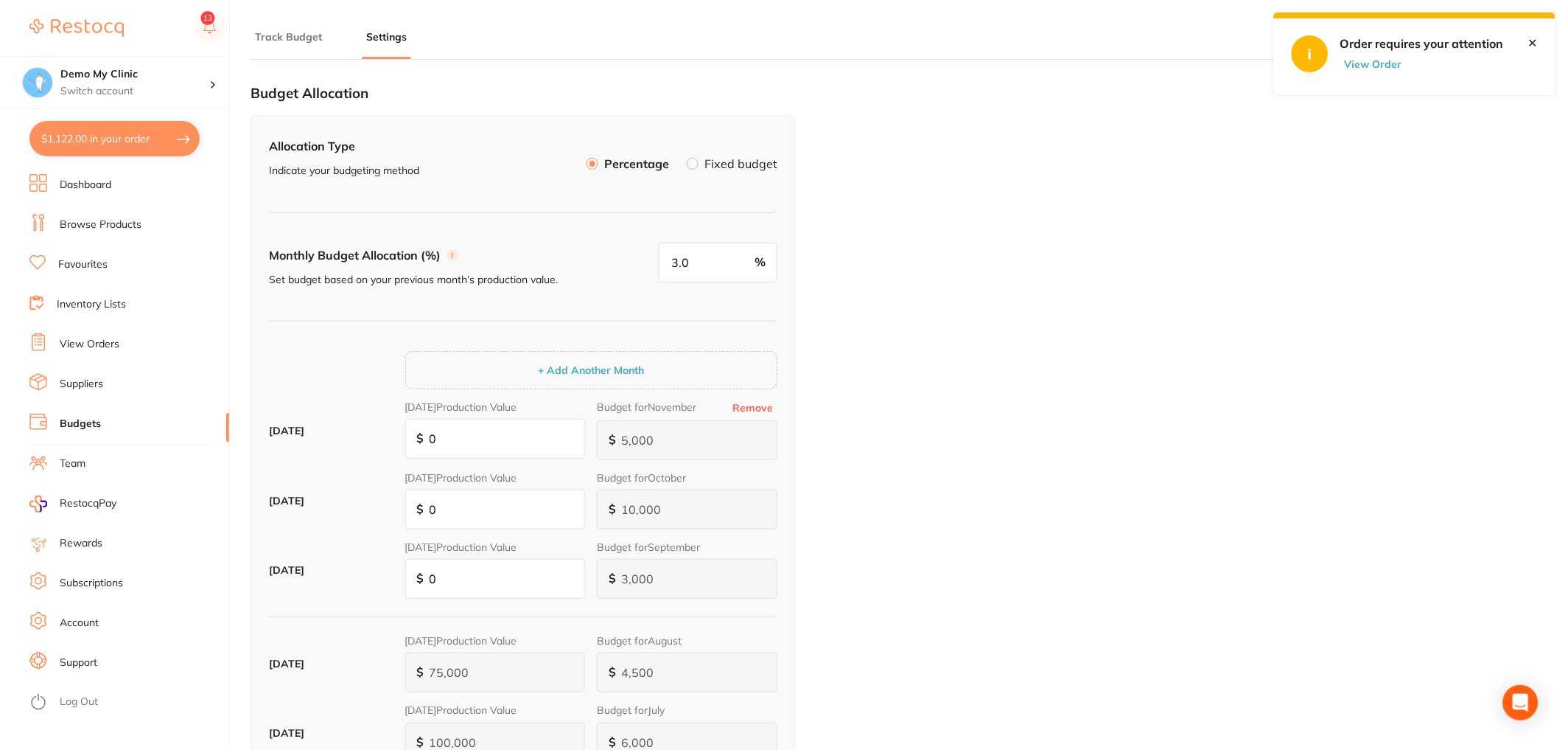
click at [293, 43] on li "Track Budget" at bounding box center [288, 44] width 76 height 30
click at [294, 36] on button "Track Budget" at bounding box center [288, 37] width 76 height 14
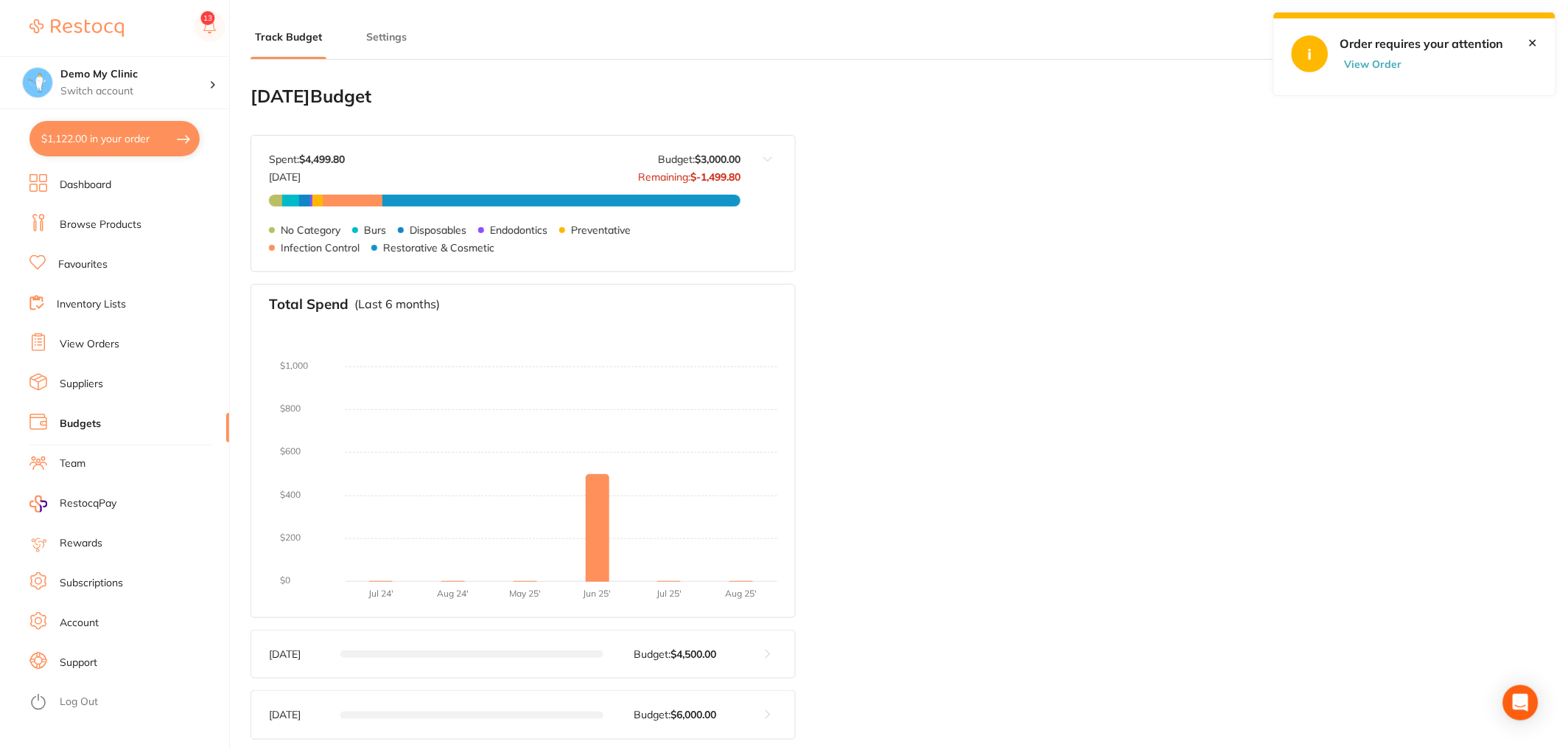
click at [131, 298] on li "Inventory Lists" at bounding box center [129, 305] width 200 height 22
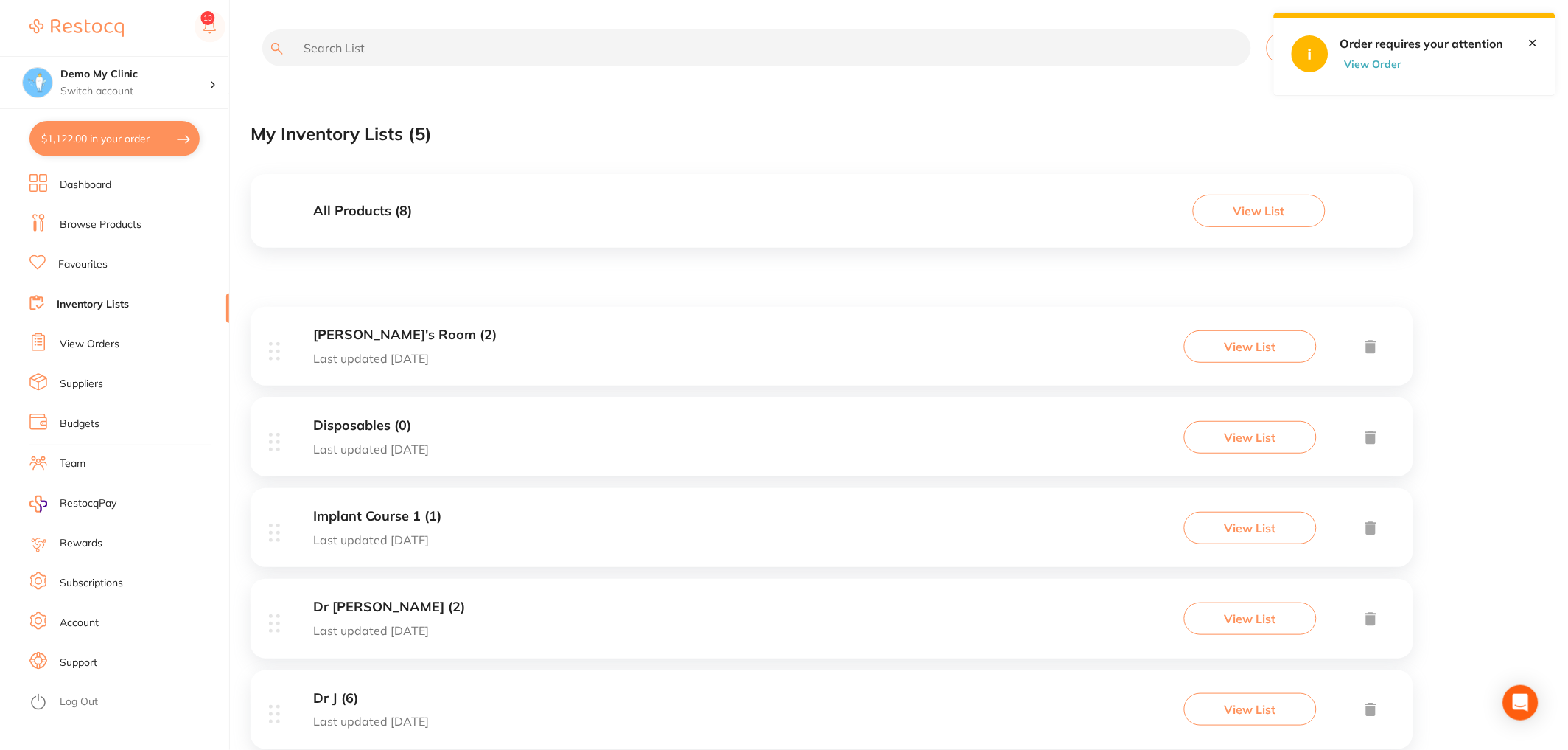
click at [75, 460] on link "Team" at bounding box center [72, 463] width 26 height 14
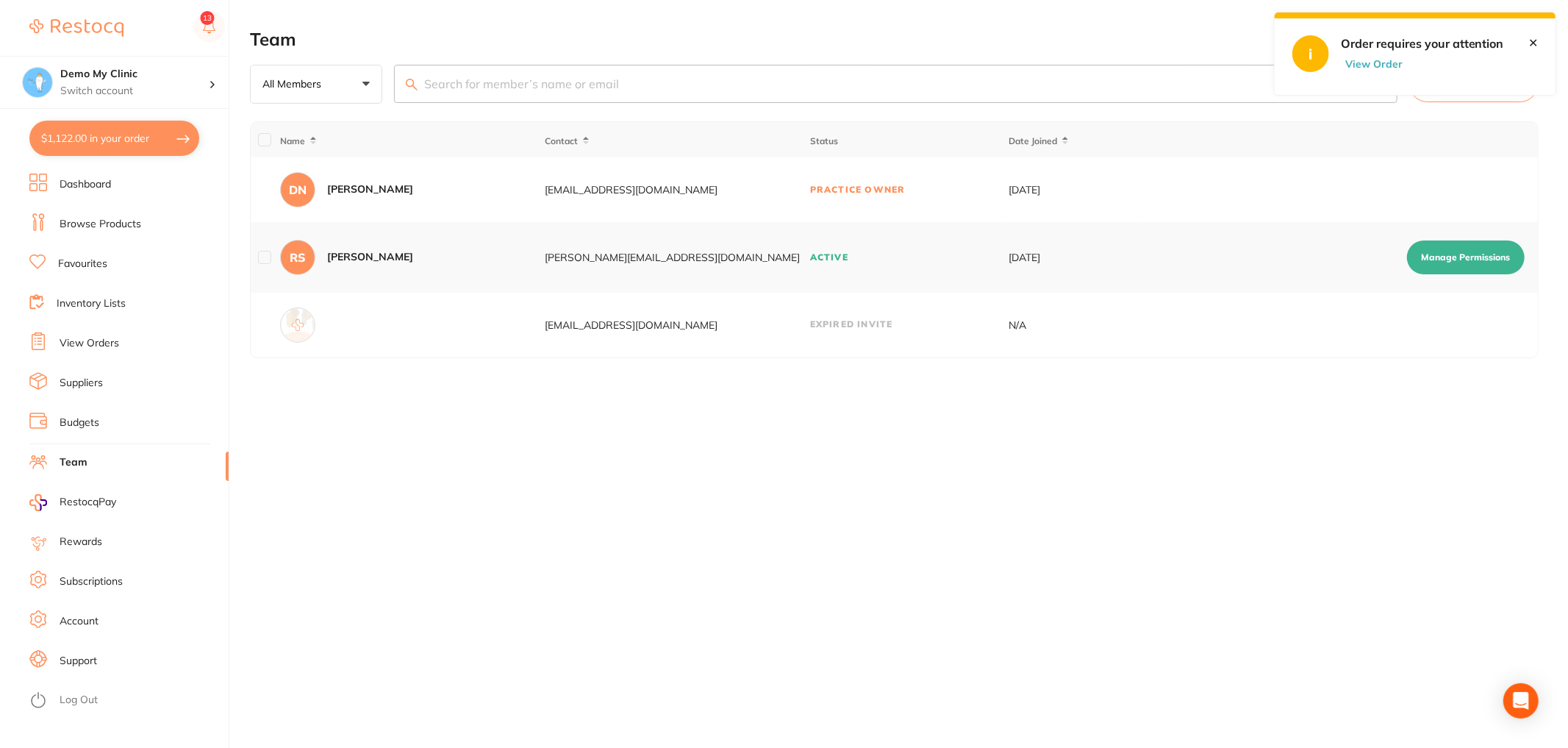
click at [1508, 262] on button "Manage Permissions" at bounding box center [1466, 257] width 118 height 34
checkbox input "true"
click at [93, 664] on link "Support" at bounding box center [78, 661] width 37 height 14
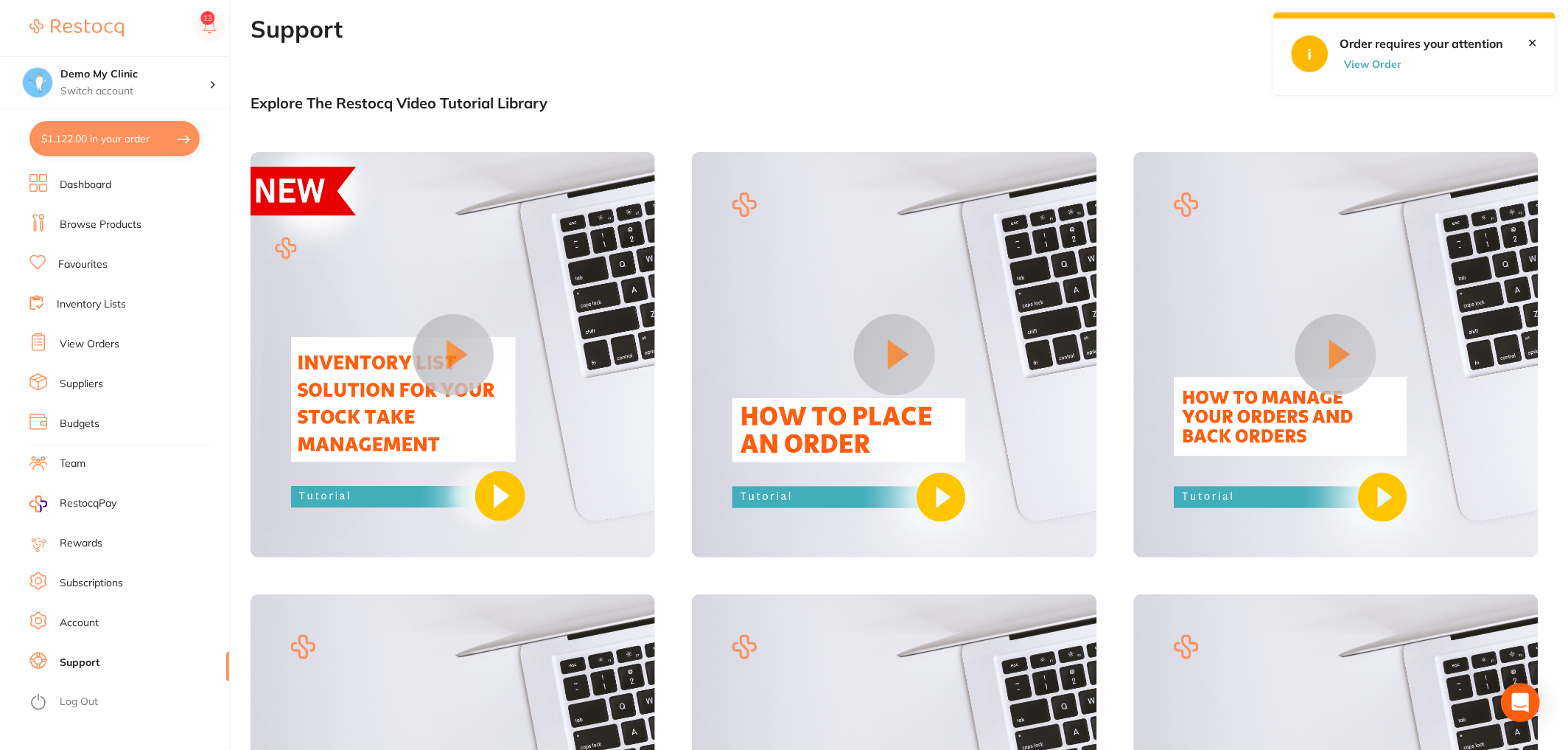
click at [1526, 707] on icon "Open Intercom Messenger" at bounding box center [1520, 702] width 17 height 20
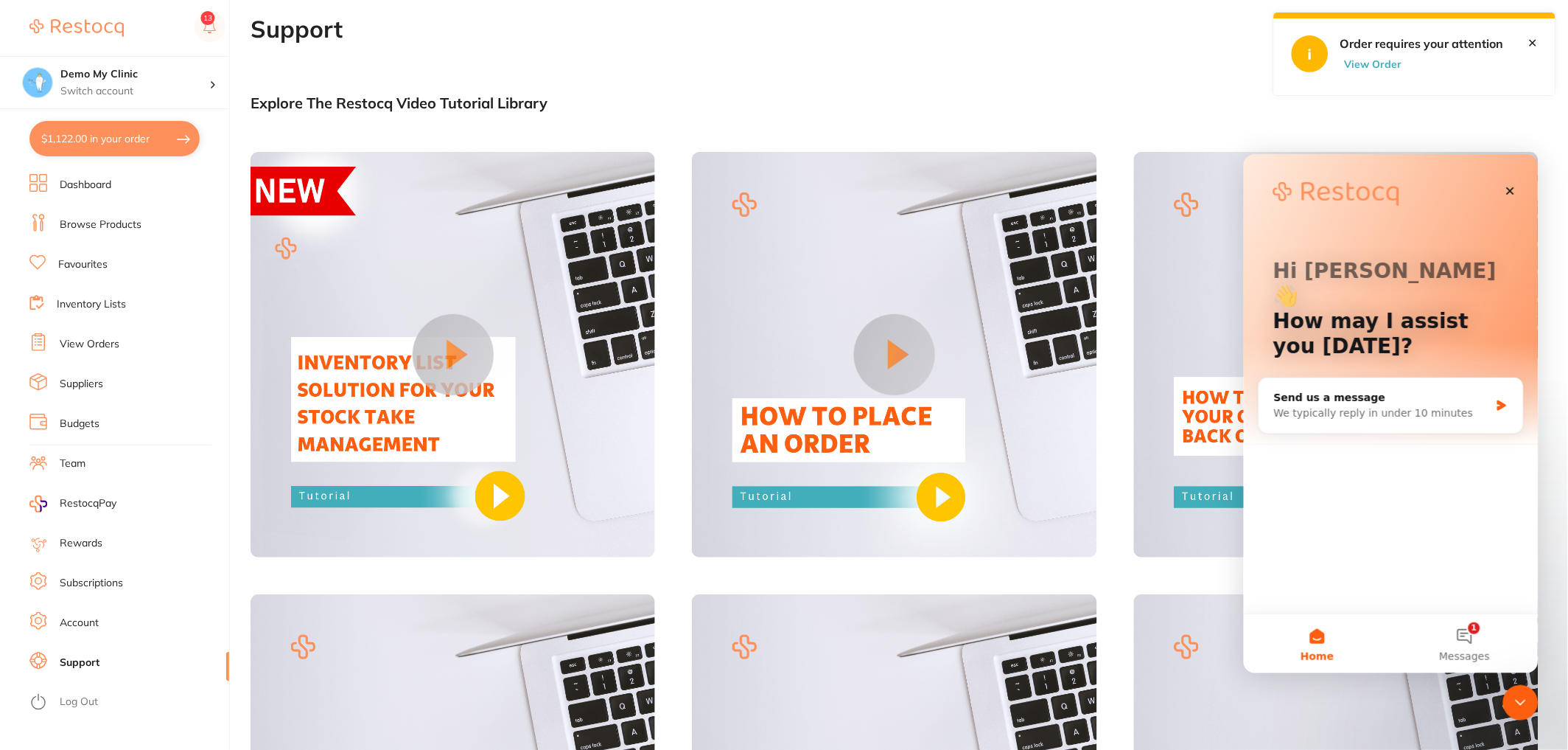
click at [92, 545] on link "Rewards" at bounding box center [81, 543] width 43 height 14
click at [1533, 43] on link "✕" at bounding box center [1532, 43] width 9 height 14
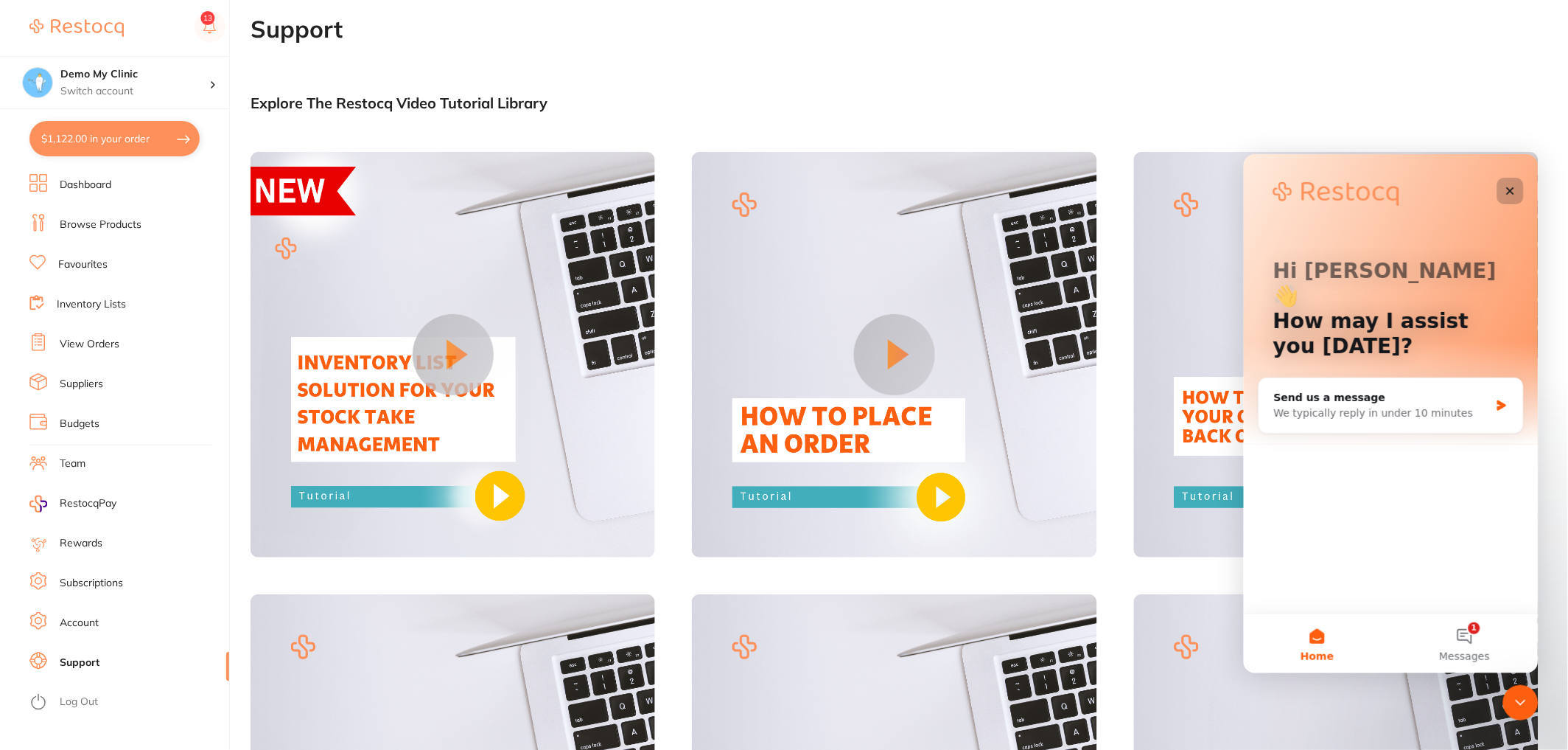
click at [1505, 197] on div "Close" at bounding box center [1509, 190] width 26 height 26
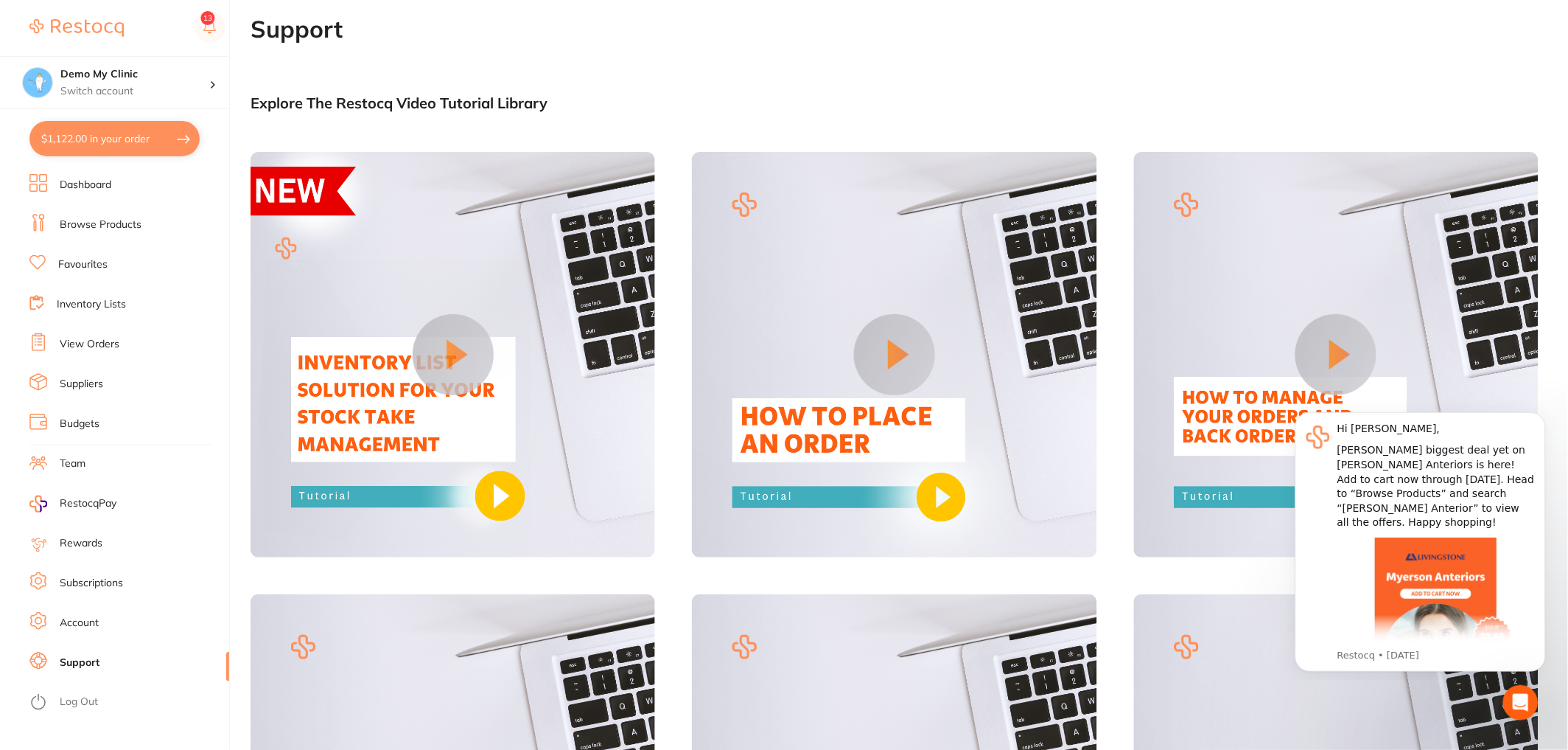
click at [98, 143] on button "$1,122.00 in your order" at bounding box center [115, 139] width 170 height 36
checkbox input "true"
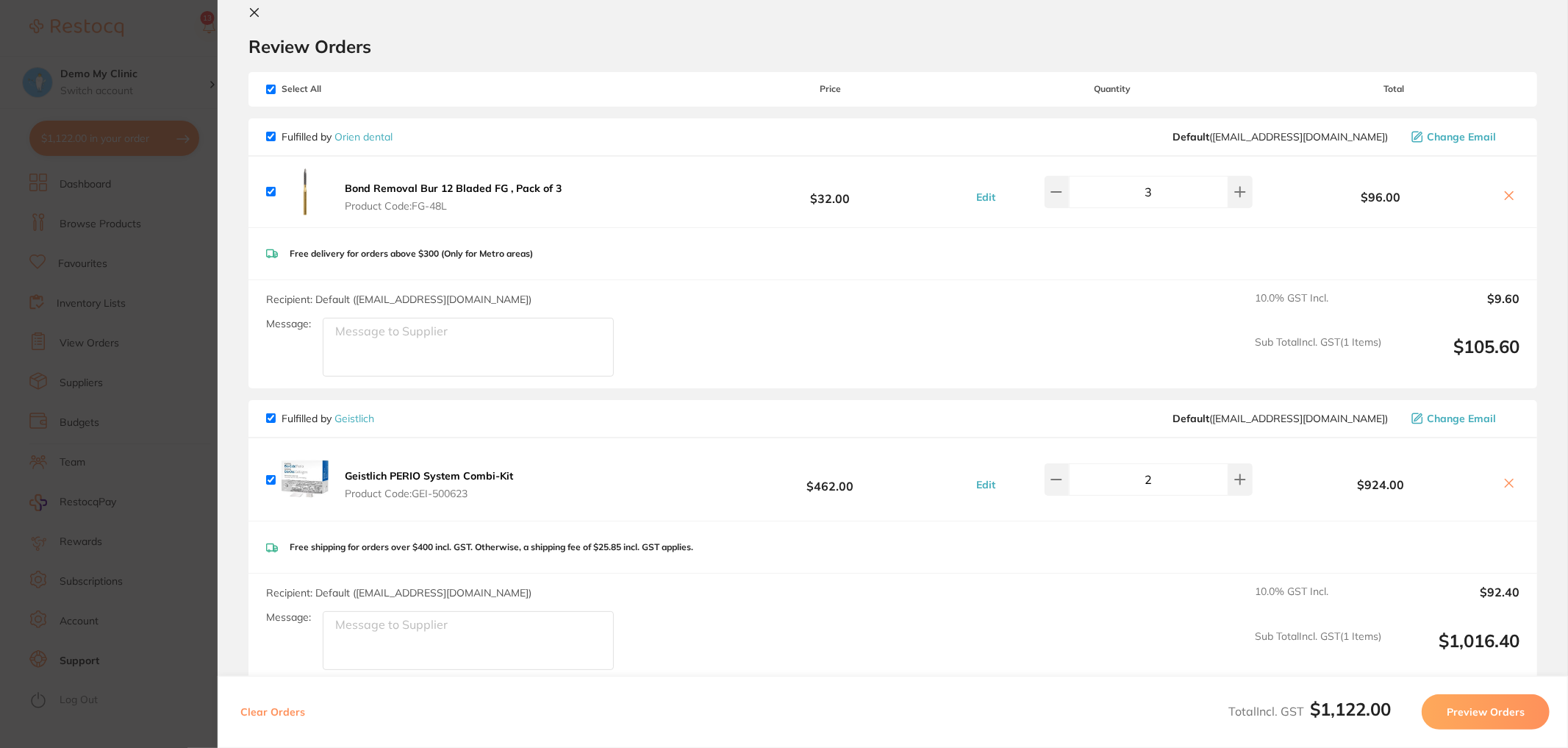
scroll to position [26, 0]
click at [258, 4] on icon at bounding box center [255, 10] width 12 height 12
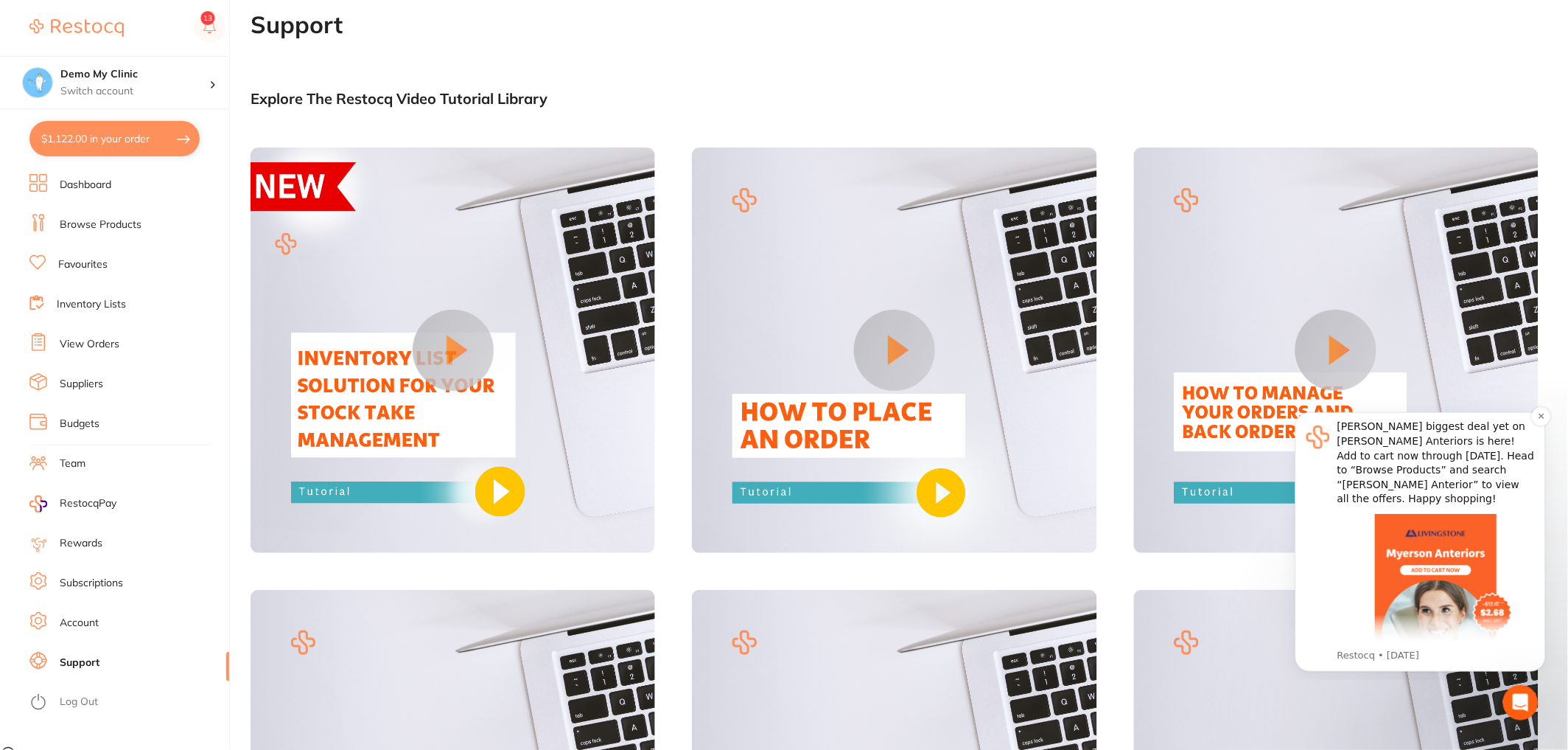
scroll to position [25, 0]
click at [110, 186] on link "Dashboard" at bounding box center [85, 185] width 52 height 14
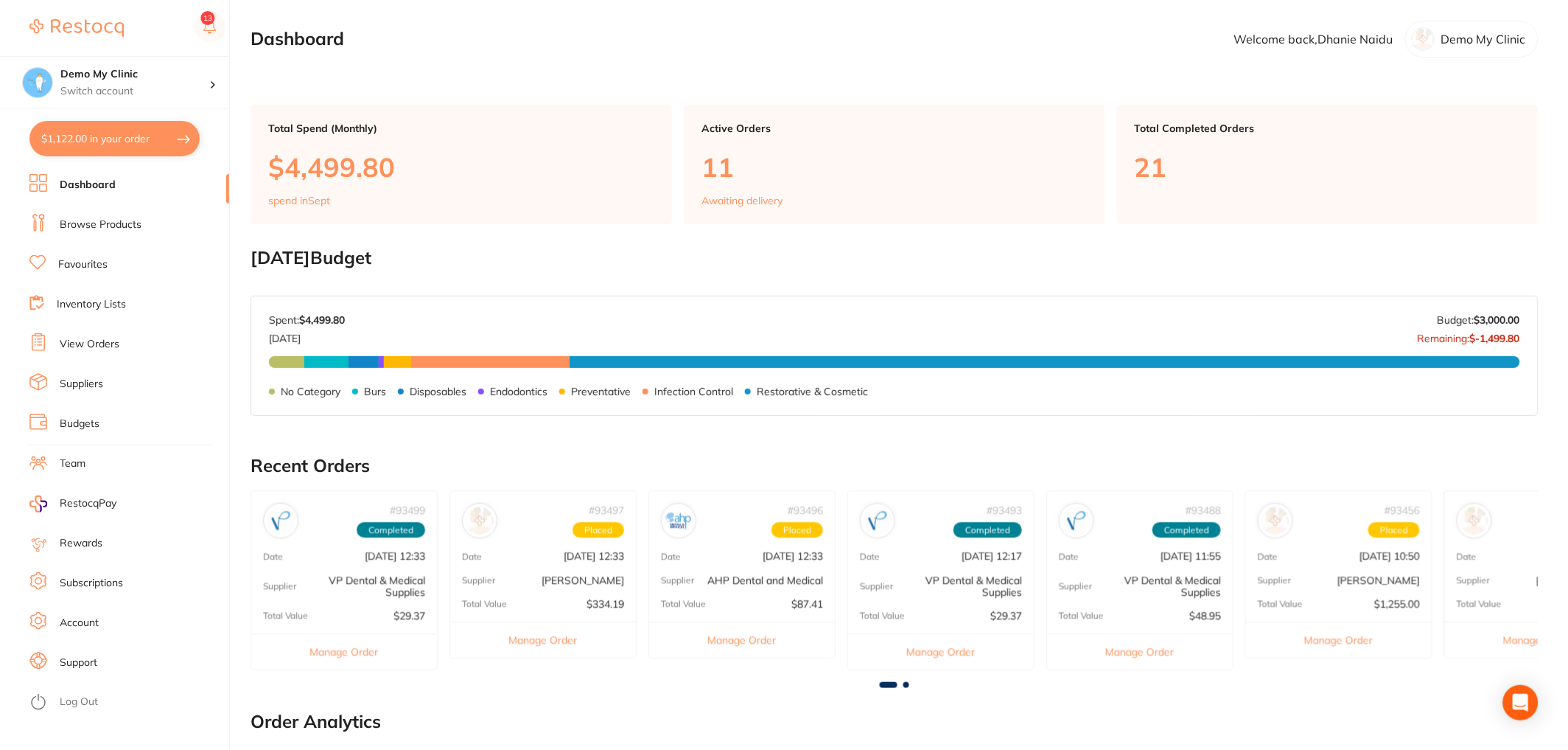
click at [120, 223] on link "Browse Products" at bounding box center [100, 224] width 82 height 14
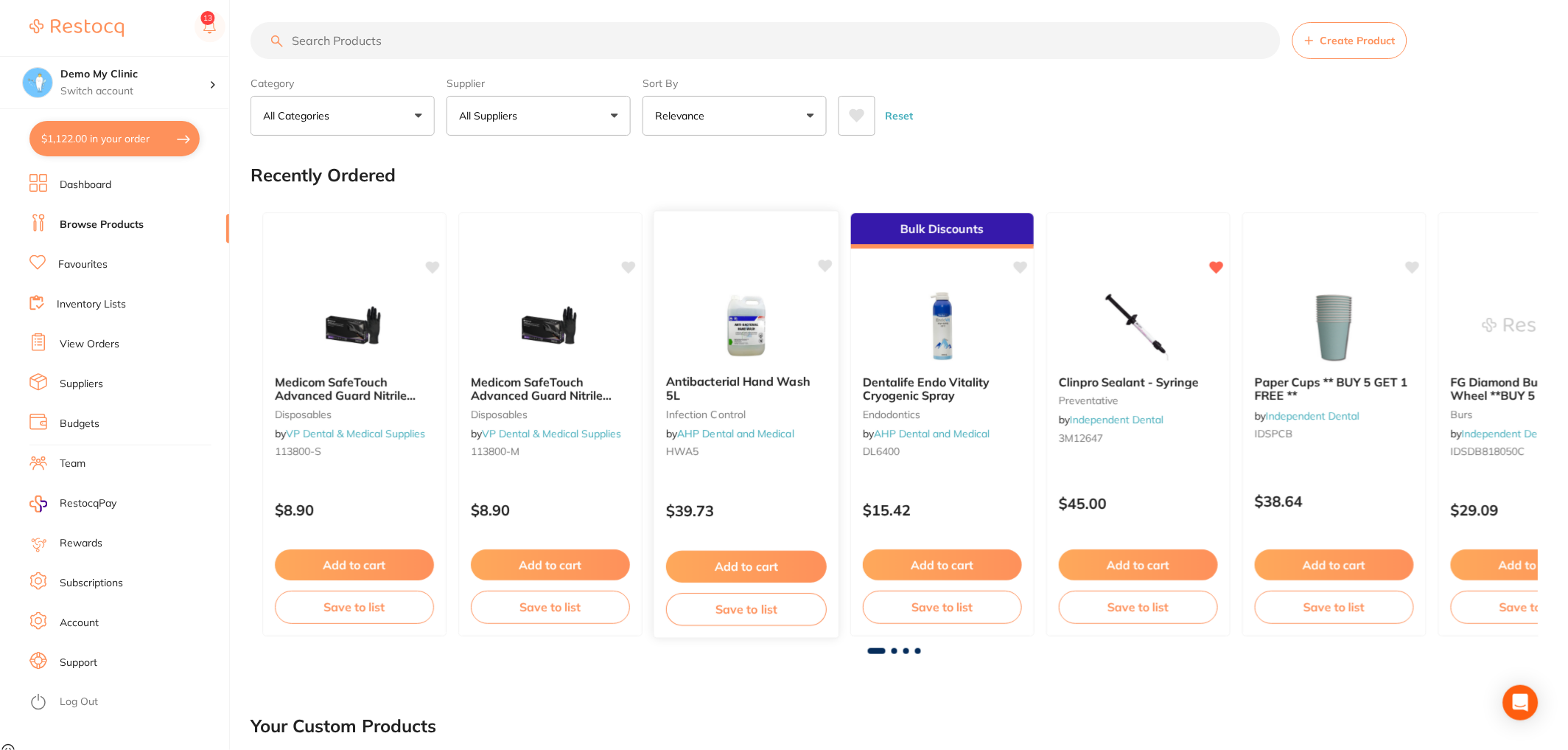
scroll to position [9, 0]
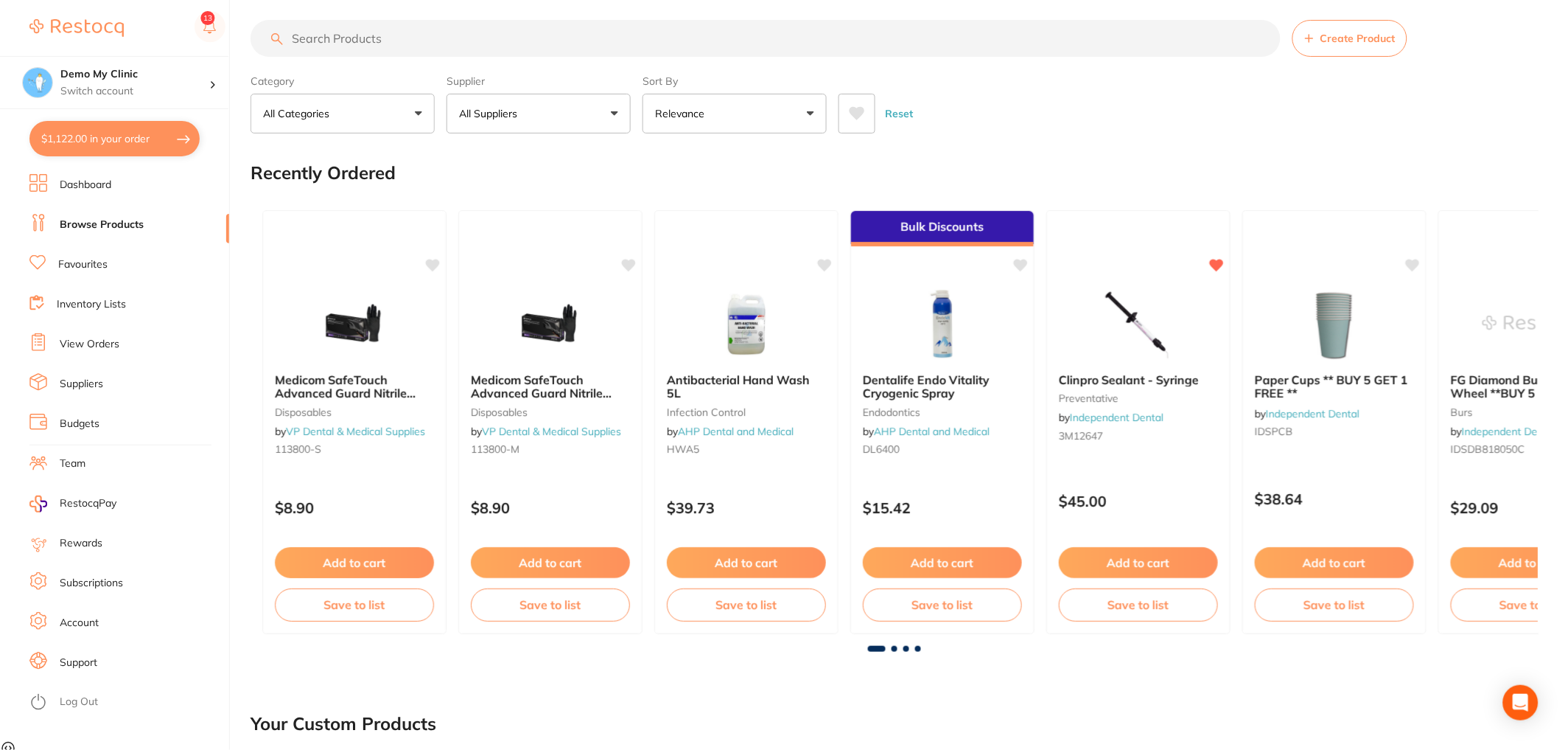
click at [118, 322] on ul "Dashboard Browse Products Favourites Inventory Lists View Orders Suppliers Budg…" at bounding box center [129, 461] width 200 height 575
click at [114, 320] on ul "Dashboard Browse Products Favourites Inventory Lists View Orders Suppliers Budg…" at bounding box center [129, 461] width 200 height 575
click at [111, 308] on link "Inventory Lists" at bounding box center [91, 304] width 69 height 14
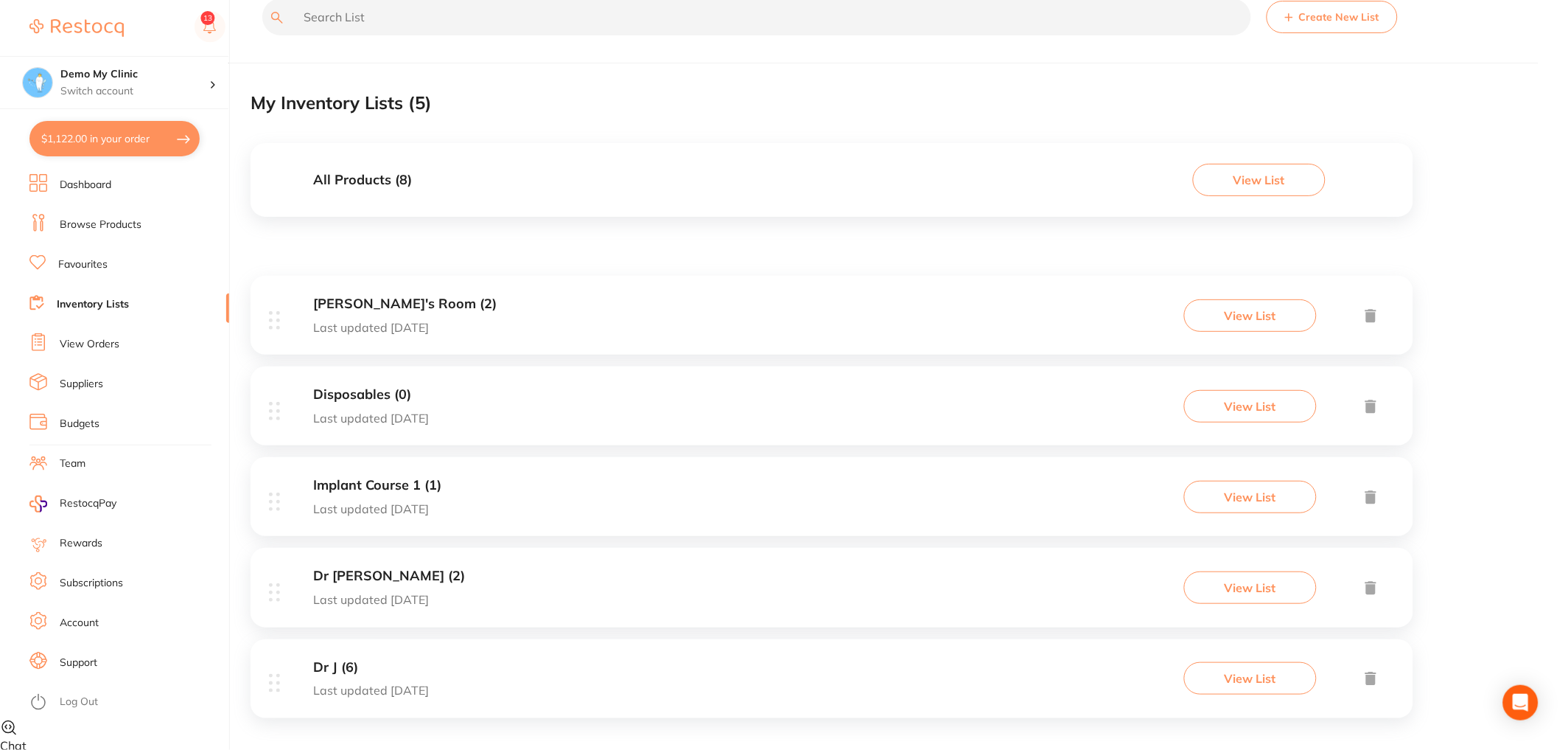
scroll to position [40, 0]
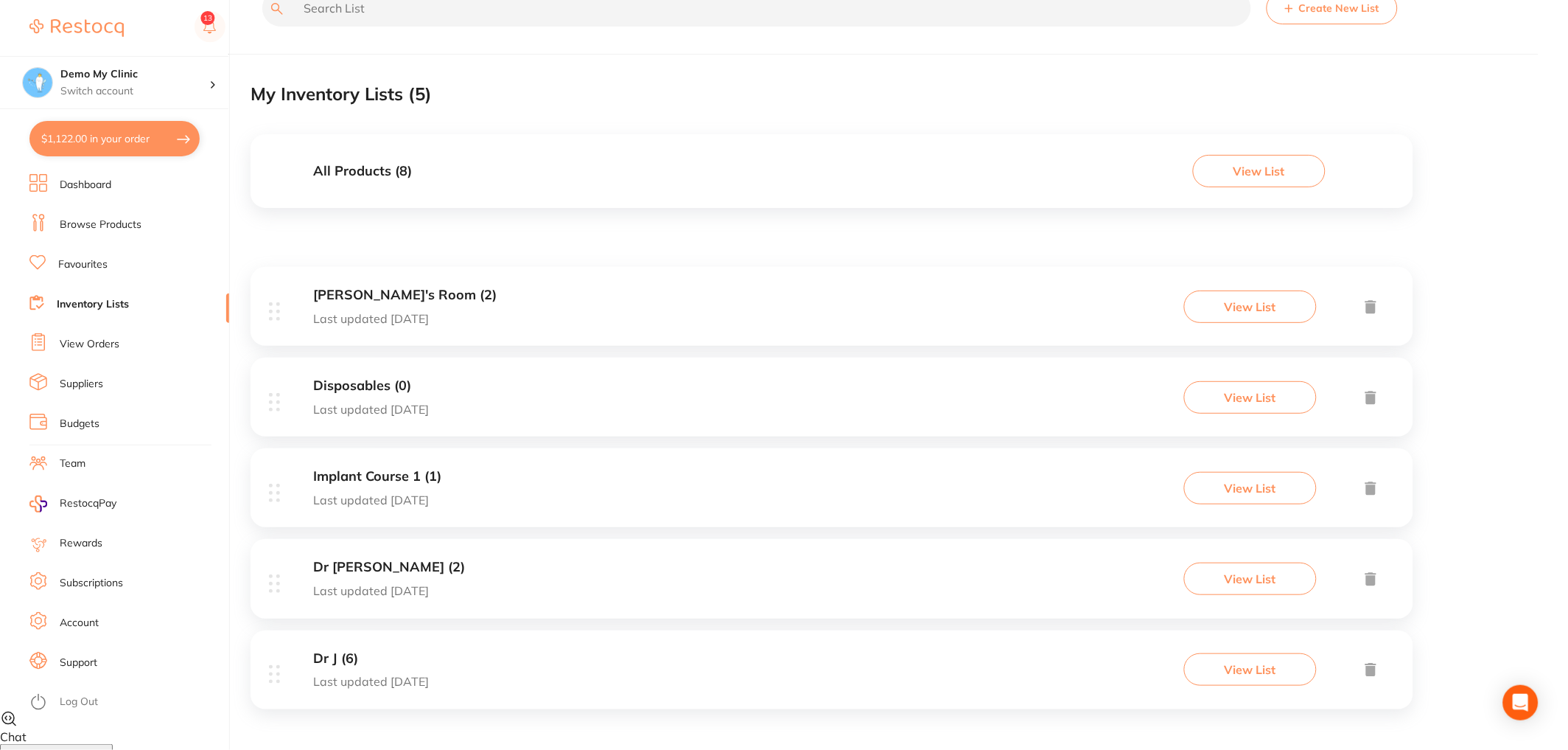
click at [1238, 672] on button "View List" at bounding box center [1251, 669] width 133 height 32
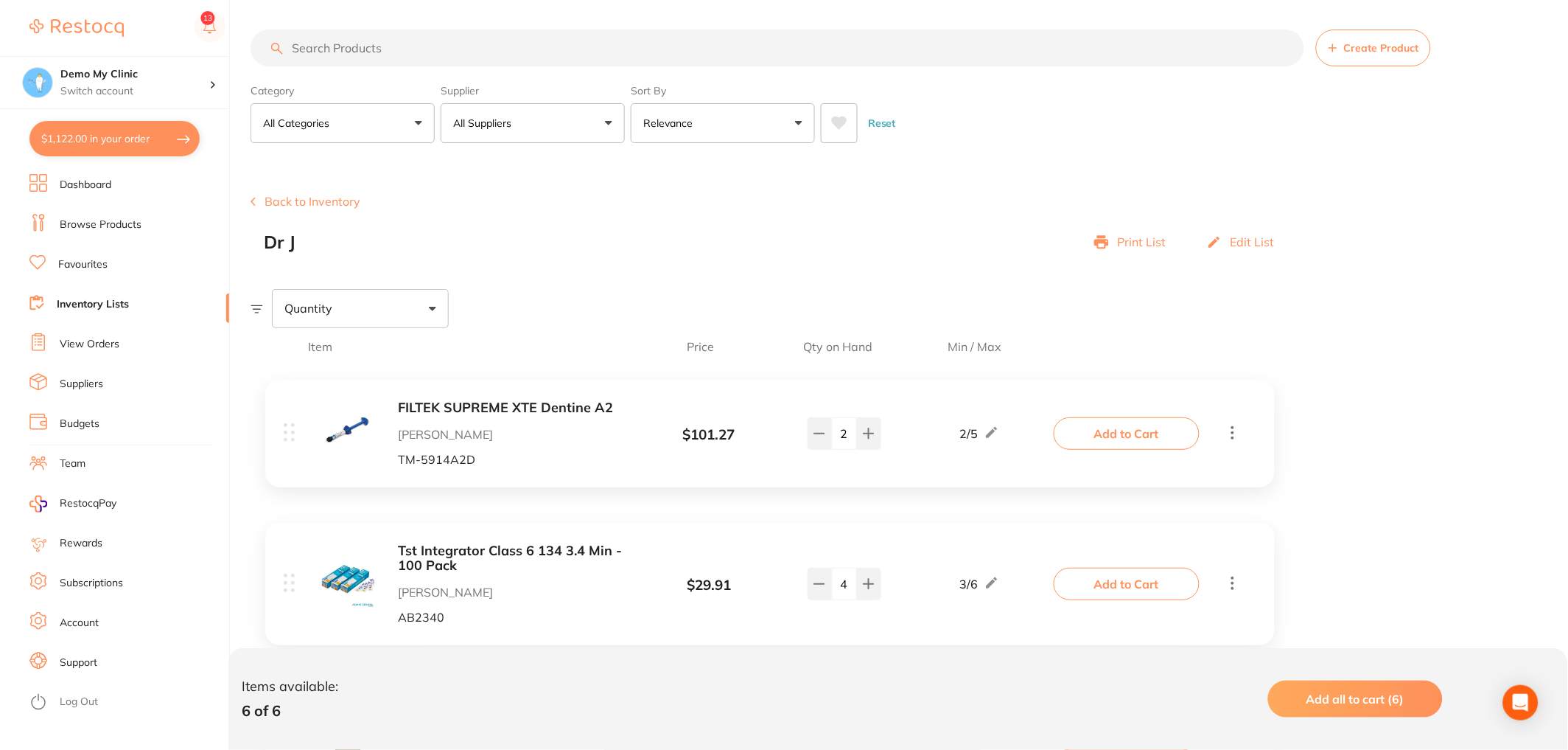
click at [263, 198] on button "Back to Inventory" at bounding box center [305, 202] width 110 height 14
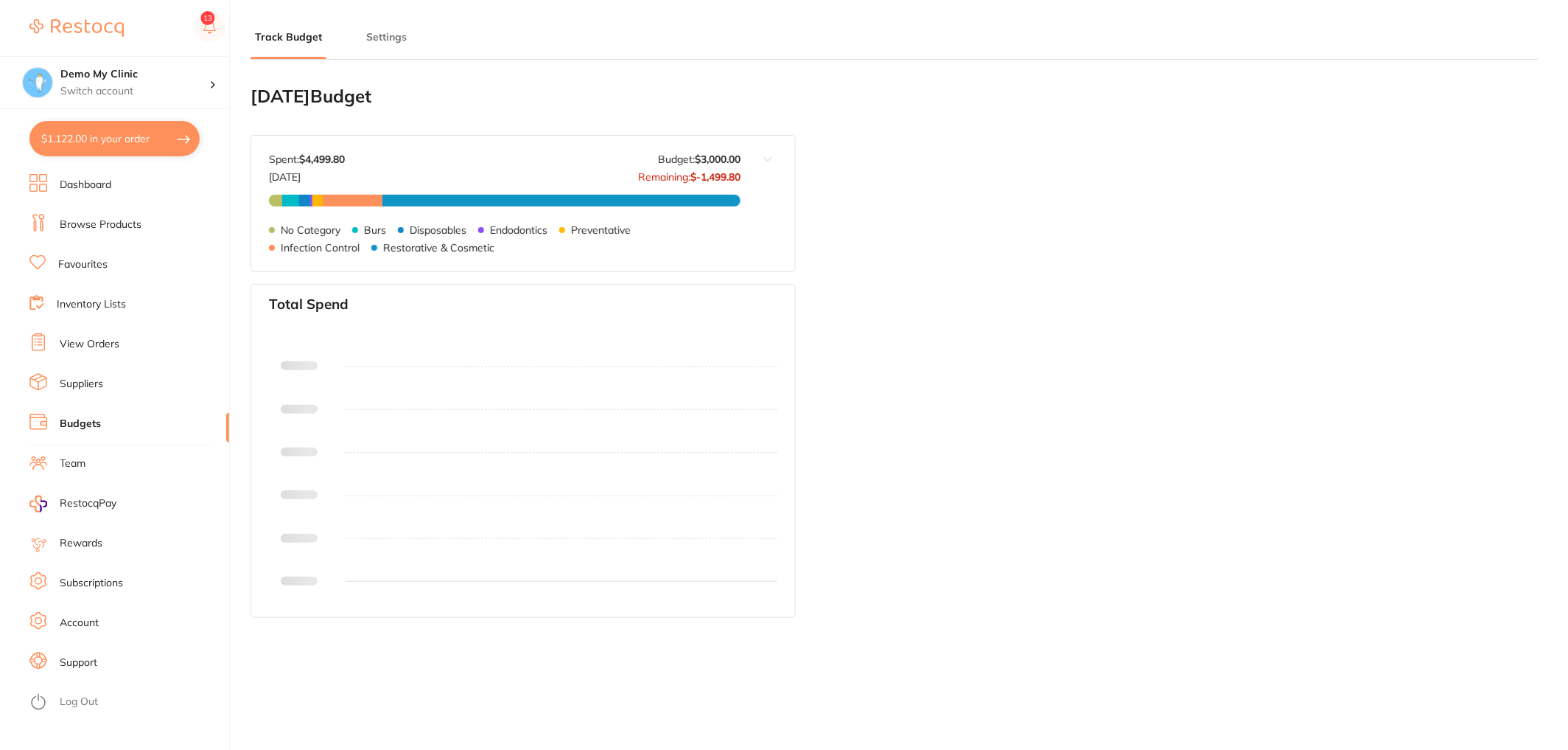
type input "6,000"
type input "3,000"
type input "3.0"
type input "3,000"
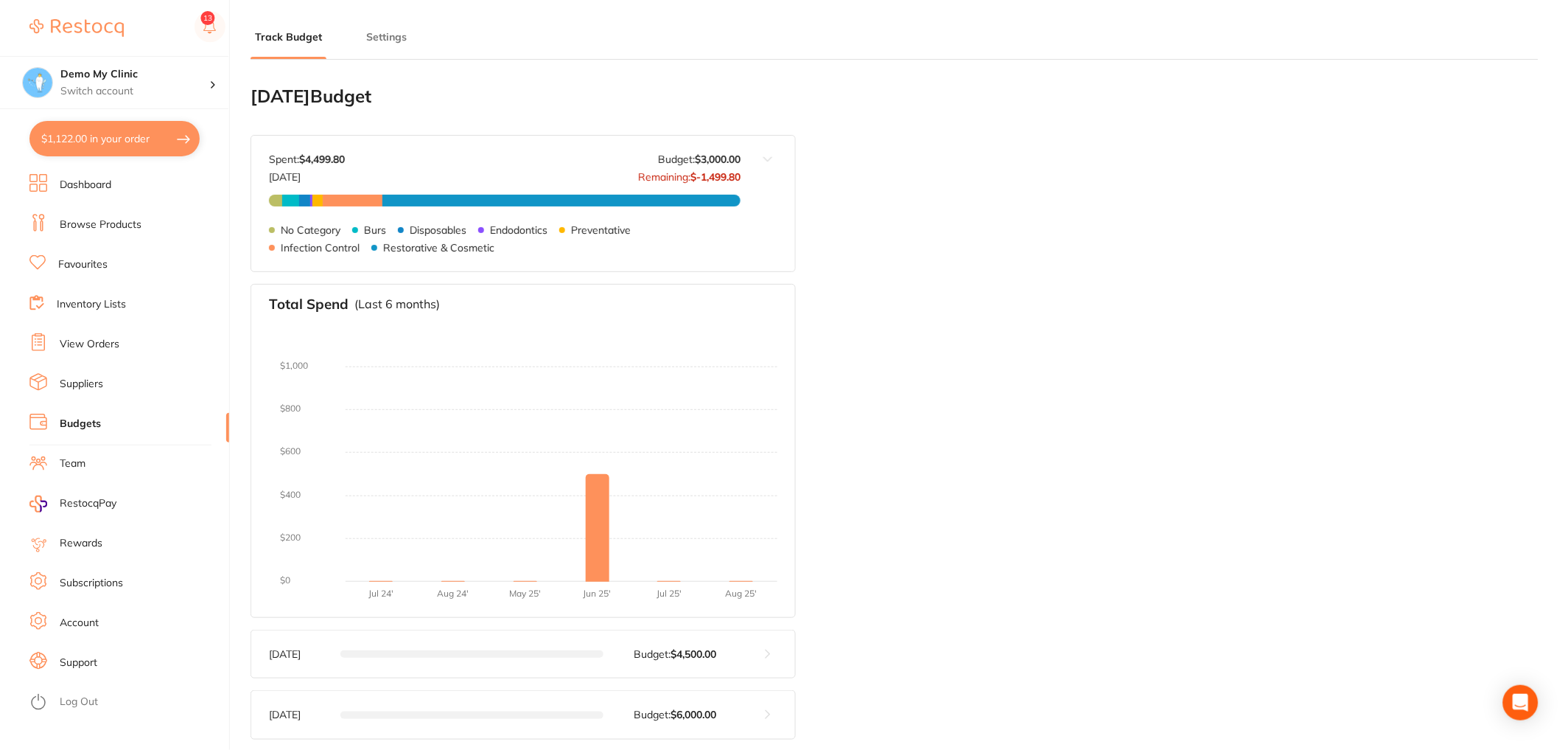
click at [392, 28] on div "Track Budget Settings" at bounding box center [894, 30] width 1288 height 60
click at [382, 41] on button "Settings" at bounding box center [386, 37] width 49 height 14
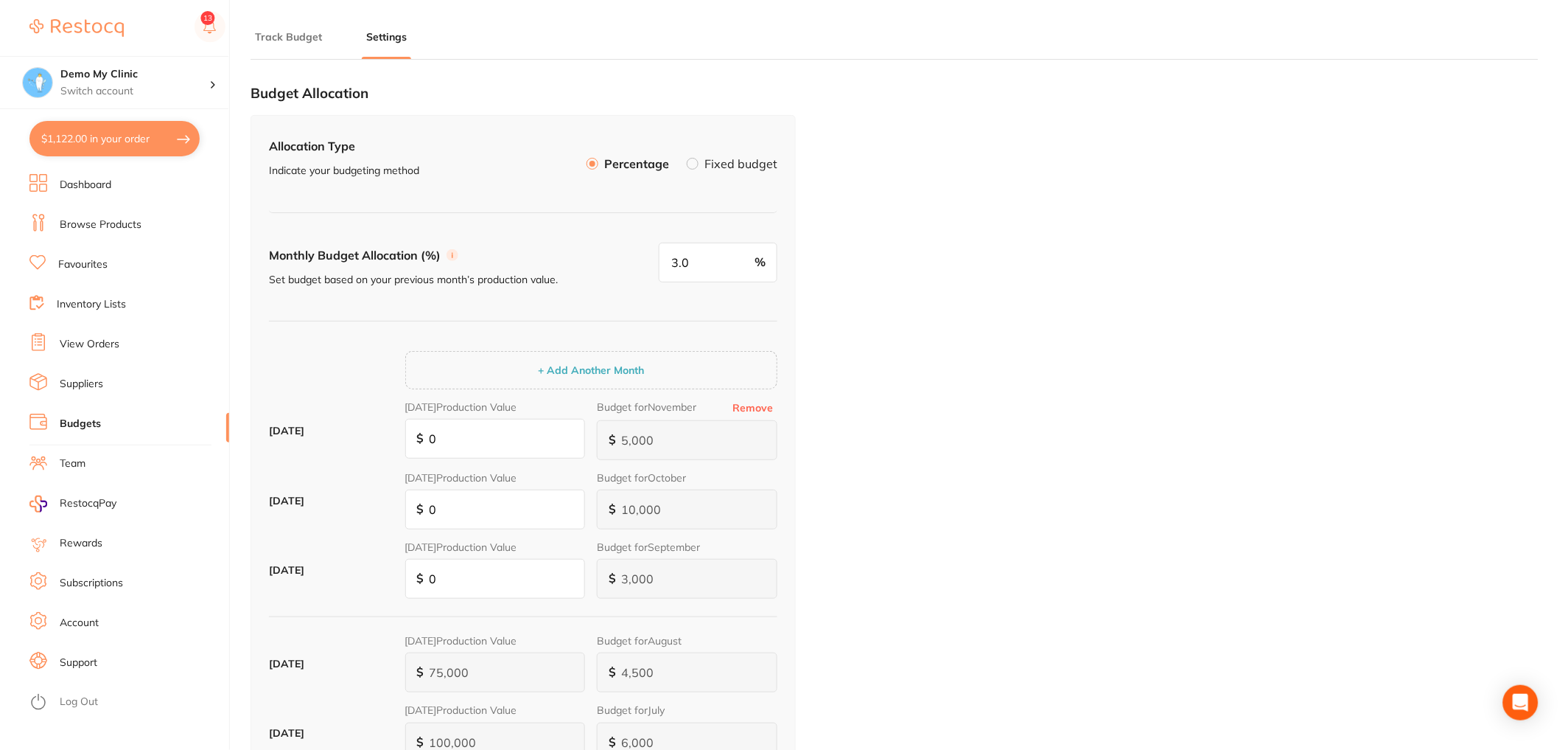
click at [698, 166] on span at bounding box center [693, 163] width 12 height 12
click at [698, 161] on label at bounding box center [693, 163] width 12 height 12
click at [687, 157] on input "Fixed budget" at bounding box center [687, 157] width 0 height 0
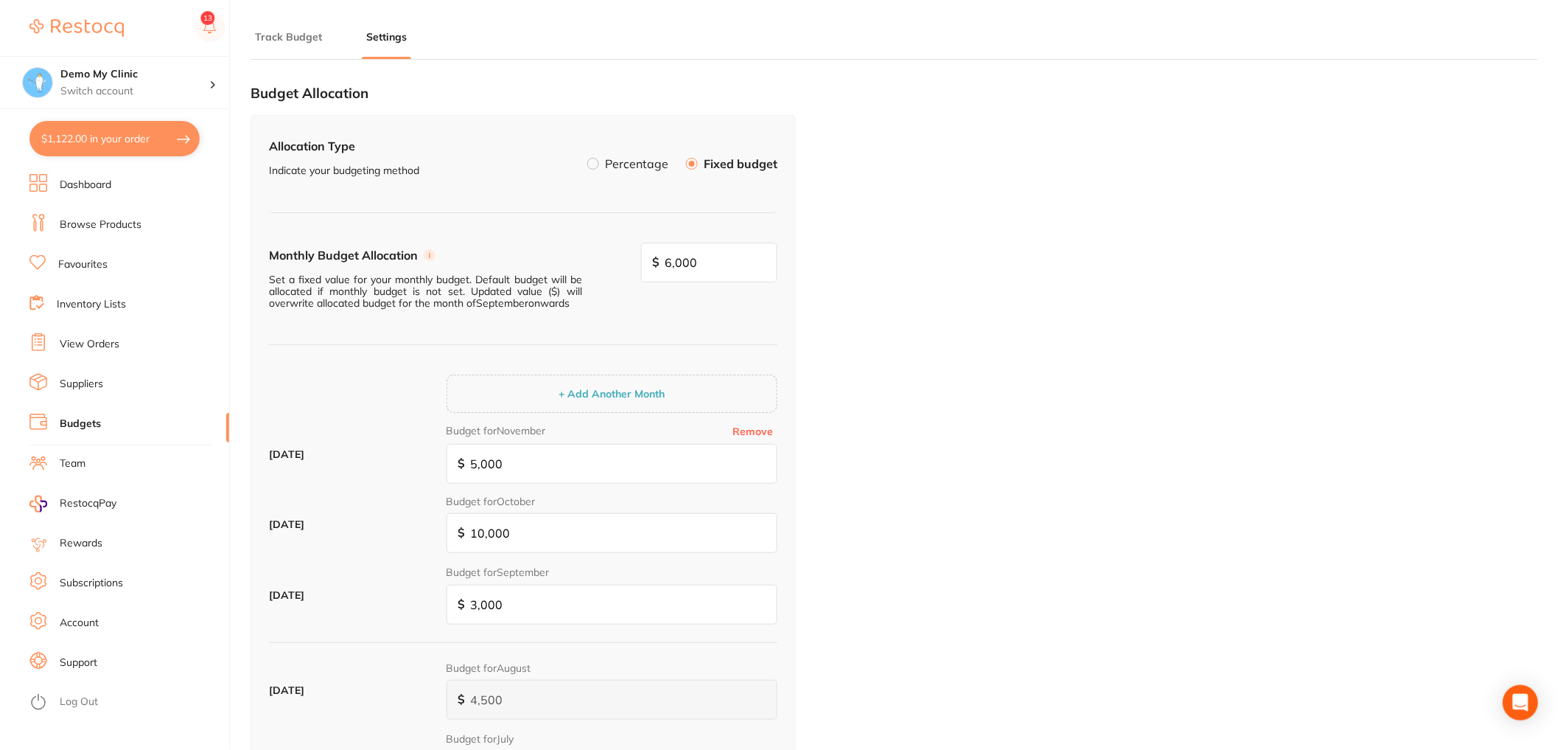
click at [596, 173] on li "Percentage" at bounding box center [627, 163] width 81 height 25
click at [595, 163] on label at bounding box center [593, 163] width 12 height 12
click at [587, 157] on input "Percentage" at bounding box center [587, 157] width 0 height 0
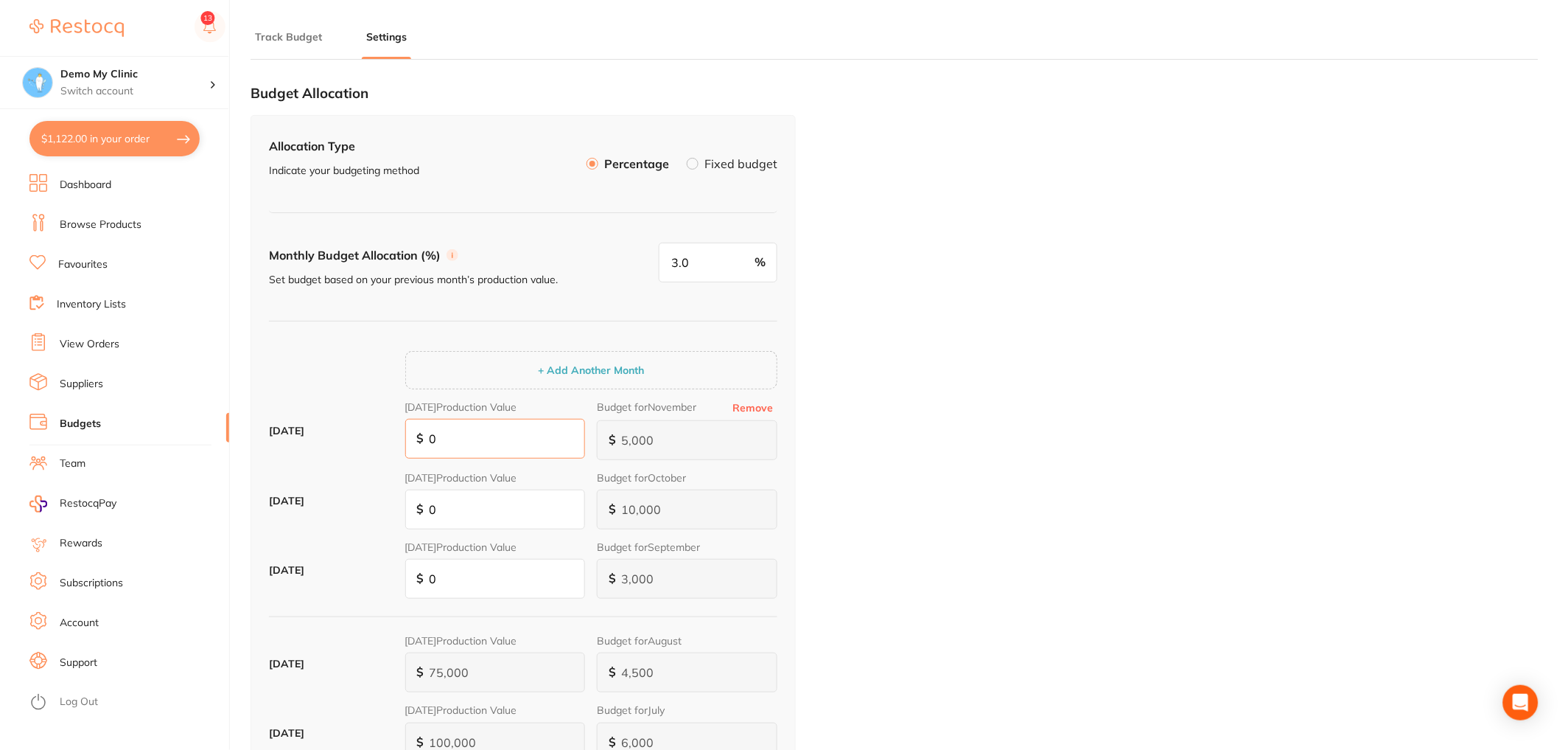
drag, startPoint x: 486, startPoint y: 439, endPoint x: 400, endPoint y: 438, distance: 86.0
click at [400, 438] on div "[DATE] [DATE] Production Value $ 0 Budget for November Remove $ 5,000" at bounding box center [523, 436] width 509 height 71
type input "0"
type input "2"
type input "0"
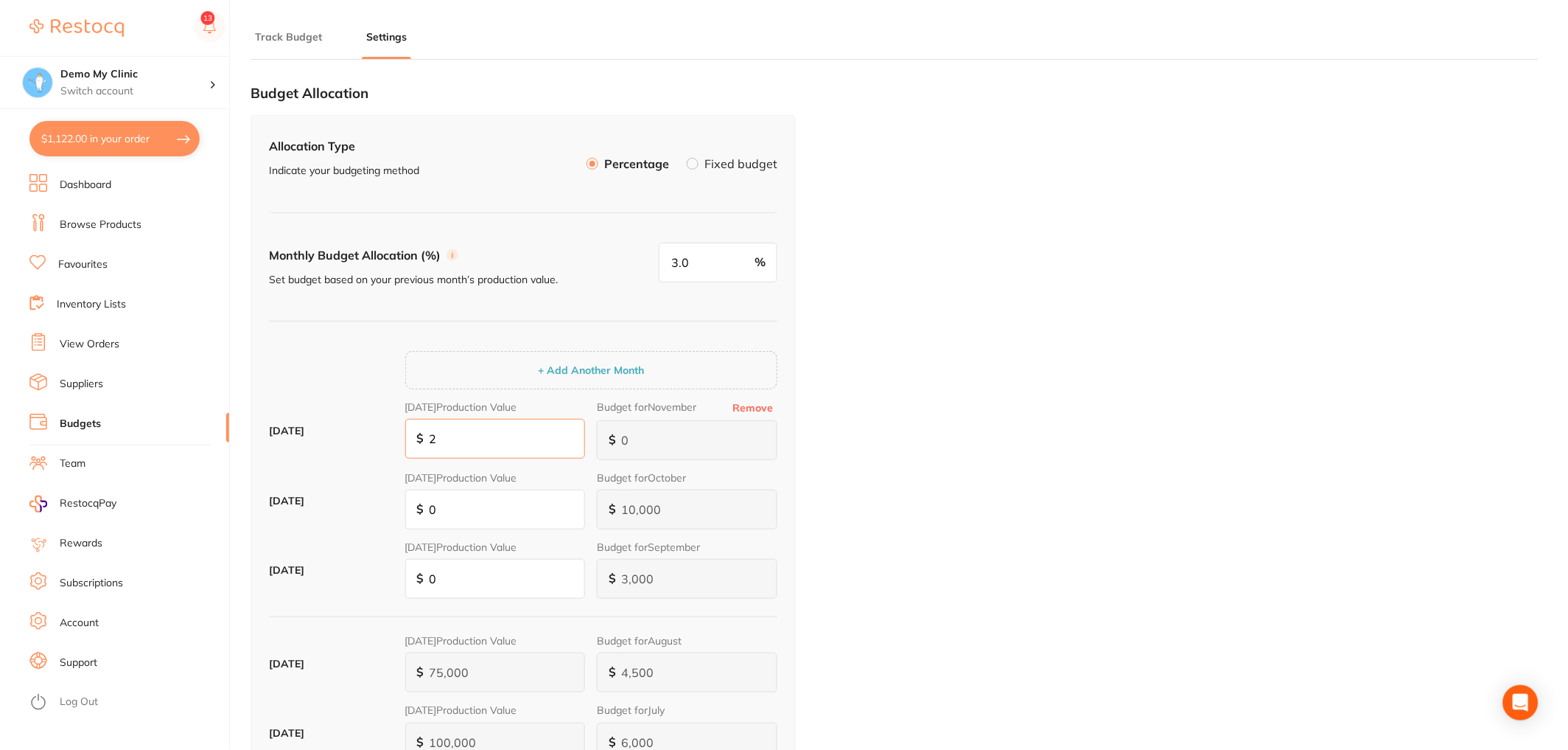
type input "1"
type input "20"
type input "1"
type input "20"
type input "6"
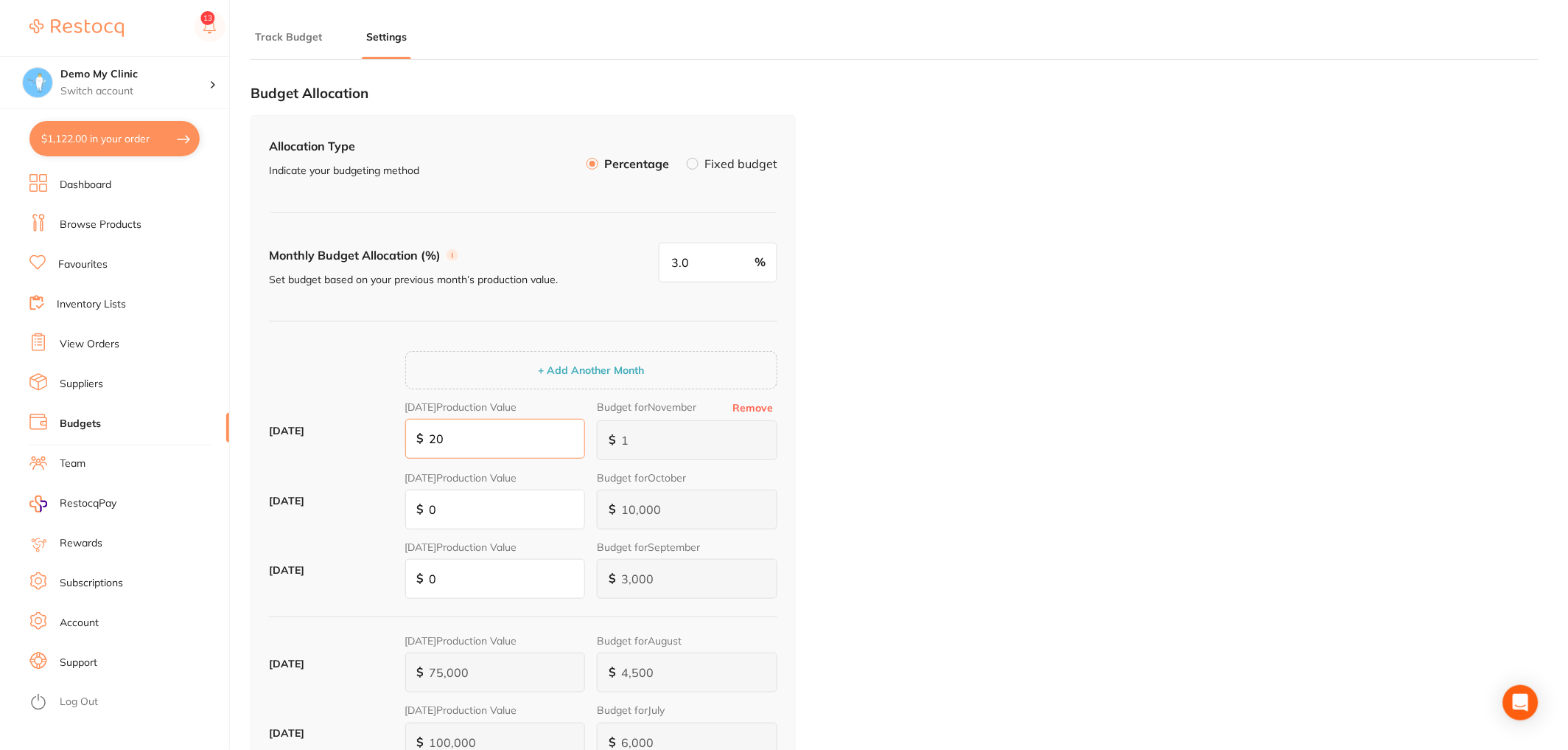
type input "200"
type input "6"
type input "60"
type input "2,000"
type input "60"
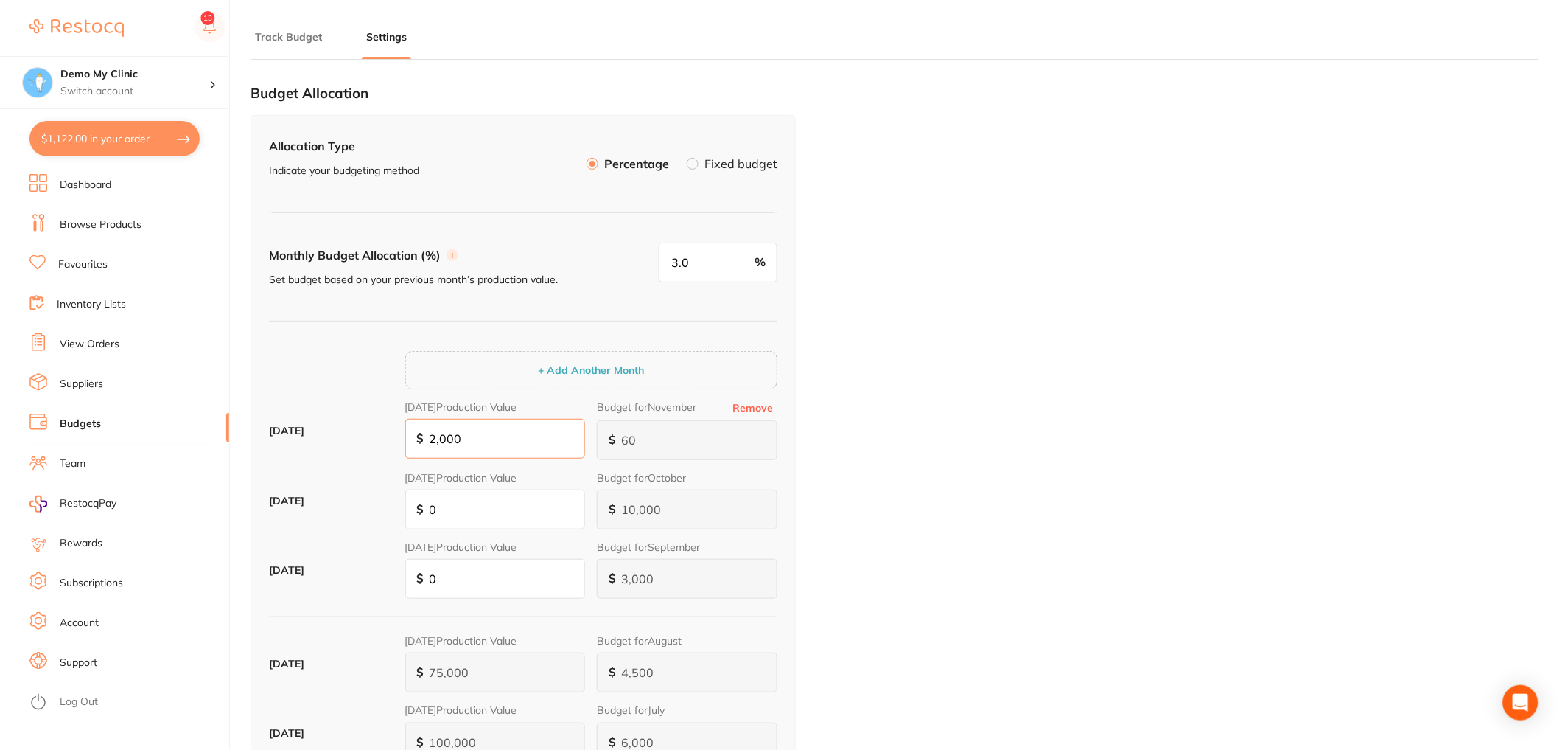
type input "600"
type input "20,000"
type input "600"
type input "20,000"
drag, startPoint x: 706, startPoint y: 259, endPoint x: 597, endPoint y: 235, distance: 111.6
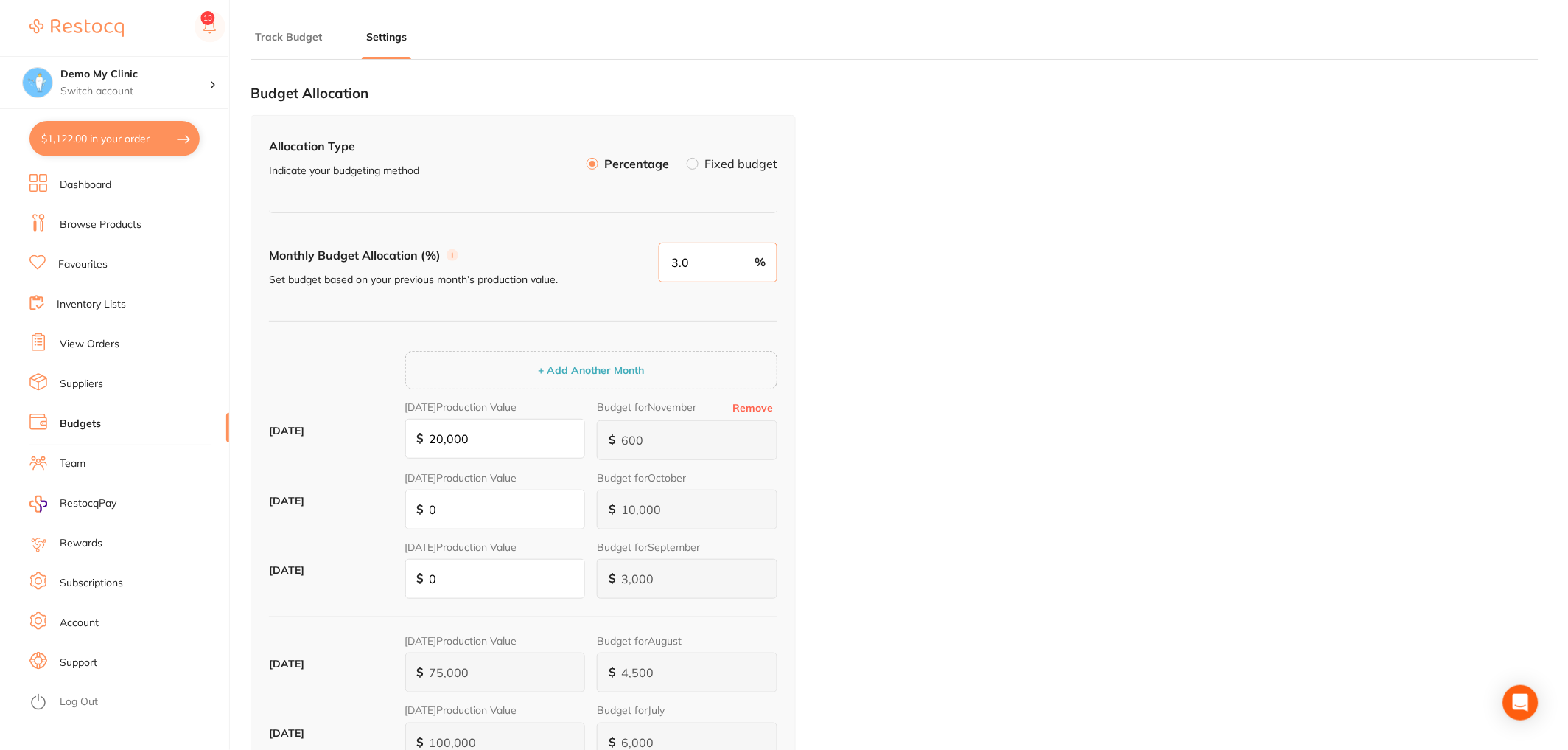
click at [596, 235] on div "Allocation Type Indicate your budgeting method Percentage Fixed budget Monthly …" at bounding box center [522, 570] width 545 height 911
type input "6"
type input "1,200"
type input "60"
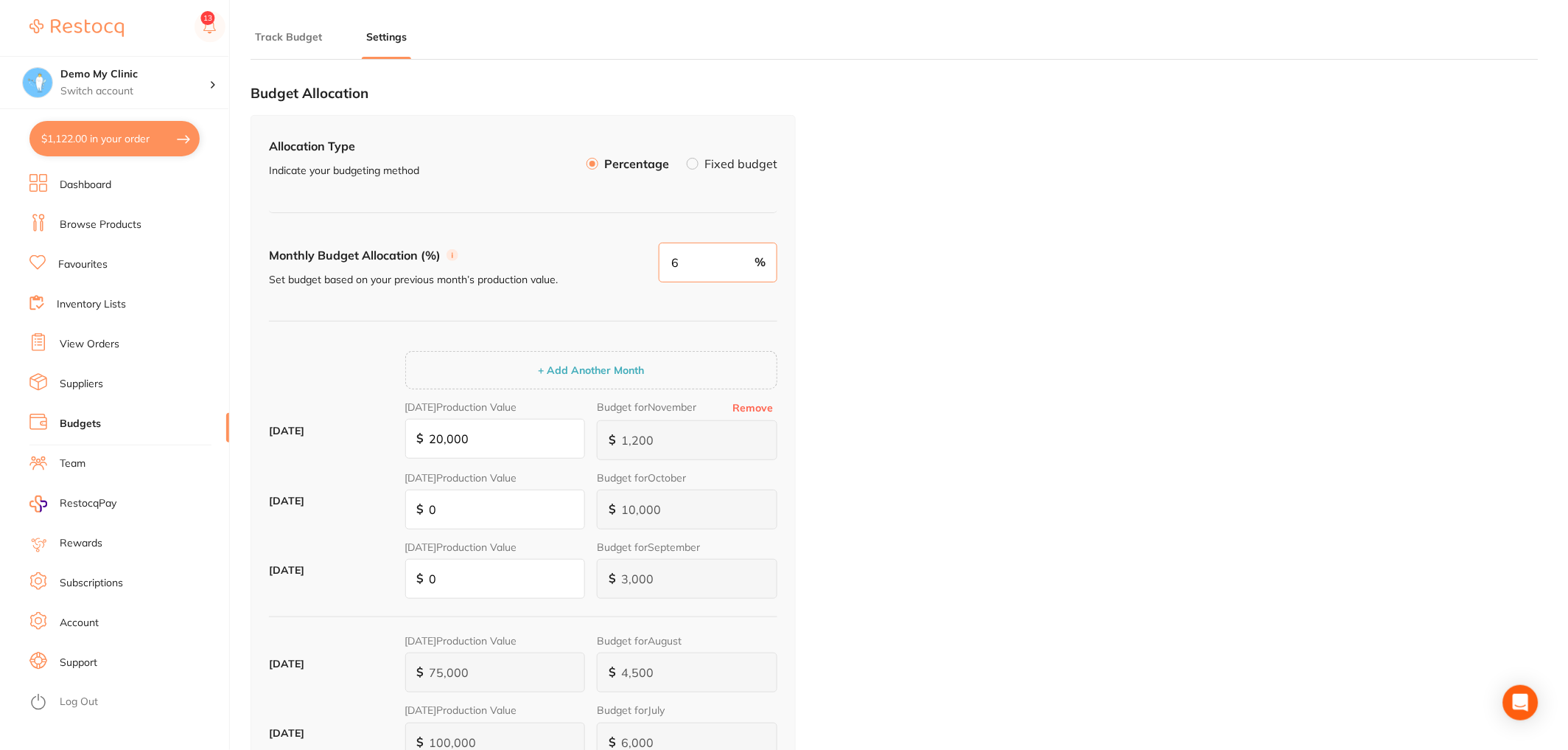
type input "12,000"
type input "6"
type input "1,200"
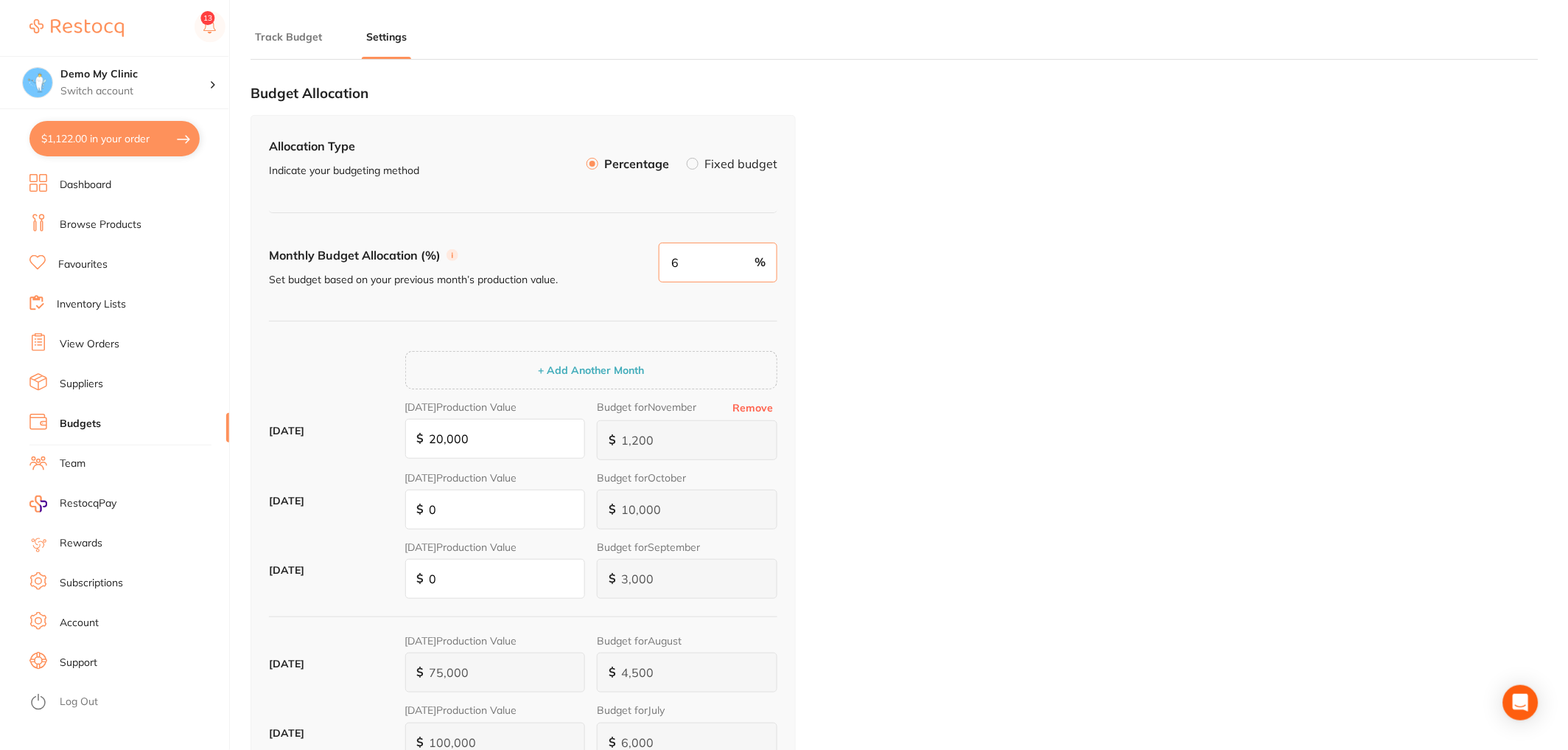
type input "6"
click at [602, 414] on div "Budget for November Remove $ 1,200" at bounding box center [687, 430] width 180 height 59
click at [702, 162] on li "Fixed budget" at bounding box center [732, 163] width 91 height 25
click at [698, 158] on label at bounding box center [693, 163] width 12 height 12
click at [687, 157] on input "Fixed budget" at bounding box center [687, 157] width 0 height 0
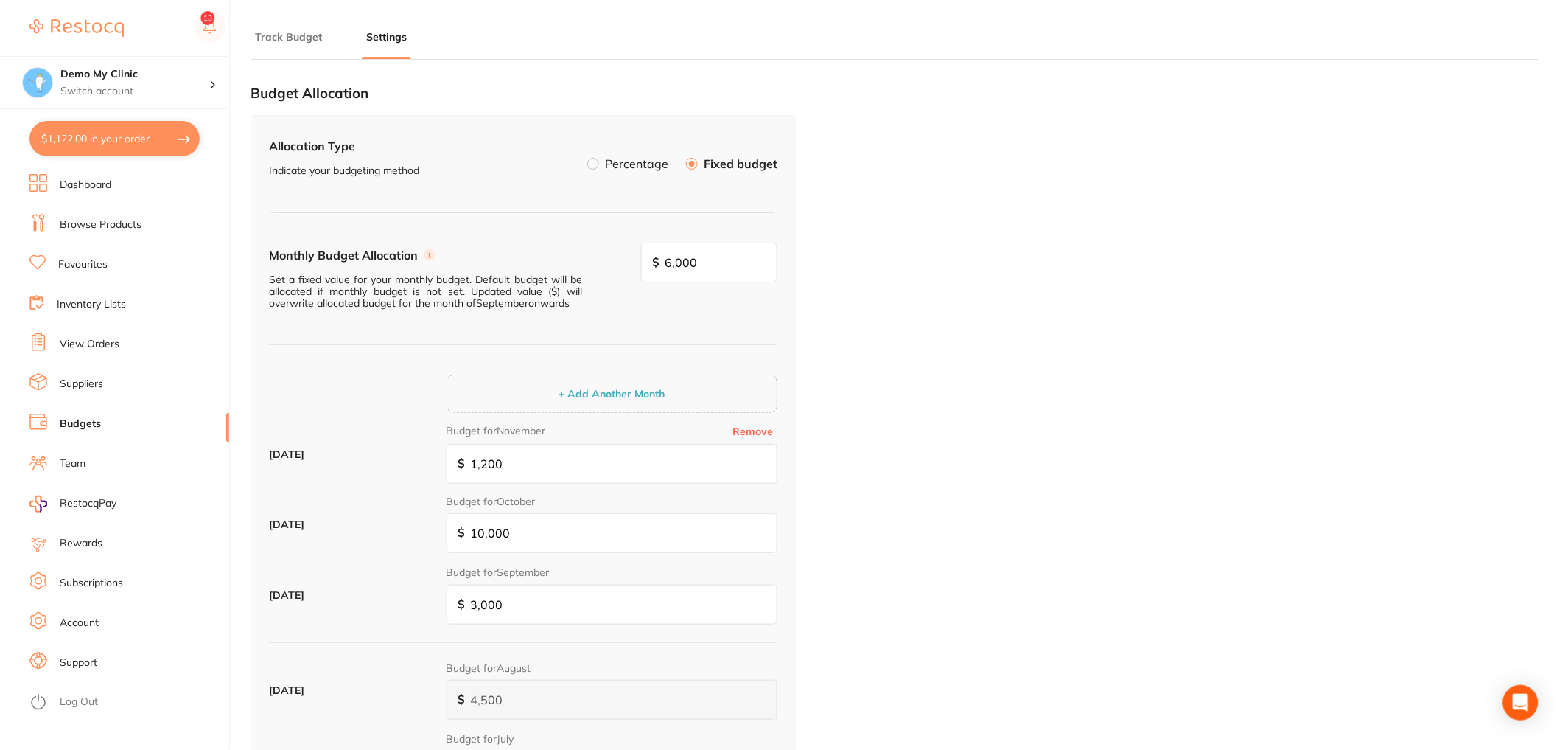
click at [602, 162] on li "Percentage" at bounding box center [627, 163] width 81 height 25
click at [595, 157] on label at bounding box center [593, 163] width 12 height 12
click at [587, 157] on input "Percentage" at bounding box center [587, 157] width 0 height 0
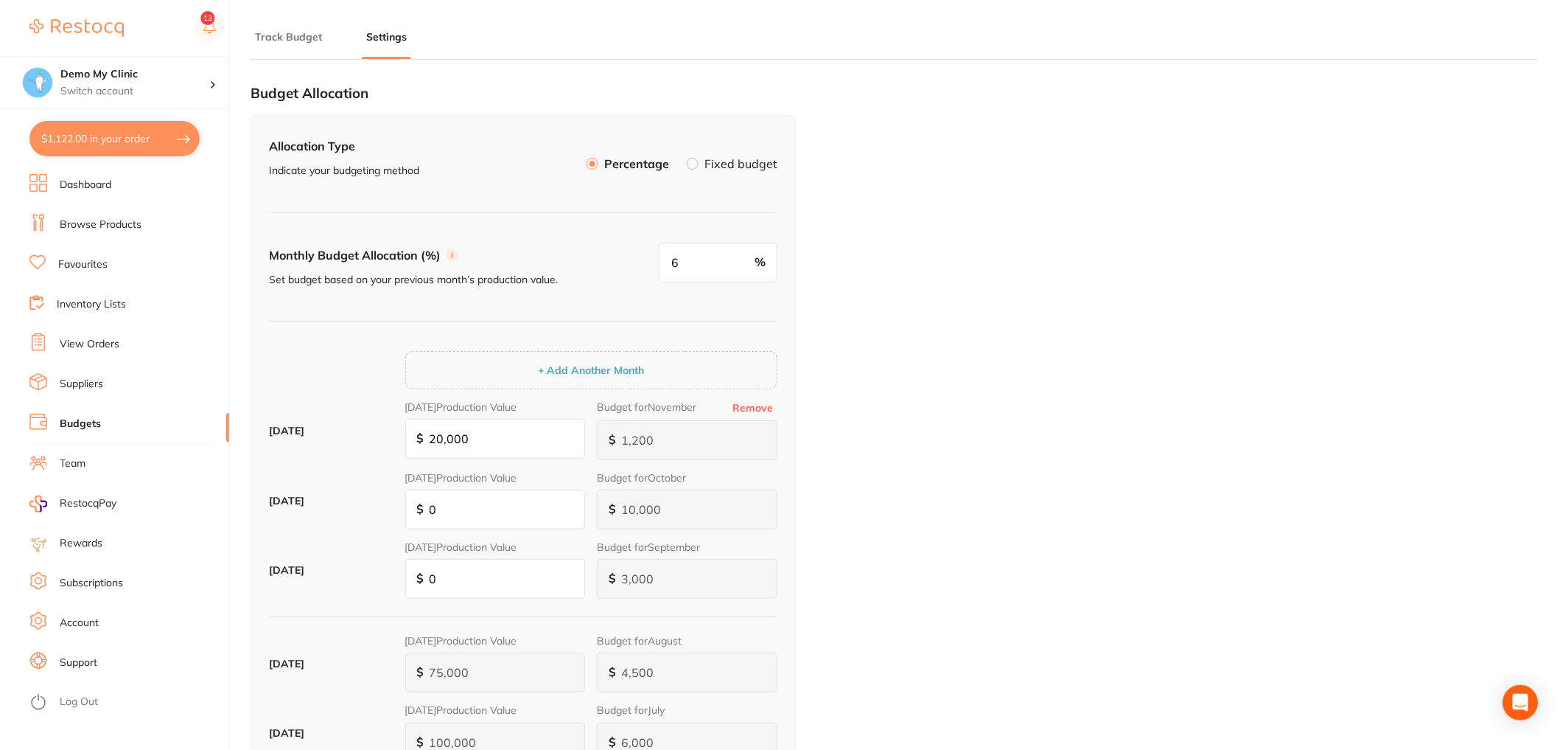
click at [115, 301] on link "Inventory Lists" at bounding box center [91, 304] width 69 height 14
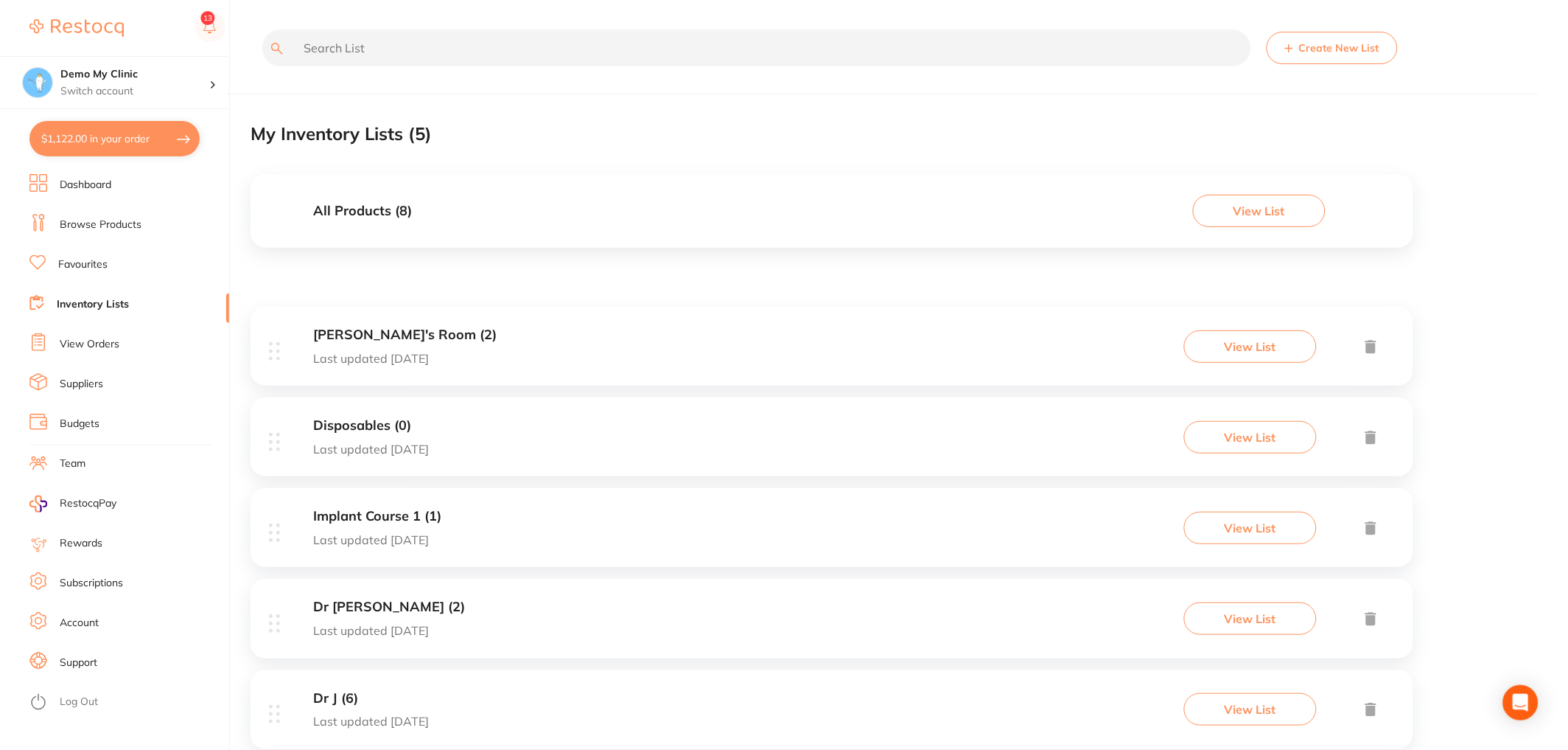
click at [107, 264] on link "Favourites" at bounding box center [83, 264] width 49 height 14
